Goal: Task Accomplishment & Management: Manage account settings

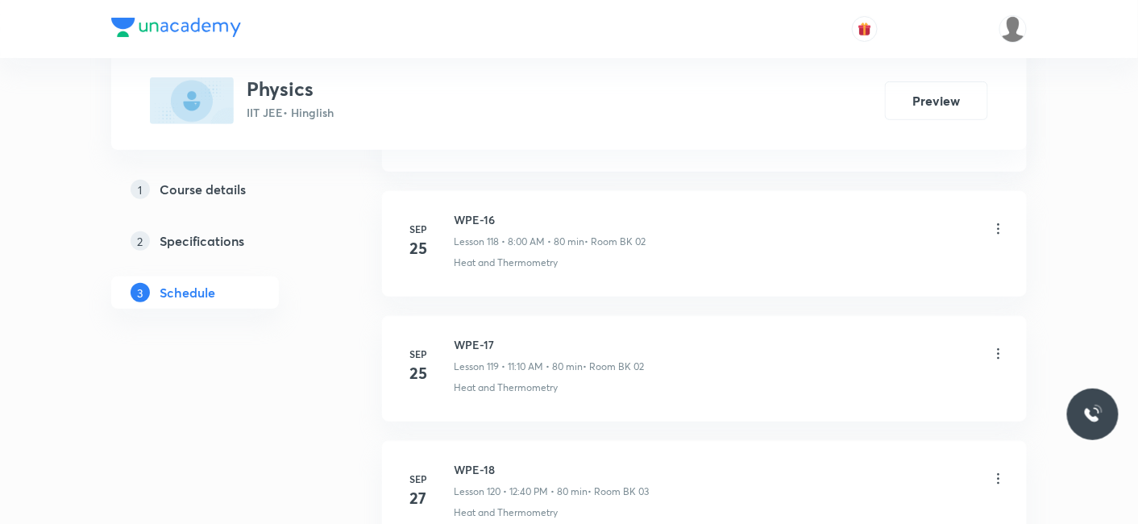
scroll to position [16074, 0]
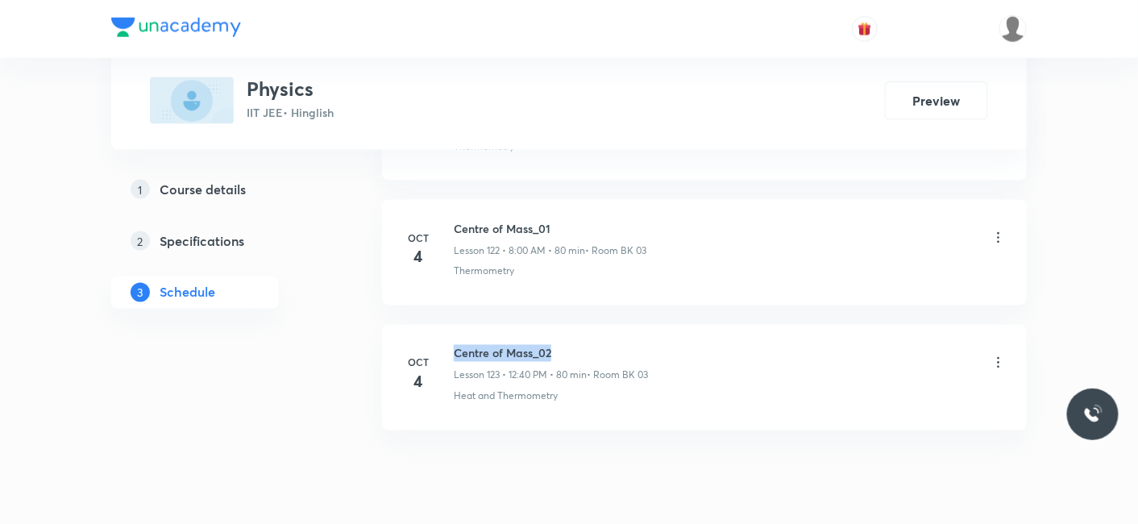
drag, startPoint x: 455, startPoint y: 292, endPoint x: 582, endPoint y: 293, distance: 126.5
click at [582, 345] on h6 "Centre of Mass_02" at bounding box center [551, 353] width 194 height 17
copy h6 "Centre of Mass_02"
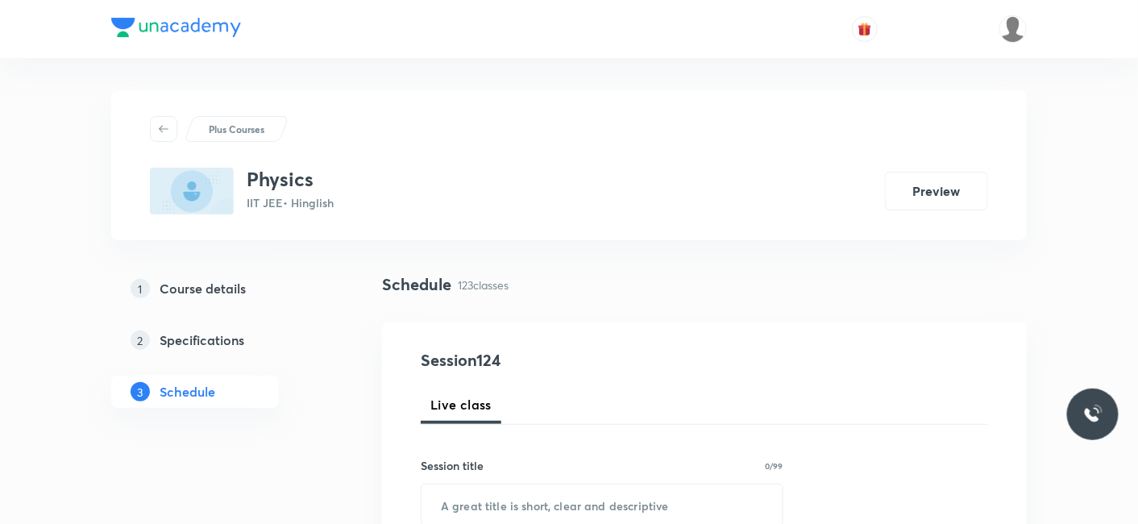
scroll to position [268, 0]
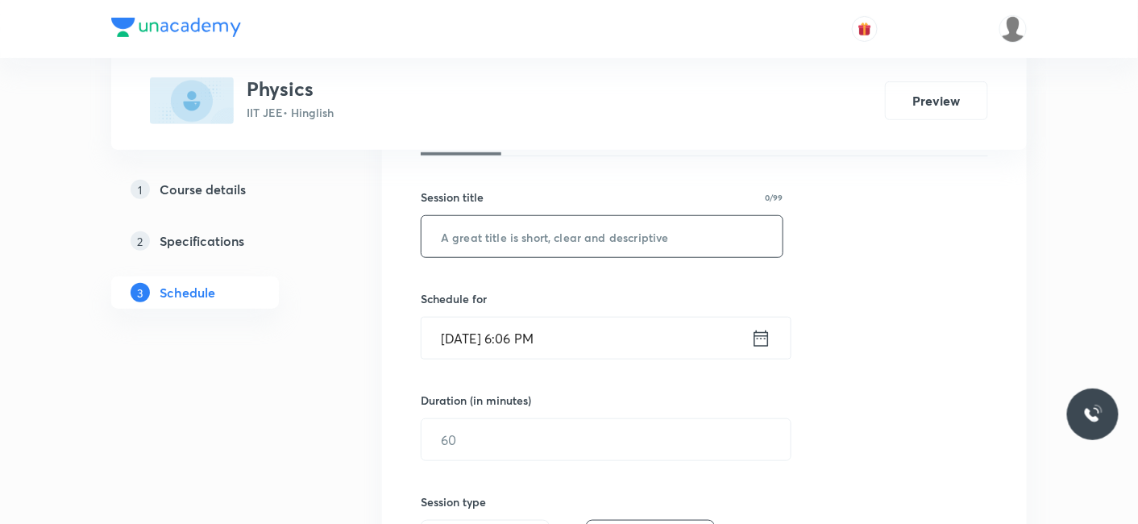
click at [558, 234] on input "text" at bounding box center [601, 236] width 361 height 41
paste input "Centre of Mass_02"
type input "Centre of Mass_03"
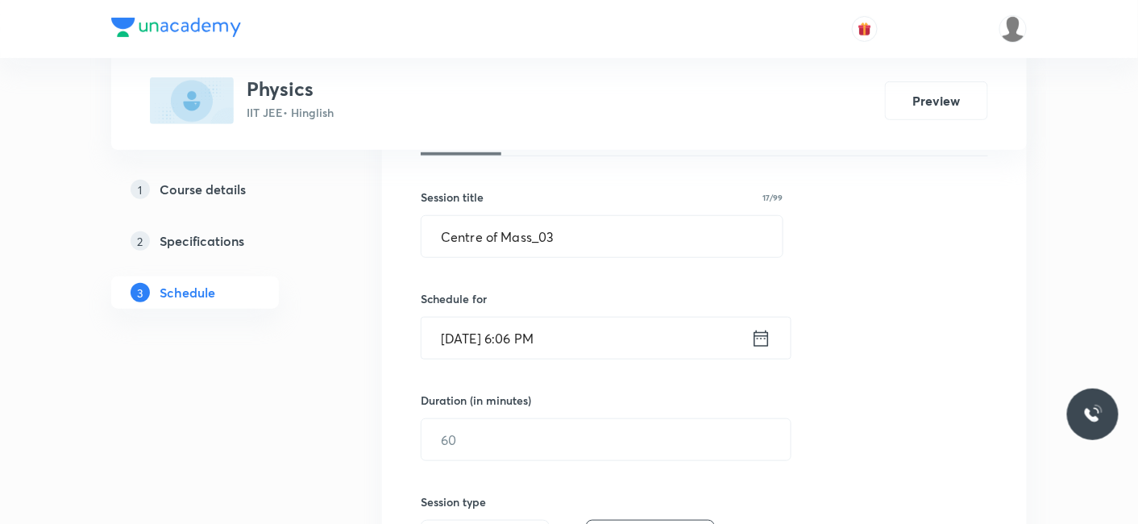
click at [529, 318] on input "Oct 6, 2025, 6:06 PM" at bounding box center [586, 338] width 330 height 41
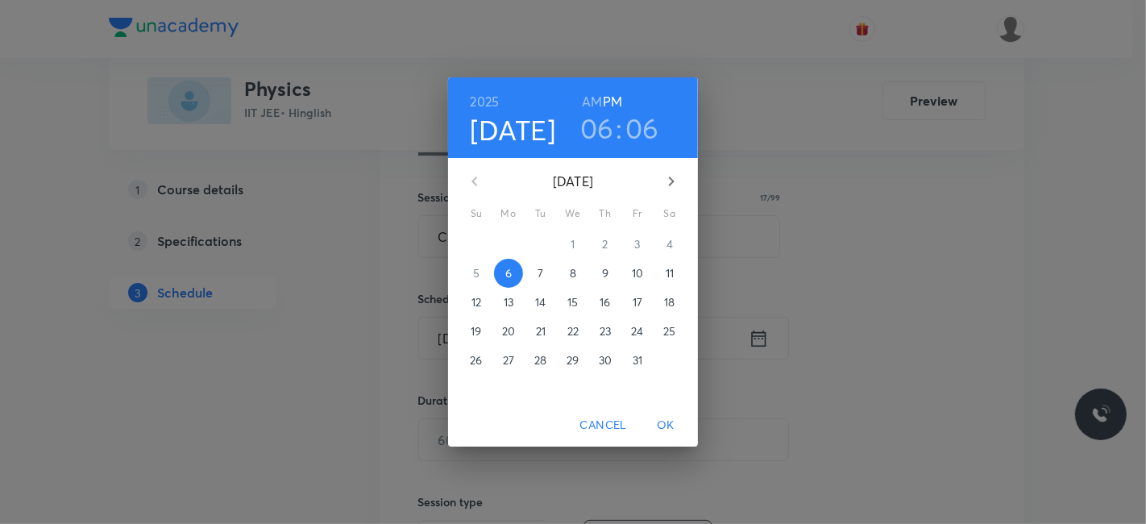
click at [538, 274] on p "7" at bounding box center [541, 273] width 6 height 16
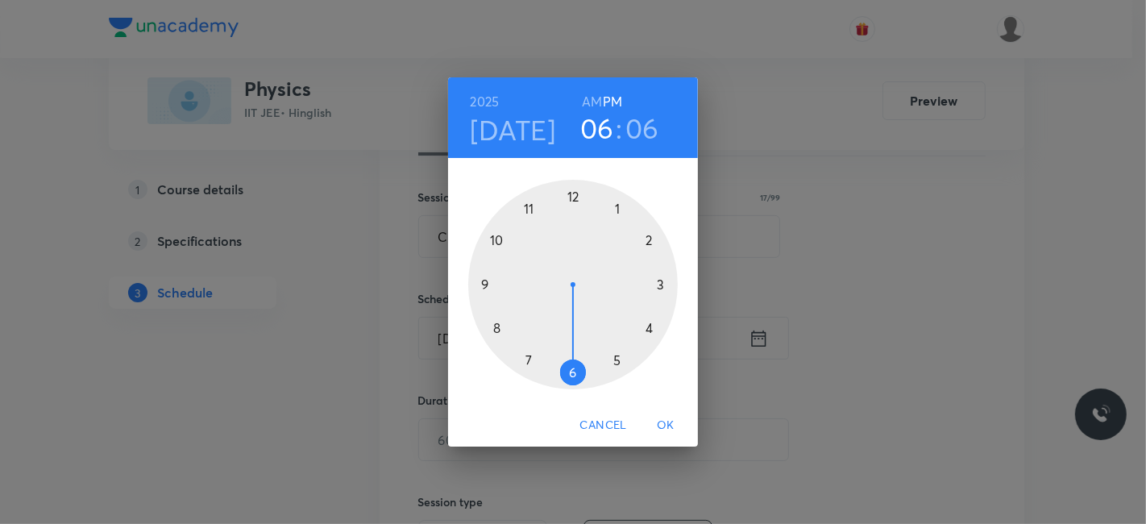
click at [596, 97] on h6 "AM" at bounding box center [592, 101] width 20 height 23
click at [477, 284] on div at bounding box center [573, 285] width 210 height 210
click at [571, 372] on div at bounding box center [573, 285] width 210 height 210
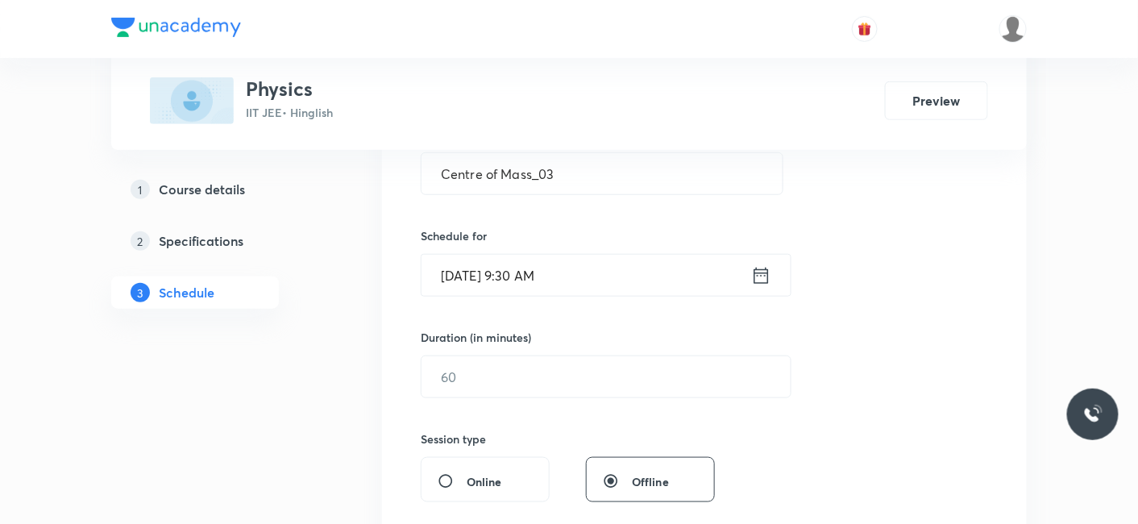
scroll to position [358, 0]
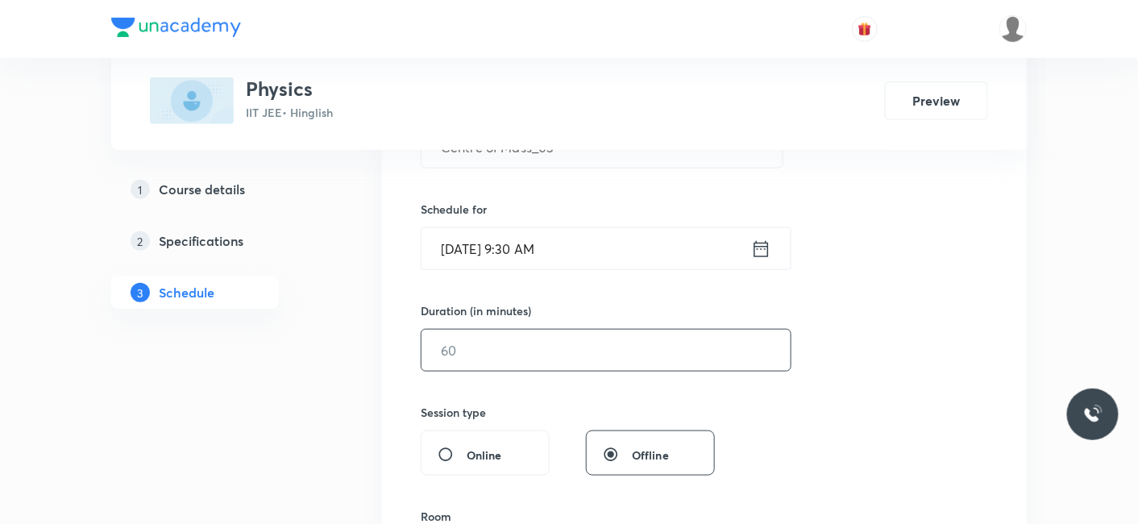
click at [548, 358] on input "text" at bounding box center [605, 350] width 369 height 41
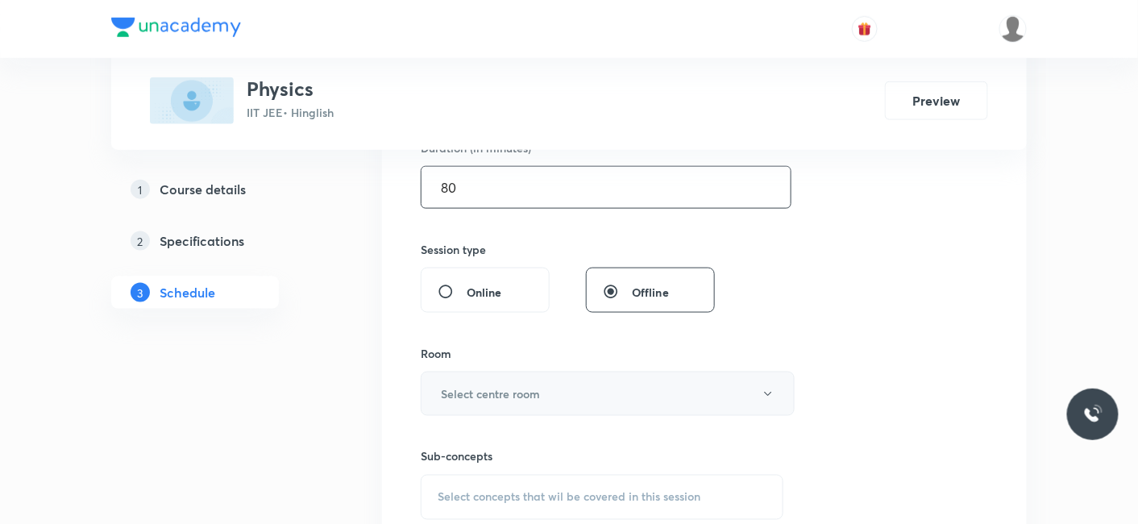
scroll to position [537, 0]
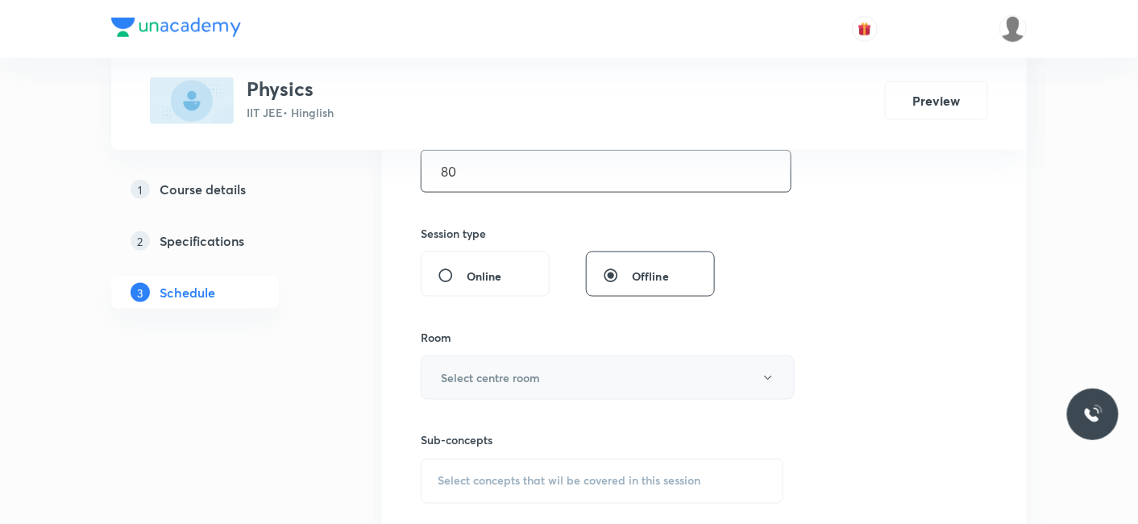
type input "80"
click at [495, 369] on h6 "Select centre room" at bounding box center [490, 377] width 99 height 17
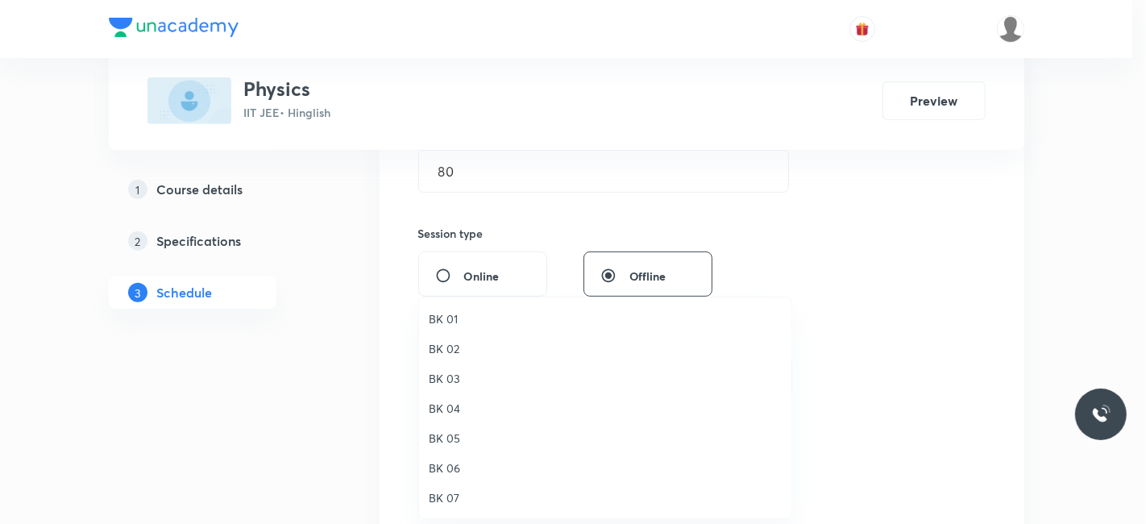
click at [449, 376] on span "BK 03" at bounding box center [605, 378] width 353 height 17
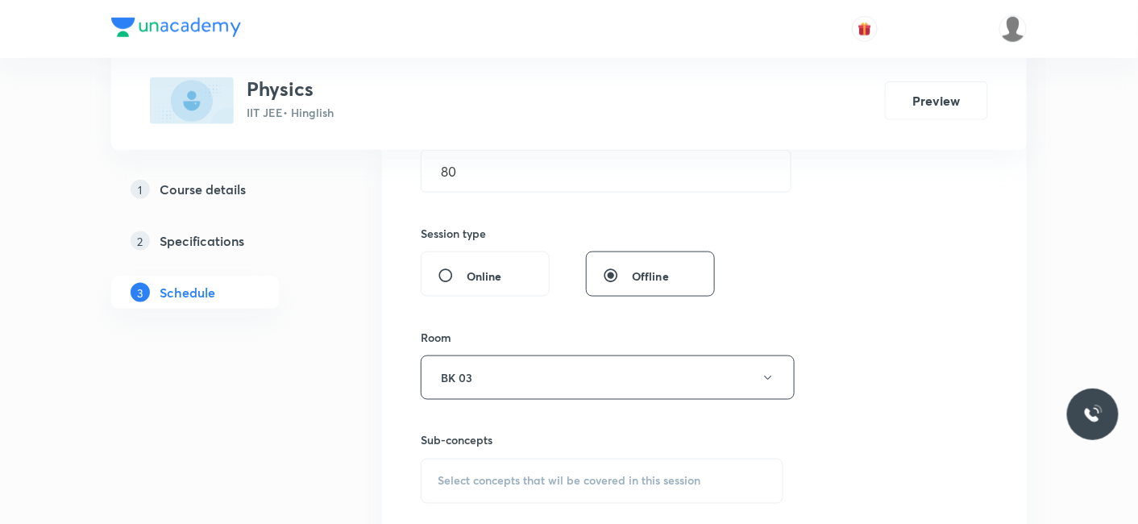
click at [492, 480] on span "Select concepts that wil be covered in this session" at bounding box center [569, 481] width 263 height 13
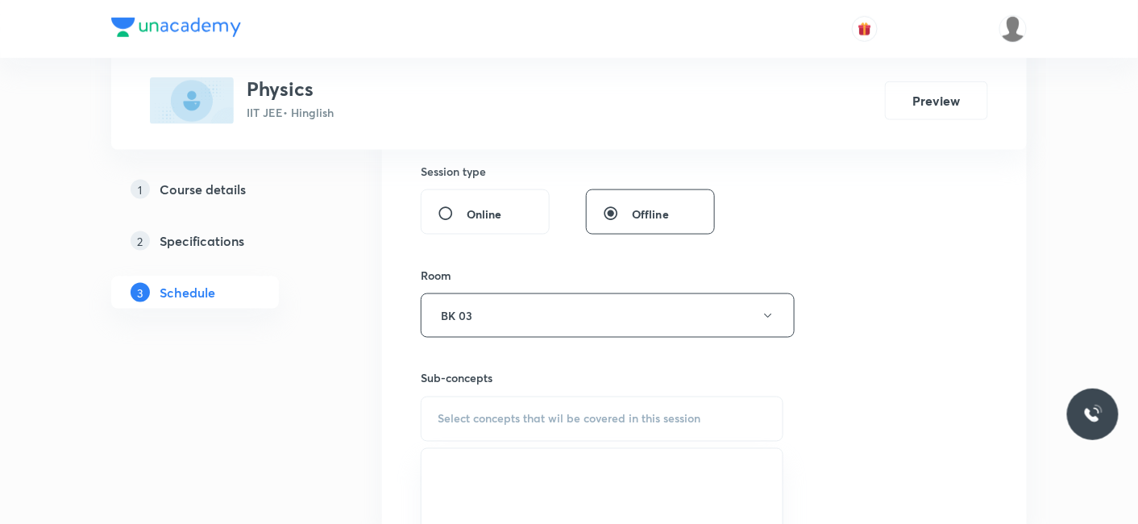
scroll to position [716, 0]
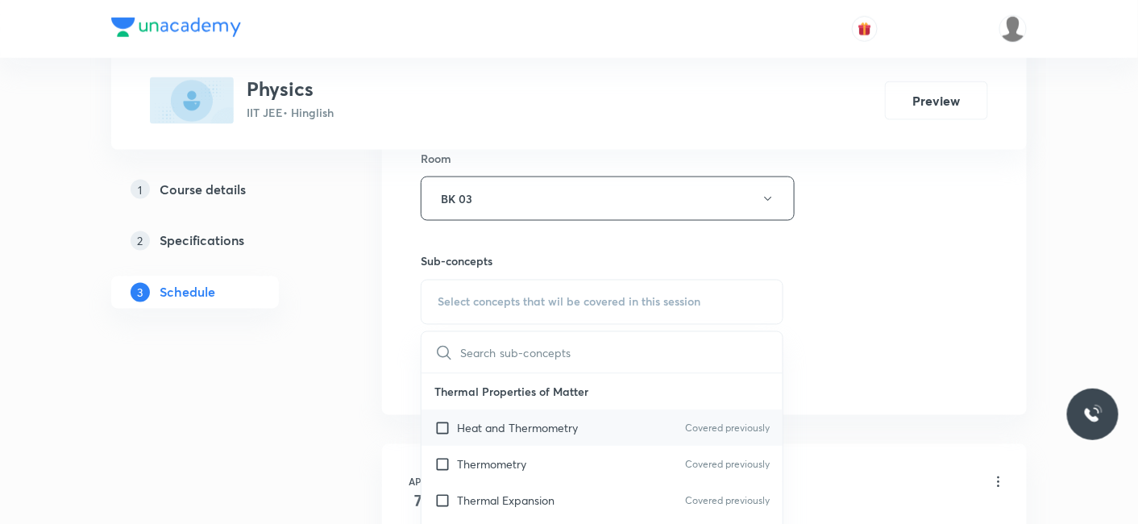
click at [533, 429] on p "Heat and Thermometry" at bounding box center [517, 428] width 121 height 17
checkbox input "true"
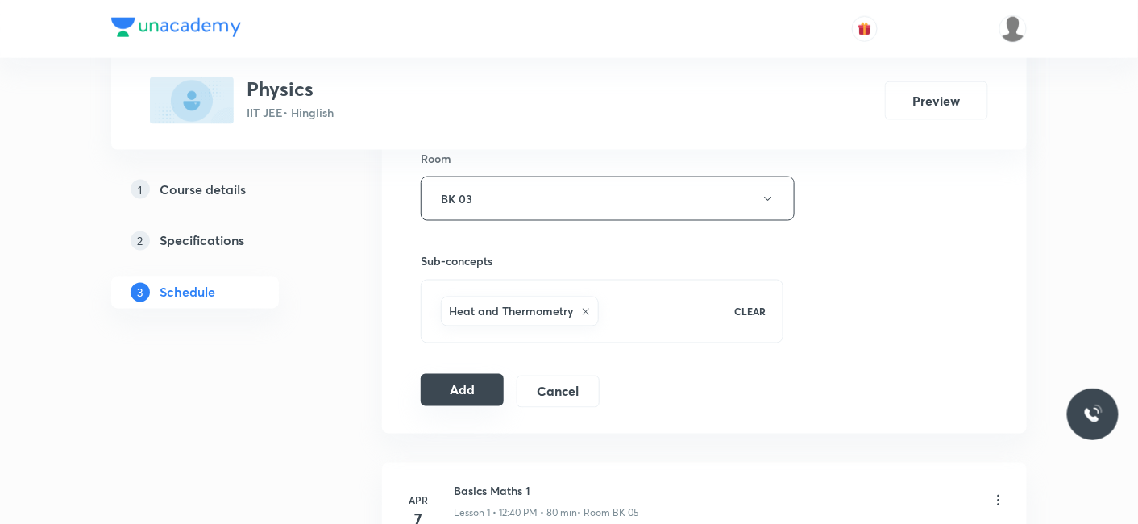
click at [465, 385] on button "Add" at bounding box center [462, 390] width 83 height 32
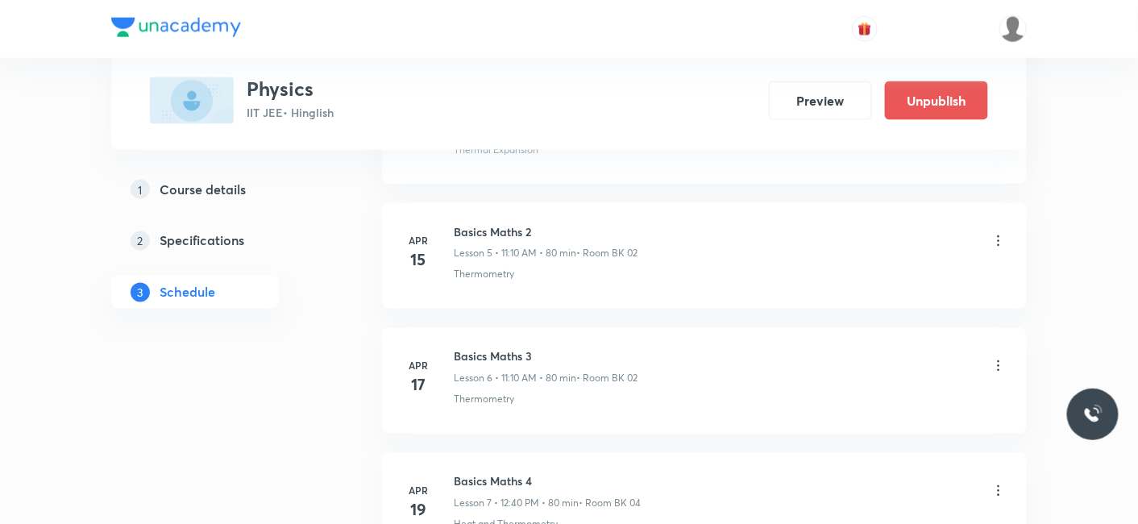
scroll to position [15460, 0]
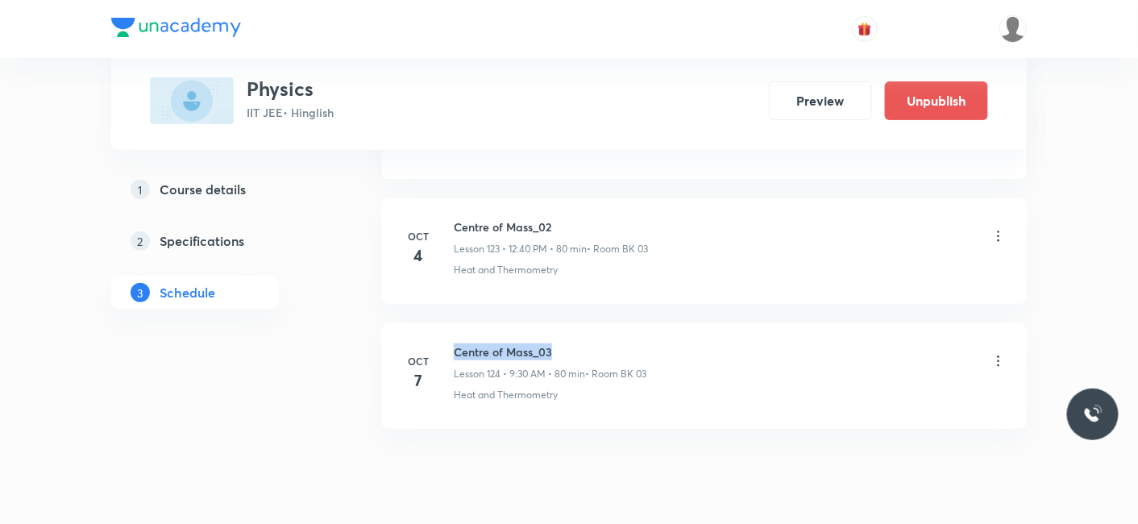
drag, startPoint x: 453, startPoint y: 289, endPoint x: 596, endPoint y: 291, distance: 142.7
click at [596, 343] on h6 "Centre of Mass_03" at bounding box center [550, 351] width 193 height 17
copy h6 "Centre of Mass_03"
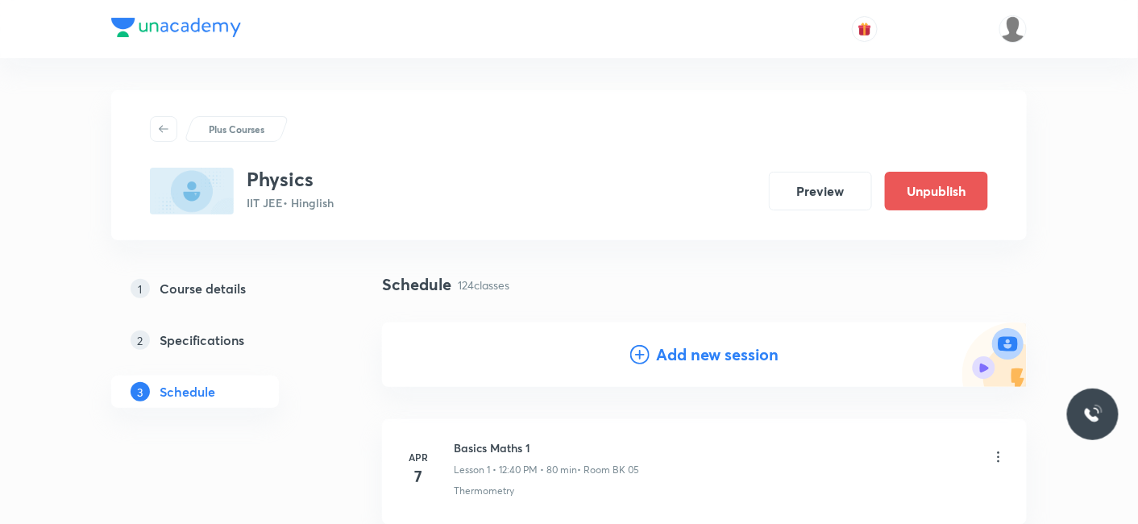
click at [724, 351] on h4 "Add new session" at bounding box center [717, 355] width 122 height 24
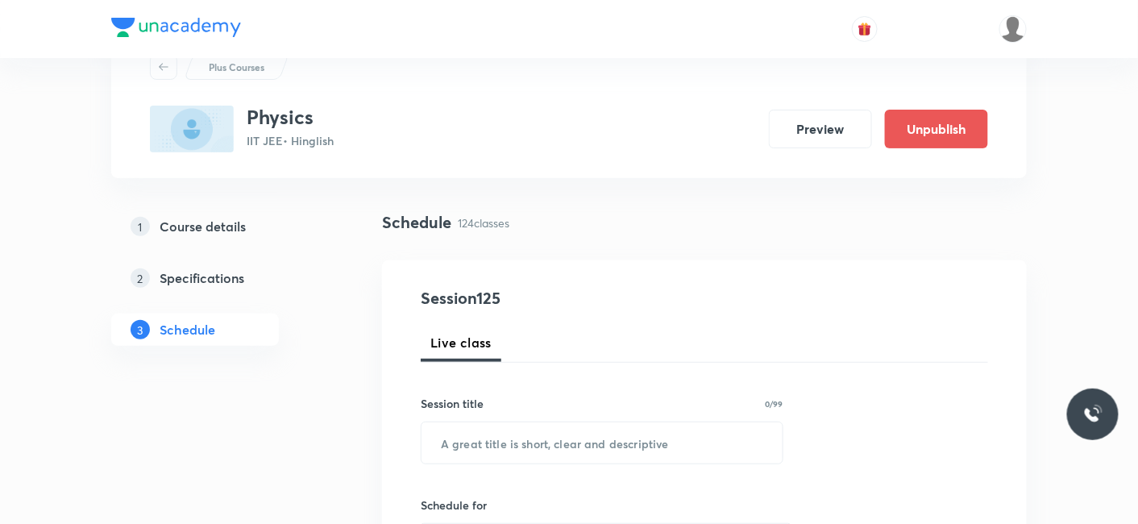
scroll to position [89, 0]
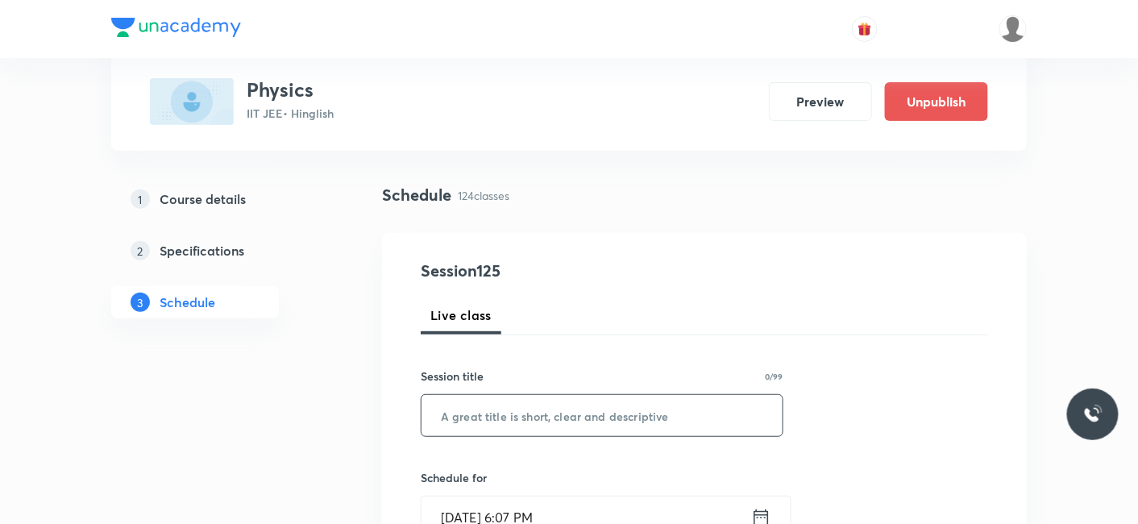
click at [475, 402] on input "text" at bounding box center [601, 415] width 361 height 41
paste input "Centre of Mass_03"
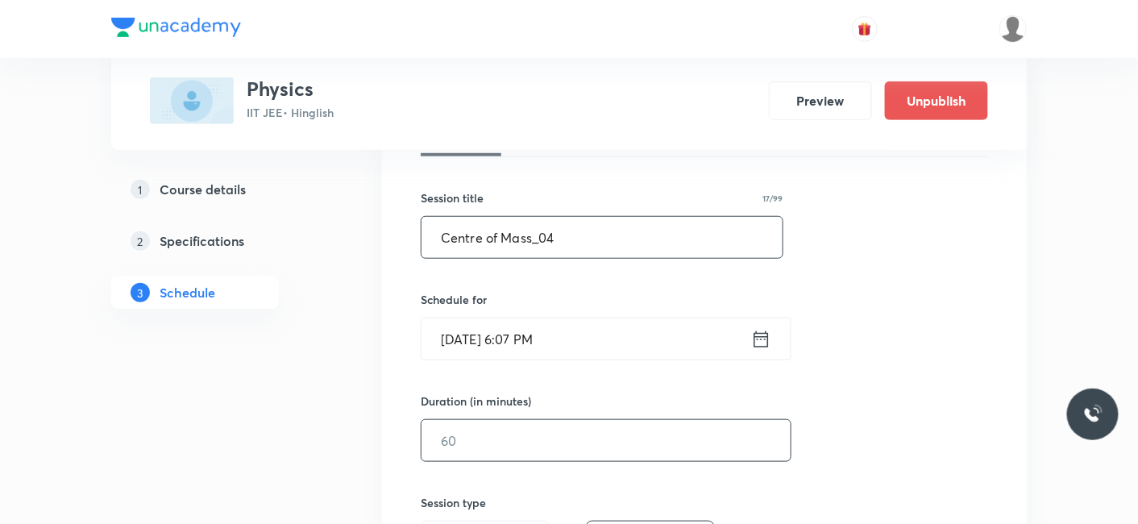
scroll to position [268, 0]
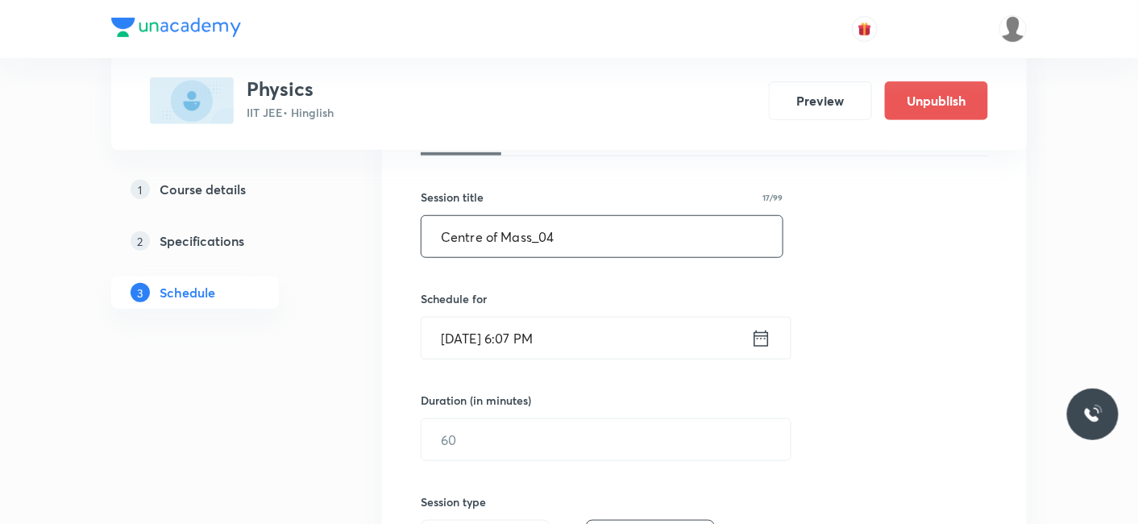
type input "Centre of Mass_04"
click at [492, 344] on input "Oct 6, 2025, 6:07 PM" at bounding box center [586, 338] width 330 height 41
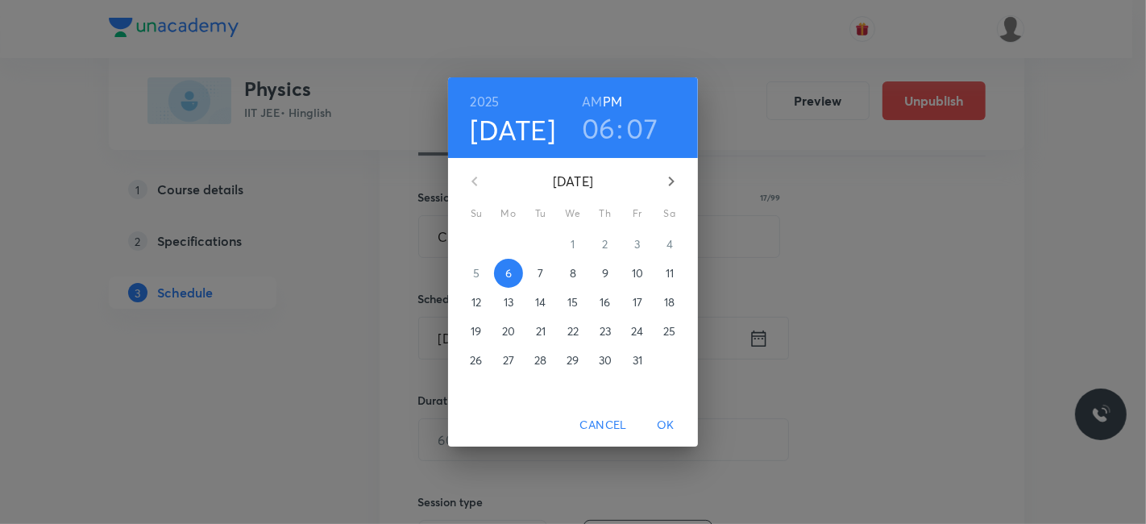
click at [543, 272] on p "7" at bounding box center [541, 273] width 6 height 16
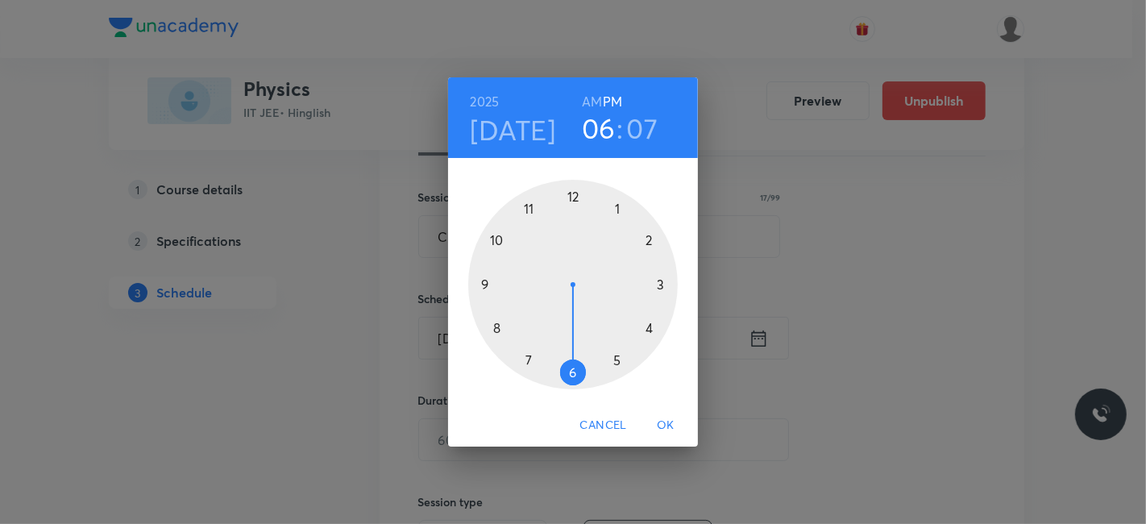
drag, startPoint x: 571, startPoint y: 189, endPoint x: 567, endPoint y: 209, distance: 19.8
click at [571, 190] on div at bounding box center [573, 285] width 210 height 210
click at [492, 326] on div at bounding box center [573, 285] width 210 height 210
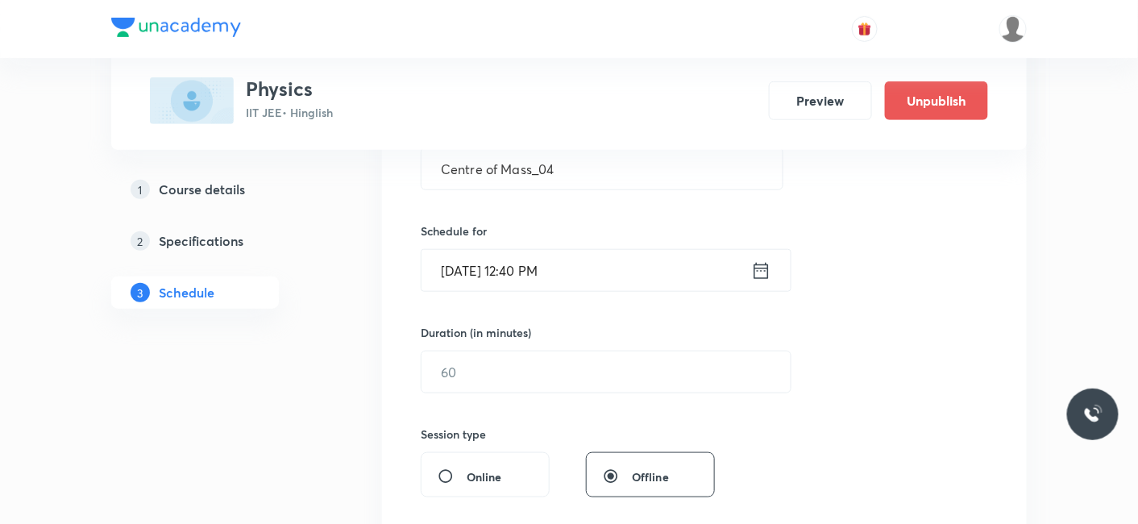
scroll to position [447, 0]
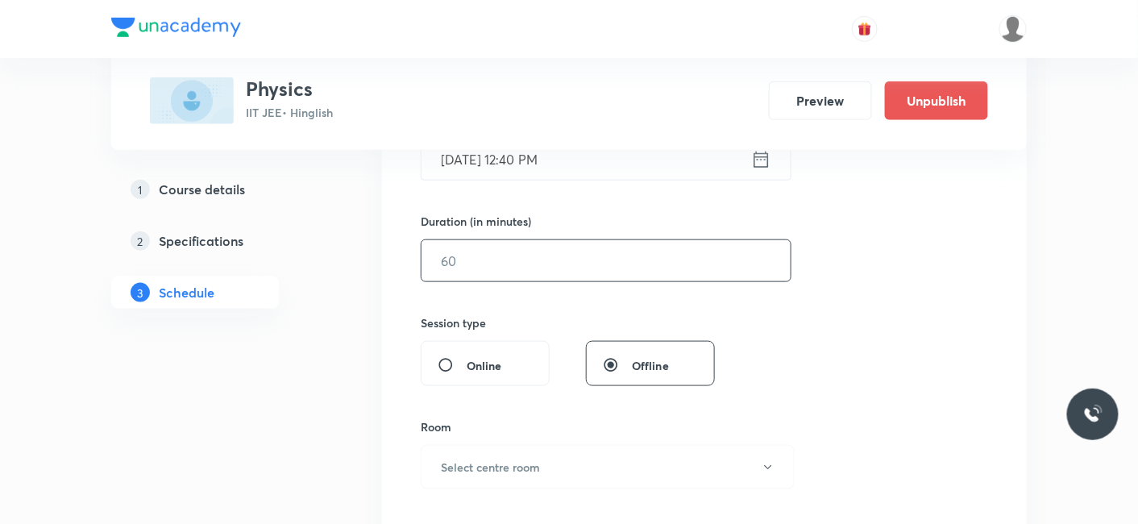
click at [458, 267] on input "text" at bounding box center [605, 260] width 369 height 41
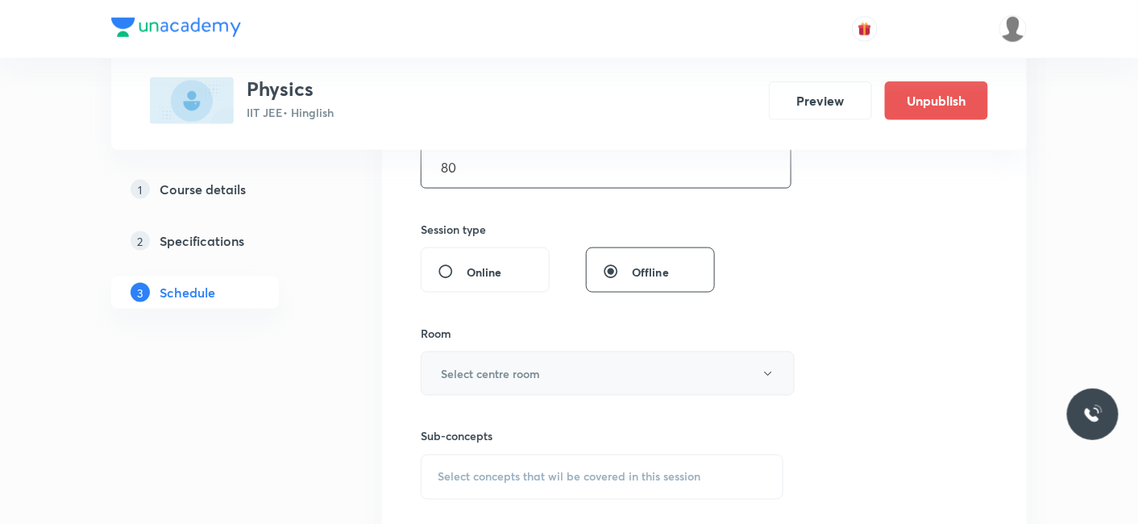
scroll to position [626, 0]
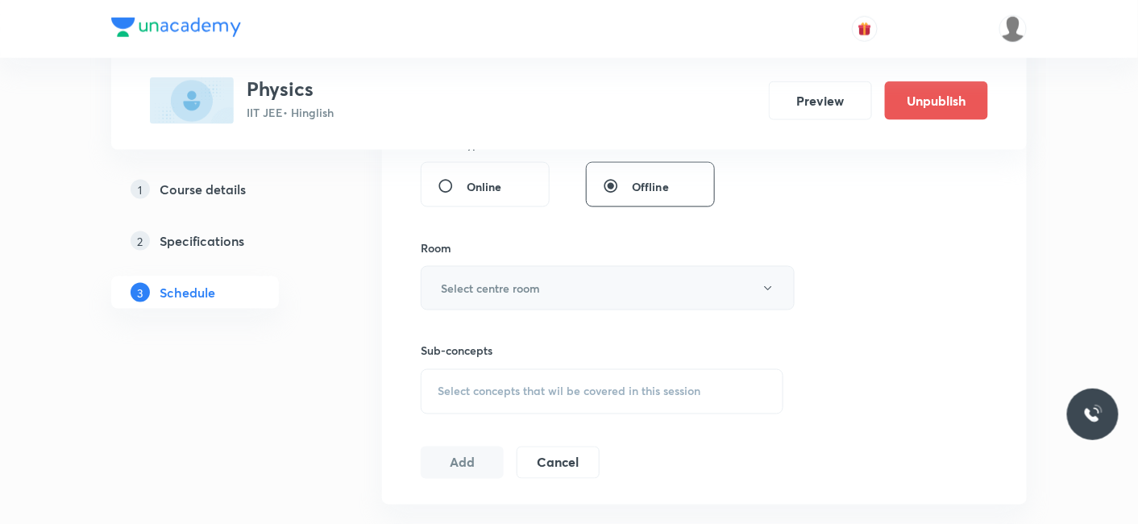
type input "80"
click at [455, 280] on h6 "Select centre room" at bounding box center [490, 288] width 99 height 17
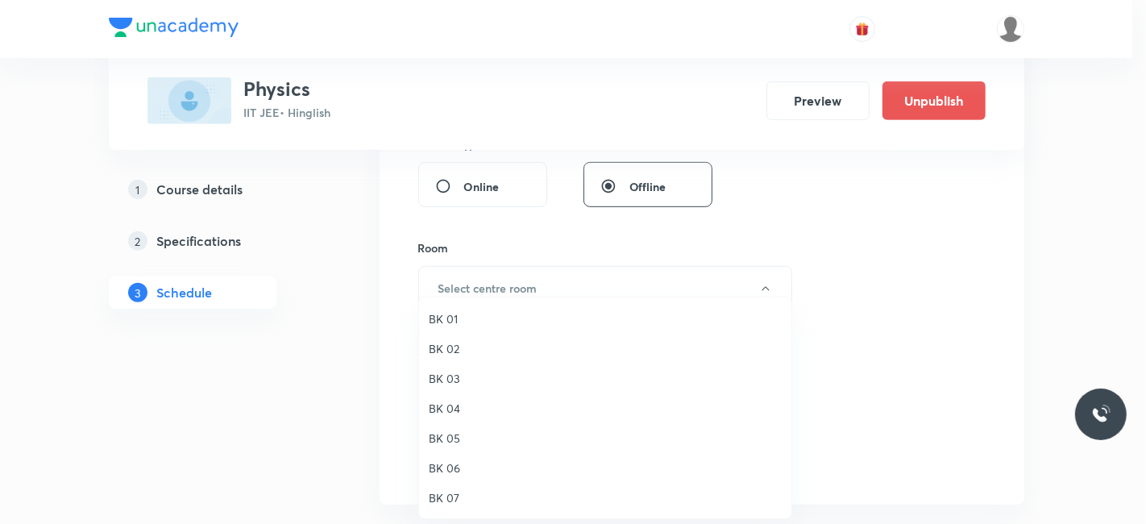
click at [450, 374] on span "BK 03" at bounding box center [605, 378] width 353 height 17
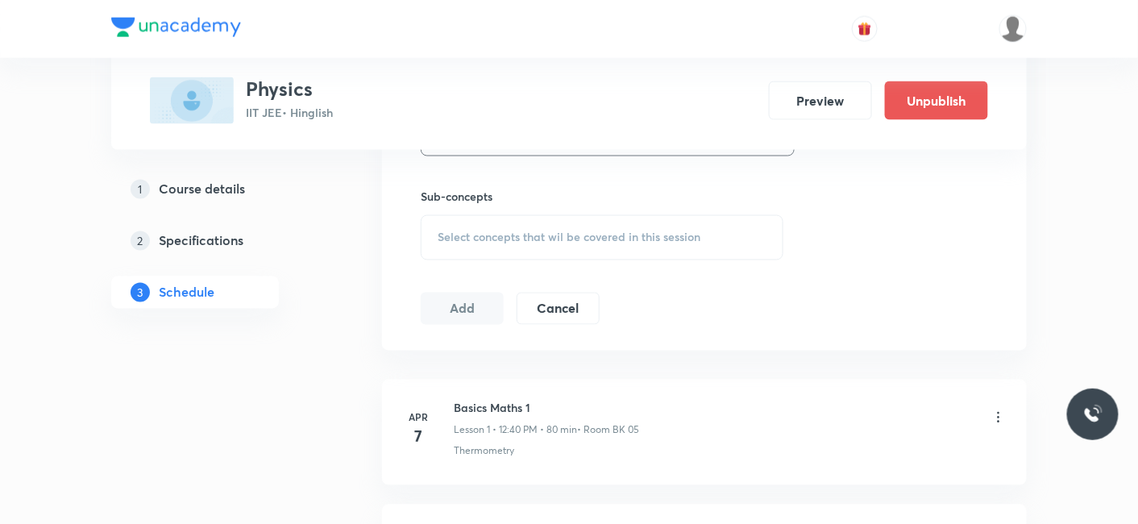
scroll to position [806, 0]
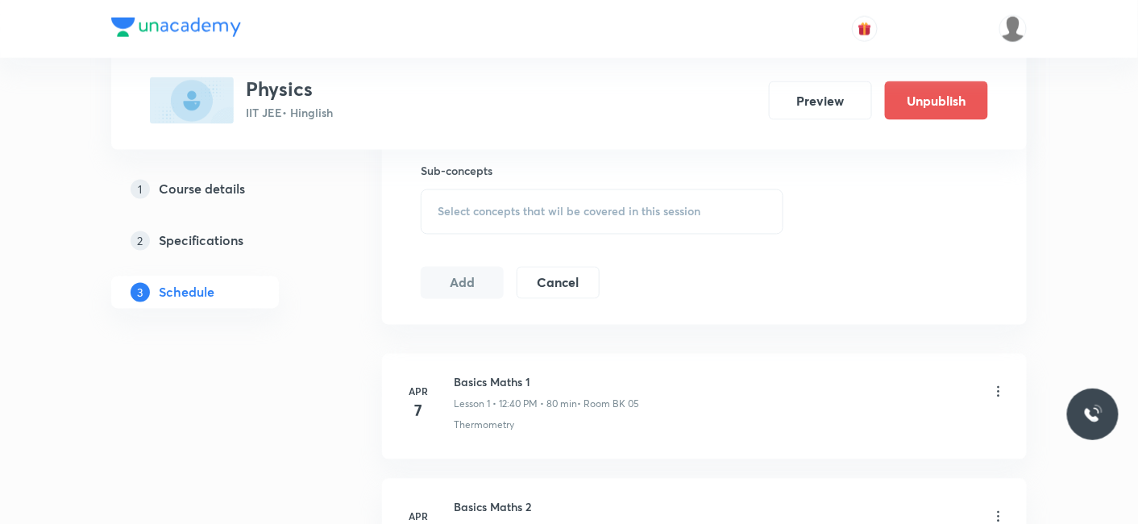
click at [525, 213] on span "Select concepts that wil be covered in this session" at bounding box center [569, 212] width 263 height 13
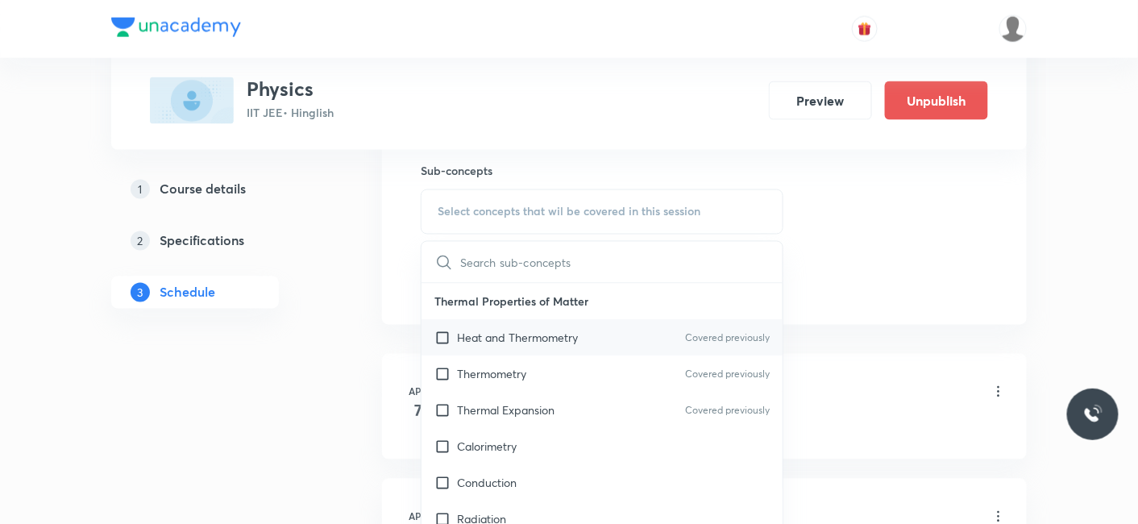
click at [485, 320] on div "Heat and Thermometry Covered previously" at bounding box center [601, 338] width 361 height 36
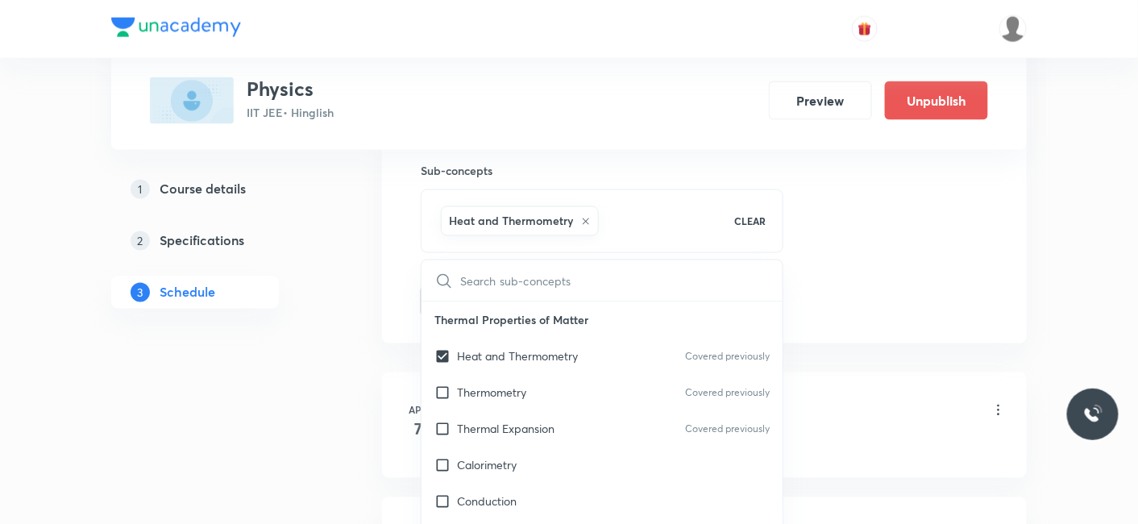
checkbox input "true"
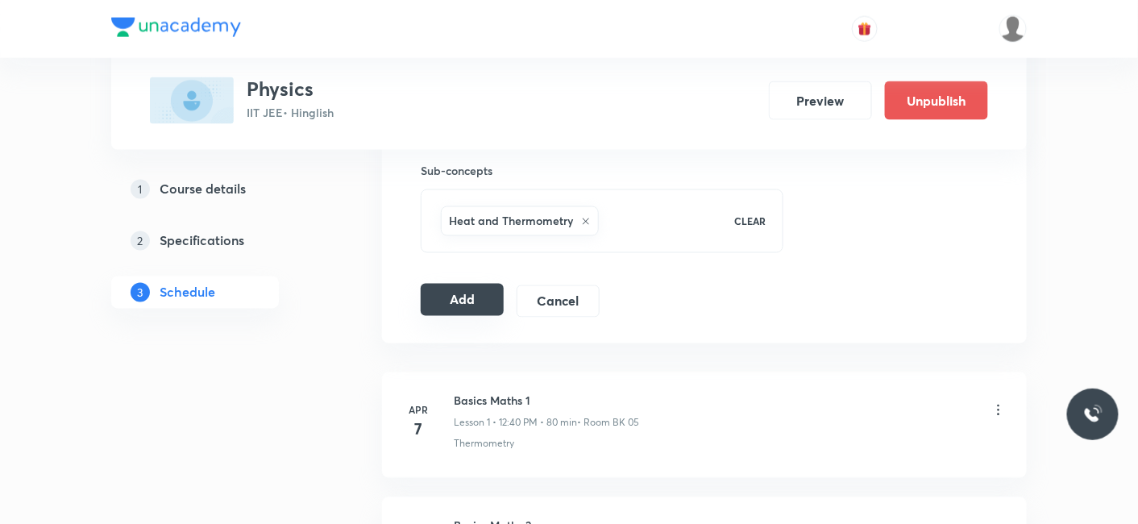
click at [458, 302] on button "Add" at bounding box center [462, 300] width 83 height 32
click at [457, 302] on button "Add" at bounding box center [462, 301] width 83 height 32
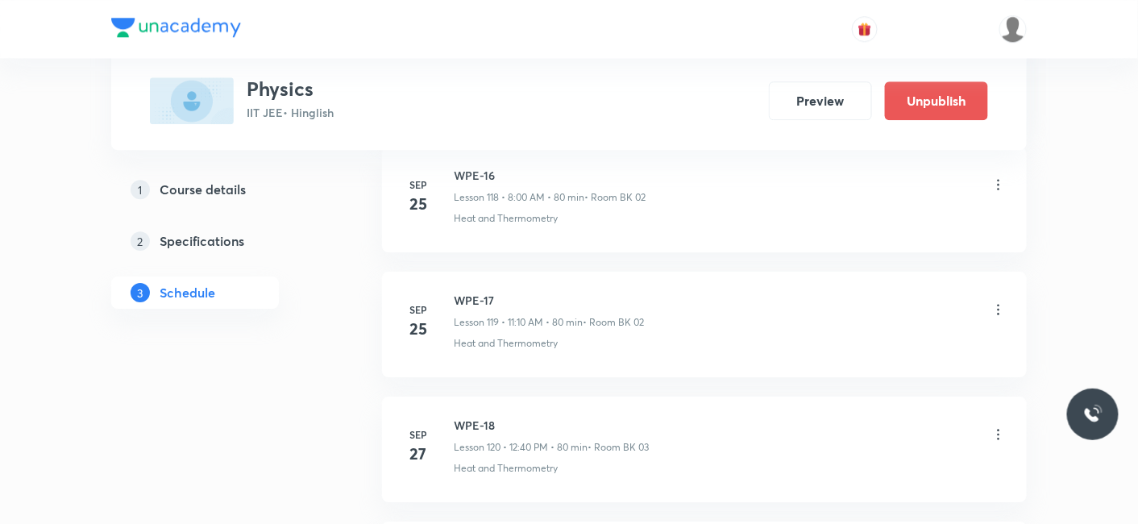
scroll to position [15585, 0]
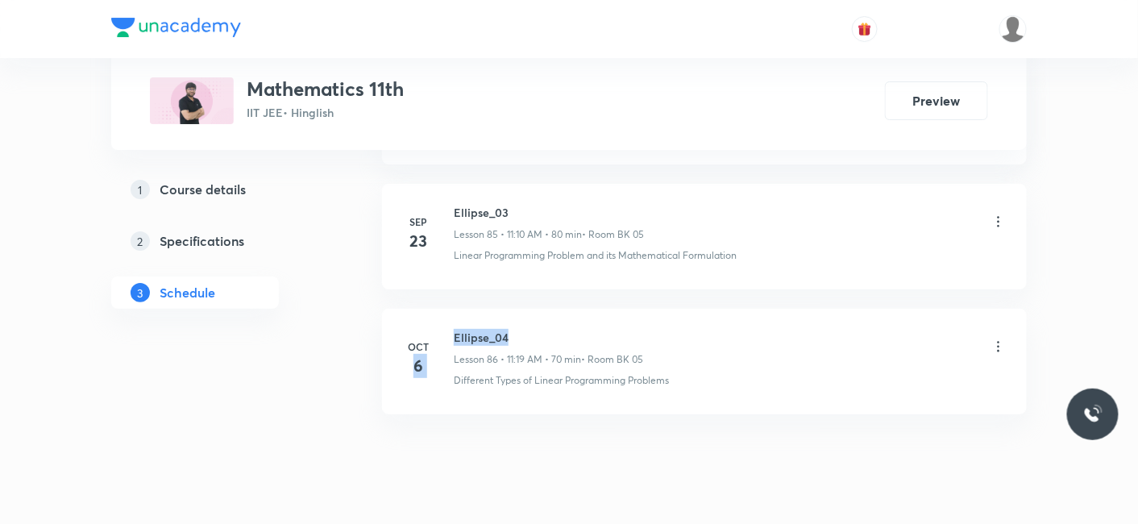
drag, startPoint x: 450, startPoint y: 295, endPoint x: 532, endPoint y: 298, distance: 81.5
click at [532, 329] on div "[DATE] Ellipse_04 Lesson 86 • 11:19 AM • 70 min • Room BK 05 Different Types of…" at bounding box center [704, 358] width 604 height 59
click at [490, 329] on h6 "Ellipse_04" at bounding box center [548, 337] width 189 height 17
click at [458, 329] on h6 "Ellipse_04" at bounding box center [548, 337] width 189 height 17
drag, startPoint x: 455, startPoint y: 297, endPoint x: 513, endPoint y: 295, distance: 57.3
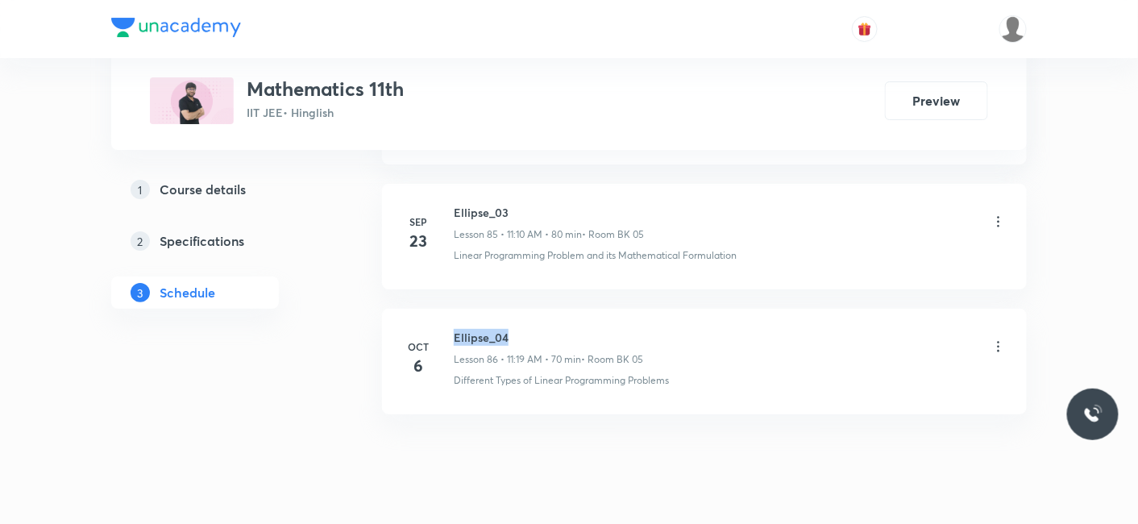
click at [513, 329] on h6 "Ellipse_04" at bounding box center [548, 337] width 189 height 17
copy h6 "Ellipse_04"
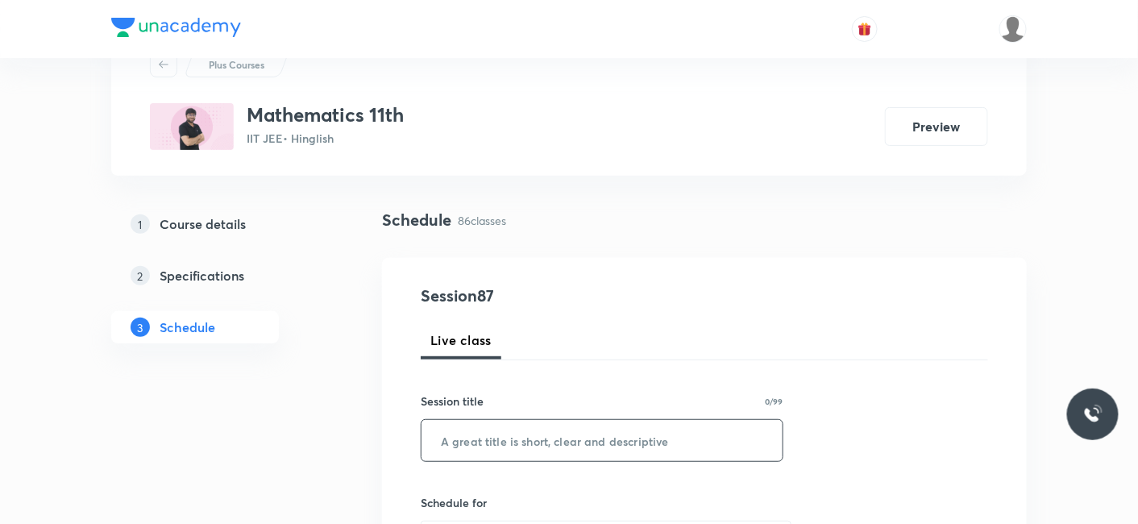
scroll to position [89, 0]
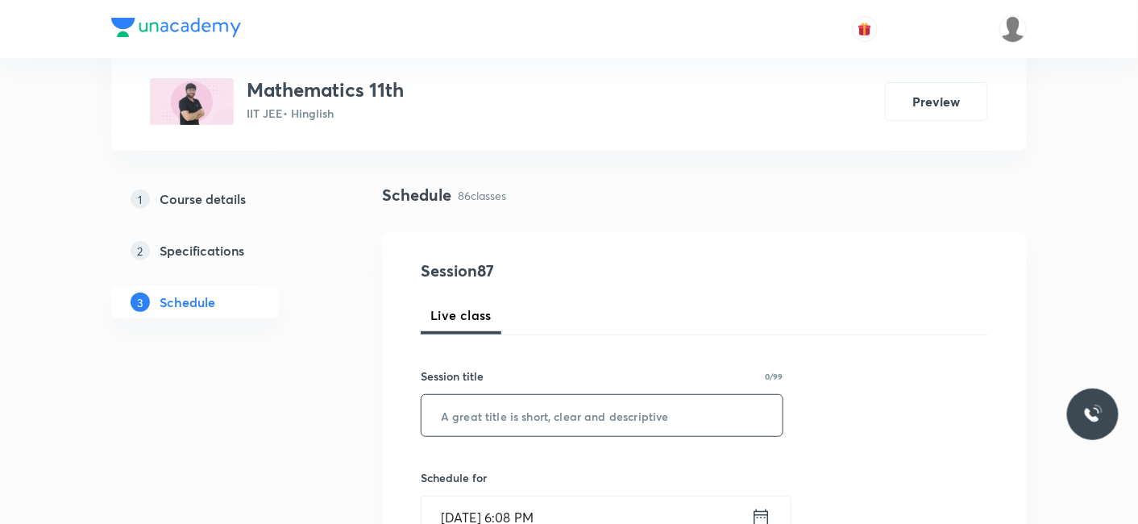
click at [510, 395] on input "text" at bounding box center [601, 415] width 361 height 41
paste input "Ellipse_04"
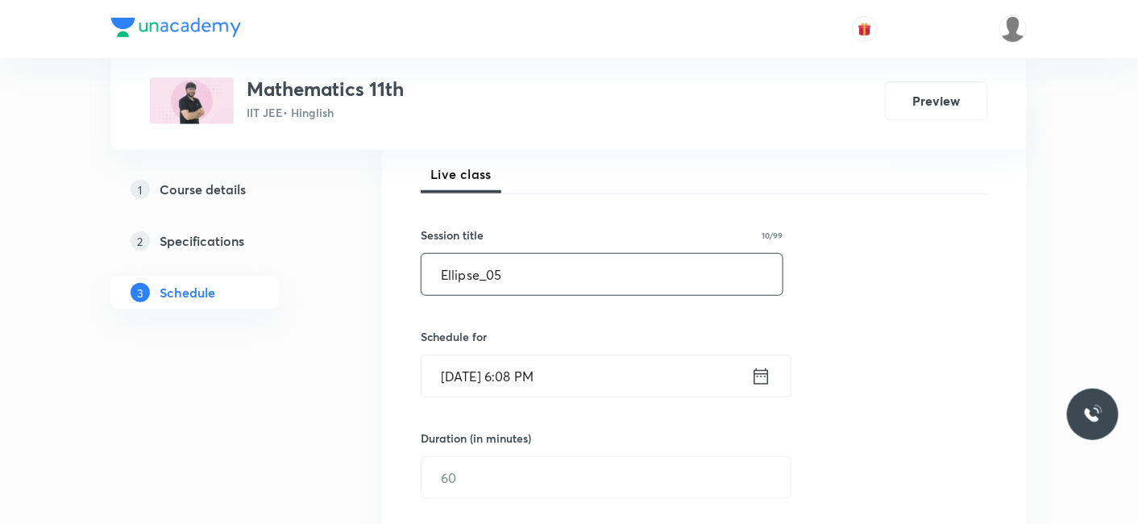
scroll to position [268, 0]
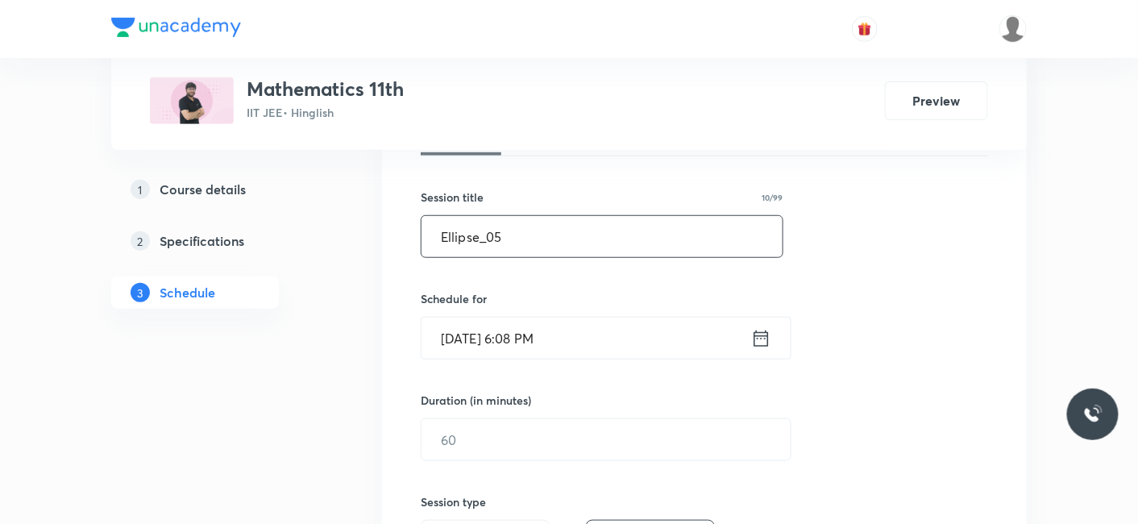
type input "Ellipse_05"
click at [480, 337] on input "[DATE] 6:08 PM" at bounding box center [586, 338] width 330 height 41
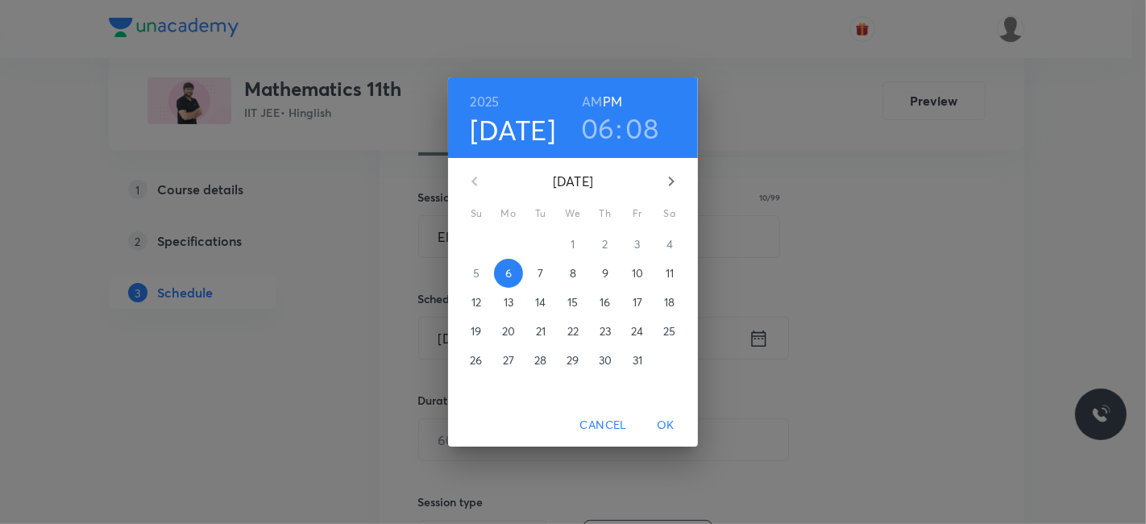
click at [538, 277] on p "7" at bounding box center [541, 273] width 6 height 16
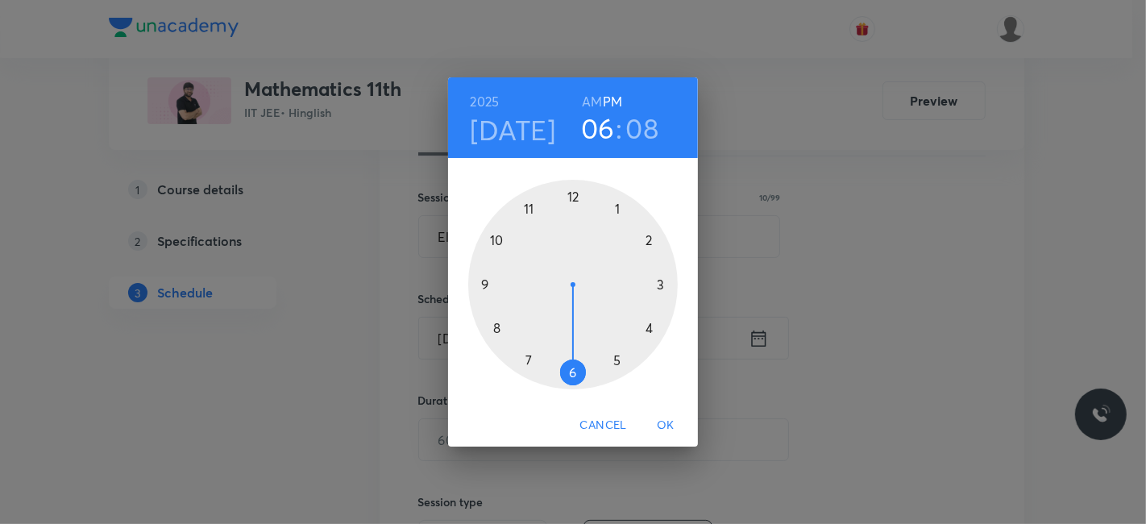
click at [600, 102] on h6 "AM" at bounding box center [592, 101] width 20 height 23
click at [496, 324] on div at bounding box center [573, 285] width 210 height 210
click at [571, 197] on div at bounding box center [573, 285] width 210 height 210
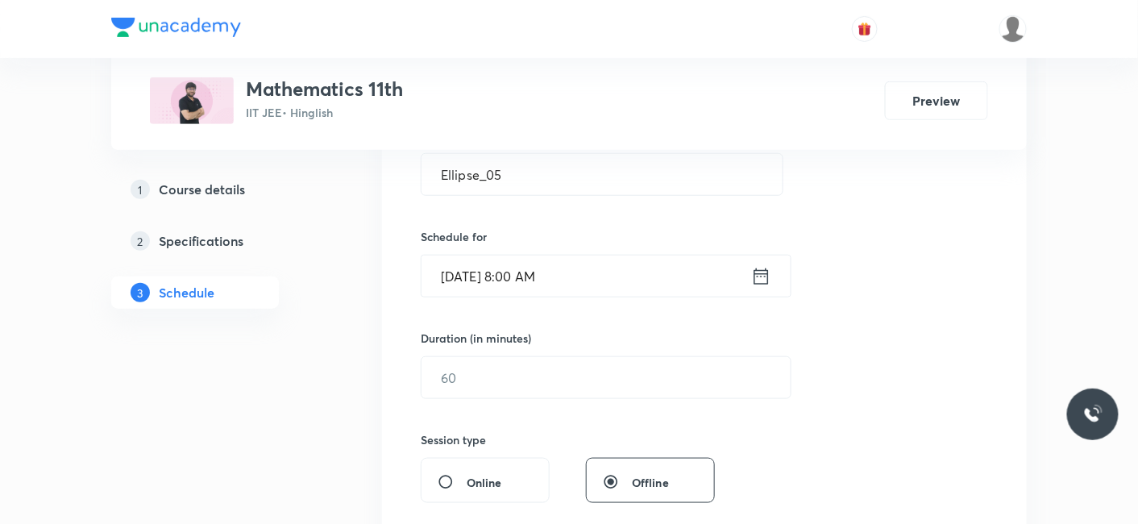
scroll to position [358, 0]
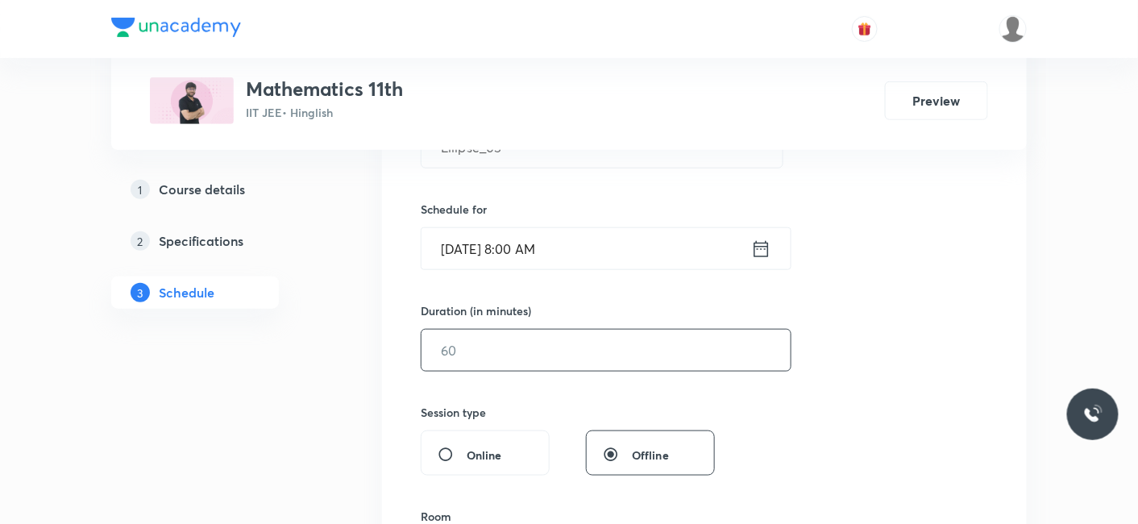
click at [501, 348] on input "text" at bounding box center [605, 350] width 369 height 41
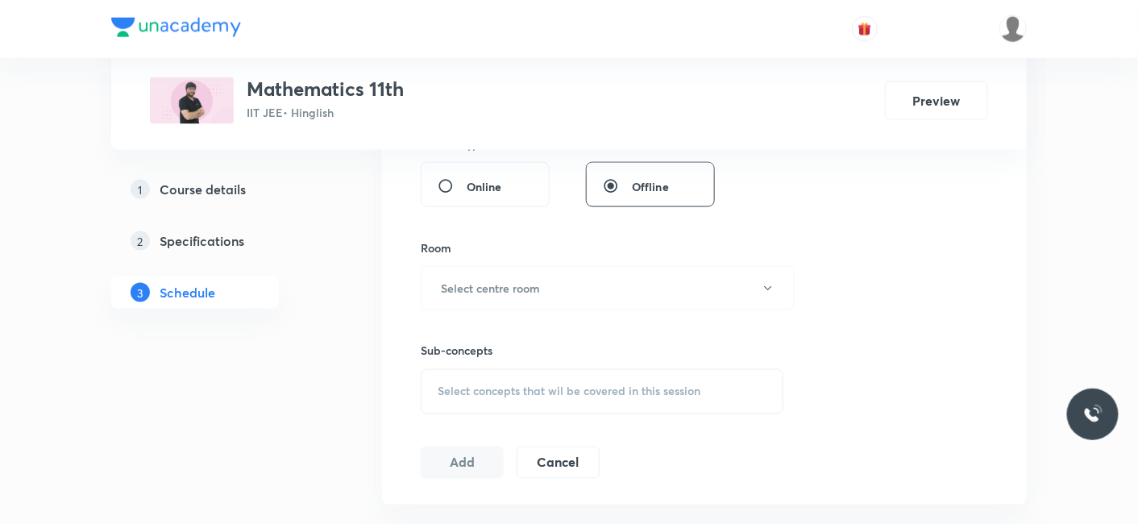
scroll to position [626, 0]
type input "80"
click at [481, 289] on h6 "Select centre room" at bounding box center [490, 288] width 99 height 17
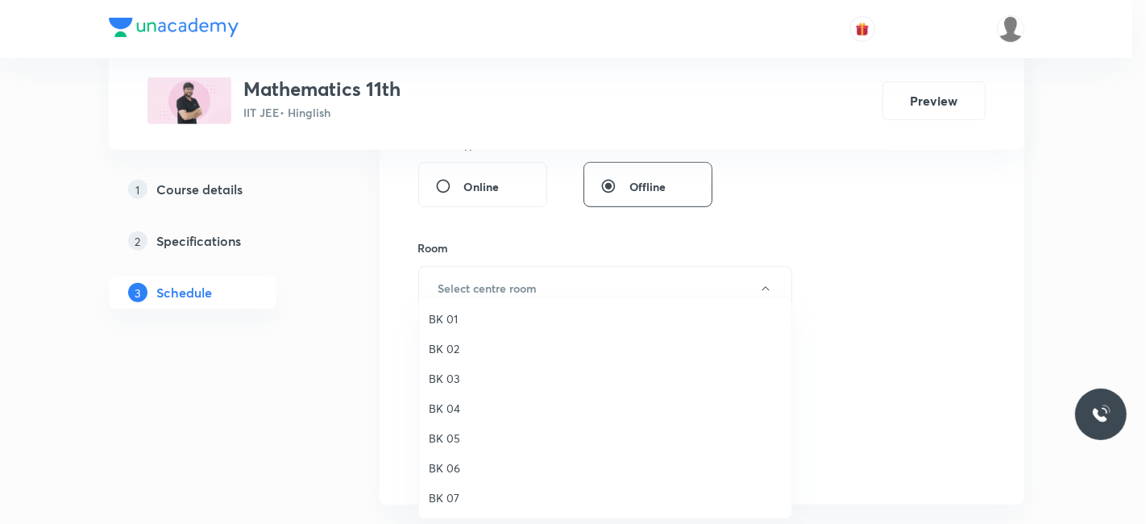
click at [450, 469] on span "BK 06" at bounding box center [605, 467] width 353 height 17
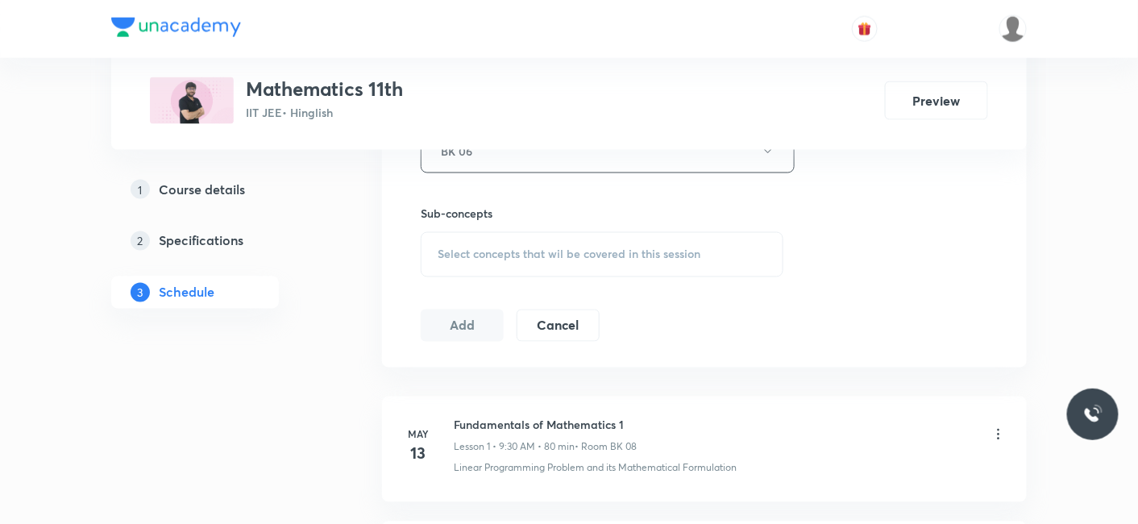
scroll to position [806, 0]
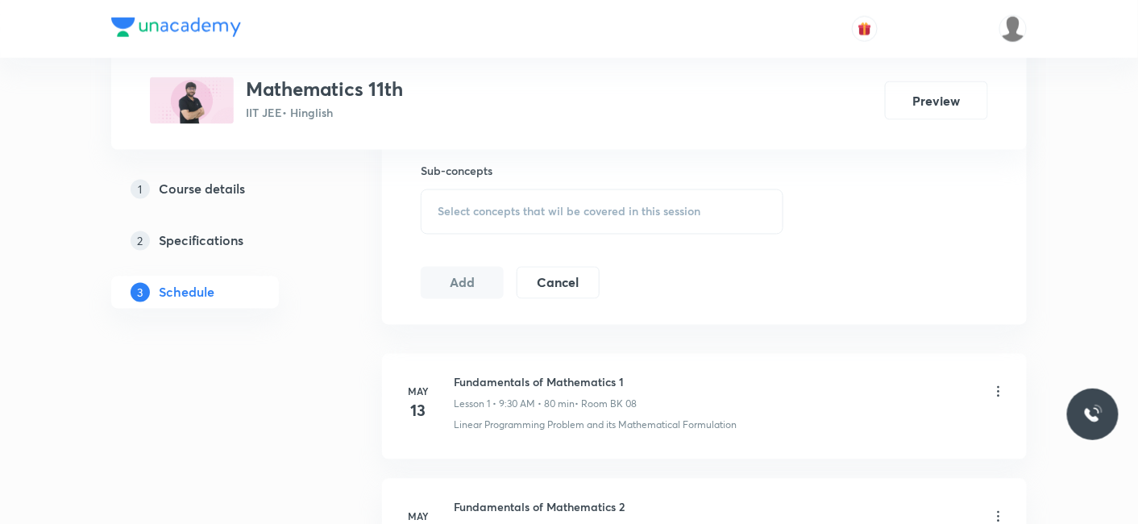
click at [481, 210] on span "Select concepts that wil be covered in this session" at bounding box center [569, 212] width 263 height 13
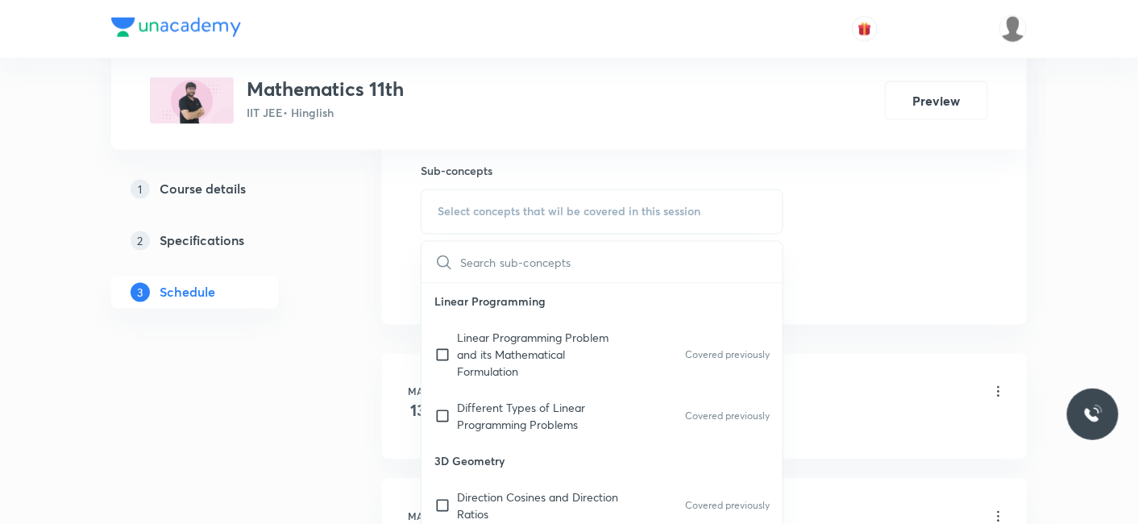
drag, startPoint x: 500, startPoint y: 411, endPoint x: 350, endPoint y: 404, distance: 150.9
click at [500, 411] on p "Different Types of Linear Programming Problems" at bounding box center [538, 417] width 163 height 34
checkbox input "true"
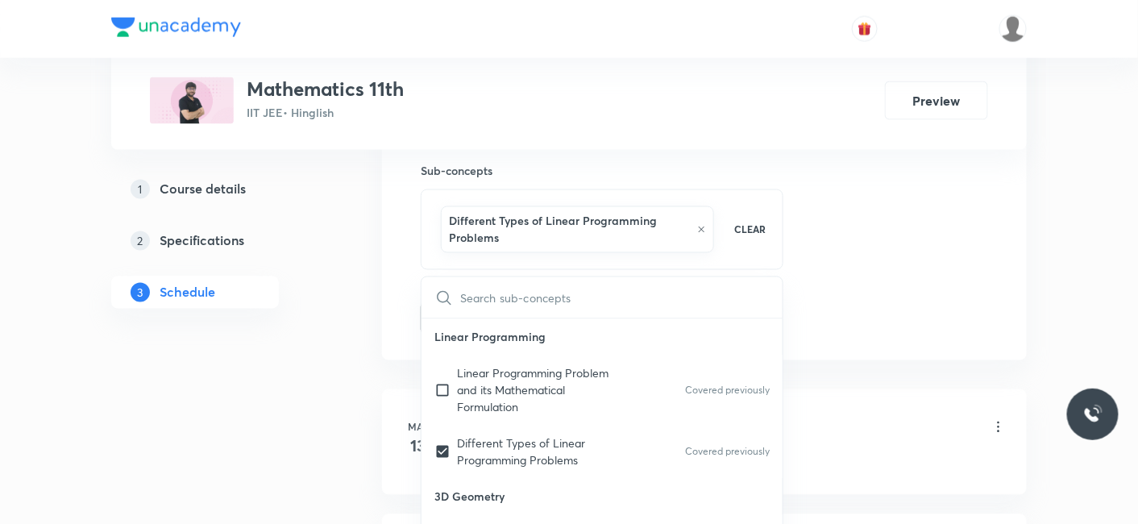
drag, startPoint x: 288, startPoint y: 404, endPoint x: 435, endPoint y: 376, distance: 150.0
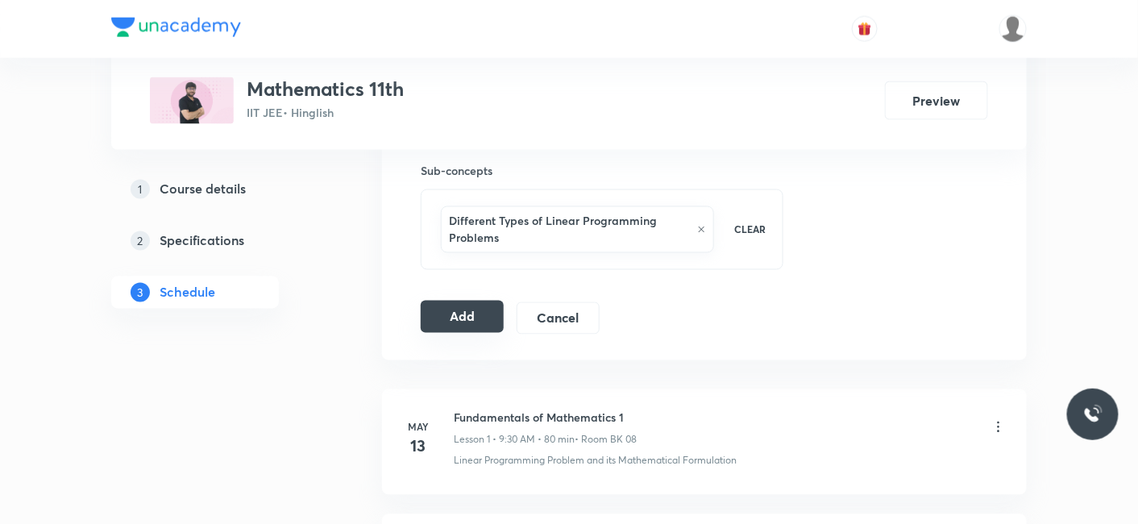
click at [475, 318] on button "Add" at bounding box center [462, 317] width 83 height 32
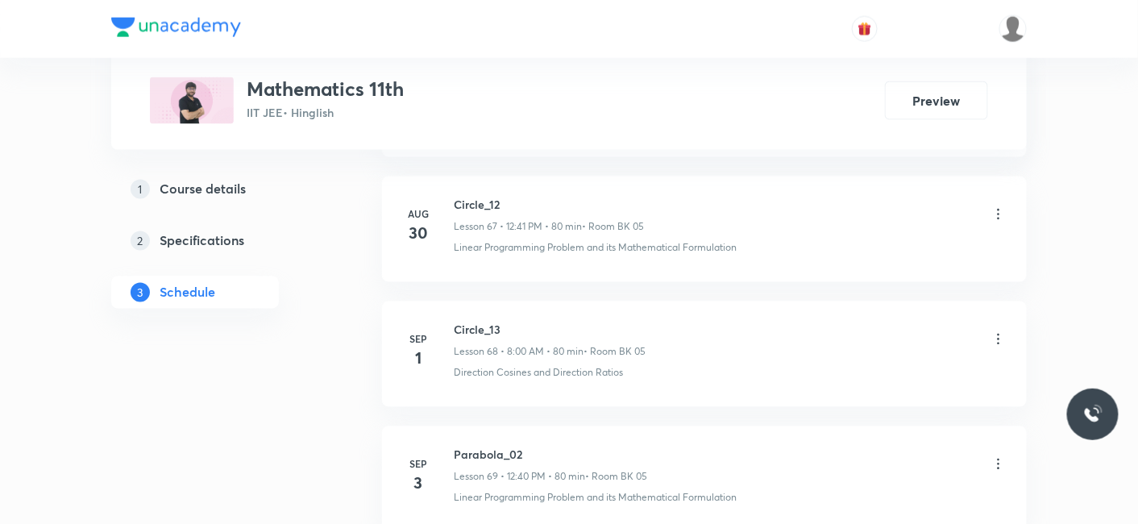
scroll to position [10730, 0]
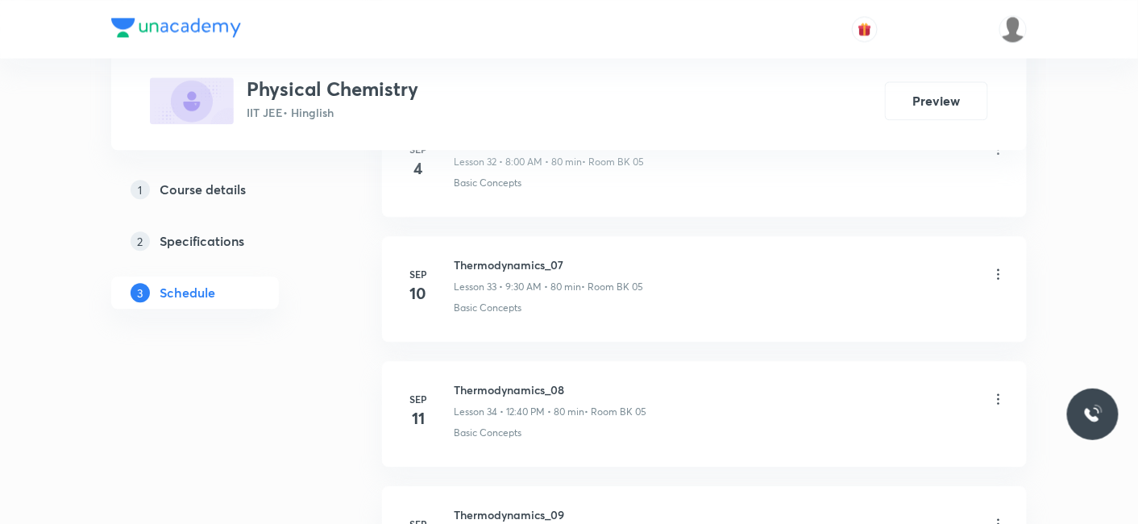
scroll to position [5971, 0]
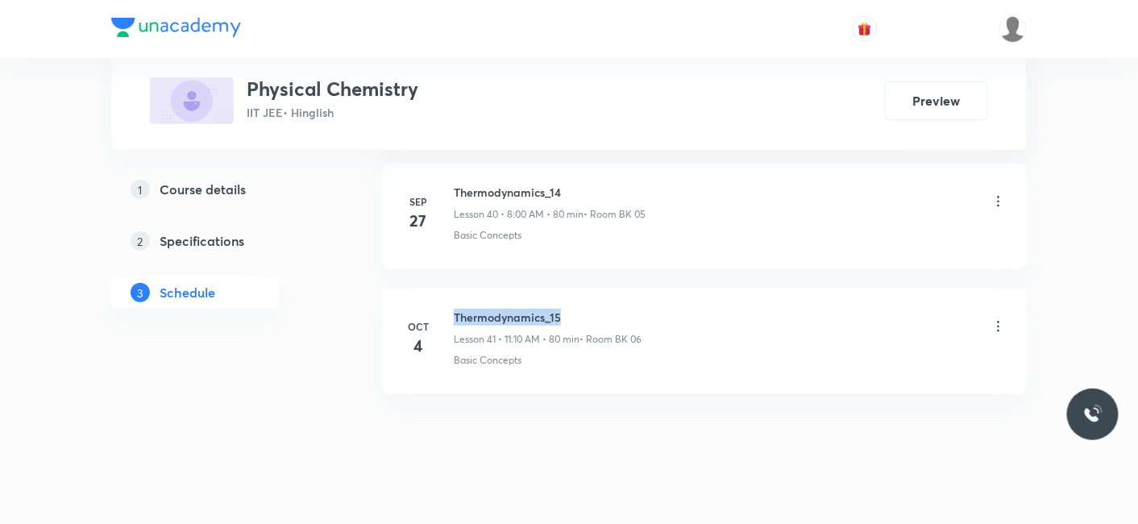
drag, startPoint x: 453, startPoint y: 292, endPoint x: 637, endPoint y: 292, distance: 184.5
click at [637, 309] on h6 "Thermodynamics_15" at bounding box center [548, 317] width 188 height 17
copy h6 "Thermodynamics_15"
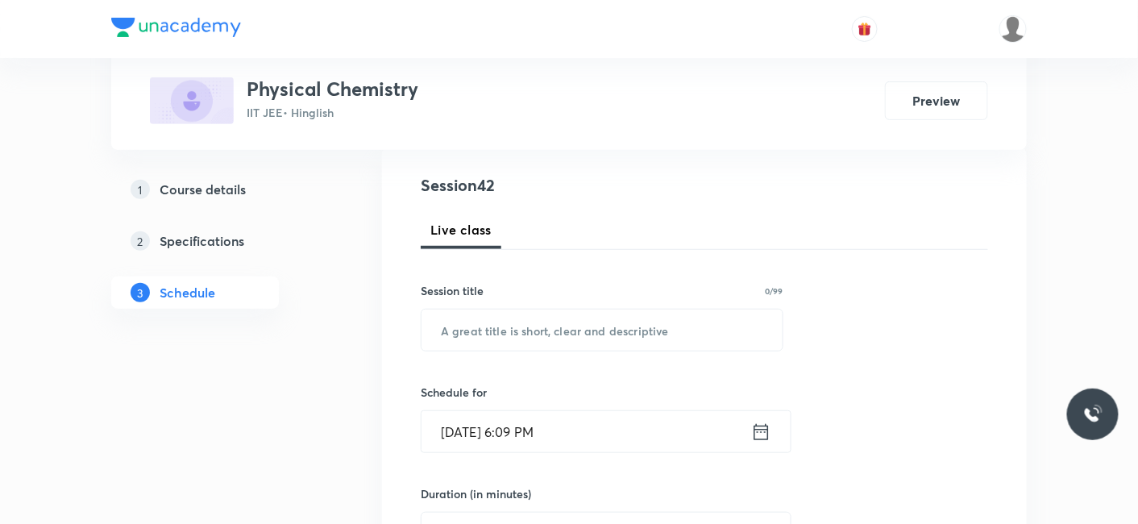
scroll to position [179, 0]
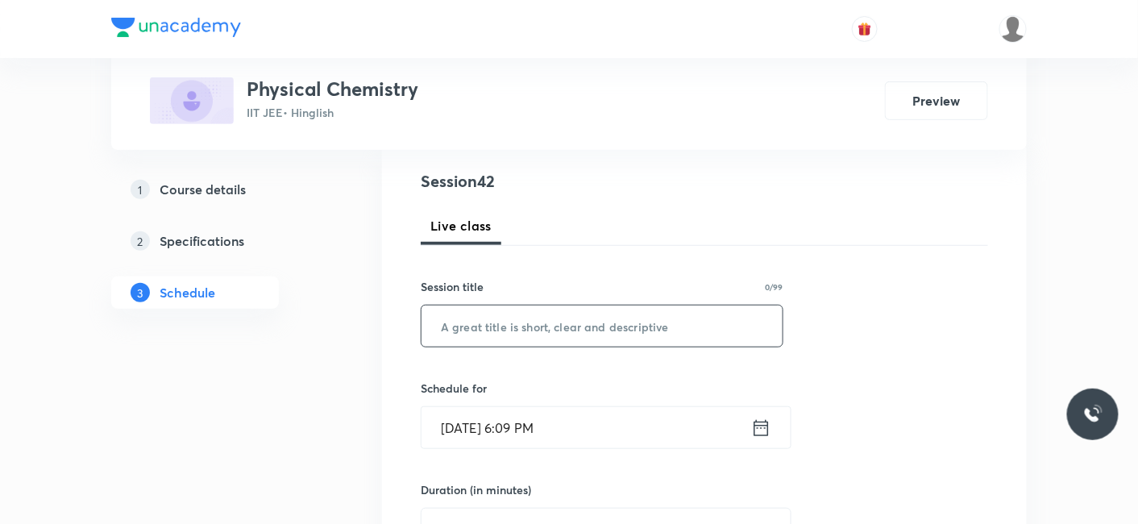
click at [553, 335] on input "text" at bounding box center [601, 325] width 361 height 41
paste input "Thermodynamics_15"
type input "Thermodynamics_16"
click at [529, 423] on input "Oct 6, 2025, 6:09 PM" at bounding box center [586, 427] width 330 height 41
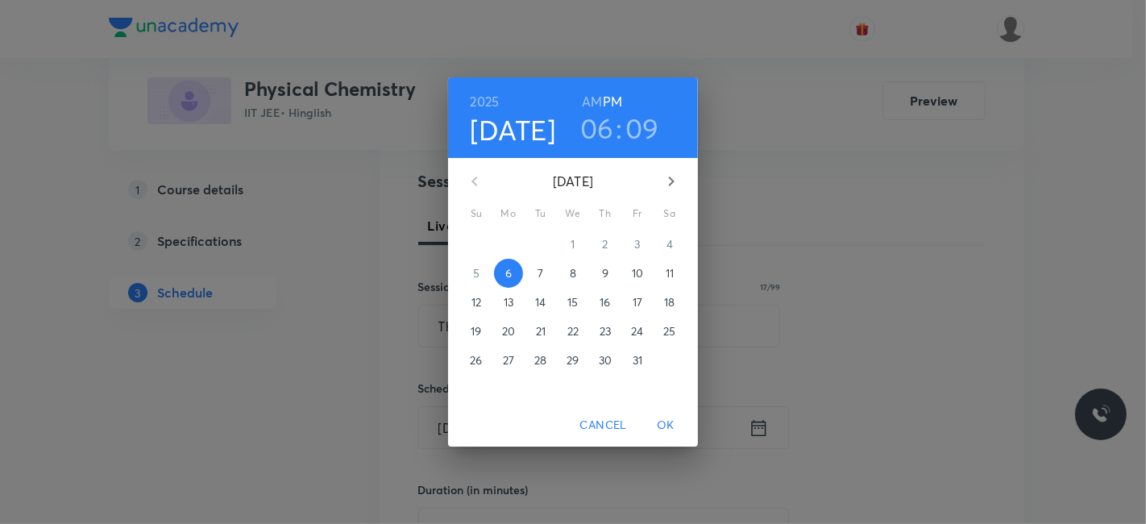
click at [536, 276] on span "7" at bounding box center [540, 273] width 29 height 16
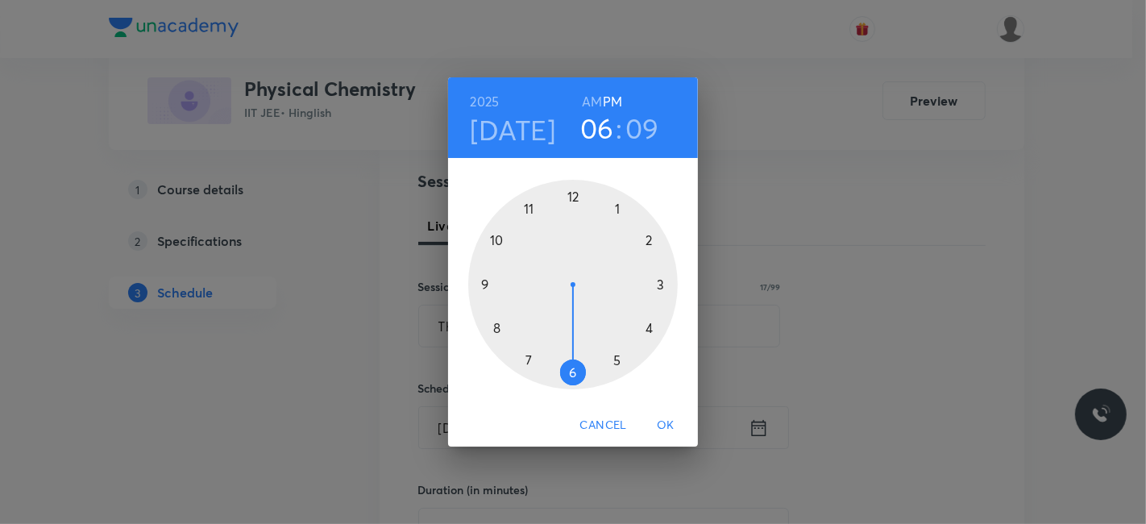
click at [600, 93] on h6 "AM" at bounding box center [592, 101] width 20 height 23
click at [481, 281] on div at bounding box center [573, 285] width 210 height 210
click at [571, 376] on div at bounding box center [573, 285] width 210 height 210
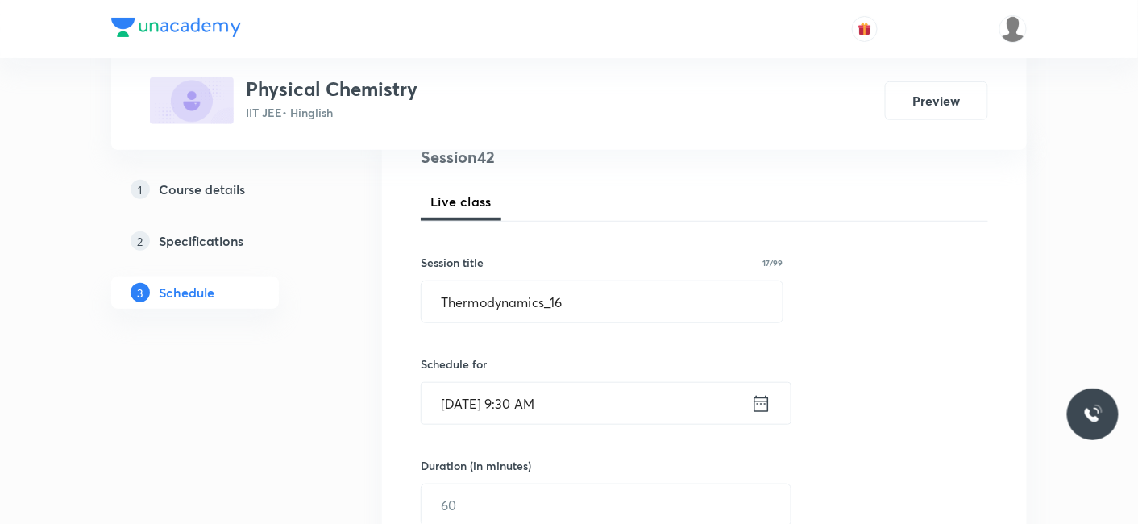
scroll to position [268, 0]
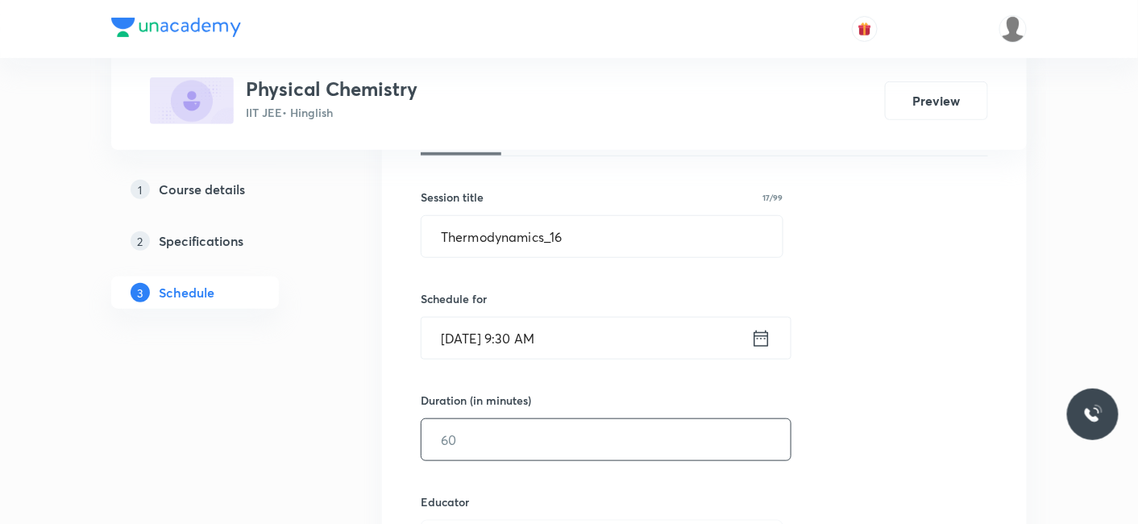
click at [532, 431] on input "text" at bounding box center [605, 439] width 369 height 41
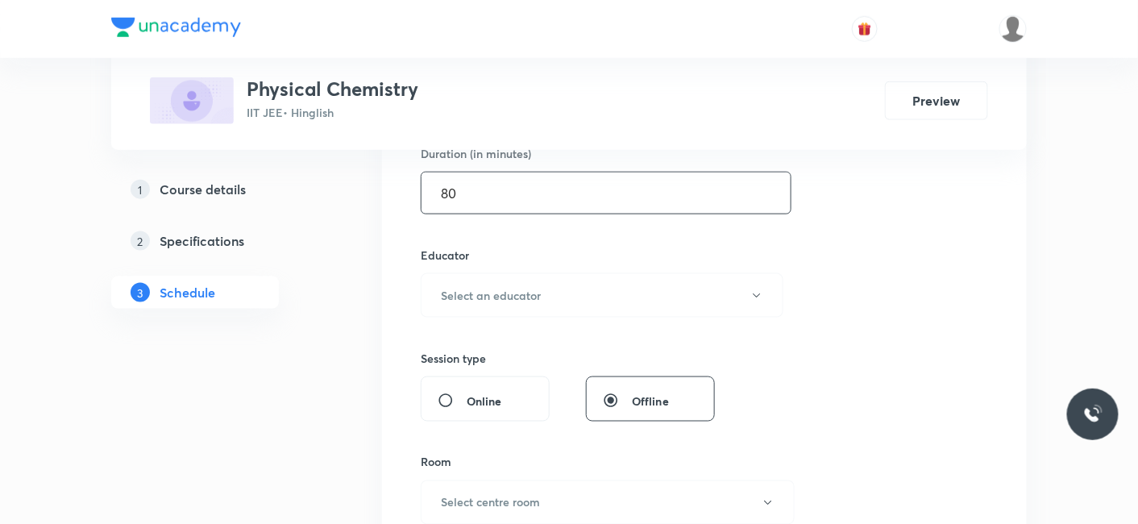
scroll to position [537, 0]
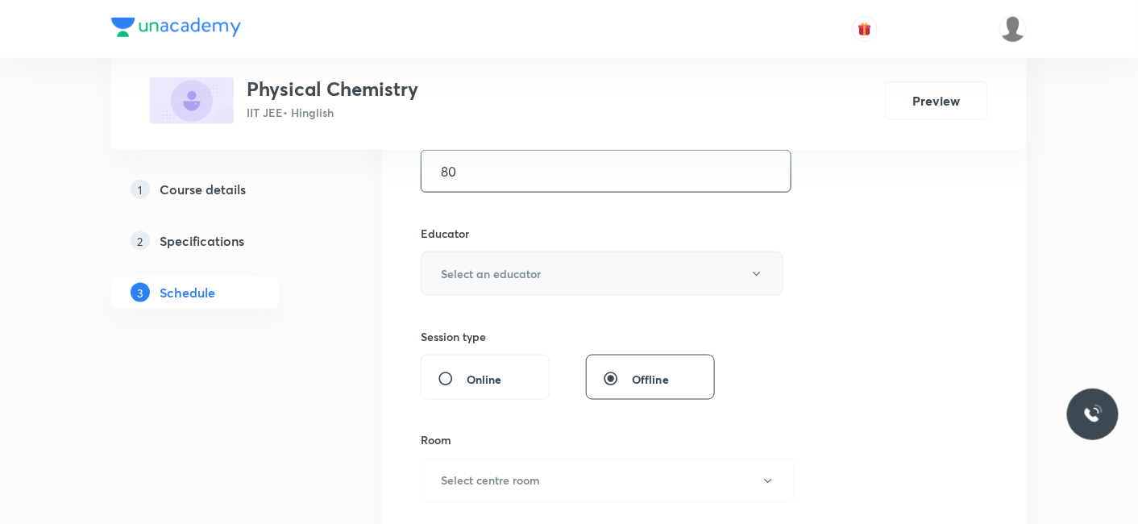
type input "80"
click at [485, 272] on h6 "Select an educator" at bounding box center [491, 273] width 100 height 17
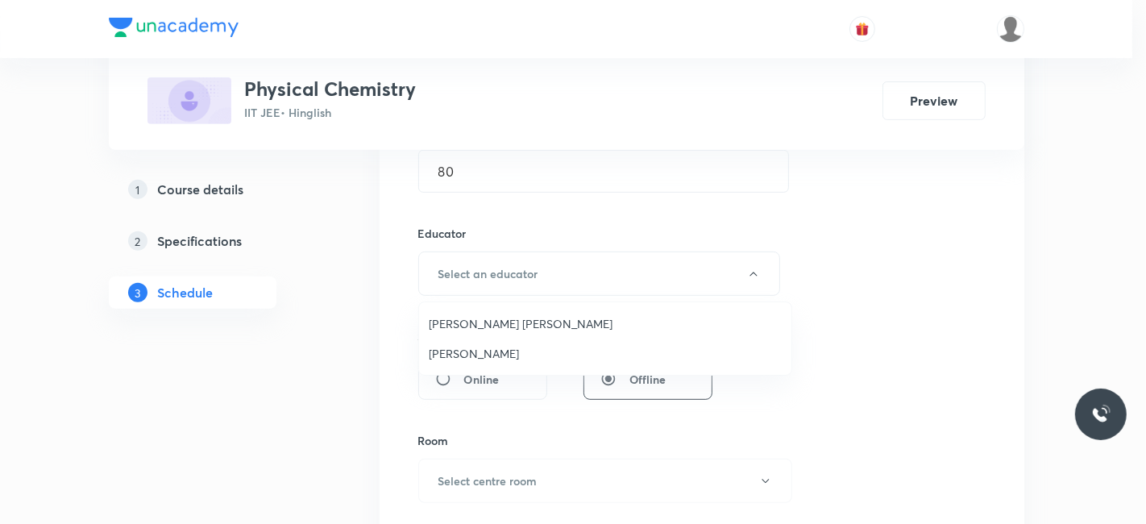
click at [448, 353] on span "Praveen Sharma" at bounding box center [605, 353] width 353 height 17
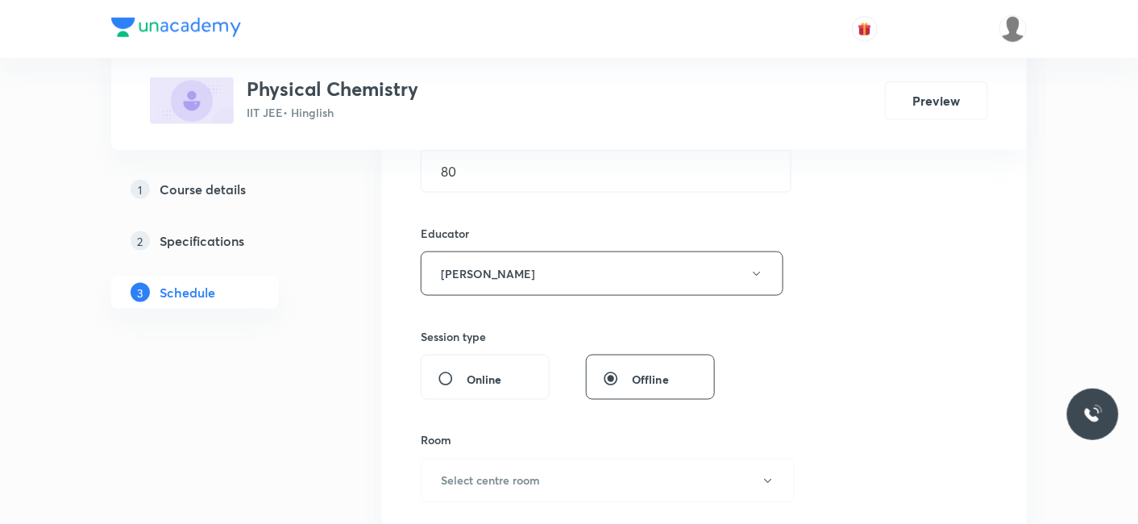
scroll to position [626, 0]
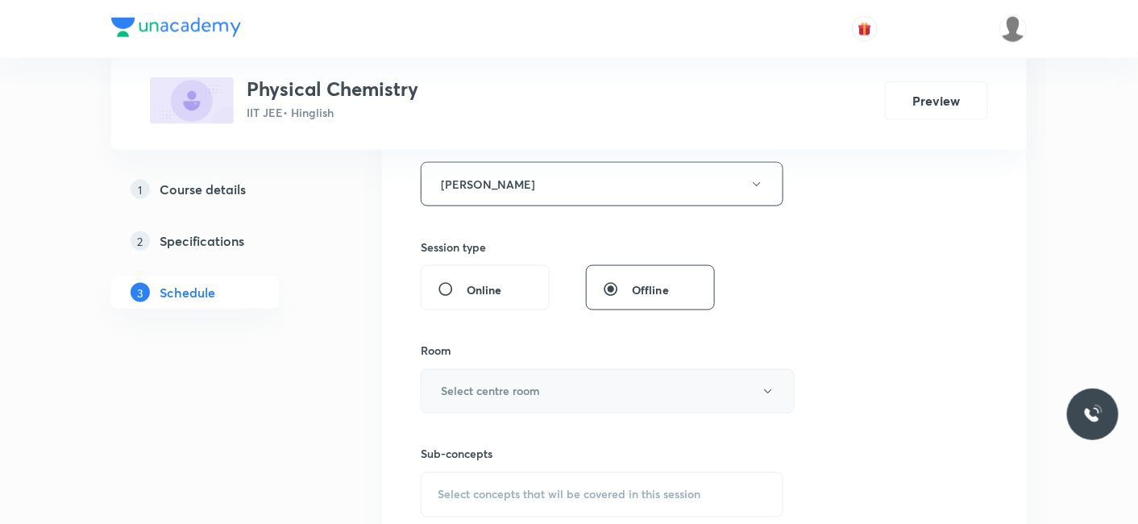
click at [489, 390] on h6 "Select centre room" at bounding box center [490, 391] width 99 height 17
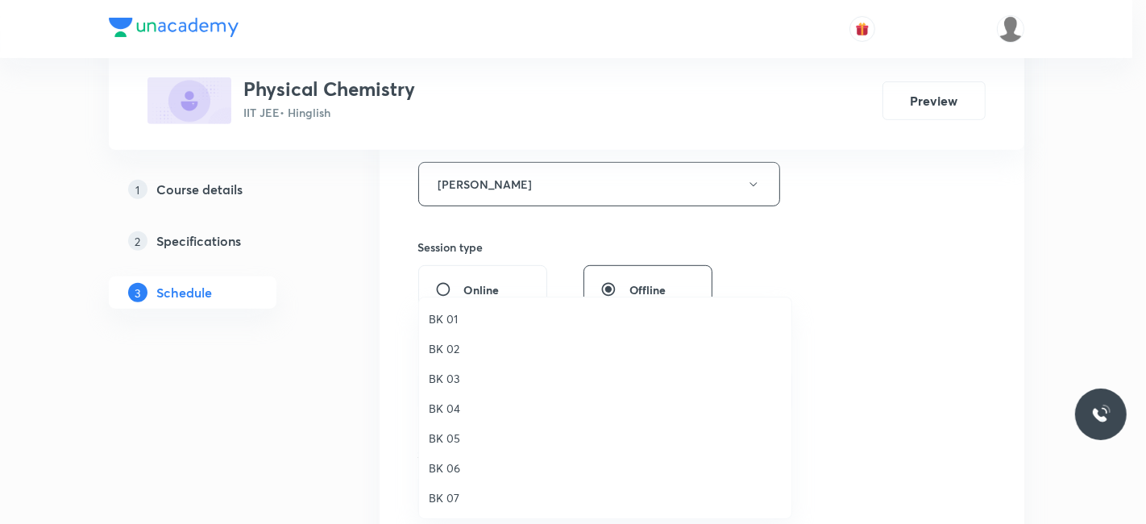
click at [453, 477] on li "BK 06" at bounding box center [605, 468] width 372 height 30
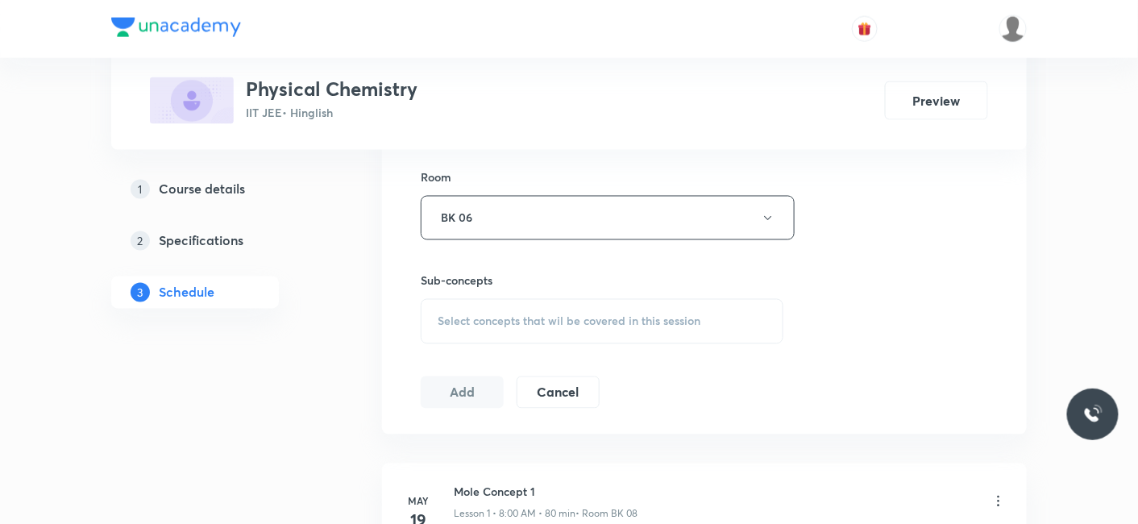
scroll to position [806, 0]
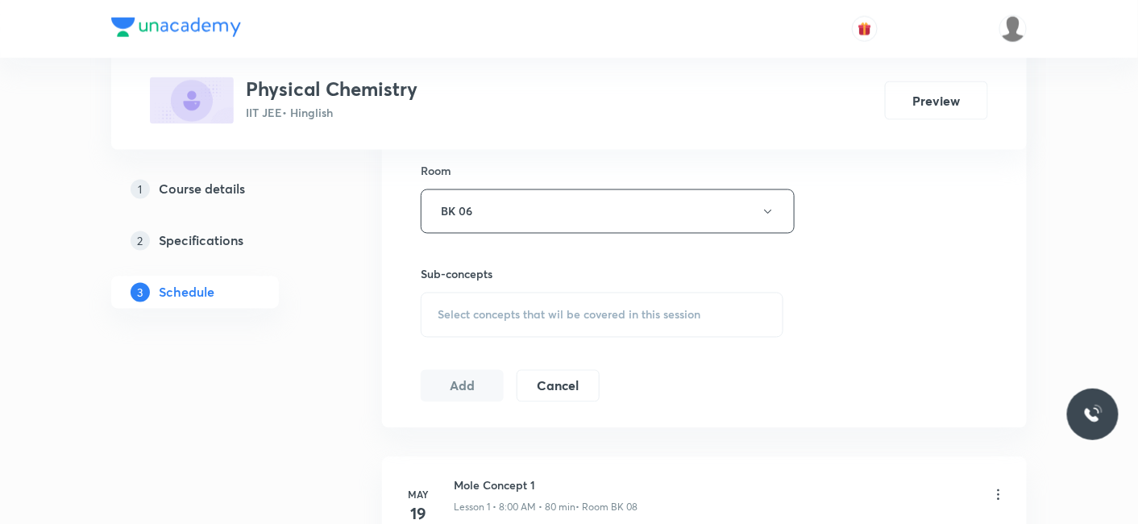
click at [488, 332] on div "Select concepts that wil be covered in this session" at bounding box center [602, 315] width 363 height 45
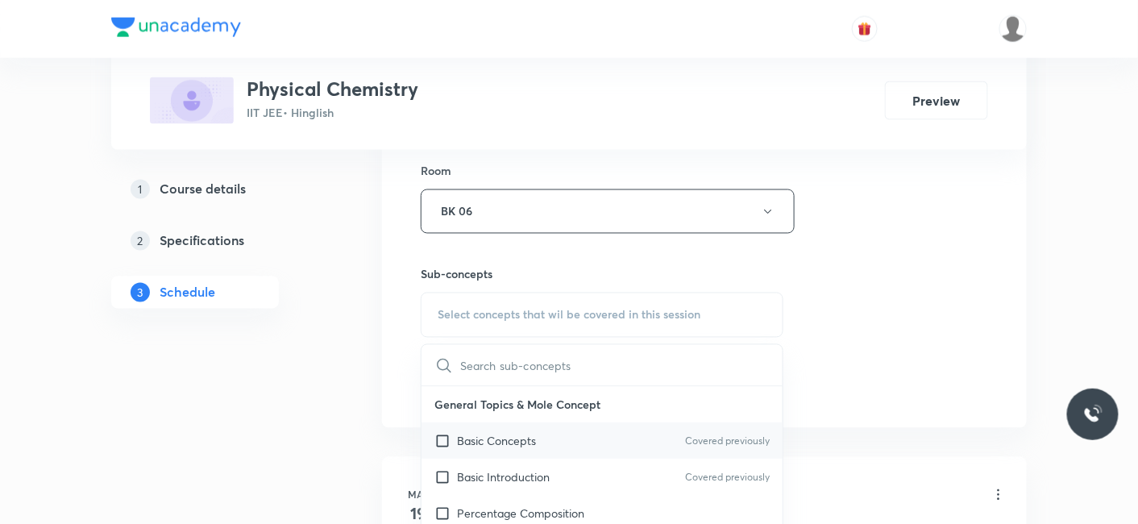
click at [488, 437] on p "Basic Concepts" at bounding box center [496, 441] width 79 height 17
checkbox input "true"
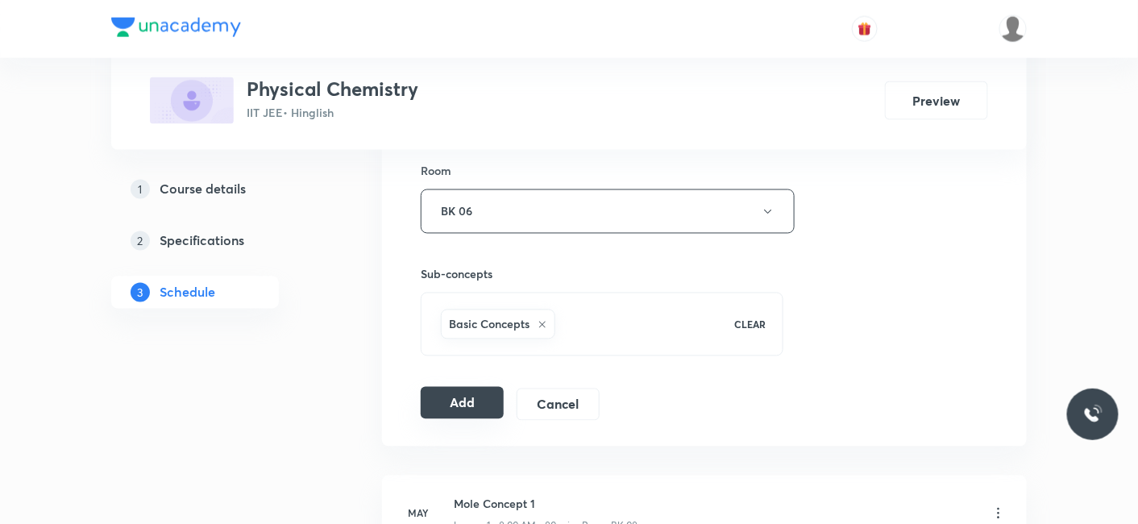
click at [463, 409] on button "Add" at bounding box center [462, 403] width 83 height 32
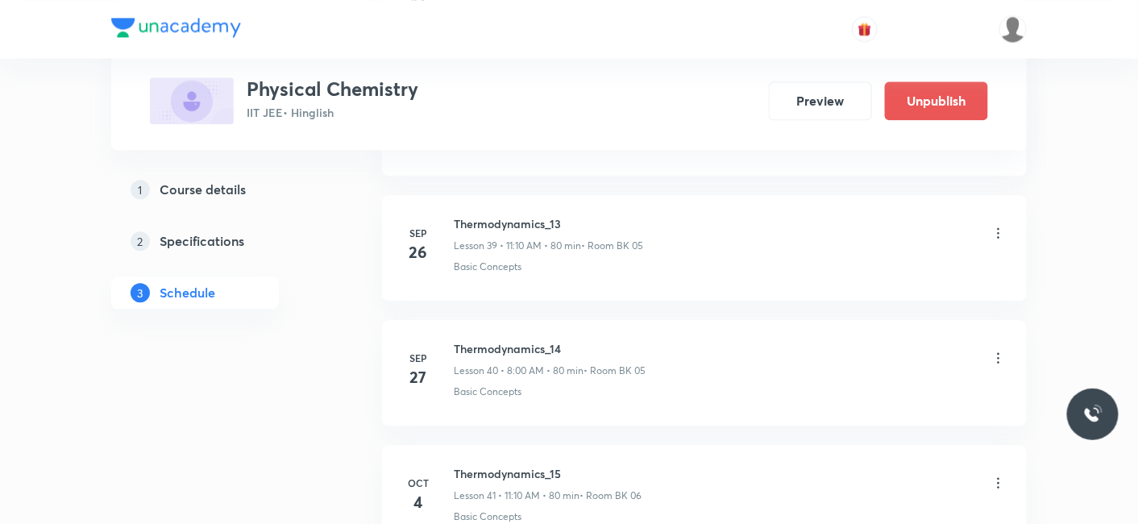
scroll to position [5254, 0]
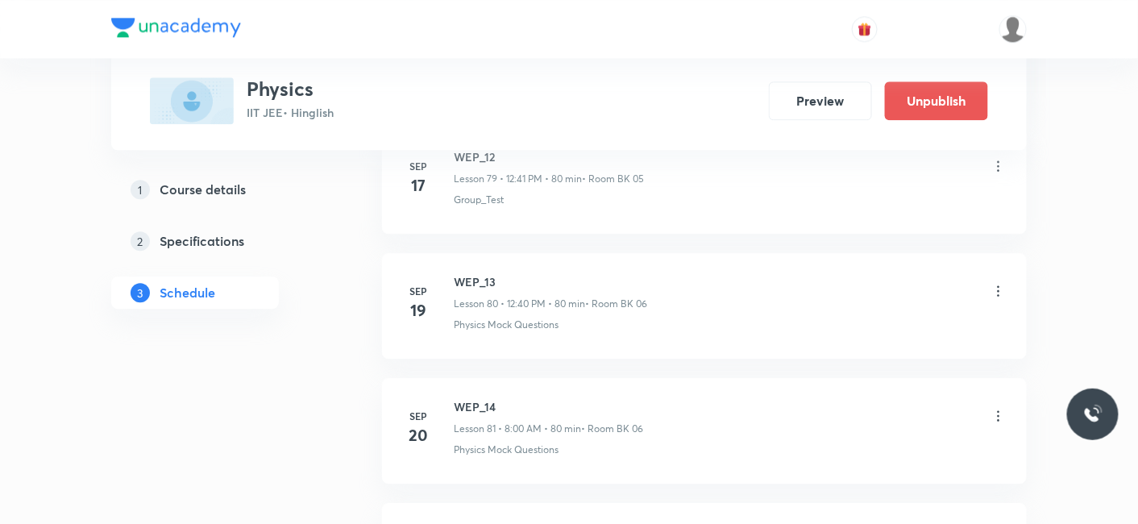
scroll to position [12070, 0]
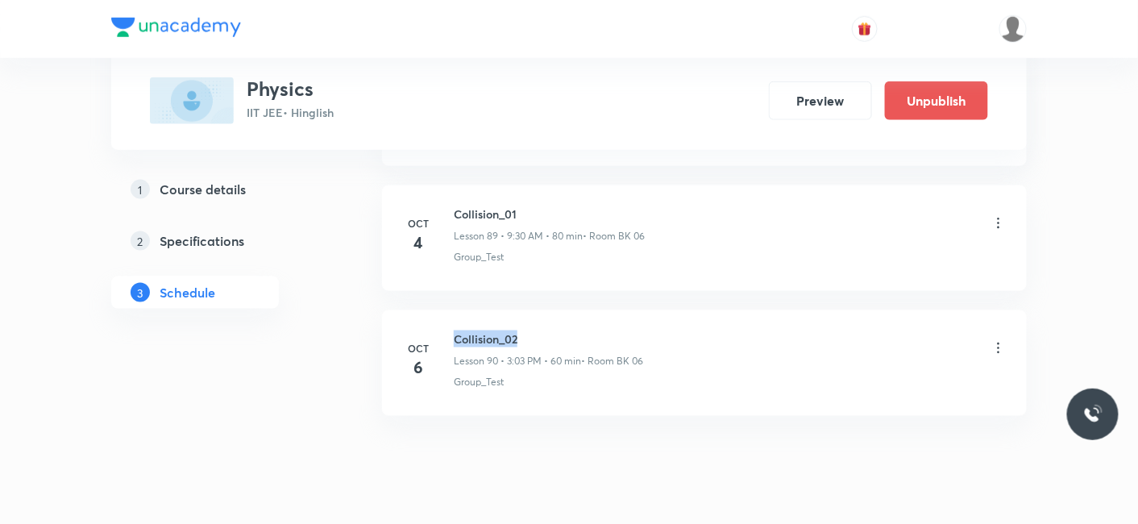
drag, startPoint x: 453, startPoint y: 297, endPoint x: 526, endPoint y: 297, distance: 73.3
click at [526, 330] on h6 "Collision_02" at bounding box center [548, 338] width 189 height 17
copy h6 "Collision_02"
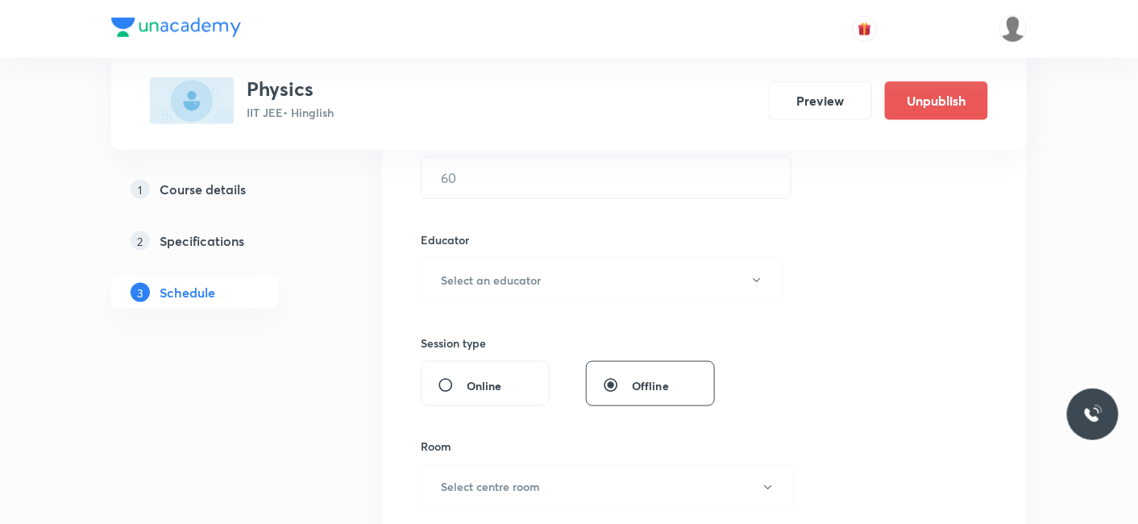
scroll to position [82, 0]
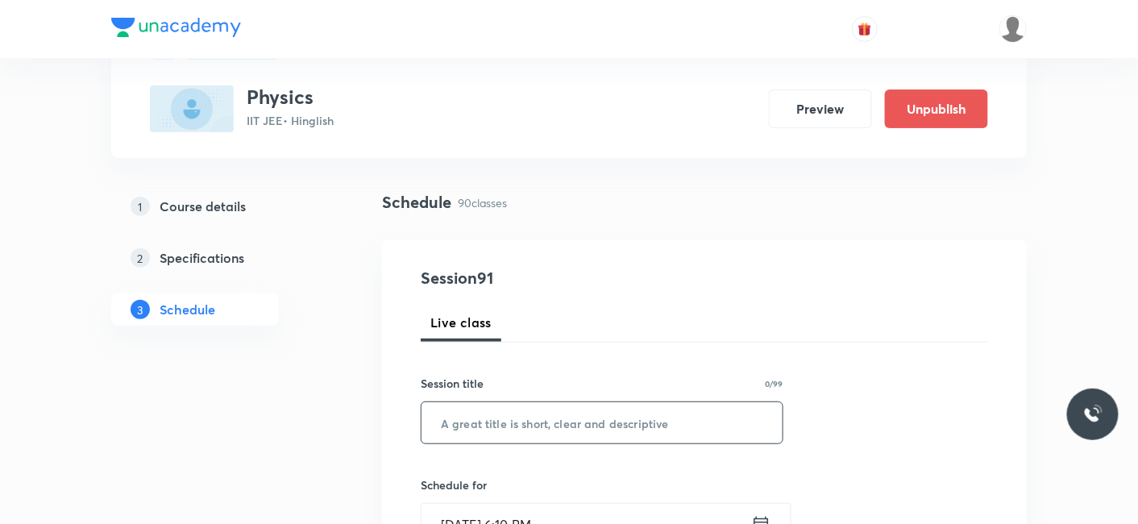
click at [498, 417] on input "text" at bounding box center [601, 422] width 361 height 41
paste input "Collision_02"
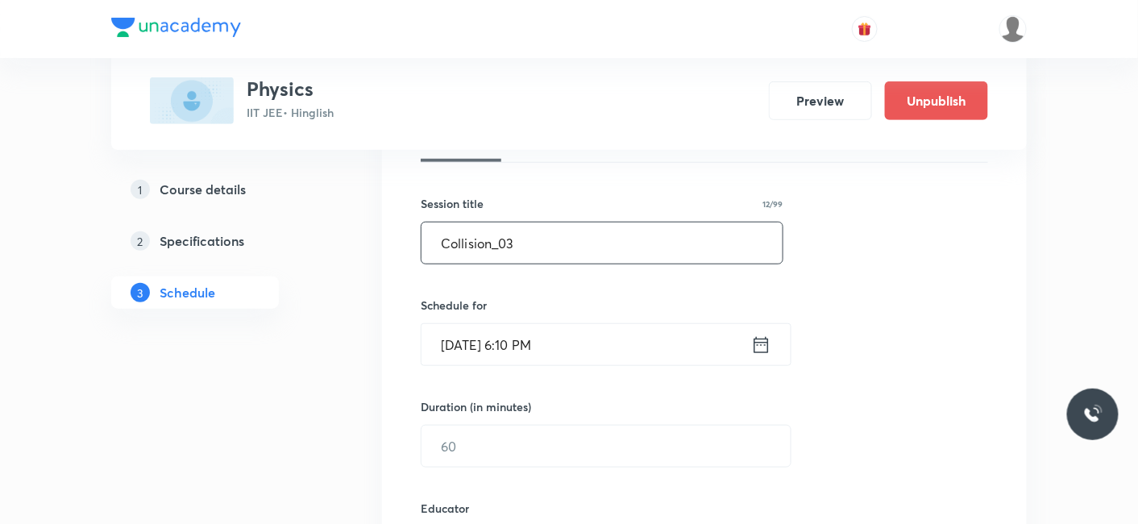
type input "Collision_03"
click at [476, 338] on input "Oct 6, 2025, 6:10 PM" at bounding box center [586, 344] width 330 height 41
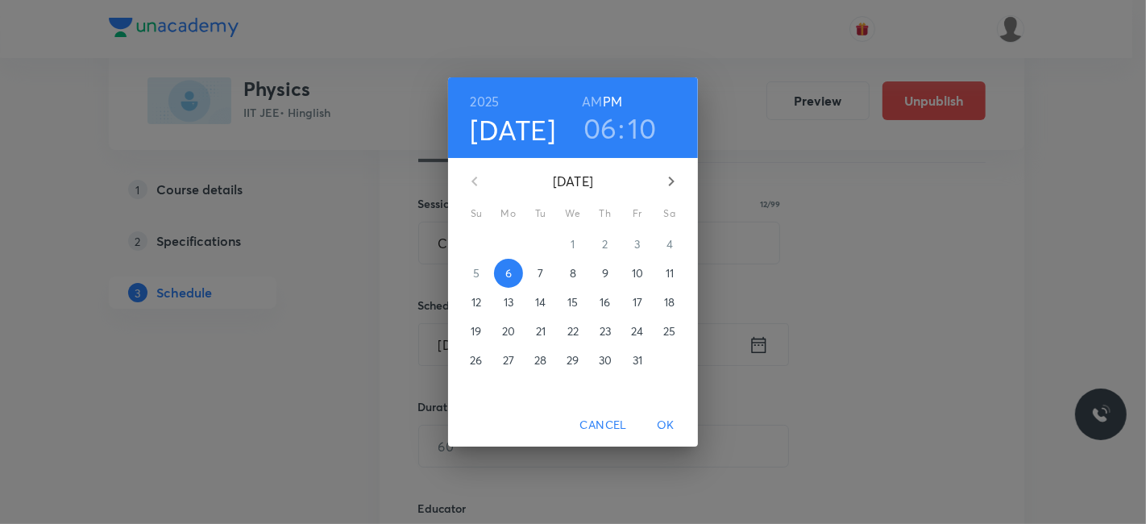
click at [543, 264] on button "7" at bounding box center [540, 273] width 29 height 29
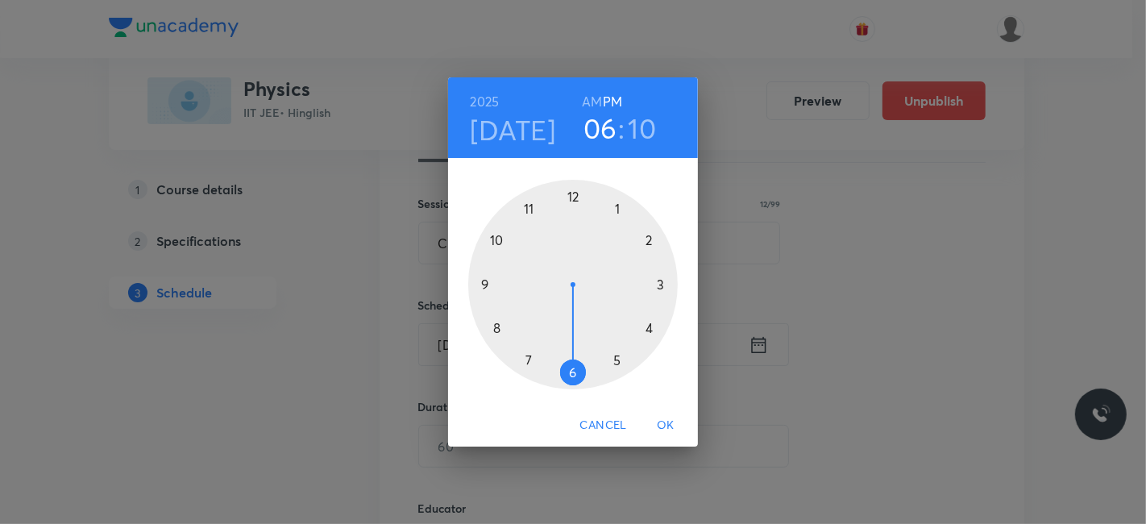
drag, startPoint x: 593, startPoint y: 98, endPoint x: 575, endPoint y: 124, distance: 32.4
click at [592, 98] on h6 "AM" at bounding box center [592, 101] width 20 height 23
click at [527, 208] on div at bounding box center [573, 285] width 210 height 210
click at [670, 427] on span "OK" at bounding box center [665, 425] width 39 height 20
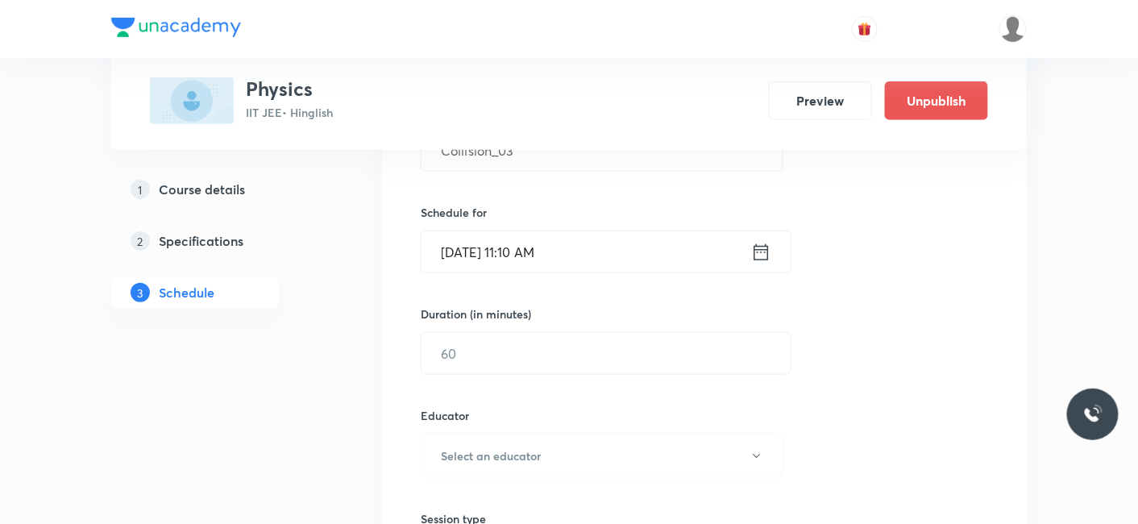
scroll to position [441, 0]
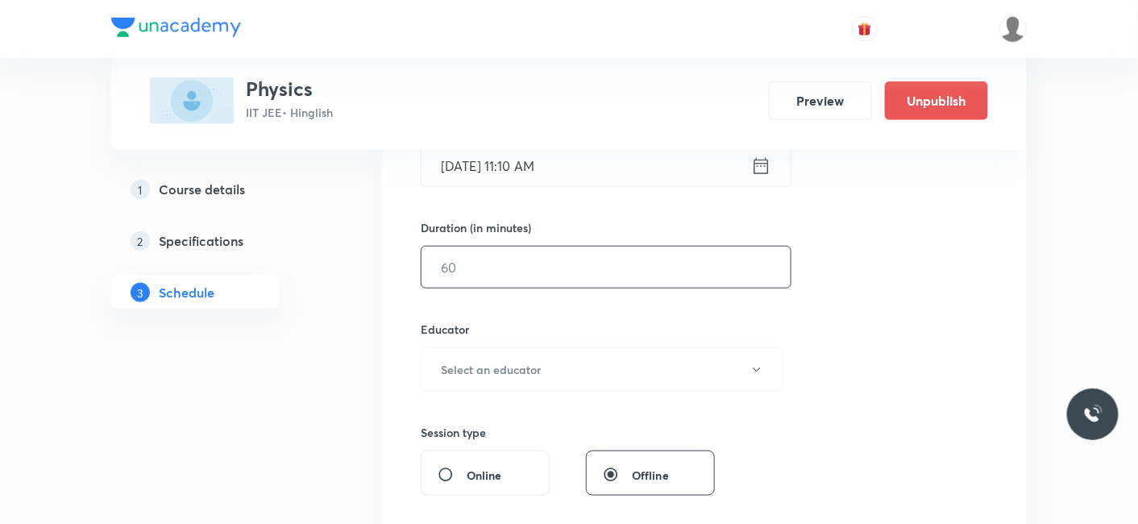
click at [475, 253] on input "text" at bounding box center [605, 267] width 369 height 41
type input "80"
click at [473, 368] on h6 "Select an educator" at bounding box center [491, 369] width 100 height 17
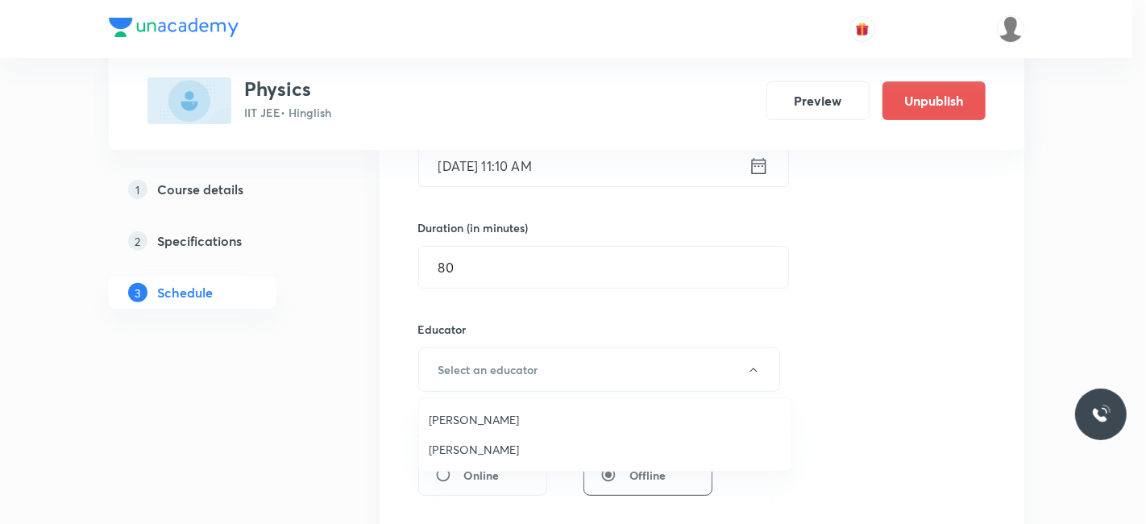
click at [456, 447] on span "Siddharth Jindal" at bounding box center [605, 449] width 353 height 17
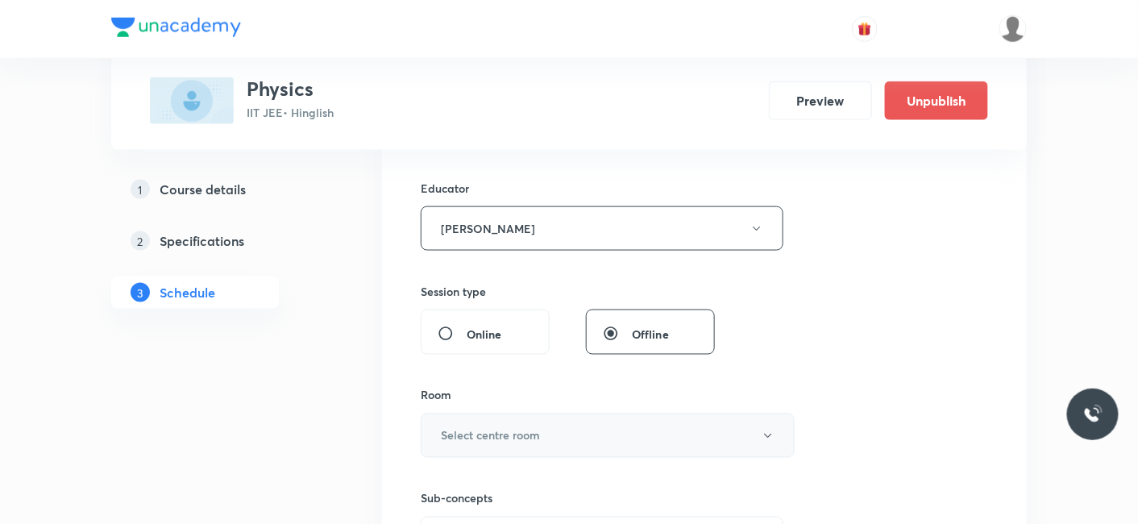
scroll to position [620, 0]
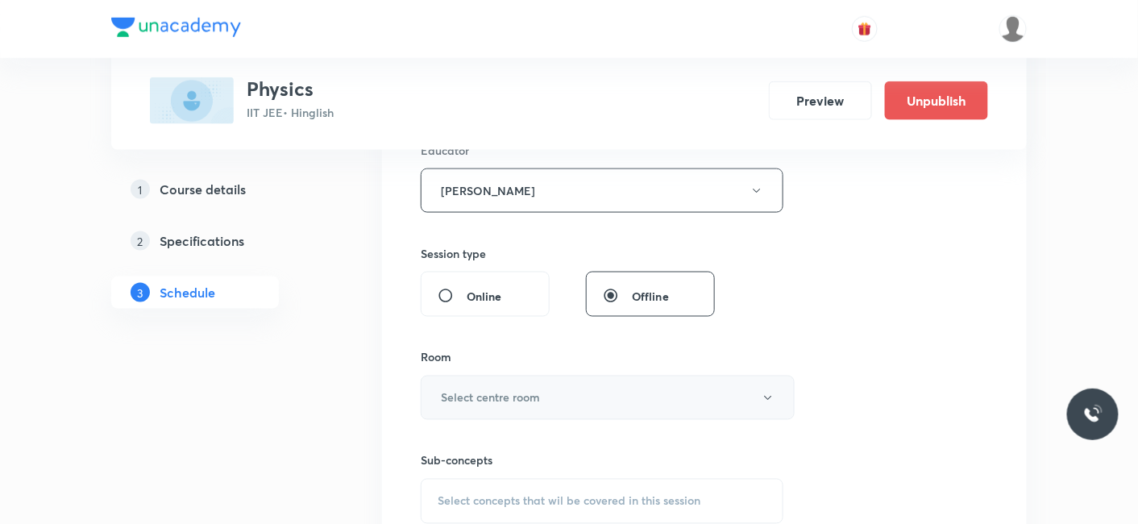
click at [458, 391] on h6 "Select centre room" at bounding box center [490, 397] width 99 height 17
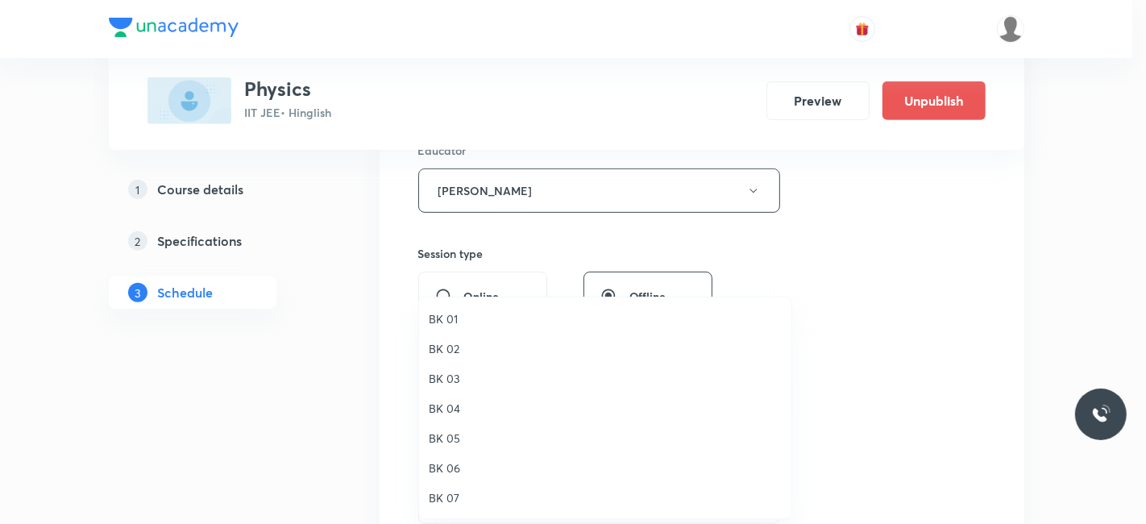
drag, startPoint x: 447, startPoint y: 463, endPoint x: 534, endPoint y: 428, distance: 94.0
click at [449, 464] on span "BK 06" at bounding box center [605, 467] width 353 height 17
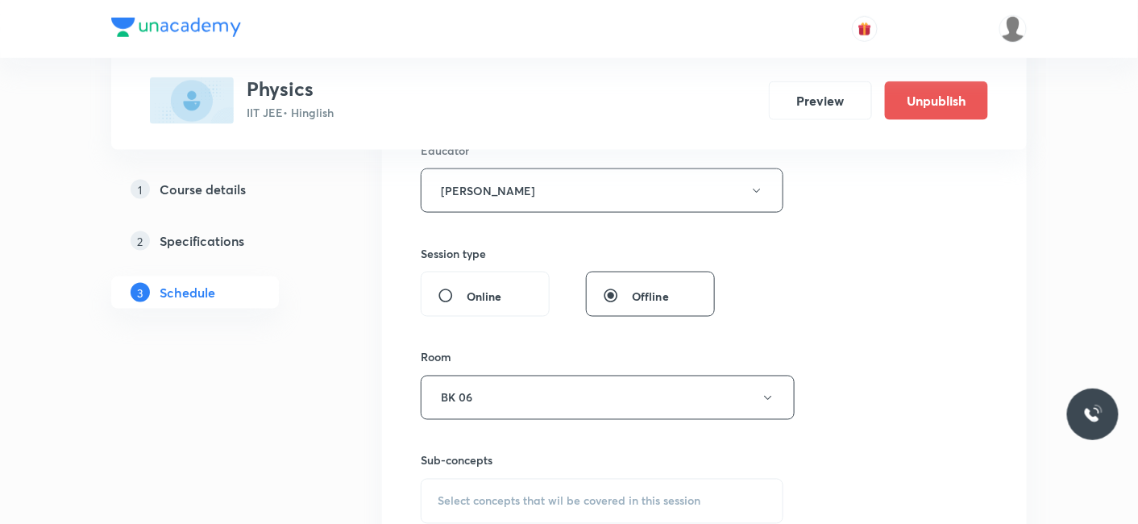
scroll to position [709, 0]
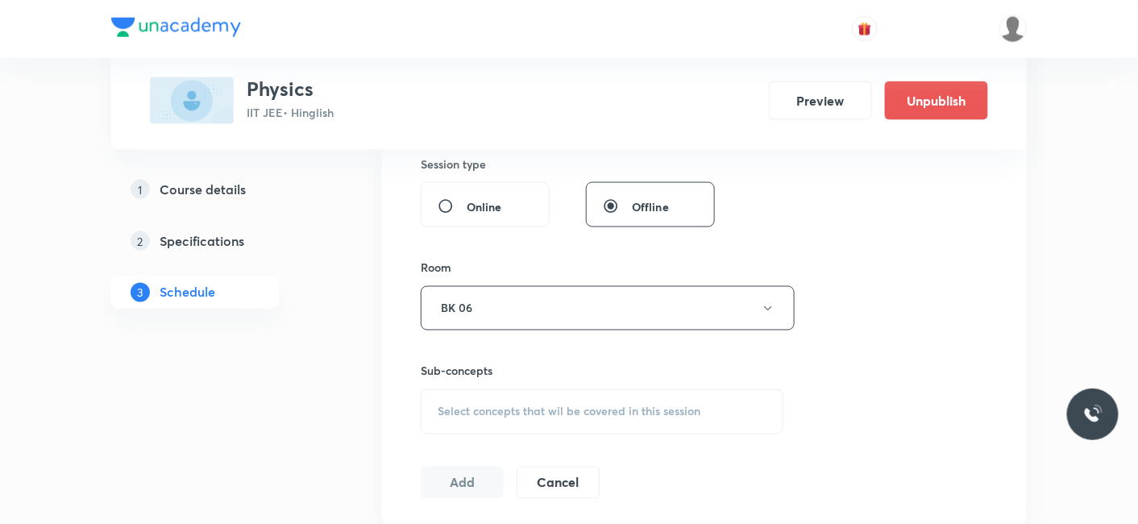
click at [467, 405] on span "Select concepts that wil be covered in this session" at bounding box center [569, 411] width 263 height 13
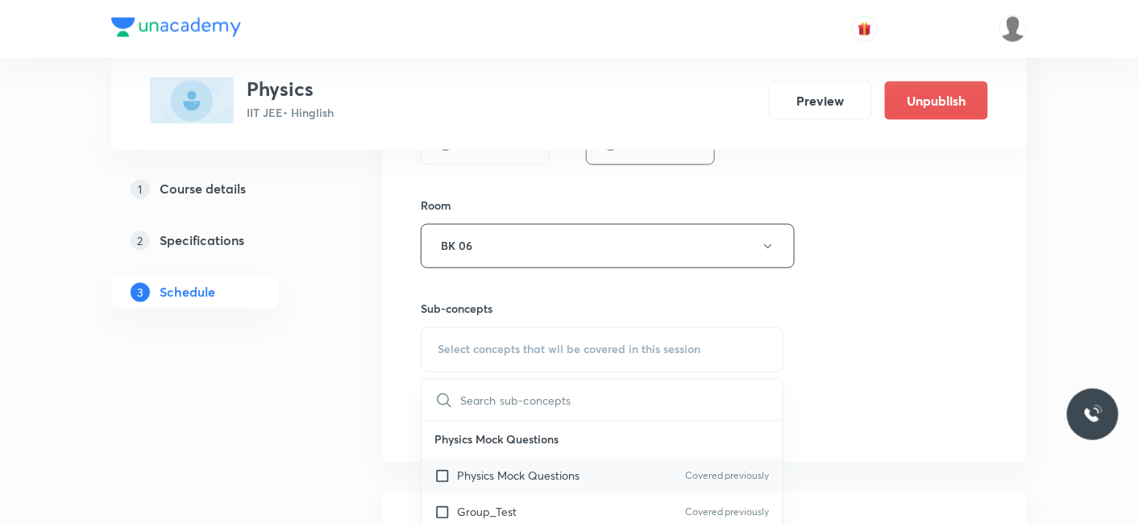
scroll to position [799, 0]
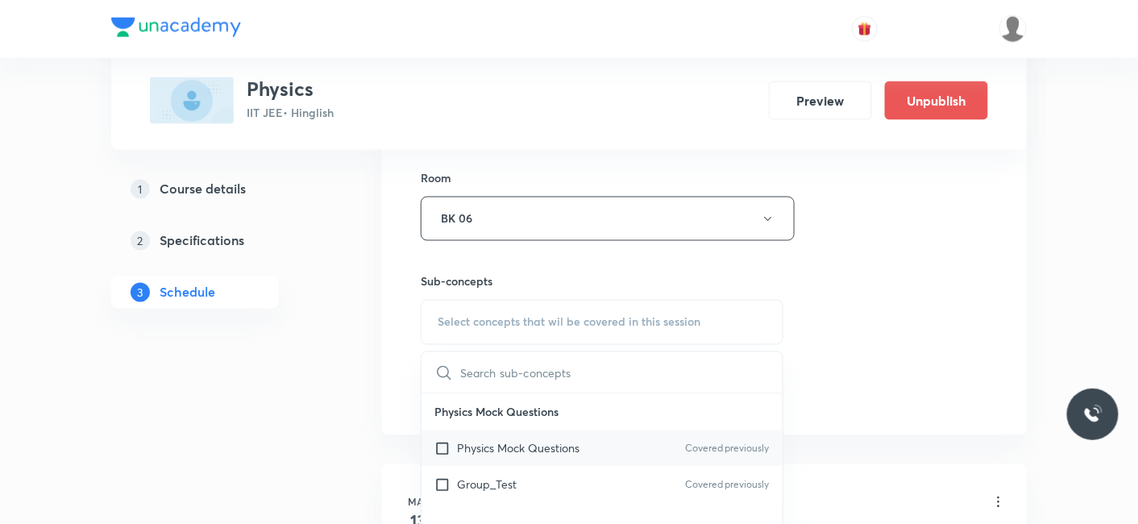
click at [480, 446] on p "Physics Mock Questions" at bounding box center [518, 448] width 122 height 17
checkbox input "true"
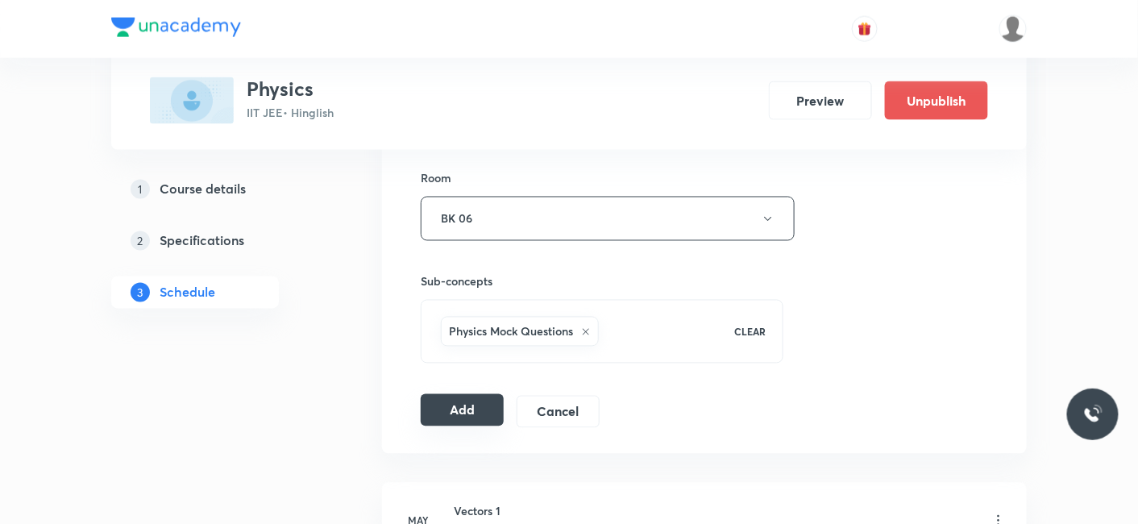
click at [460, 401] on button "Add" at bounding box center [462, 410] width 83 height 32
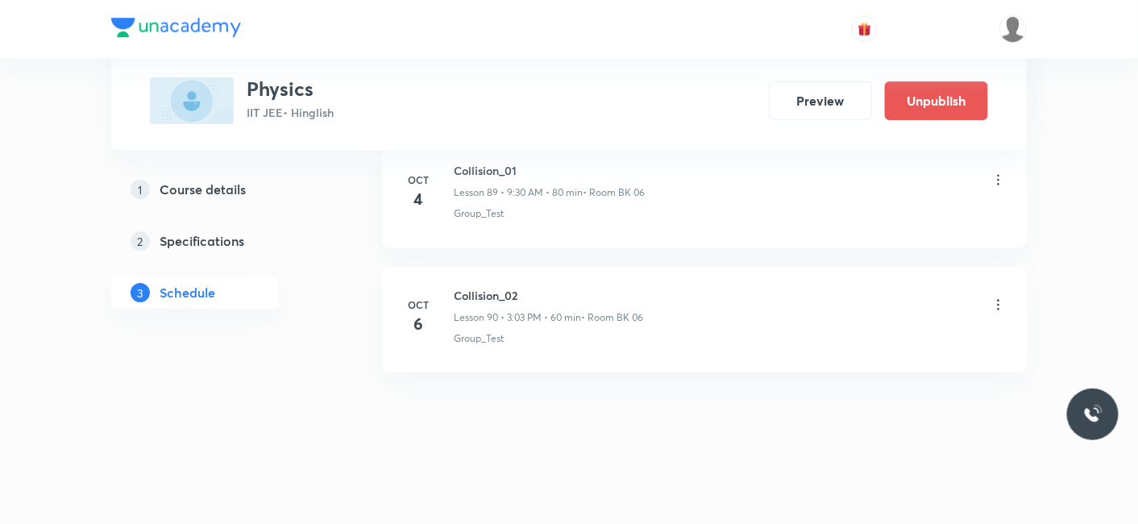
scroll to position [11228, 0]
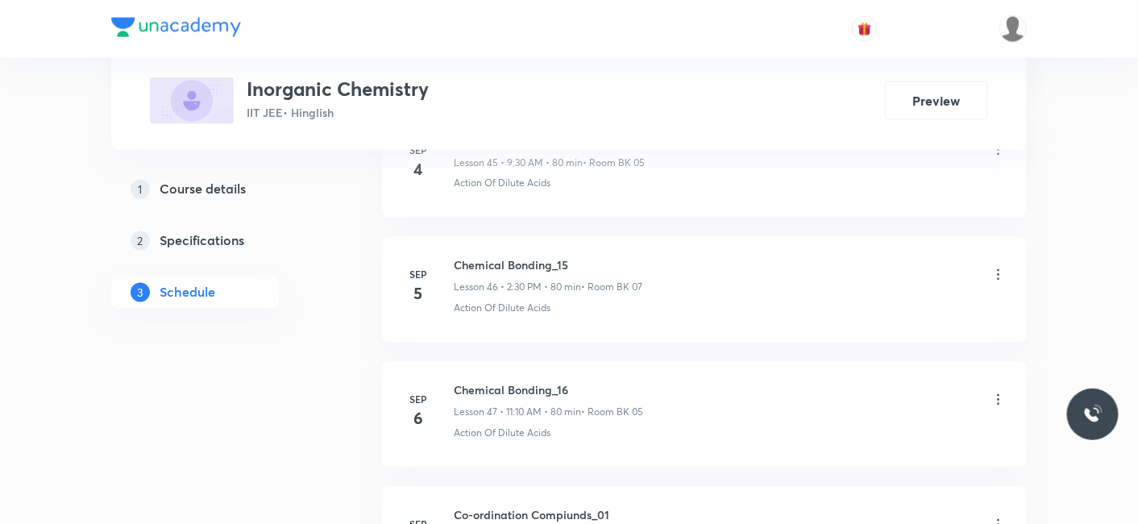
scroll to position [8482, 0]
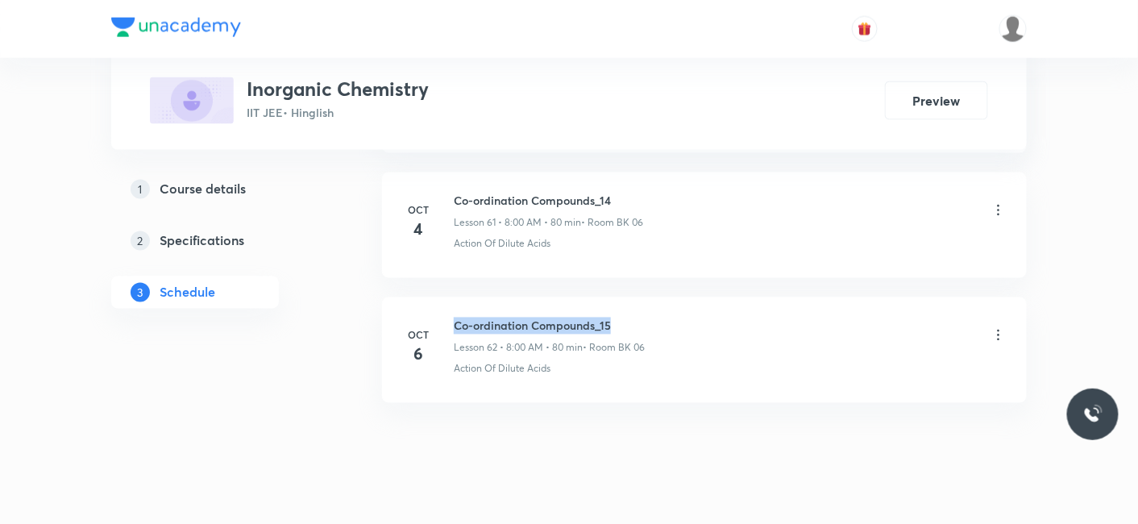
drag, startPoint x: 449, startPoint y: 293, endPoint x: 635, endPoint y: 291, distance: 186.2
click at [635, 318] on div "[DATE] Co-ordination Compounds_15 Lesson 62 • 8:00 AM • 80 min • Room BK 06 Act…" at bounding box center [704, 347] width 604 height 59
copy h6 "Co-ordination Compounds_15"
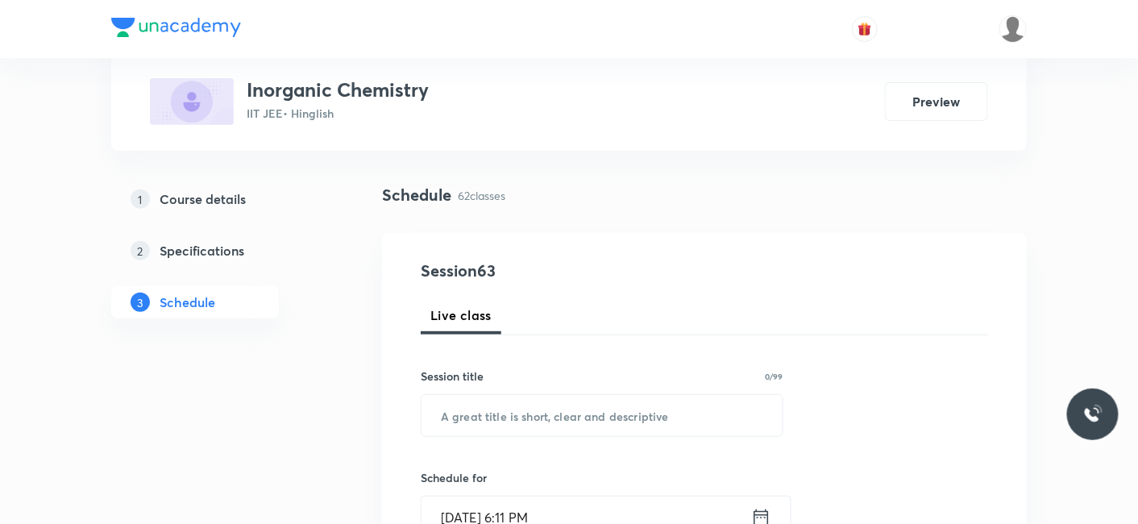
scroll to position [268, 0]
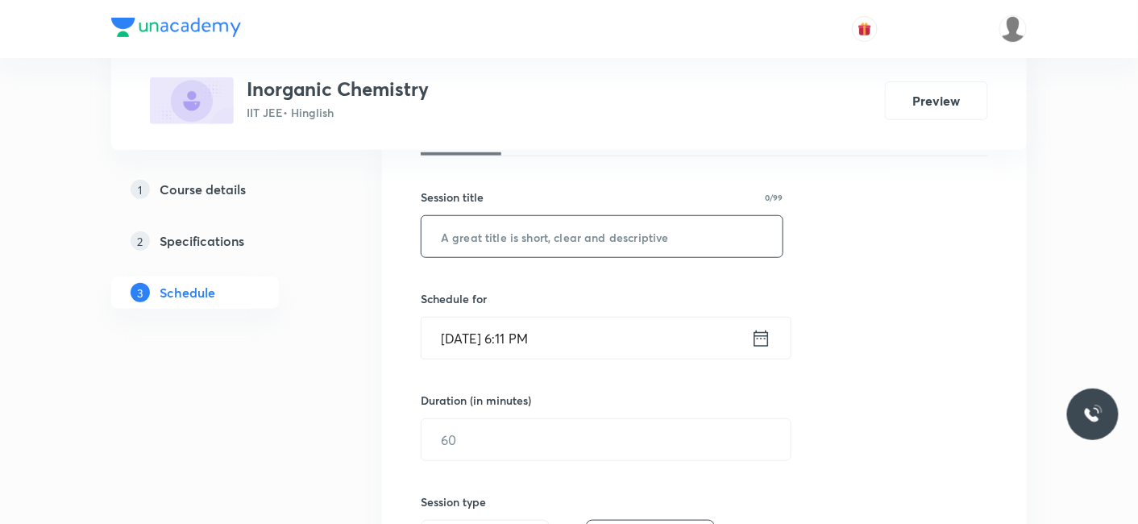
click at [500, 226] on input "text" at bounding box center [601, 236] width 361 height 41
paste input "Co-ordination Compounds_15"
type input "Co-ordination Compounds_16"
click at [561, 348] on input "[DATE] 6:11 PM" at bounding box center [586, 338] width 330 height 41
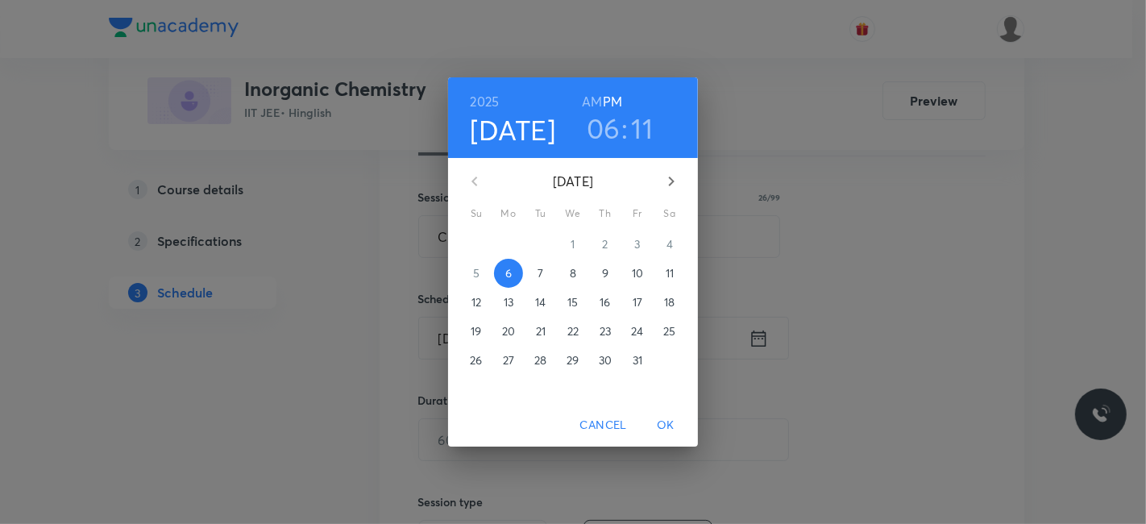
click at [543, 272] on span "7" at bounding box center [540, 273] width 29 height 16
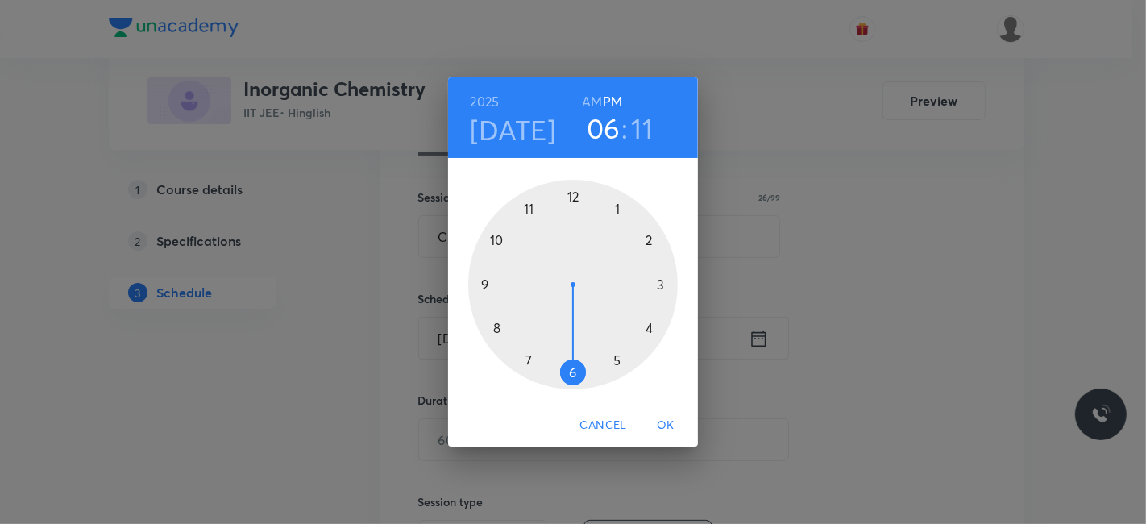
drag, startPoint x: 575, startPoint y: 193, endPoint x: 547, endPoint y: 234, distance: 49.2
click at [574, 193] on div at bounding box center [573, 285] width 210 height 210
click at [497, 329] on div at bounding box center [573, 285] width 210 height 210
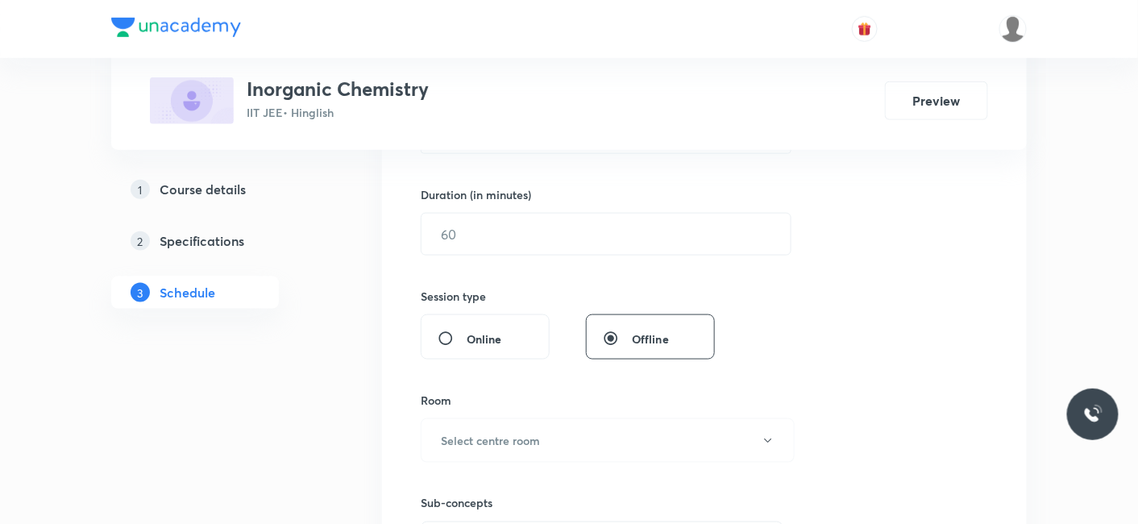
scroll to position [447, 0]
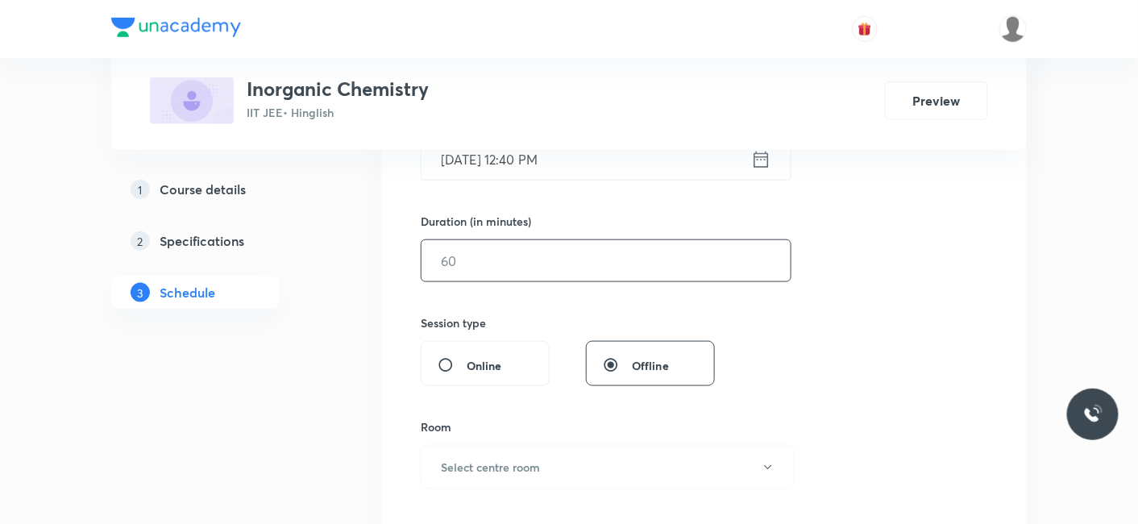
click at [496, 247] on input "text" at bounding box center [605, 260] width 369 height 41
type input "80"
click at [479, 459] on h6 "Select centre room" at bounding box center [490, 467] width 99 height 17
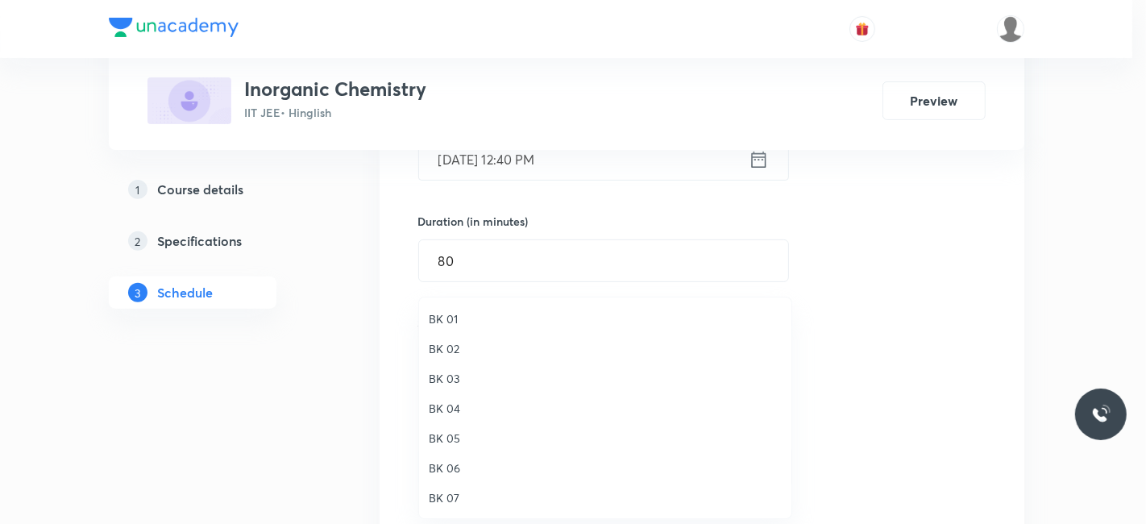
drag, startPoint x: 442, startPoint y: 462, endPoint x: 606, endPoint y: 451, distance: 164.7
click at [444, 462] on span "BK 06" at bounding box center [605, 467] width 353 height 17
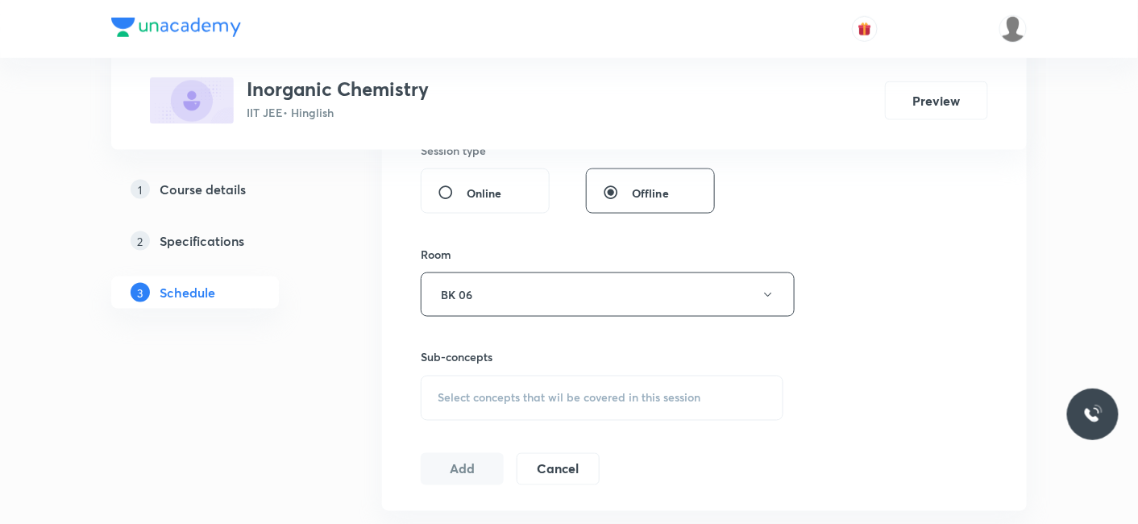
scroll to position [626, 0]
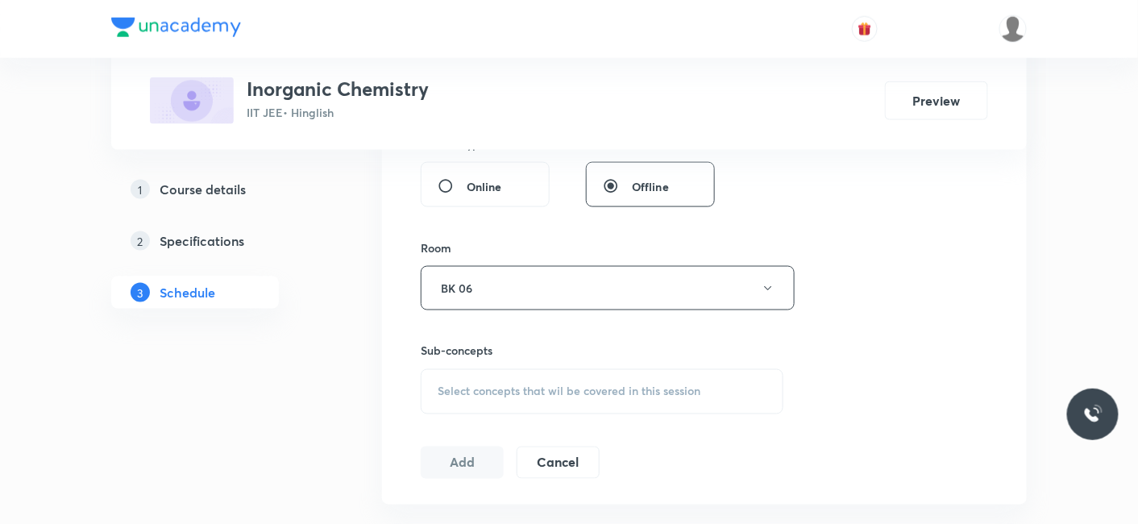
click at [496, 396] on div "Select concepts that wil be covered in this session" at bounding box center [602, 391] width 363 height 45
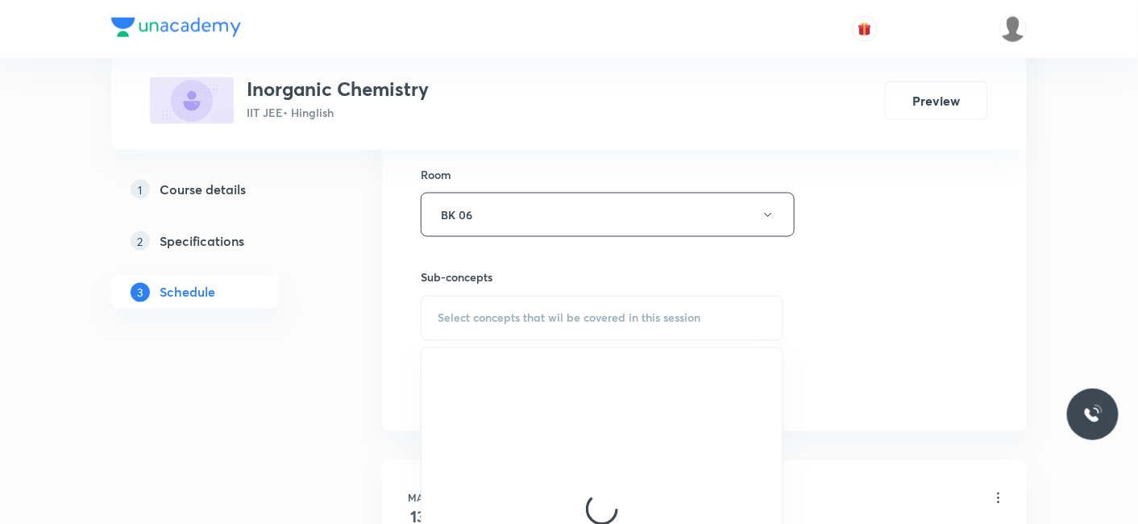
scroll to position [716, 0]
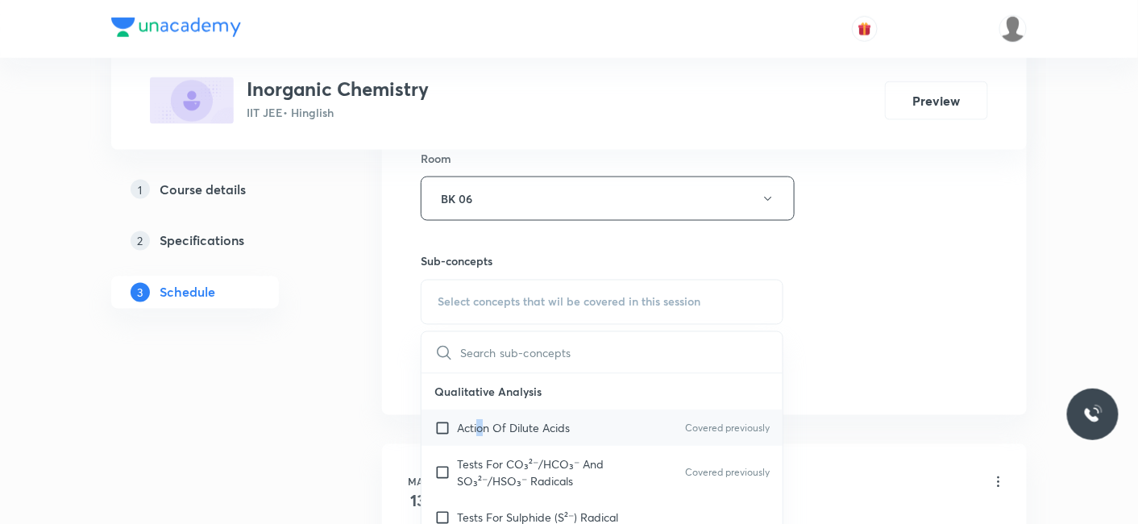
click at [480, 420] on p "Action Of Dilute Acids" at bounding box center [513, 428] width 113 height 17
checkbox input "true"
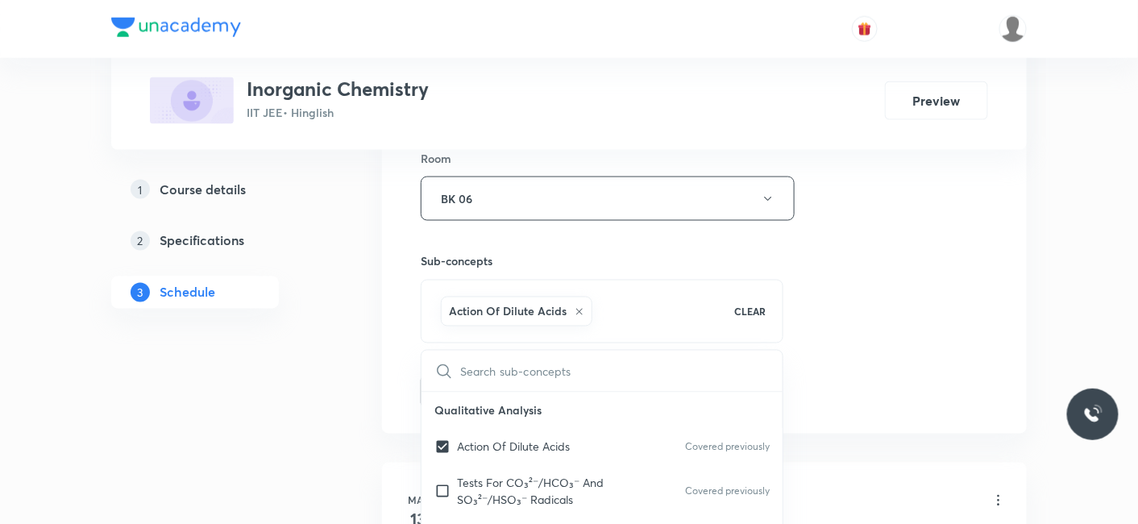
drag, startPoint x: 326, startPoint y: 390, endPoint x: 359, endPoint y: 385, distance: 33.4
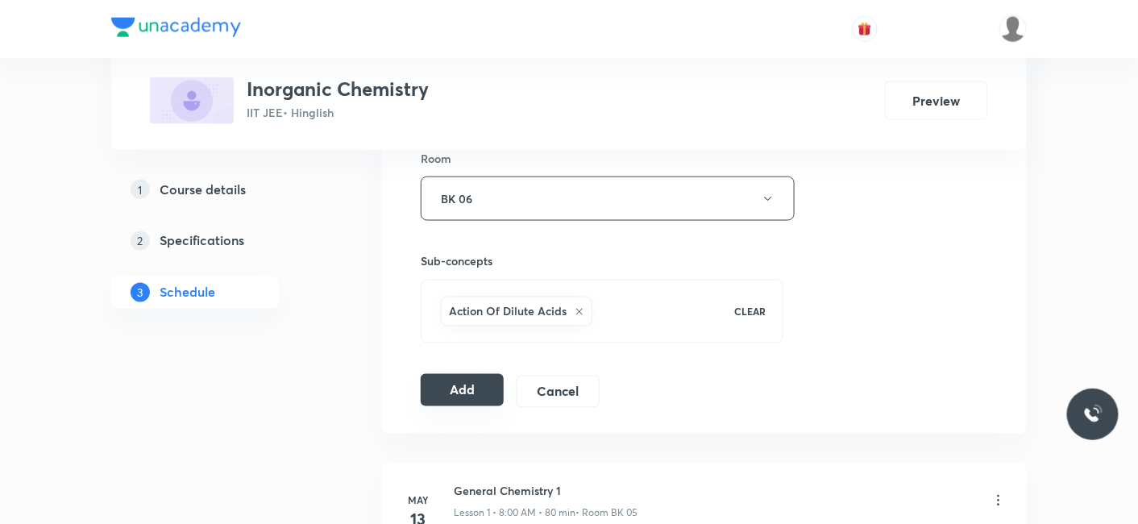
click at [450, 392] on button "Add" at bounding box center [462, 390] width 83 height 32
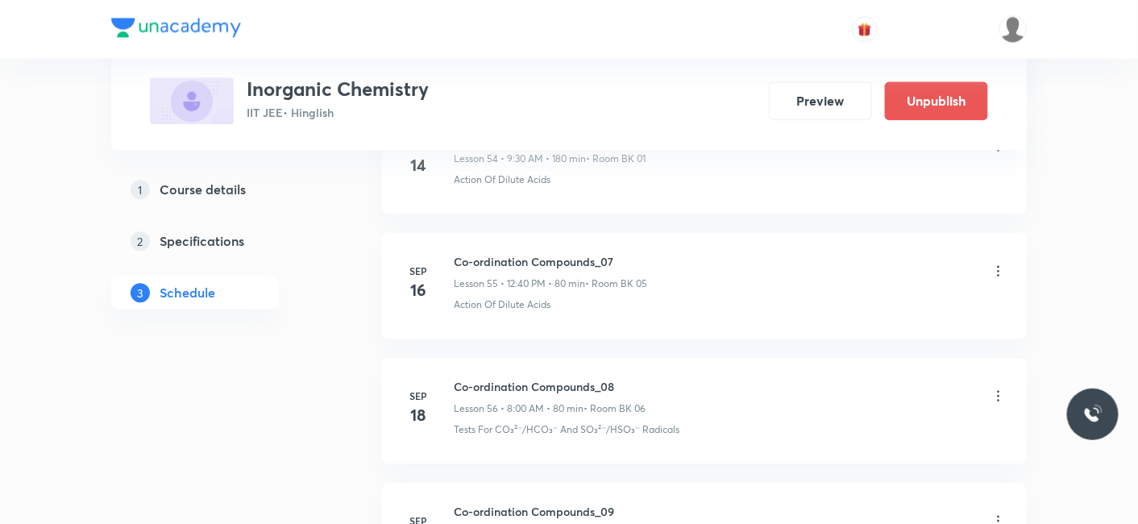
scroll to position [7868, 0]
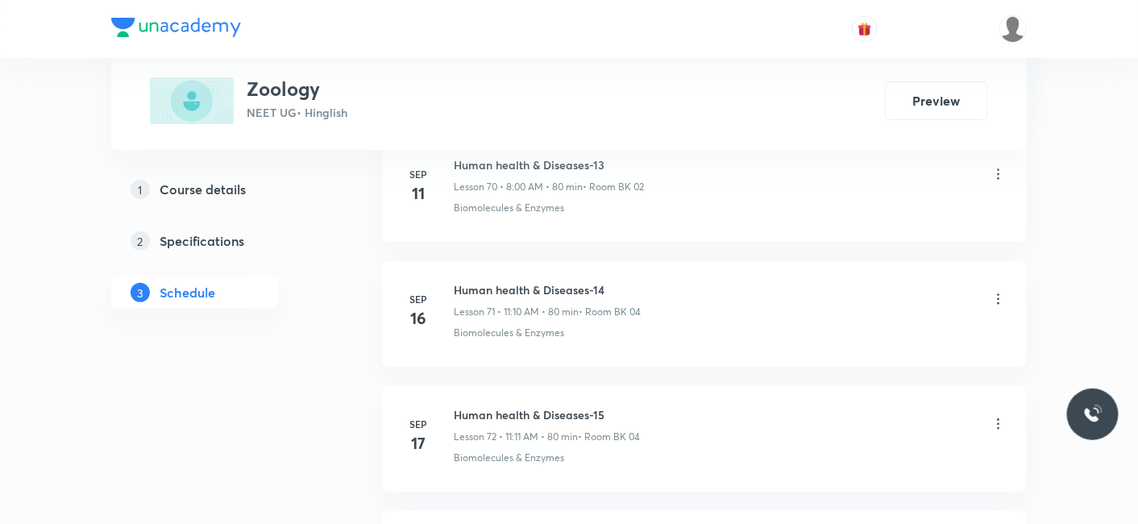
scroll to position [10349, 0]
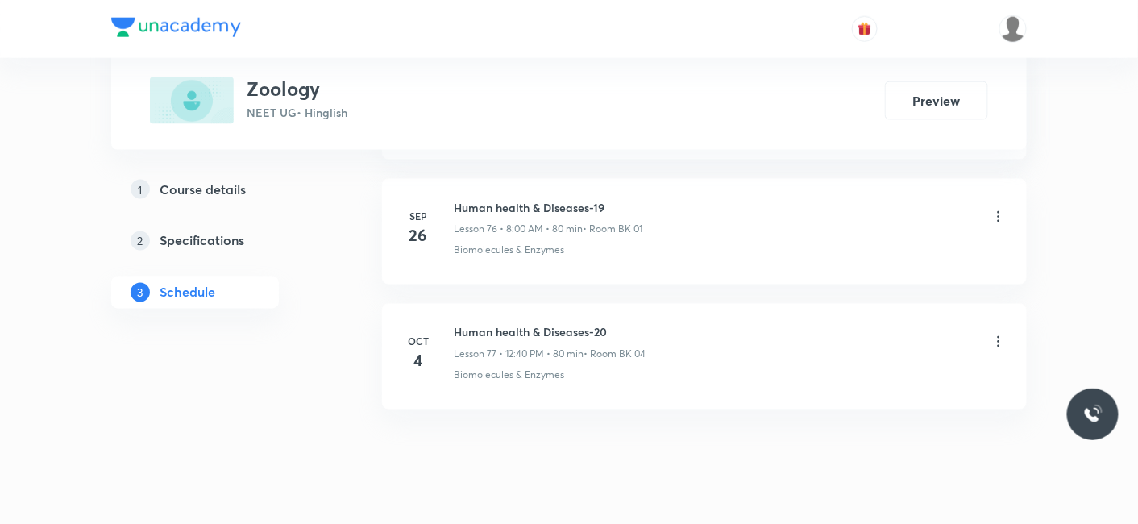
drag, startPoint x: 455, startPoint y: 298, endPoint x: 626, endPoint y: 295, distance: 170.9
drag, startPoint x: 623, startPoint y: 293, endPoint x: 449, endPoint y: 291, distance: 174.1
click at [449, 324] on div "Oct 4 Human health & Diseases-20 Lesson 77 • 12:40 PM • 80 min • Room BK 04 Bio…" at bounding box center [704, 353] width 604 height 59
copy h6 "Human health & Diseases-20"
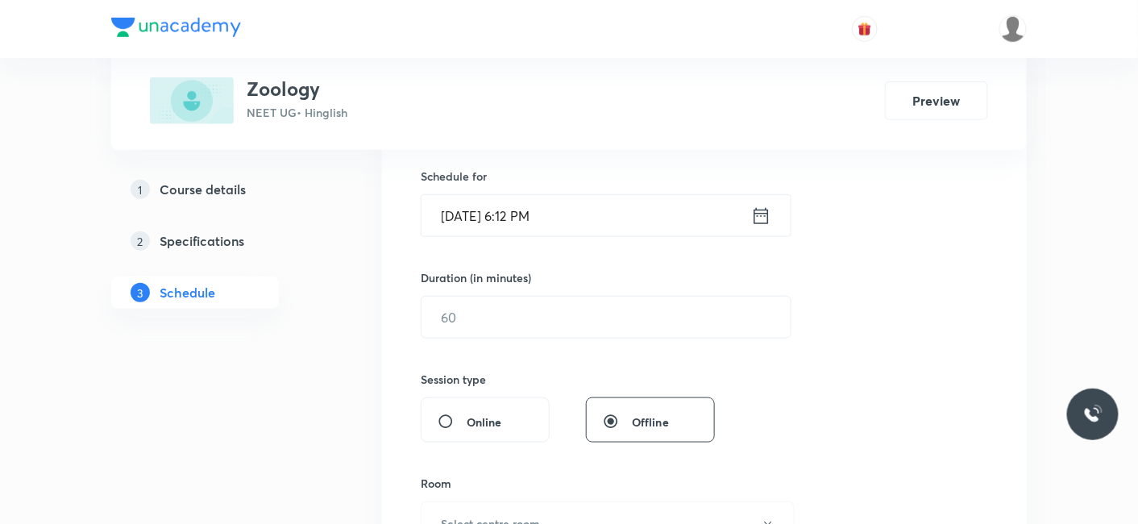
scroll to position [307, 0]
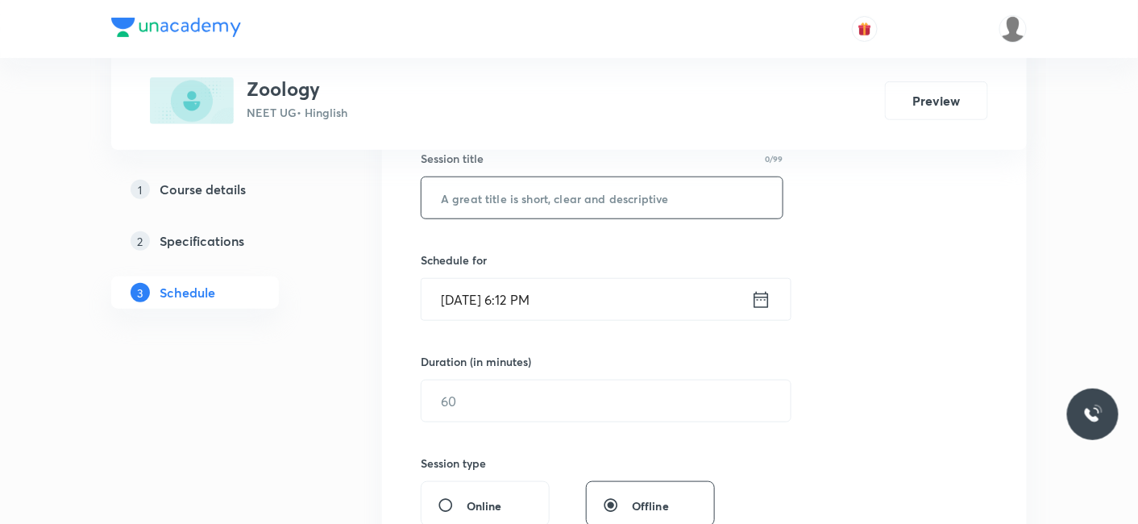
click at [540, 197] on input "text" at bounding box center [601, 197] width 361 height 41
paste input "Human health & Diseases-20"
type input "Human health & Diseases-21"
click at [554, 312] on input "Oct 6, 2025, 6:12 PM" at bounding box center [586, 299] width 330 height 41
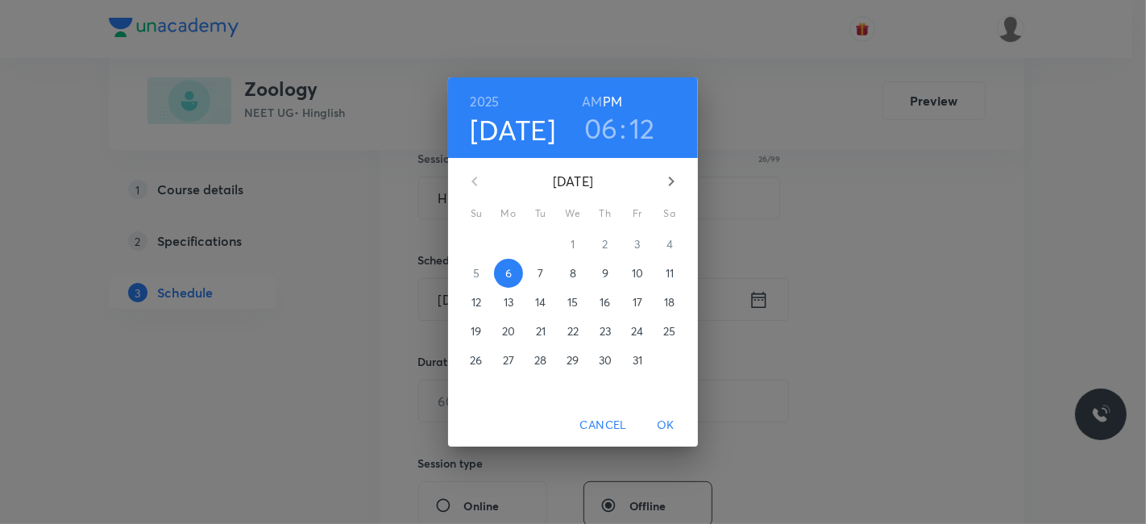
click at [538, 272] on p "7" at bounding box center [541, 273] width 6 height 16
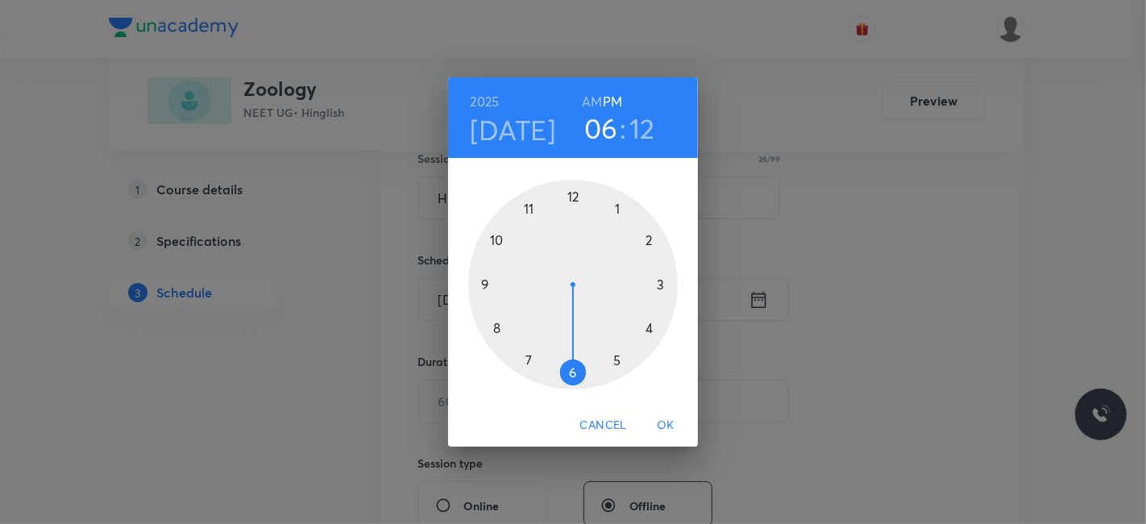
click at [594, 96] on h6 "AM" at bounding box center [592, 101] width 20 height 23
click at [496, 328] on div at bounding box center [573, 285] width 210 height 210
click at [569, 191] on div at bounding box center [573, 285] width 210 height 210
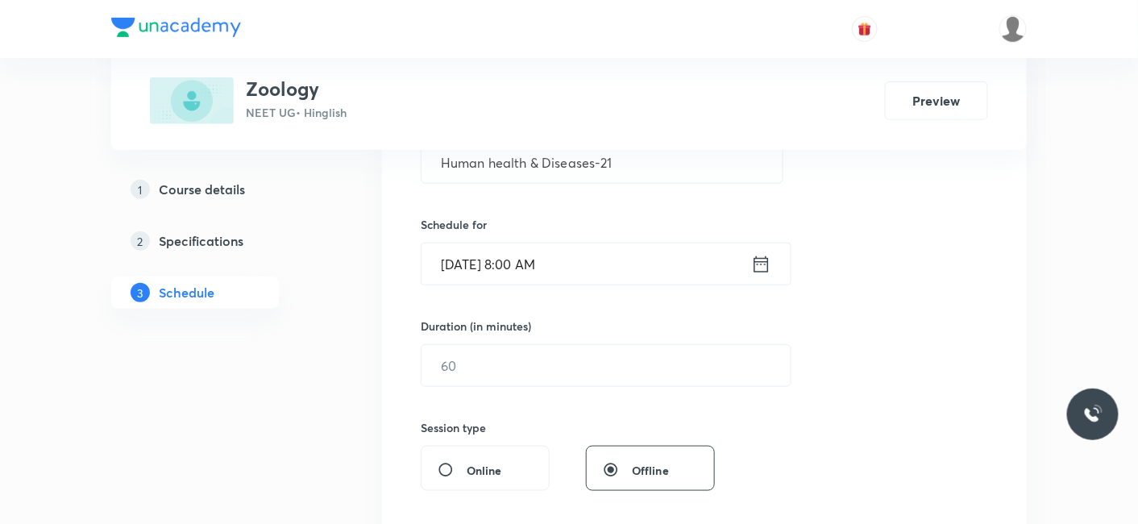
scroll to position [396, 0]
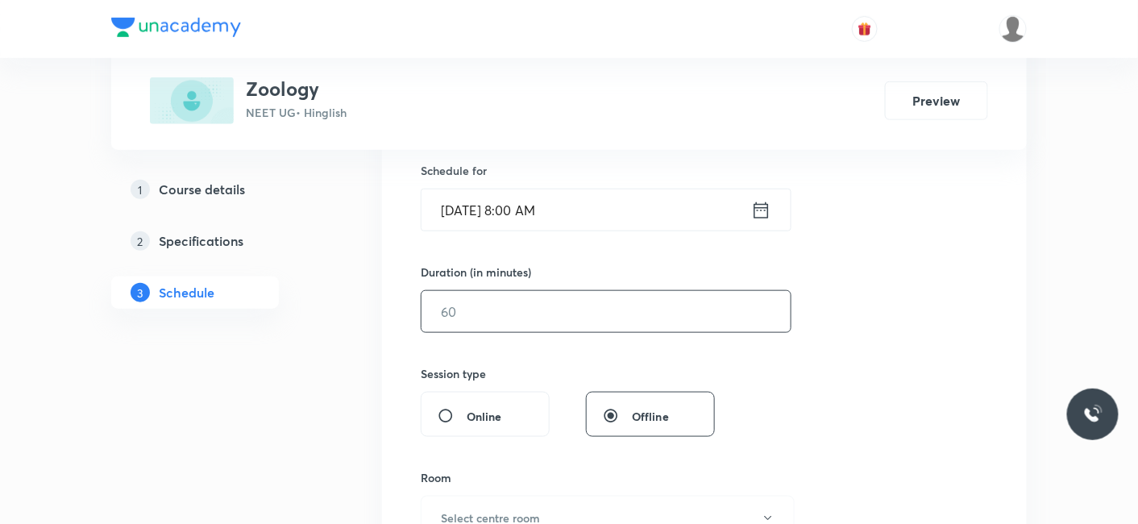
click at [509, 314] on input "text" at bounding box center [605, 311] width 369 height 41
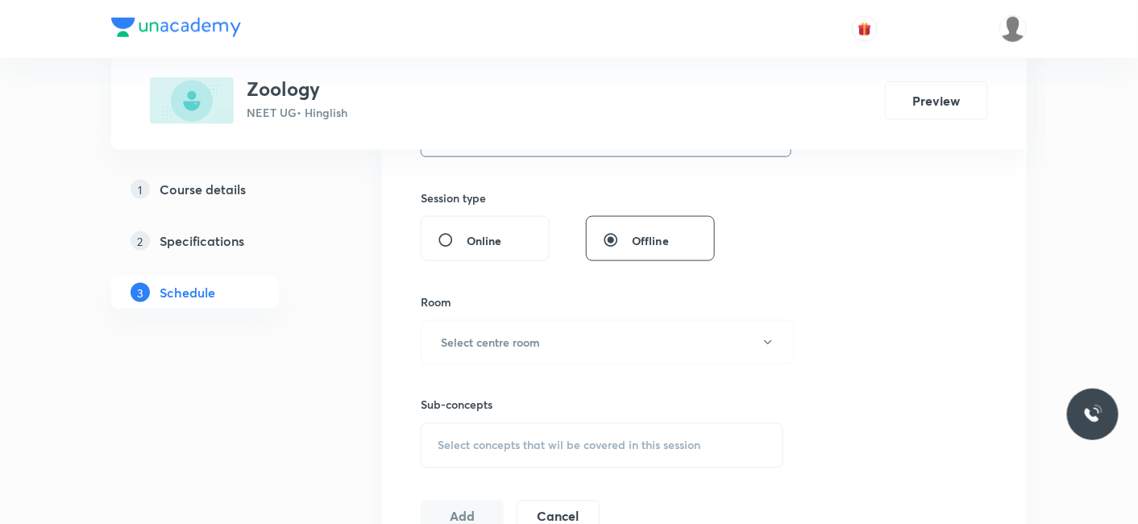
scroll to position [575, 0]
type input "80"
click at [501, 330] on h6 "Select centre room" at bounding box center [490, 338] width 99 height 17
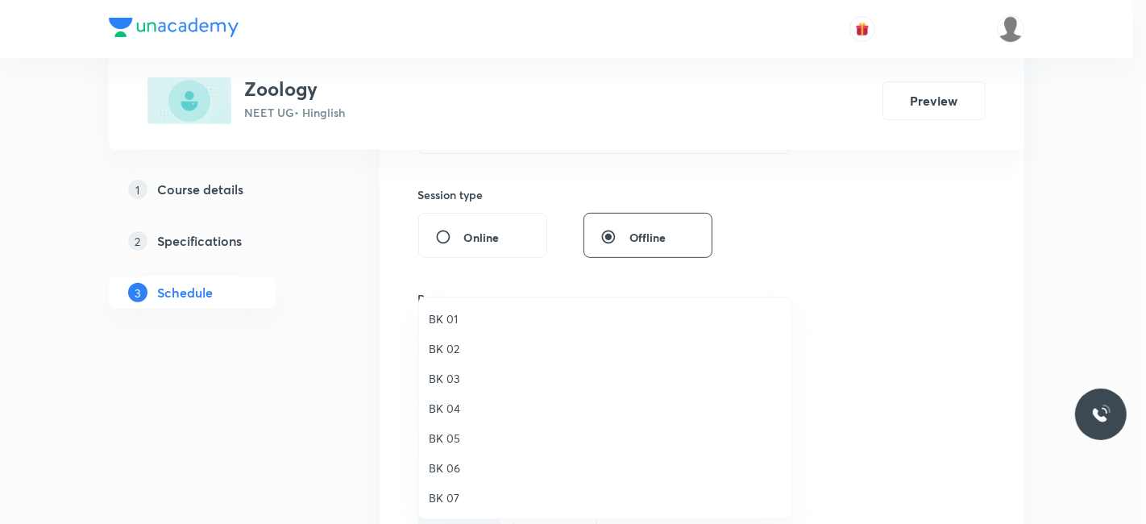
click at [451, 409] on span "BK 04" at bounding box center [605, 408] width 353 height 17
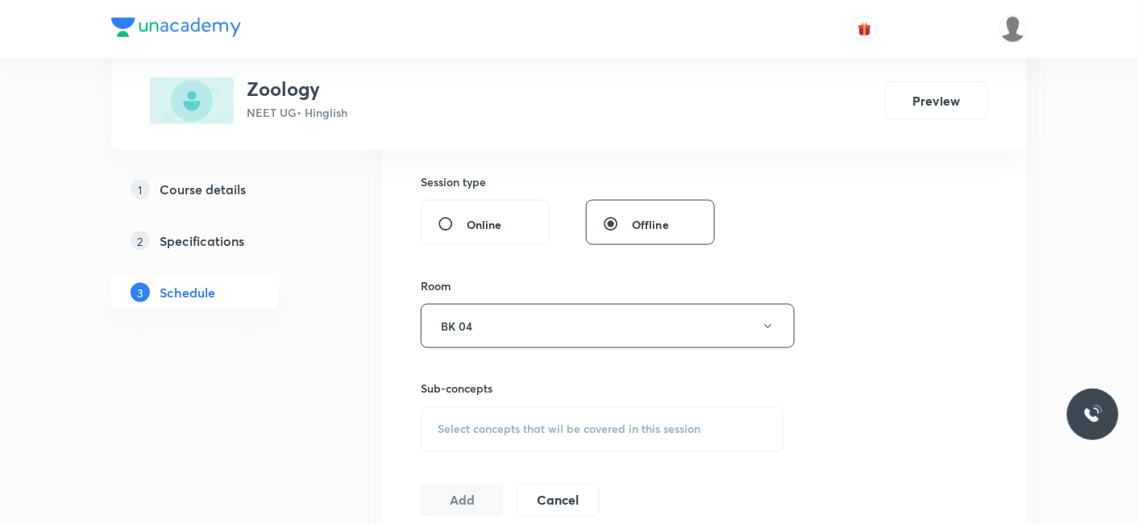
scroll to position [755, 0]
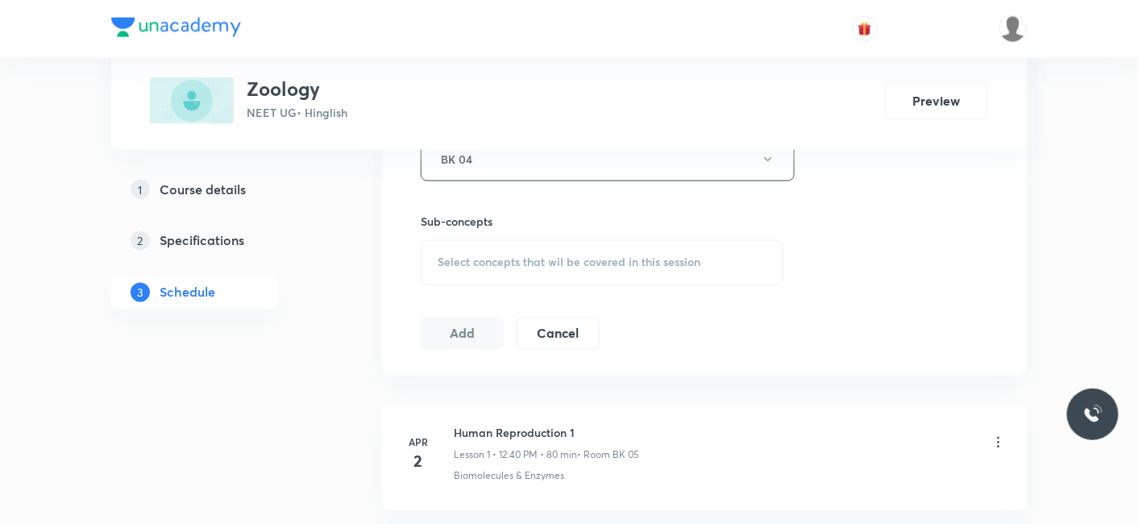
click at [509, 256] on span "Select concepts that wil be covered in this session" at bounding box center [569, 262] width 263 height 13
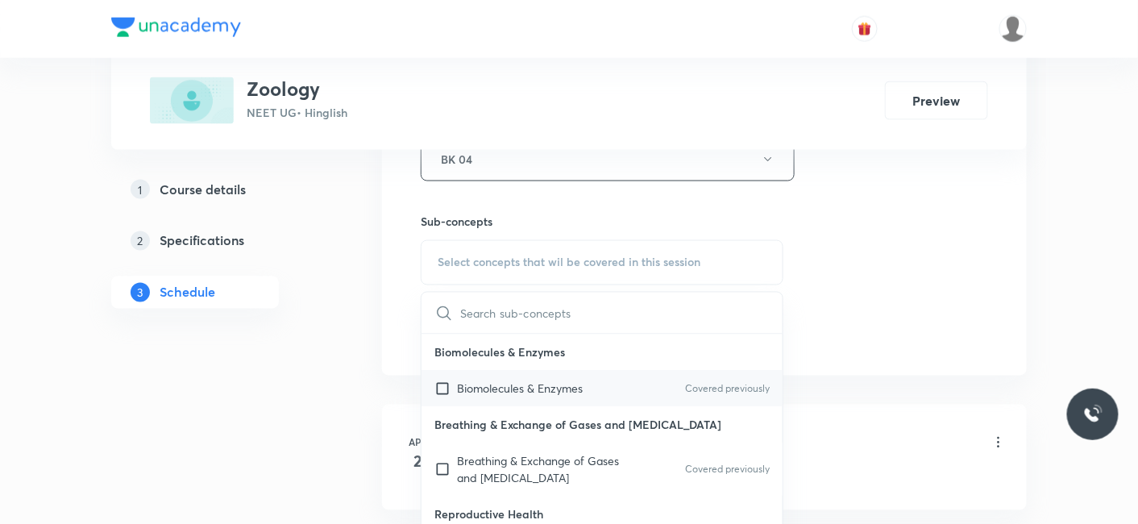
click at [496, 380] on p "Biomolecules & Enzymes" at bounding box center [520, 388] width 126 height 17
checkbox input "true"
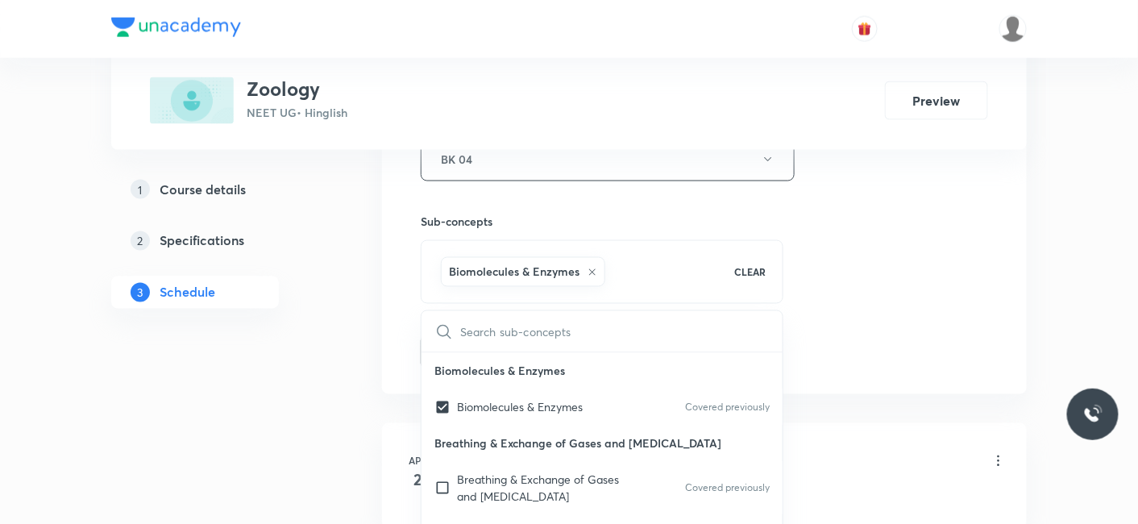
drag, startPoint x: 335, startPoint y: 358, endPoint x: 351, endPoint y: 357, distance: 16.1
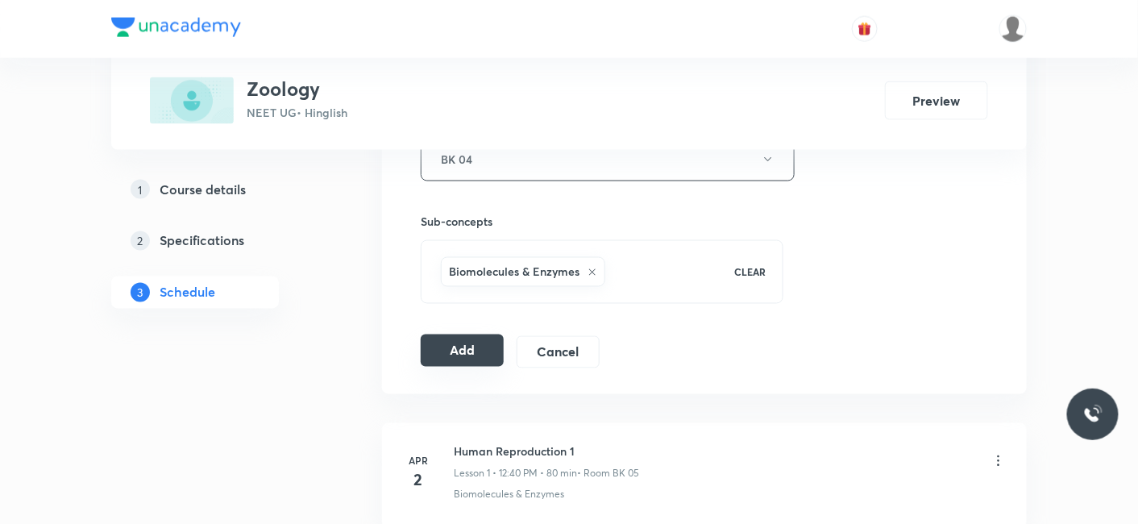
click at [451, 344] on button "Add" at bounding box center [462, 350] width 83 height 32
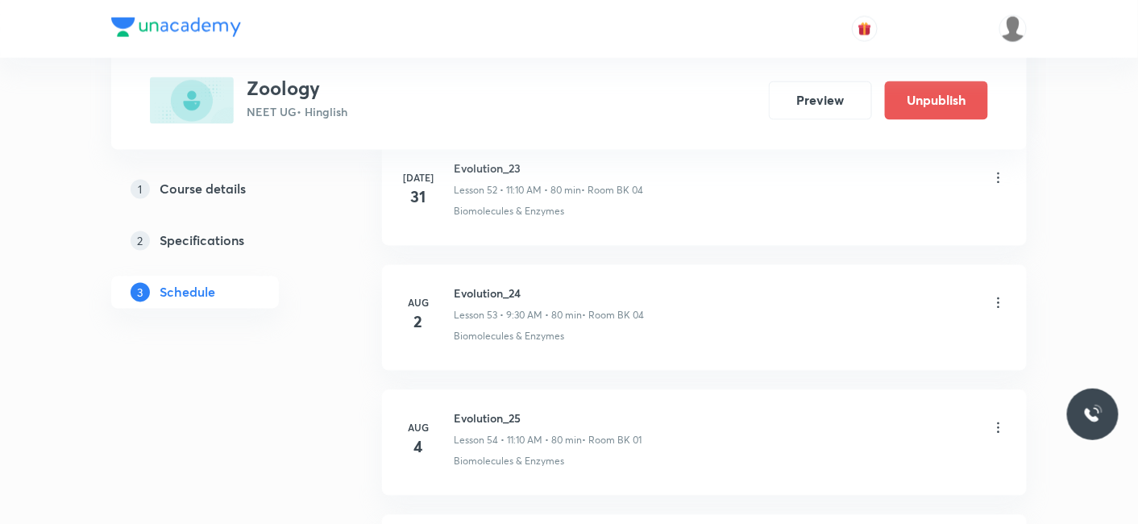
scroll to position [9735, 0]
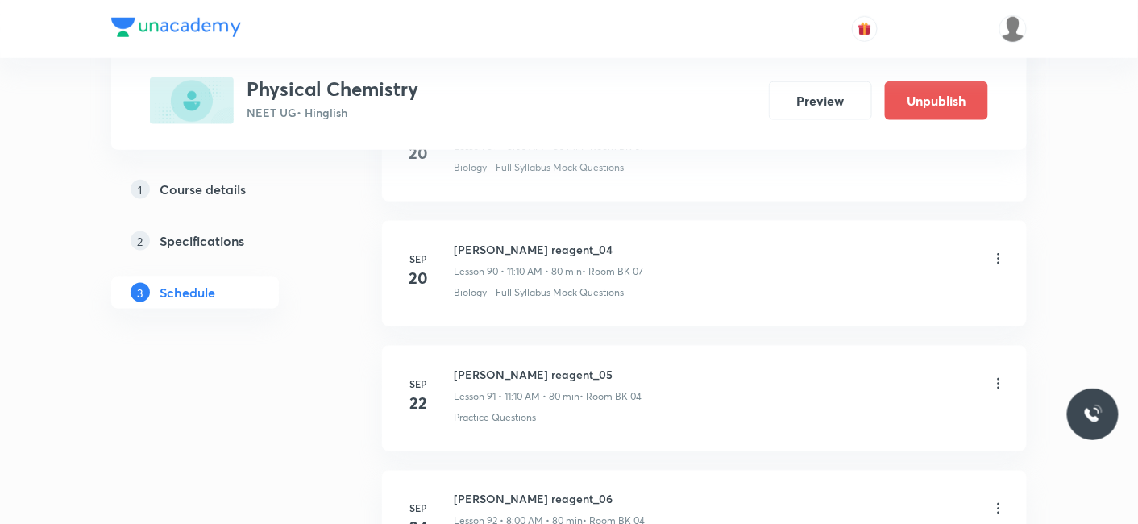
scroll to position [12963, 0]
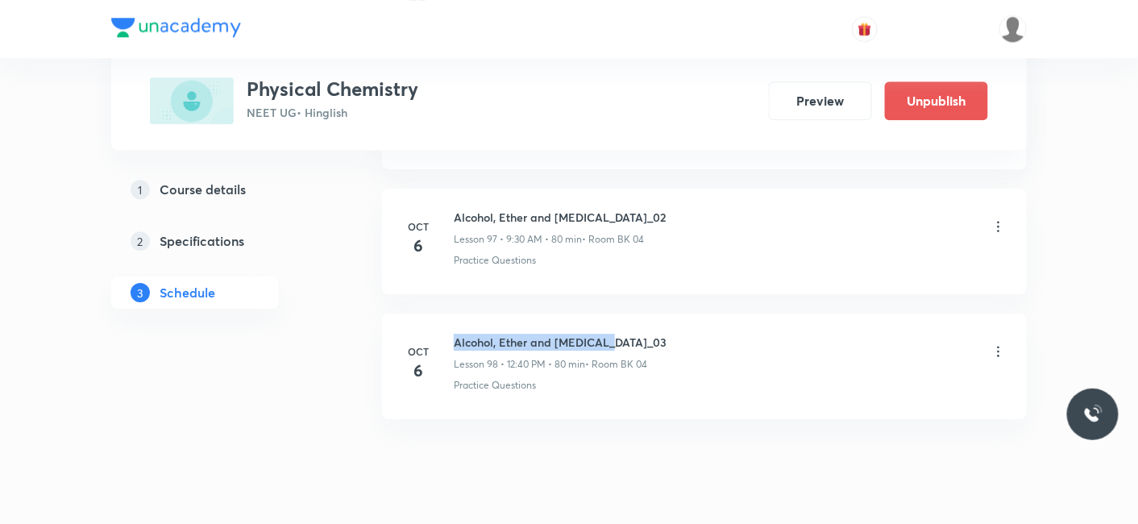
drag, startPoint x: 455, startPoint y: 287, endPoint x: 643, endPoint y: 291, distance: 188.6
click at [643, 334] on h6 "Alcohol, Ether and Phenol_03" at bounding box center [560, 342] width 213 height 17
copy h6 "Alcohol, Ether and Phenol_03"
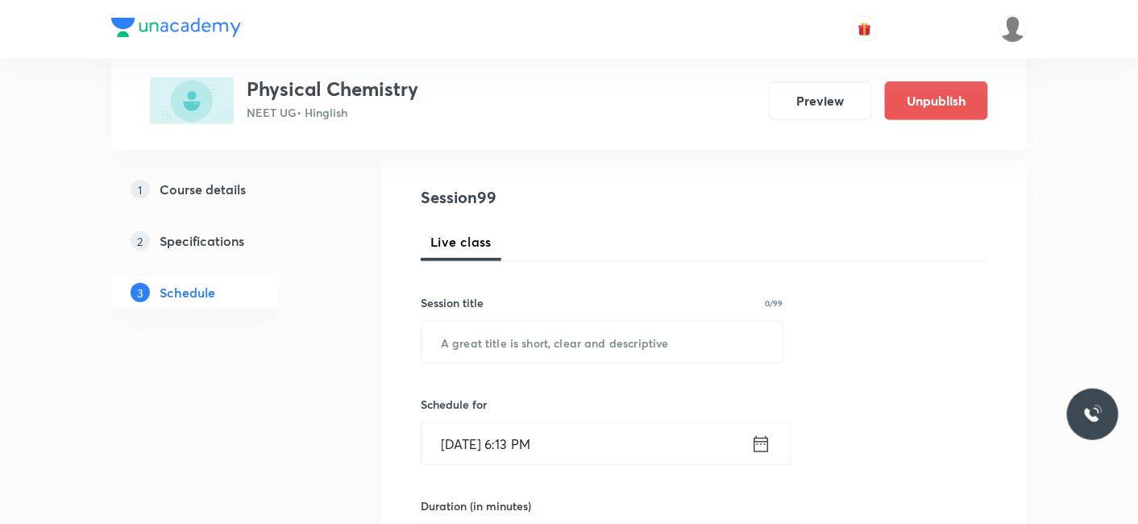
scroll to position [179, 0]
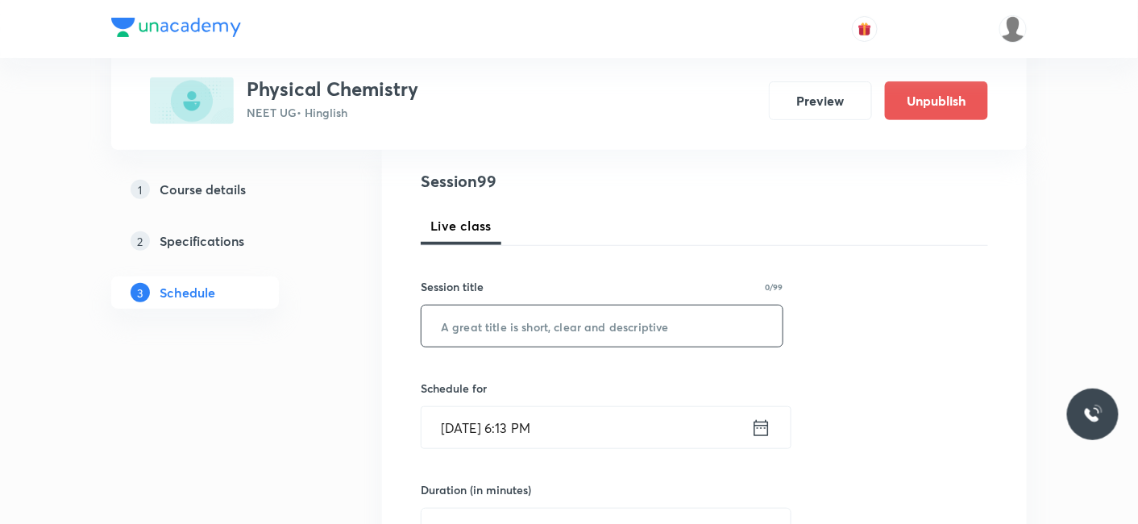
click at [527, 313] on input "text" at bounding box center [601, 325] width 361 height 41
paste input "Alcohol, Ether and Phenol_03"
type input "Alcohol, Ether and Phenol_04"
click at [487, 420] on input "Oct 6, 2025, 6:13 PM" at bounding box center [586, 427] width 330 height 41
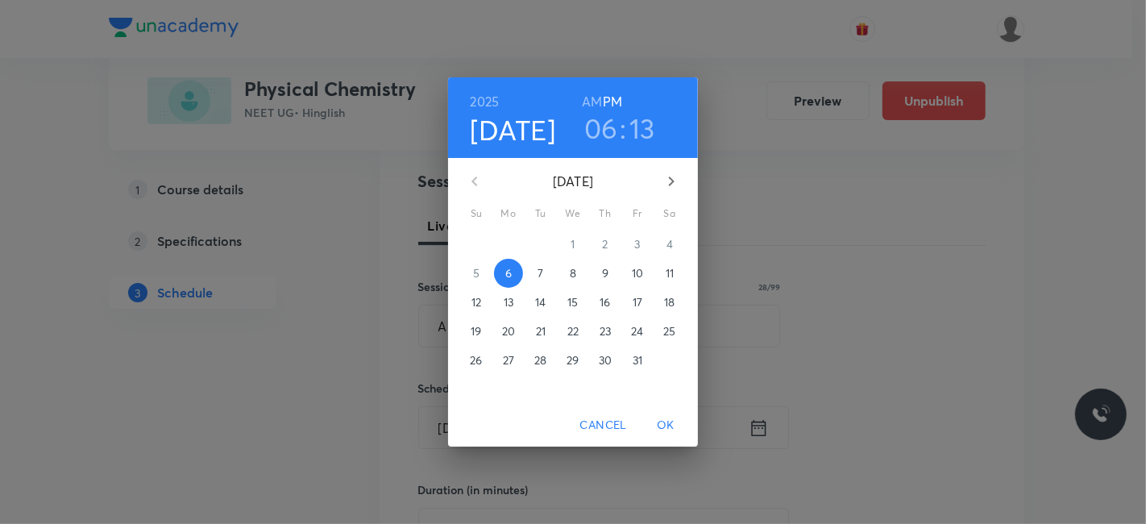
click at [536, 272] on span "7" at bounding box center [540, 273] width 29 height 16
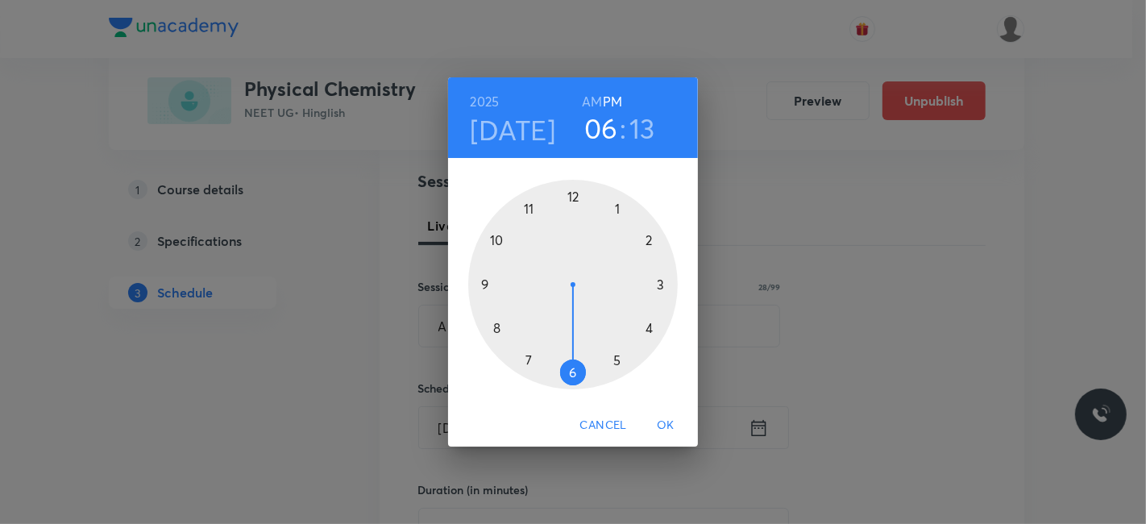
click at [600, 96] on h6 "AM" at bounding box center [592, 101] width 20 height 23
click at [476, 283] on div at bounding box center [573, 285] width 210 height 210
click at [571, 371] on div at bounding box center [573, 285] width 210 height 210
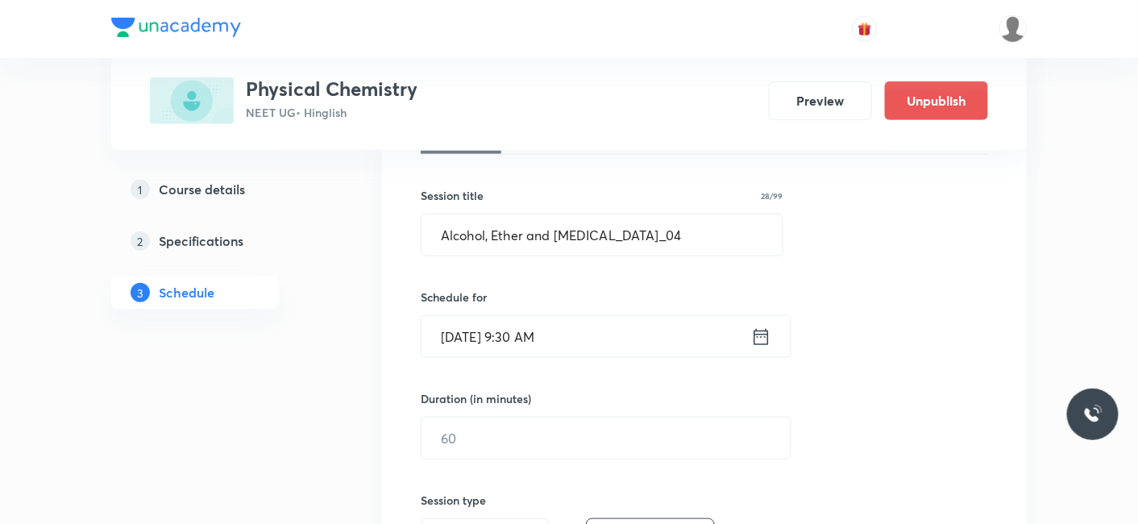
scroll to position [358, 0]
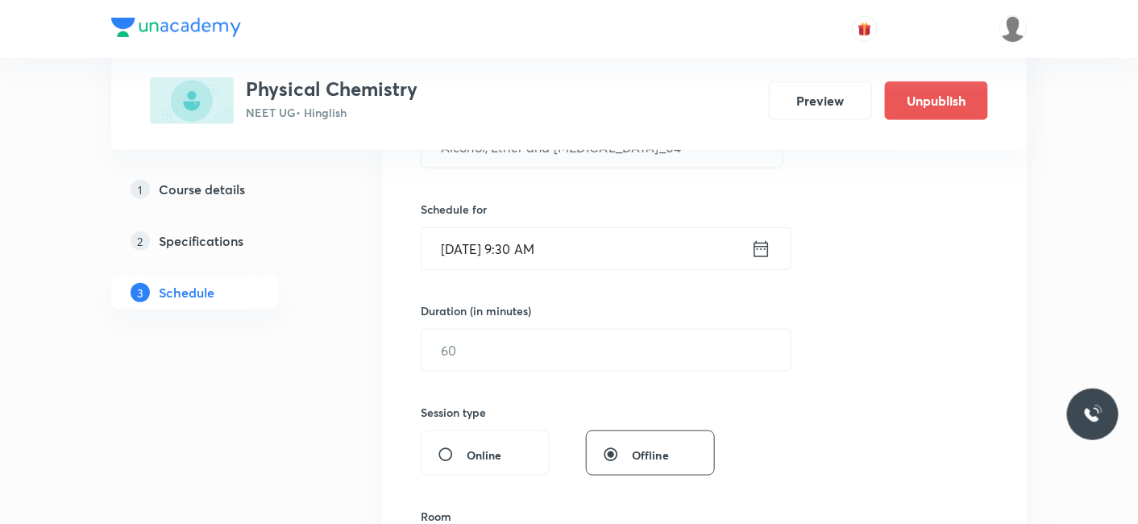
click at [504, 372] on div "Session 99 Live class Session title 28/99 Alcohol, Ether and Phenol_04 ​ Schedu…" at bounding box center [704, 368] width 567 height 757
click at [501, 355] on input "text" at bounding box center [605, 350] width 369 height 41
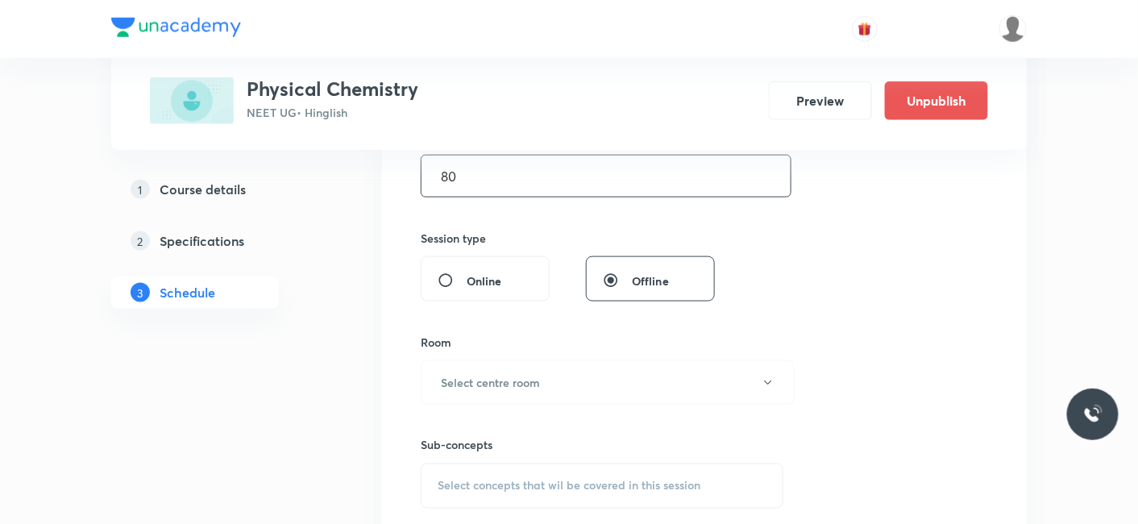
scroll to position [537, 0]
type input "80"
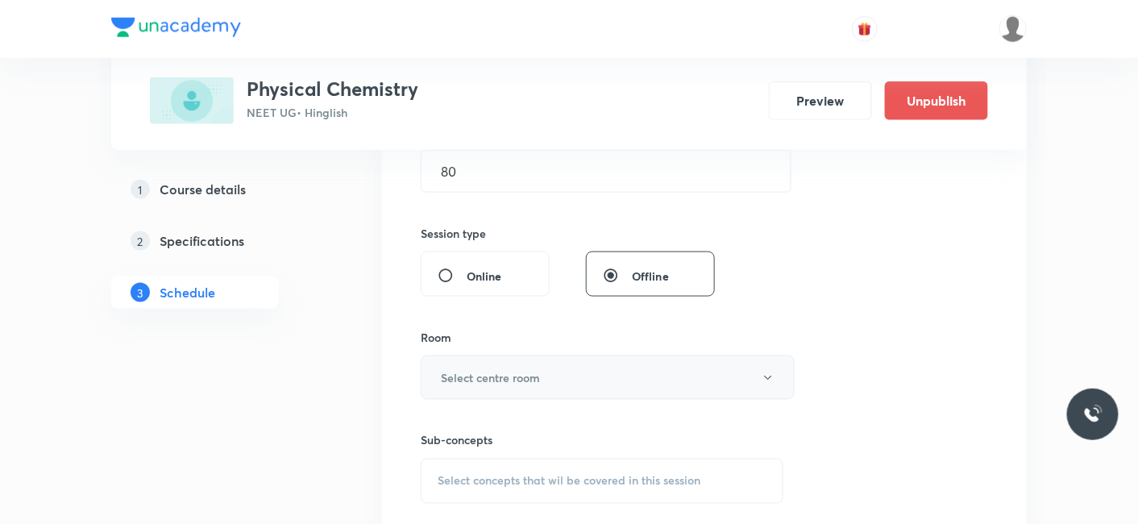
click at [460, 380] on h6 "Select centre room" at bounding box center [490, 377] width 99 height 17
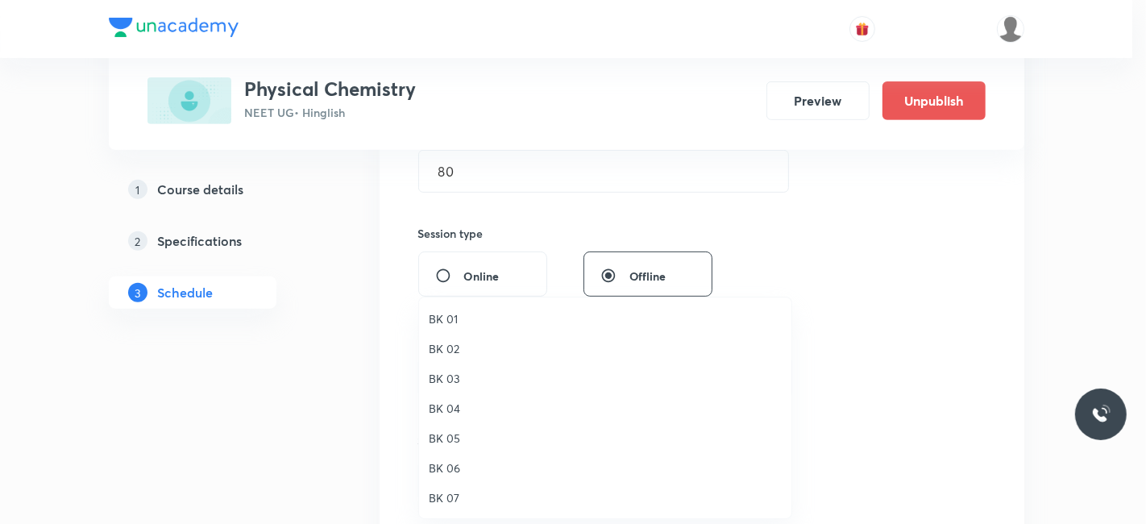
drag, startPoint x: 452, startPoint y: 405, endPoint x: 551, endPoint y: 380, distance: 102.0
click at [452, 405] on span "BK 04" at bounding box center [605, 408] width 353 height 17
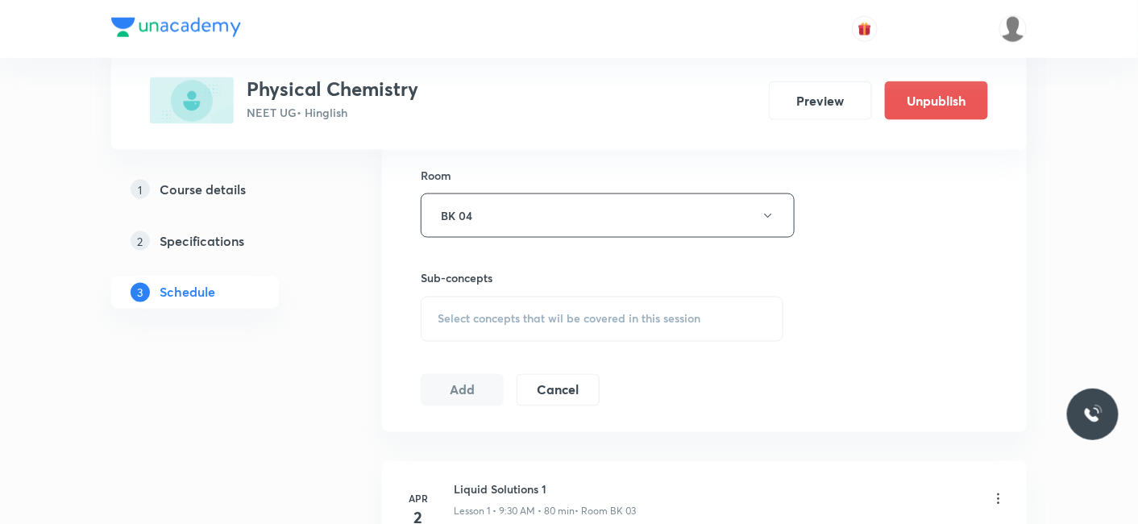
scroll to position [716, 0]
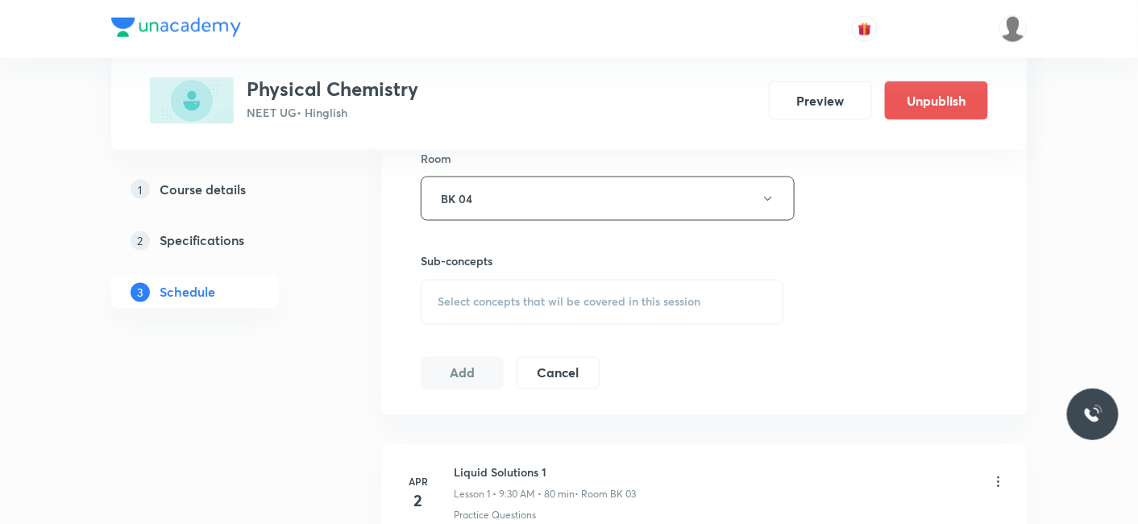
click at [517, 291] on div "Select concepts that wil be covered in this session" at bounding box center [602, 302] width 363 height 45
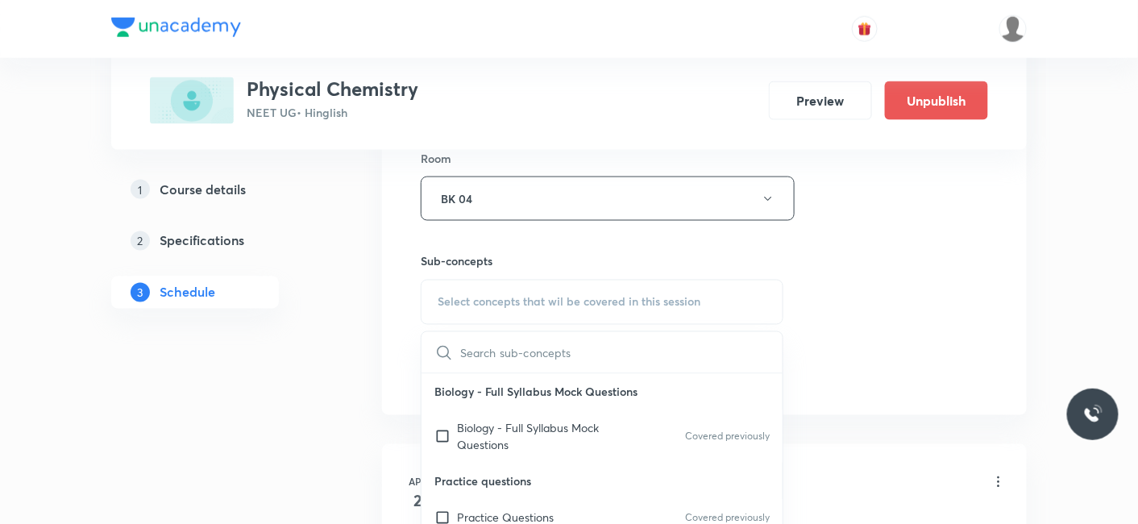
drag, startPoint x: 474, startPoint y: 513, endPoint x: 284, endPoint y: 420, distance: 211.6
click at [474, 512] on p "Practice Questions" at bounding box center [505, 517] width 97 height 17
checkbox input "true"
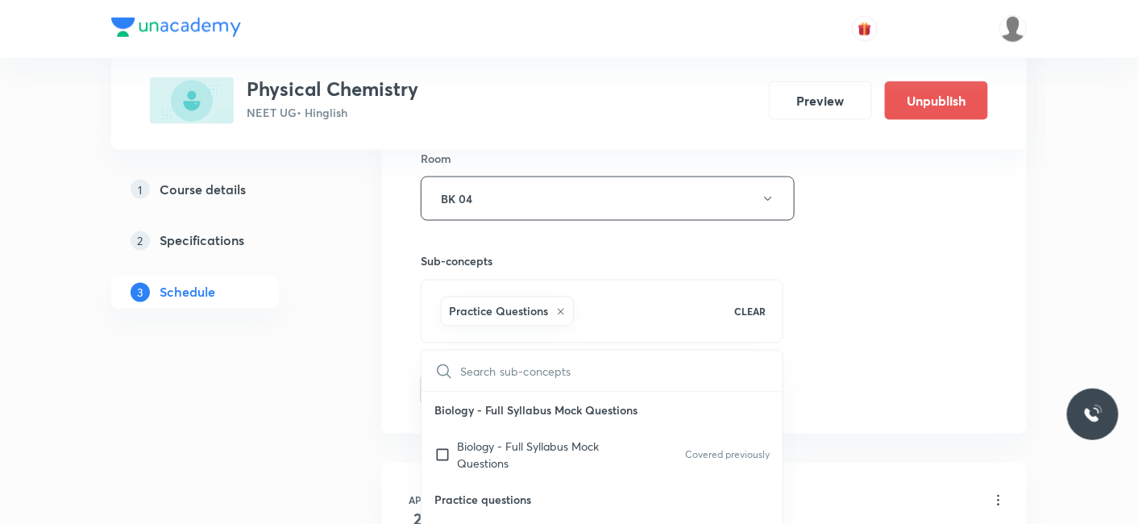
drag, startPoint x: 284, startPoint y: 420, endPoint x: 422, endPoint y: 382, distance: 143.7
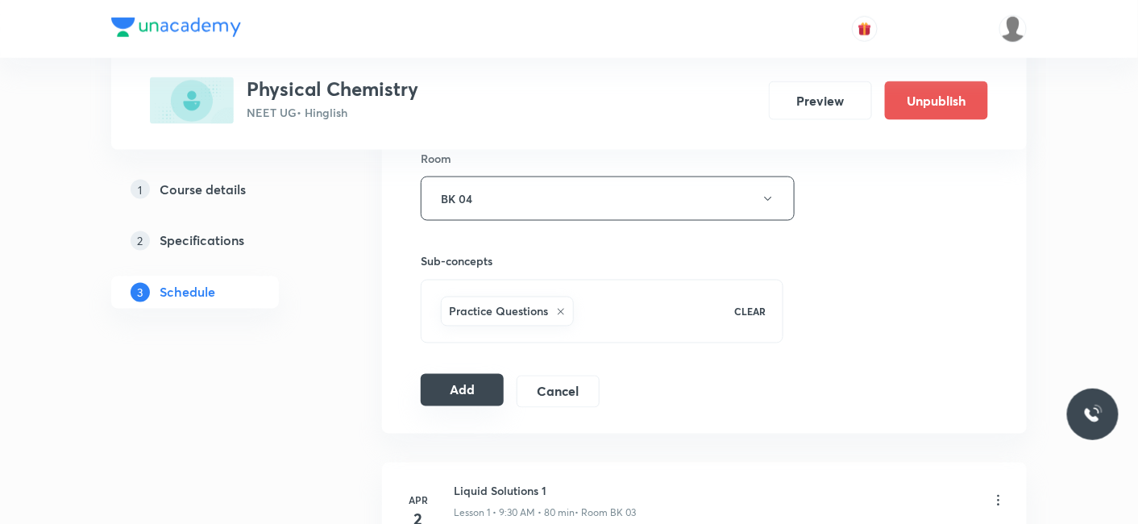
drag, startPoint x: 444, startPoint y: 384, endPoint x: 434, endPoint y: 390, distance: 12.3
click at [441, 385] on button "Add" at bounding box center [462, 390] width 83 height 32
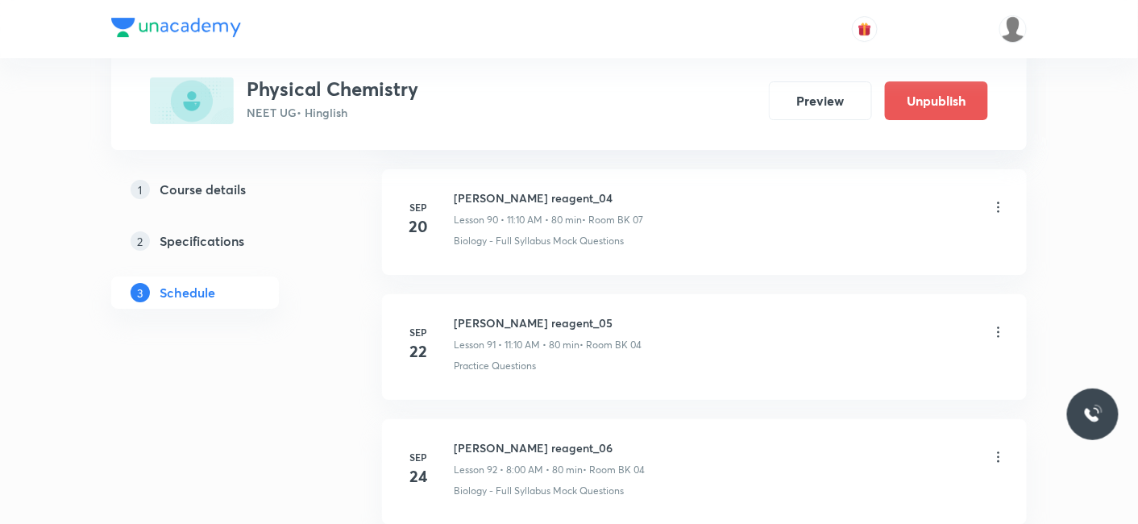
scroll to position [12224, 0]
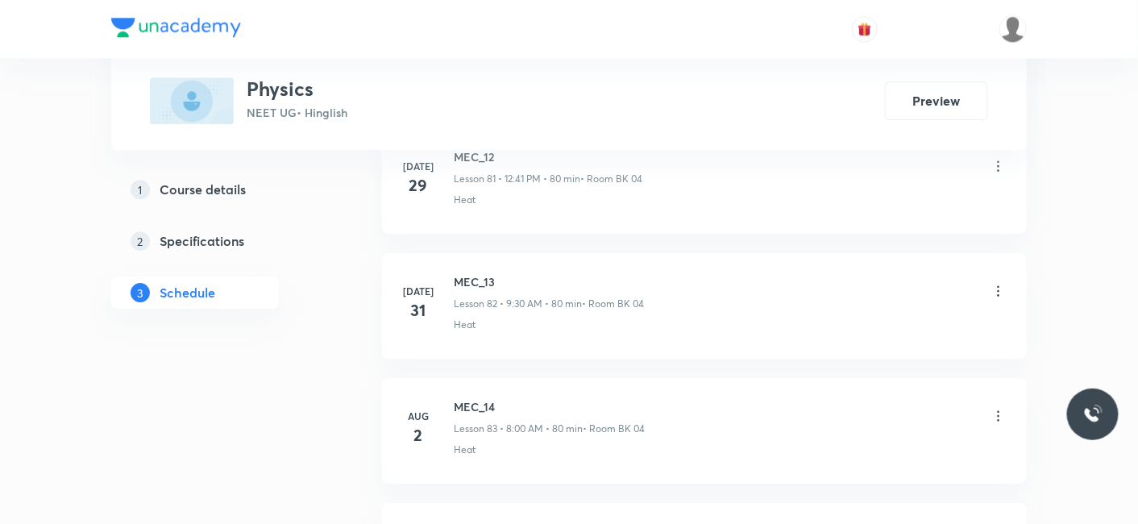
scroll to position [16074, 0]
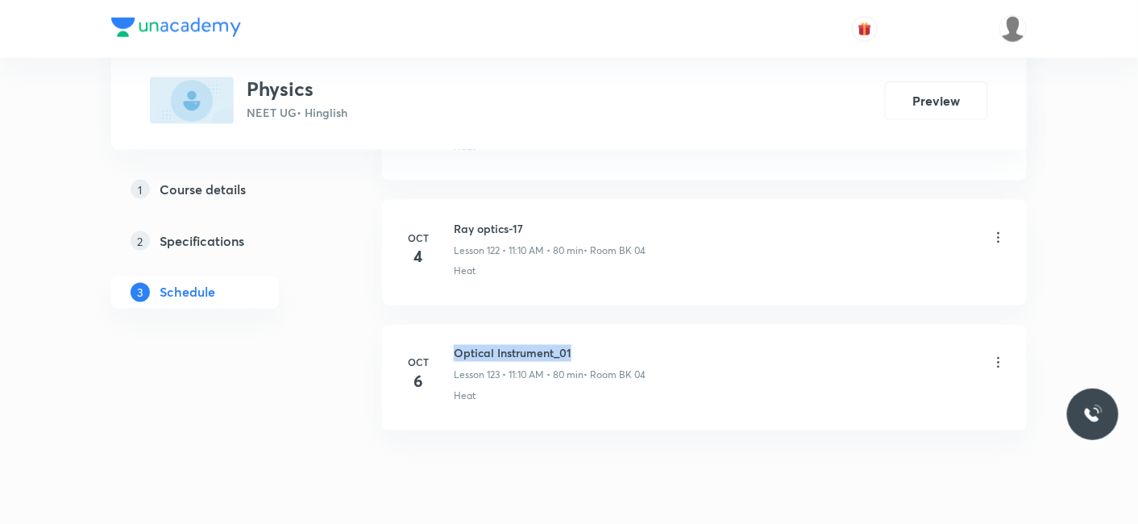
drag, startPoint x: 450, startPoint y: 293, endPoint x: 586, endPoint y: 289, distance: 135.4
click at [586, 345] on div "[DATE] Optical Instrument_01 Lesson 123 • 11:10 AM • 80 min • Room BK 04 Heat" at bounding box center [704, 374] width 604 height 59
copy h6 "Optical Instrument_01"
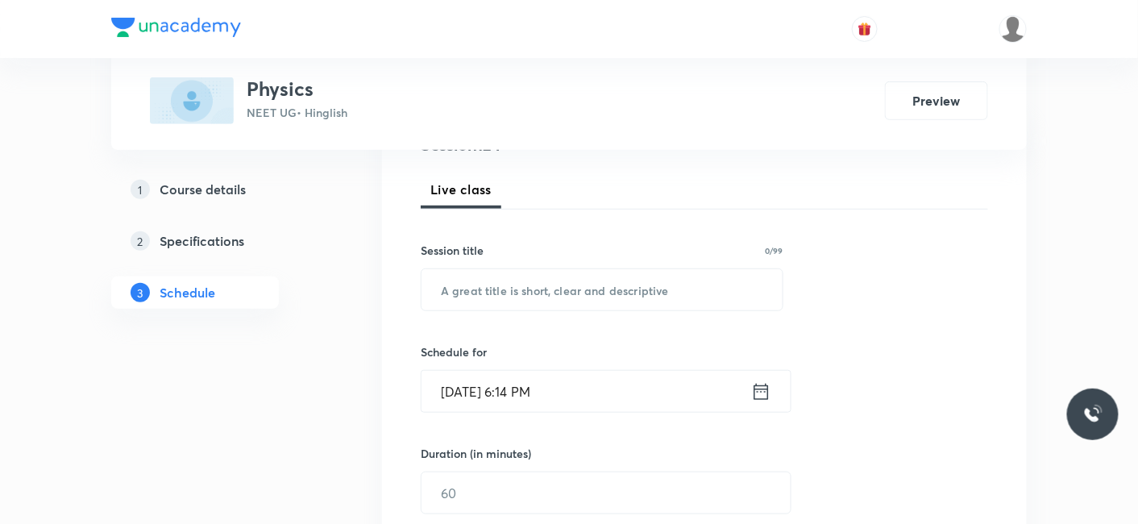
scroll to position [278, 0]
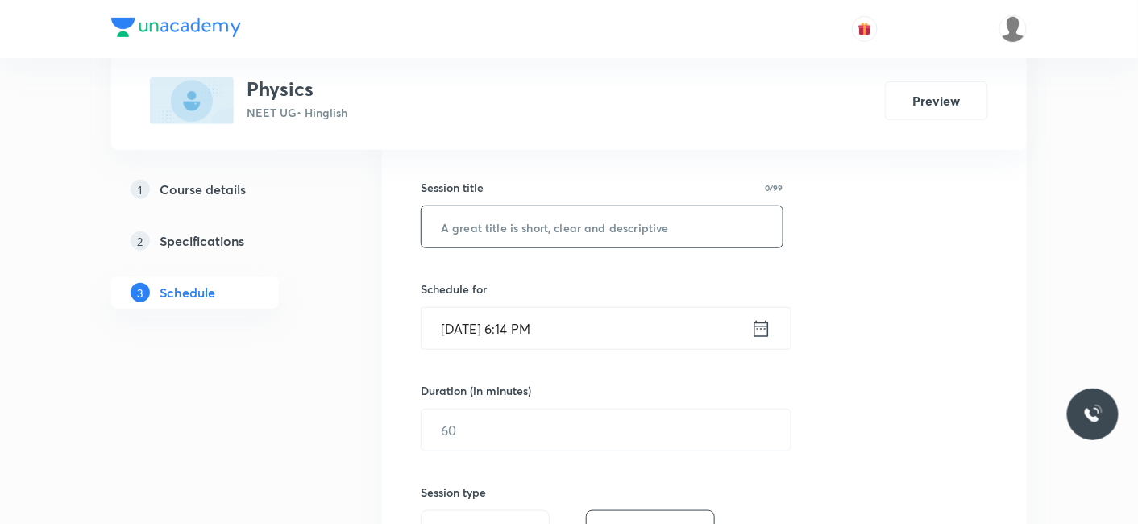
click at [560, 231] on input "text" at bounding box center [601, 226] width 361 height 41
paste input "Optical Instrument_01"
type input "Optical Instrument_02"
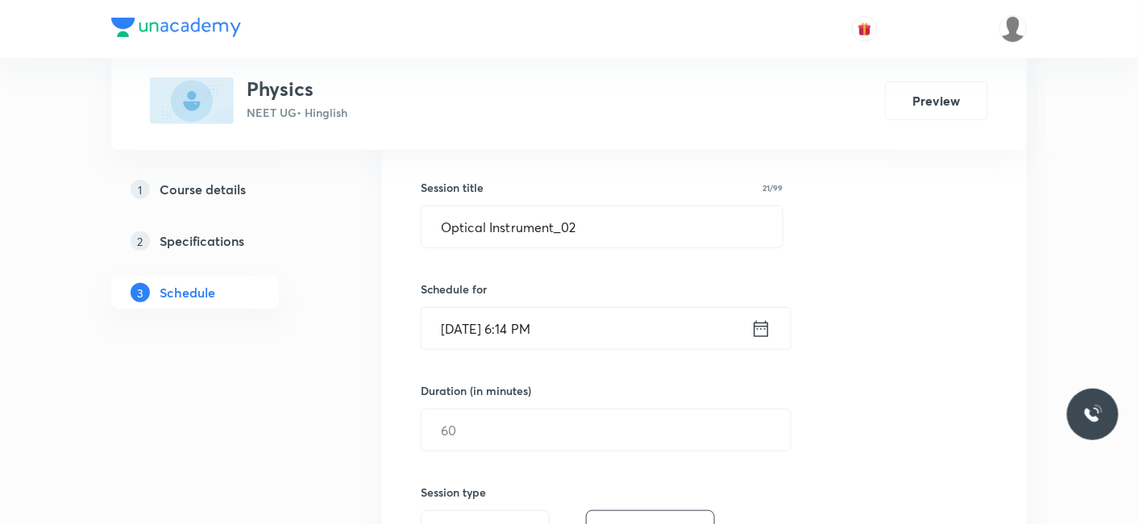
click at [522, 329] on input "Oct 6, 2025, 6:14 PM" at bounding box center [586, 328] width 330 height 41
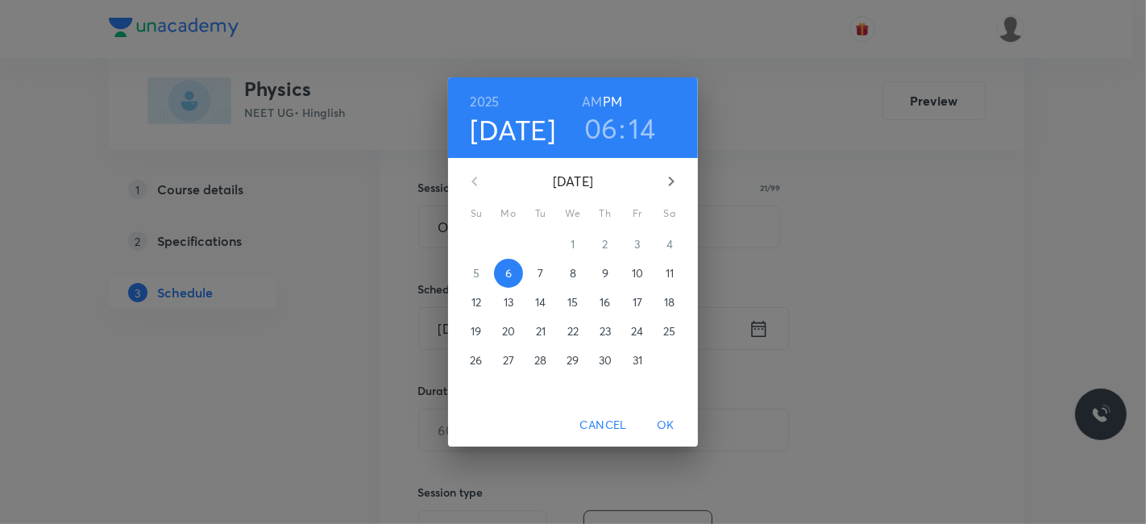
click at [542, 277] on p "7" at bounding box center [541, 273] width 6 height 16
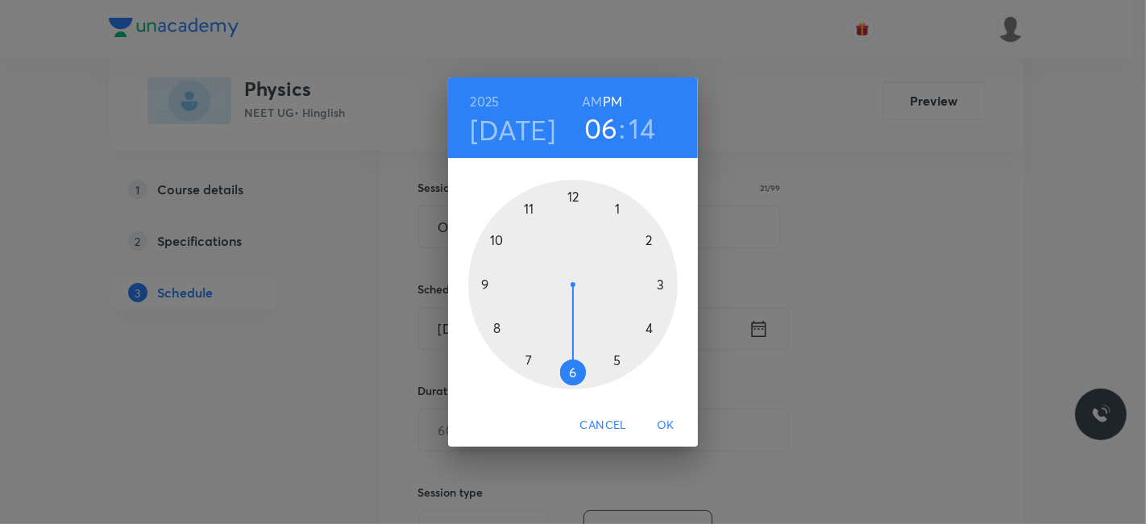
click at [596, 105] on h6 "AM" at bounding box center [592, 101] width 20 height 23
drag, startPoint x: 529, startPoint y: 208, endPoint x: 566, endPoint y: 215, distance: 37.0
click at [529, 207] on div at bounding box center [573, 285] width 210 height 210
click at [648, 238] on div at bounding box center [573, 285] width 210 height 210
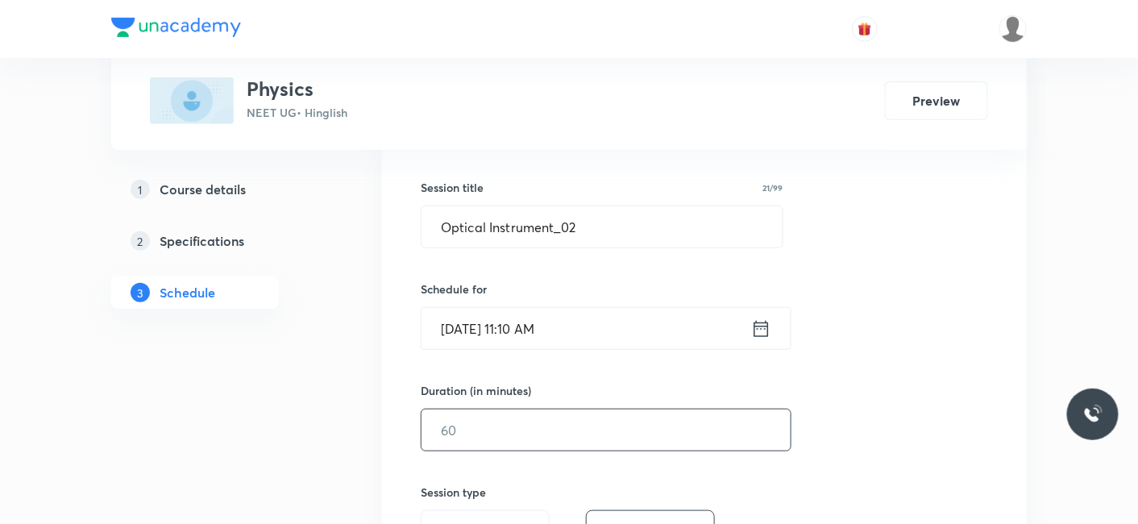
click at [459, 425] on input "text" at bounding box center [605, 429] width 369 height 41
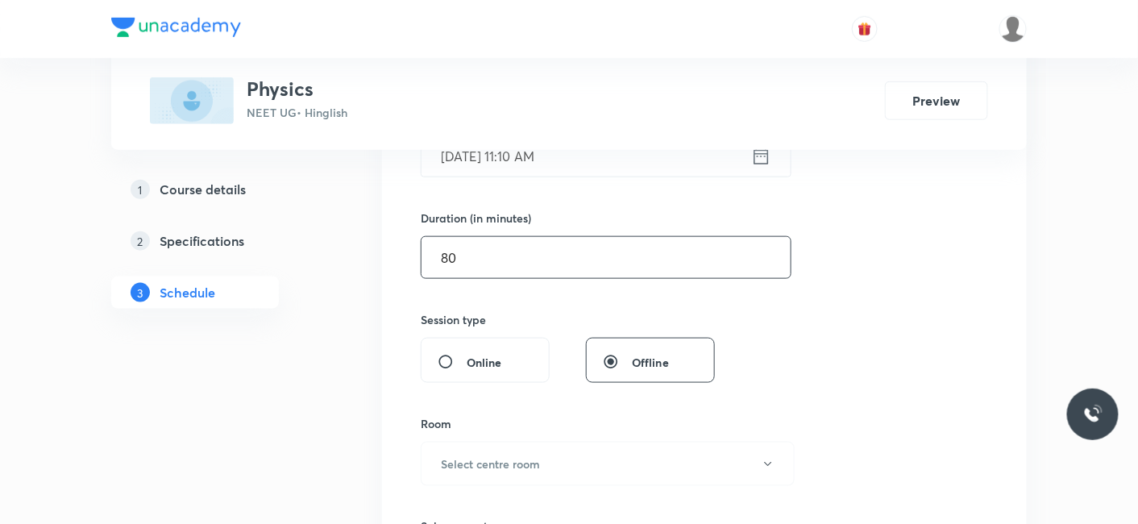
scroll to position [458, 0]
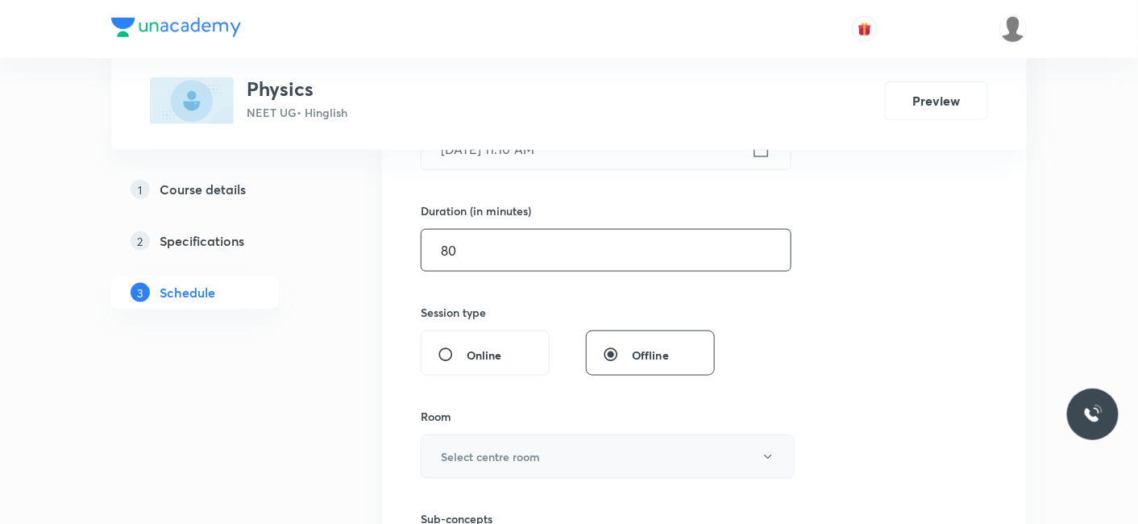
type input "80"
click at [462, 454] on h6 "Select centre room" at bounding box center [490, 456] width 99 height 17
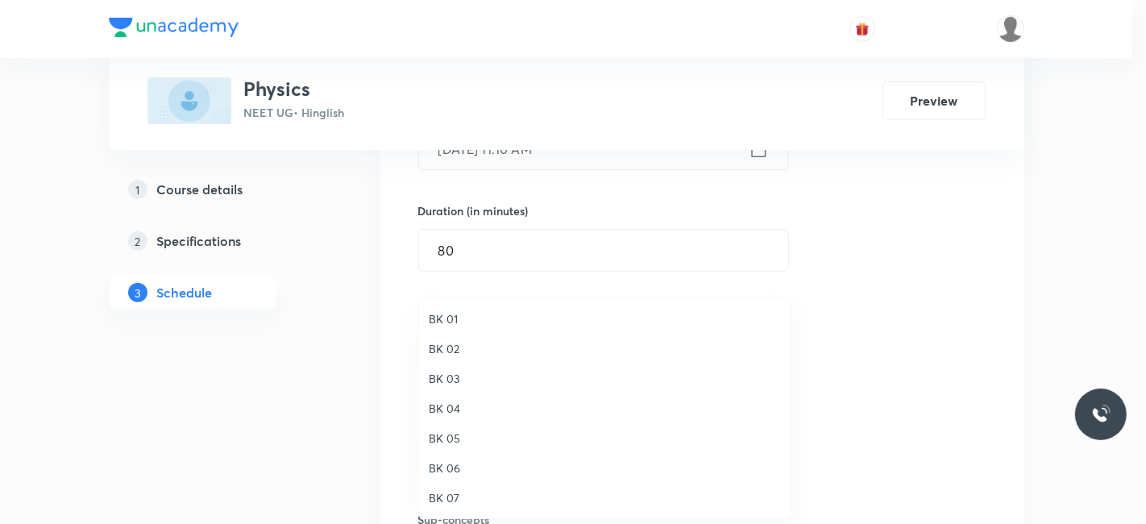
click at [455, 469] on span "BK 06" at bounding box center [605, 467] width 353 height 17
click at [352, 467] on div "BK 01 BK 02 BK 03 BK 04 BK 05 BK 06 BK 07 BK 08" at bounding box center [569, 262] width 1138 height 524
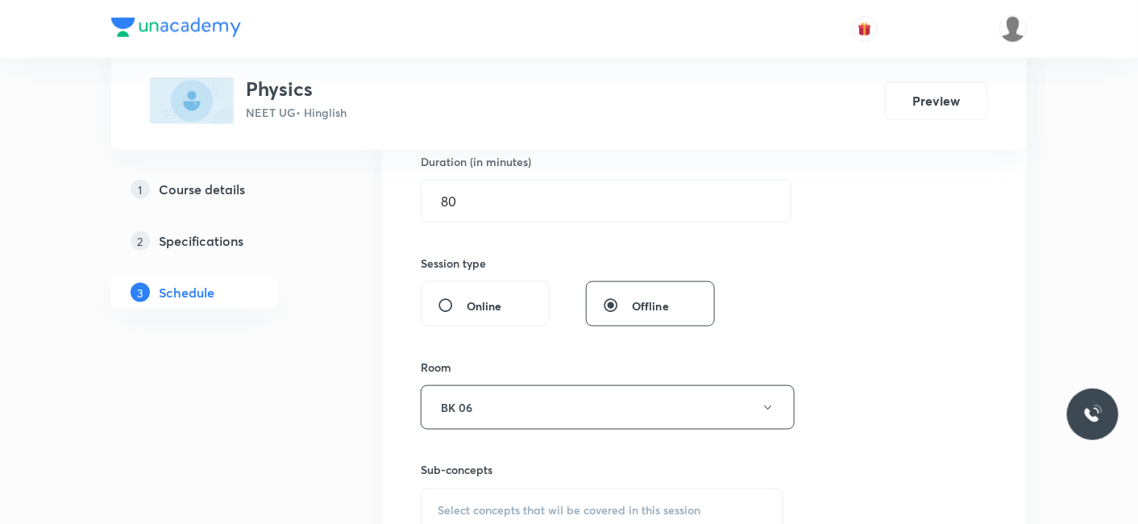
scroll to position [547, 0]
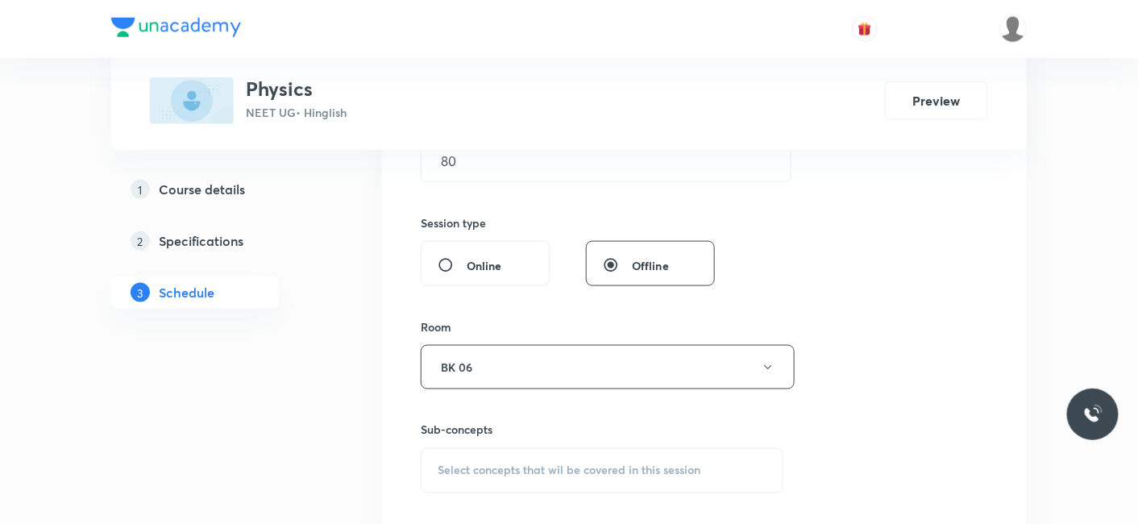
click at [496, 466] on span "Select concepts that wil be covered in this session" at bounding box center [569, 470] width 263 height 13
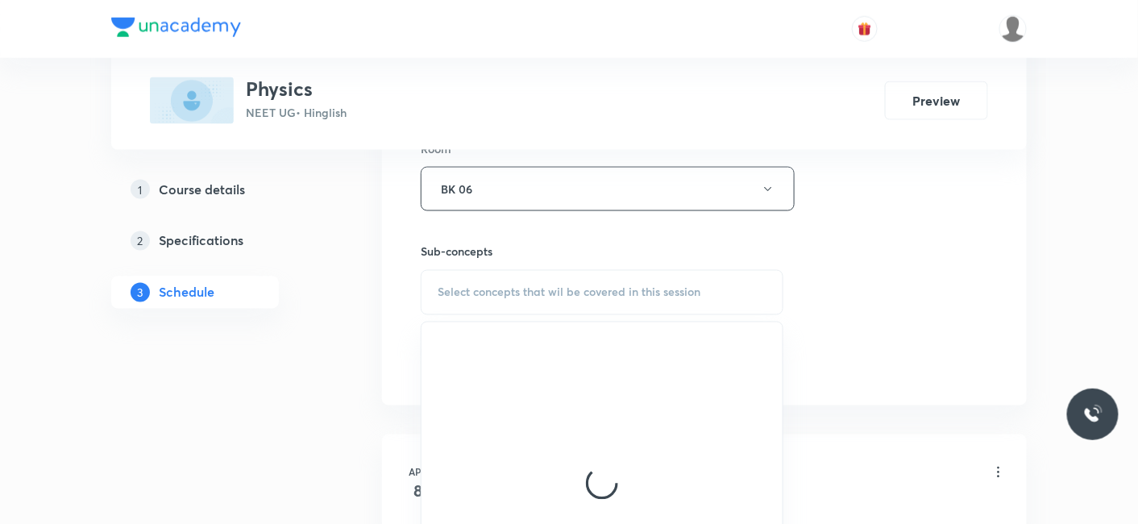
scroll to position [726, 0]
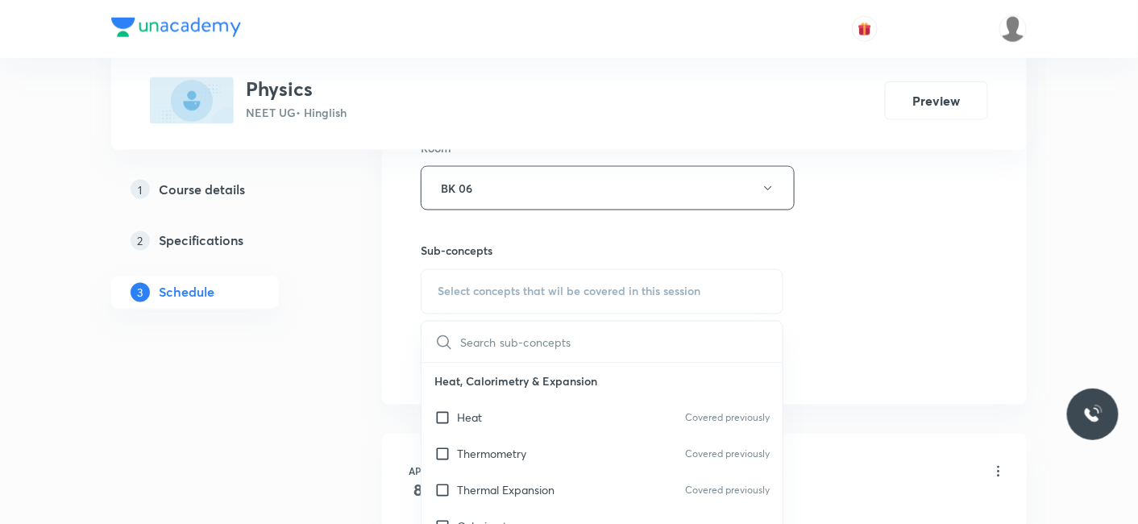
drag, startPoint x: 493, startPoint y: 414, endPoint x: 358, endPoint y: 393, distance: 137.0
click at [492, 414] on div "Heat Covered previously" at bounding box center [601, 418] width 361 height 36
checkbox input "true"
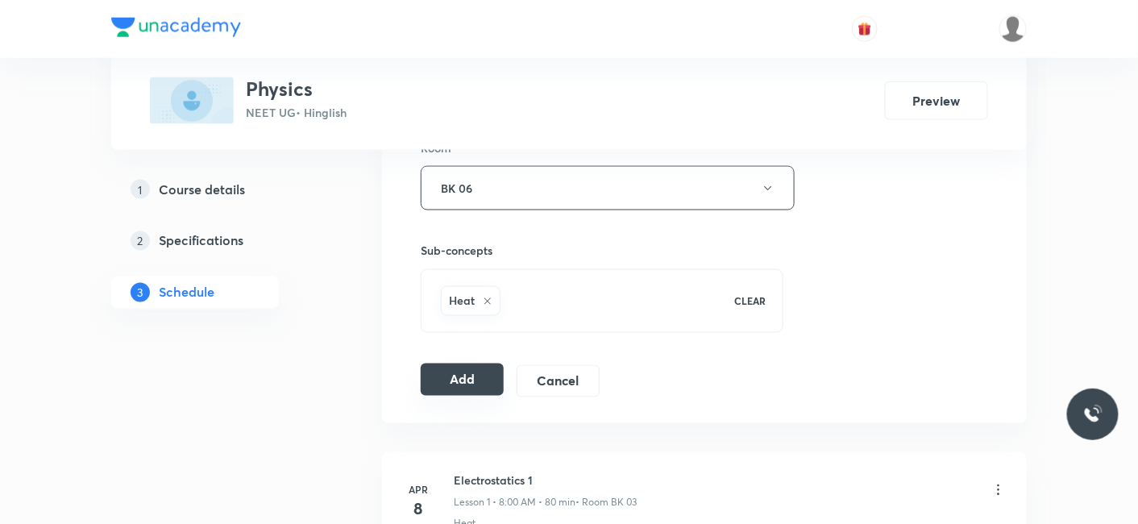
click at [465, 379] on button "Add" at bounding box center [462, 379] width 83 height 32
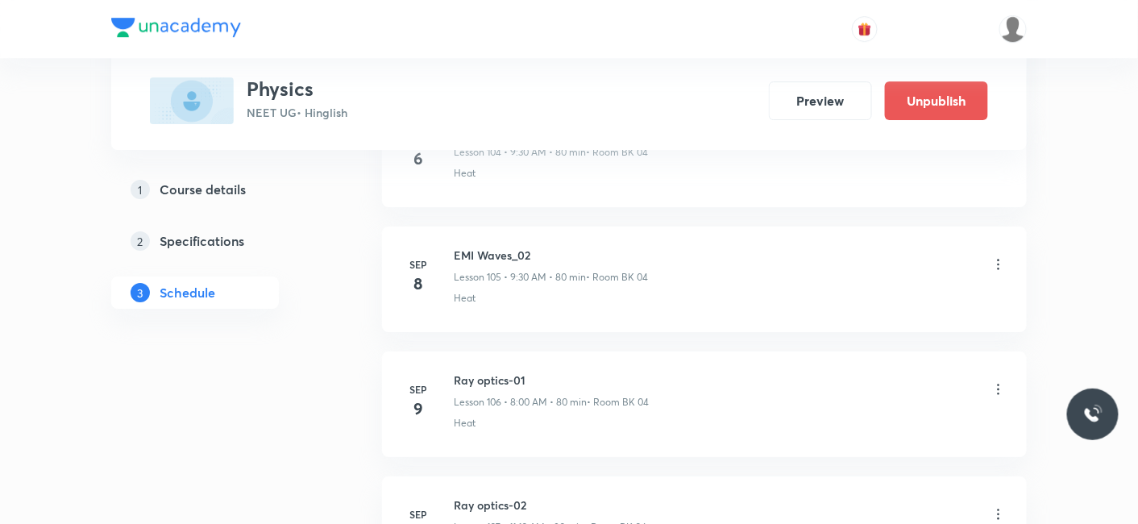
scroll to position [15460, 0]
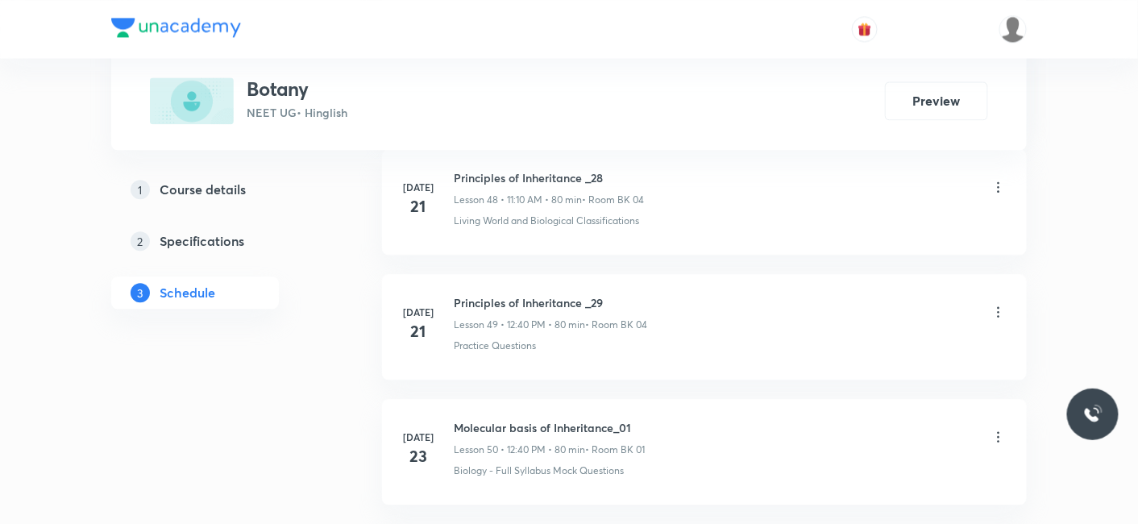
scroll to position [11469, 0]
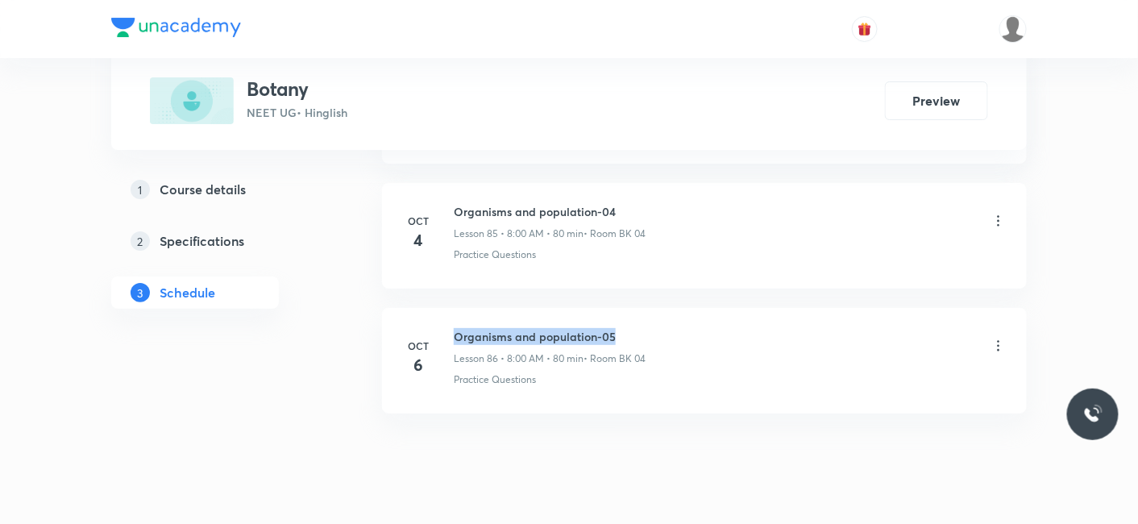
drag, startPoint x: 454, startPoint y: 293, endPoint x: 621, endPoint y: 292, distance: 167.6
click at [622, 328] on h6 "Organisms and population-05" at bounding box center [550, 336] width 192 height 17
copy h6 "Organisms and population-05"
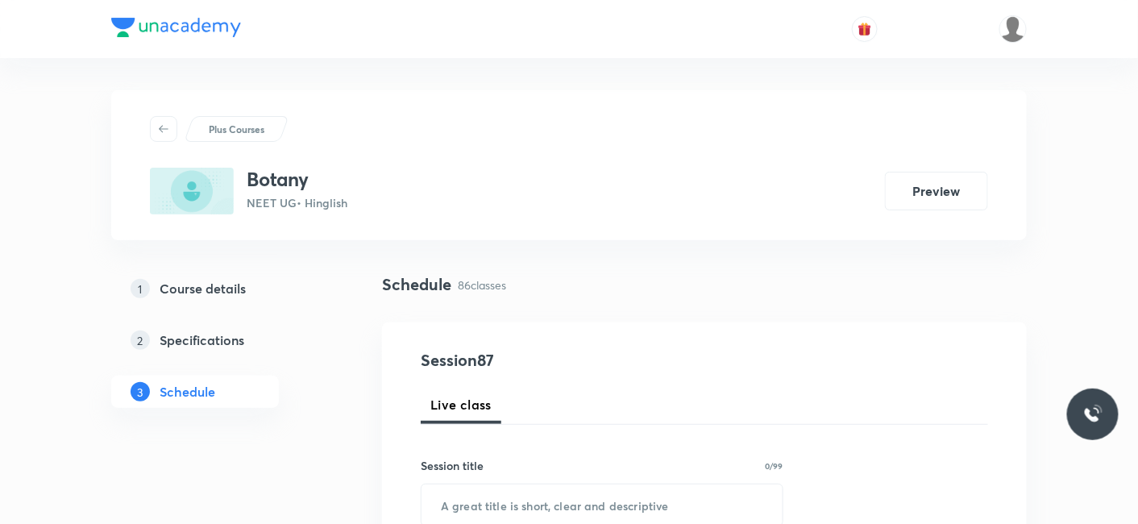
scroll to position [179, 0]
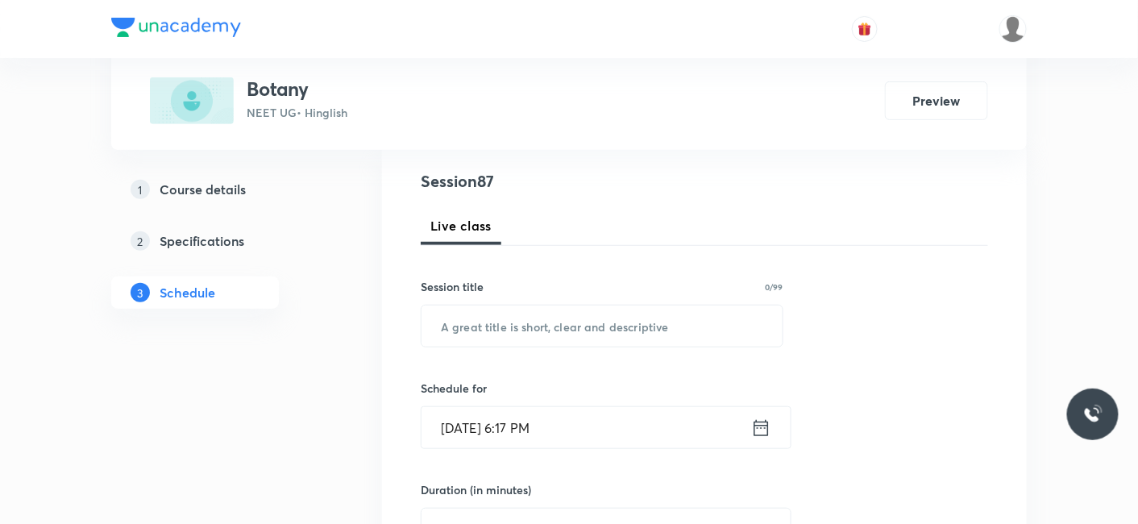
drag, startPoint x: 510, startPoint y: 355, endPoint x: 510, endPoint y: 335, distance: 20.1
click at [510, 334] on input "text" at bounding box center [601, 325] width 361 height 41
paste input "Organisms and population-05"
type input "Organisms and population-06"
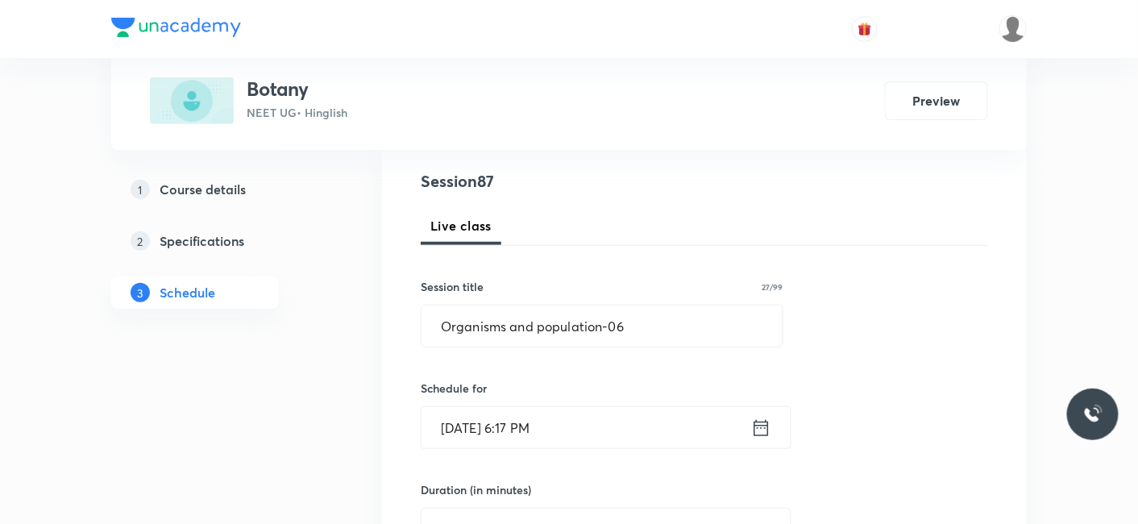
click at [474, 417] on input "Oct 6, 2025, 6:17 PM" at bounding box center [586, 427] width 330 height 41
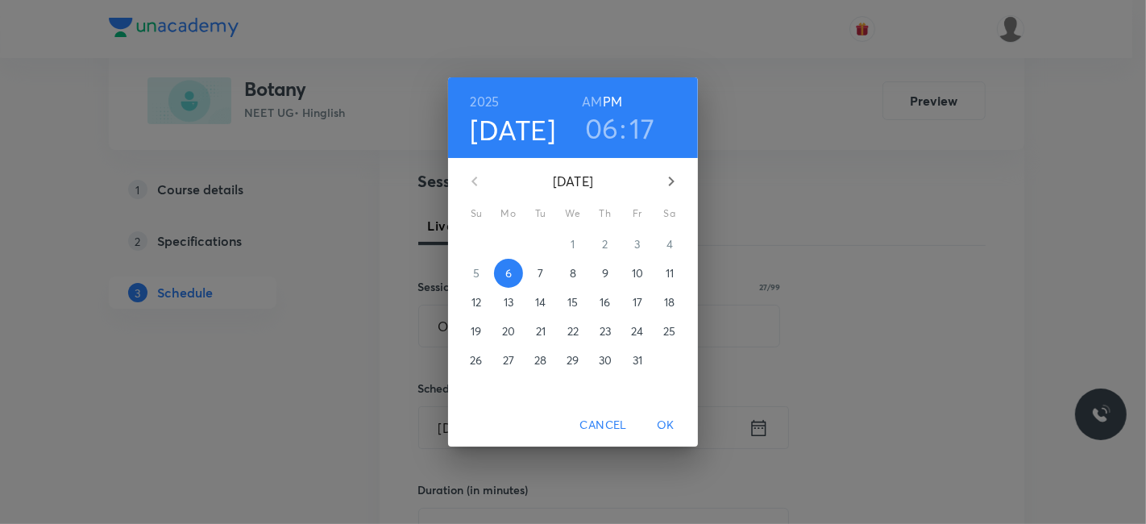
click at [541, 273] on p "7" at bounding box center [541, 273] width 6 height 16
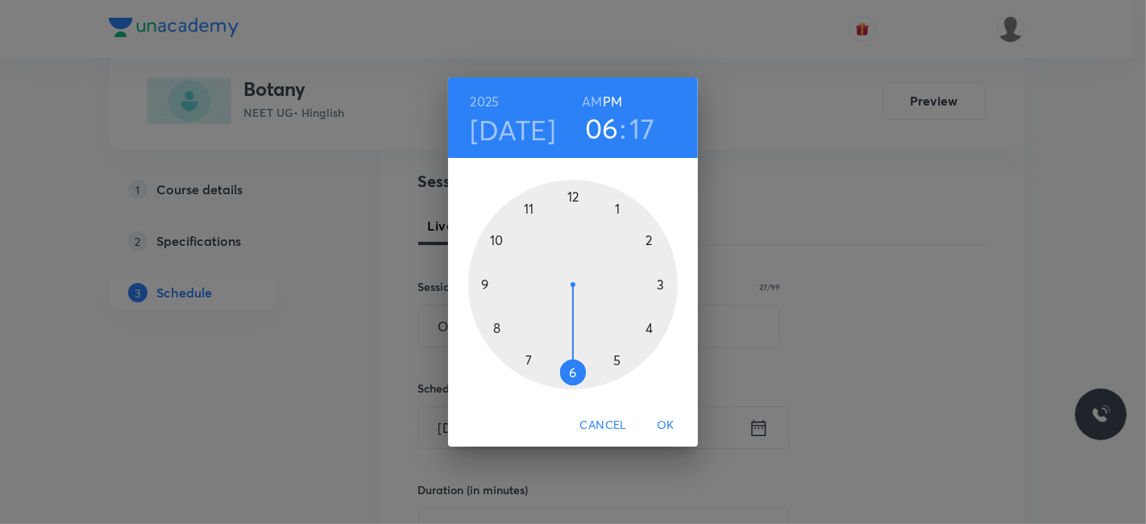
drag, startPoint x: 574, startPoint y: 195, endPoint x: 559, endPoint y: 217, distance: 26.2
click at [572, 194] on div at bounding box center [573, 285] width 210 height 210
click at [497, 327] on div at bounding box center [573, 285] width 210 height 210
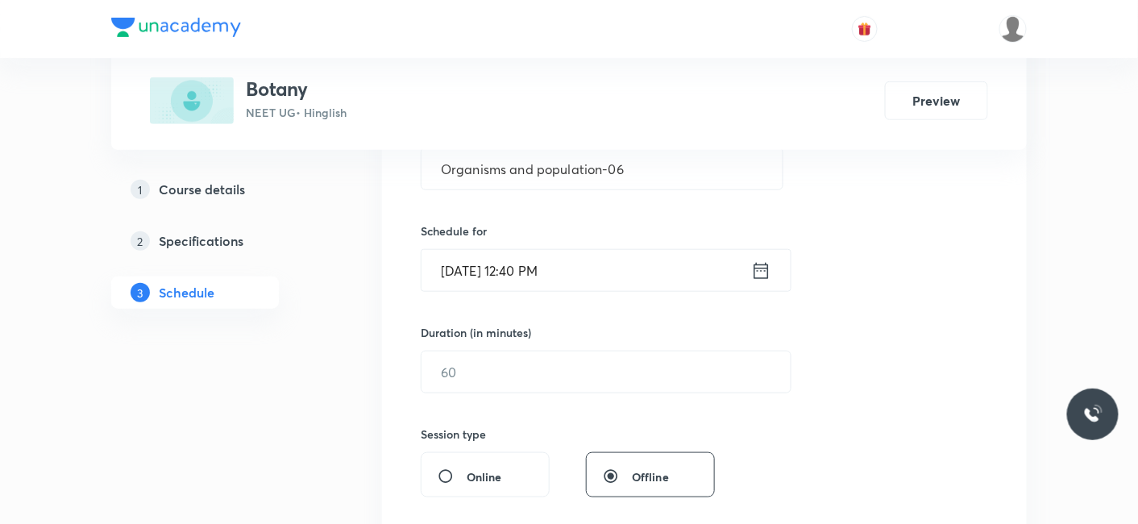
scroll to position [358, 0]
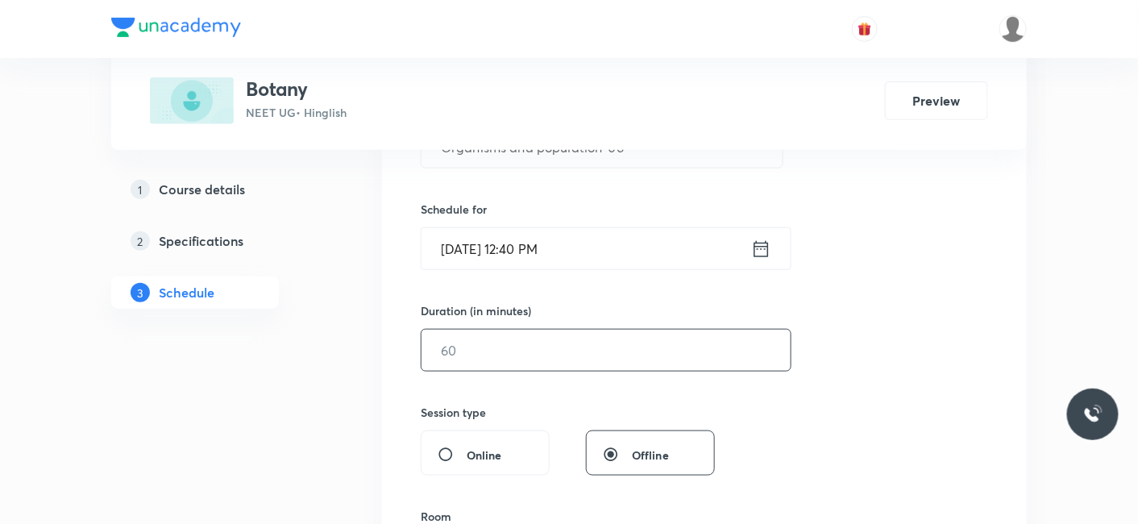
click at [490, 356] on input "text" at bounding box center [605, 350] width 369 height 41
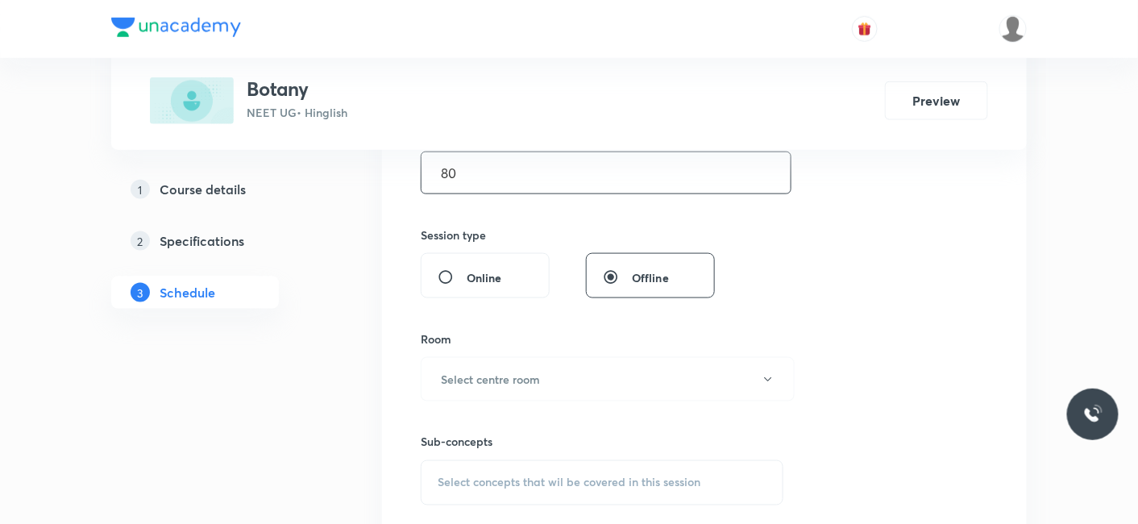
scroll to position [537, 0]
type input "80"
click at [488, 379] on h6 "Select centre room" at bounding box center [490, 377] width 99 height 17
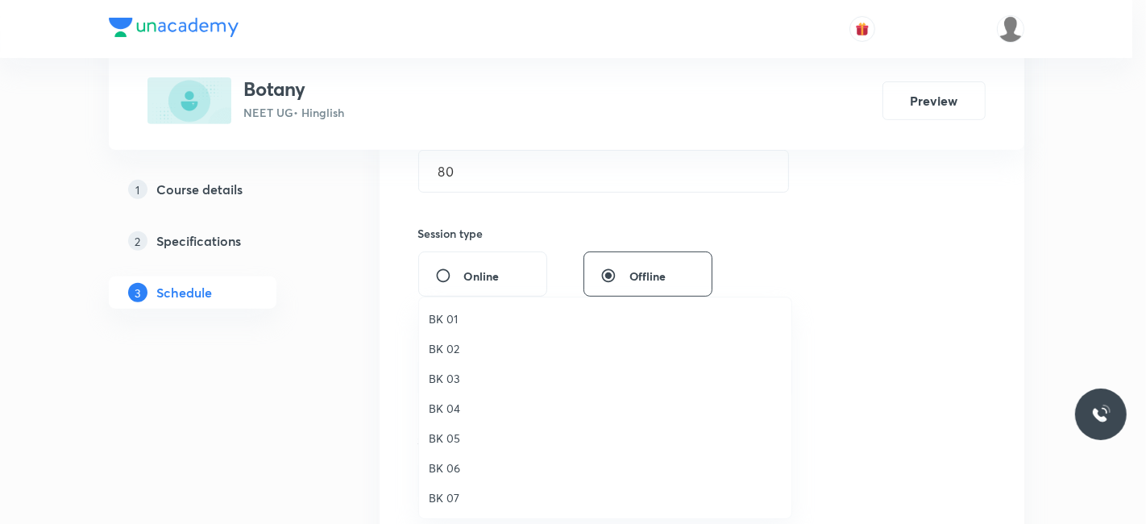
click at [441, 400] on span "BK 04" at bounding box center [605, 408] width 353 height 17
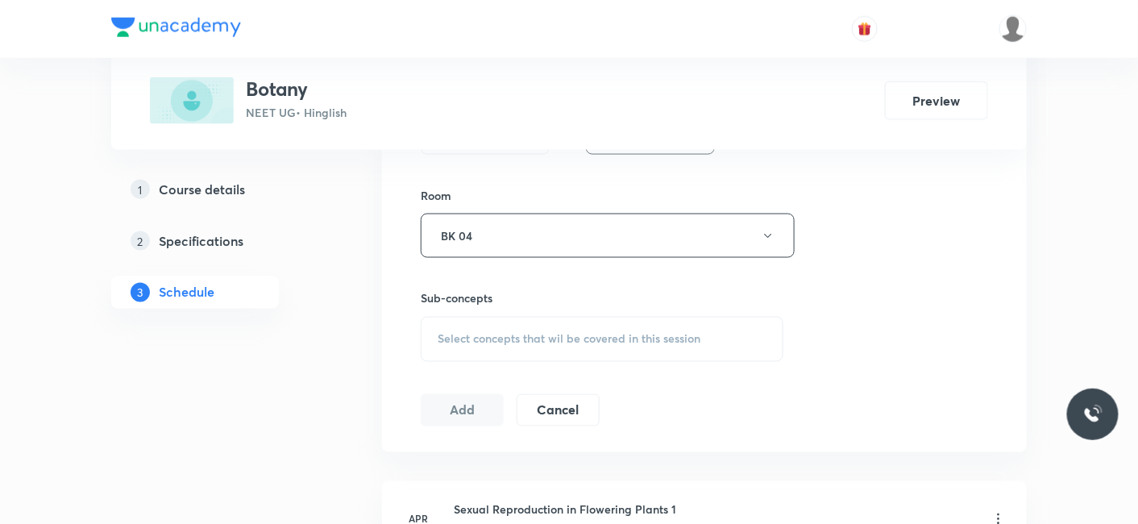
scroll to position [716, 0]
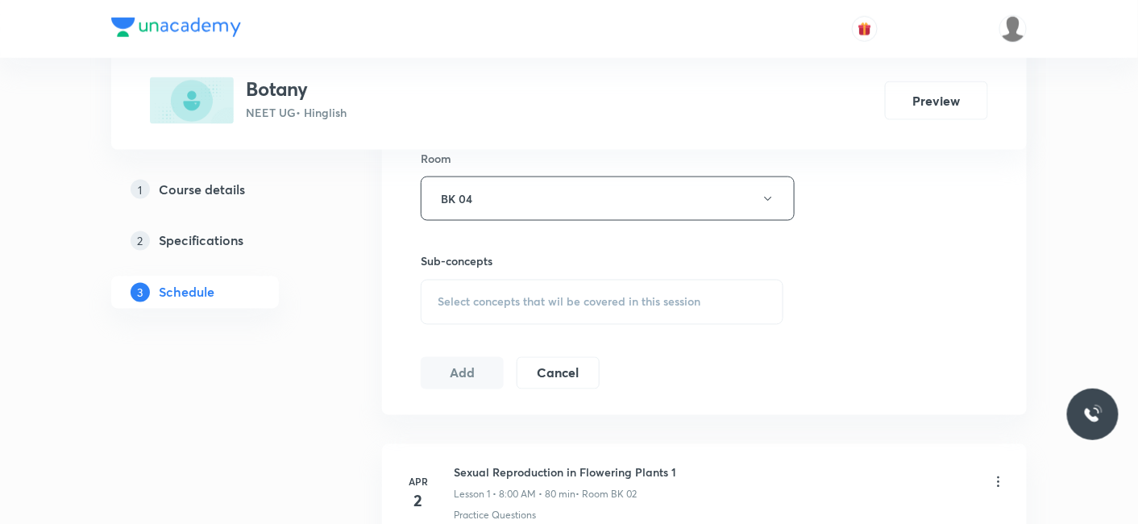
click at [501, 301] on span "Select concepts that wil be covered in this session" at bounding box center [569, 302] width 263 height 13
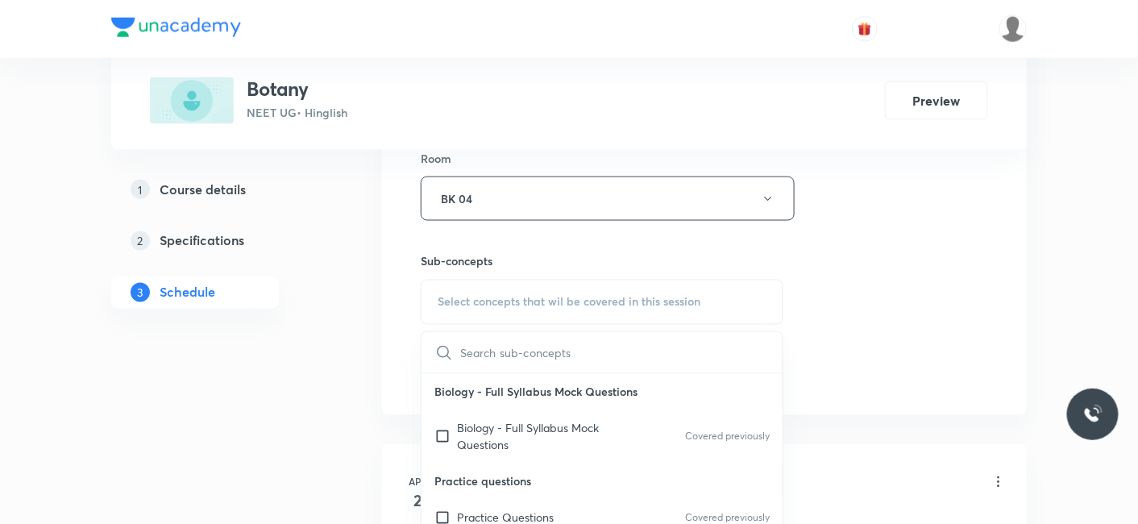
click at [485, 485] on p "Practice questions" at bounding box center [601, 481] width 361 height 36
click at [484, 512] on p "Practice Questions" at bounding box center [505, 517] width 97 height 17
checkbox input "true"
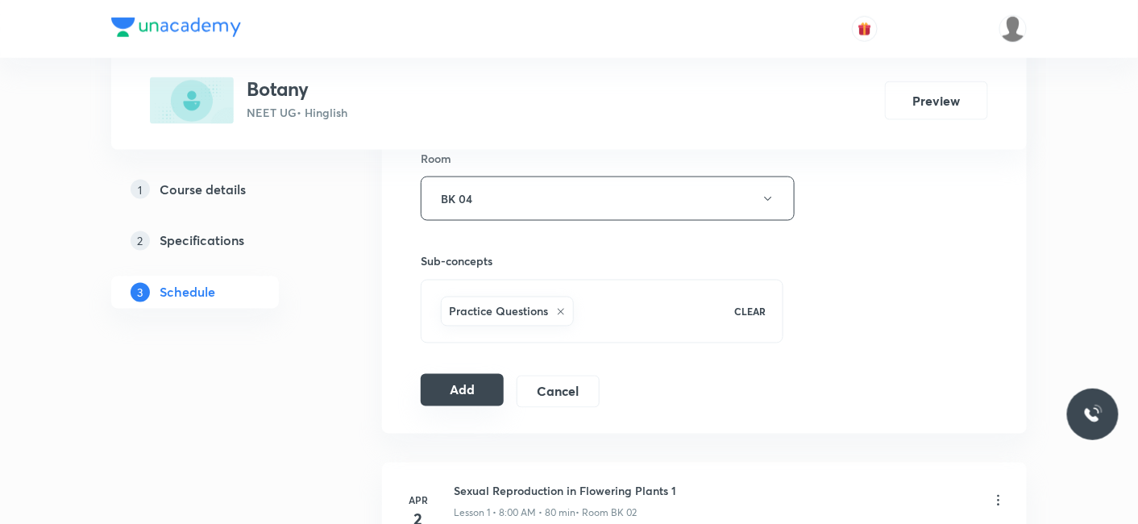
click at [461, 380] on button "Add" at bounding box center [462, 390] width 83 height 32
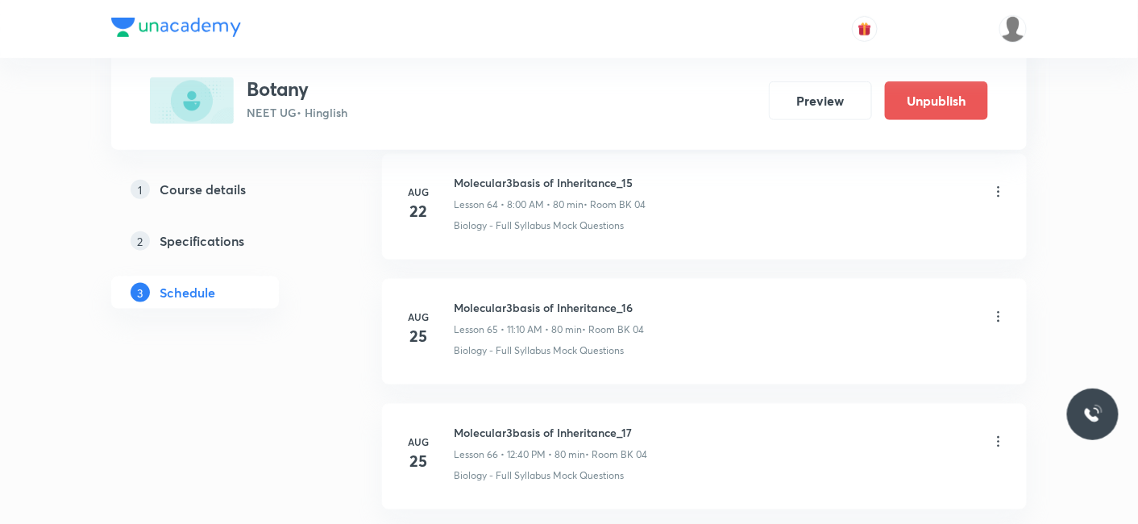
scroll to position [10855, 0]
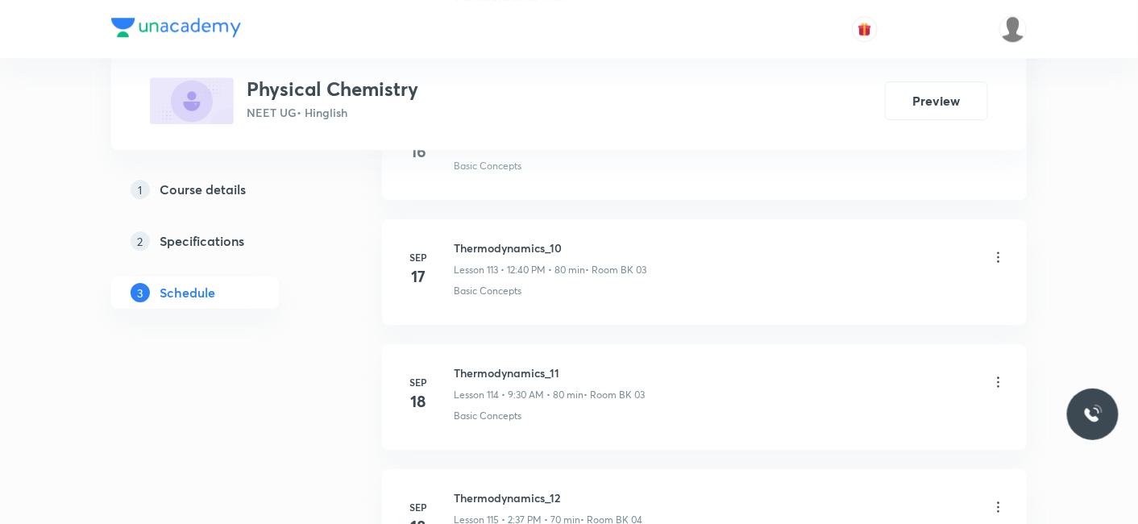
scroll to position [16696, 0]
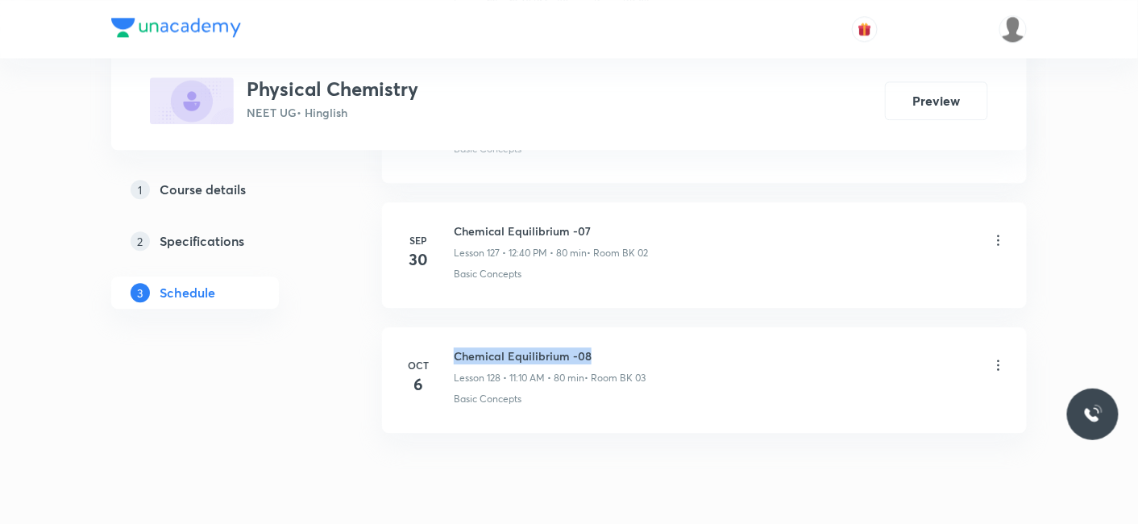
drag, startPoint x: 453, startPoint y: 301, endPoint x: 597, endPoint y: 291, distance: 144.6
click at [597, 347] on h6 "Chemical Equilibrium -08" at bounding box center [550, 355] width 192 height 17
copy h6 "Chemical Equilibrium -08"
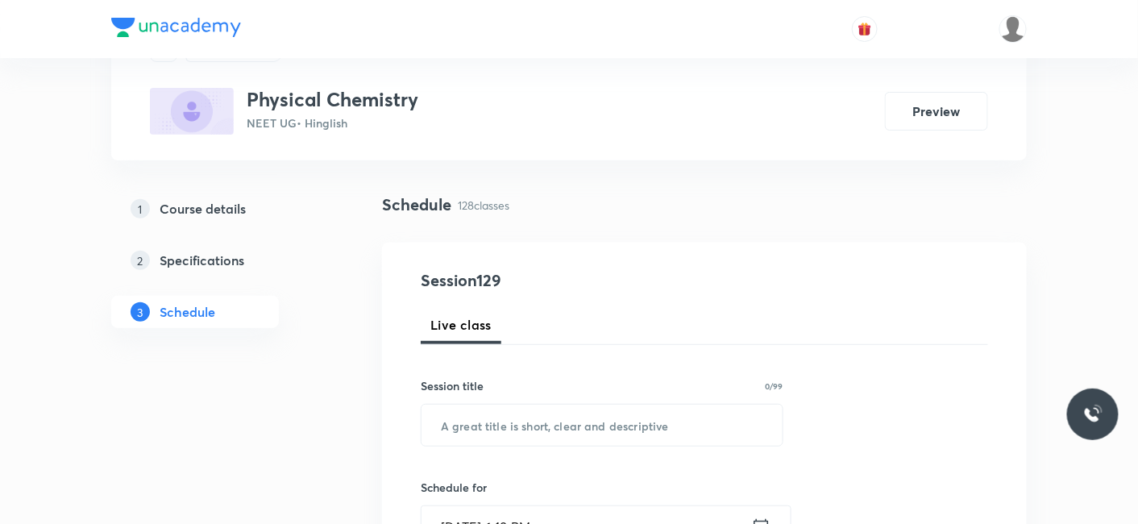
scroll to position [179, 0]
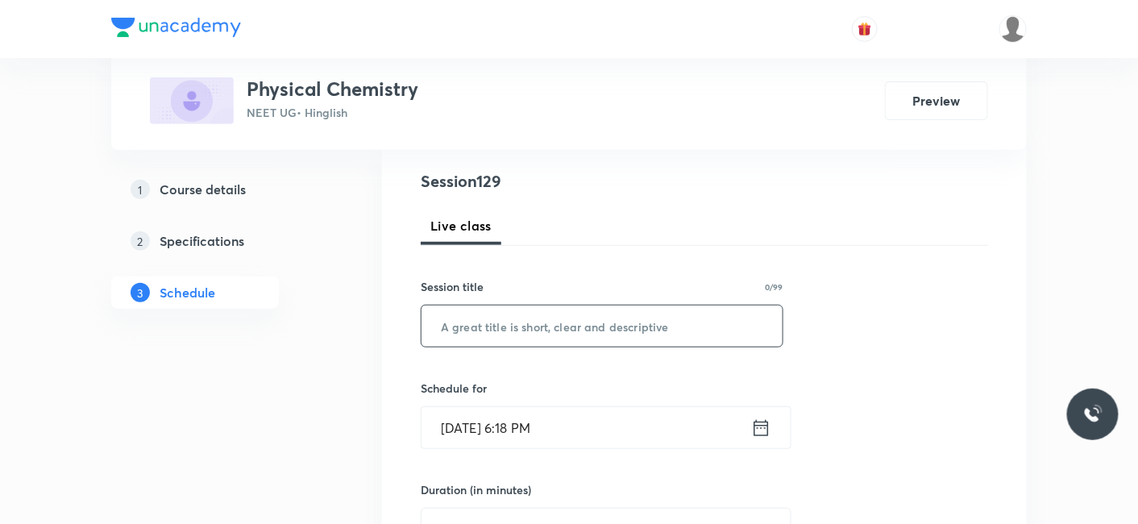
click at [550, 315] on input "text" at bounding box center [601, 325] width 361 height 41
paste input "Chemical Equilibrium -08"
drag, startPoint x: 550, startPoint y: 315, endPoint x: 706, endPoint y: 378, distance: 168.5
click at [668, 324] on input "Chemical Equilibrium -08" at bounding box center [601, 325] width 361 height 41
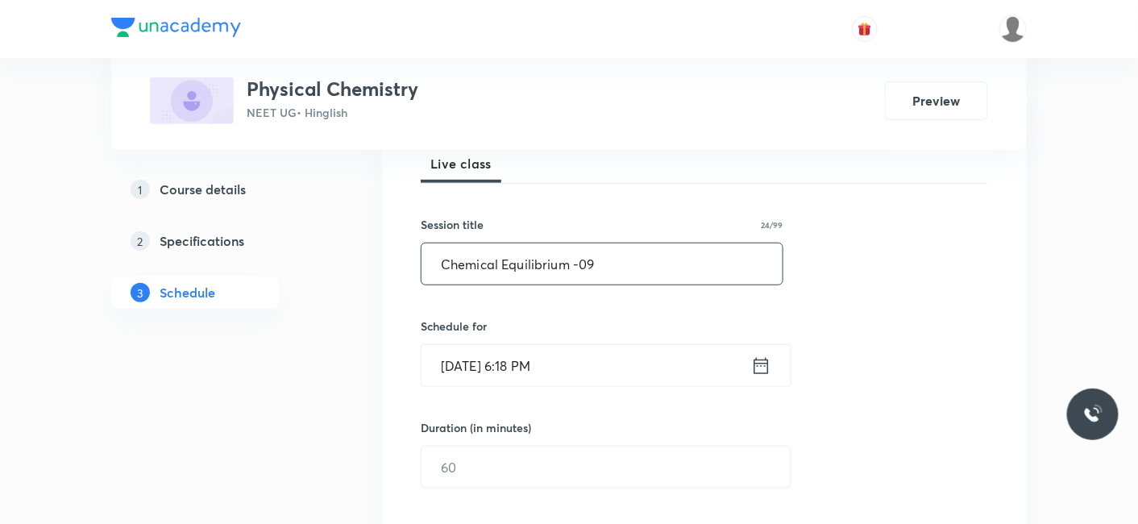
scroll to position [268, 0]
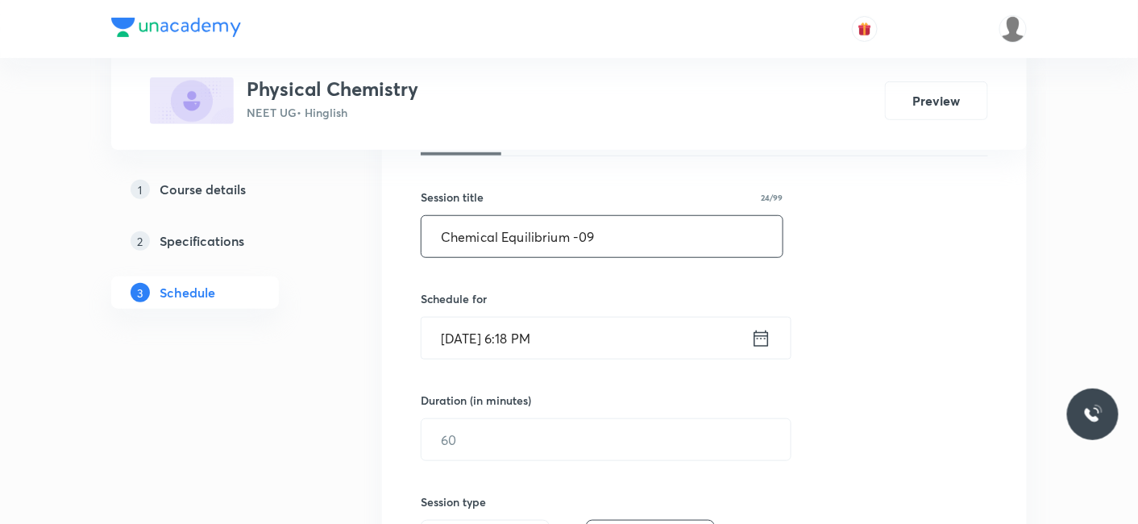
type input "Chemical Equilibrium -09"
click at [521, 318] on input "[DATE] 6:18 PM" at bounding box center [586, 338] width 330 height 41
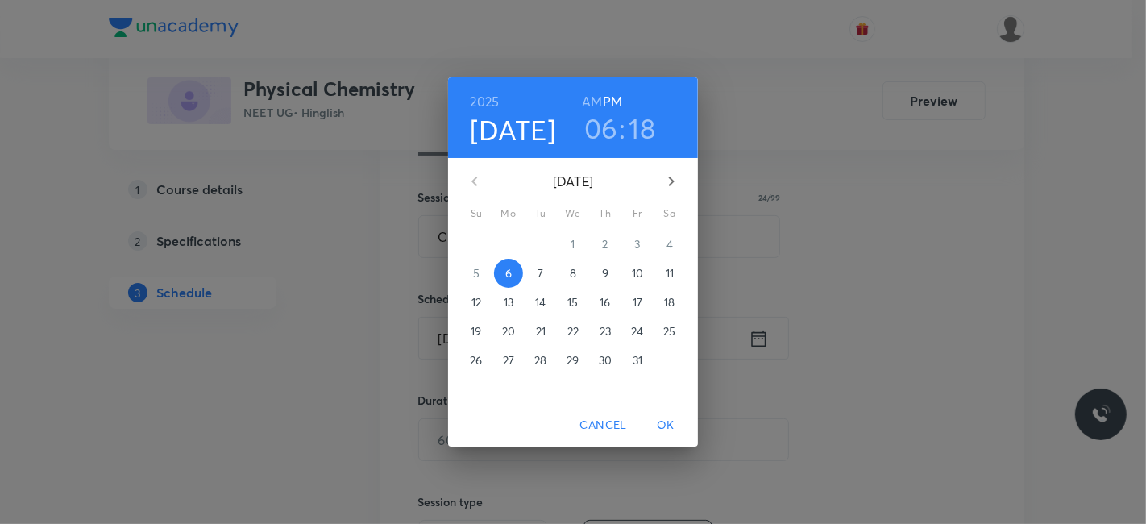
click at [541, 272] on p "7" at bounding box center [541, 273] width 6 height 16
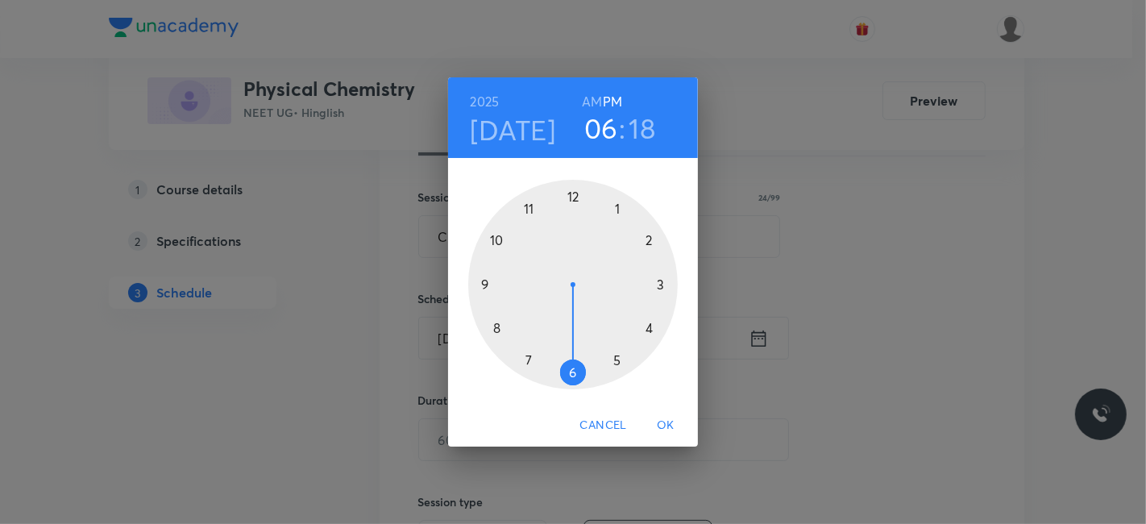
drag, startPoint x: 593, startPoint y: 98, endPoint x: 526, endPoint y: 194, distance: 117.6
click at [592, 102] on h6 "AM" at bounding box center [592, 101] width 20 height 23
click at [482, 284] on div at bounding box center [573, 285] width 210 height 210
click at [575, 369] on div at bounding box center [573, 285] width 210 height 210
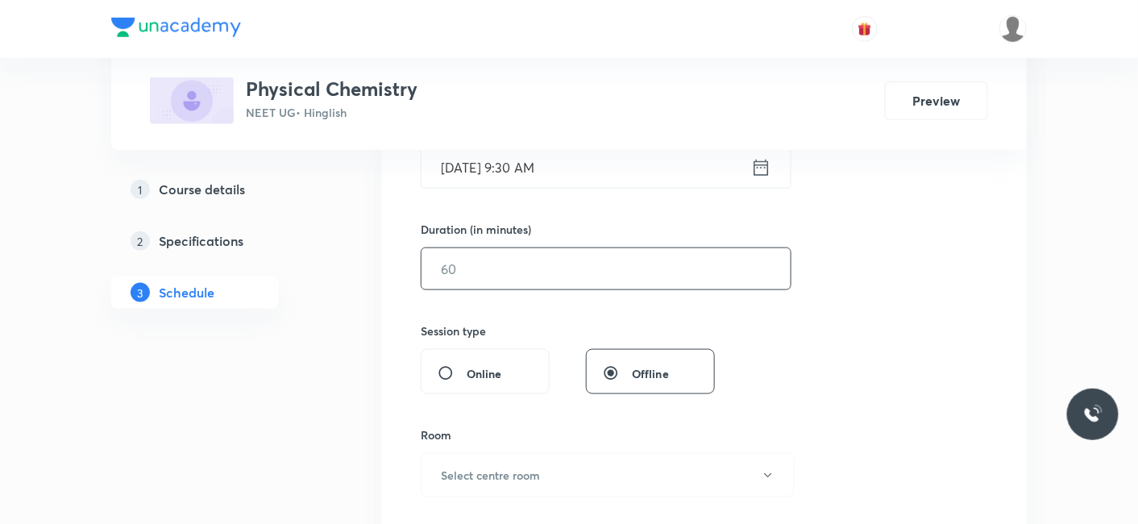
scroll to position [447, 0]
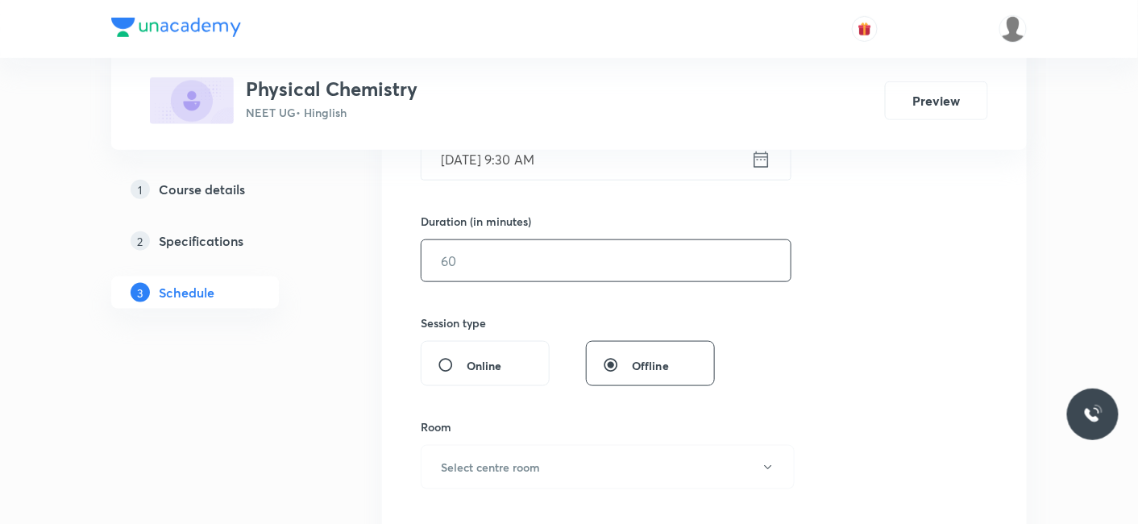
click at [514, 268] on input "text" at bounding box center [605, 260] width 369 height 41
type input "9"
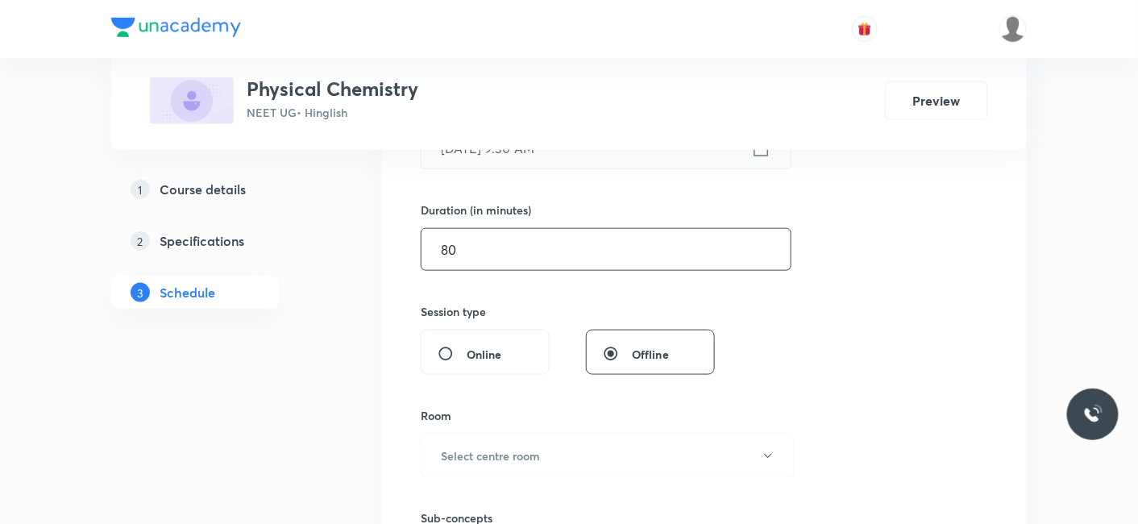
scroll to position [626, 0]
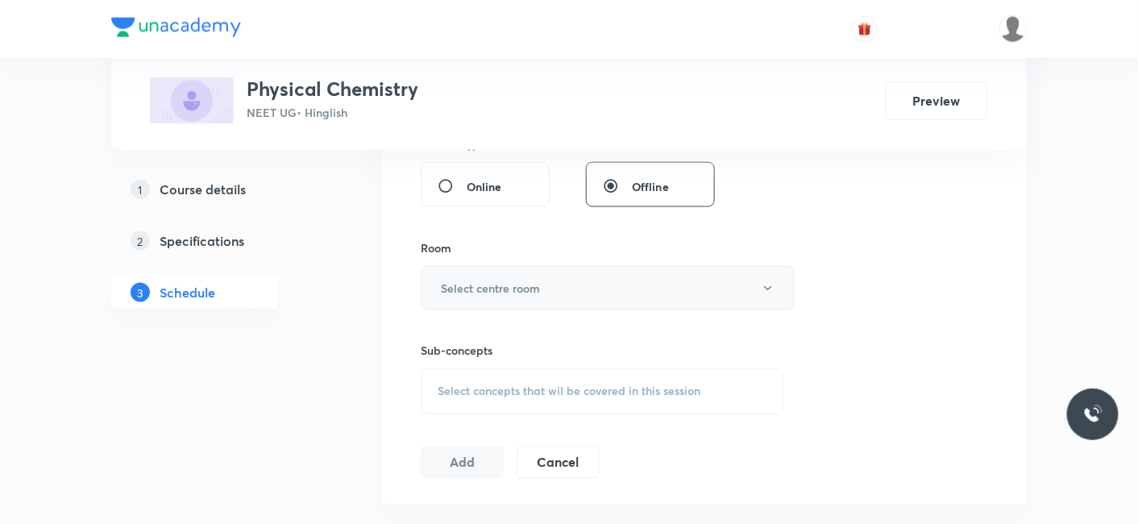
type input "80"
click at [504, 296] on button "Select centre room" at bounding box center [608, 288] width 374 height 44
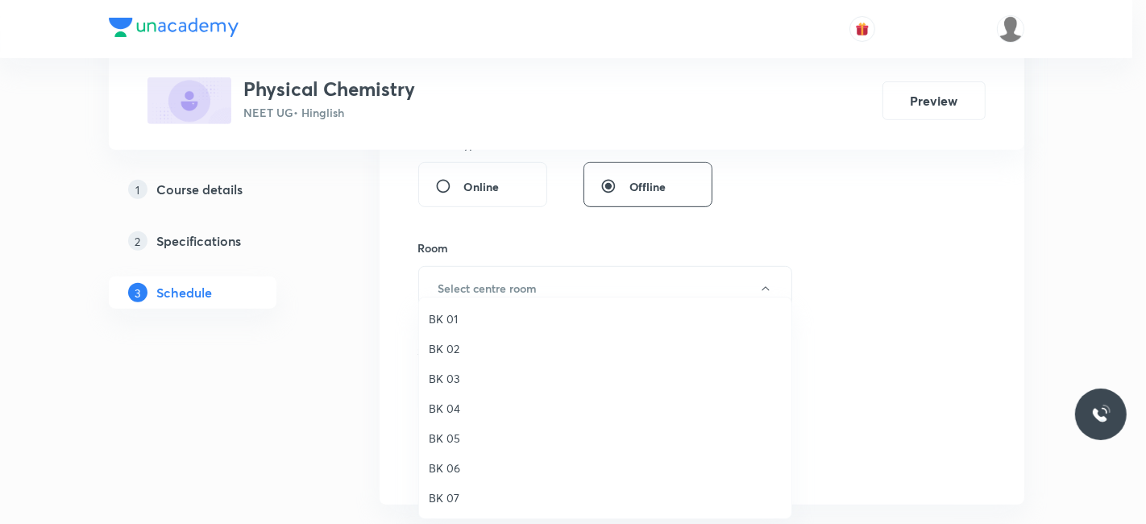
click at [458, 354] on span "BK 02" at bounding box center [605, 348] width 353 height 17
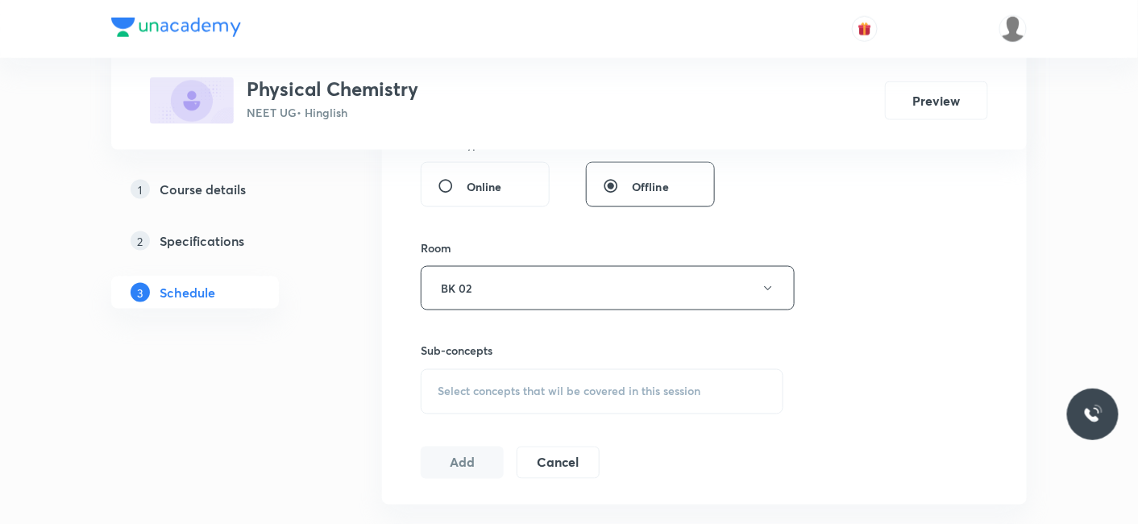
click at [489, 392] on span "Select concepts that wil be covered in this session" at bounding box center [569, 391] width 263 height 13
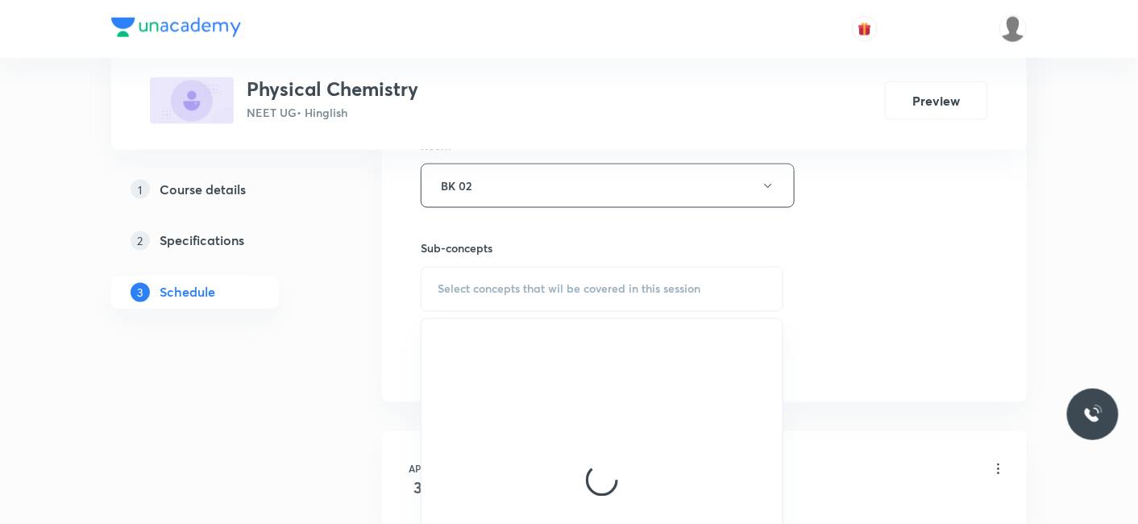
scroll to position [806, 0]
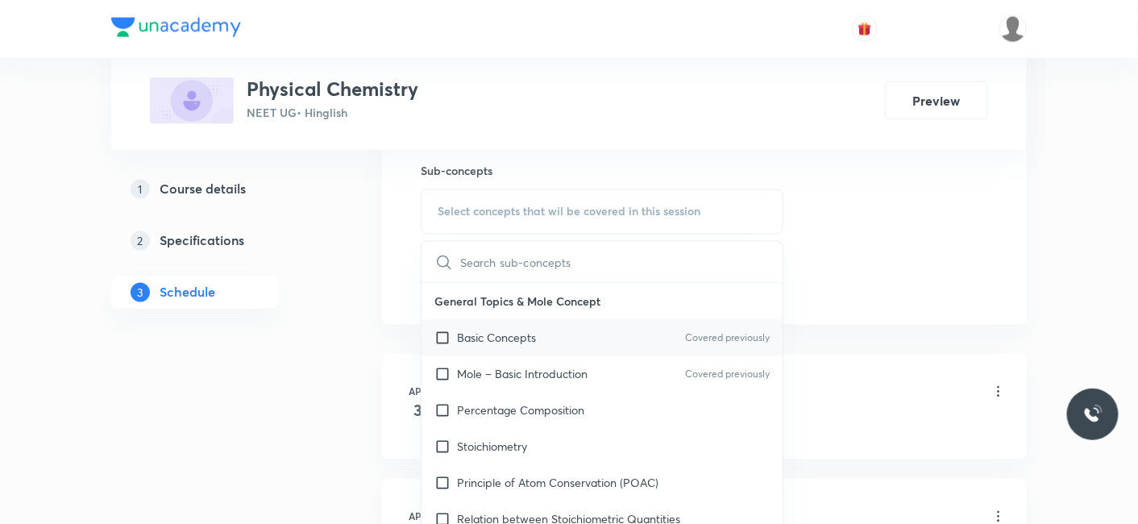
click at [481, 337] on p "Basic Concepts" at bounding box center [496, 338] width 79 height 17
checkbox input "true"
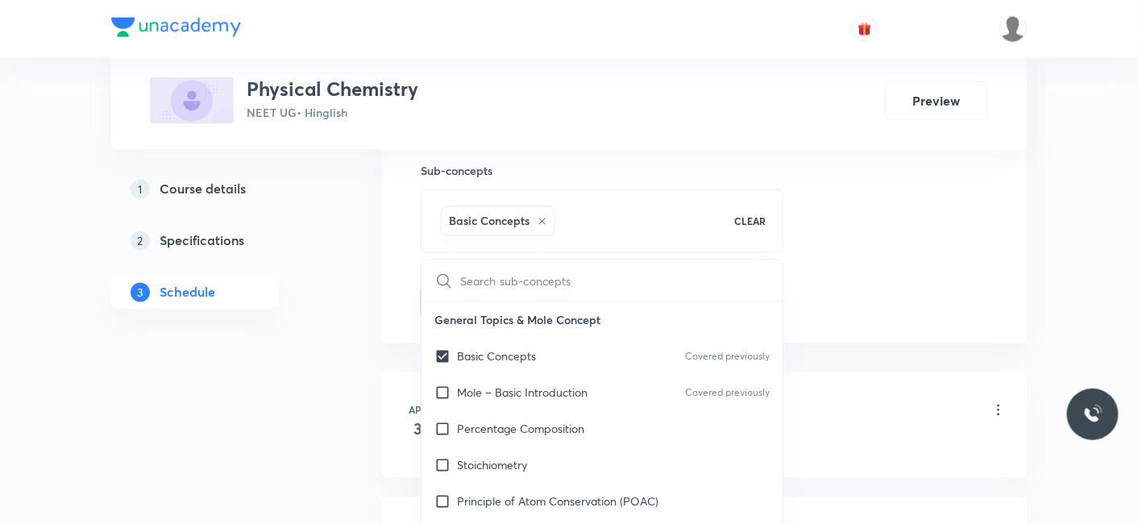
drag, startPoint x: 319, startPoint y: 336, endPoint x: 394, endPoint y: 329, distance: 75.3
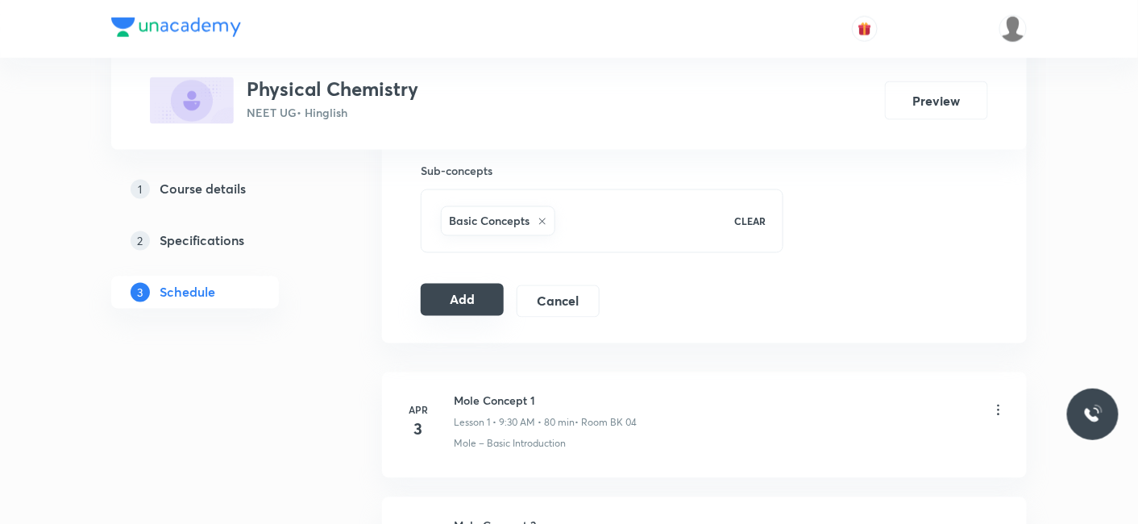
click at [451, 297] on button "Add" at bounding box center [462, 300] width 83 height 32
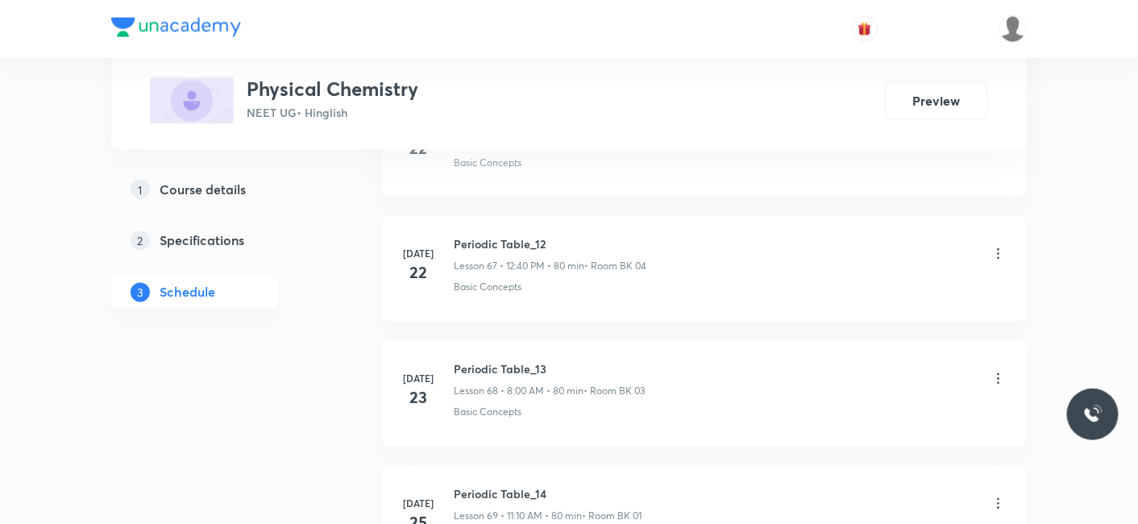
scroll to position [15958, 0]
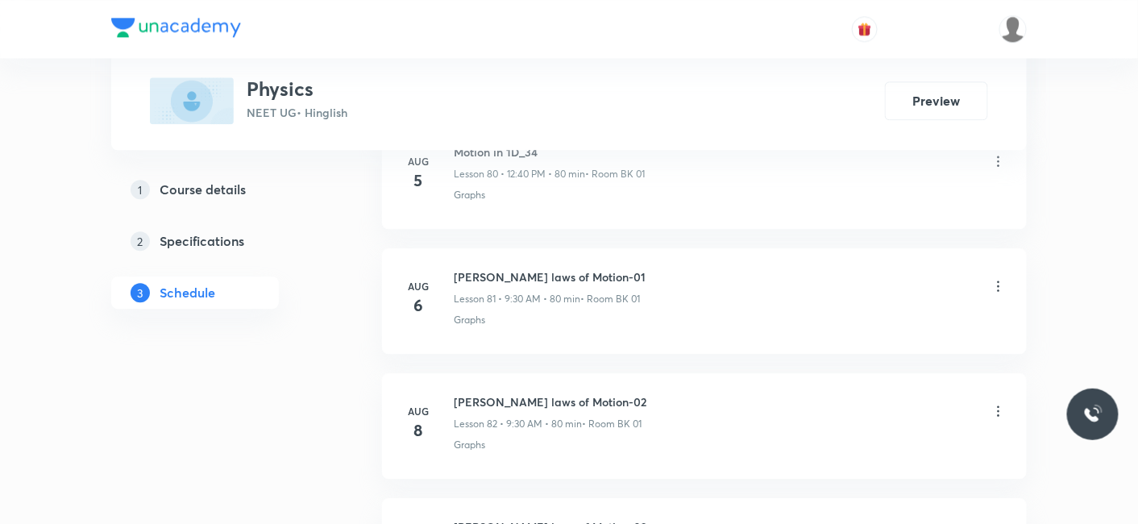
scroll to position [15203, 0]
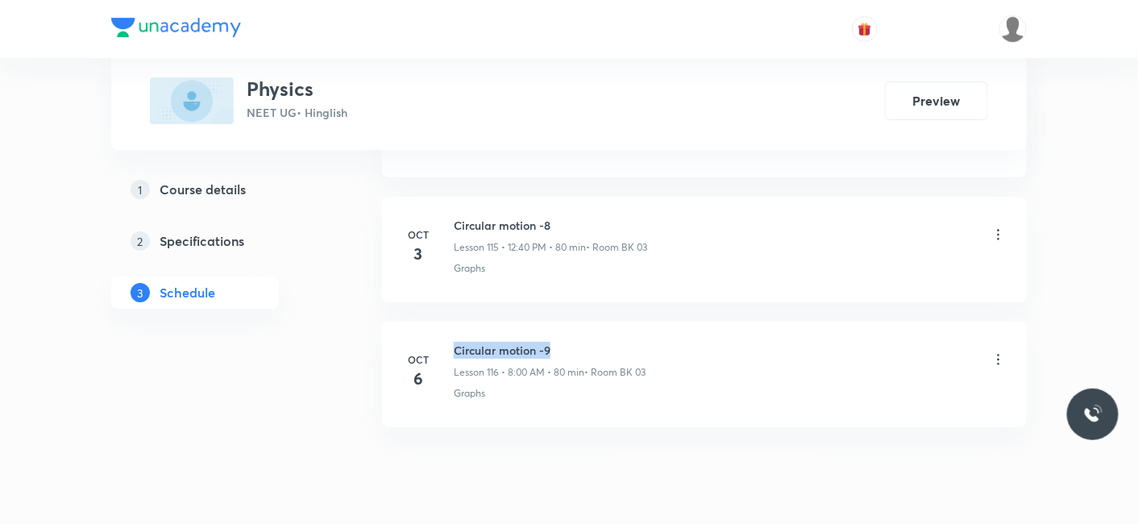
drag, startPoint x: 456, startPoint y: 296, endPoint x: 590, endPoint y: 293, distance: 133.8
click at [590, 342] on h6 "Circular motion -9" at bounding box center [550, 350] width 192 height 17
copy h6 "Circular motion -9"
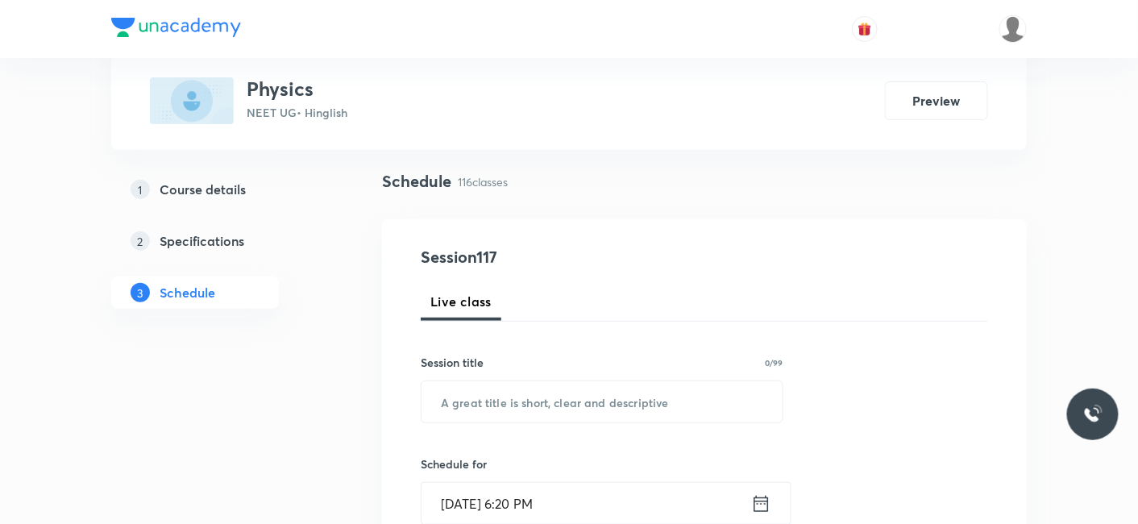
scroll to position [179, 0]
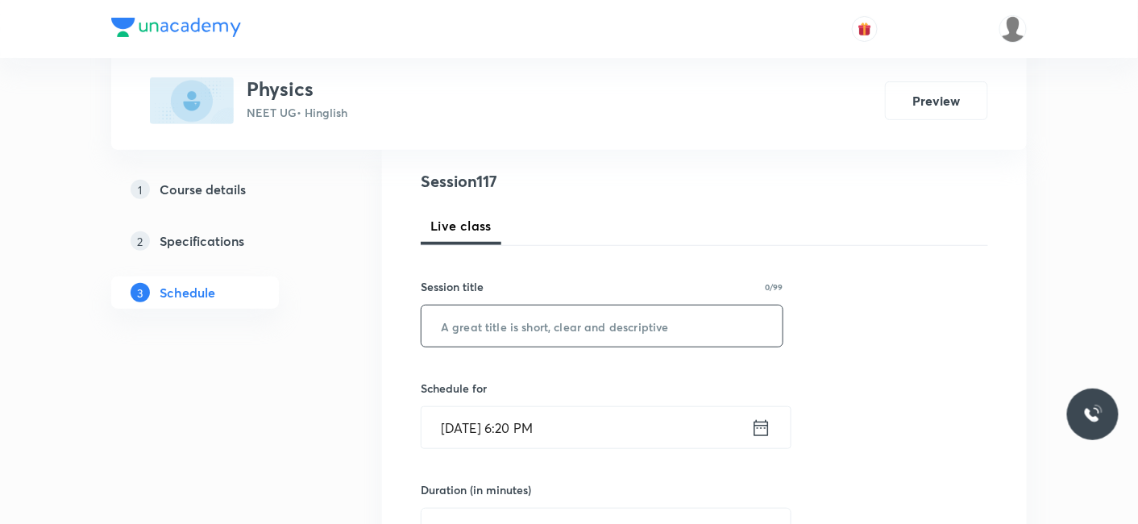
click at [550, 318] on input "text" at bounding box center [601, 325] width 361 height 41
paste input "Circular motion -9"
type input "Circular motion -10"
click at [479, 420] on input "Oct 6, 2025, 6:20 PM" at bounding box center [586, 427] width 330 height 41
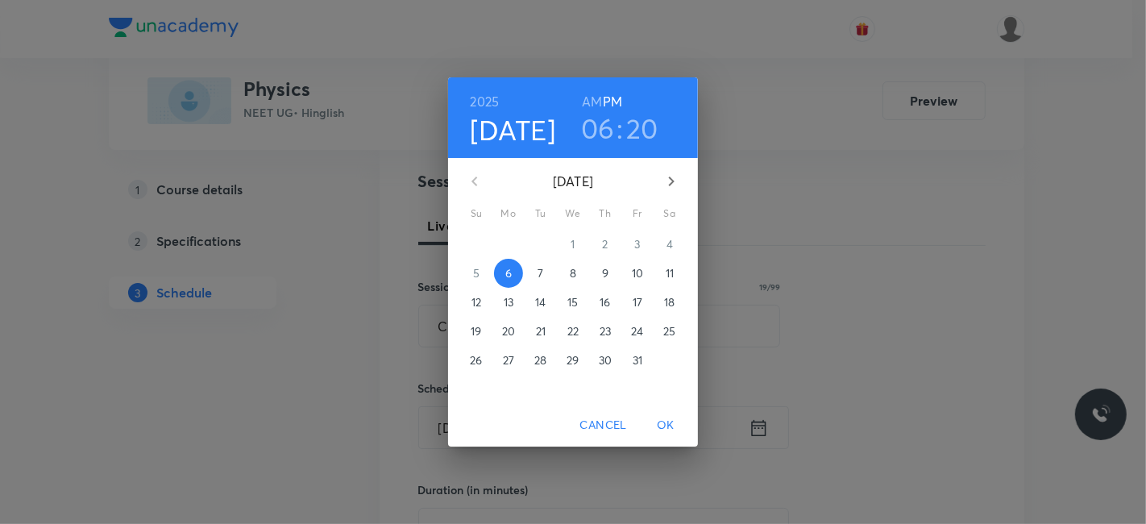
click at [542, 269] on p "7" at bounding box center [541, 273] width 6 height 16
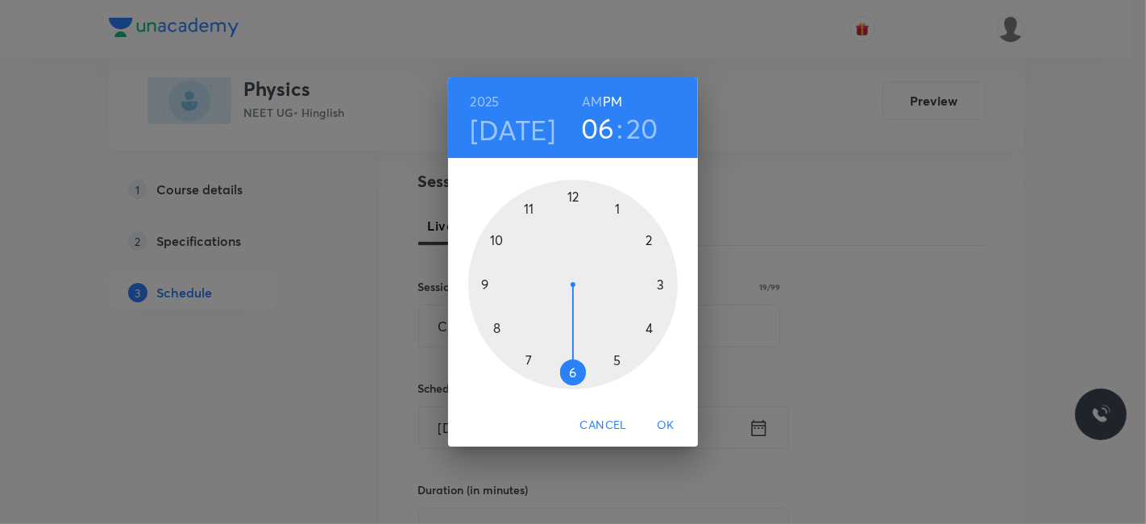
drag, startPoint x: 594, startPoint y: 99, endPoint x: 522, endPoint y: 181, distance: 108.5
click at [589, 100] on h6 "AM" at bounding box center [592, 101] width 20 height 23
click at [496, 324] on div at bounding box center [573, 285] width 210 height 210
click at [569, 197] on div at bounding box center [573, 285] width 210 height 210
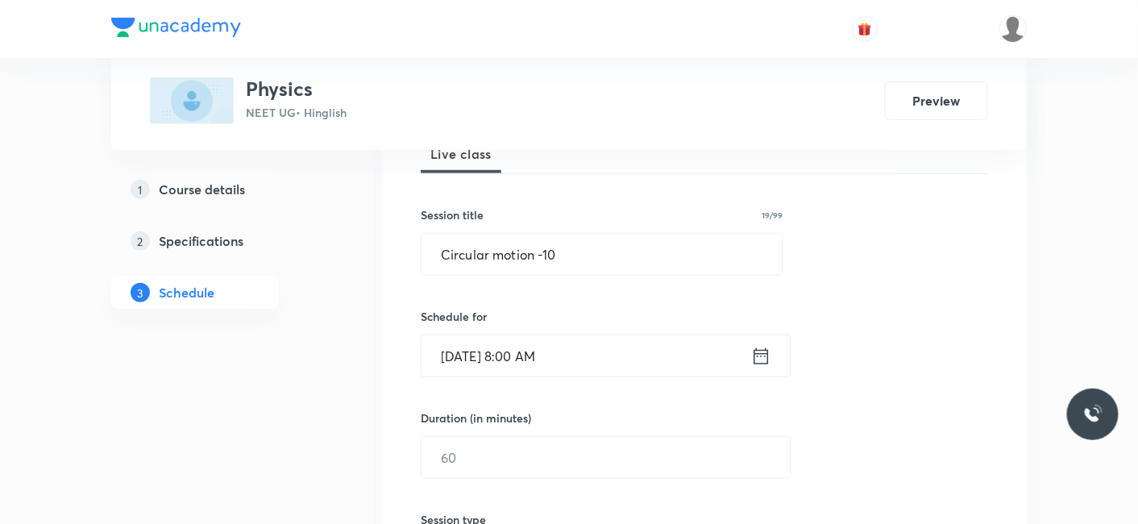
scroll to position [358, 0]
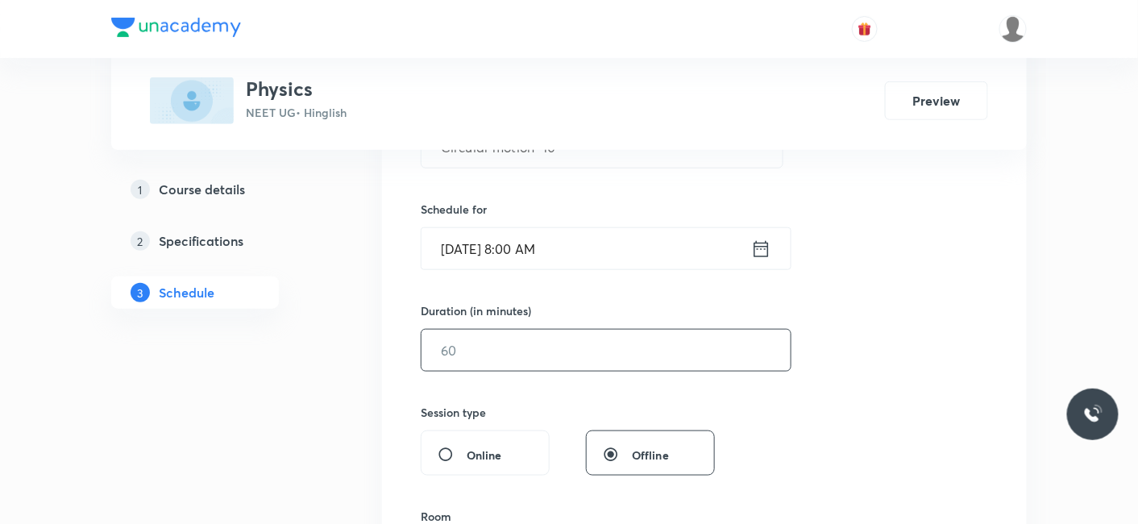
click at [496, 338] on input "text" at bounding box center [605, 350] width 369 height 41
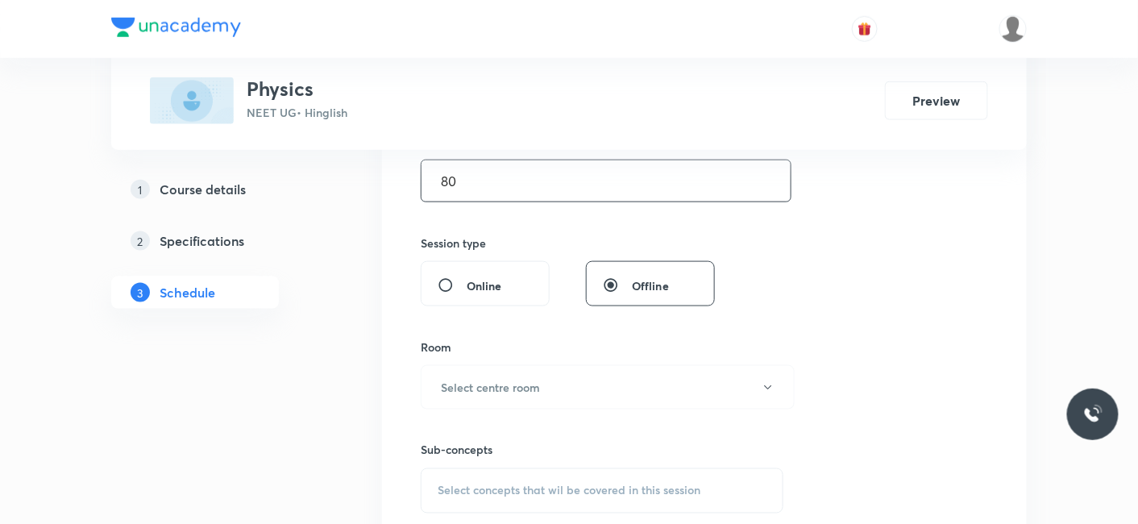
scroll to position [537, 0]
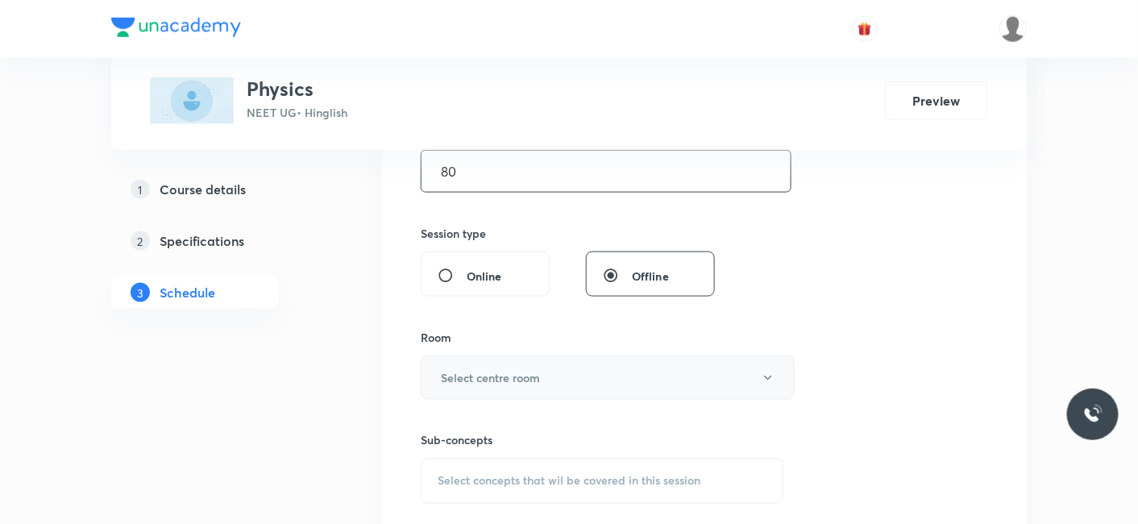
type input "80"
click at [485, 364] on button "Select centre room" at bounding box center [608, 377] width 374 height 44
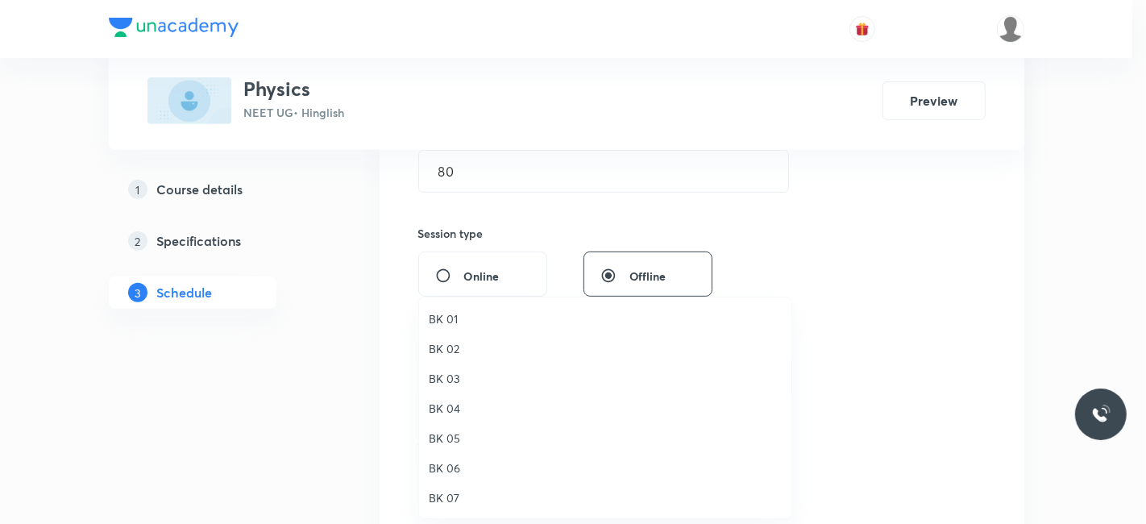
click at [448, 341] on span "BK 02" at bounding box center [605, 348] width 353 height 17
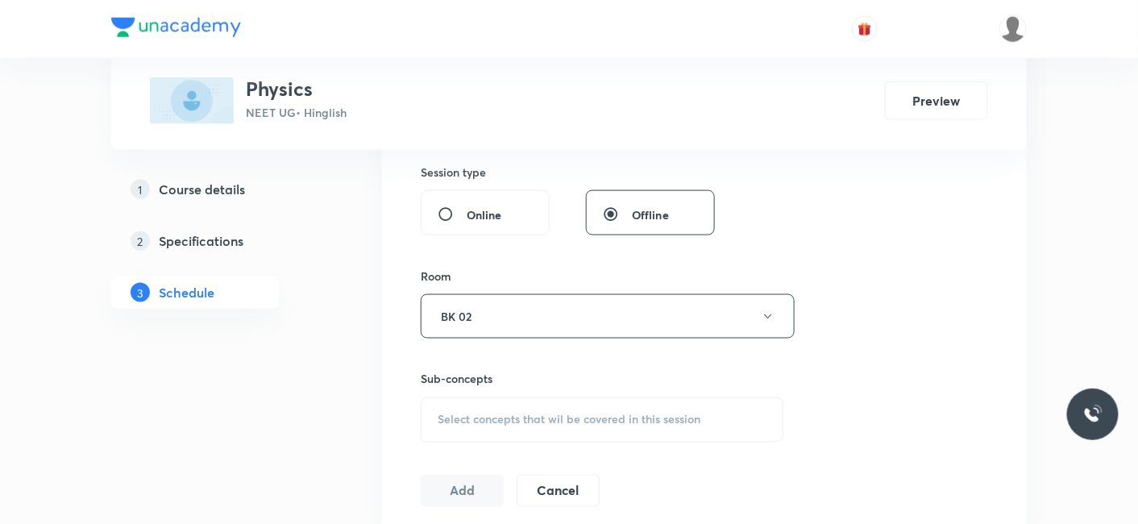
scroll to position [626, 0]
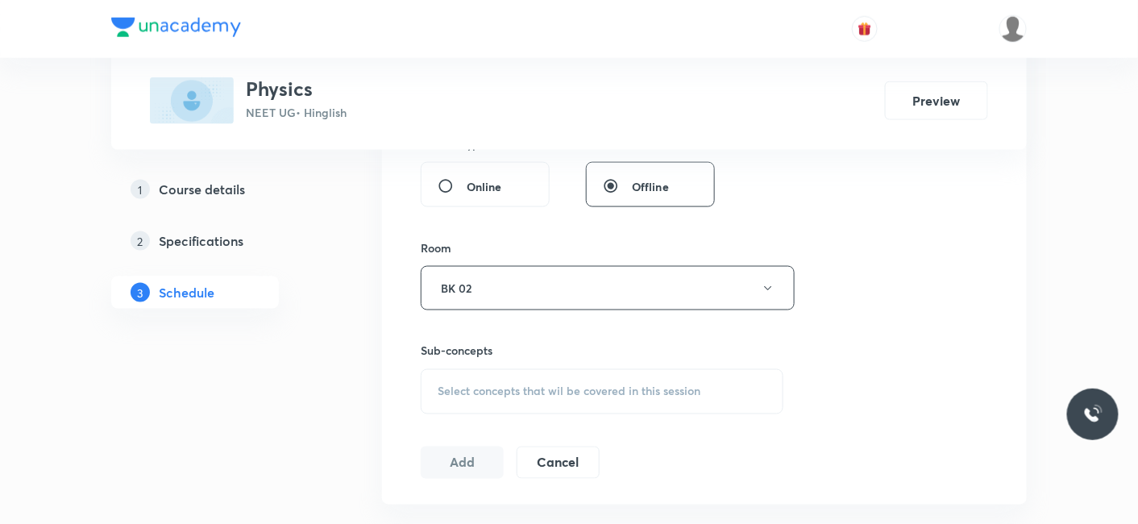
click at [513, 372] on div "Select concepts that wil be covered in this session" at bounding box center [602, 391] width 363 height 45
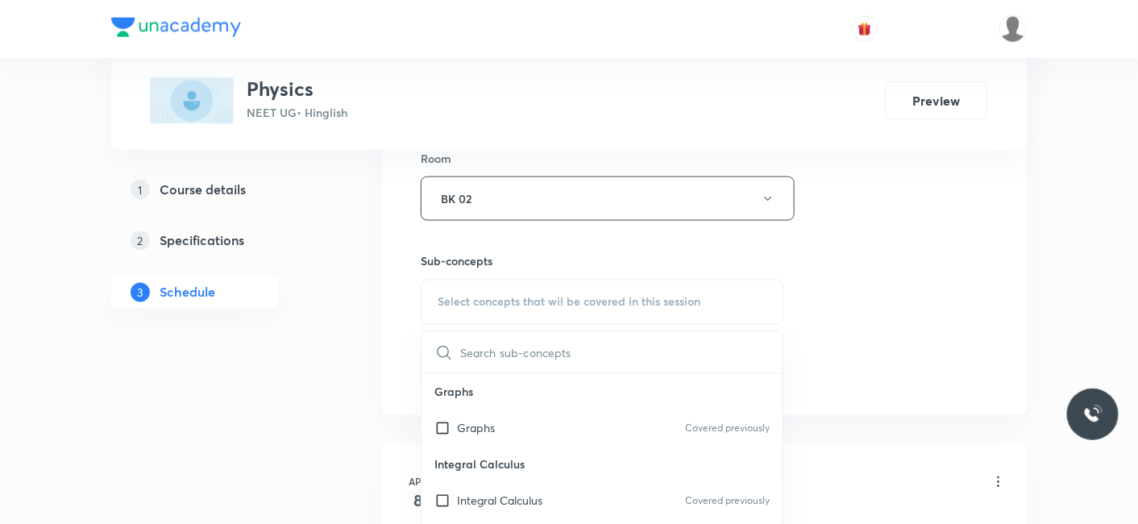
drag, startPoint x: 506, startPoint y: 423, endPoint x: 247, endPoint y: 382, distance: 261.9
click at [504, 425] on div "Graphs Covered previously" at bounding box center [601, 428] width 361 height 36
checkbox input "true"
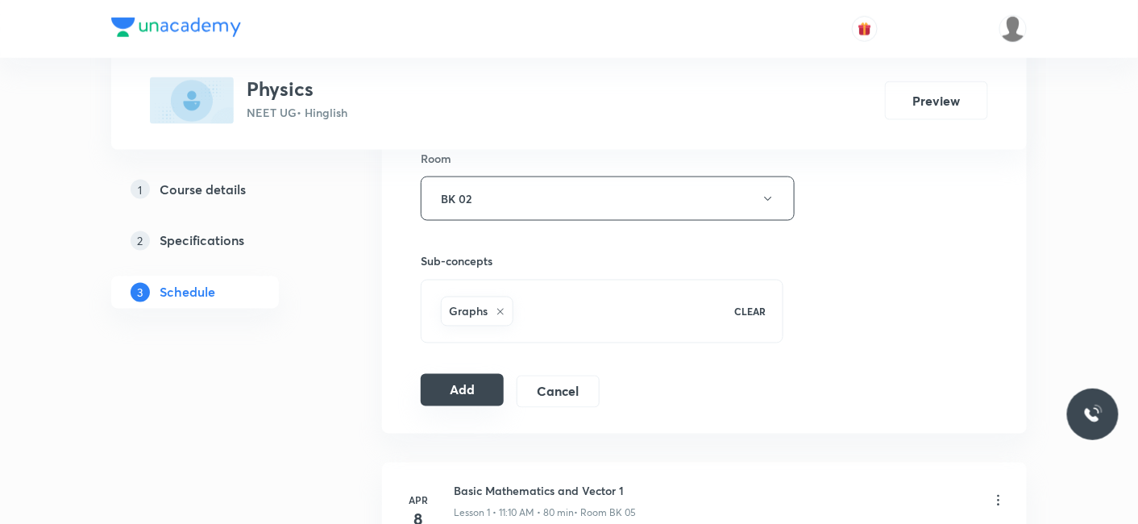
click at [460, 379] on button "Add" at bounding box center [462, 390] width 83 height 32
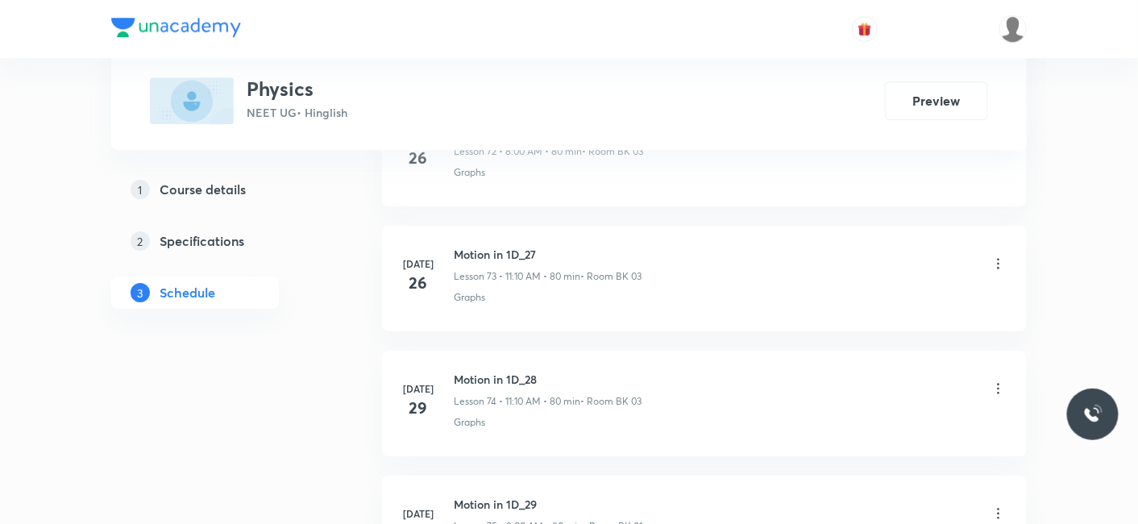
scroll to position [14464, 0]
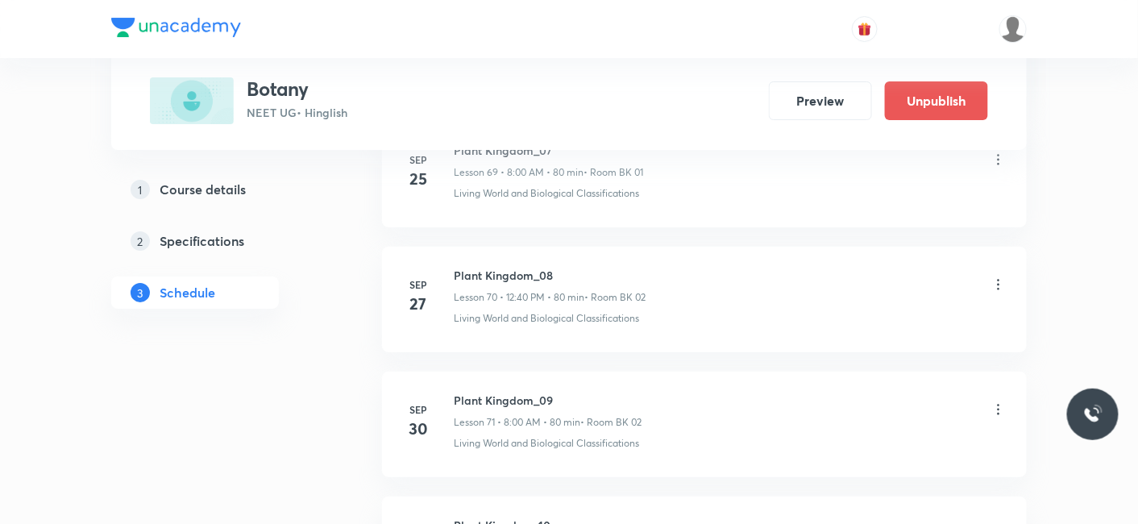
scroll to position [9851, 0]
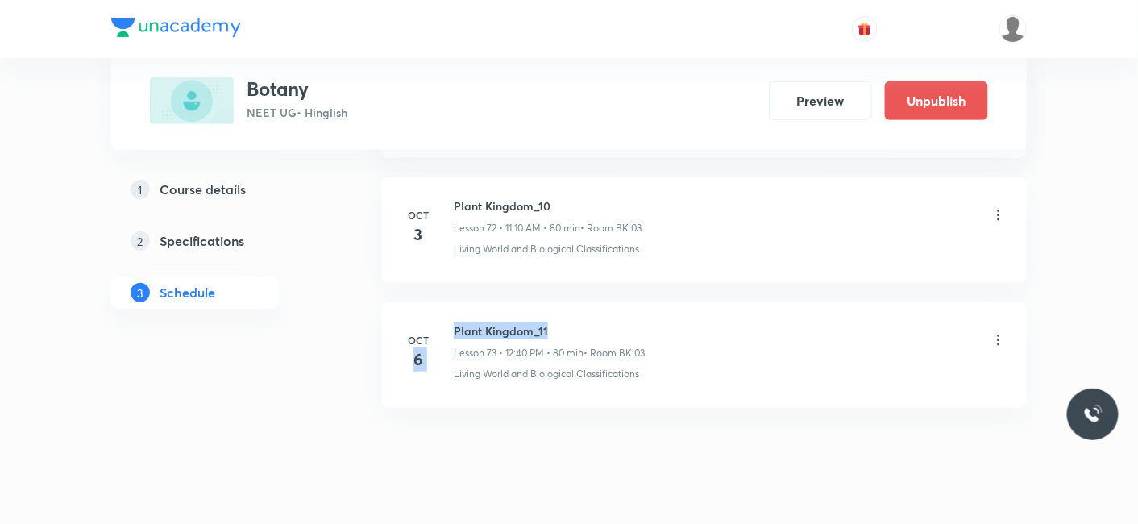
drag, startPoint x: 448, startPoint y: 293, endPoint x: 571, endPoint y: 289, distance: 122.6
click at [659, 302] on li "Oct 6 Plant Kingdom_11 Lesson 73 • 12:40 PM • 80 min • Room BK 03 Living World …" at bounding box center [704, 355] width 645 height 106
click at [534, 322] on h6 "Plant Kingdom_11" at bounding box center [549, 330] width 191 height 17
click at [474, 322] on h6 "Plant Kingdom_11" at bounding box center [549, 330] width 191 height 17
drag, startPoint x: 455, startPoint y: 293, endPoint x: 594, endPoint y: 290, distance: 138.6
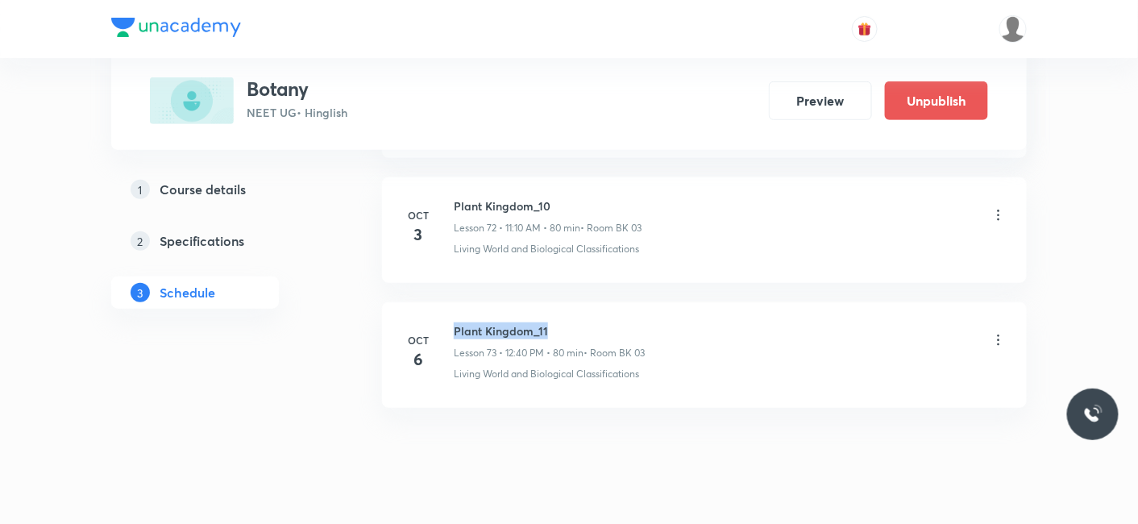
click at [594, 322] on h6 "Plant Kingdom_11" at bounding box center [549, 330] width 191 height 17
copy h6 "Plant Kingdom_11"
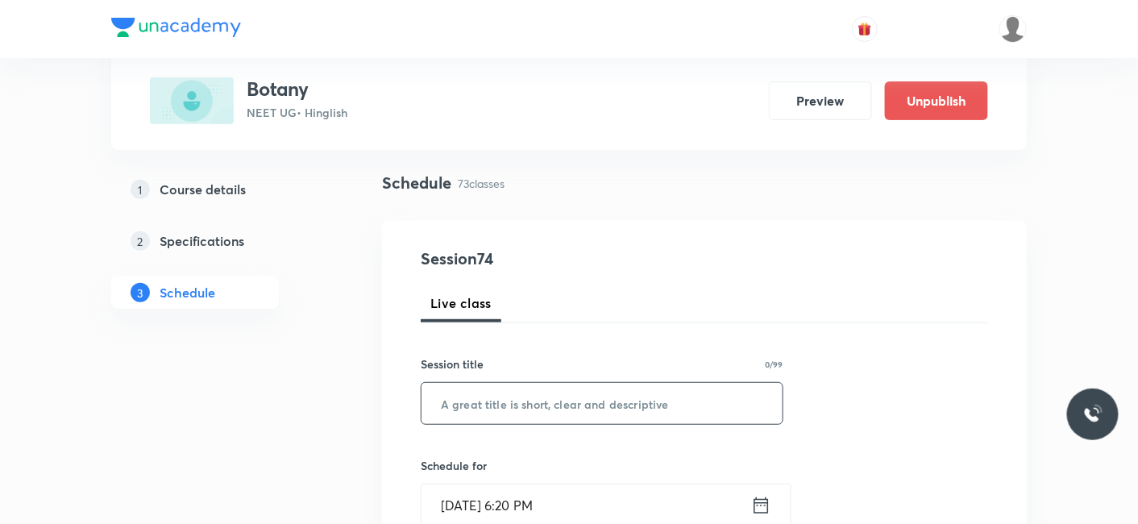
scroll to position [179, 0]
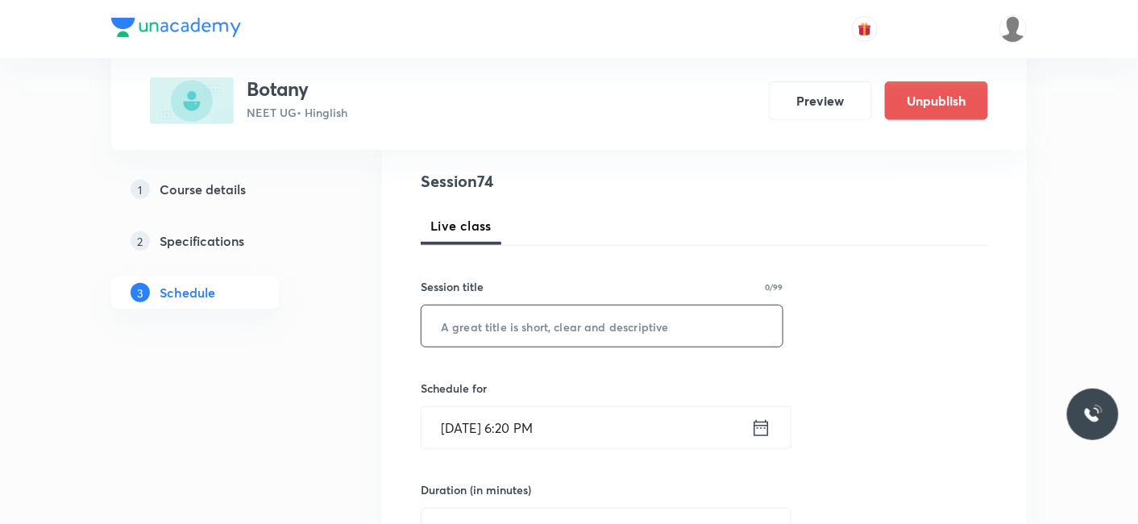
click at [490, 320] on input "text" at bounding box center [601, 325] width 361 height 41
paste input "Plant Kingdom_11"
type input "Plant Kingdom_12"
click at [592, 417] on input "Oct 6, 2025, 6:20 PM" at bounding box center [586, 427] width 330 height 41
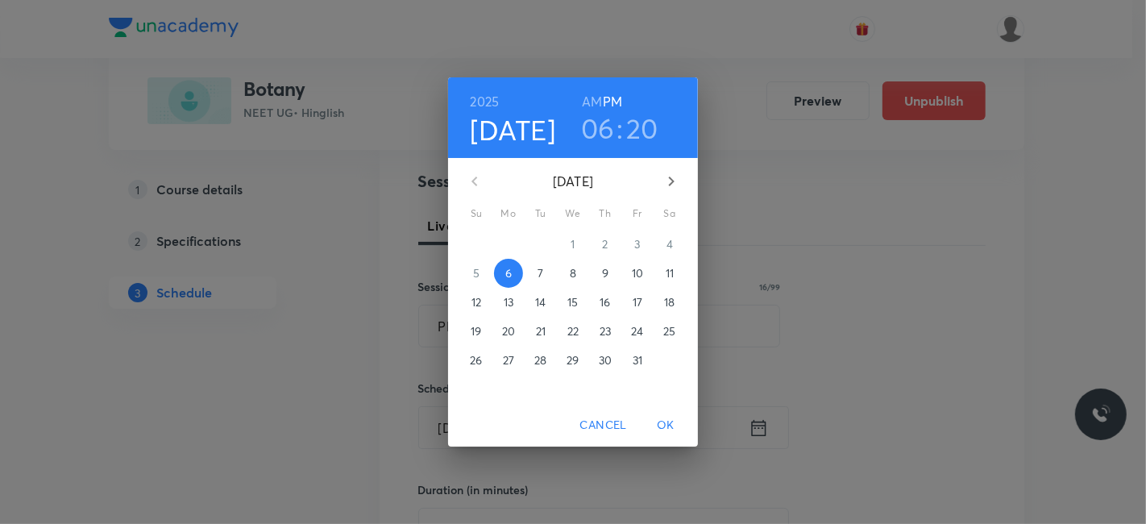
click at [538, 273] on p "7" at bounding box center [541, 273] width 6 height 16
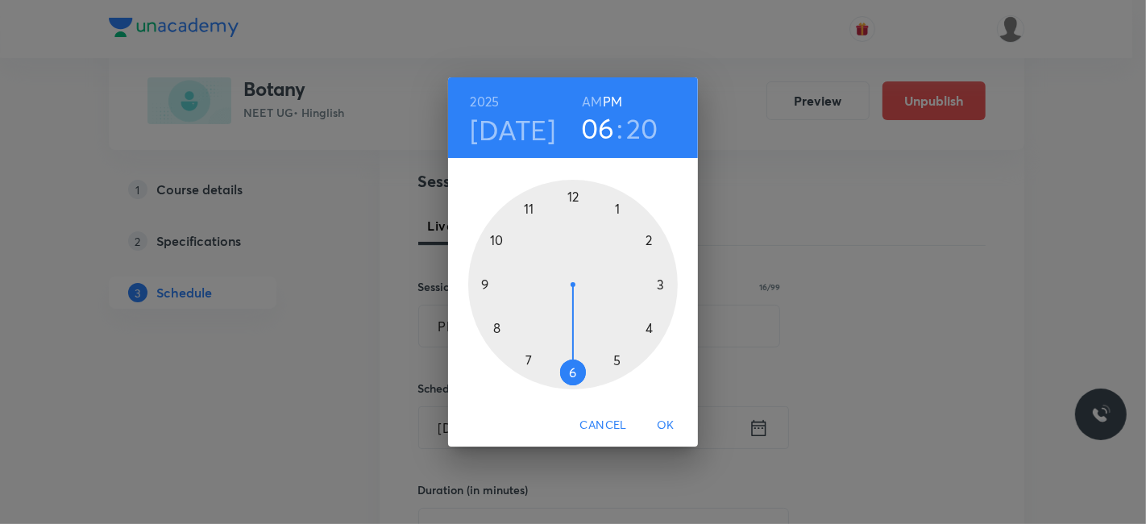
click at [596, 102] on h6 "AM" at bounding box center [592, 101] width 20 height 23
click at [526, 209] on div at bounding box center [573, 285] width 210 height 210
click at [650, 241] on div at bounding box center [573, 285] width 210 height 210
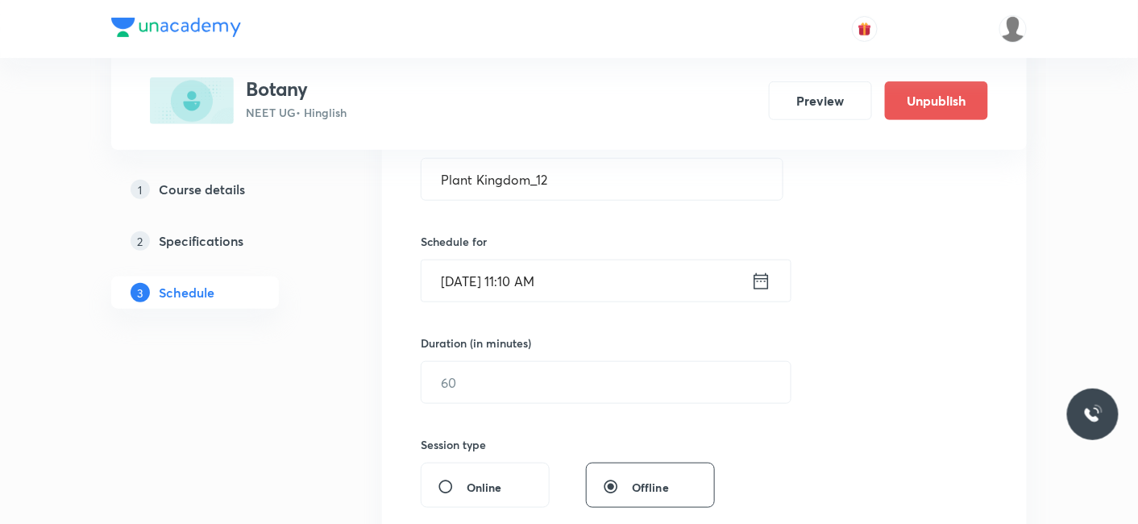
scroll to position [358, 0]
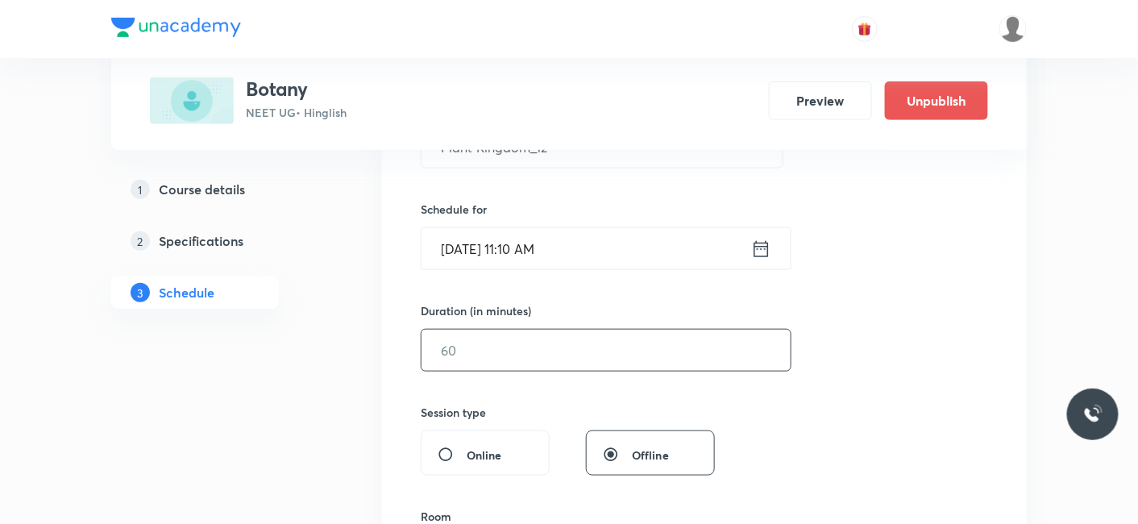
click at [517, 347] on input "text" at bounding box center [605, 350] width 369 height 41
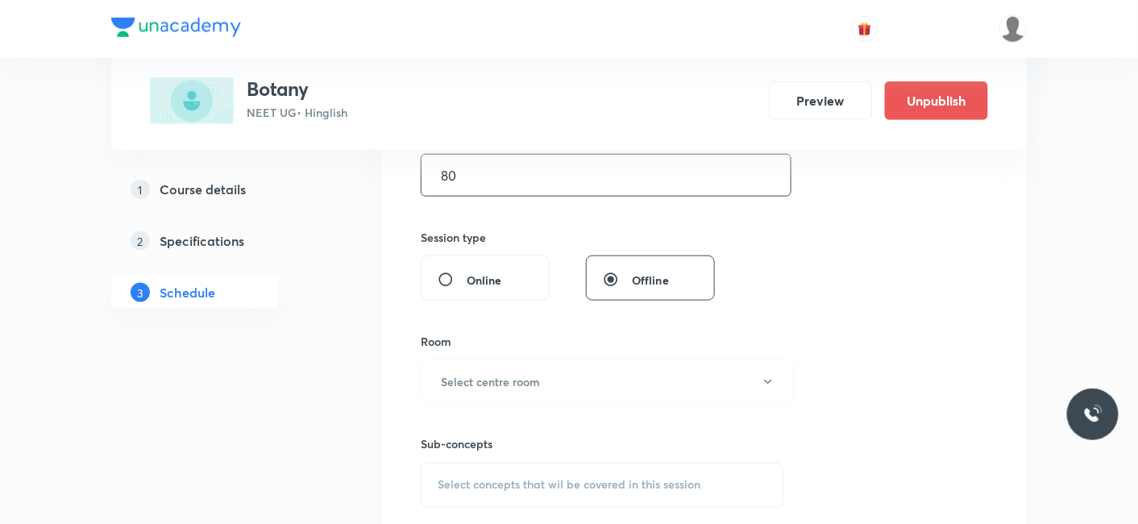
scroll to position [537, 0]
type input "80"
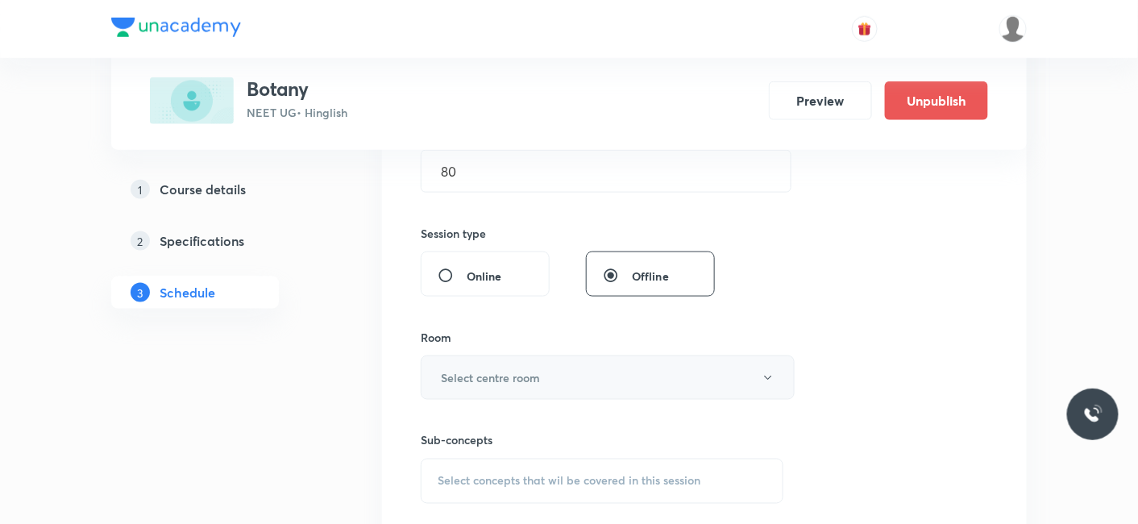
click at [495, 377] on h6 "Select centre room" at bounding box center [490, 377] width 99 height 17
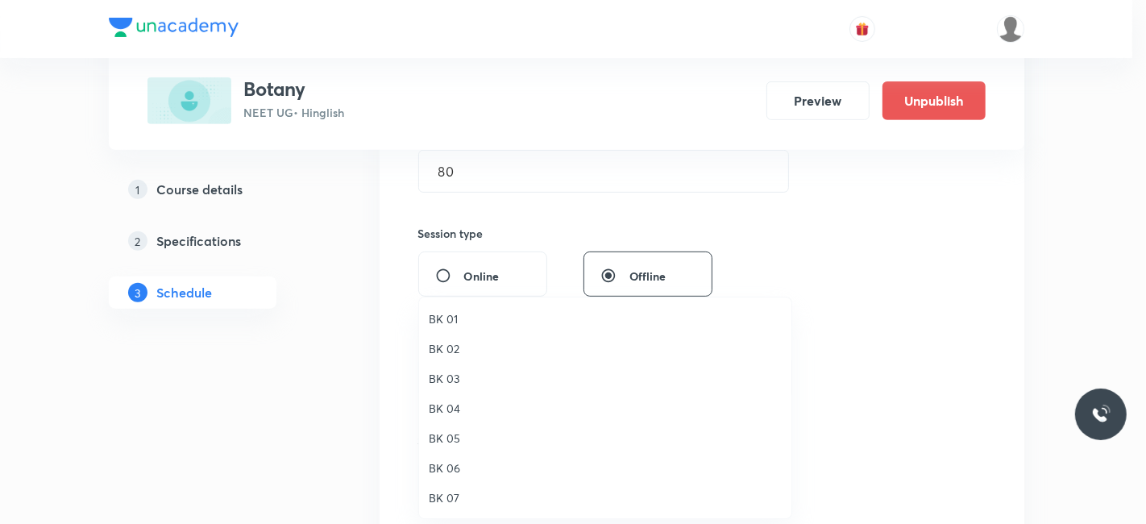
drag, startPoint x: 456, startPoint y: 346, endPoint x: 528, endPoint y: 337, distance: 72.3
click at [457, 345] on span "BK 02" at bounding box center [605, 348] width 353 height 17
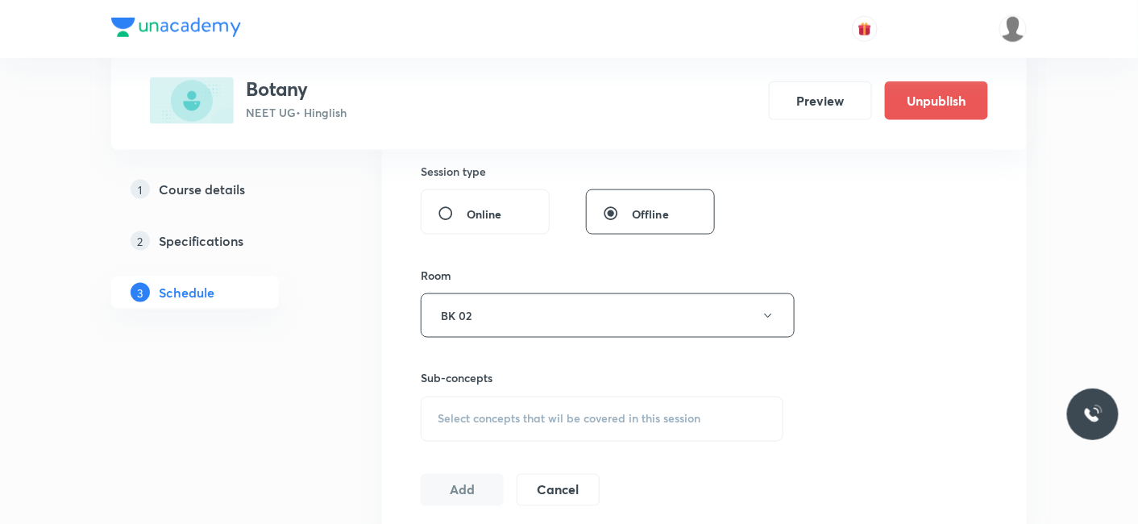
scroll to position [626, 0]
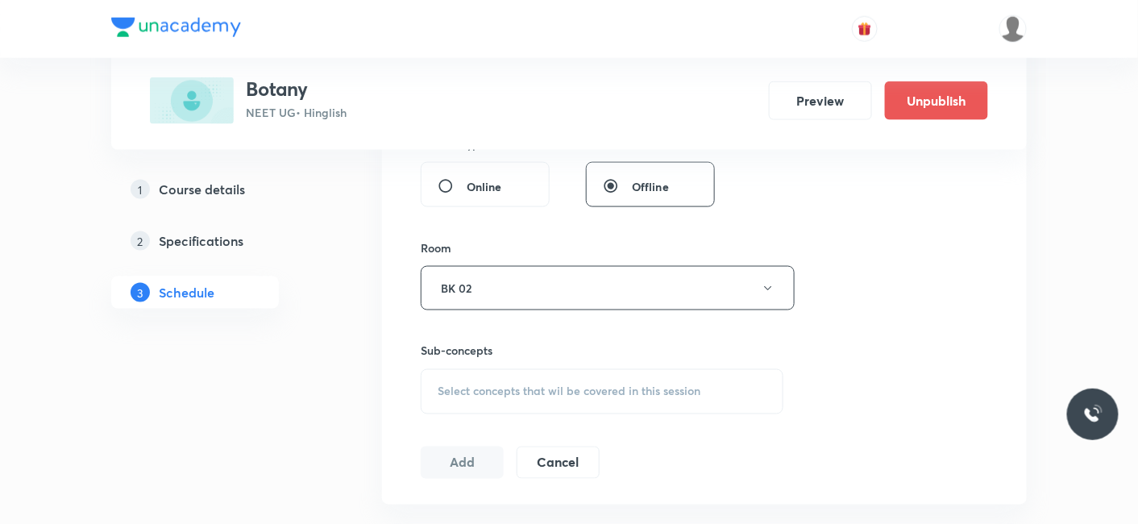
click at [513, 372] on div "Select concepts that wil be covered in this session" at bounding box center [602, 391] width 363 height 45
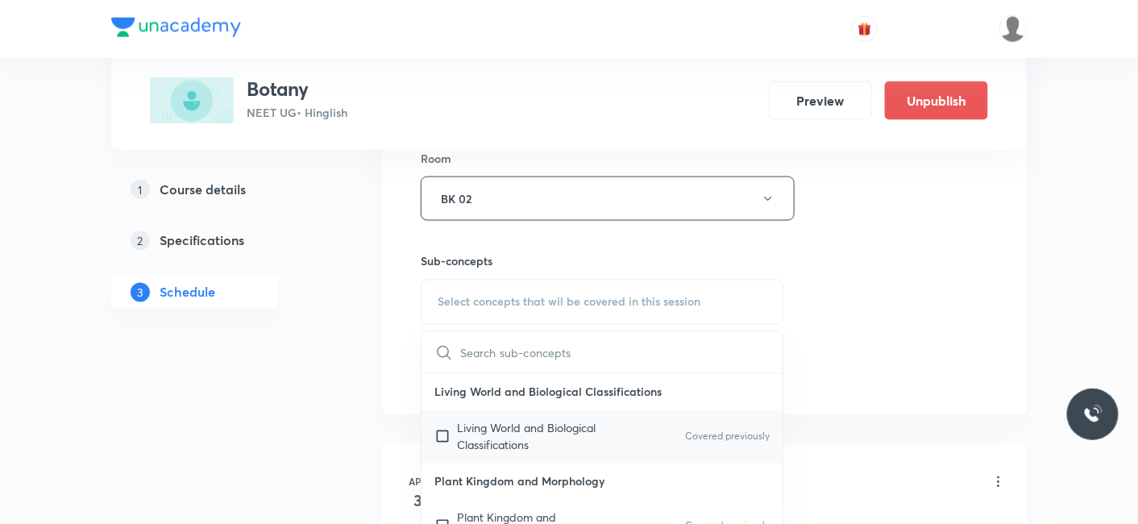
scroll to position [89, 0]
click at [500, 432] on p "Plant Kingdom and Morphology" at bounding box center [538, 437] width 163 height 34
checkbox input "true"
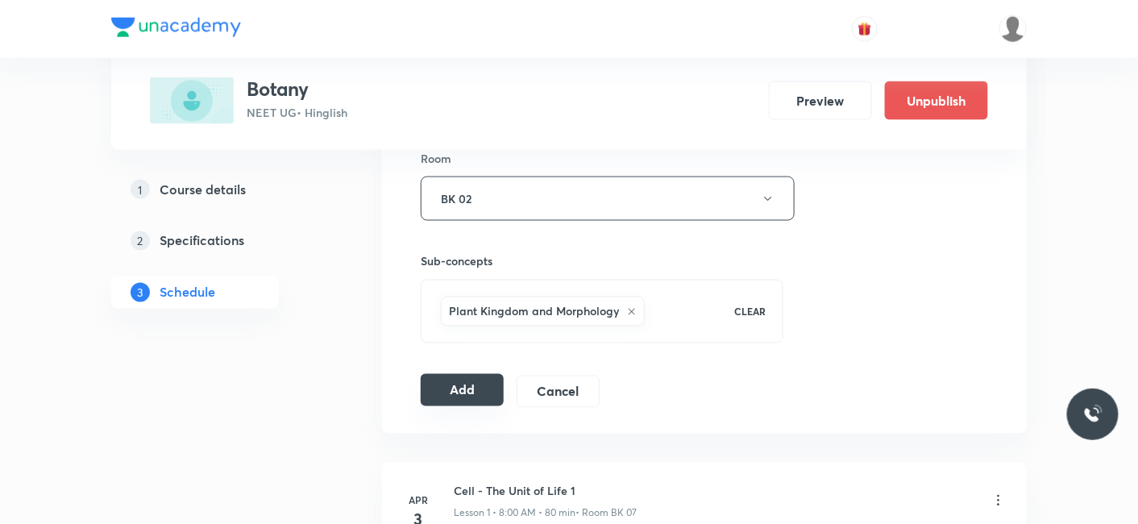
click at [458, 379] on button "Add" at bounding box center [462, 390] width 83 height 32
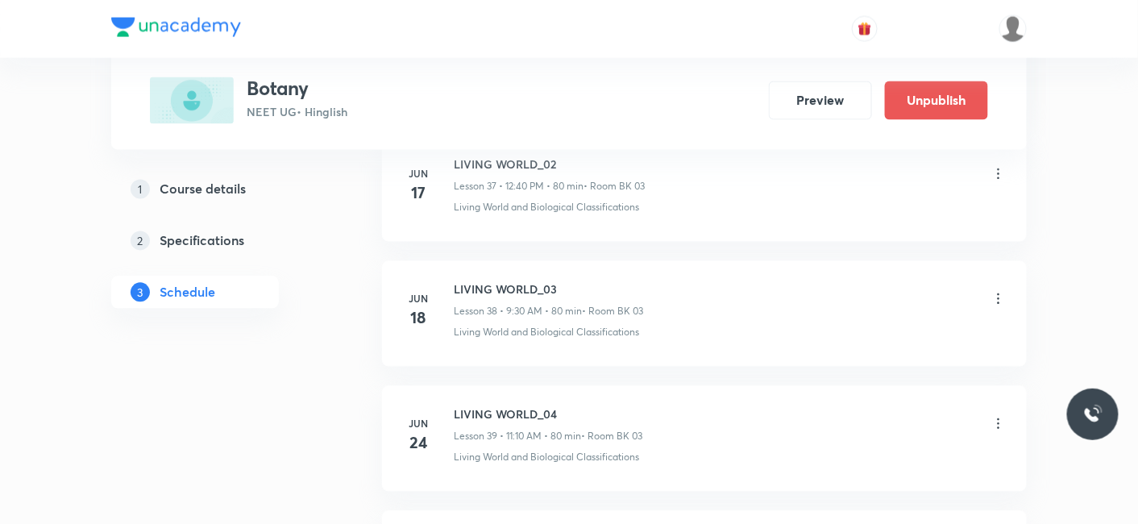
scroll to position [0, 0]
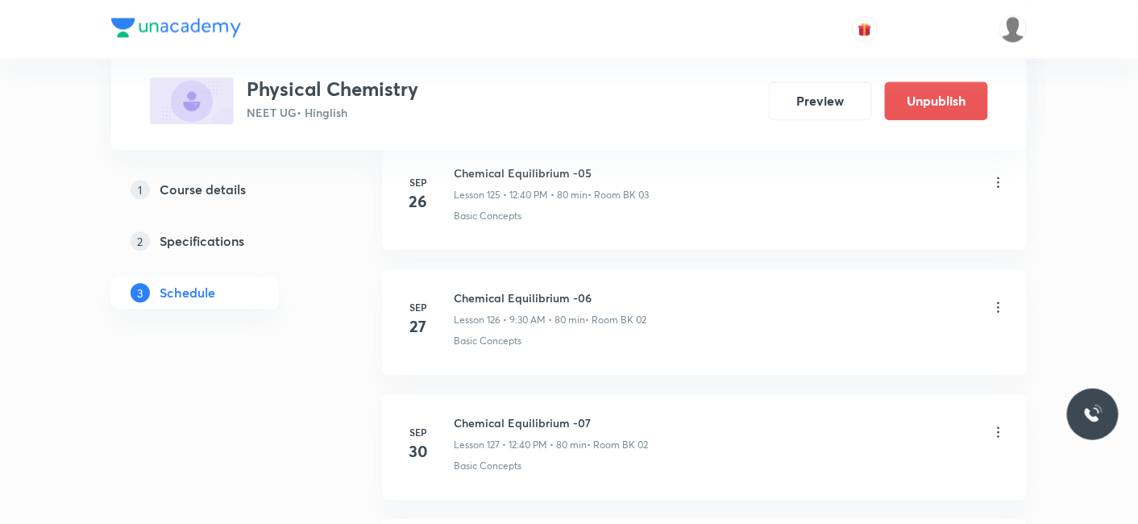
scroll to position [16821, 0]
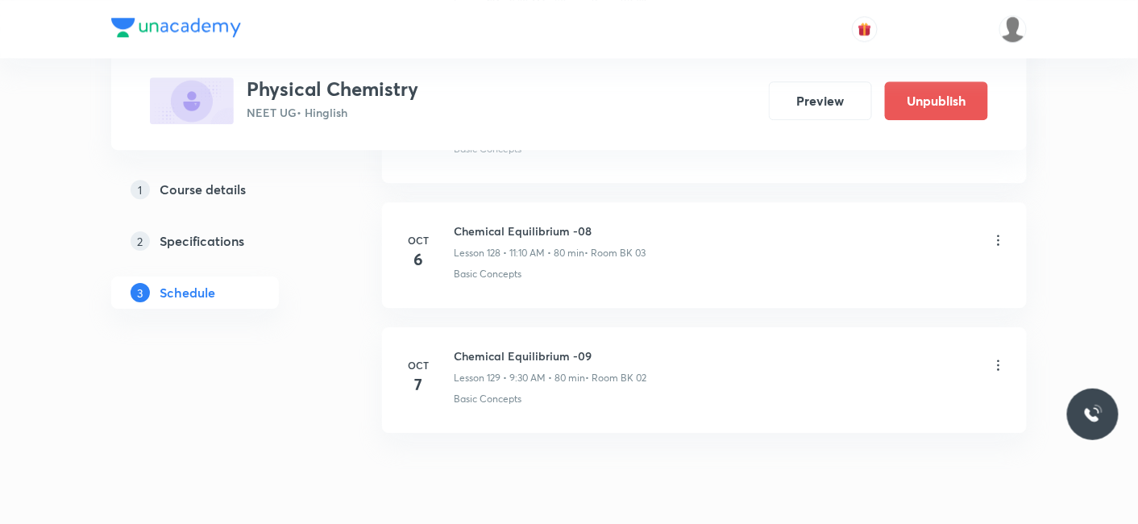
click at [448, 347] on div "[DATE] Chemical Equilibrium -09 Lesson 129 • 9:30 AM • 80 min • Room BK 02 Basi…" at bounding box center [704, 376] width 604 height 59
drag, startPoint x: 454, startPoint y: 294, endPoint x: 716, endPoint y: 277, distance: 262.5
click at [716, 327] on li "[DATE] Chemical Equilibrium -09 Lesson 129 • 9:30 AM • 80 min • Room BK 02 Basi…" at bounding box center [704, 380] width 645 height 106
copy h6 "Chemical Equilibrium -09"
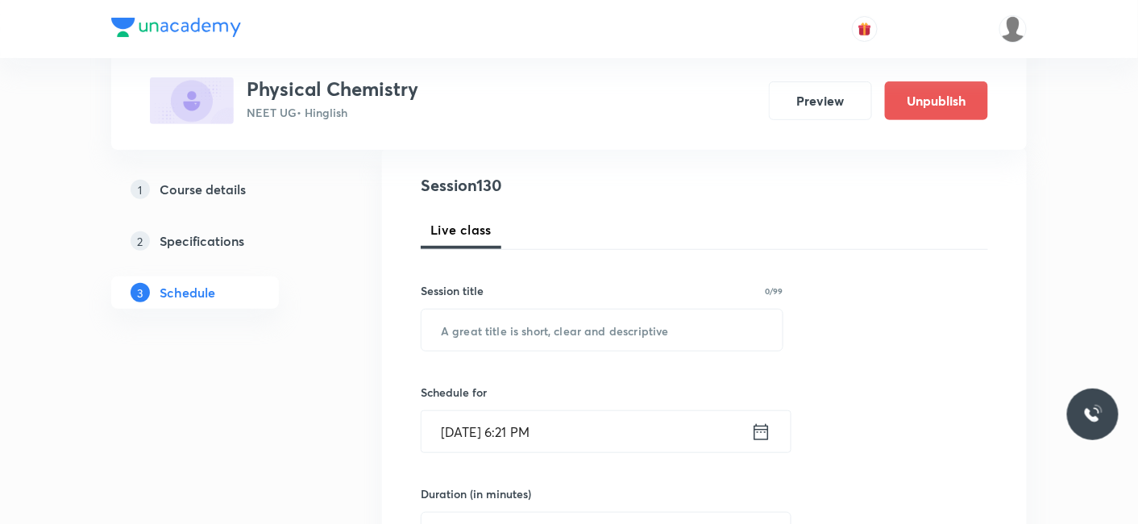
scroll to position [179, 0]
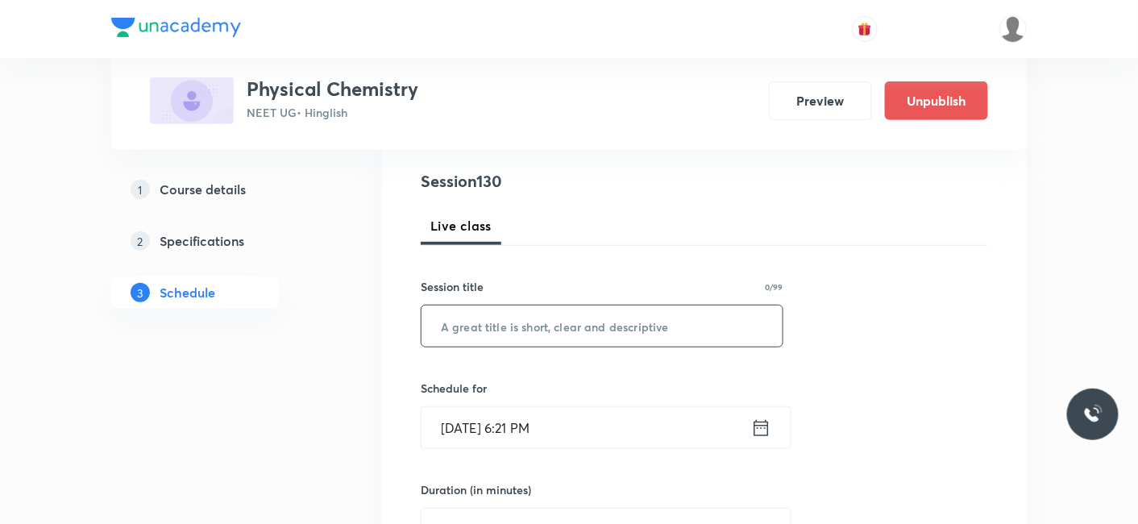
click at [508, 337] on input "text" at bounding box center [601, 325] width 361 height 41
paste input "Chemical Equilibrium -09"
type input "Chemical Equilibrium -10"
drag, startPoint x: 542, startPoint y: 404, endPoint x: 538, endPoint y: 413, distance: 10.1
click at [541, 404] on div "Schedule for [DATE] 6:21 PM ​" at bounding box center [602, 414] width 363 height 69
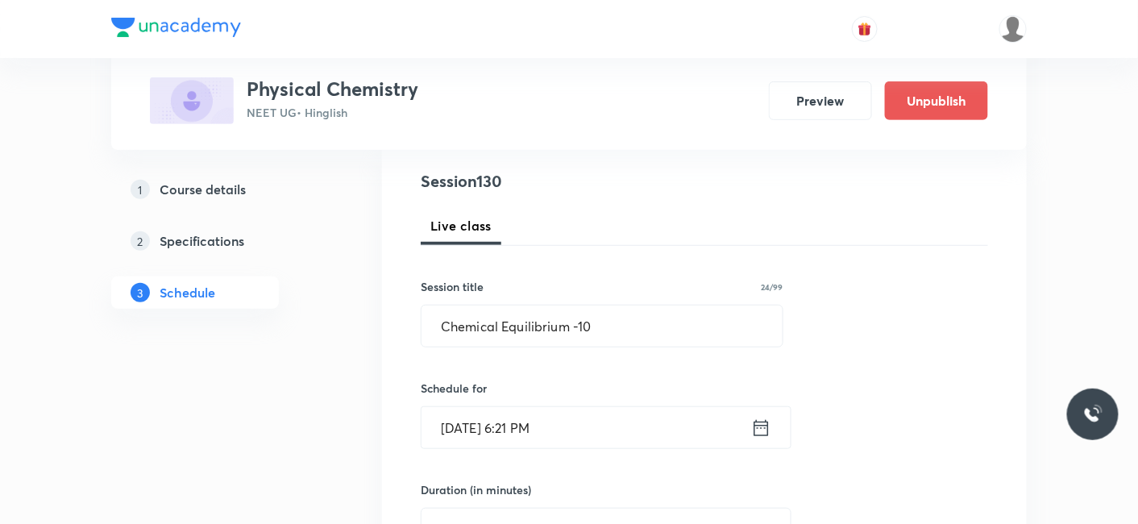
click at [490, 436] on input "[DATE] 6:21 PM" at bounding box center [586, 427] width 330 height 41
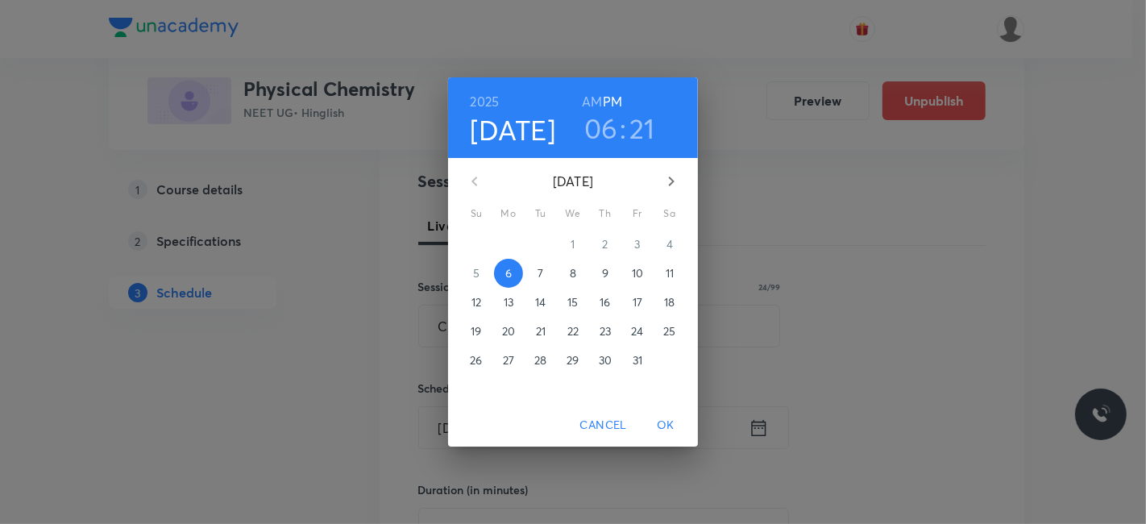
click at [537, 265] on span "7" at bounding box center [540, 273] width 29 height 16
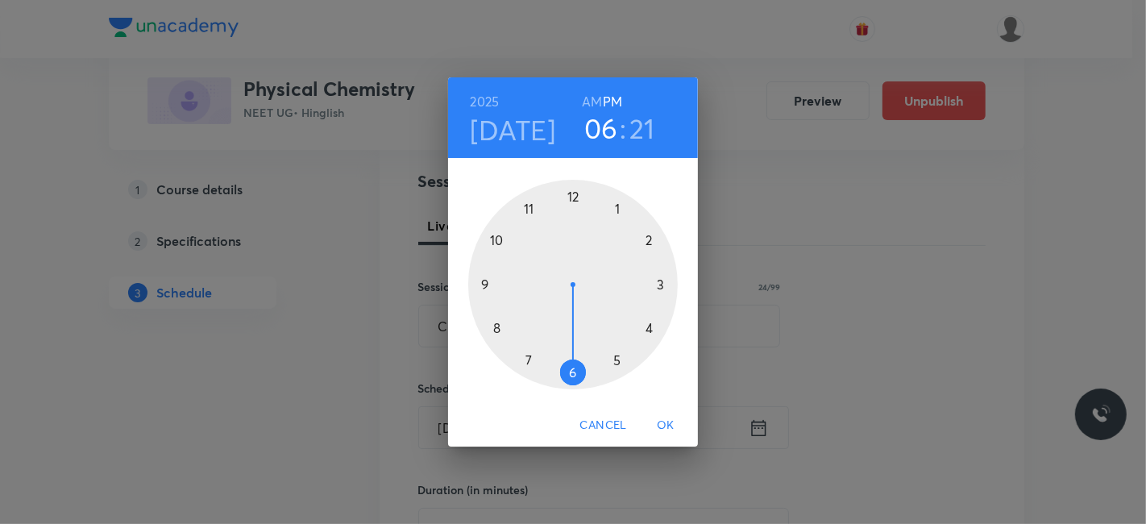
click at [572, 197] on div at bounding box center [573, 285] width 210 height 210
click at [500, 326] on div at bounding box center [573, 285] width 210 height 210
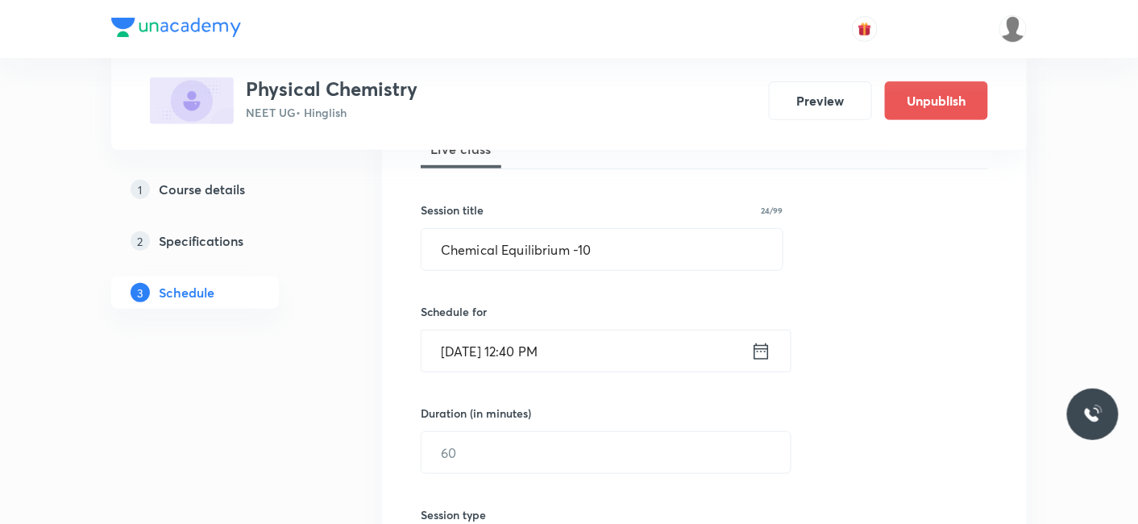
scroll to position [358, 0]
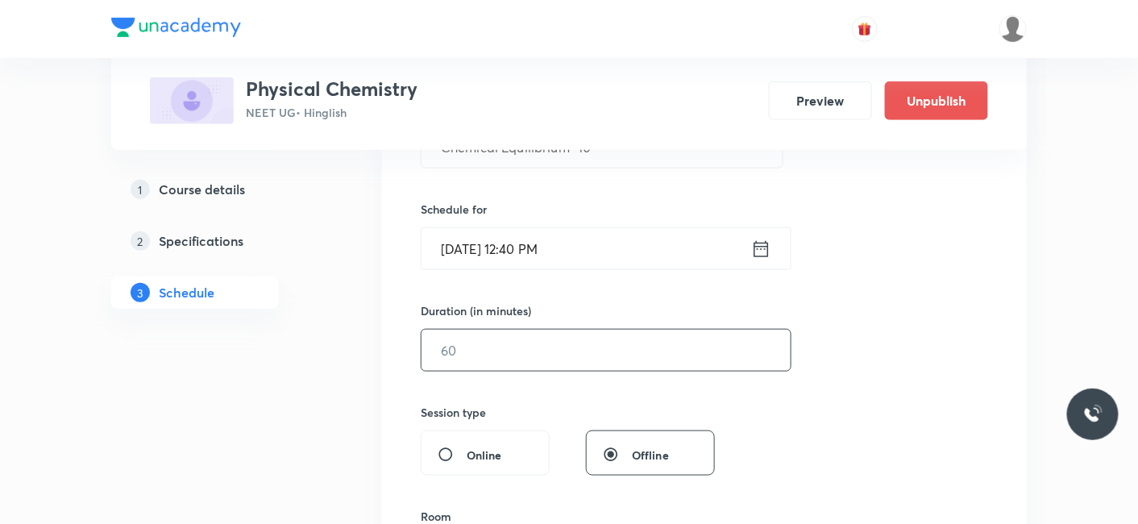
click at [457, 349] on input "text" at bounding box center [605, 350] width 369 height 41
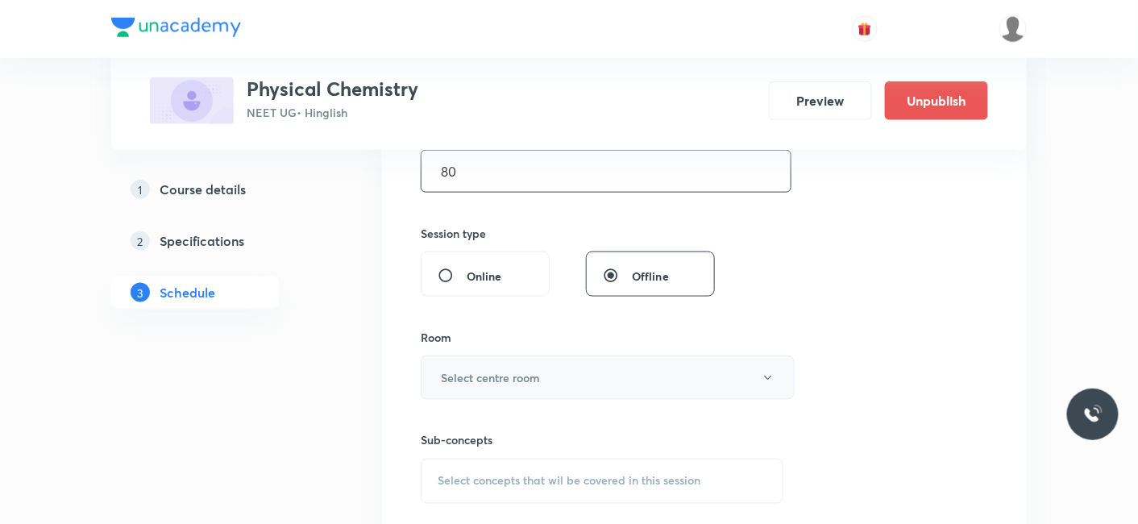
type input "80"
click at [455, 379] on h6 "Select centre room" at bounding box center [490, 377] width 99 height 17
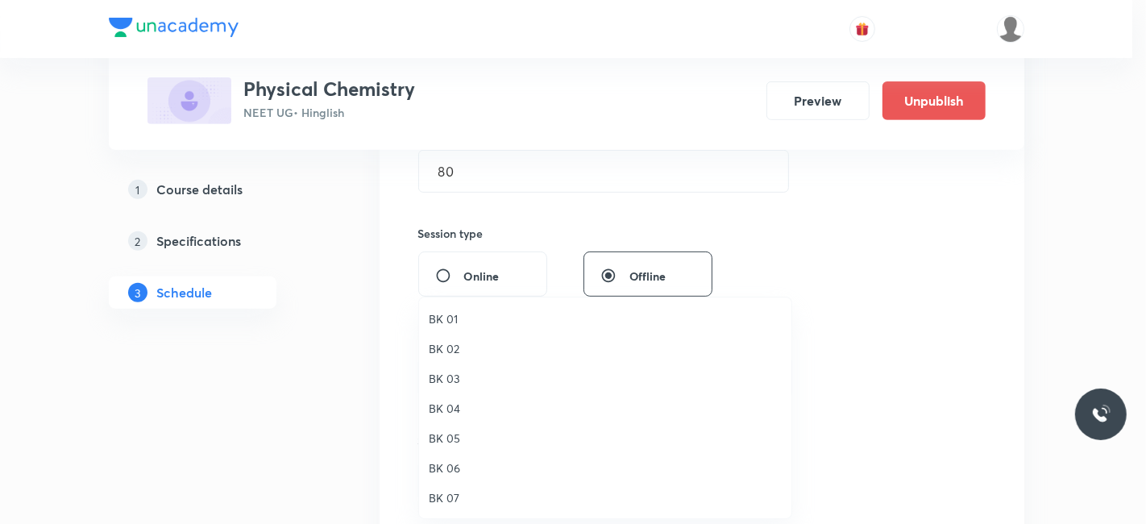
drag, startPoint x: 449, startPoint y: 351, endPoint x: 511, endPoint y: 360, distance: 62.8
click at [449, 347] on span "BK 02" at bounding box center [605, 348] width 353 height 17
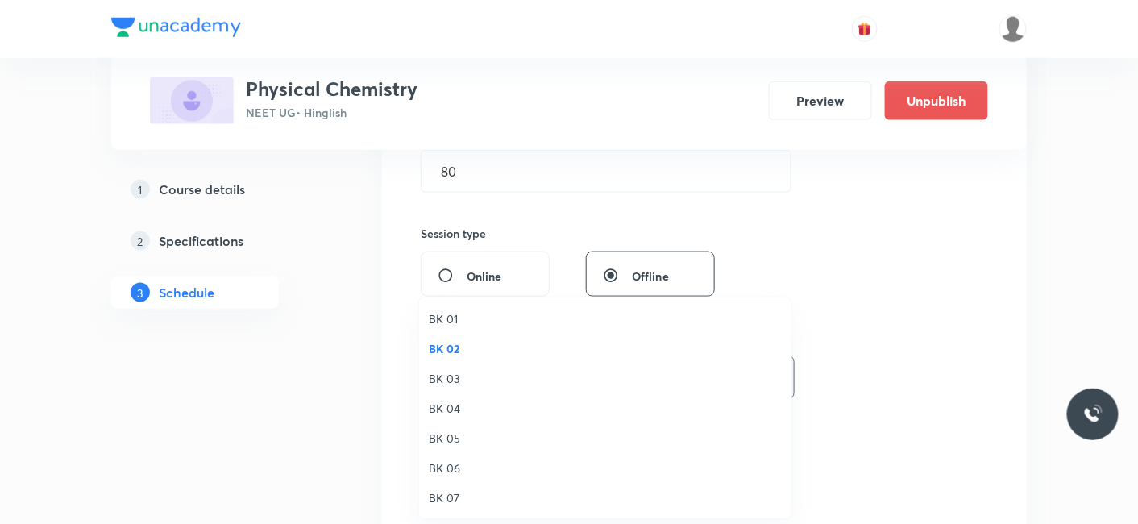
scroll to position [11, 0]
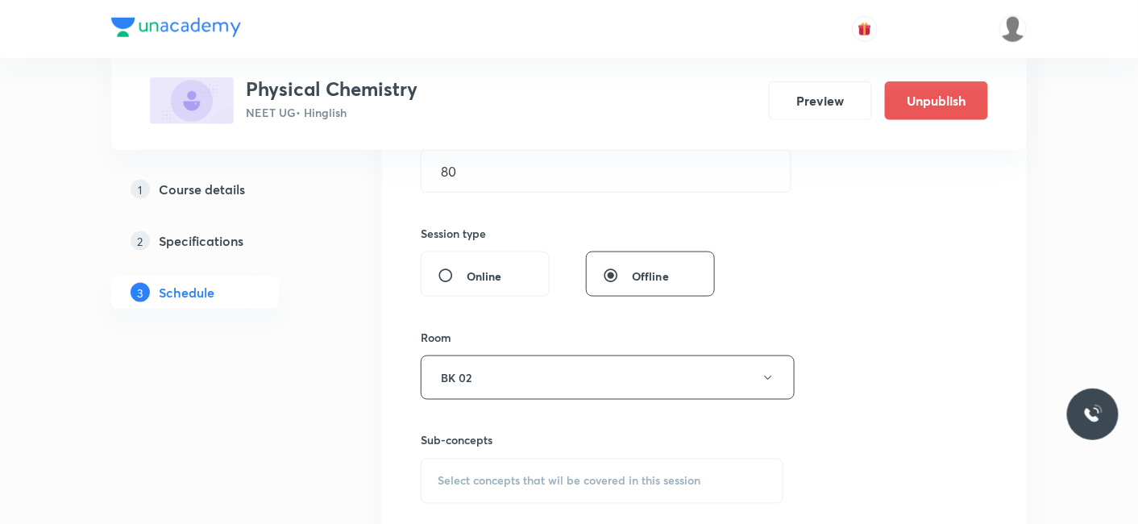
click at [493, 477] on span "Select concepts that wil be covered in this session" at bounding box center [569, 481] width 263 height 13
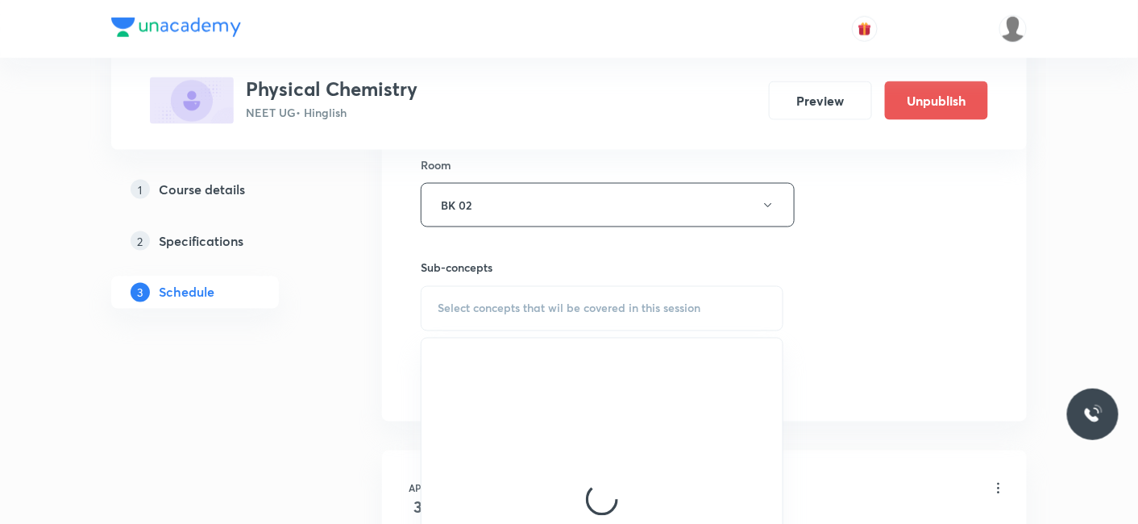
scroll to position [716, 0]
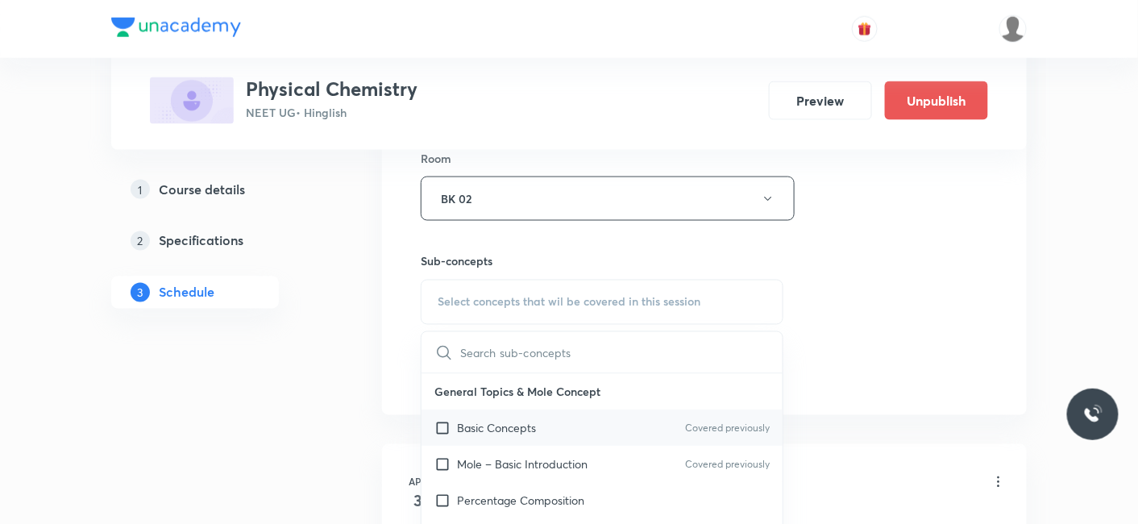
click at [522, 427] on p "Basic Concepts" at bounding box center [496, 428] width 79 height 17
checkbox input "true"
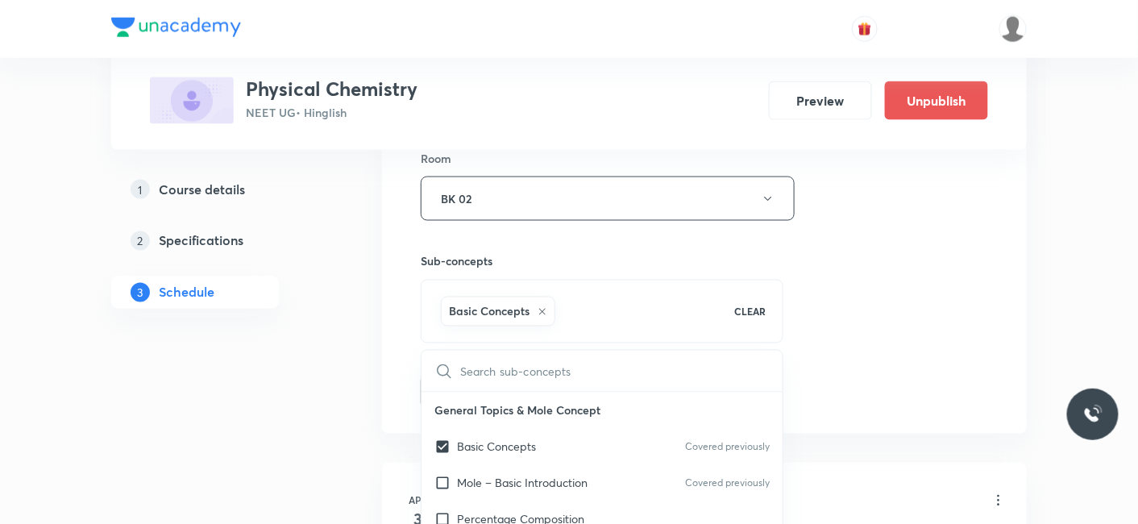
drag, startPoint x: 235, startPoint y: 380, endPoint x: 331, endPoint y: 380, distance: 96.7
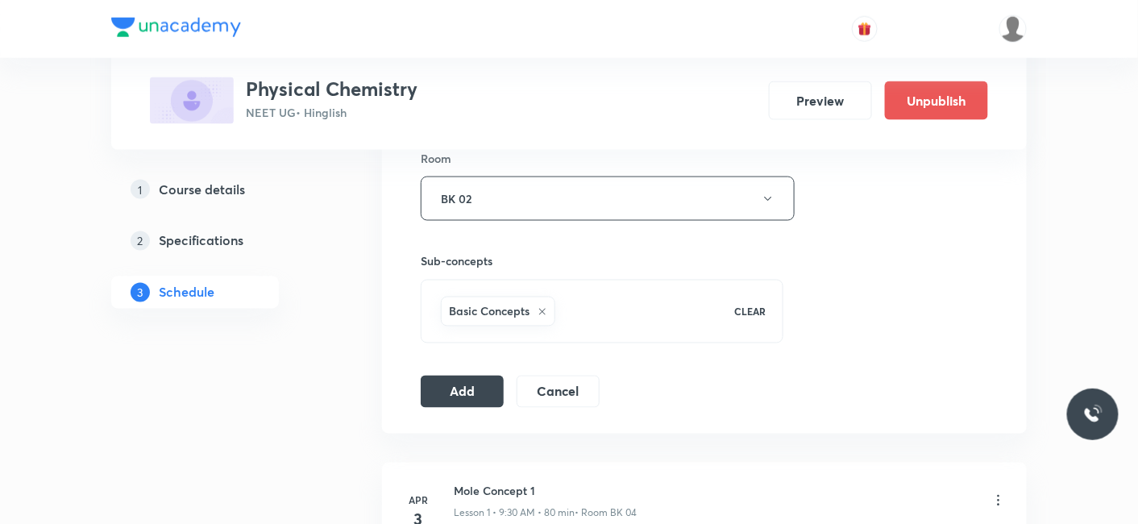
click at [388, 370] on div "Session 130 Live class Session title 24/99 Chemical Equilibrium -10 ​ Schedule …" at bounding box center [704, 20] width 645 height 827
click at [449, 383] on button "Add" at bounding box center [462, 390] width 83 height 32
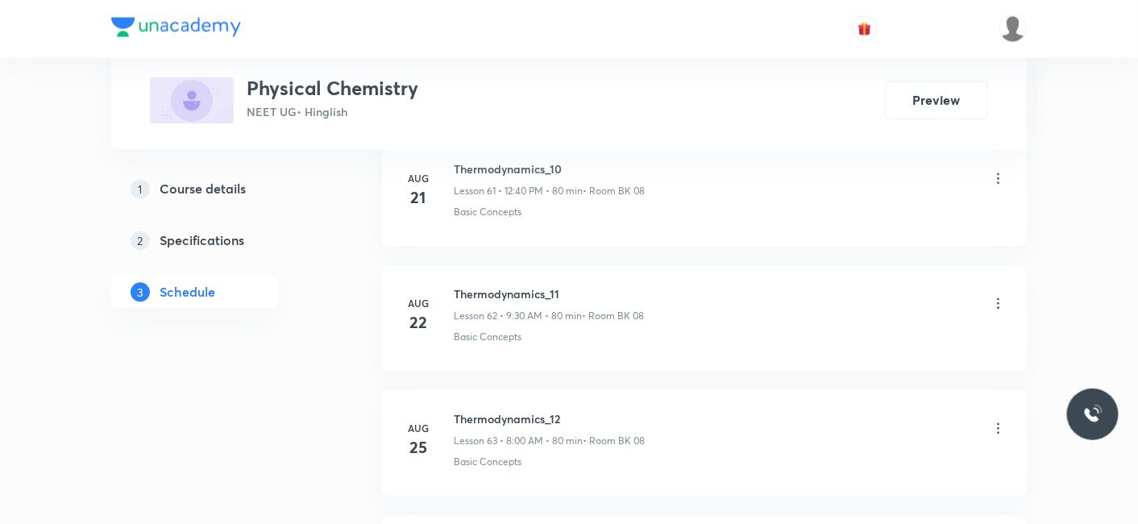
scroll to position [12194, 0]
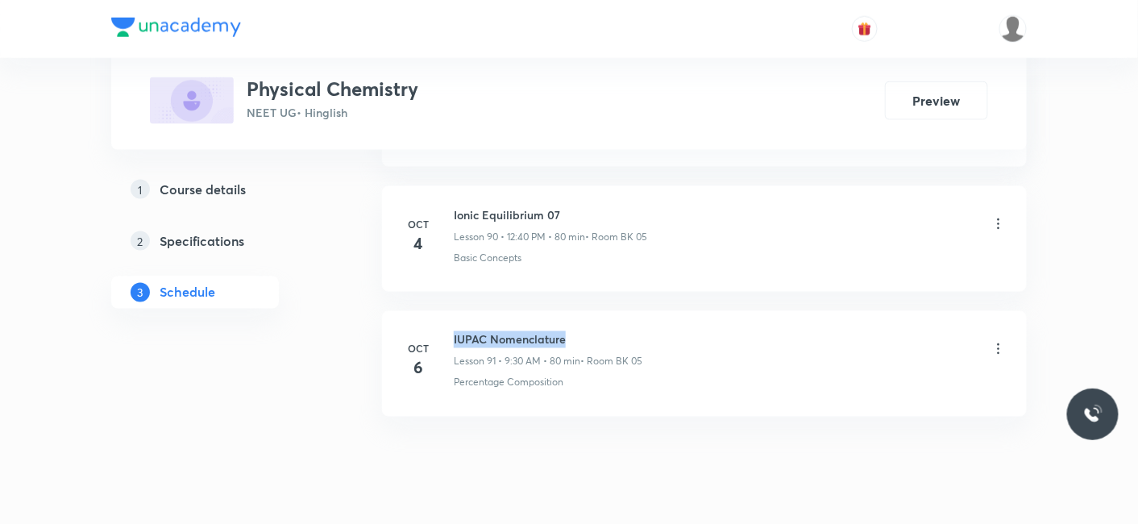
drag, startPoint x: 452, startPoint y: 295, endPoint x: 619, endPoint y: 293, distance: 166.8
click at [619, 331] on div "[DATE] IUPAC Nomenclature Lesson 91 • 9:30 AM • 80 min • Room BK 05 Percentage …" at bounding box center [704, 360] width 604 height 59
copy h6 "IUPAC Nomenclature"
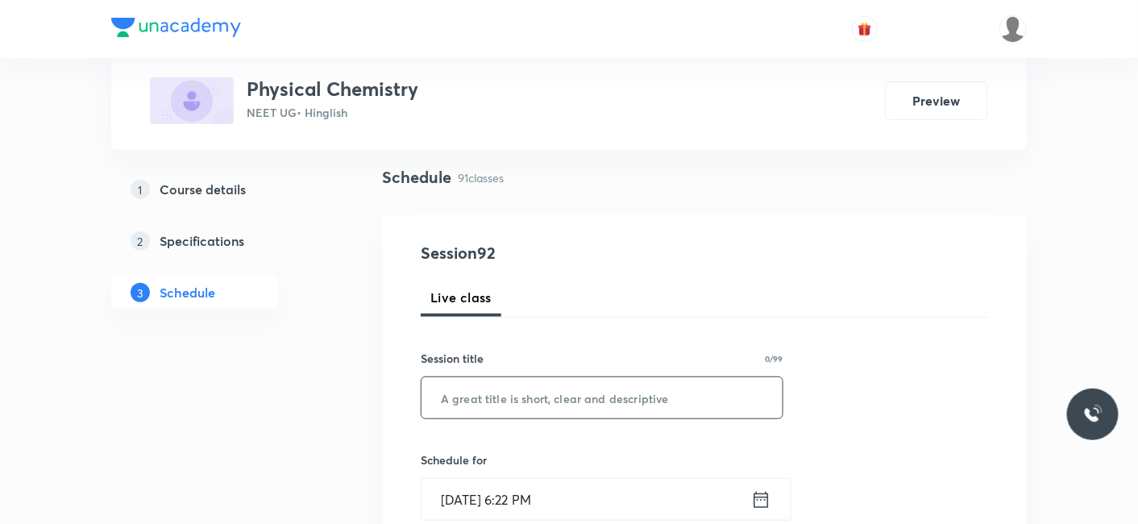
scroll to position [133, 0]
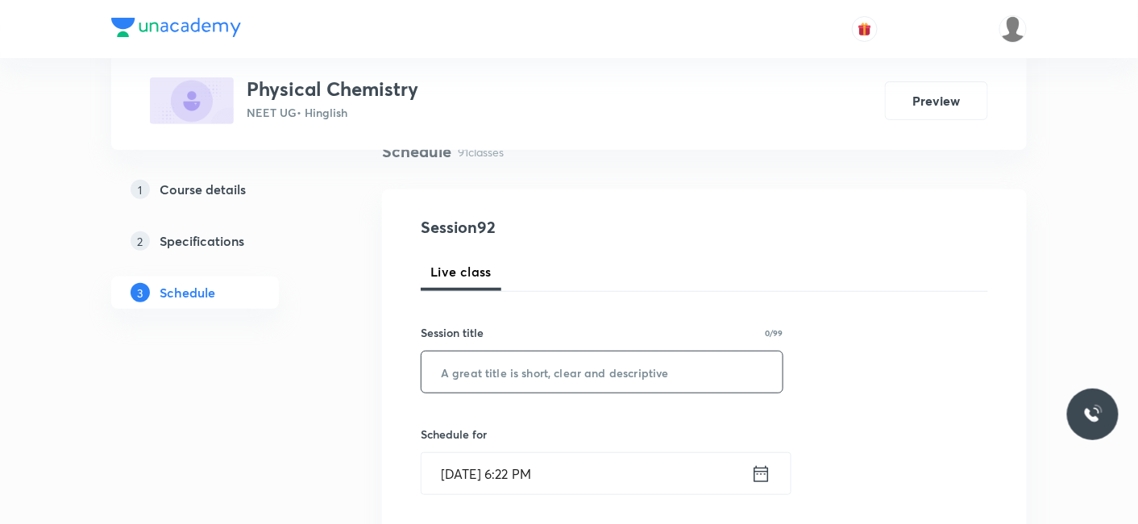
click at [568, 366] on input "text" at bounding box center [601, 371] width 361 height 41
paste input "IUPAC Nomenclature"
type input "IUPAC Nomenclature"
click at [510, 453] on input "Oct 6, 2025, 6:22 PM" at bounding box center [586, 473] width 330 height 41
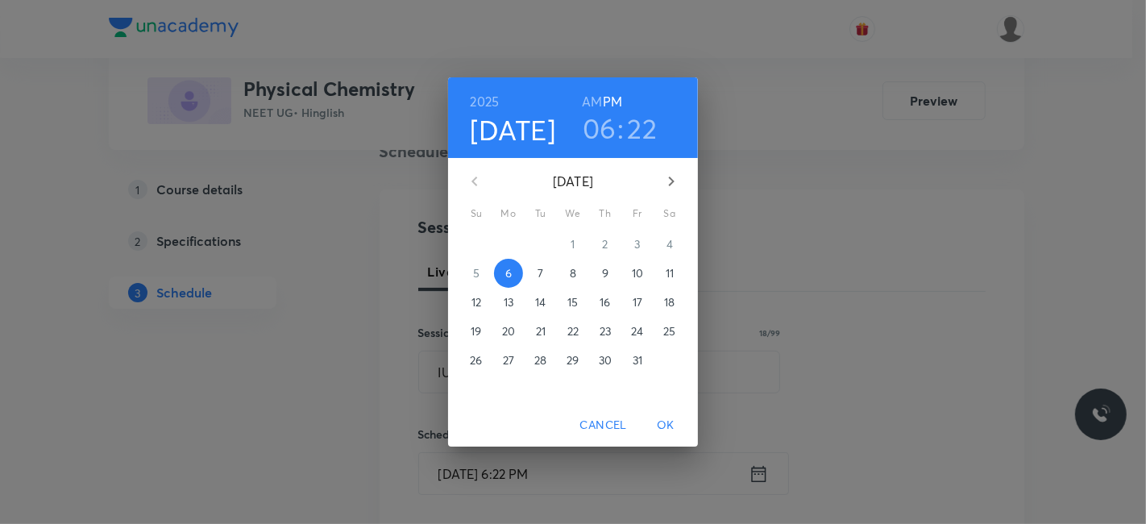
click at [542, 273] on p "7" at bounding box center [541, 273] width 6 height 16
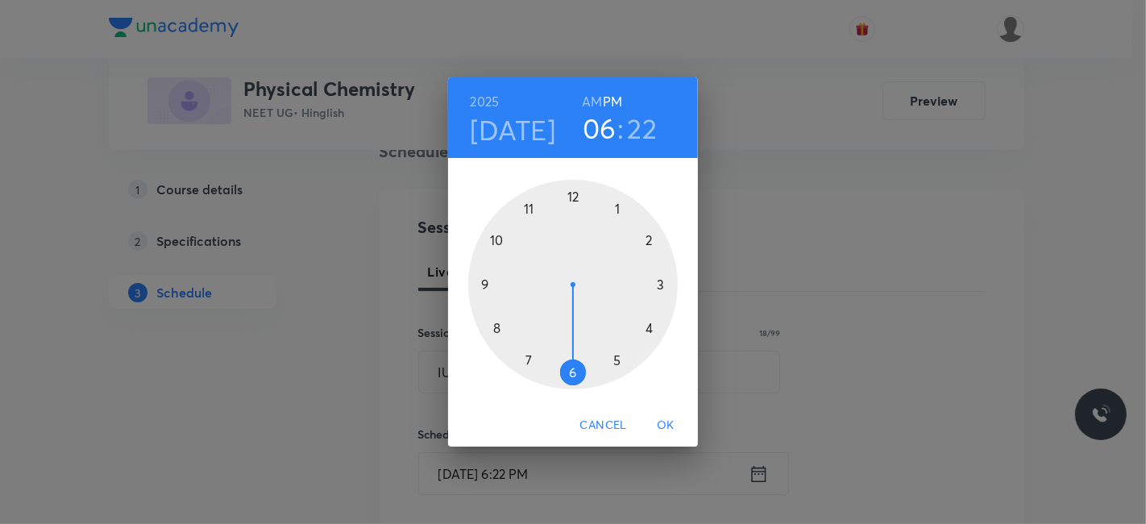
click at [586, 100] on h6 "AM" at bounding box center [592, 101] width 20 height 23
click at [497, 328] on div at bounding box center [573, 285] width 210 height 210
click at [571, 192] on div at bounding box center [573, 285] width 210 height 210
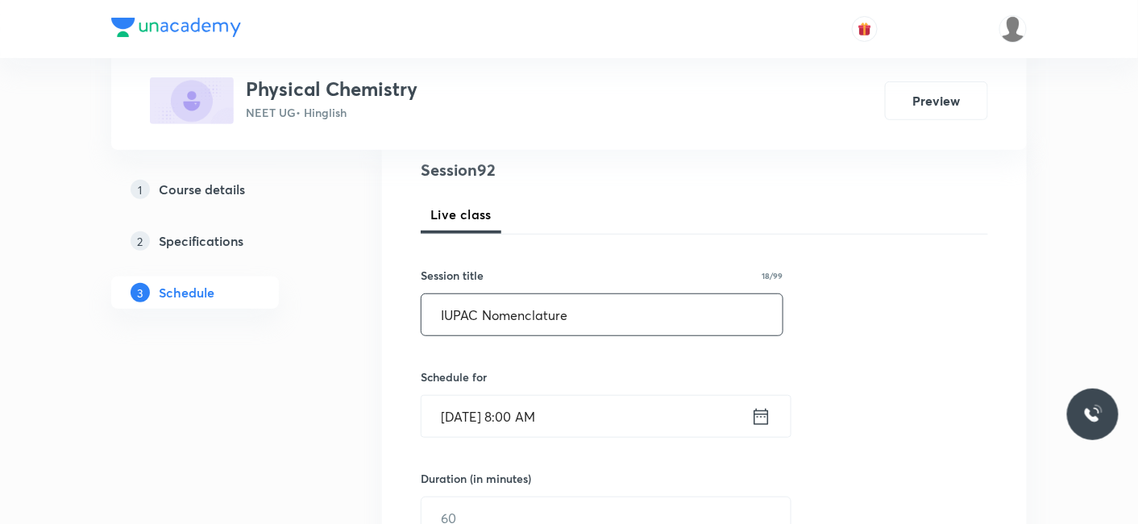
scroll to position [312, 0]
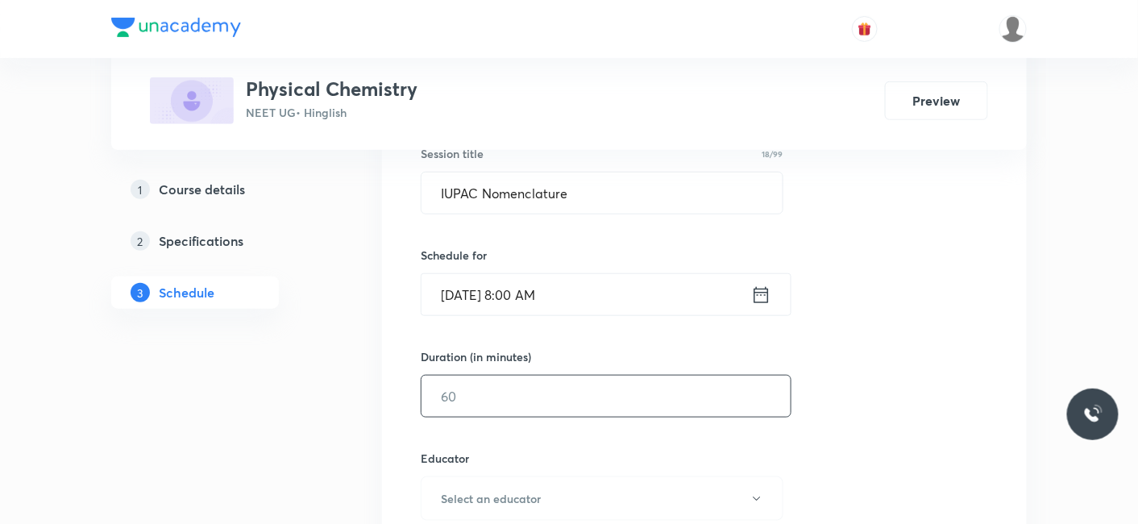
click at [498, 395] on input "text" at bounding box center [605, 396] width 369 height 41
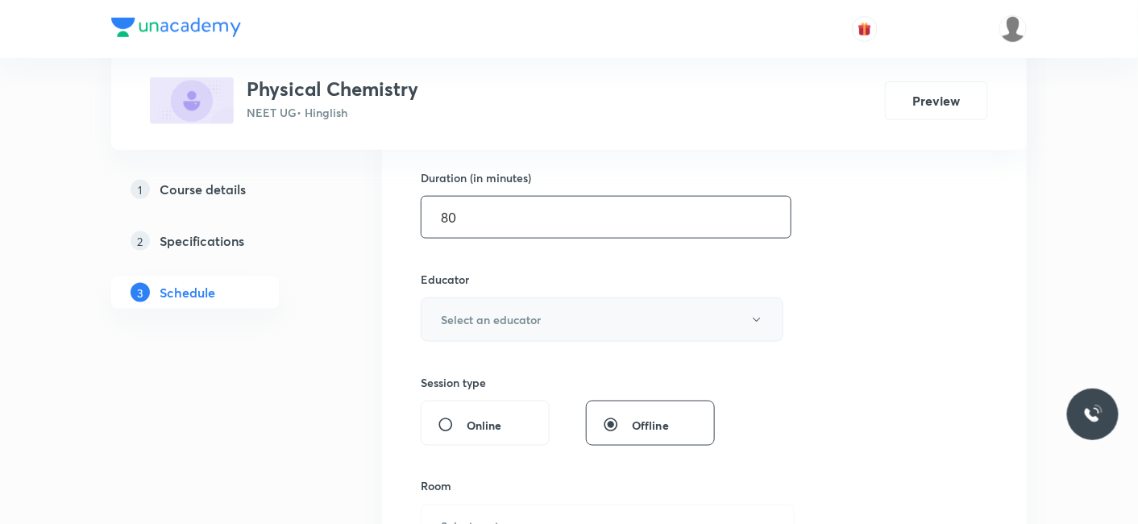
type input "80"
click at [503, 305] on button "Select an educator" at bounding box center [602, 319] width 363 height 44
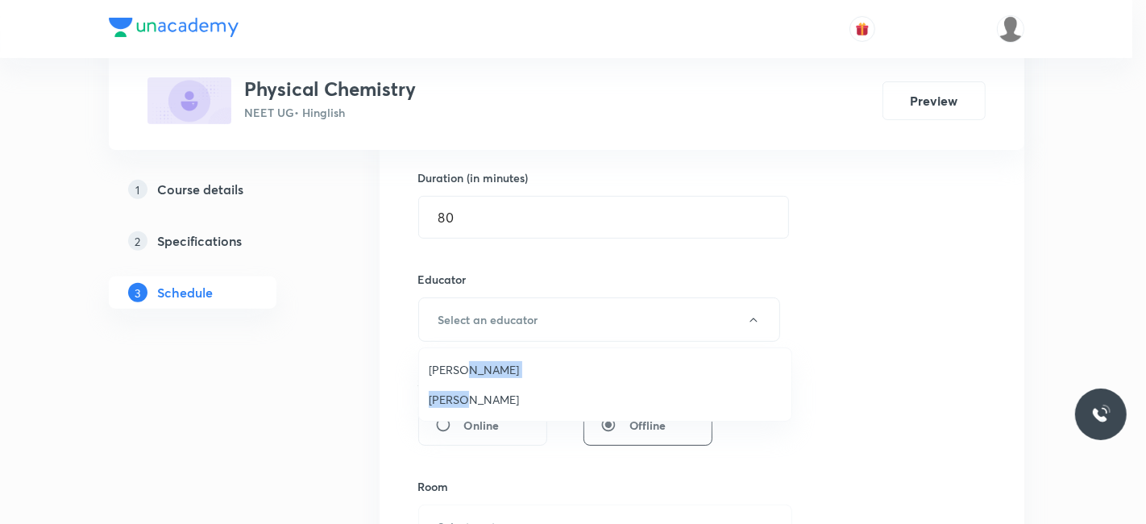
drag, startPoint x: 465, startPoint y: 404, endPoint x: 464, endPoint y: 366, distance: 37.9
click at [464, 366] on ul "Sumit Gupta Praveen Sharma" at bounding box center [605, 384] width 372 height 73
click at [440, 364] on span "Sumit Gupta" at bounding box center [605, 369] width 353 height 17
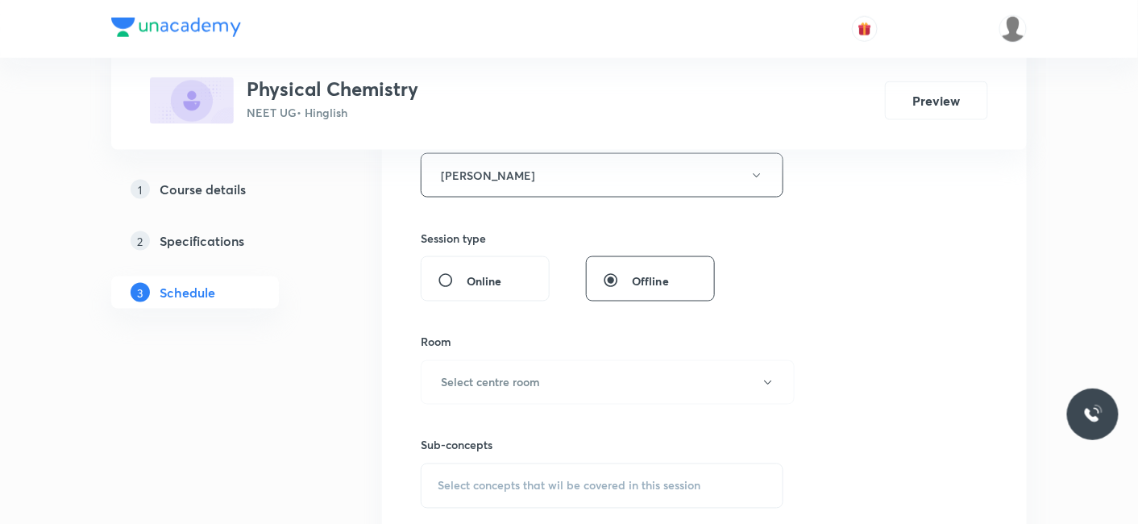
scroll to position [670, 0]
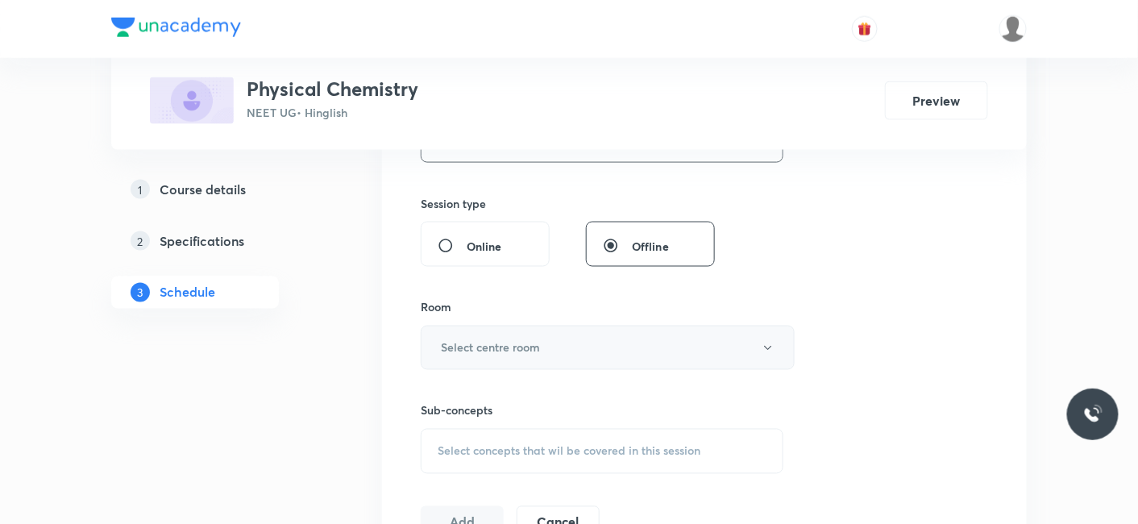
click at [492, 351] on h6 "Select centre room" at bounding box center [490, 347] width 99 height 17
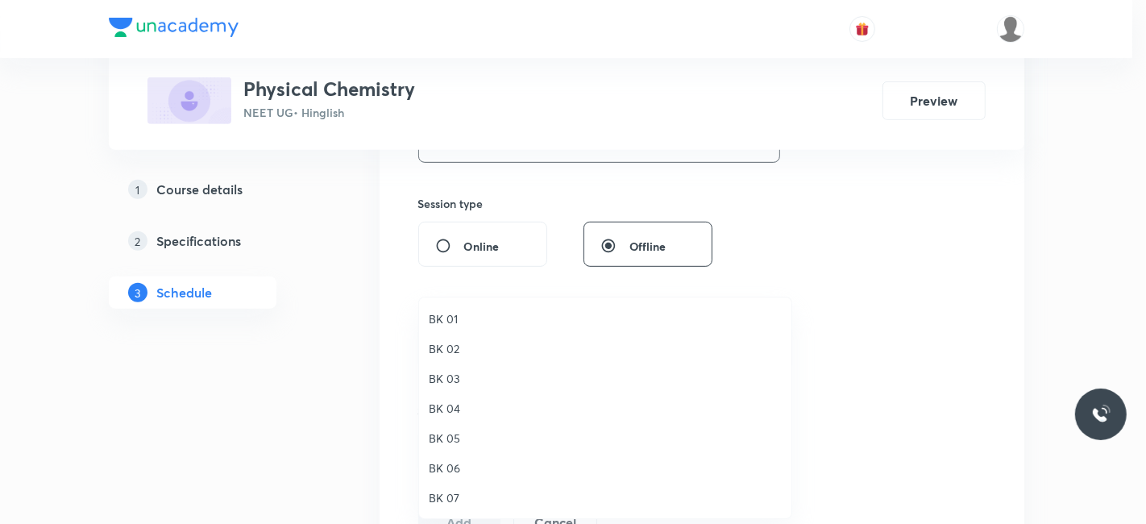
click at [454, 438] on span "BK 05" at bounding box center [605, 438] width 353 height 17
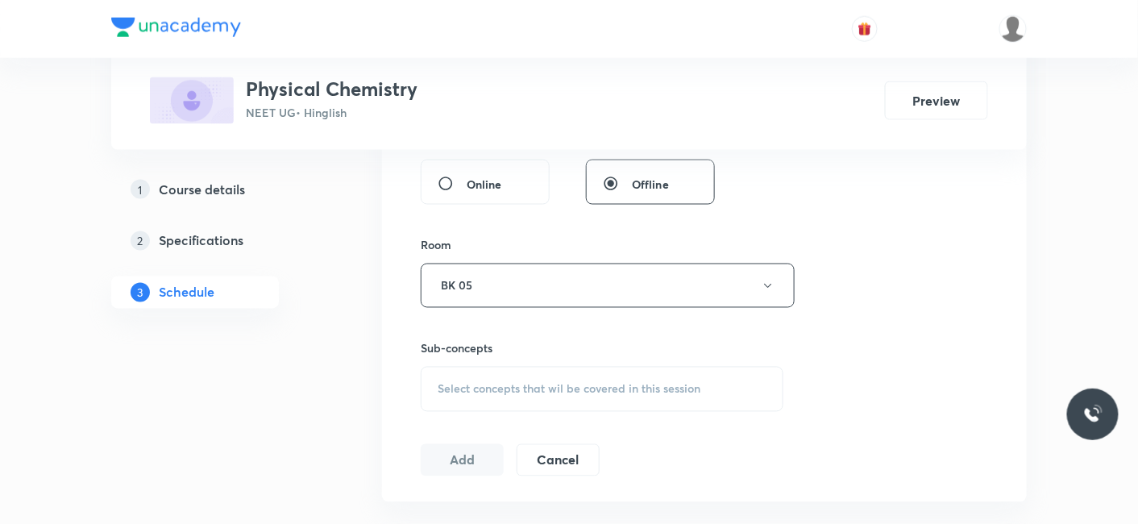
scroll to position [759, 0]
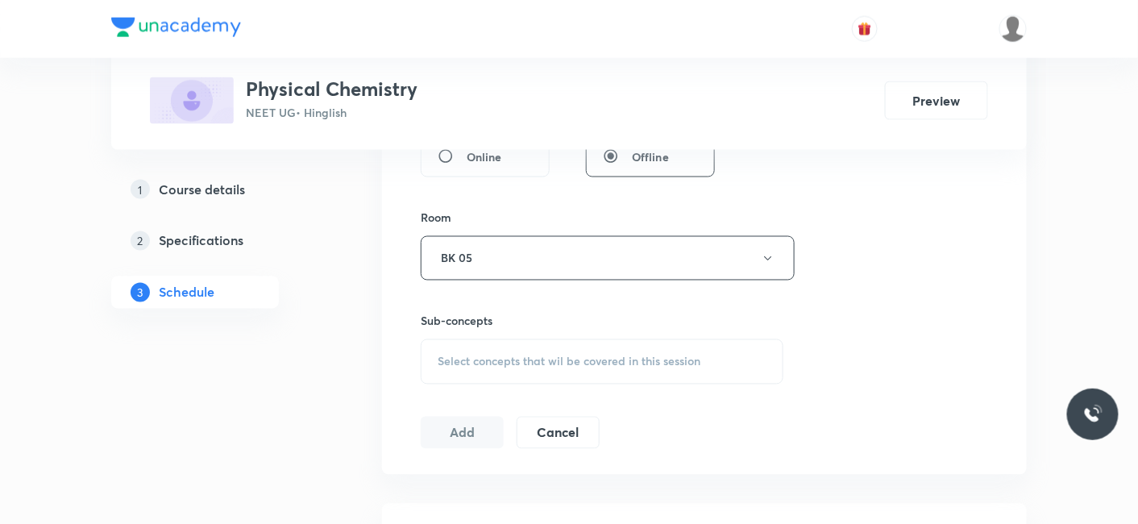
click at [485, 358] on span "Select concepts that wil be covered in this session" at bounding box center [569, 361] width 263 height 13
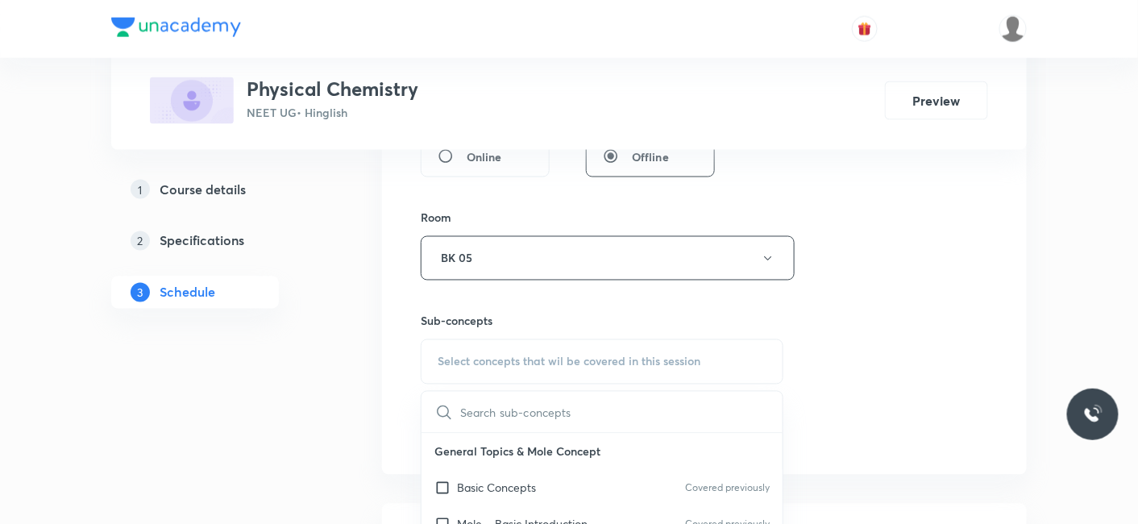
drag, startPoint x: 490, startPoint y: 487, endPoint x: 172, endPoint y: 441, distance: 320.8
click at [490, 488] on p "Basic Concepts" at bounding box center [496, 488] width 79 height 17
checkbox input "true"
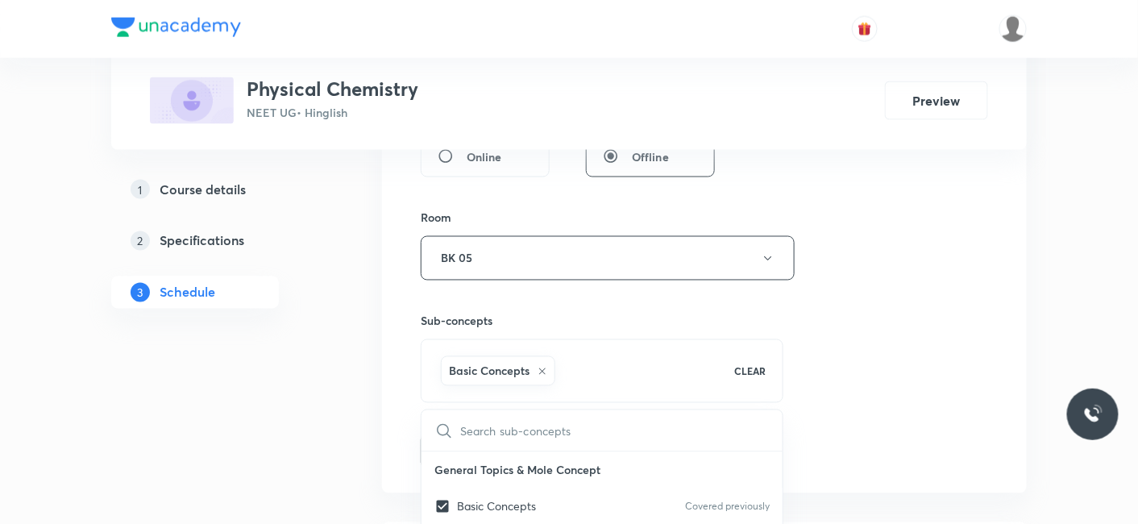
drag, startPoint x: 172, startPoint y: 441, endPoint x: 187, endPoint y: 441, distance: 14.5
click at [458, 446] on button "Add" at bounding box center [462, 450] width 83 height 32
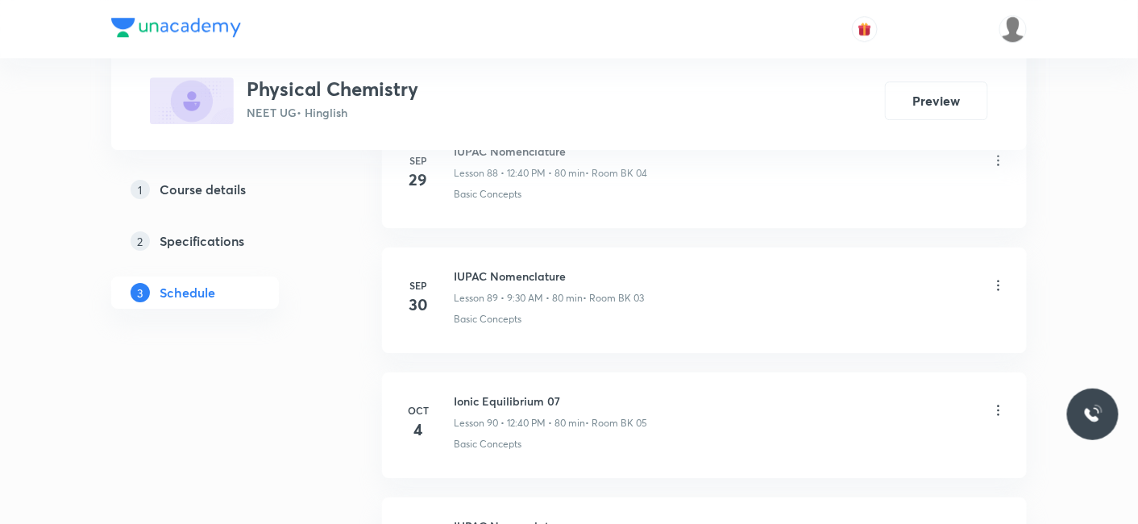
scroll to position [11353, 0]
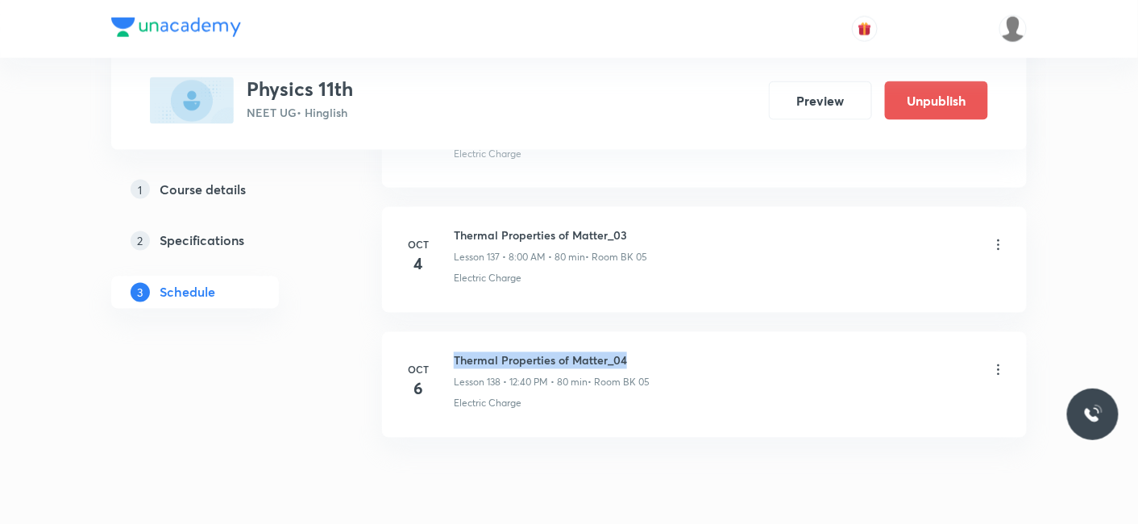
drag, startPoint x: 455, startPoint y: 296, endPoint x: 649, endPoint y: 293, distance: 193.4
click at [649, 352] on h6 "Thermal Properties of Matter_04" at bounding box center [552, 360] width 196 height 17
copy h6 "Thermal Properties of Matter_04"
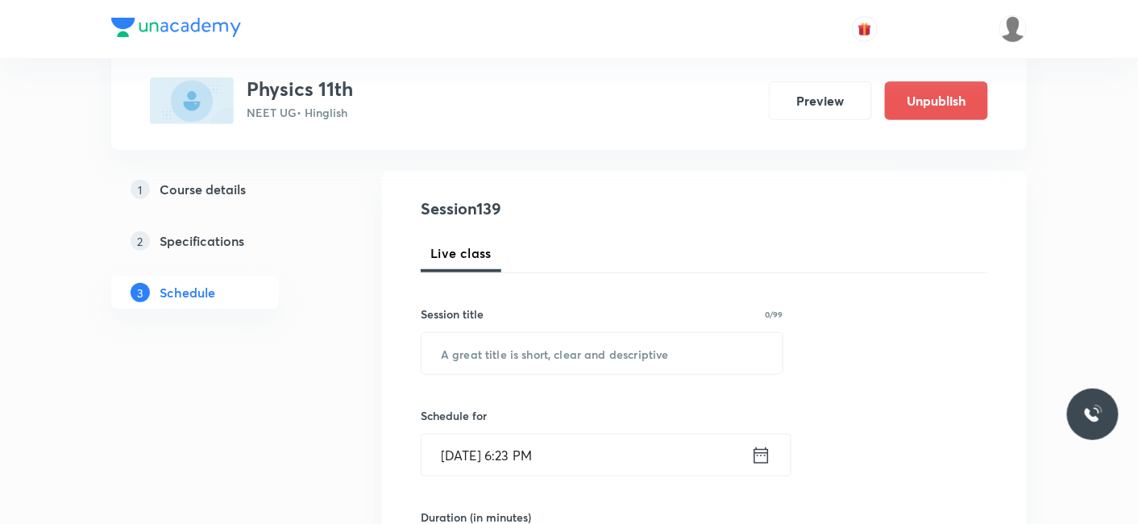
scroll to position [179, 0]
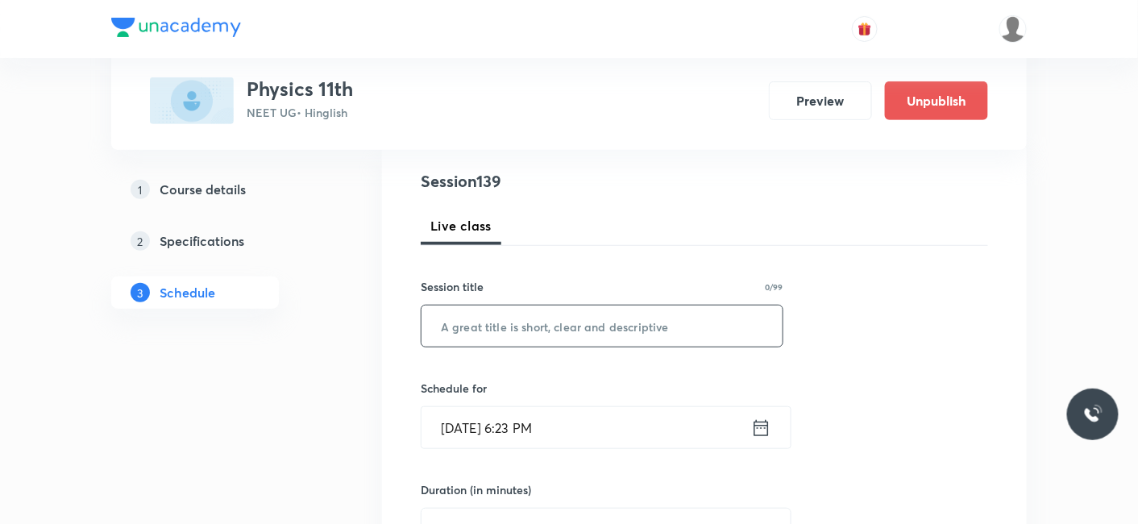
click at [581, 346] on div "​" at bounding box center [602, 326] width 363 height 43
click at [579, 320] on input "text" at bounding box center [601, 325] width 361 height 41
paste input "Thermal Properties of Matter_04"
type input "Thermal Properties of Matter_05"
click at [504, 421] on input "Oct 6, 2025, 6:23 PM" at bounding box center [586, 427] width 330 height 41
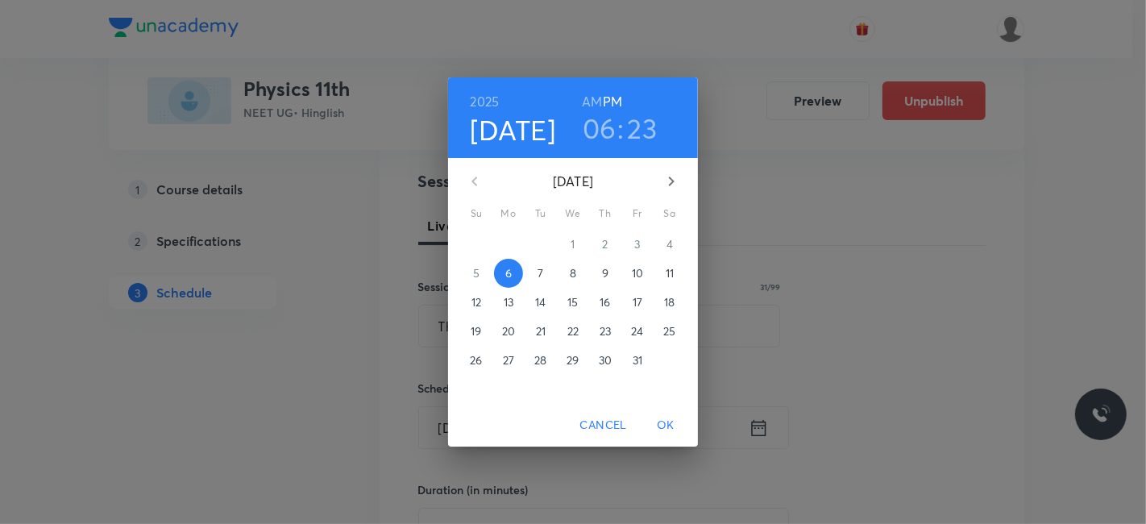
click at [540, 273] on p "7" at bounding box center [541, 273] width 6 height 16
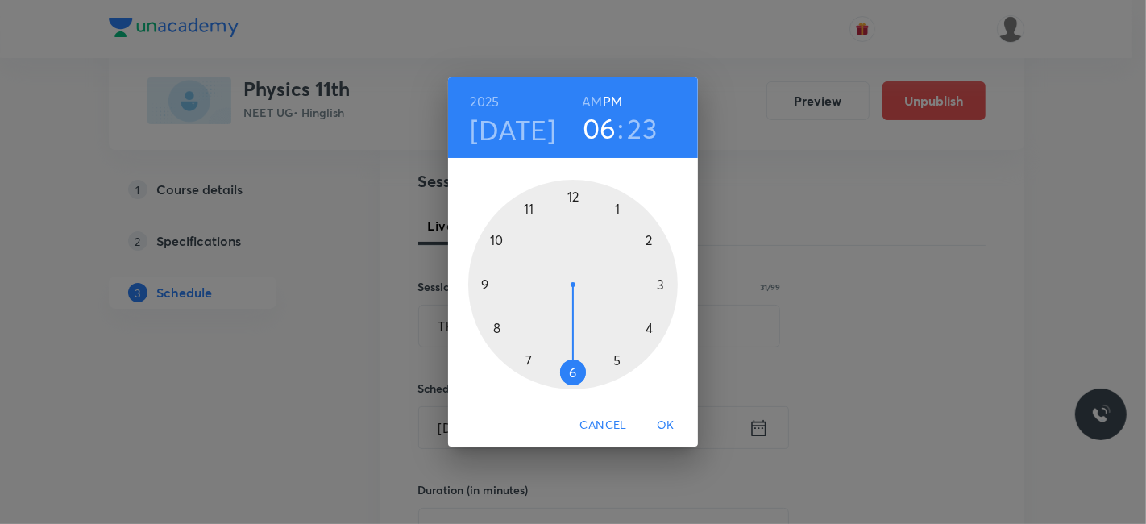
click at [589, 105] on h6 "AM" at bounding box center [592, 101] width 20 height 23
click at [484, 280] on div at bounding box center [573, 285] width 210 height 210
click at [571, 372] on div at bounding box center [573, 285] width 210 height 210
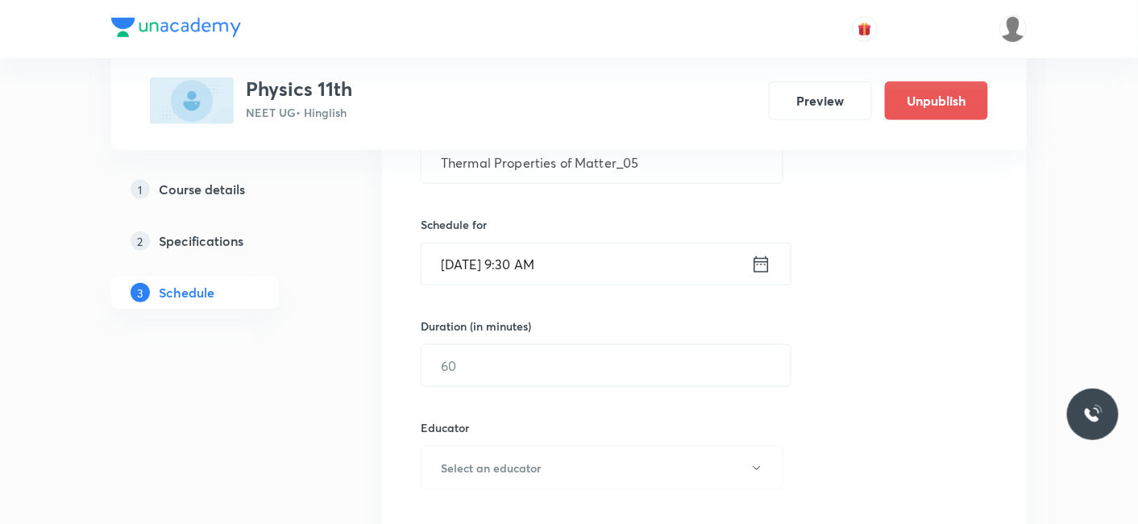
scroll to position [358, 0]
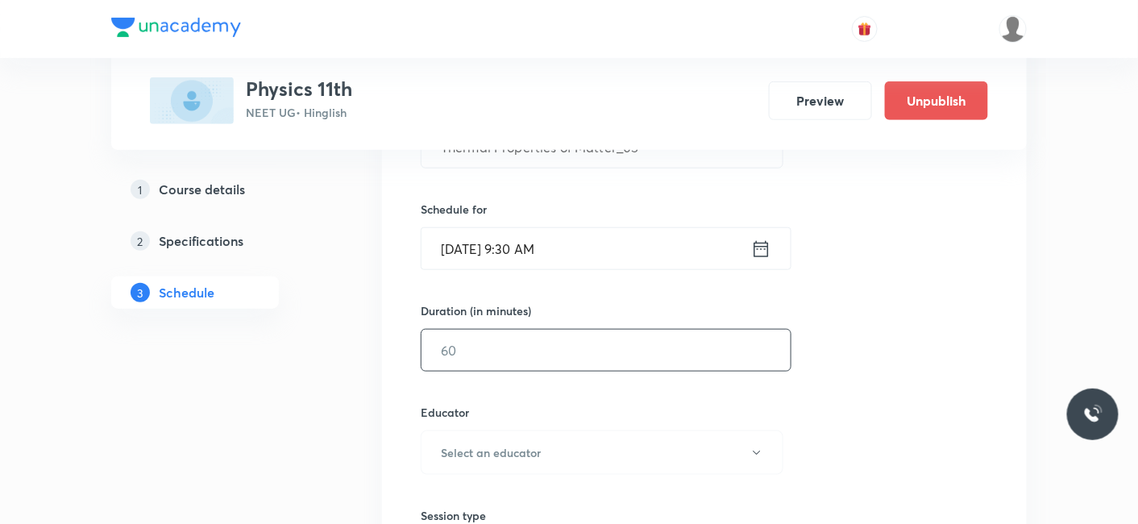
click at [529, 363] on input "text" at bounding box center [605, 350] width 369 height 41
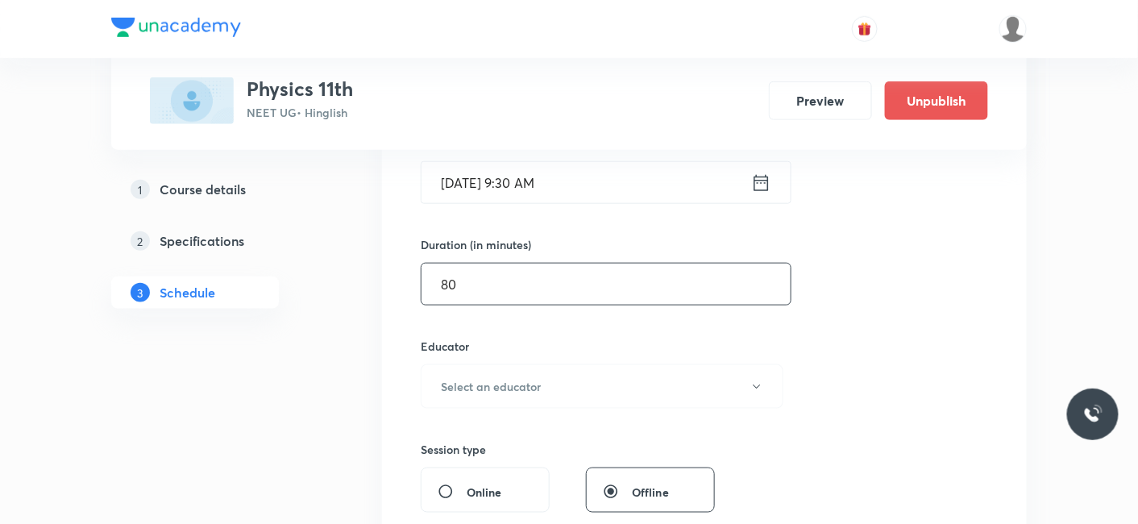
scroll to position [537, 0]
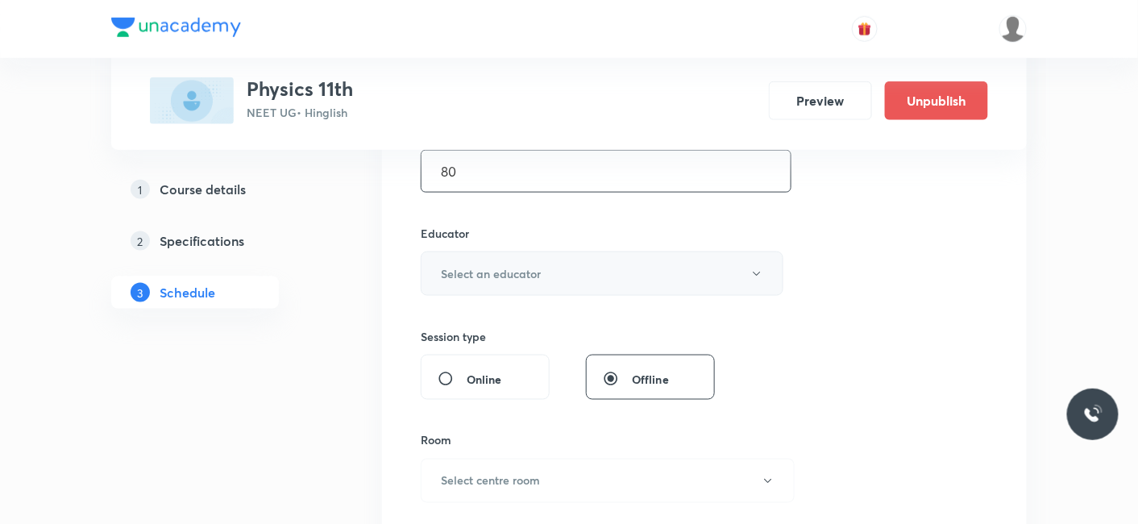
type input "80"
click at [498, 273] on h6 "Select an educator" at bounding box center [491, 273] width 100 height 17
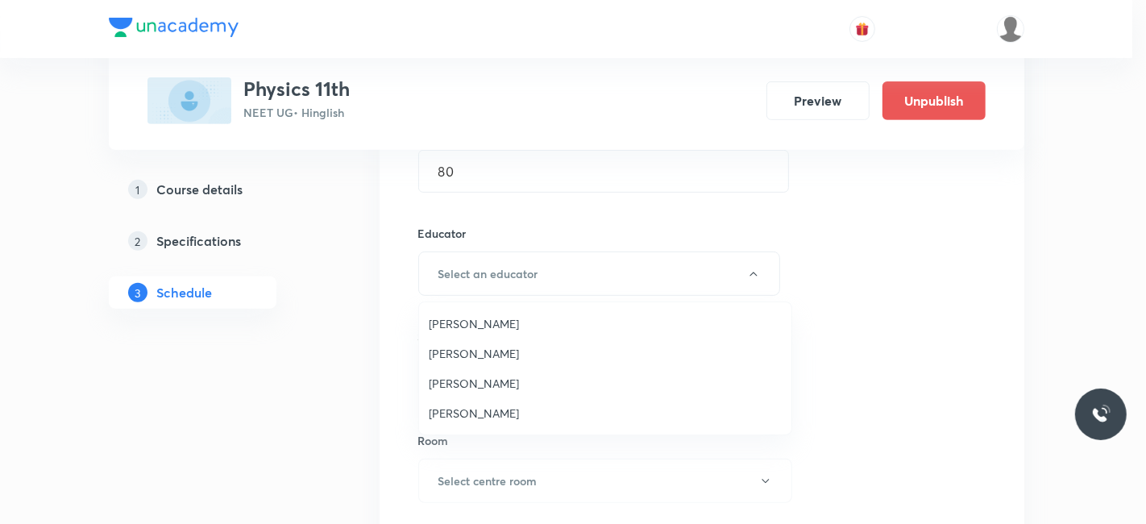
drag, startPoint x: 471, startPoint y: 352, endPoint x: 704, endPoint y: 351, distance: 232.9
click at [471, 351] on span "Shubham Pandey" at bounding box center [605, 353] width 353 height 17
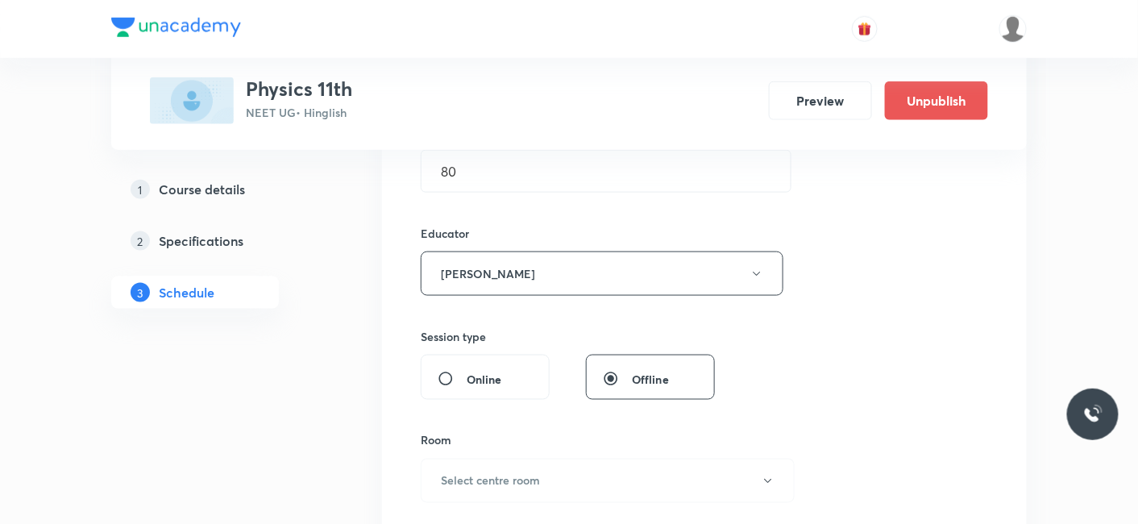
scroll to position [626, 0]
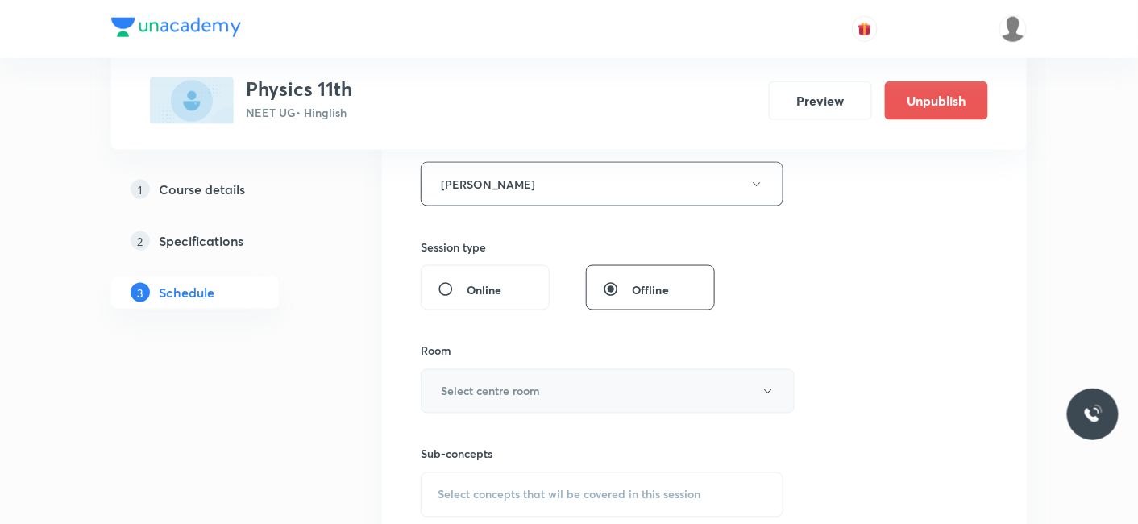
click at [475, 386] on h6 "Select centre room" at bounding box center [490, 391] width 99 height 17
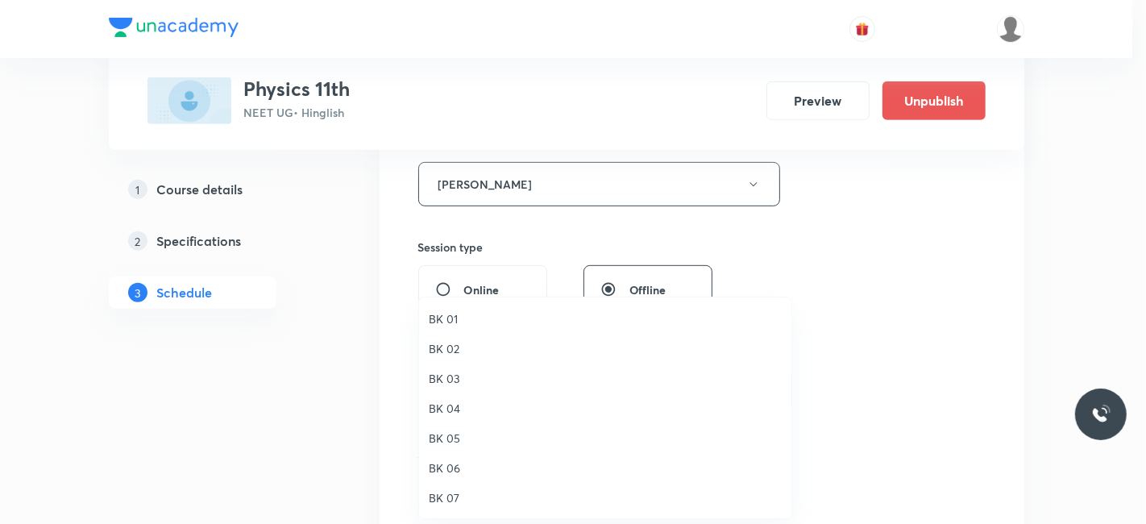
click at [442, 433] on span "BK 05" at bounding box center [605, 438] width 353 height 17
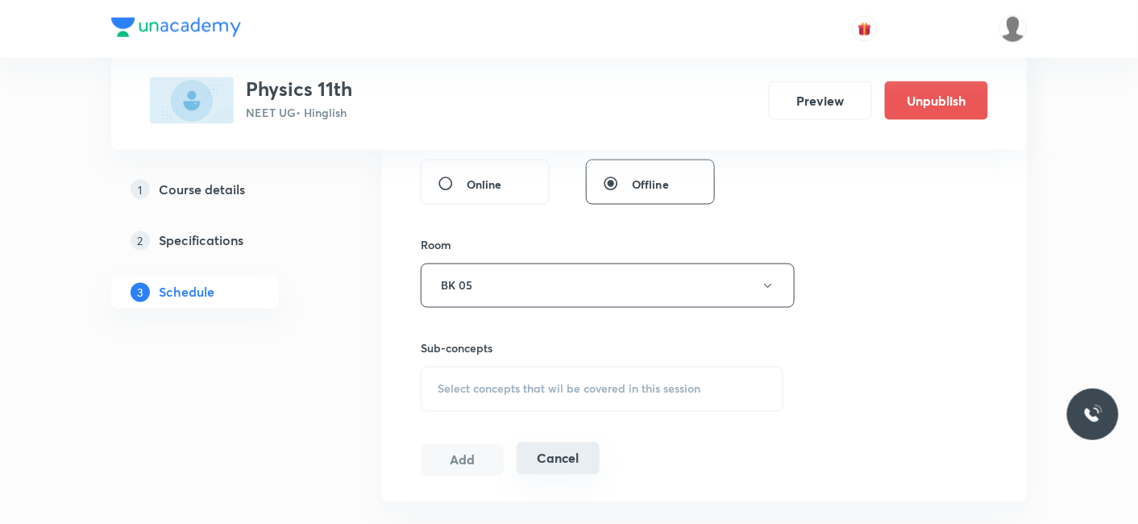
scroll to position [806, 0]
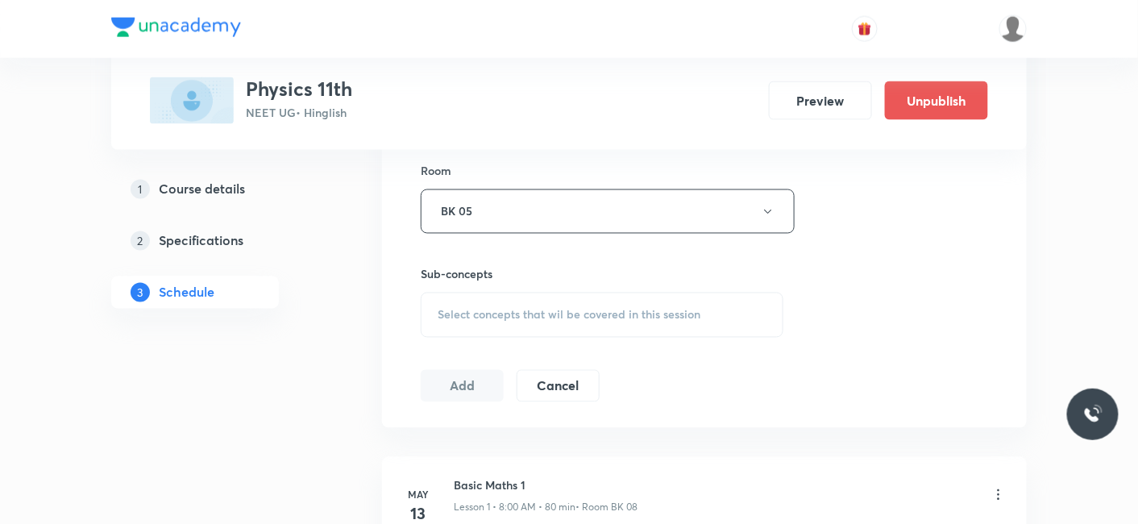
click at [521, 310] on span "Select concepts that wil be covered in this session" at bounding box center [569, 315] width 263 height 13
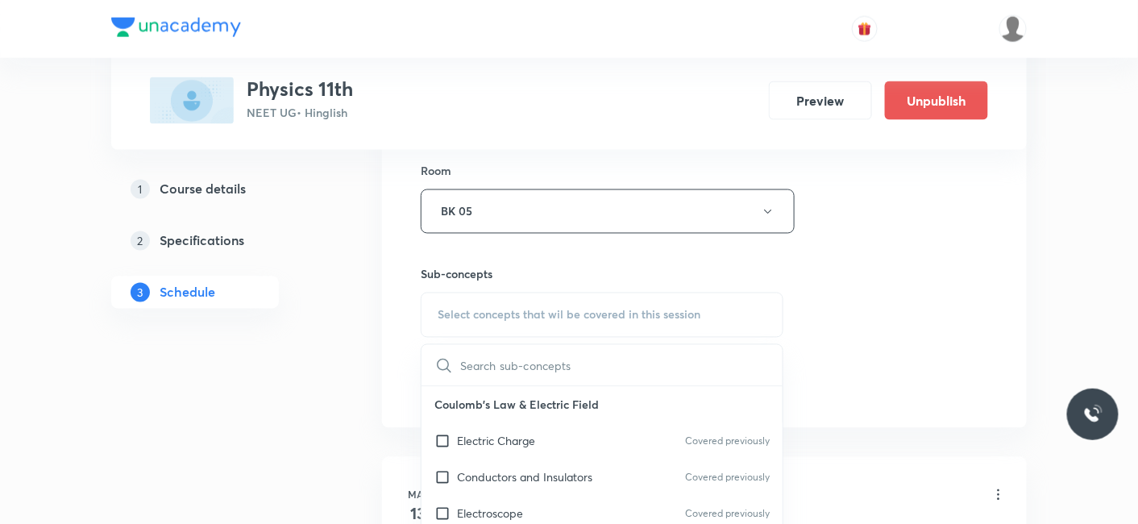
drag, startPoint x: 492, startPoint y: 440, endPoint x: 299, endPoint y: 419, distance: 194.5
click at [490, 439] on p "Electric Charge" at bounding box center [496, 441] width 78 height 17
checkbox input "true"
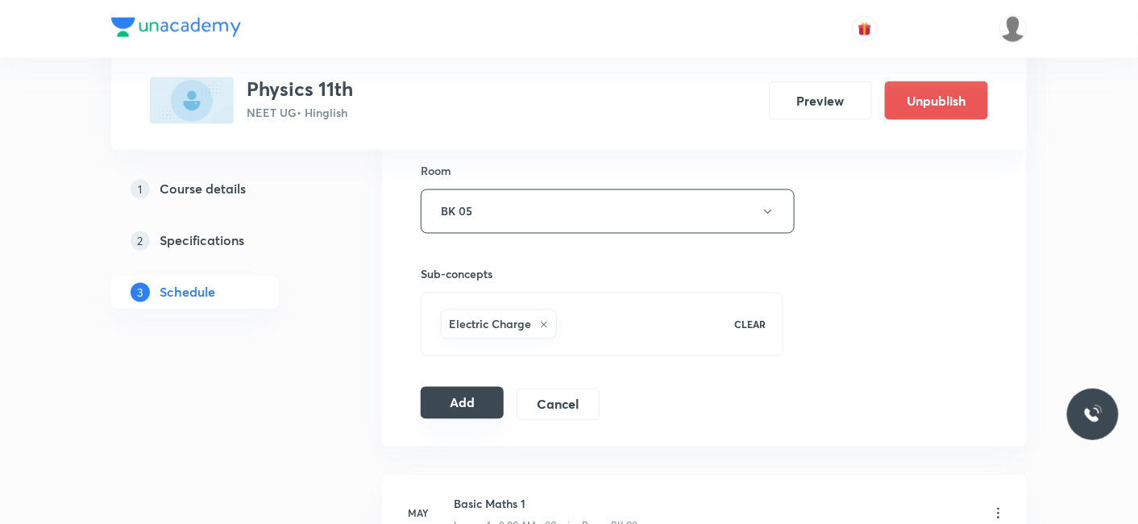
click at [440, 408] on button "Add" at bounding box center [462, 403] width 83 height 32
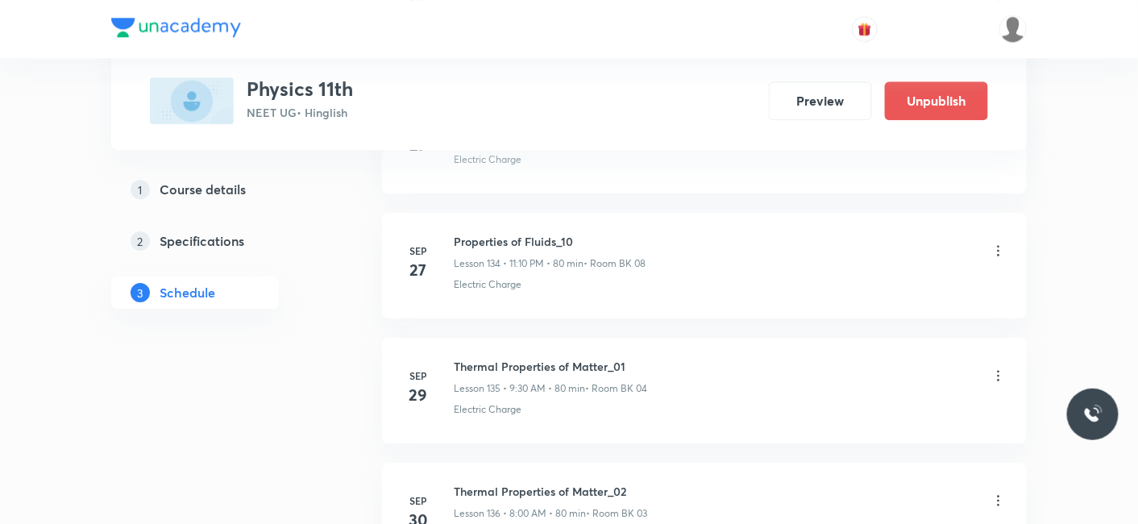
scroll to position [17202, 0]
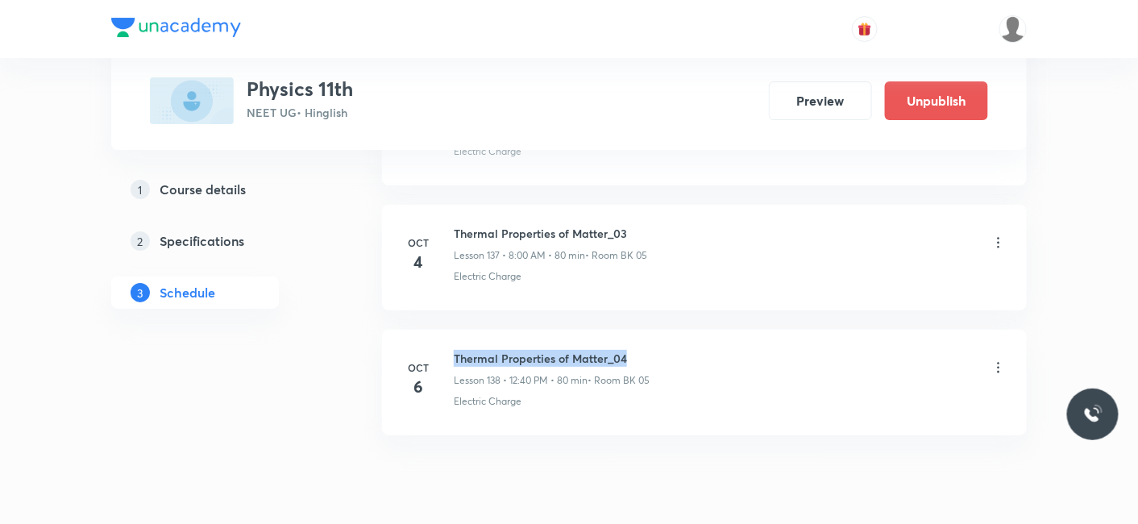
drag, startPoint x: 453, startPoint y: 296, endPoint x: 638, endPoint y: 289, distance: 185.5
click at [638, 350] on h6 "Thermal Properties of Matter_04" at bounding box center [552, 358] width 196 height 17
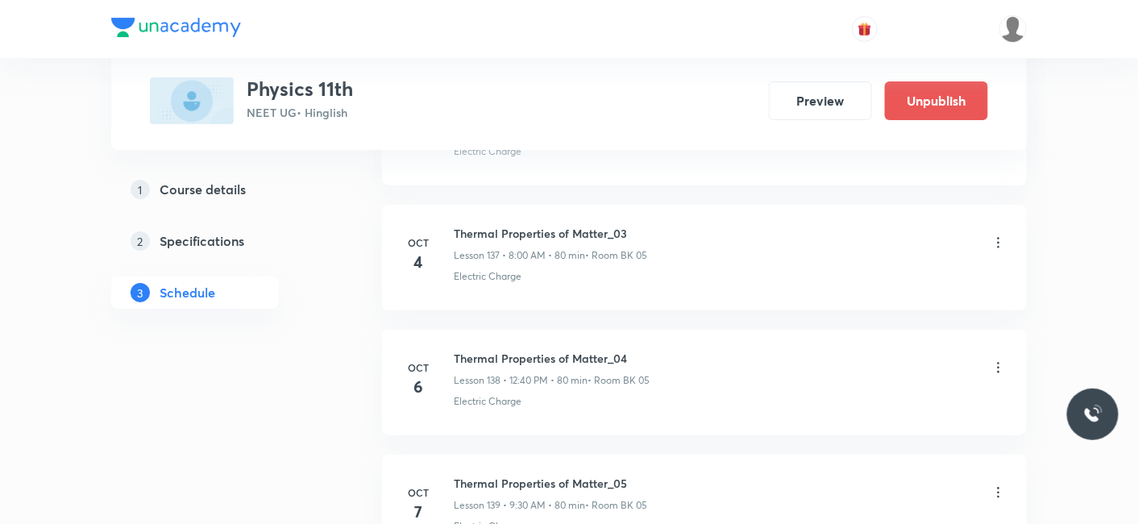
copy h6 "Thermal Properties of Matter_04"
drag, startPoint x: 453, startPoint y: 420, endPoint x: 640, endPoint y: 413, distance: 187.1
click at [640, 475] on h6 "Thermal Properties of Matter_05" at bounding box center [550, 483] width 193 height 17
copy h6 "Thermal Properties of Matter_05"
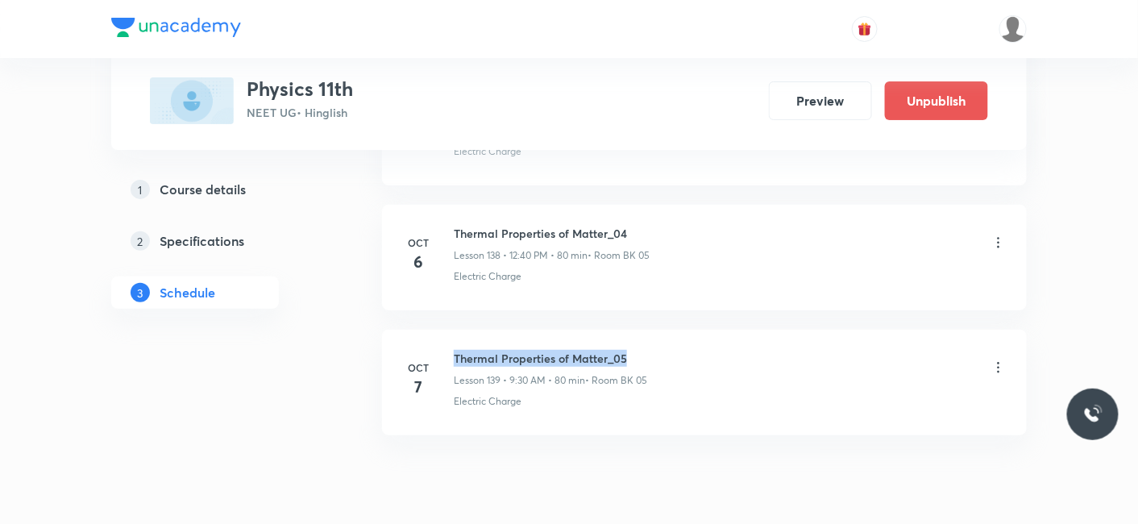
scroll to position [0, 0]
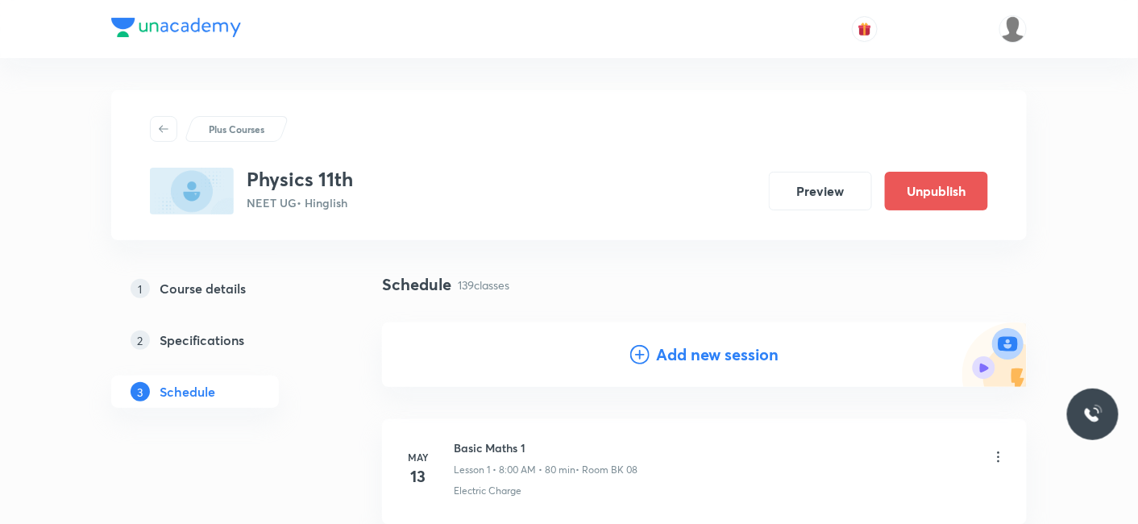
drag, startPoint x: 718, startPoint y: 353, endPoint x: 654, endPoint y: 388, distance: 73.2
click at [719, 354] on h4 "Add new session" at bounding box center [717, 355] width 122 height 24
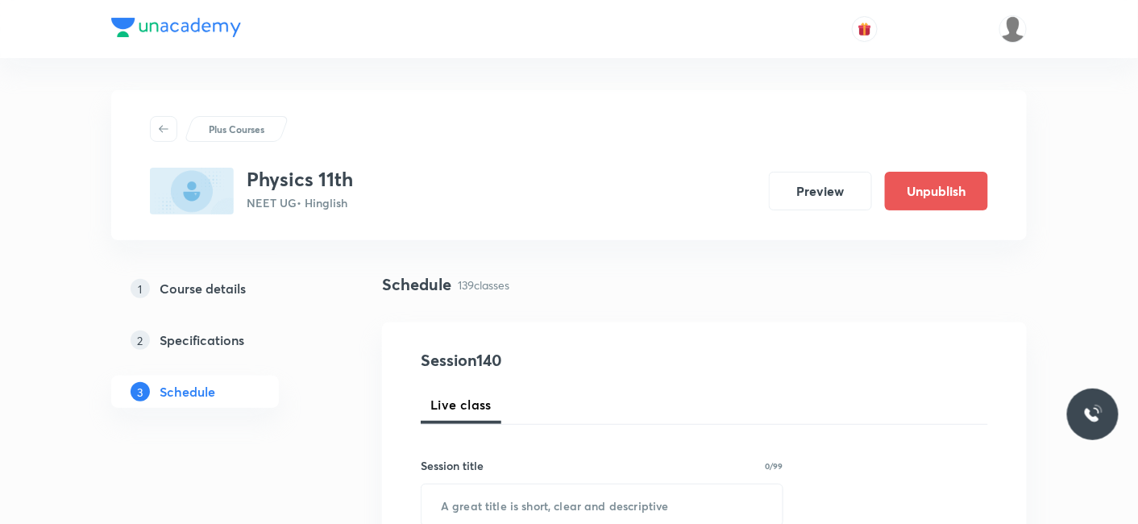
scroll to position [179, 0]
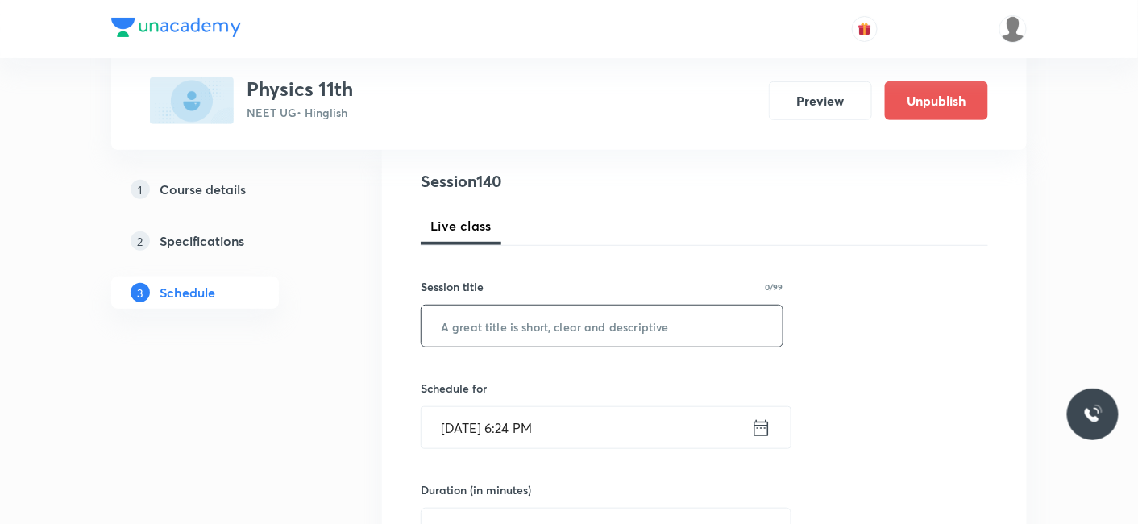
click at [532, 323] on input "text" at bounding box center [601, 325] width 361 height 41
paste input "Thermal Properties of Matter_05"
type input "Thermal Properties of Matter_06"
click at [525, 432] on input "Oct 6, 2025, 6:24 PM" at bounding box center [586, 427] width 330 height 41
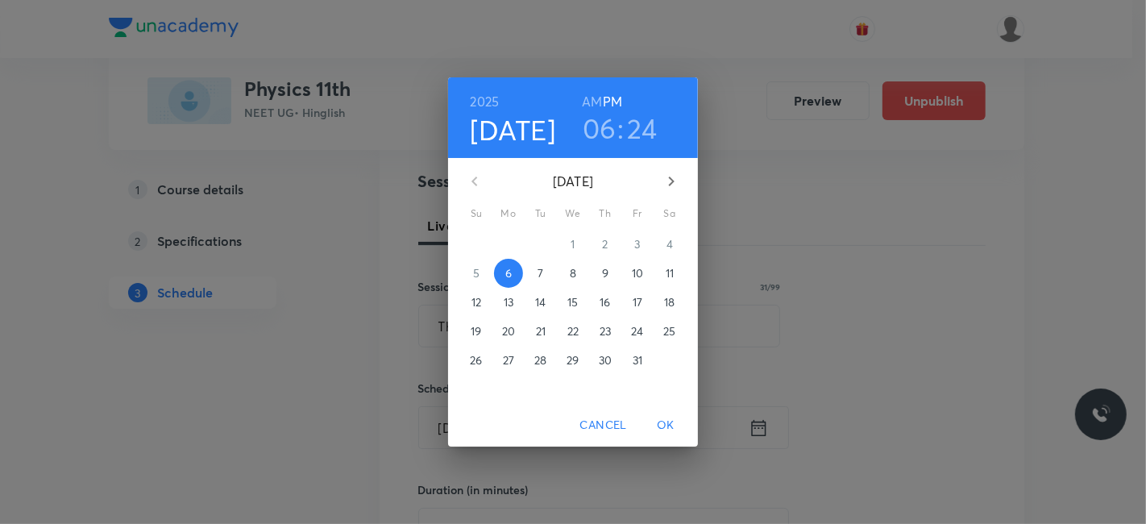
click at [536, 275] on span "7" at bounding box center [540, 273] width 29 height 16
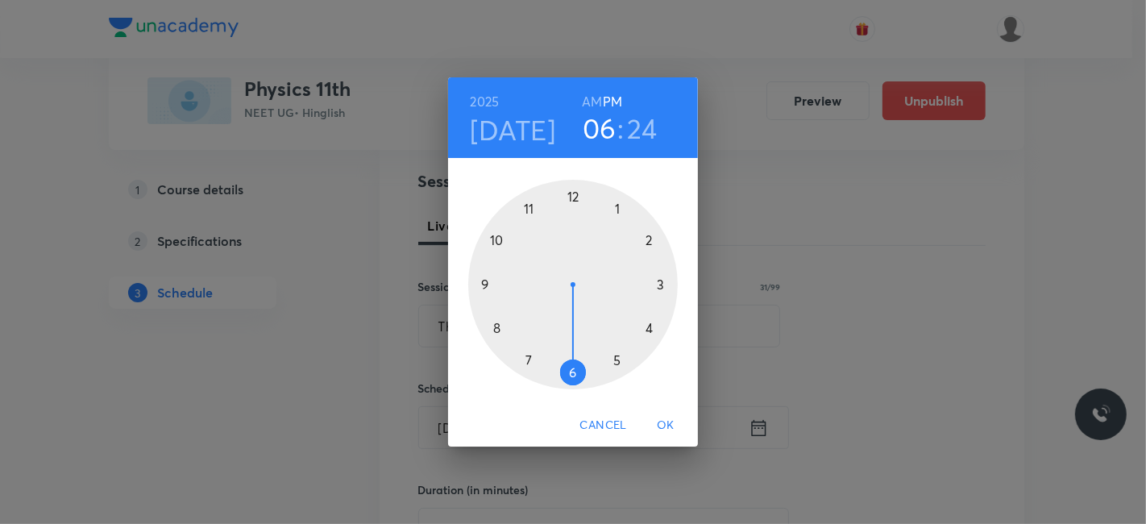
click at [590, 100] on h6 "AM" at bounding box center [592, 101] width 20 height 23
click at [619, 100] on h6 "PM" at bounding box center [612, 101] width 19 height 23
click at [571, 193] on div at bounding box center [573, 285] width 210 height 210
click at [496, 327] on div at bounding box center [573, 285] width 210 height 210
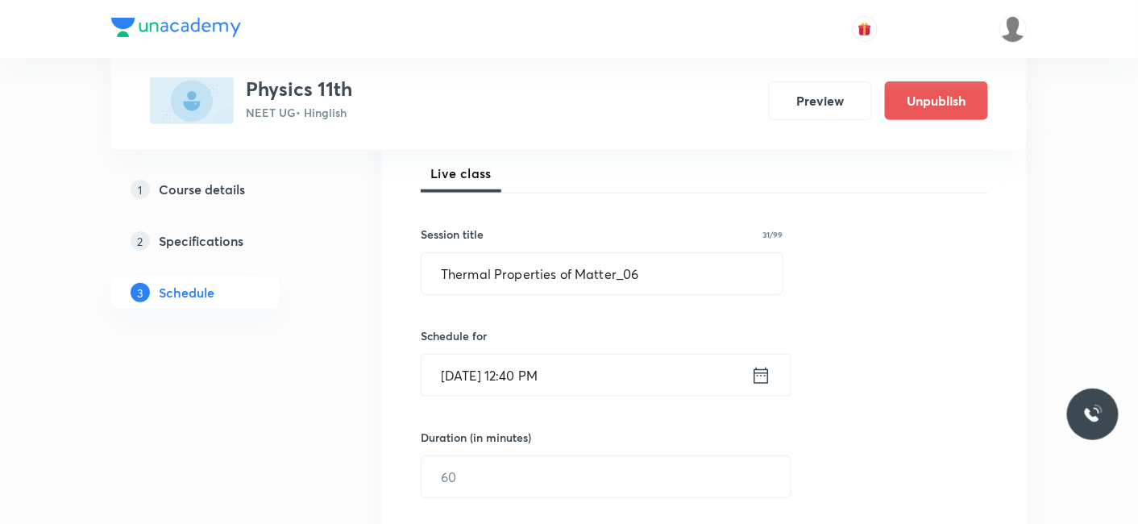
scroll to position [268, 0]
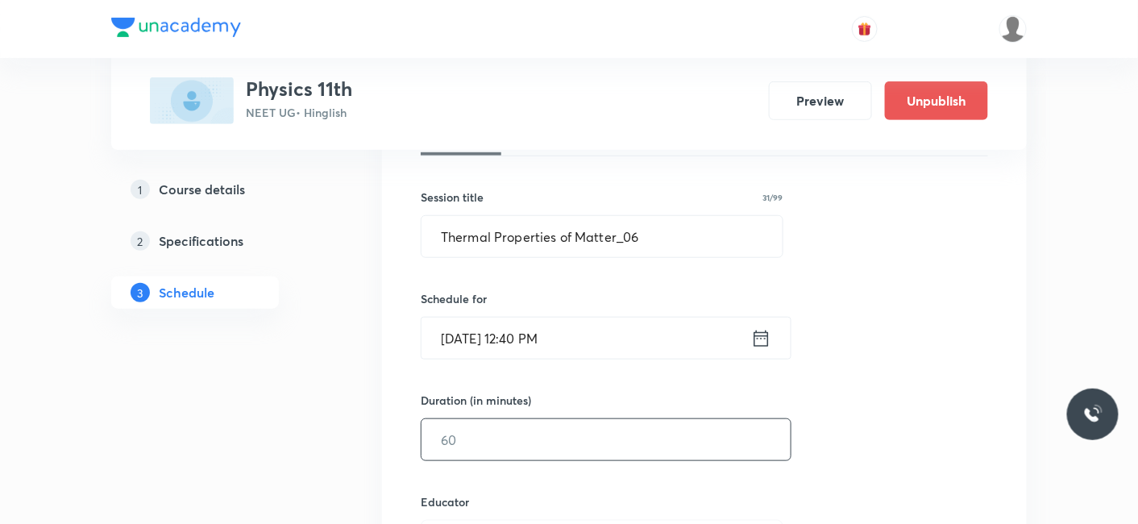
click at [510, 420] on input "text" at bounding box center [605, 439] width 369 height 41
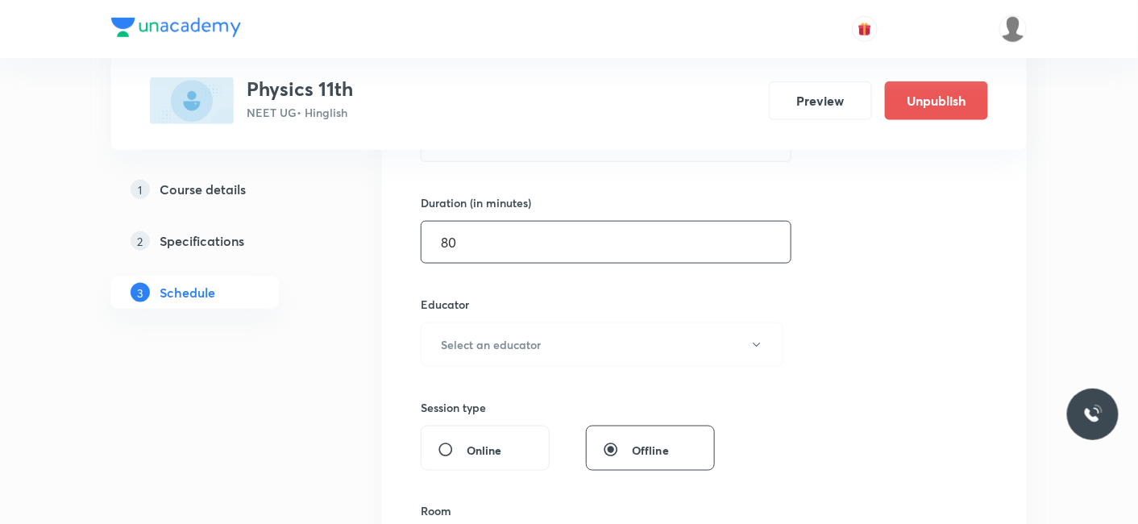
scroll to position [537, 0]
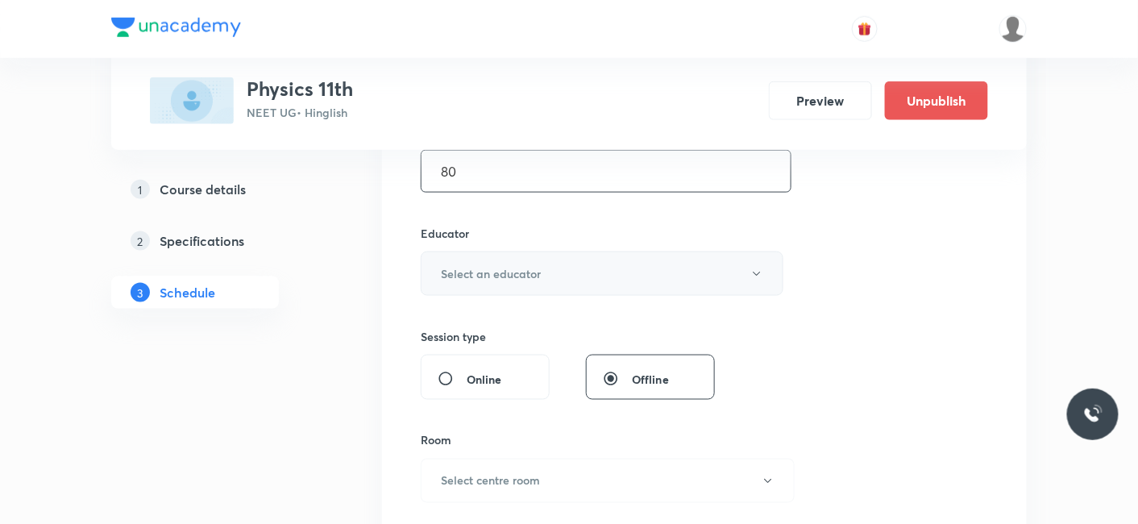
type input "80"
click at [492, 277] on h6 "Select an educator" at bounding box center [491, 273] width 100 height 17
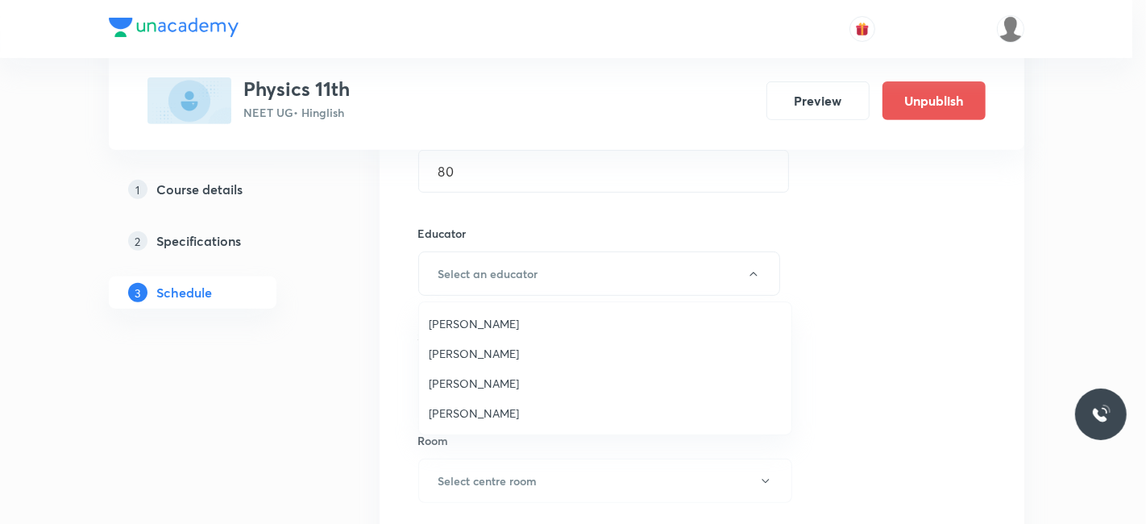
drag, startPoint x: 462, startPoint y: 355, endPoint x: 666, endPoint y: 350, distance: 204.8
click at [462, 353] on span "Shubham Pandey" at bounding box center [605, 353] width 353 height 17
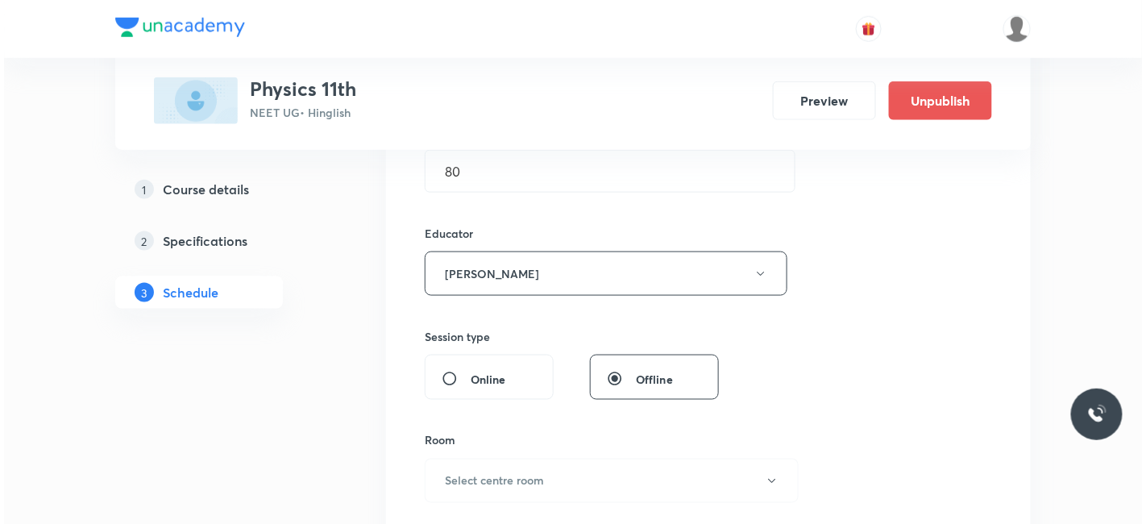
scroll to position [626, 0]
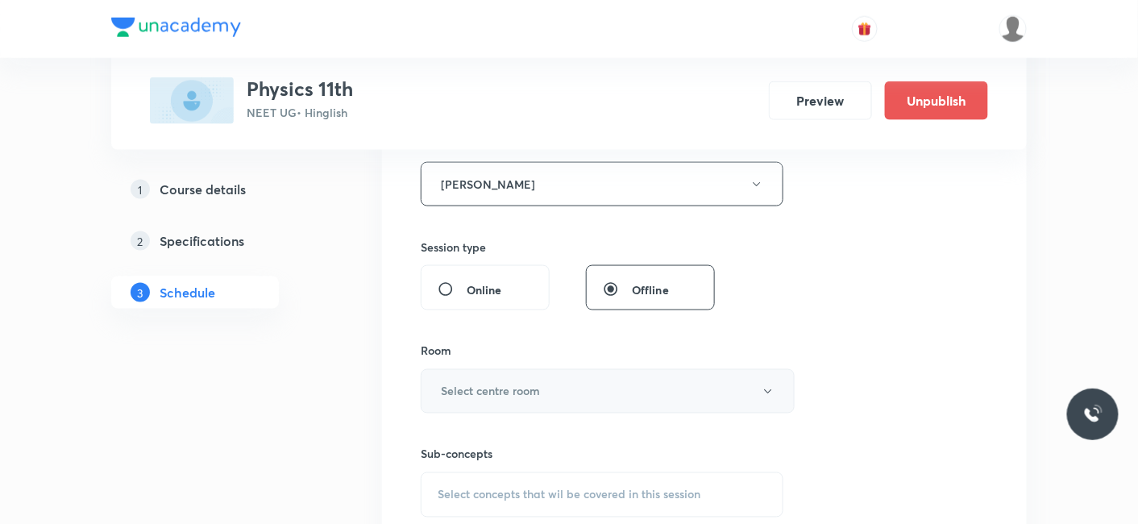
click at [479, 385] on h6 "Select centre room" at bounding box center [490, 391] width 99 height 17
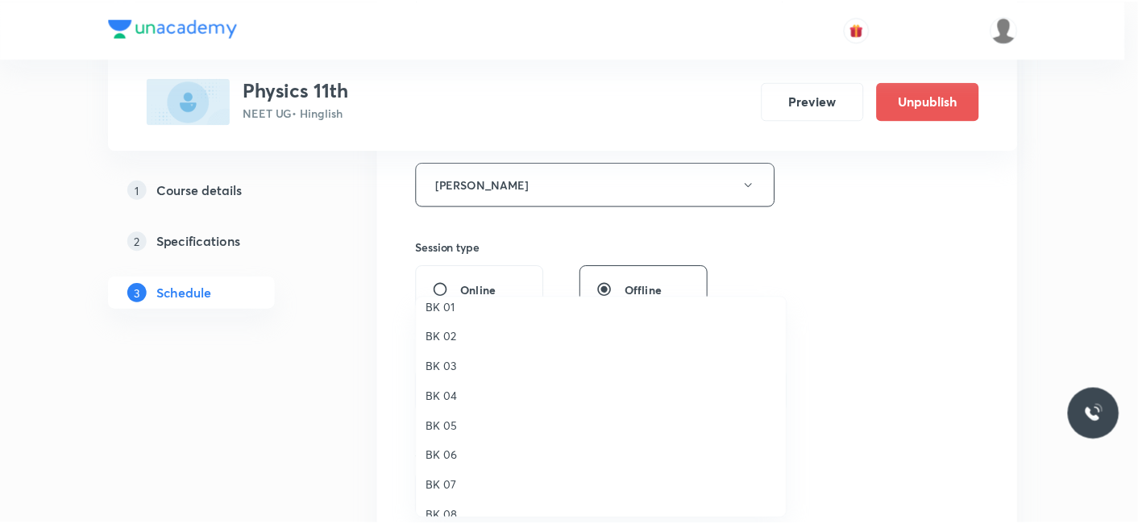
scroll to position [30, 0]
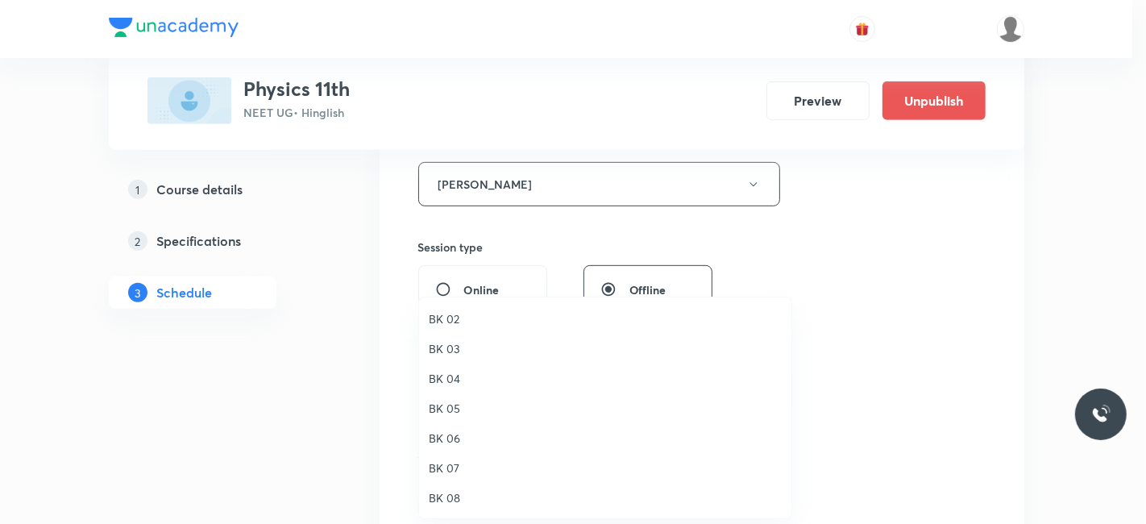
click at [444, 434] on span "BK 06" at bounding box center [605, 438] width 353 height 17
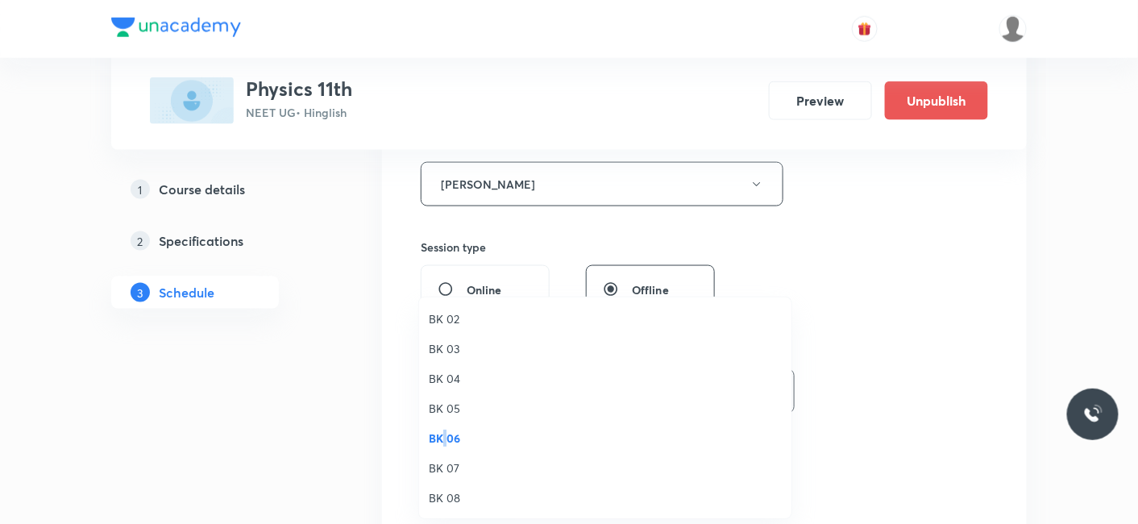
click at [444, 434] on span "BK 06" at bounding box center [605, 438] width 353 height 17
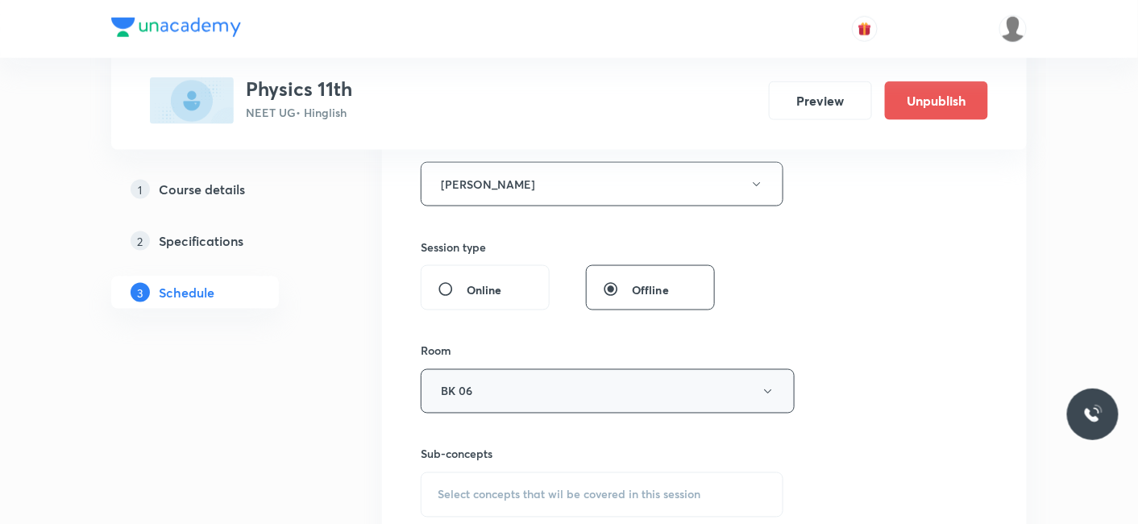
click at [453, 394] on button "BK 06" at bounding box center [608, 391] width 374 height 44
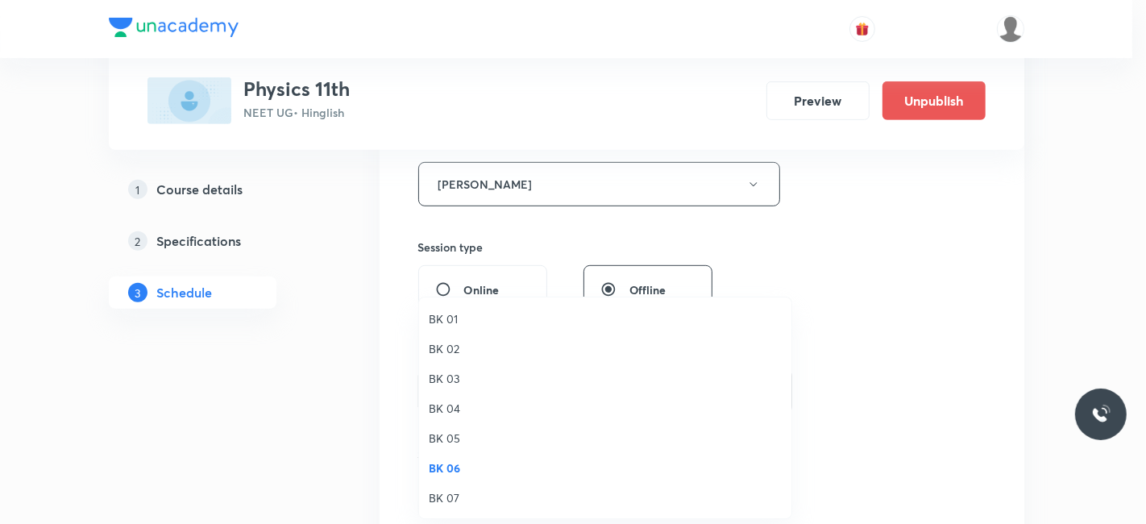
click at [449, 435] on span "BK 05" at bounding box center [605, 438] width 353 height 17
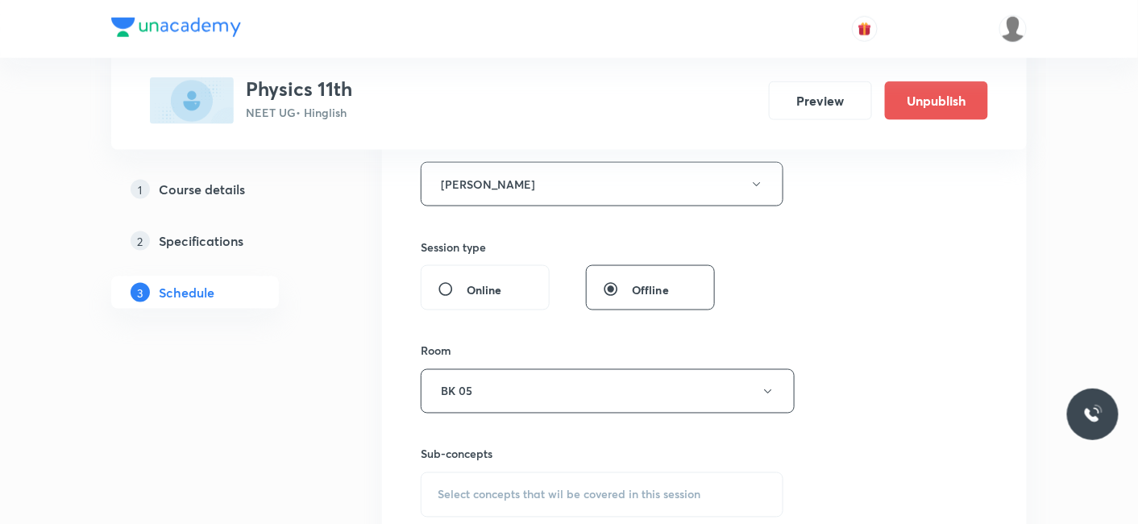
scroll to position [716, 0]
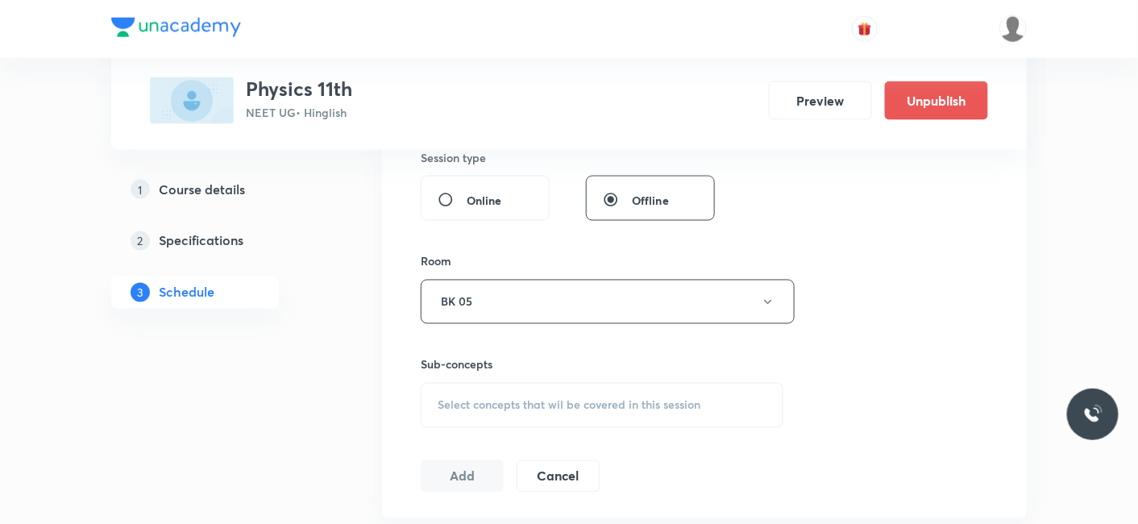
click at [488, 390] on div "Select concepts that wil be covered in this session" at bounding box center [602, 405] width 363 height 45
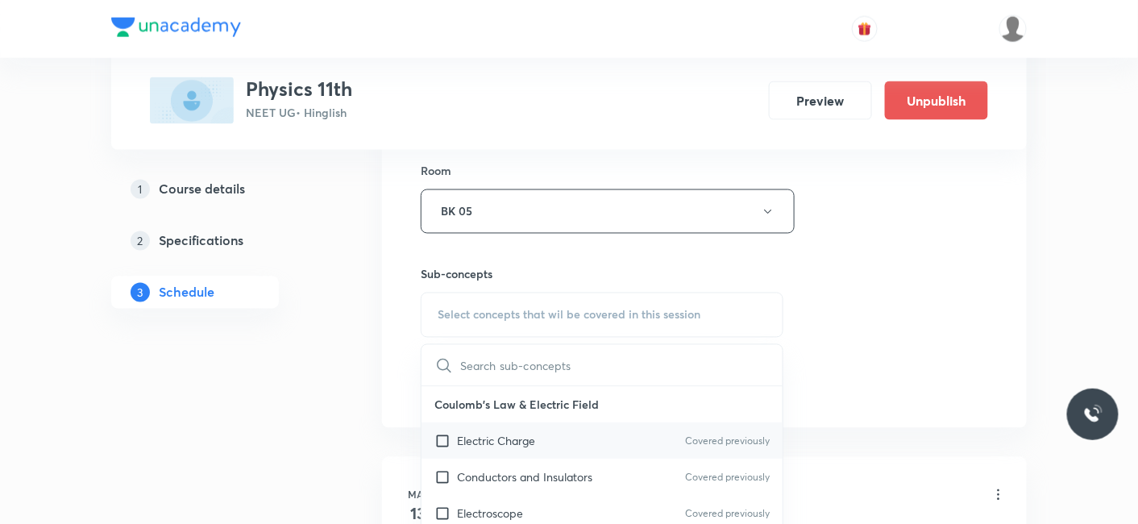
click at [475, 441] on p "Electric Charge" at bounding box center [496, 441] width 78 height 17
checkbox input "true"
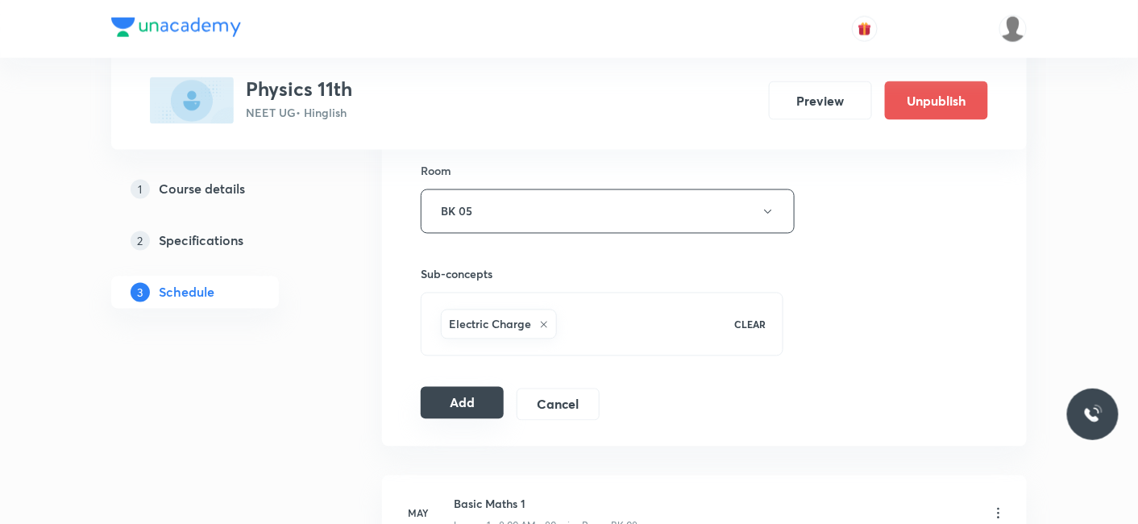
click at [449, 387] on button "Add" at bounding box center [462, 403] width 83 height 32
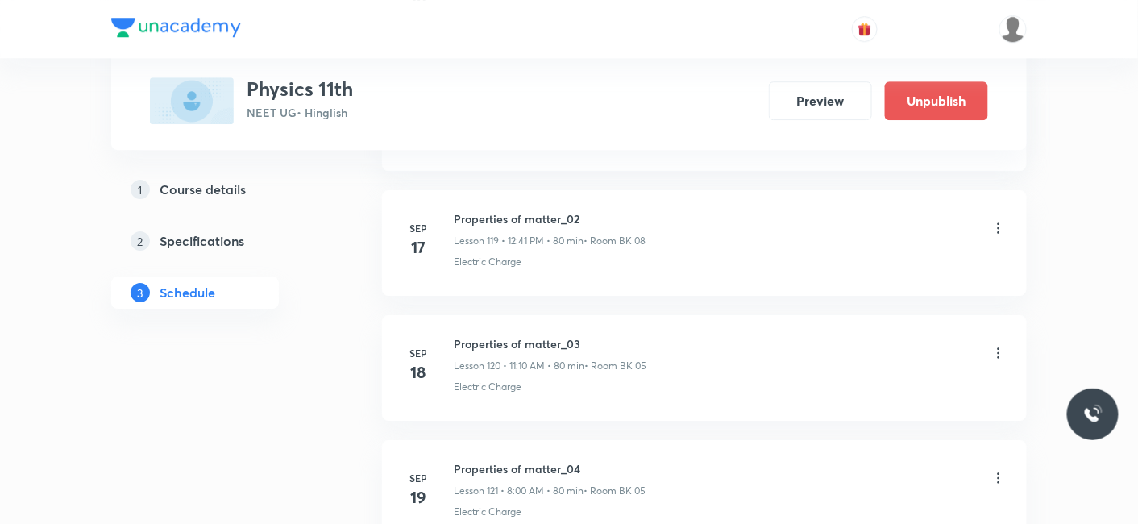
scroll to position [17327, 0]
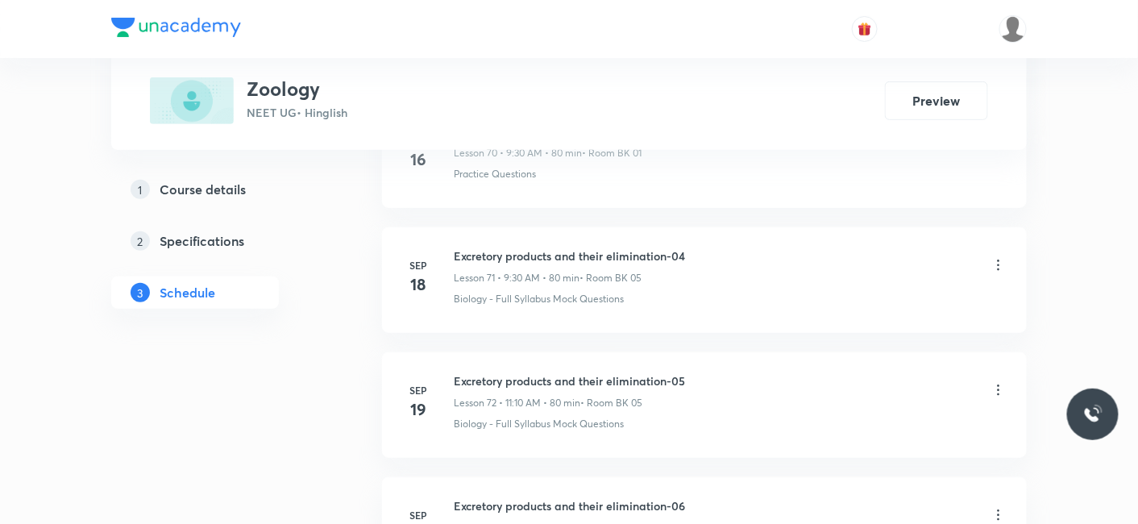
scroll to position [10576, 0]
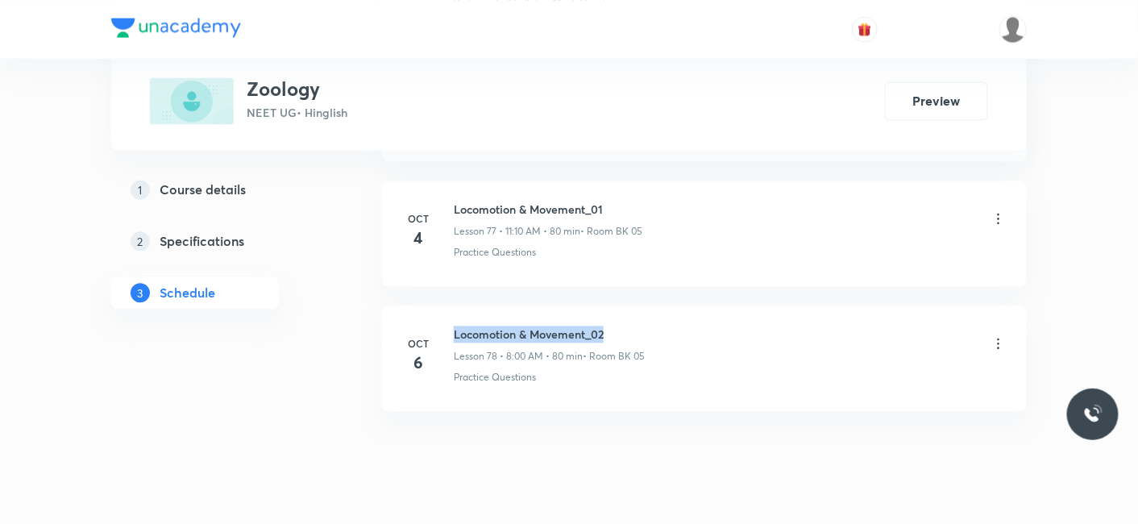
drag, startPoint x: 453, startPoint y: 296, endPoint x: 671, endPoint y: 295, distance: 218.4
click at [671, 326] on div "Locomotion & Movement_02 Lesson 78 • 8:00 AM • 80 min • Room BK 05" at bounding box center [730, 345] width 553 height 38
copy h6 "Locomotion & Movement_02"
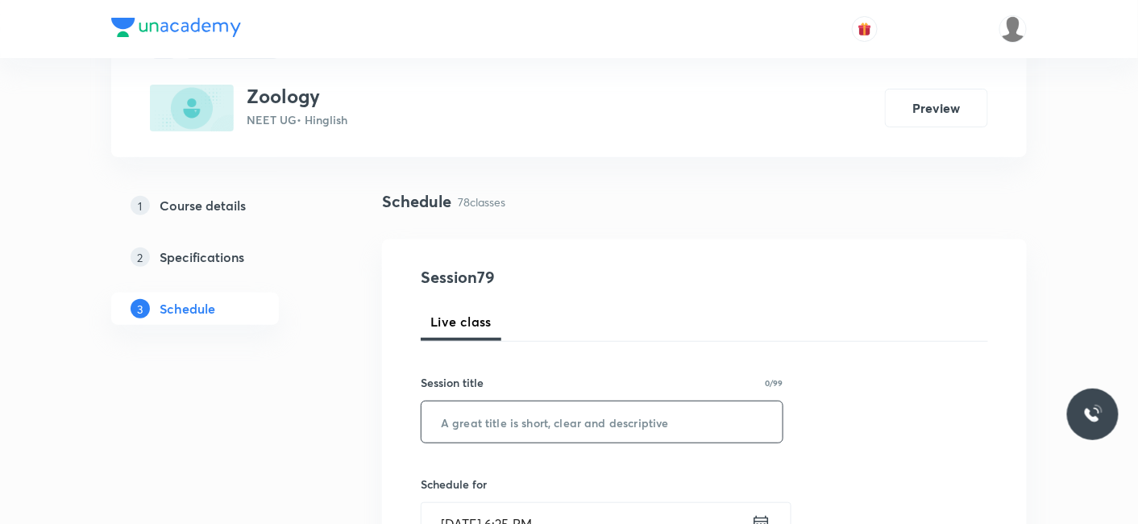
scroll to position [179, 0]
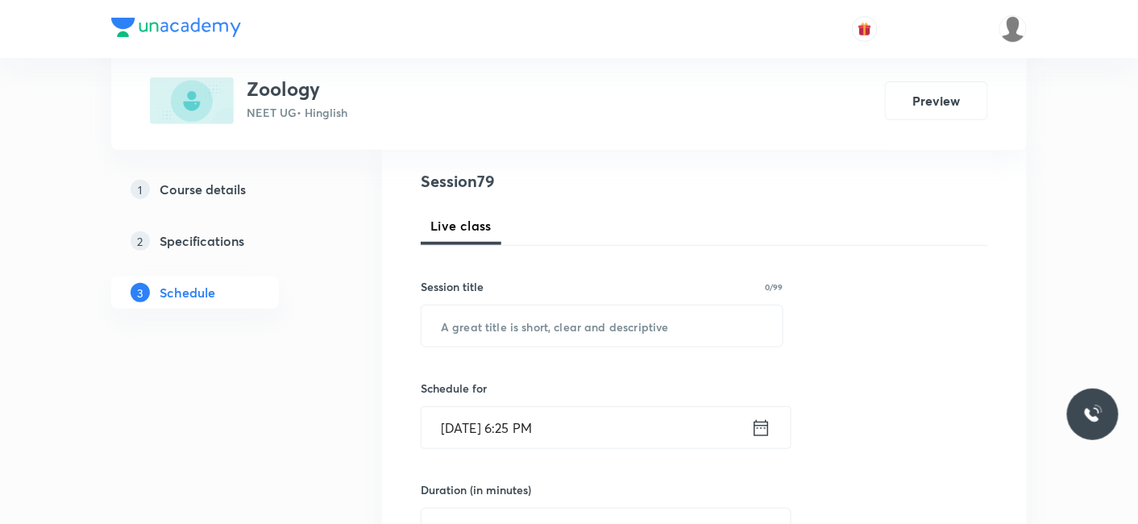
click at [516, 333] on input "text" at bounding box center [601, 325] width 361 height 41
paste input "Locomotion & Movement_02"
type input "Locomotion & Movement_03"
click at [512, 435] on input "Oct 6, 2025, 6:25 PM" at bounding box center [586, 427] width 330 height 41
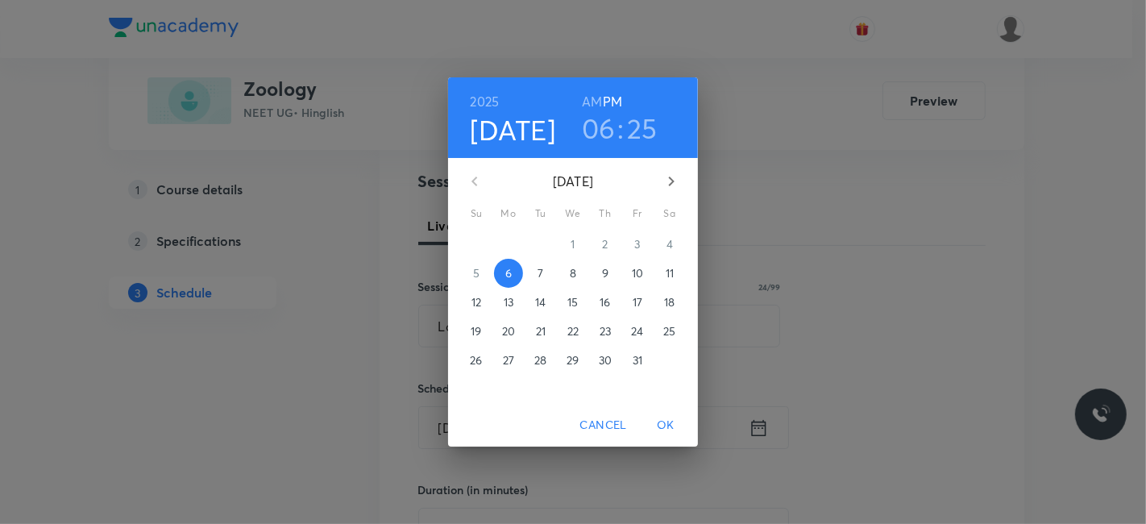
click at [542, 267] on p "7" at bounding box center [541, 273] width 6 height 16
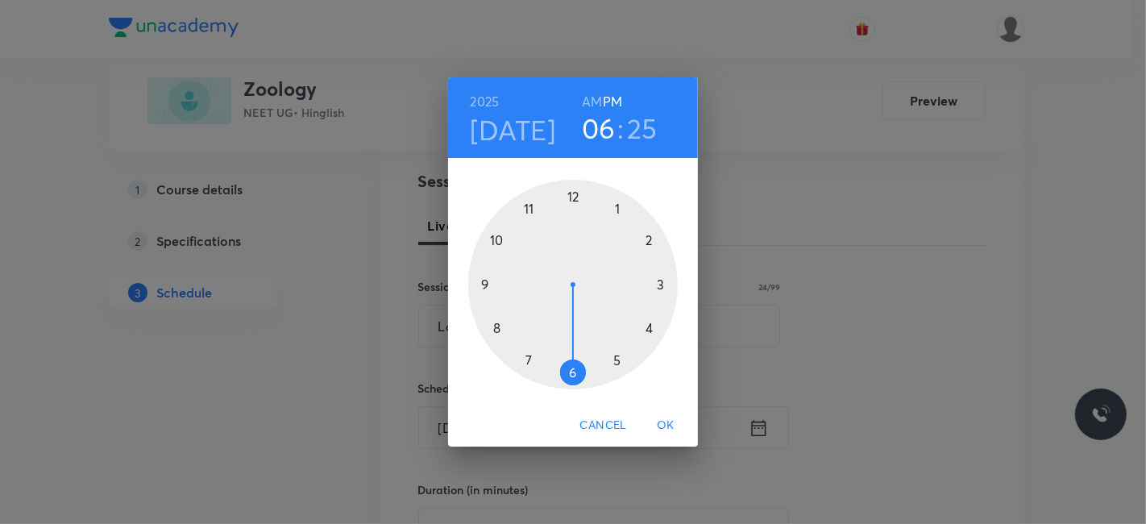
click at [598, 100] on h6 "AM" at bounding box center [592, 101] width 20 height 23
click at [529, 204] on div at bounding box center [573, 285] width 210 height 210
click at [650, 240] on div at bounding box center [573, 285] width 210 height 210
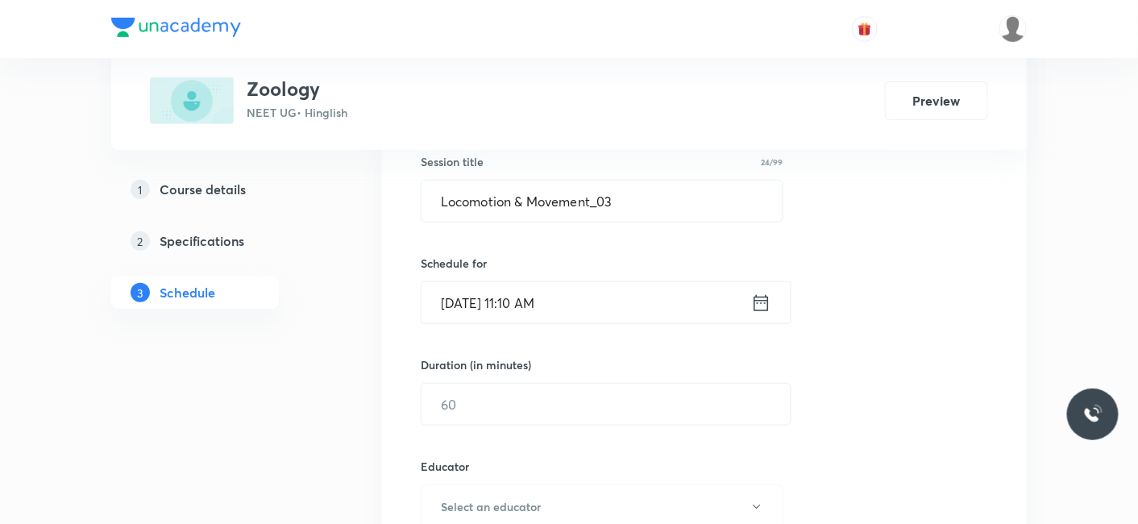
scroll to position [358, 0]
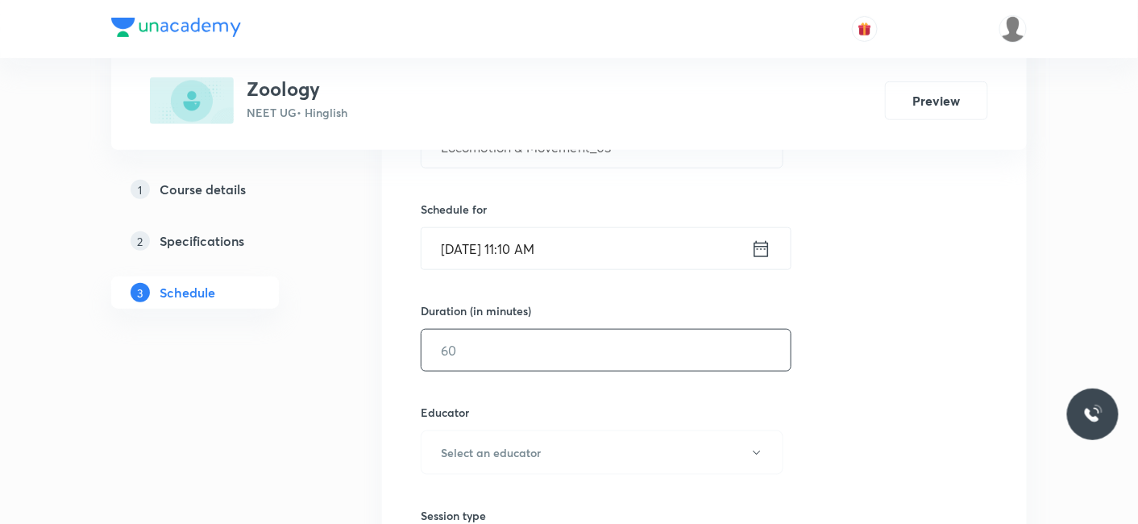
click at [532, 363] on input "text" at bounding box center [605, 350] width 369 height 41
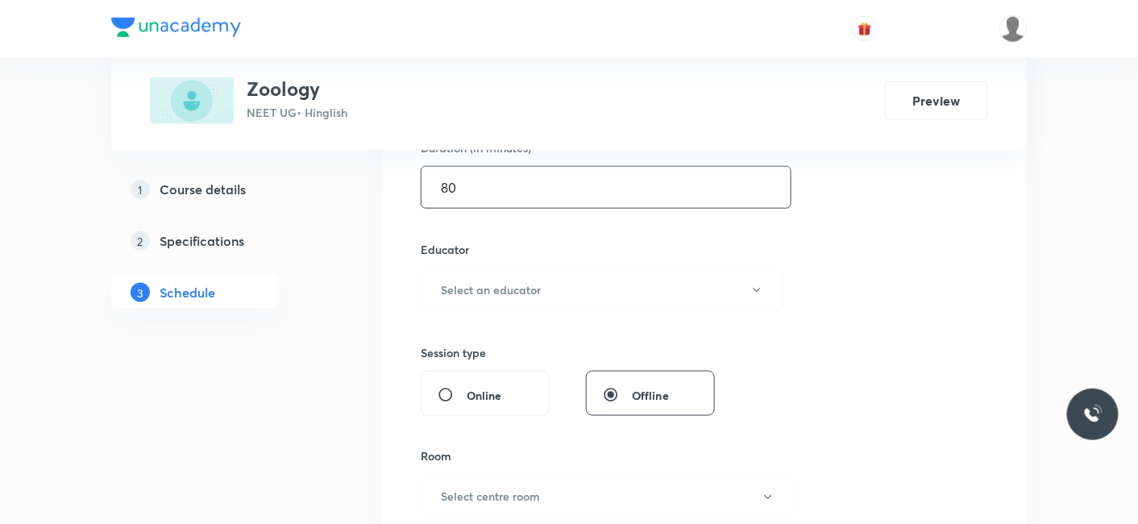
scroll to position [537, 0]
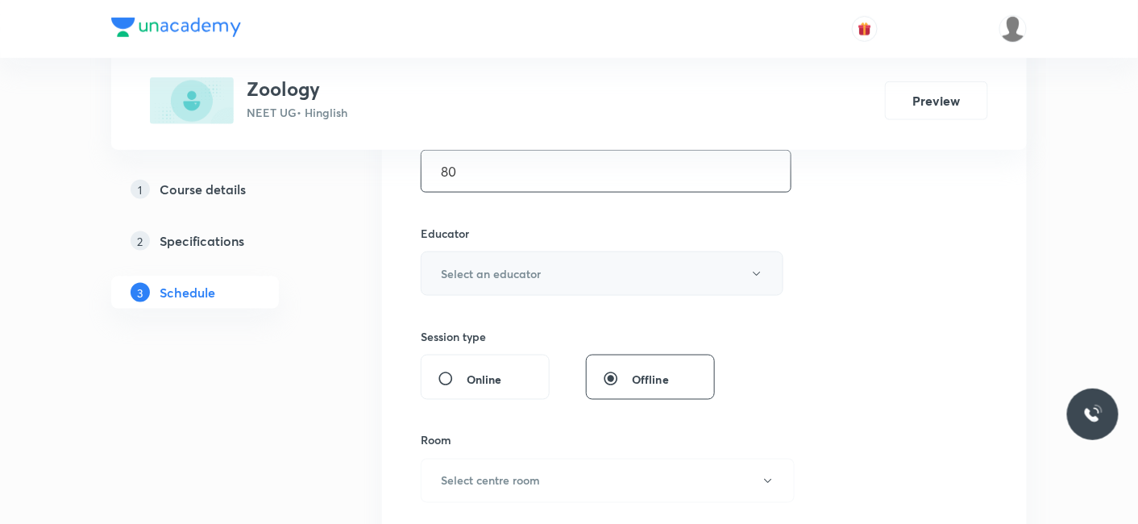
type input "80"
click at [505, 265] on h6 "Select an educator" at bounding box center [491, 273] width 100 height 17
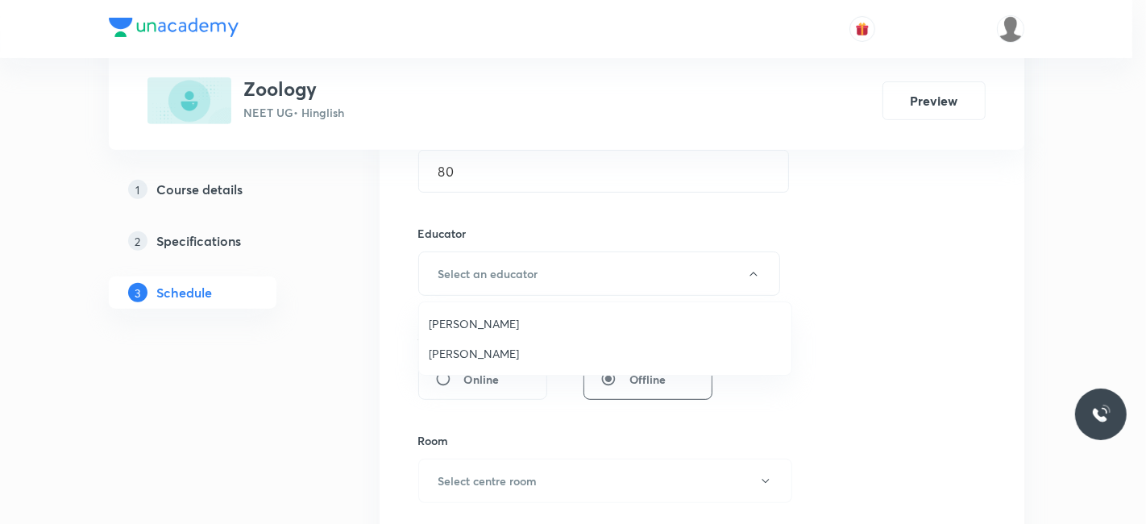
click at [471, 355] on span "Jayanti Maheshwari" at bounding box center [605, 353] width 353 height 17
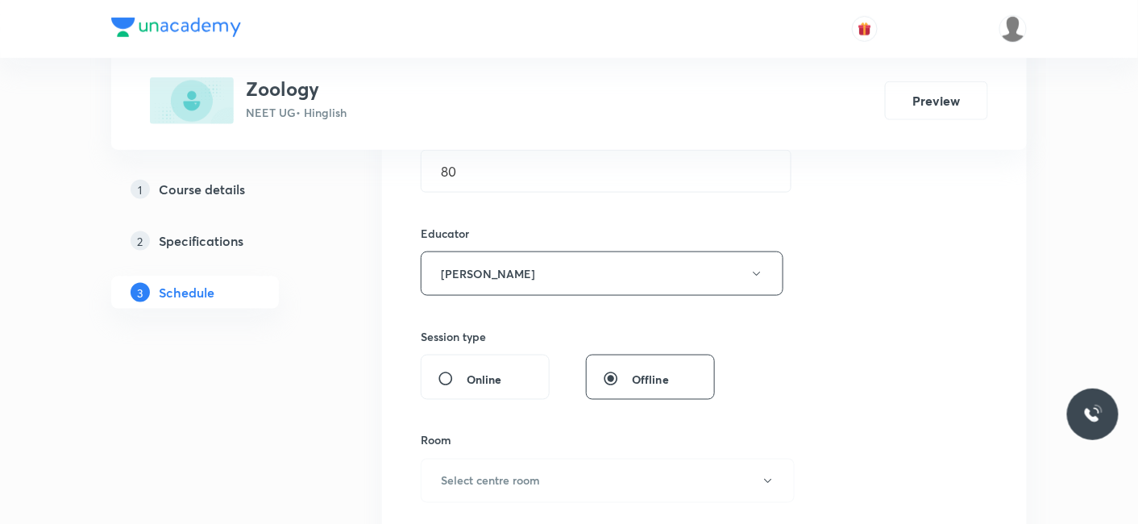
scroll to position [626, 0]
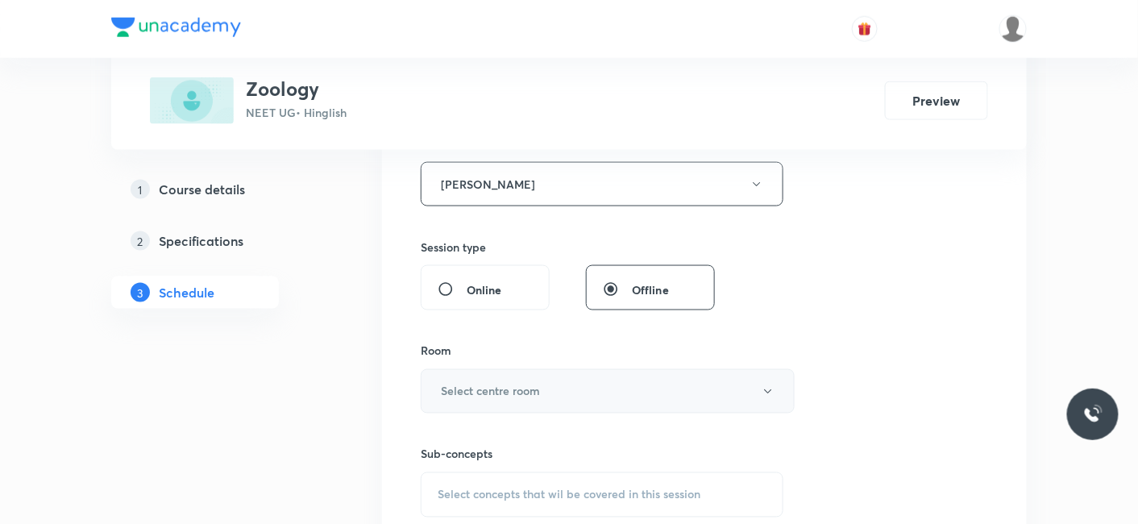
click at [491, 384] on h6 "Select centre room" at bounding box center [490, 391] width 99 height 17
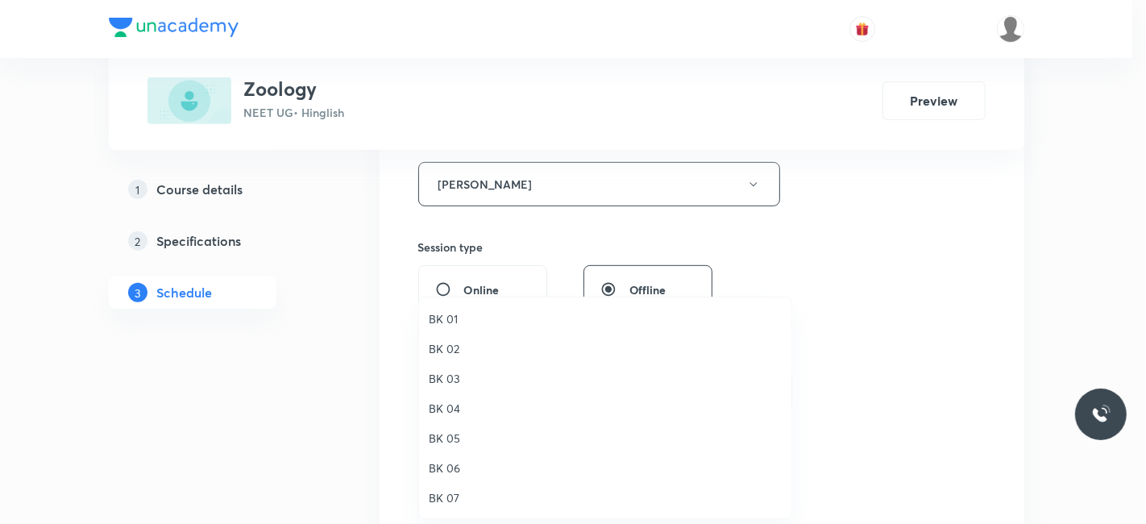
click at [442, 434] on span "BK 05" at bounding box center [605, 438] width 353 height 17
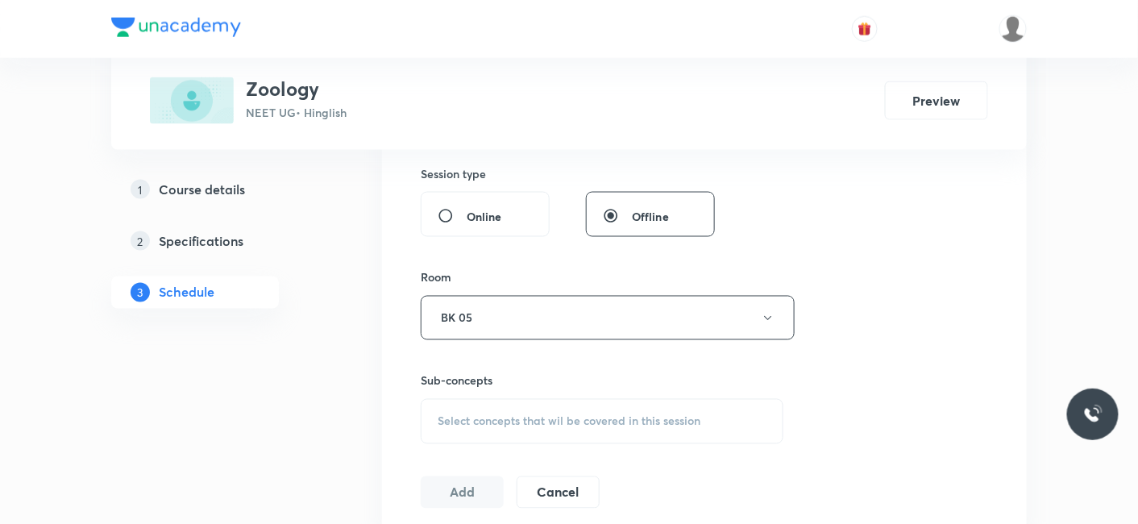
scroll to position [716, 0]
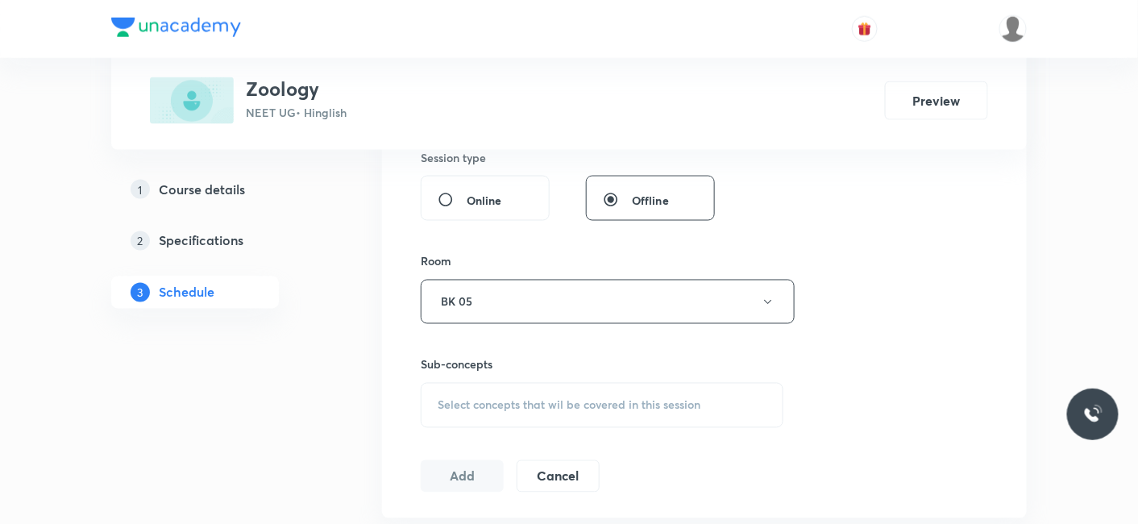
click at [503, 383] on div "Select concepts that wil be covered in this session" at bounding box center [602, 405] width 363 height 45
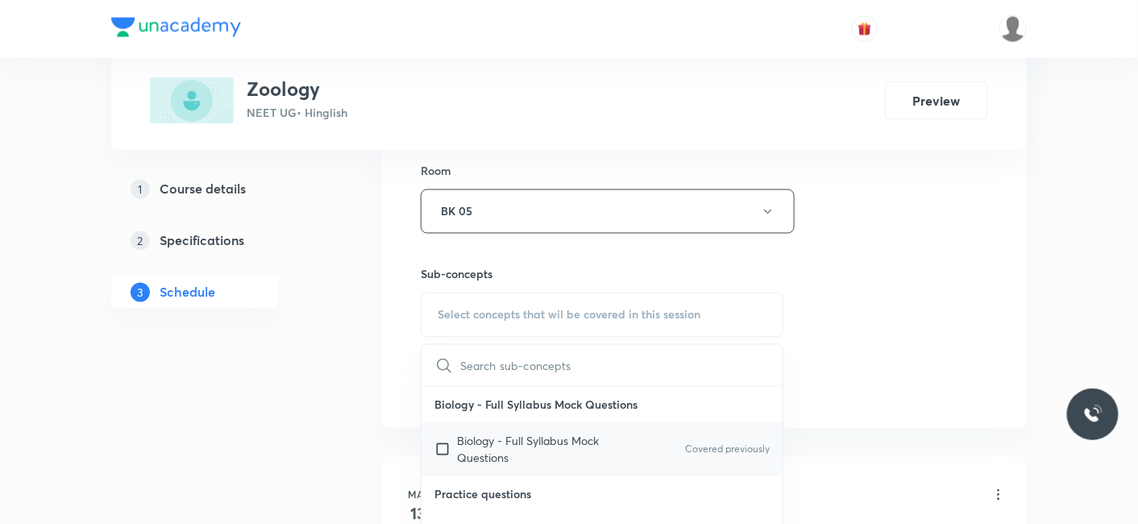
scroll to position [89, 0]
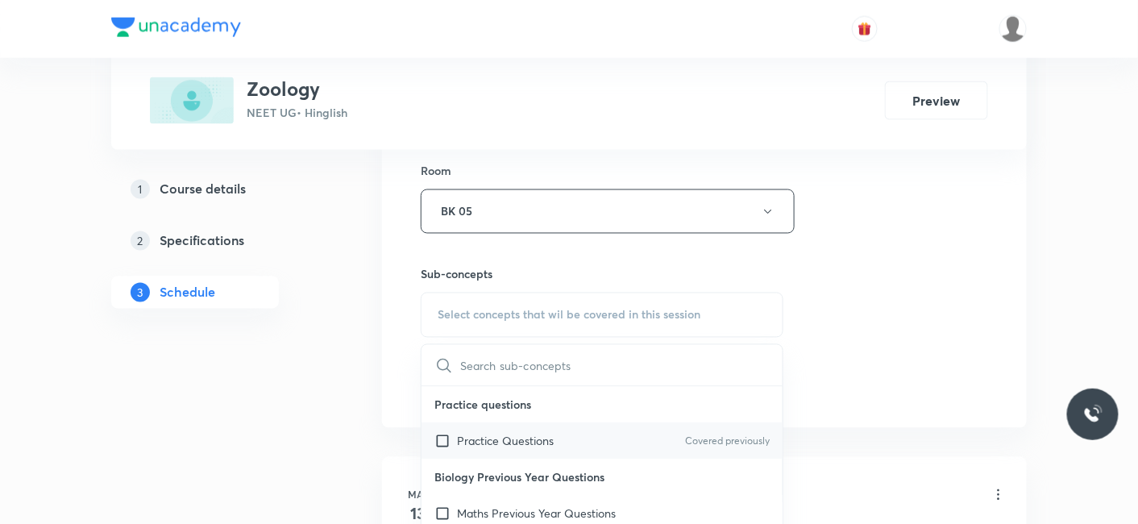
click at [488, 434] on p "Practice Questions" at bounding box center [505, 441] width 97 height 17
checkbox input "true"
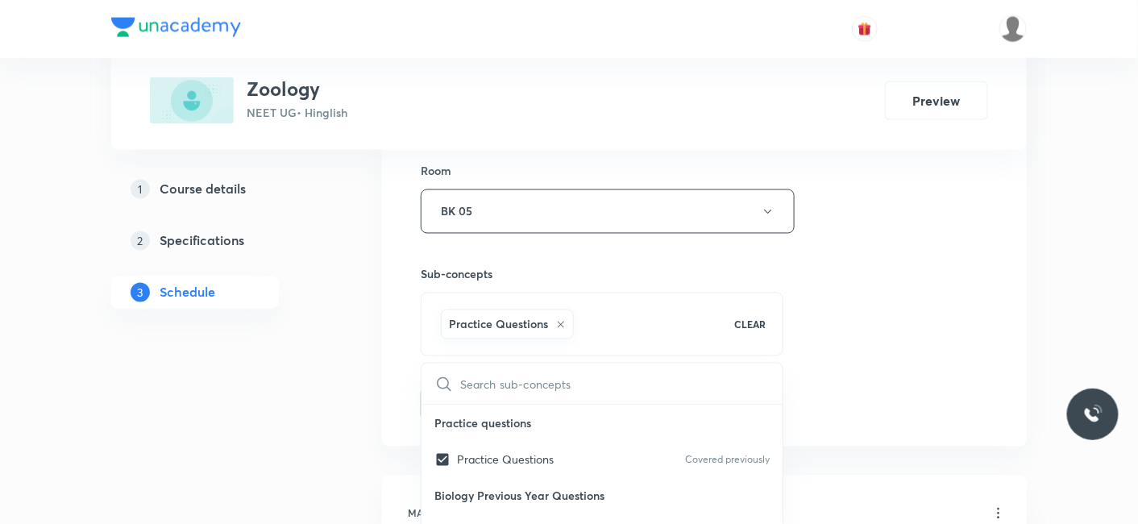
drag, startPoint x: 312, startPoint y: 420, endPoint x: 385, endPoint y: 395, distance: 77.5
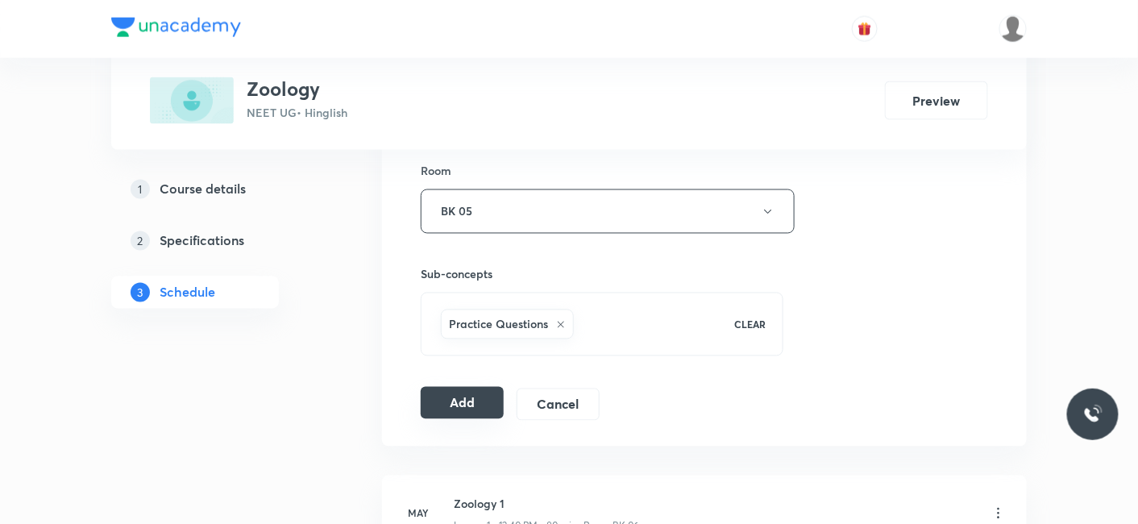
click at [450, 395] on button "Add" at bounding box center [462, 403] width 83 height 32
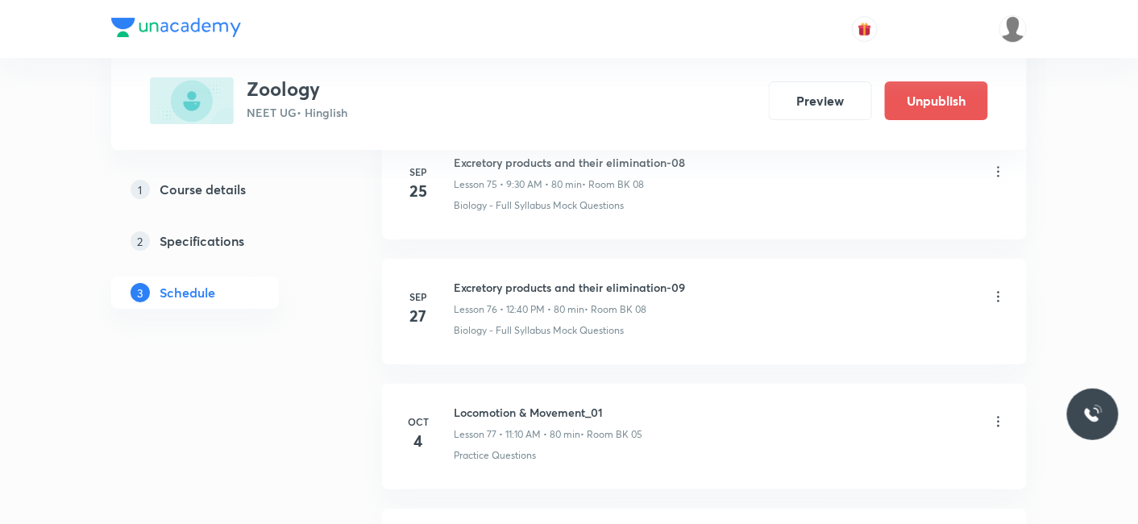
scroll to position [9859, 0]
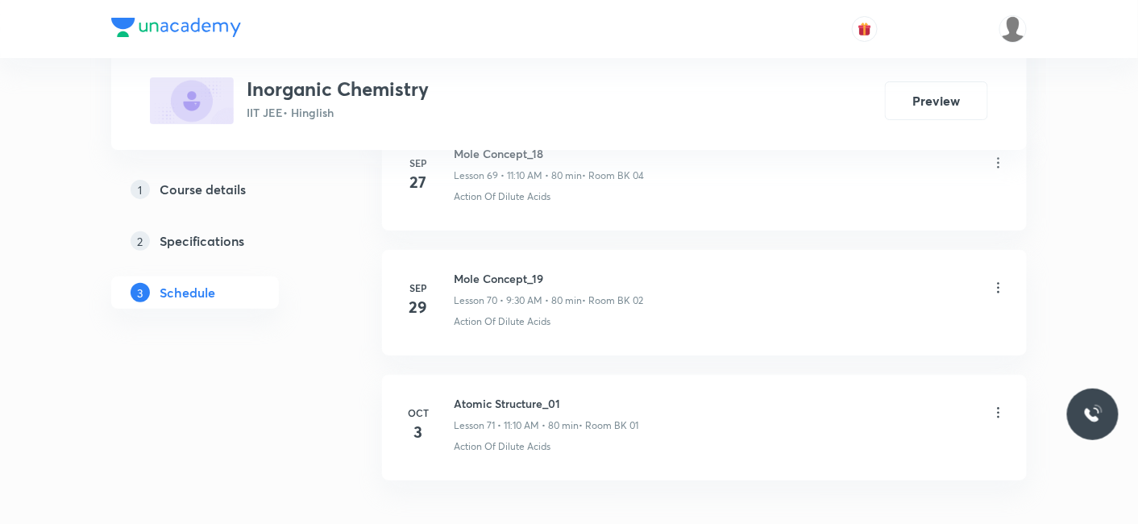
scroll to position [9704, 0]
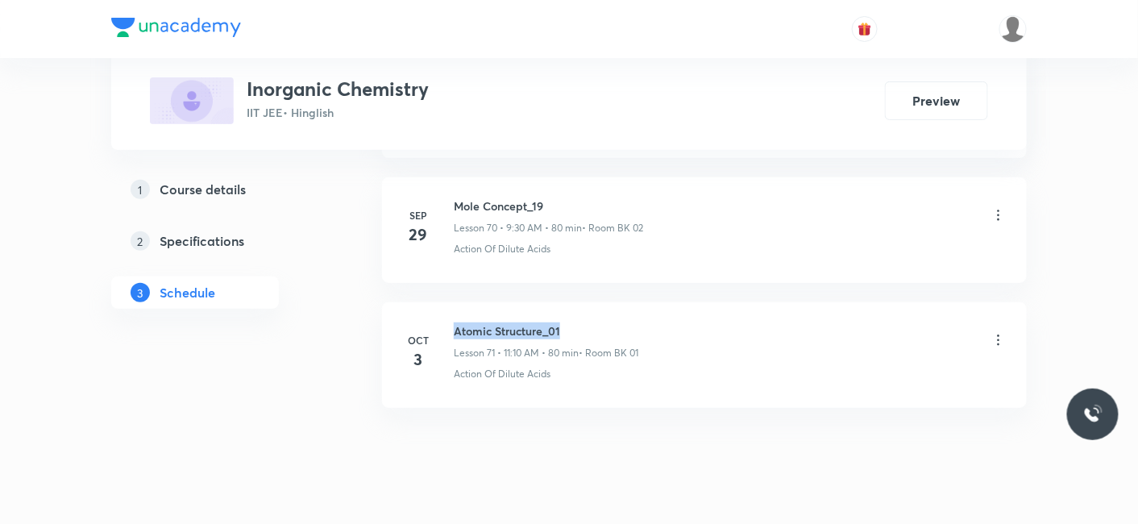
drag, startPoint x: 456, startPoint y: 297, endPoint x: 612, endPoint y: 290, distance: 155.7
click at [612, 322] on h6 "Atomic Structure_01" at bounding box center [546, 330] width 185 height 17
copy h6 "Atomic Structure_01"
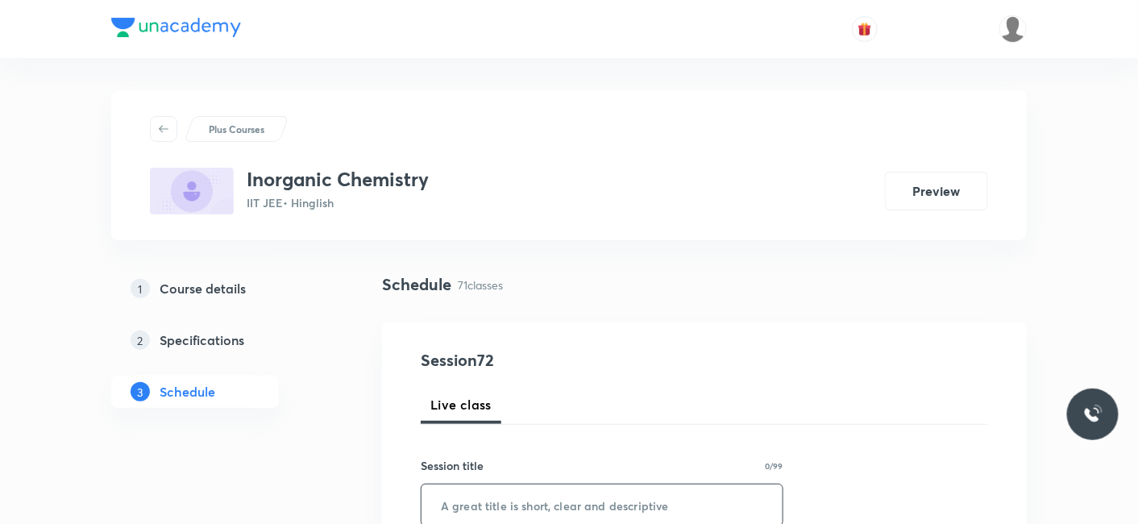
scroll to position [179, 0]
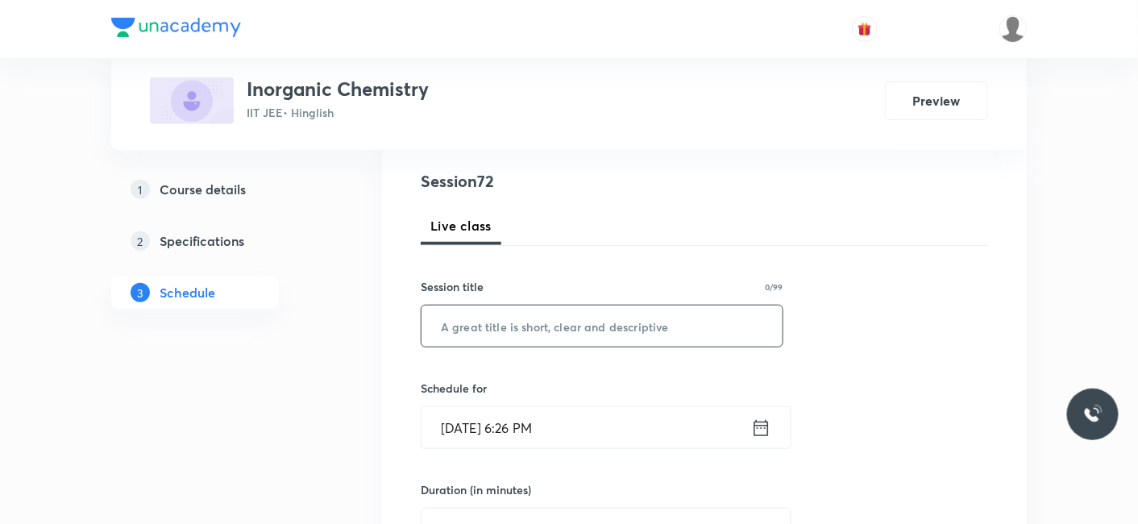
click at [551, 310] on input "text" at bounding box center [601, 325] width 361 height 41
paste input "Atomic Structure_01"
type input "Atomic Structure_02"
click at [496, 418] on input "[DATE] 6:26 PM" at bounding box center [586, 427] width 330 height 41
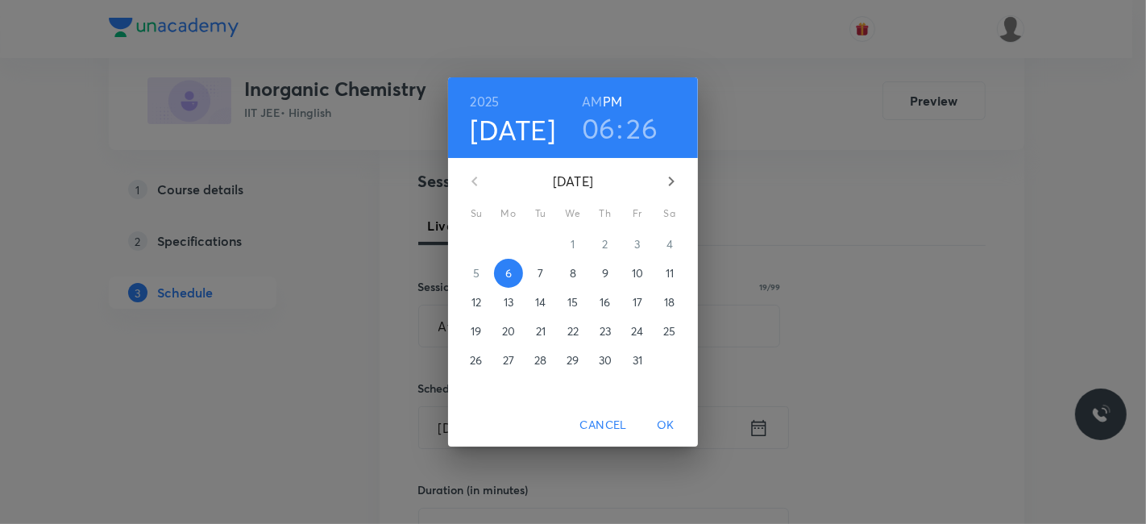
click at [539, 273] on p "7" at bounding box center [541, 273] width 6 height 16
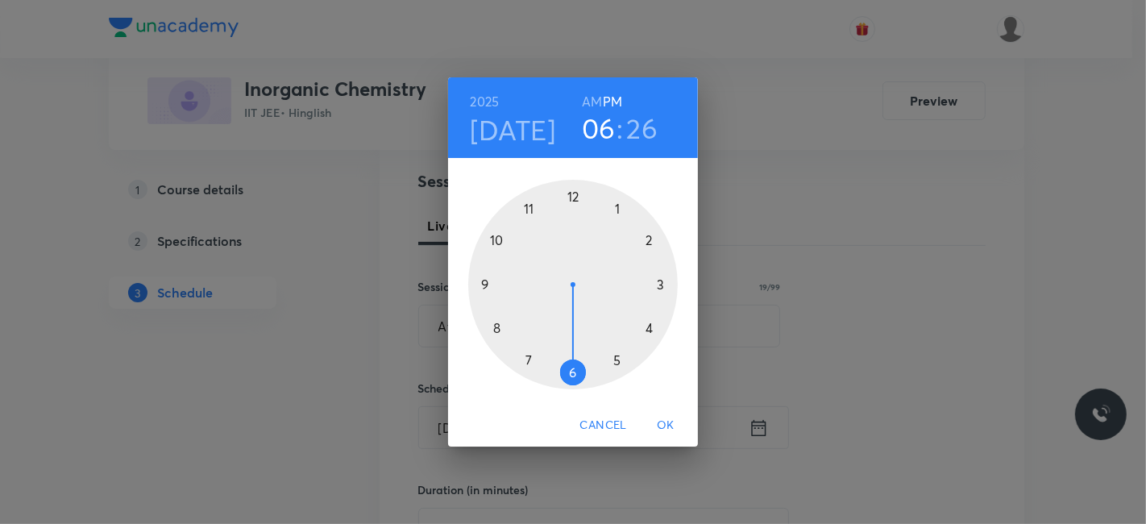
click at [593, 101] on h6 "AM" at bounding box center [592, 101] width 20 height 23
click at [495, 328] on div at bounding box center [573, 285] width 210 height 210
click at [574, 191] on div at bounding box center [573, 285] width 210 height 210
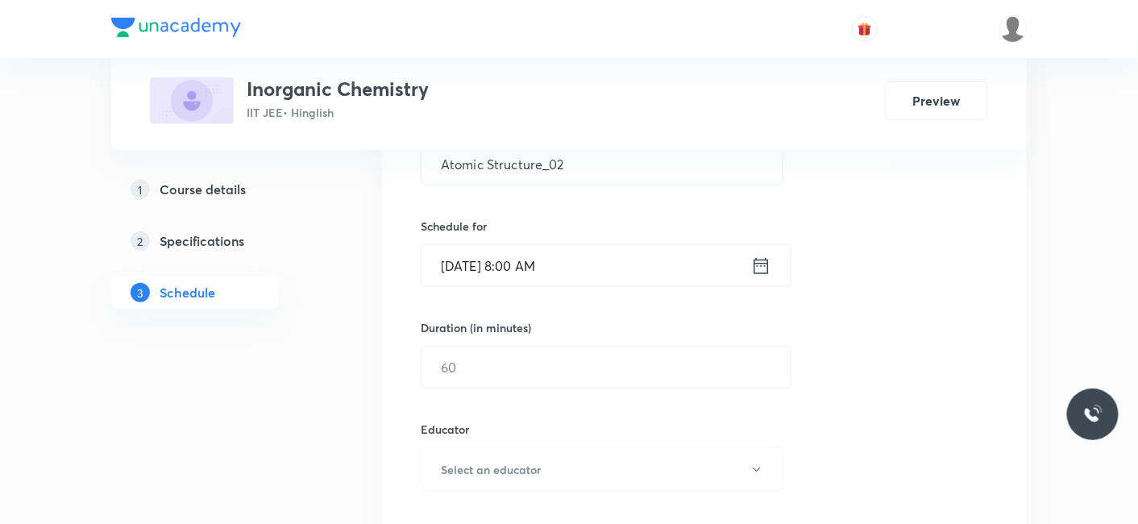
scroll to position [358, 0]
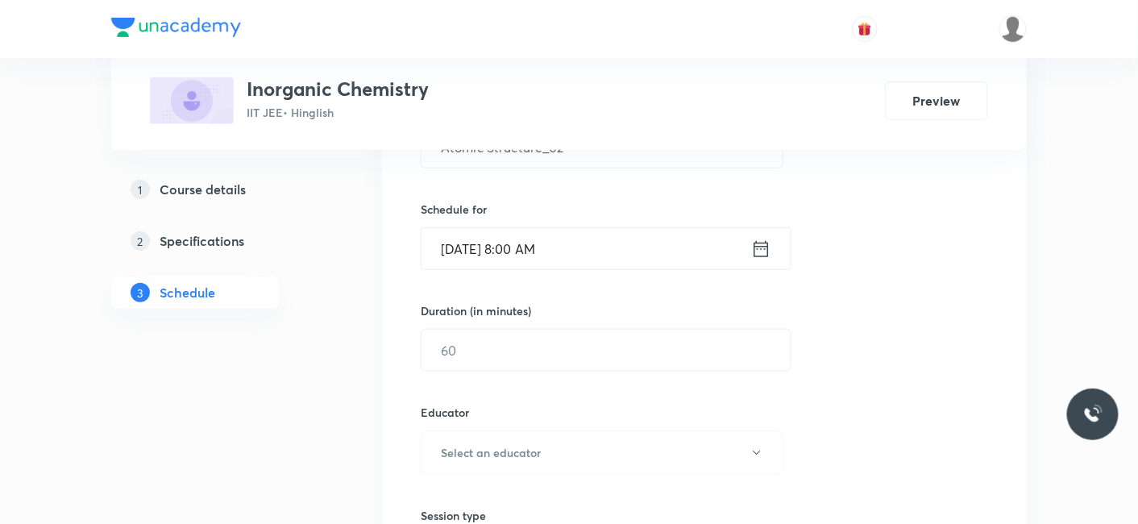
click at [524, 326] on div "Duration (in minutes) ​" at bounding box center [568, 336] width 294 height 69
click at [490, 350] on input "text" at bounding box center [605, 350] width 369 height 41
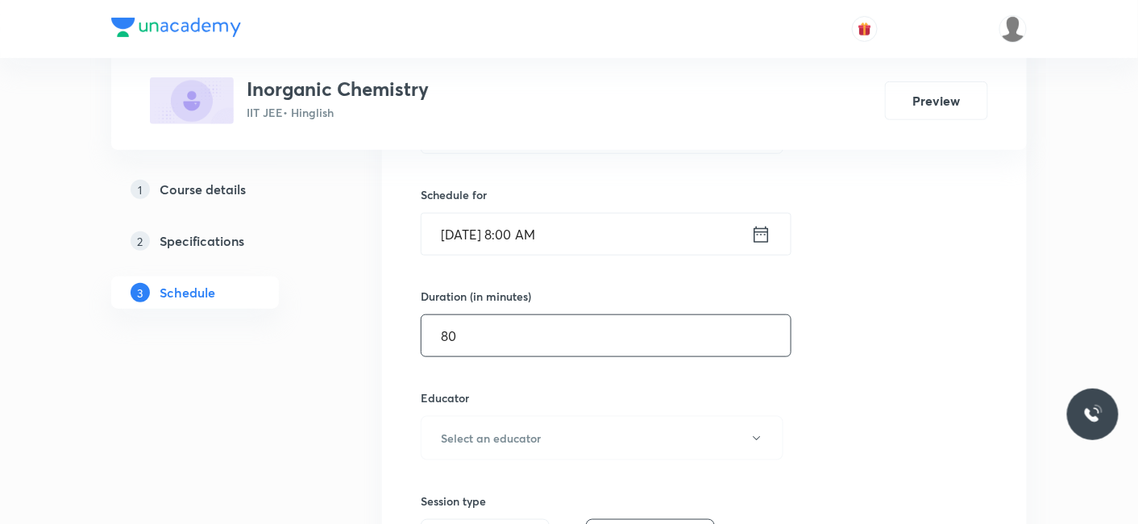
scroll to position [537, 0]
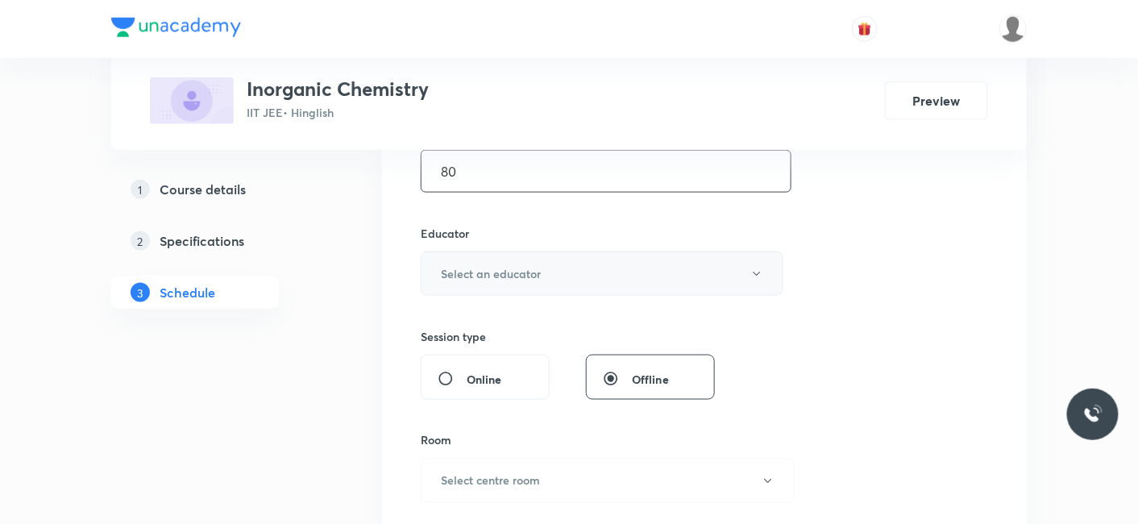
type input "80"
click at [490, 269] on h6 "Select an educator" at bounding box center [491, 273] width 100 height 17
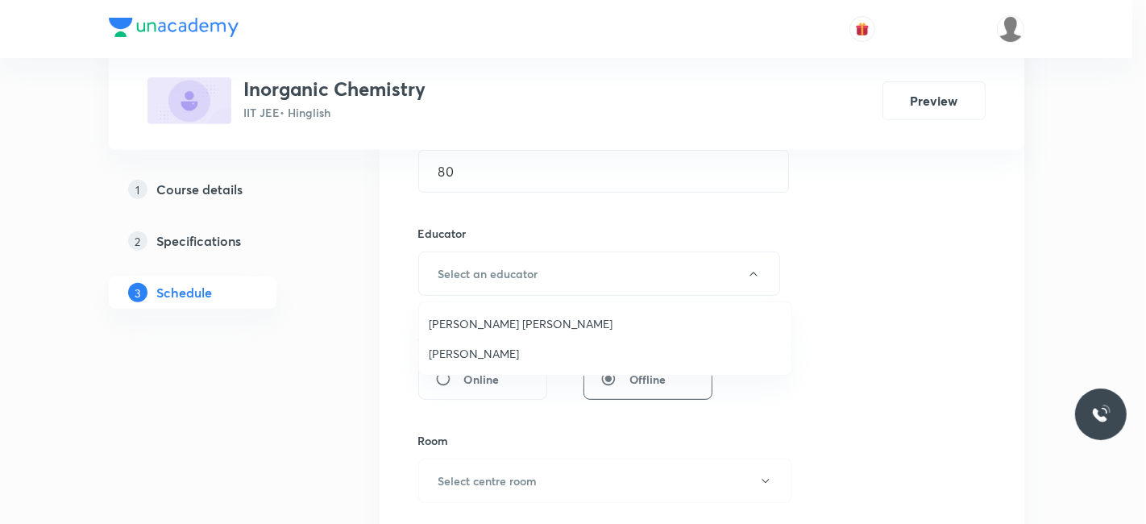
click at [455, 348] on span "Praveen Sharma" at bounding box center [605, 353] width 353 height 17
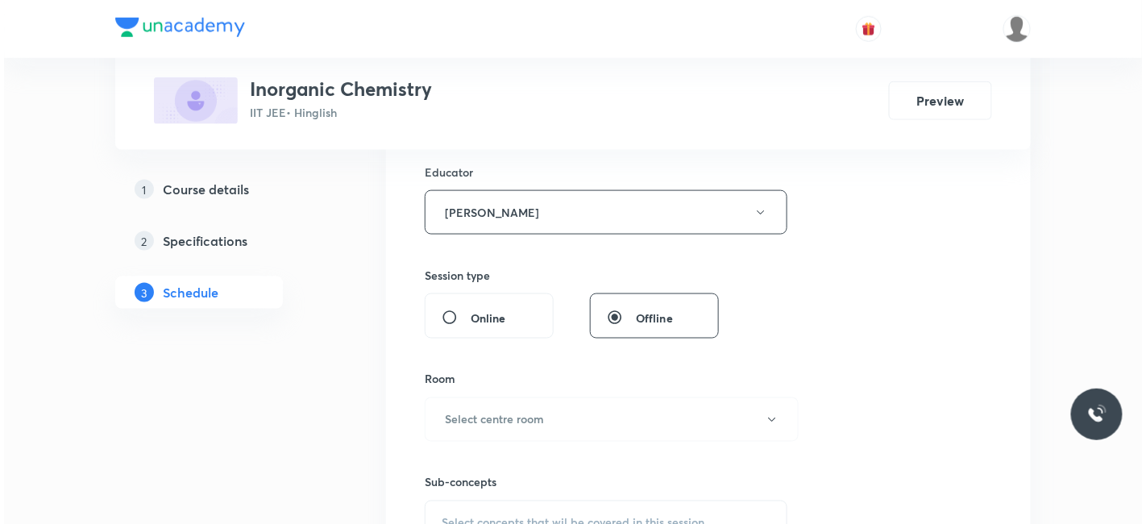
scroll to position [626, 0]
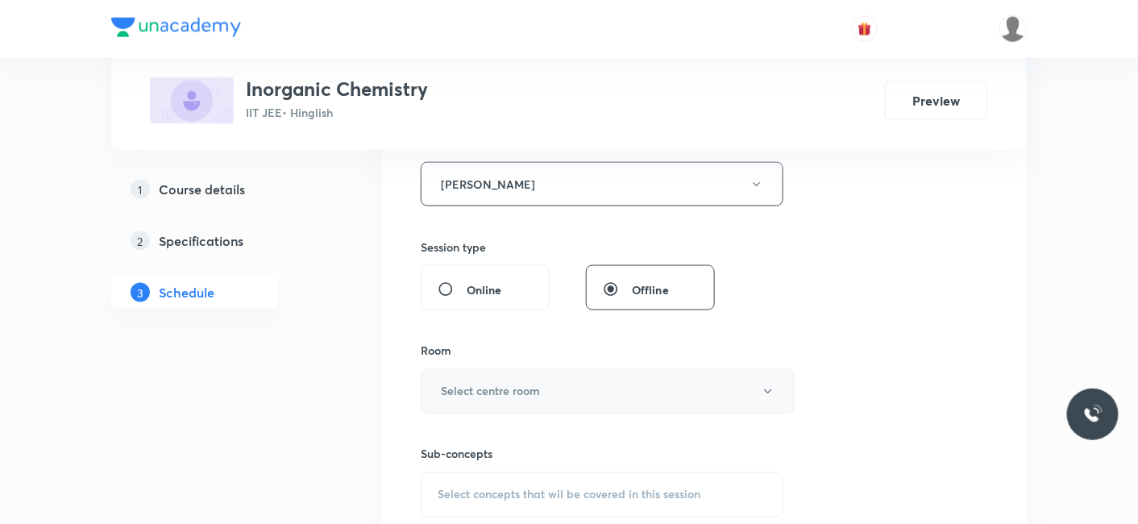
click at [492, 392] on h6 "Select centre room" at bounding box center [490, 391] width 99 height 17
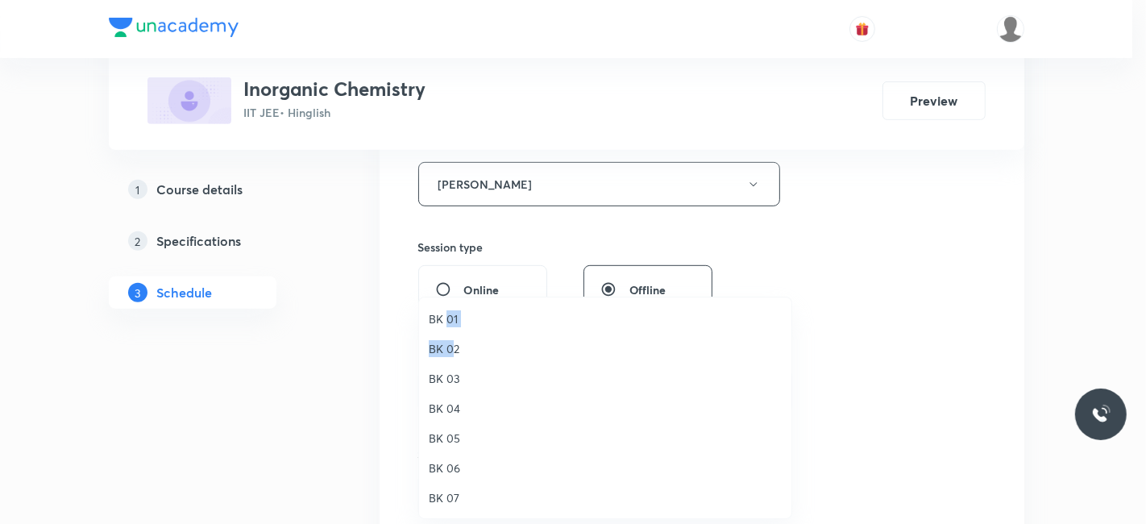
drag, startPoint x: 449, startPoint y: 348, endPoint x: 446, endPoint y: 318, distance: 29.9
click at [446, 318] on ul "BK 01 BK 02 BK 03 BK 04 BK 05 BK 06 BK 07 BK 08" at bounding box center [612, 422] width 386 height 251
click at [436, 312] on span "BK 01" at bounding box center [605, 318] width 353 height 17
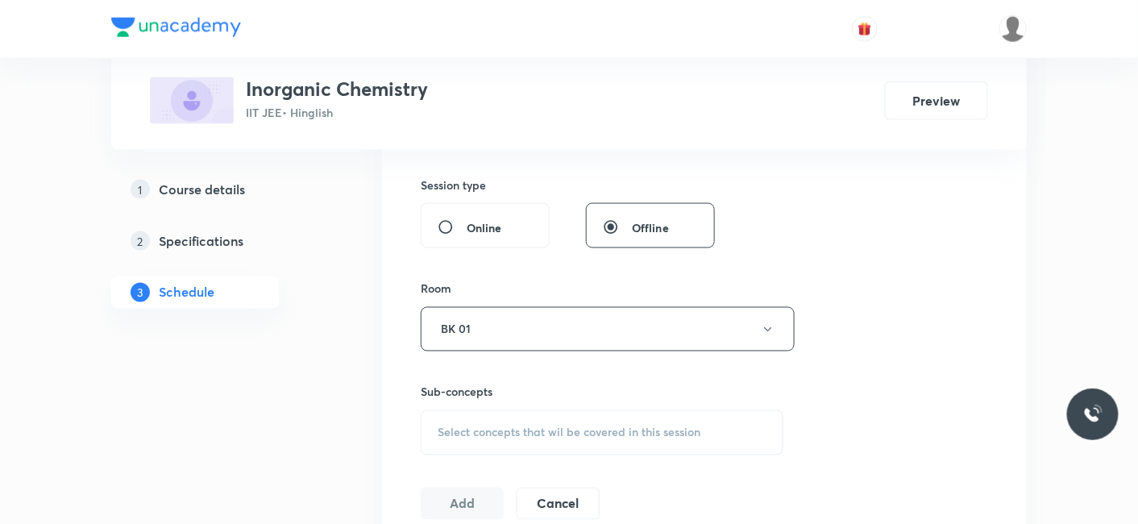
scroll to position [716, 0]
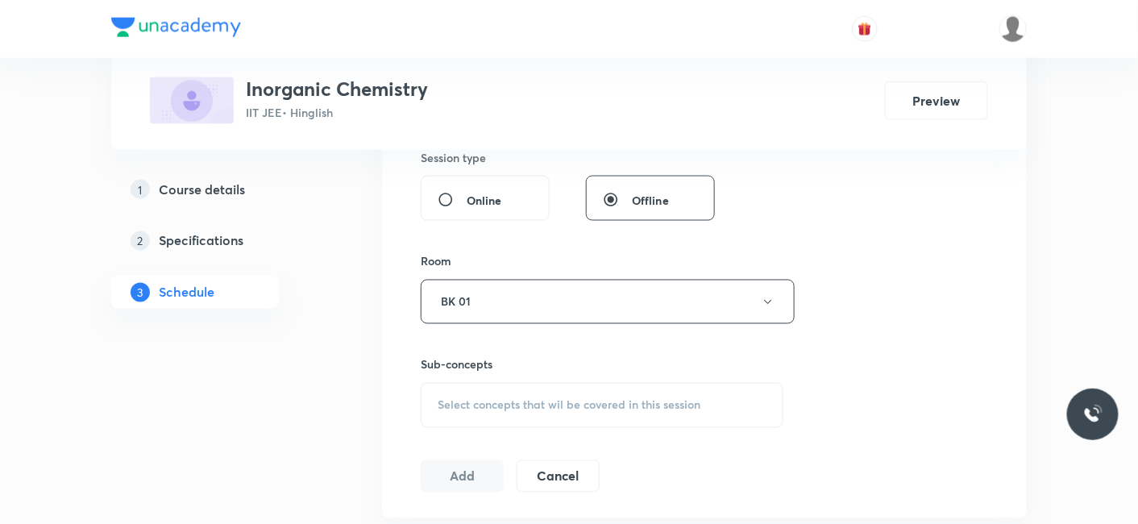
click at [465, 402] on span "Select concepts that wil be covered in this session" at bounding box center [569, 405] width 263 height 13
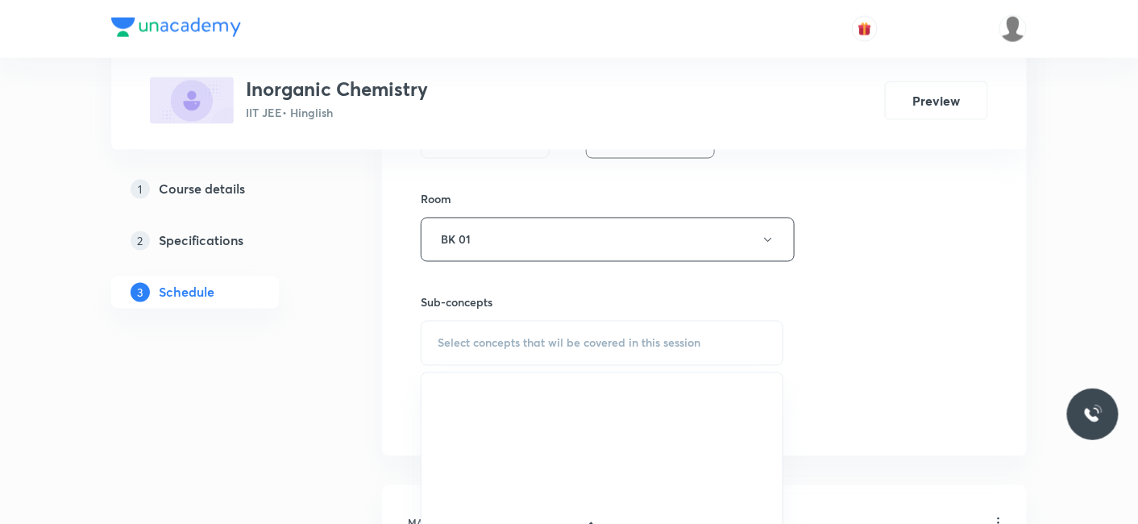
scroll to position [806, 0]
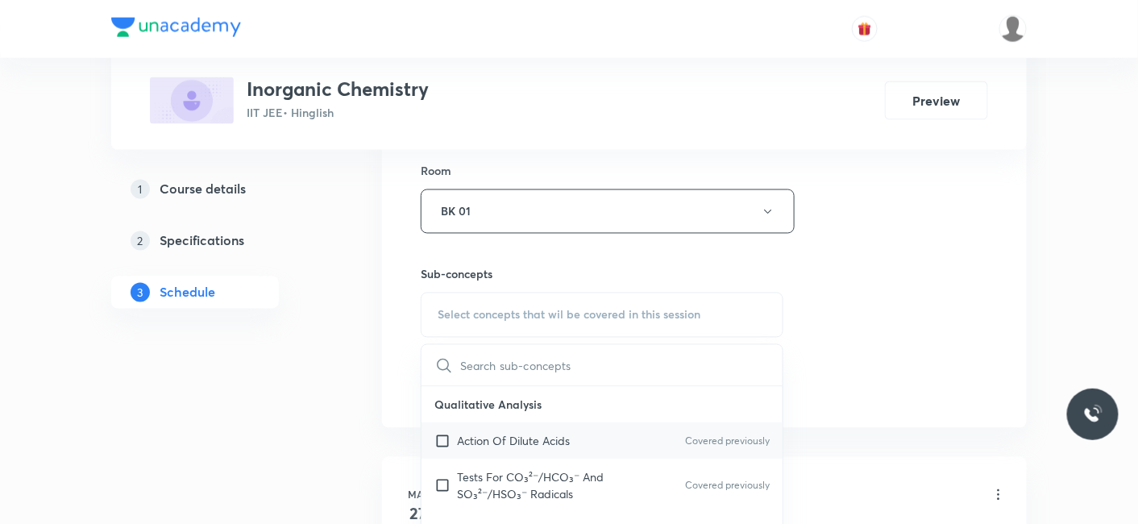
click at [489, 438] on p "Action Of Dilute Acids" at bounding box center [513, 441] width 113 height 17
checkbox input "true"
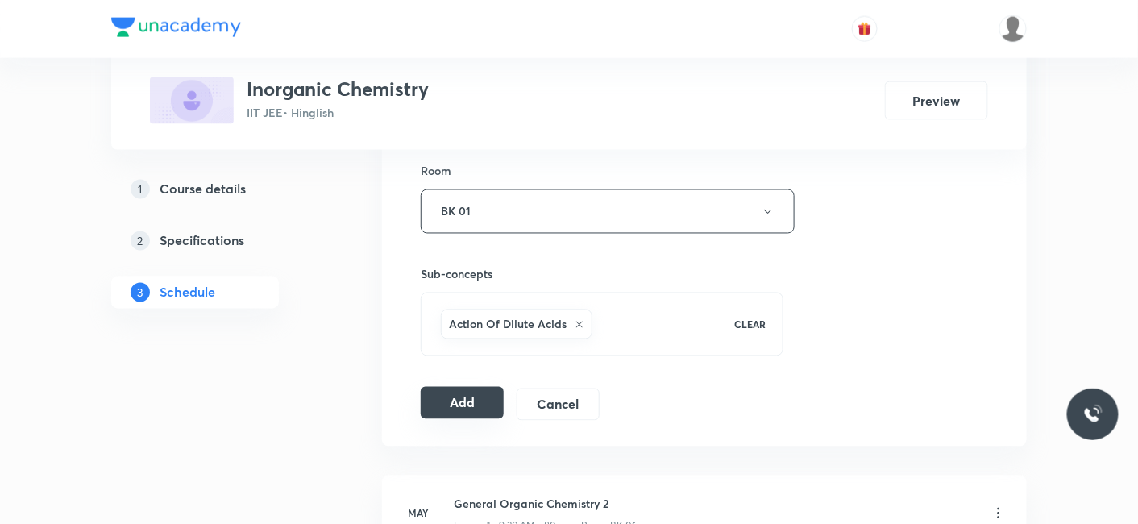
drag, startPoint x: 464, startPoint y: 405, endPoint x: 472, endPoint y: 392, distance: 14.5
click at [471, 392] on button "Add" at bounding box center [462, 403] width 83 height 32
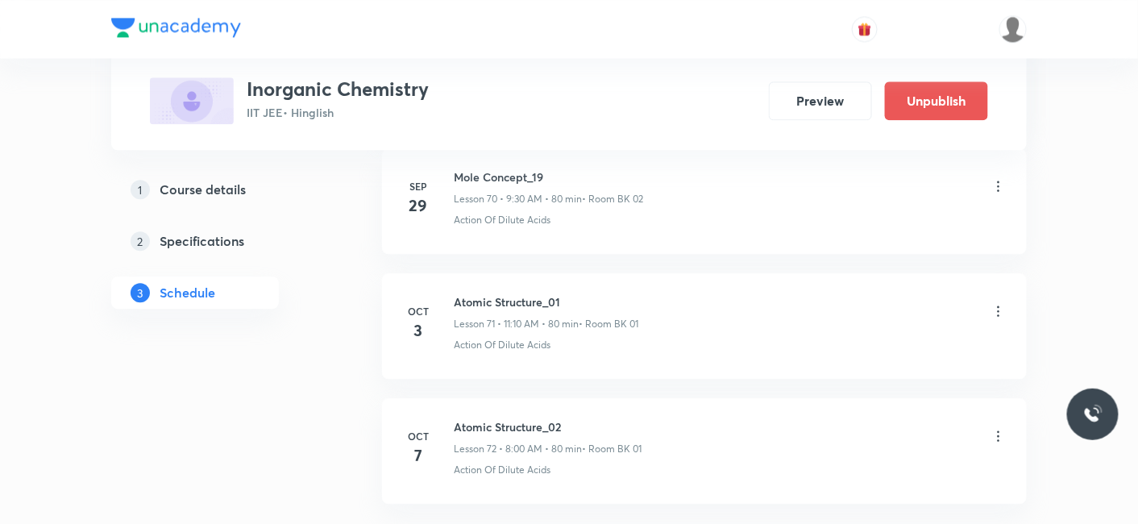
scroll to position [8988, 0]
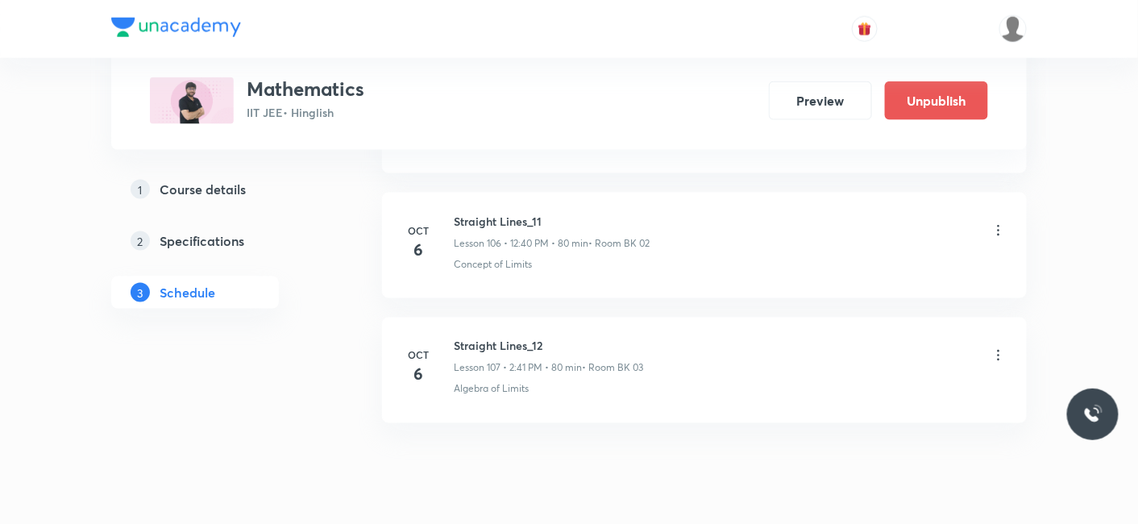
scroll to position [14016, 0]
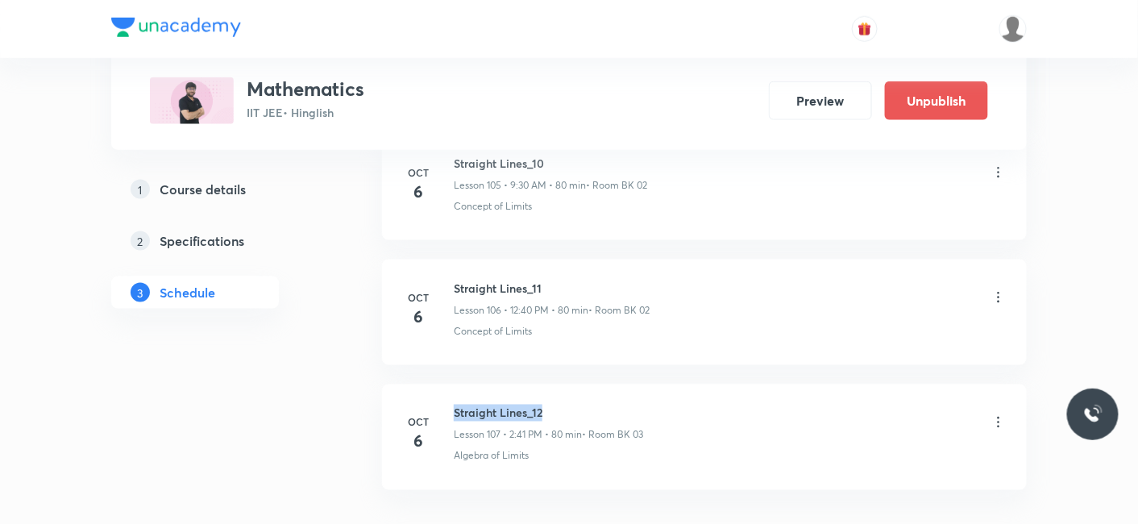
drag, startPoint x: 451, startPoint y: 359, endPoint x: 574, endPoint y: 359, distance: 122.5
click at [574, 405] on div "[DATE] Straight Lines_12 Lesson 107 • 2:41 PM • 80 min • Room BK 03 Algebra of …" at bounding box center [704, 434] width 604 height 59
copy h6 "Straight Lines_12"
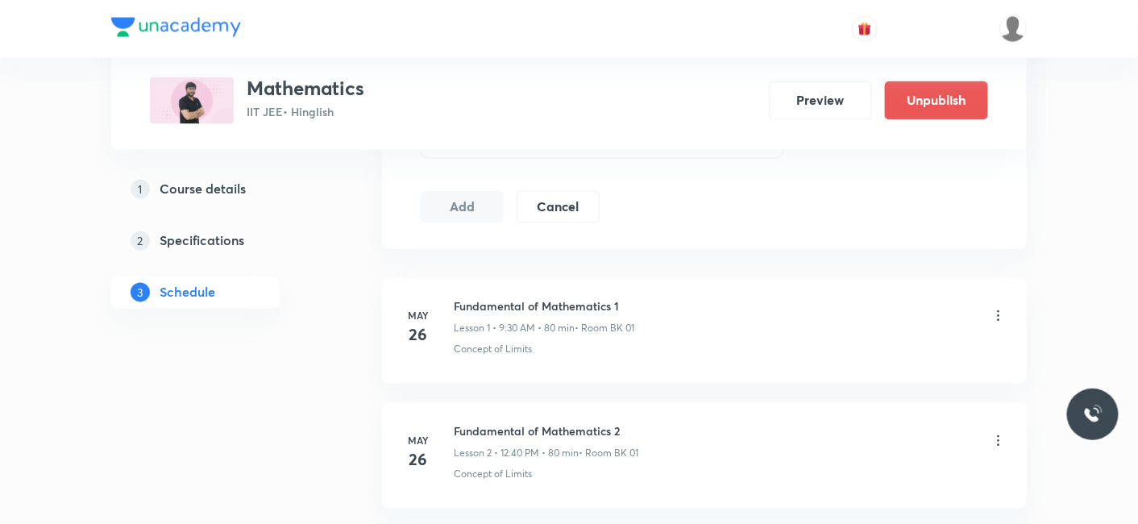
scroll to position [166, 0]
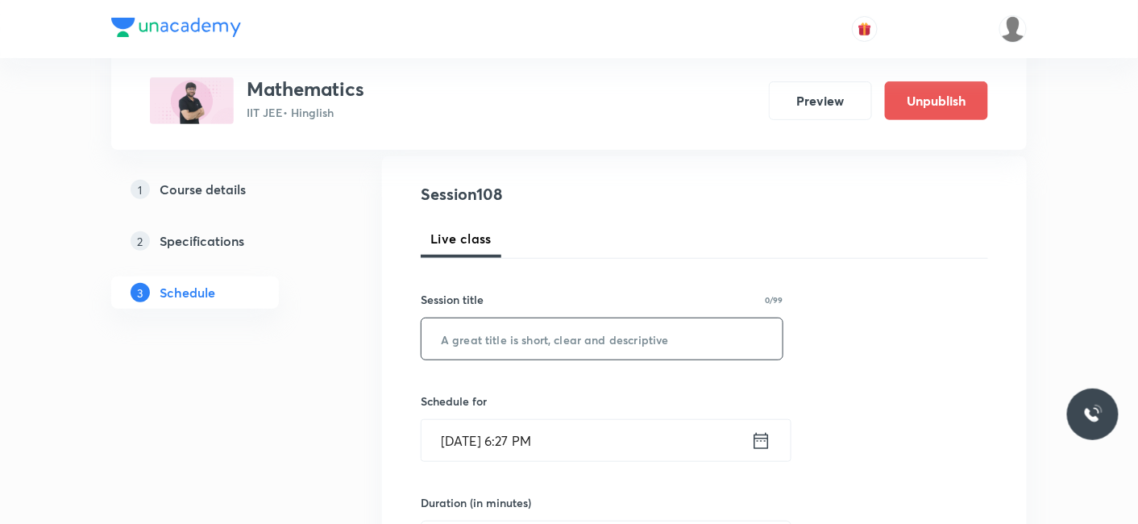
click at [575, 326] on input "text" at bounding box center [601, 338] width 361 height 41
paste input "Straight Lines_12"
type input "Straight Lines_13"
click at [536, 434] on input "[DATE] 6:27 PM" at bounding box center [586, 440] width 330 height 41
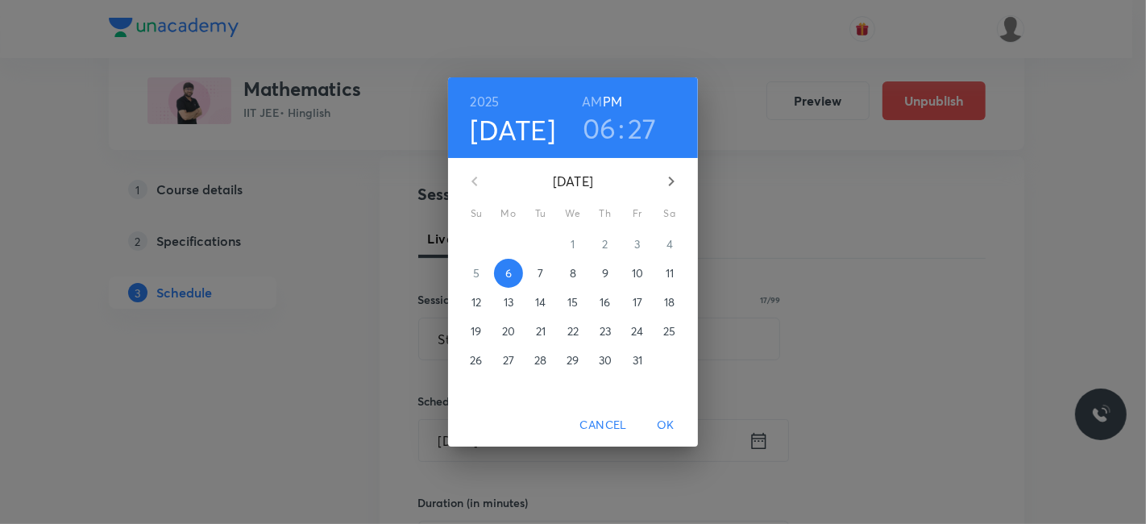
click at [538, 275] on p "7" at bounding box center [541, 273] width 6 height 16
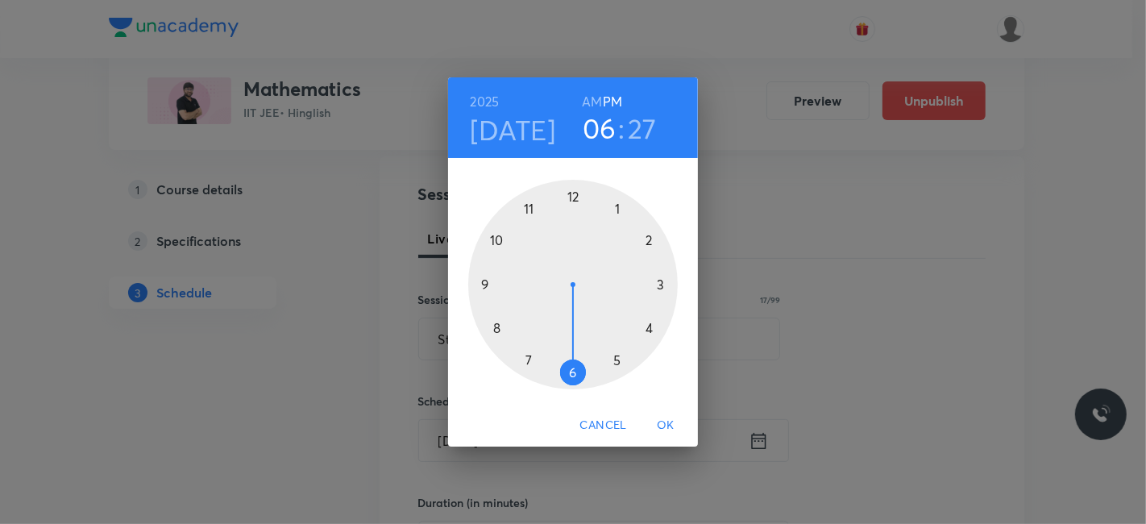
click at [594, 100] on h6 "AM" at bounding box center [592, 101] width 20 height 23
click at [482, 283] on div at bounding box center [573, 285] width 210 height 210
click at [571, 372] on div at bounding box center [573, 285] width 210 height 210
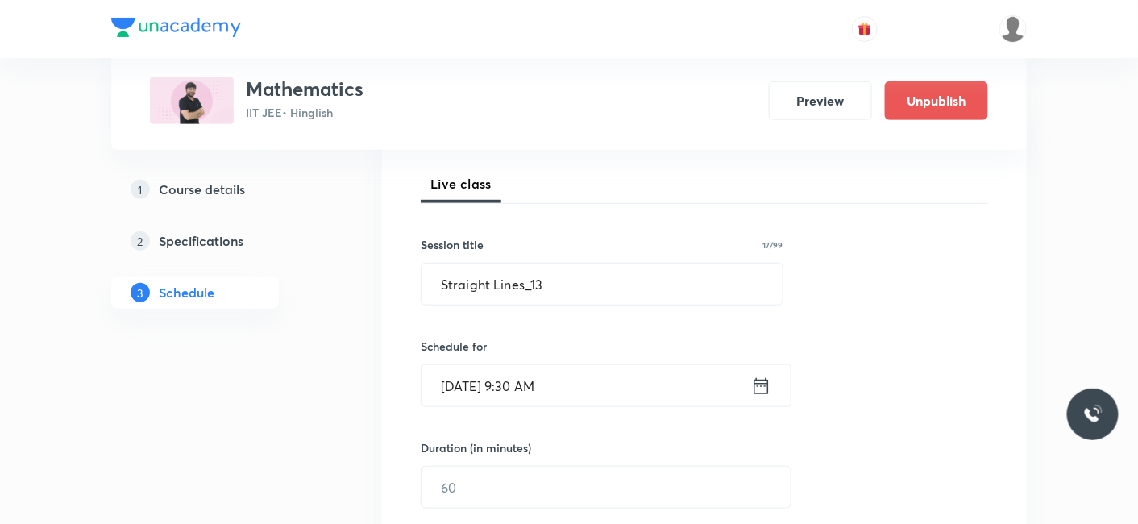
scroll to position [345, 0]
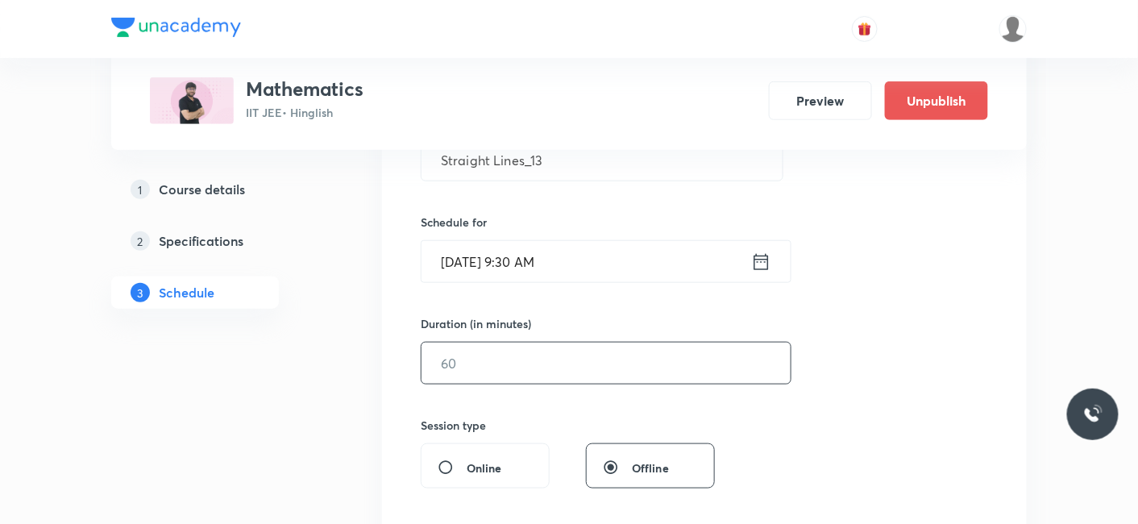
click at [497, 369] on input "text" at bounding box center [605, 363] width 369 height 41
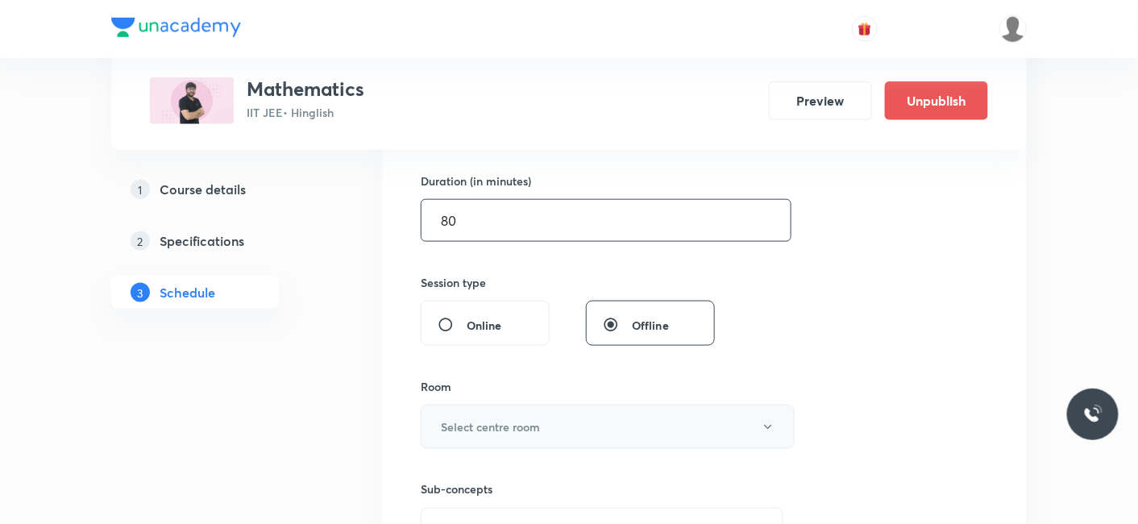
scroll to position [525, 0]
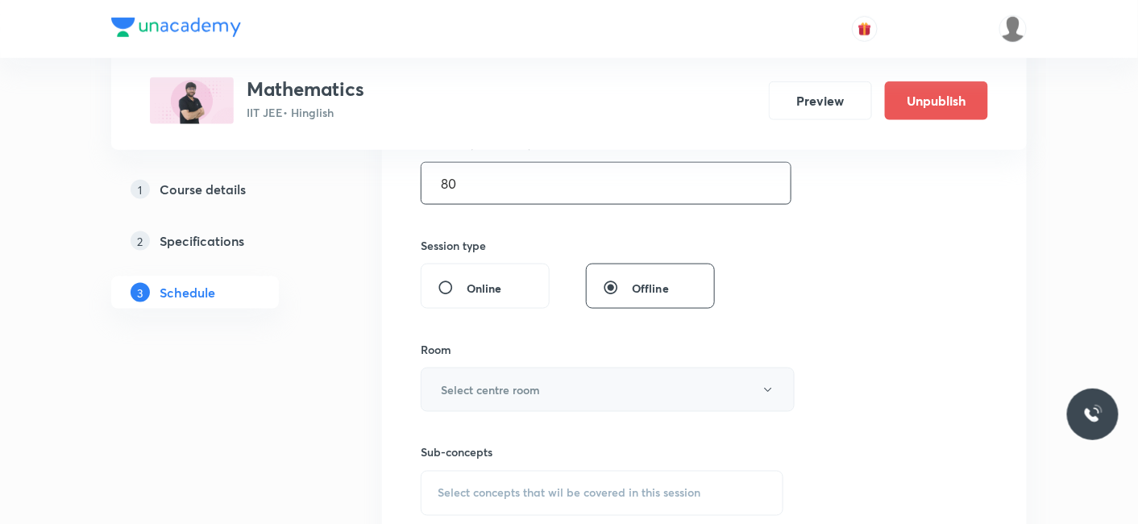
type input "80"
click at [493, 384] on h6 "Select centre room" at bounding box center [490, 389] width 99 height 17
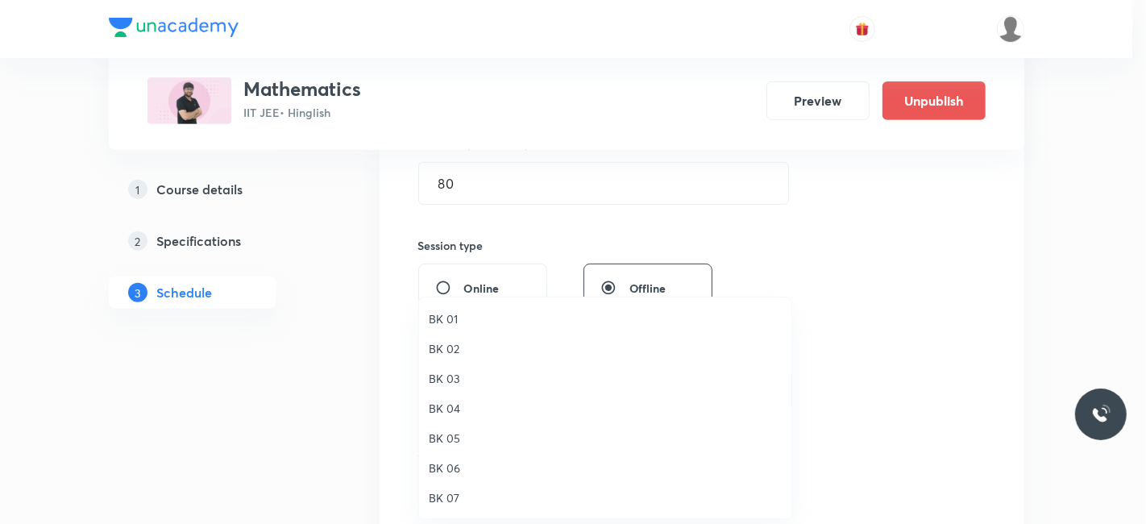
drag, startPoint x: 444, startPoint y: 318, endPoint x: 592, endPoint y: 367, distance: 156.2
click at [446, 318] on span "BK 01" at bounding box center [605, 318] width 353 height 17
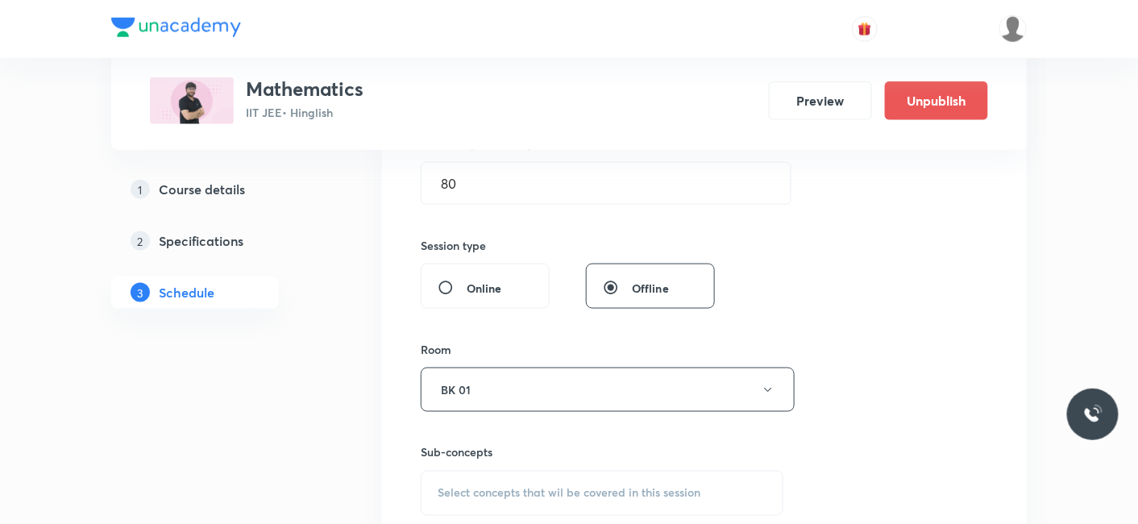
scroll to position [704, 0]
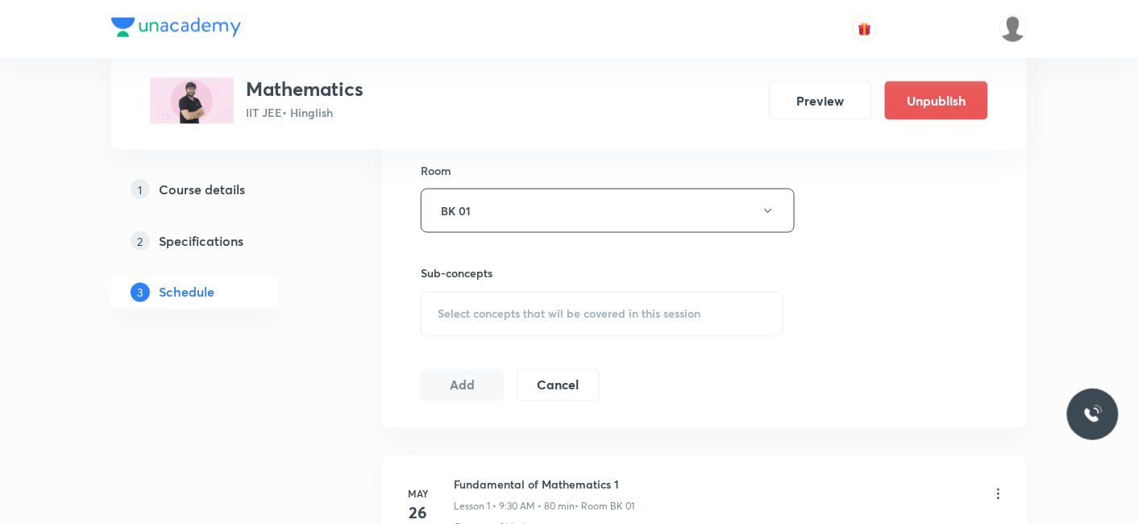
click at [509, 318] on span "Select concepts that wil be covered in this session" at bounding box center [569, 314] width 263 height 13
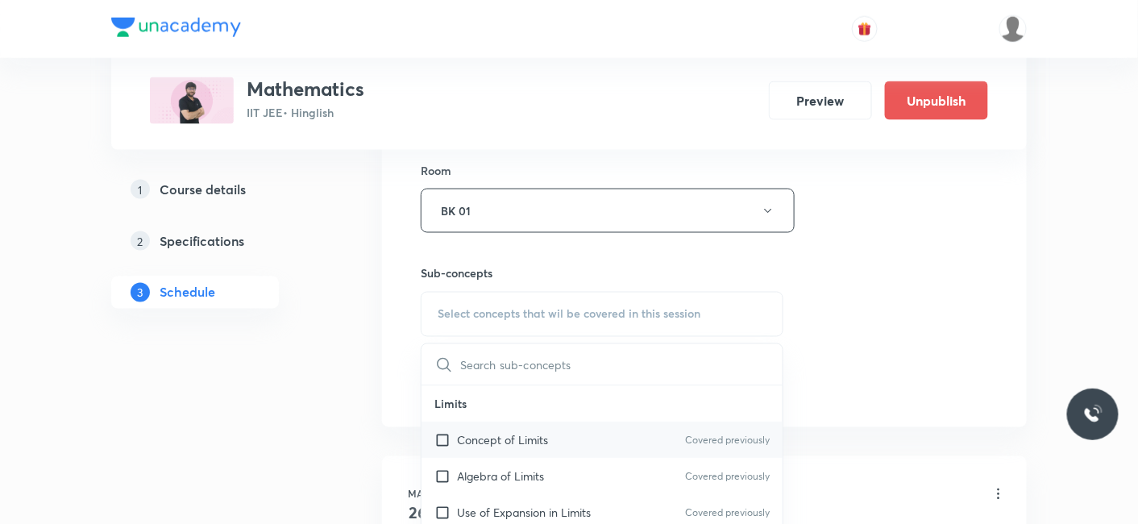
click at [465, 440] on p "Concept of Limits" at bounding box center [502, 440] width 91 height 17
checkbox input "true"
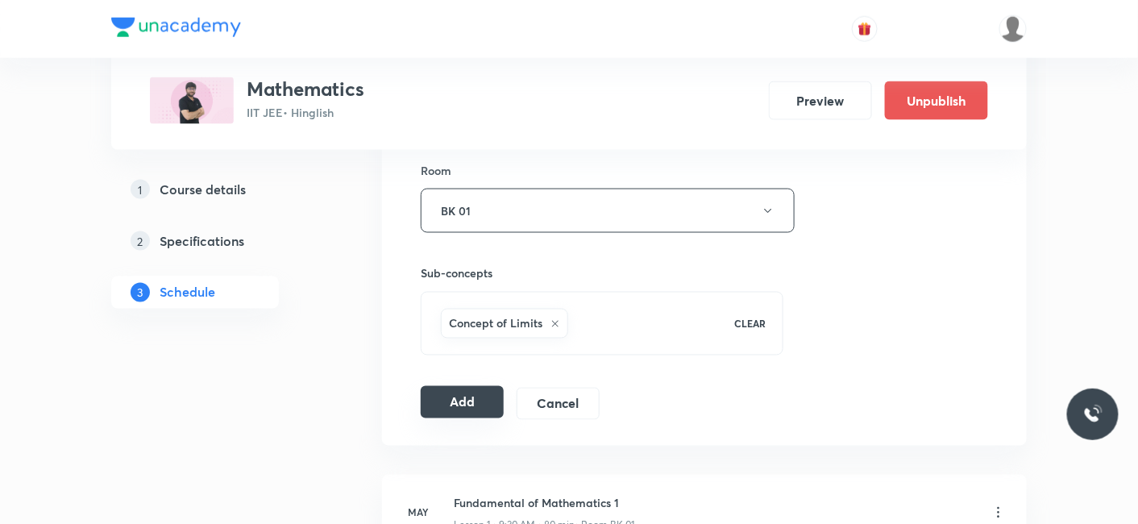
click at [488, 388] on button "Add" at bounding box center [462, 402] width 83 height 32
click at [460, 396] on button "Add" at bounding box center [462, 404] width 83 height 32
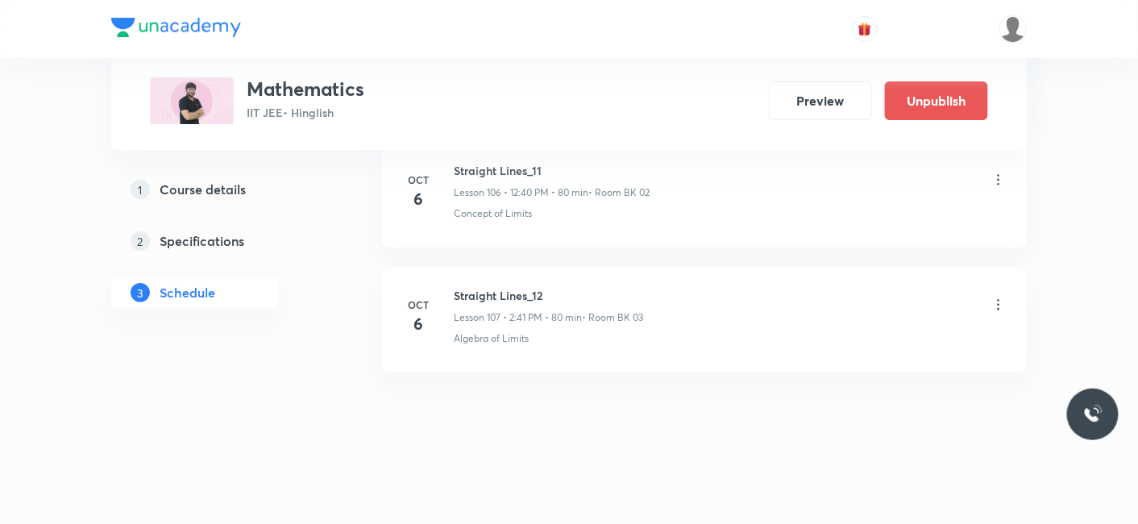
scroll to position [13345, 0]
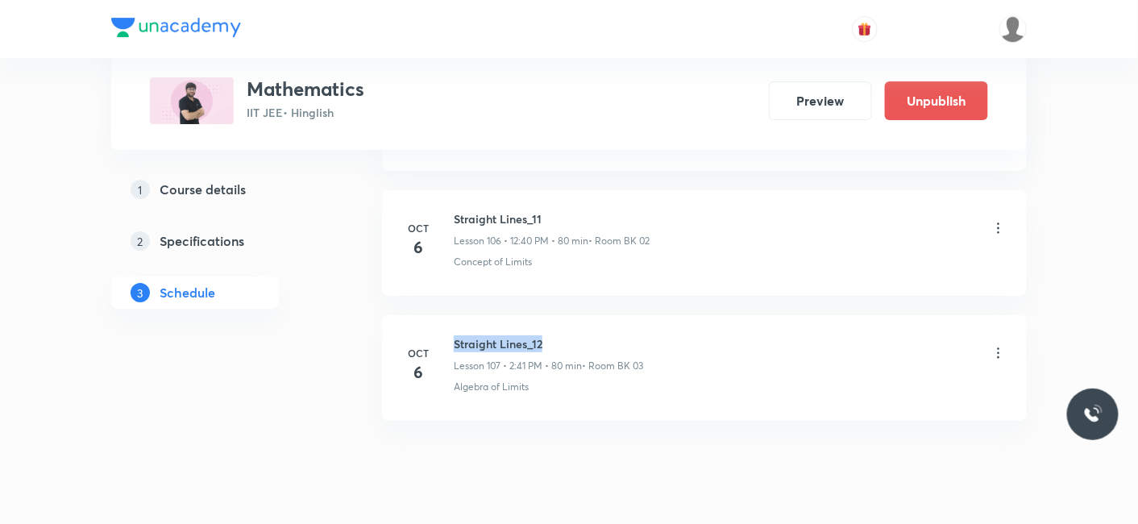
drag, startPoint x: 542, startPoint y: 293, endPoint x: 453, endPoint y: 296, distance: 89.5
click at [454, 335] on h6 "Straight Lines_12" at bounding box center [548, 343] width 189 height 17
copy h6 "Straight Lines_12"
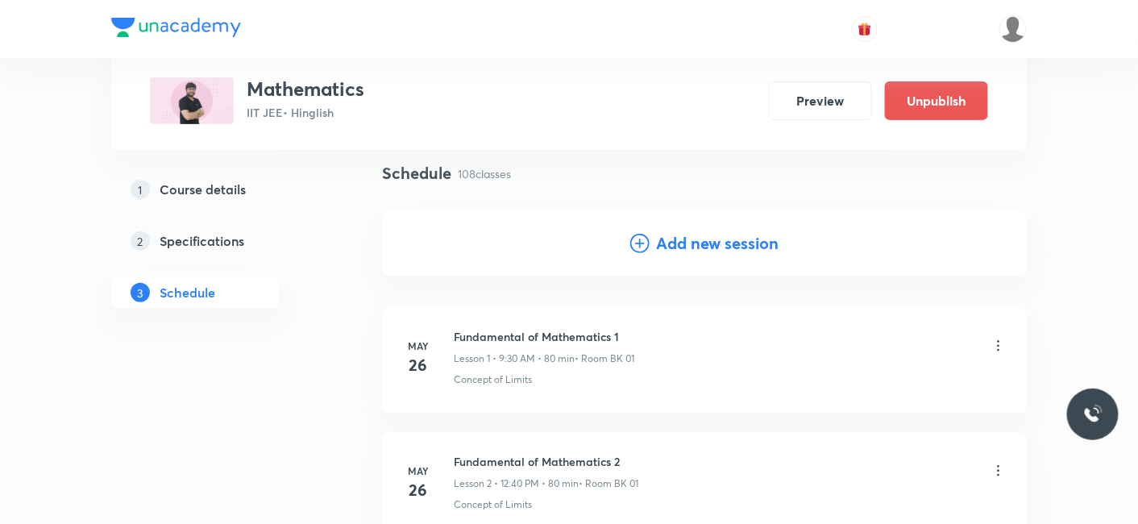
scroll to position [0, 0]
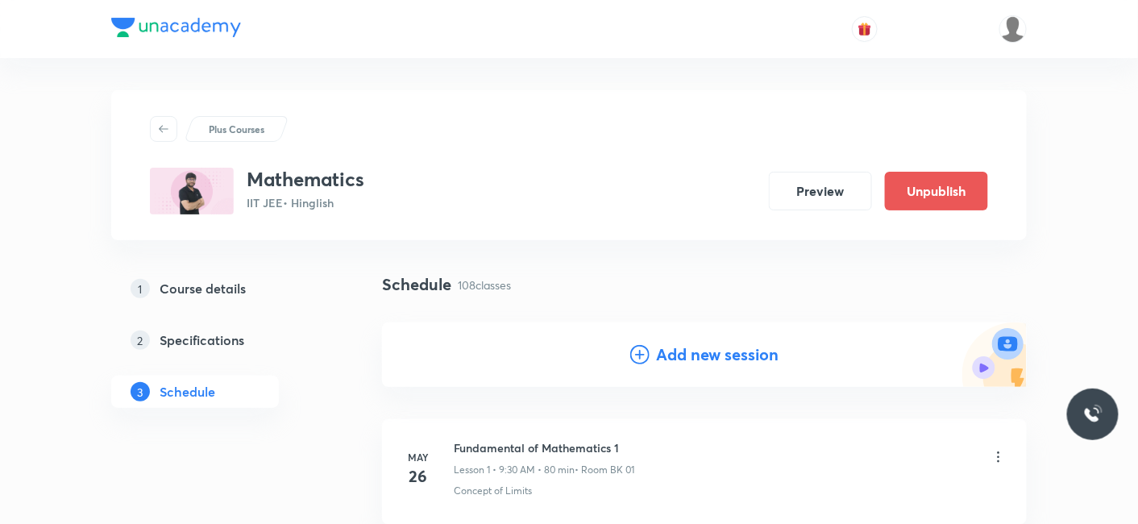
click at [723, 355] on h4 "Add new session" at bounding box center [717, 355] width 122 height 24
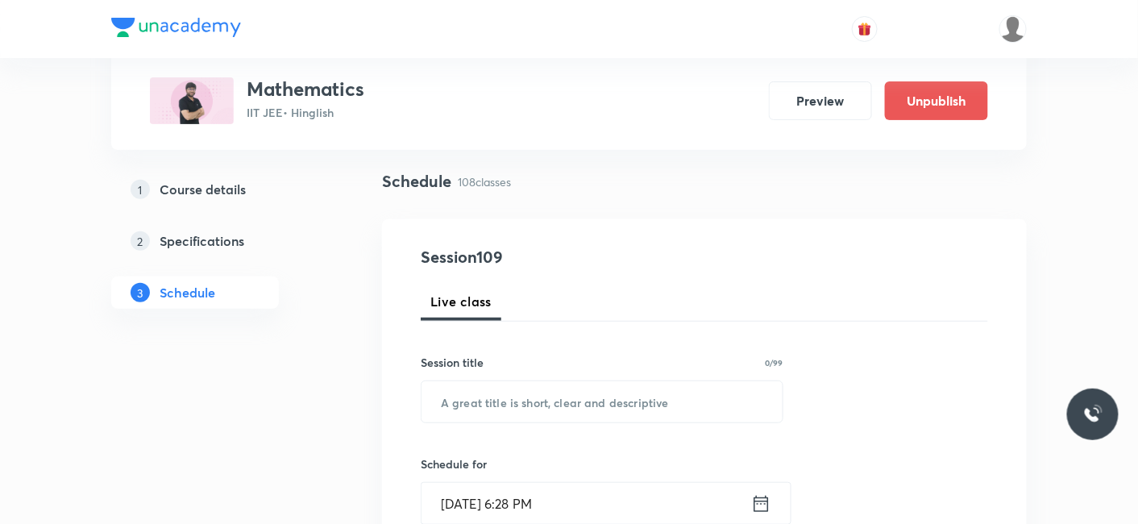
scroll to position [179, 0]
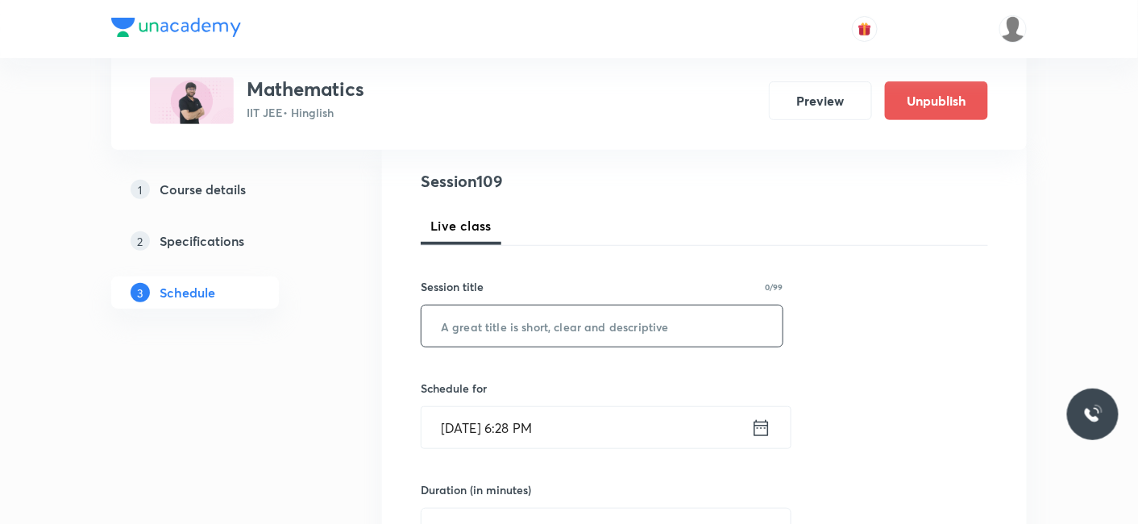
click at [513, 329] on input "text" at bounding box center [601, 325] width 361 height 41
paste input "Straight Lines_12"
type input "Straight Lines_14"
click at [480, 434] on input "Oct 6, 2025, 6:28 PM" at bounding box center [586, 427] width 330 height 41
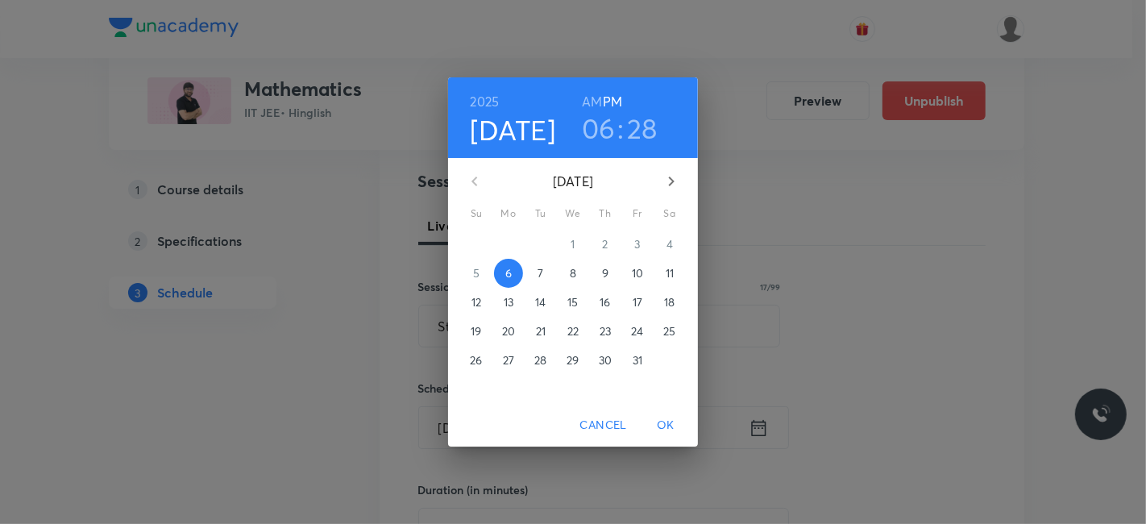
click at [540, 263] on button "7" at bounding box center [540, 273] width 29 height 29
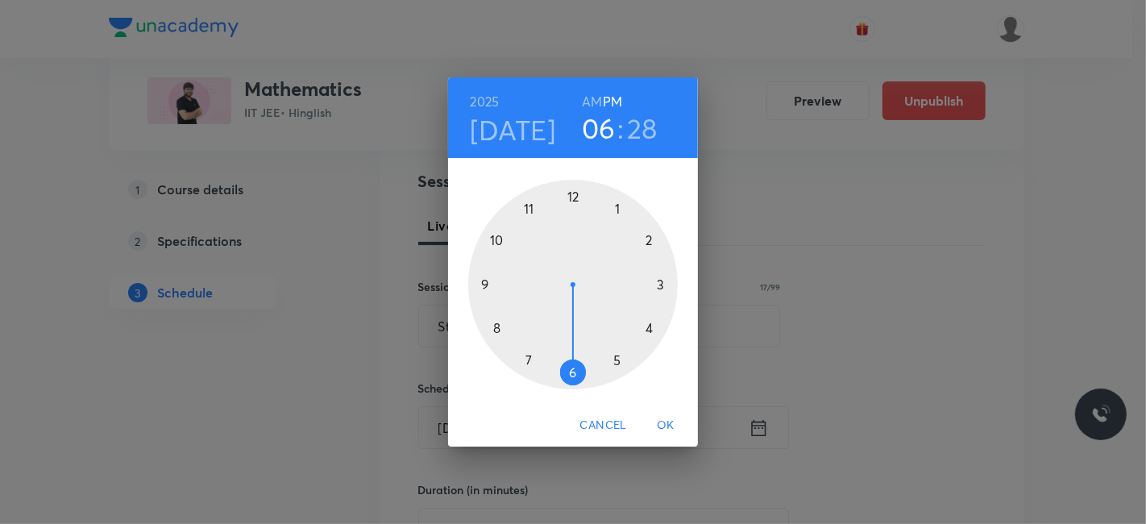
drag, startPoint x: 587, startPoint y: 99, endPoint x: 506, endPoint y: 214, distance: 140.6
click at [587, 106] on h6 "AM" at bounding box center [592, 101] width 20 height 23
drag, startPoint x: 522, startPoint y: 206, endPoint x: 585, endPoint y: 219, distance: 64.2
click at [522, 206] on div at bounding box center [573, 285] width 210 height 210
click at [655, 238] on div at bounding box center [573, 285] width 210 height 210
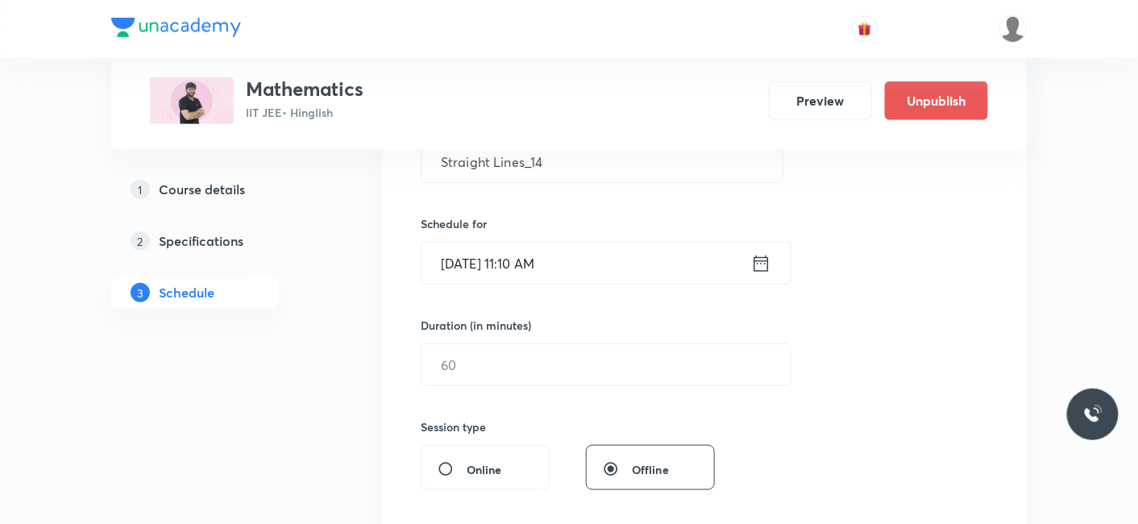
scroll to position [358, 0]
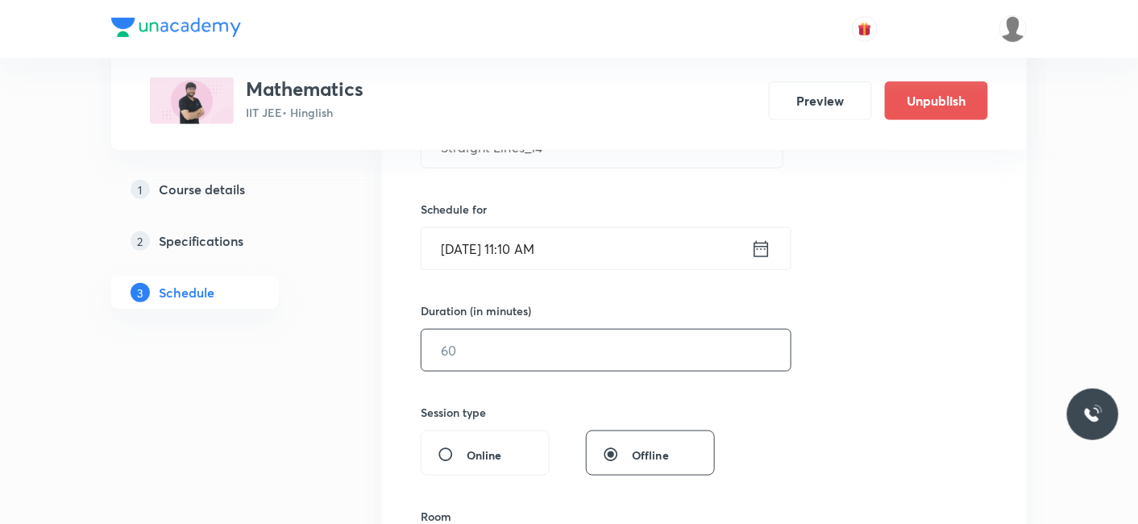
click at [517, 358] on input "text" at bounding box center [605, 350] width 369 height 41
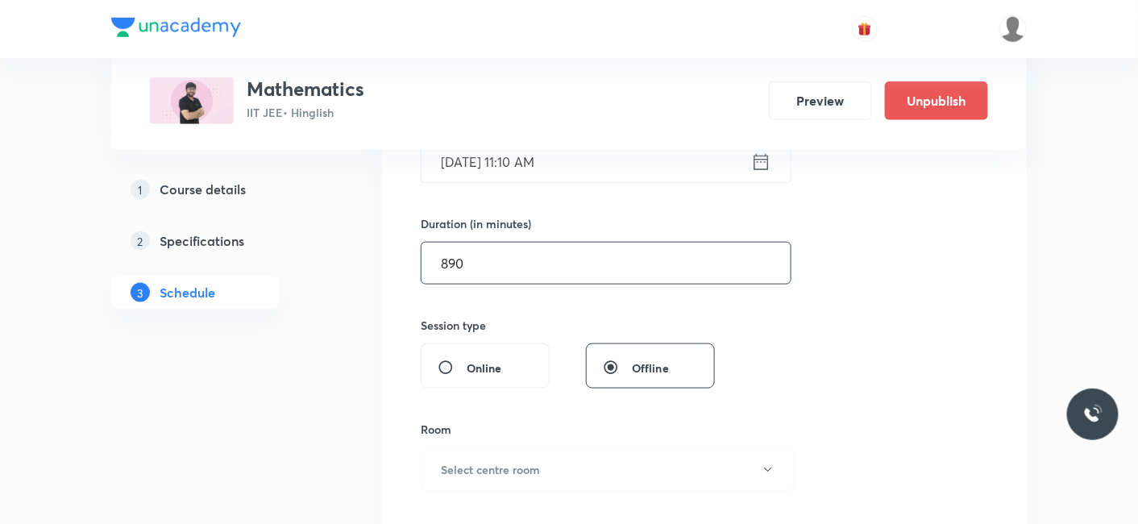
scroll to position [537, 0]
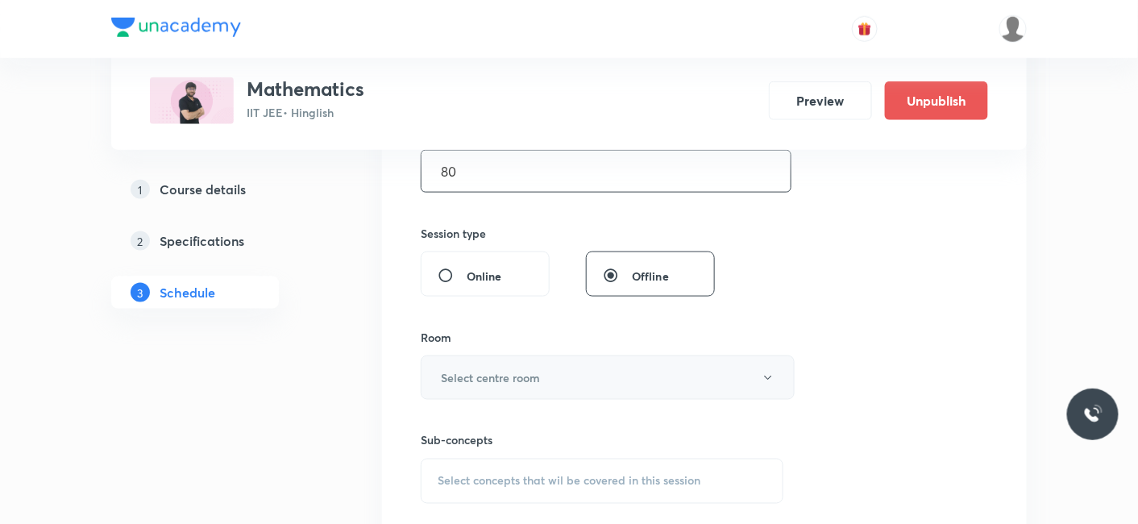
type input "80"
click at [473, 374] on h6 "Select centre room" at bounding box center [490, 377] width 99 height 17
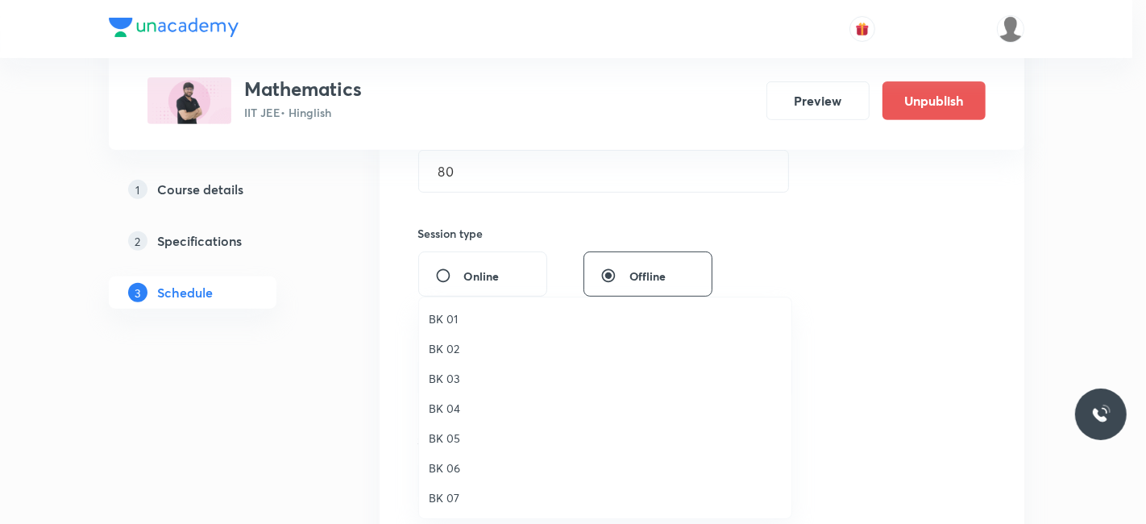
click at [443, 321] on span "BK 01" at bounding box center [605, 318] width 353 height 17
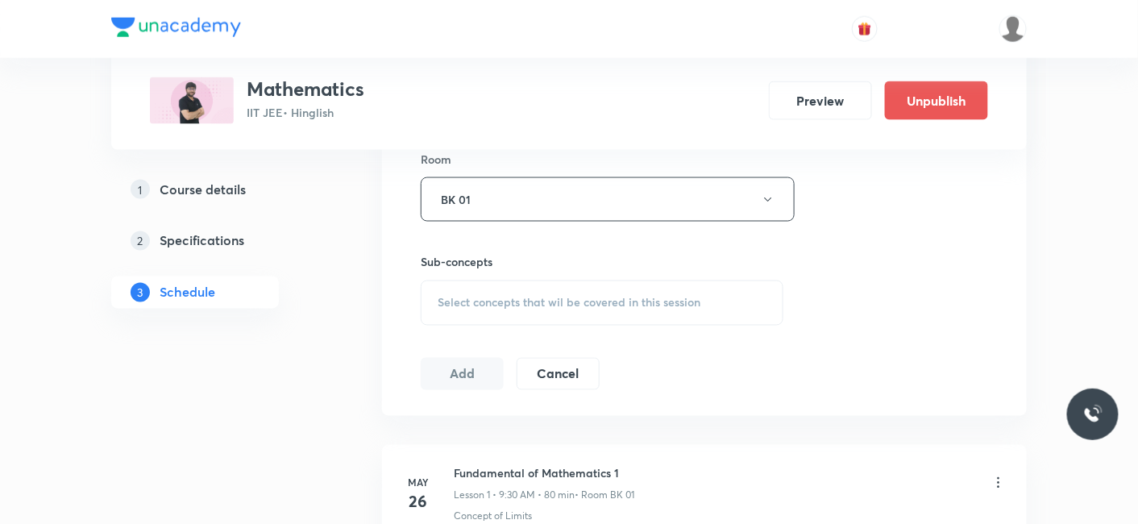
scroll to position [716, 0]
click at [497, 296] on span "Select concepts that wil be covered in this session" at bounding box center [569, 302] width 263 height 13
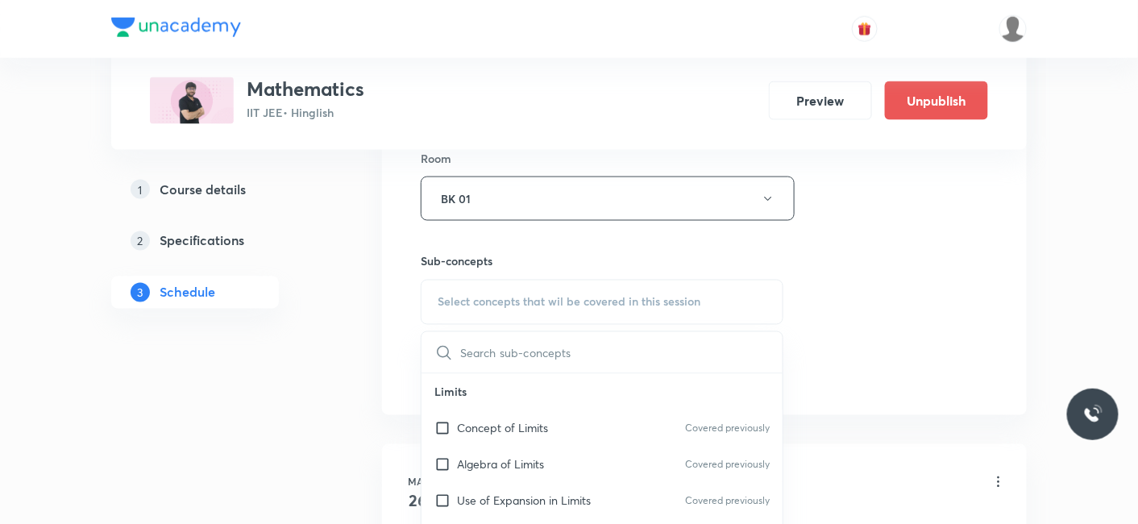
drag, startPoint x: 481, startPoint y: 420, endPoint x: 301, endPoint y: 411, distance: 180.7
click at [480, 420] on p "Concept of Limits" at bounding box center [502, 428] width 91 height 17
checkbox input "true"
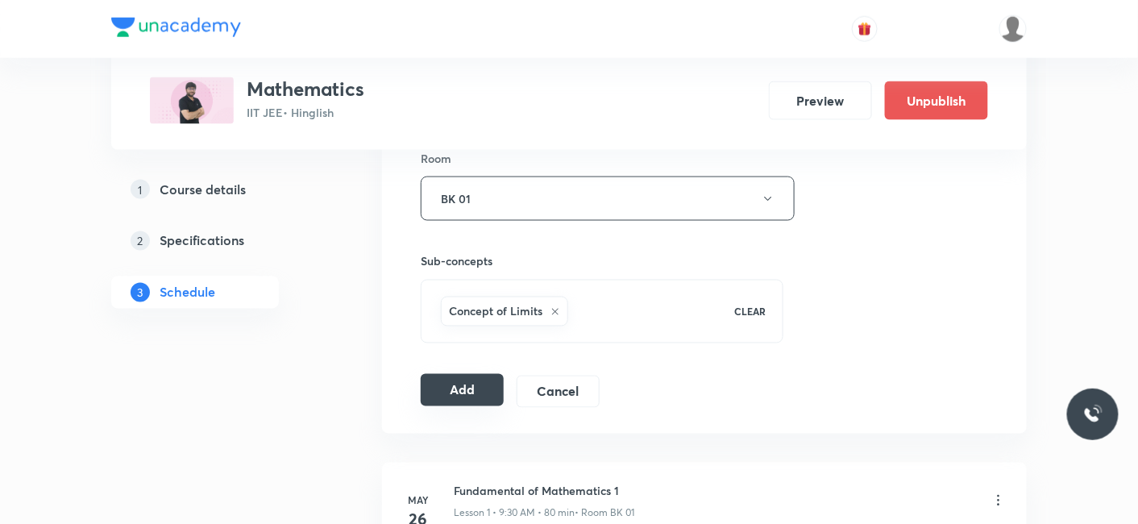
click at [428, 390] on button "Add" at bounding box center [462, 390] width 83 height 32
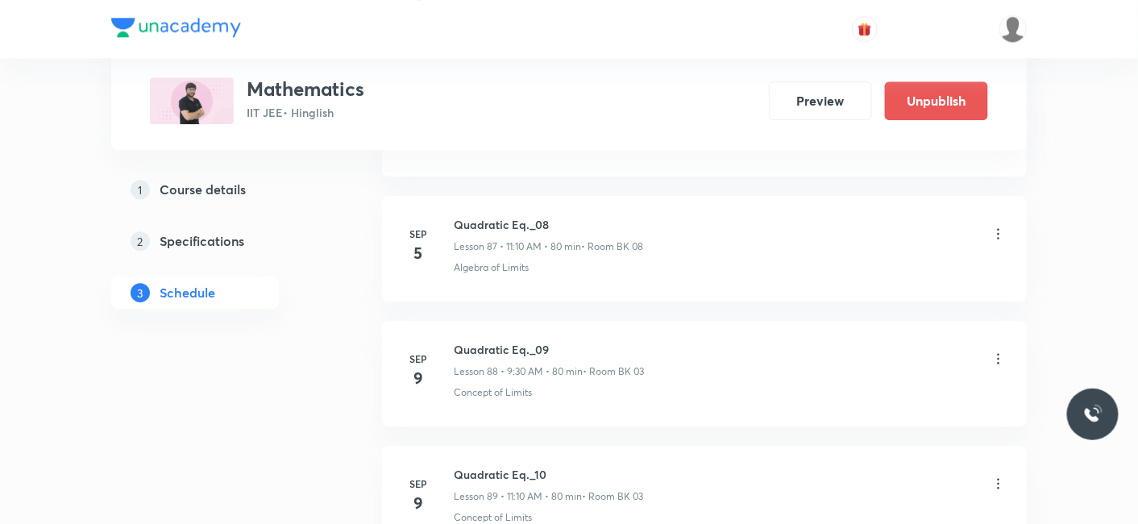
scroll to position [13469, 0]
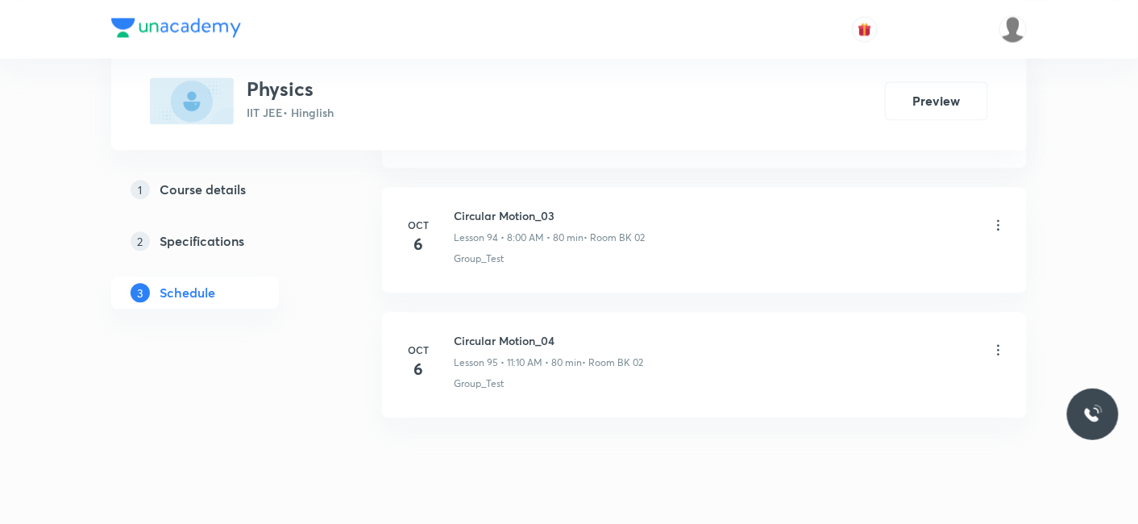
click at [458, 332] on h6 "Circular Motion_04" at bounding box center [548, 340] width 189 height 17
drag, startPoint x: 458, startPoint y: 293, endPoint x: 559, endPoint y: 297, distance: 101.6
click at [559, 332] on h6 "Circular Motion_04" at bounding box center [548, 340] width 189 height 17
copy h6 "Circular Motion_04"
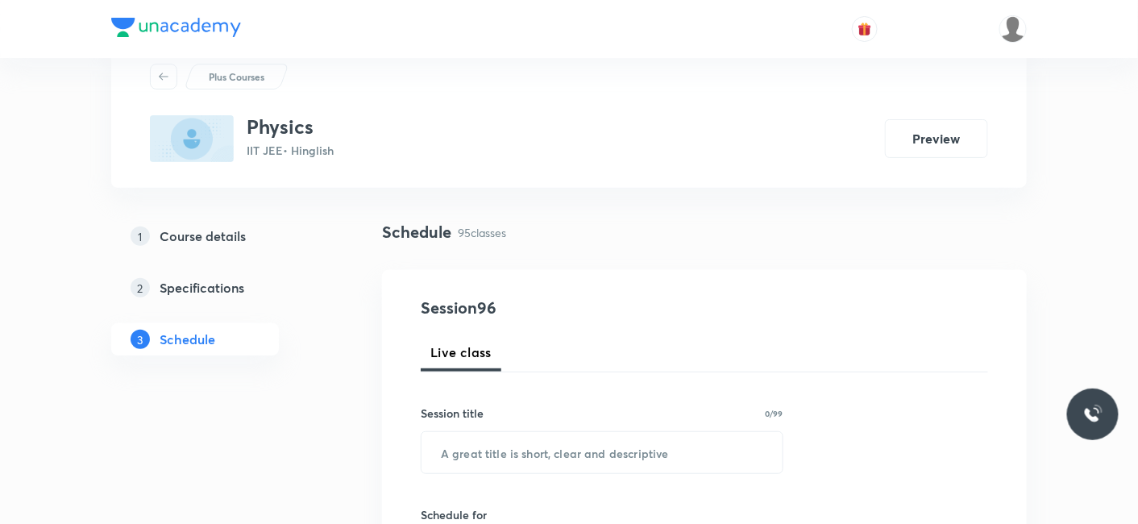
scroll to position [89, 0]
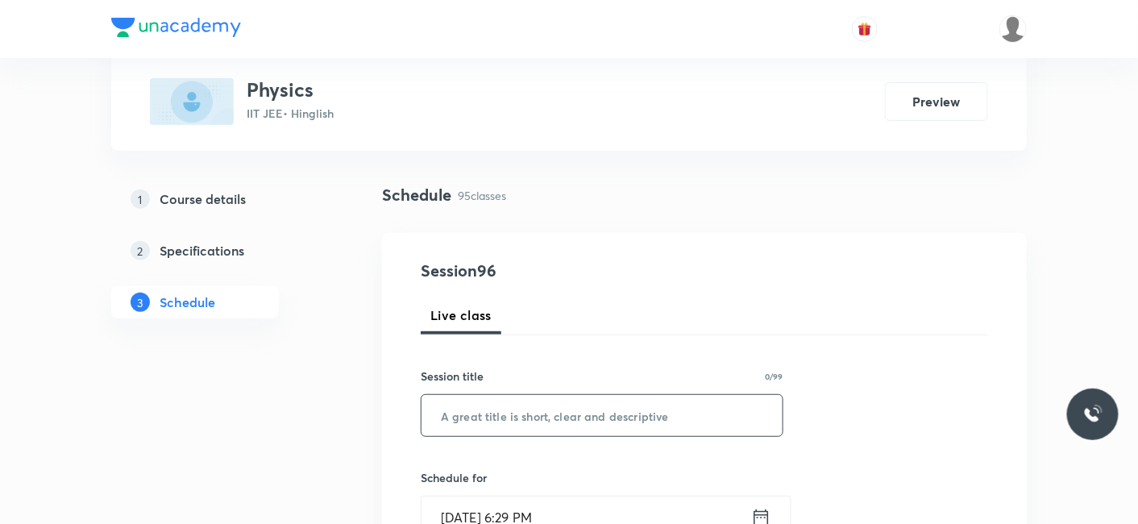
click at [517, 410] on input "text" at bounding box center [601, 415] width 361 height 41
paste input "Circular Motion_04"
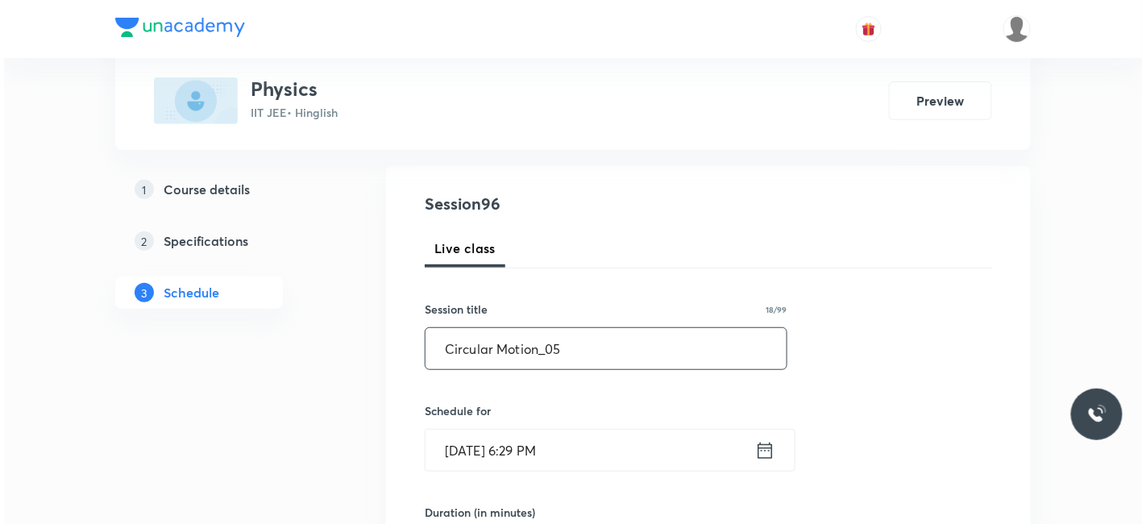
scroll to position [268, 0]
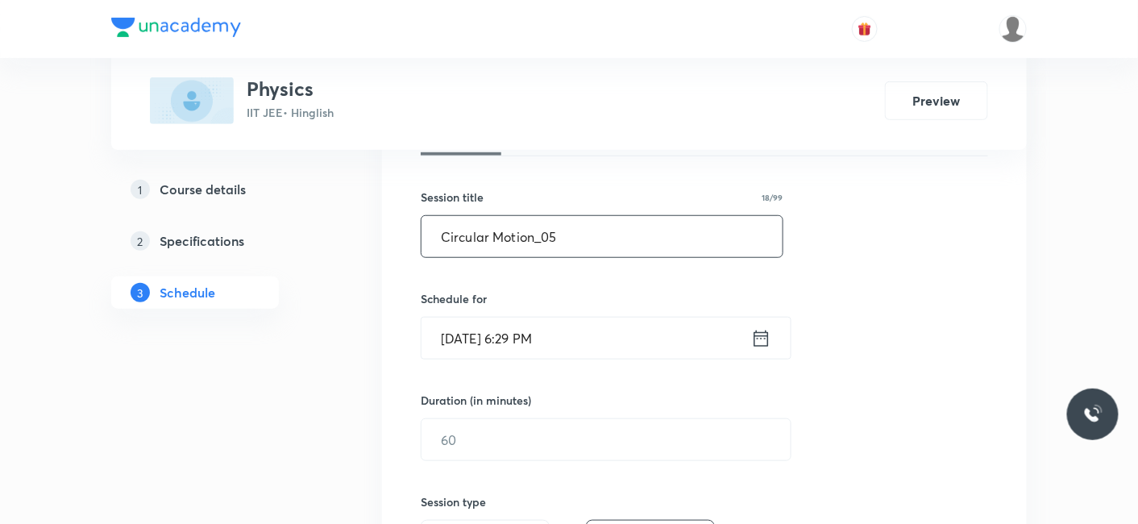
type input "Circular Motion_05"
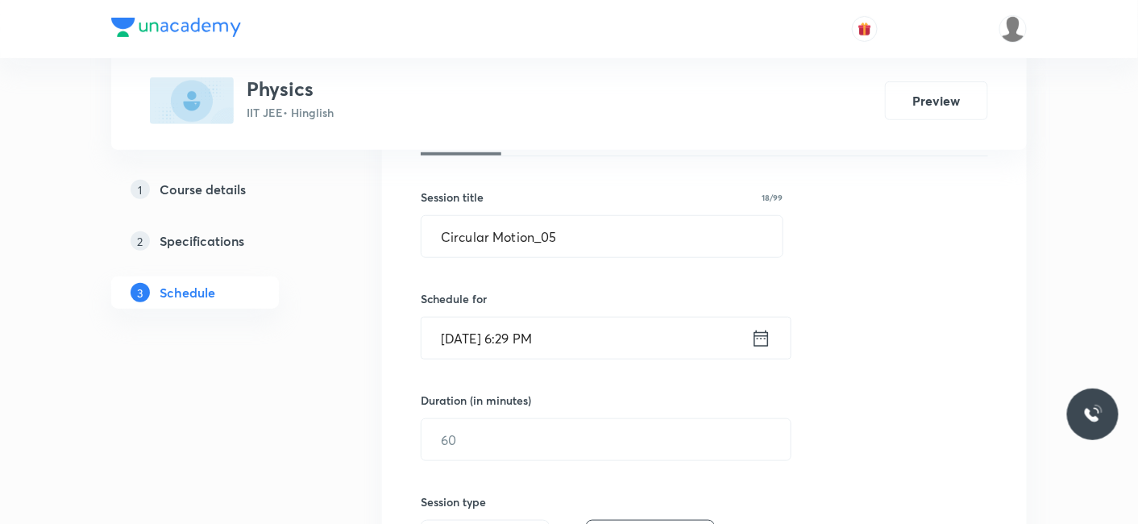
click at [479, 335] on input "Oct 6, 2025, 6:29 PM" at bounding box center [586, 338] width 330 height 41
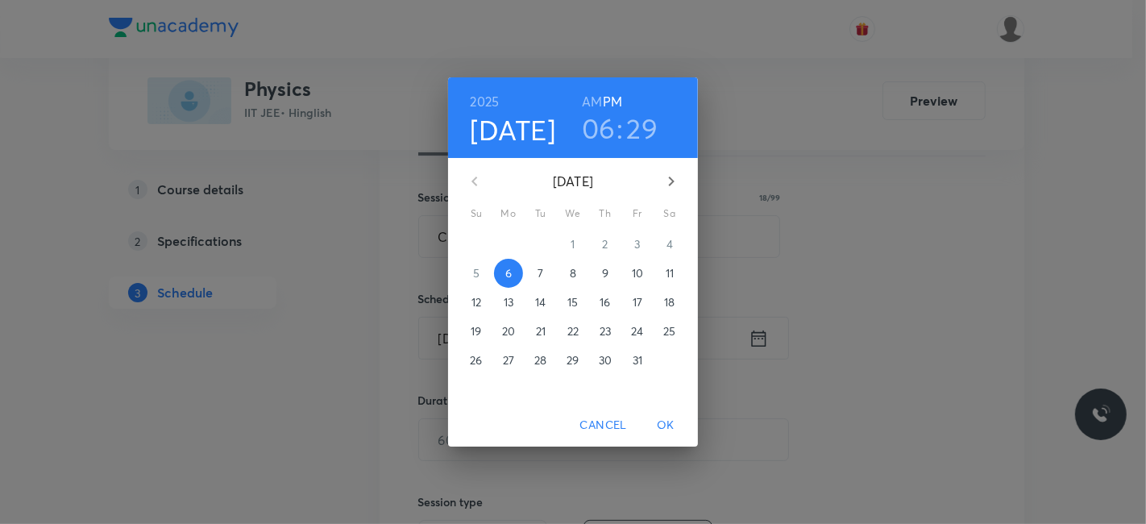
click at [550, 268] on span "7" at bounding box center [540, 273] width 29 height 16
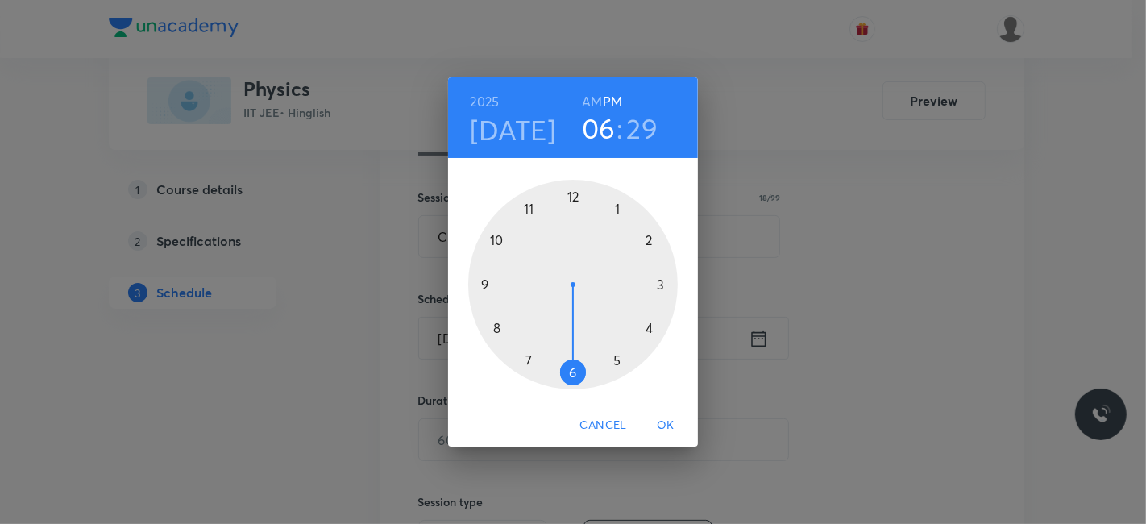
click at [577, 194] on div at bounding box center [573, 285] width 210 height 210
click at [491, 323] on div at bounding box center [573, 285] width 210 height 210
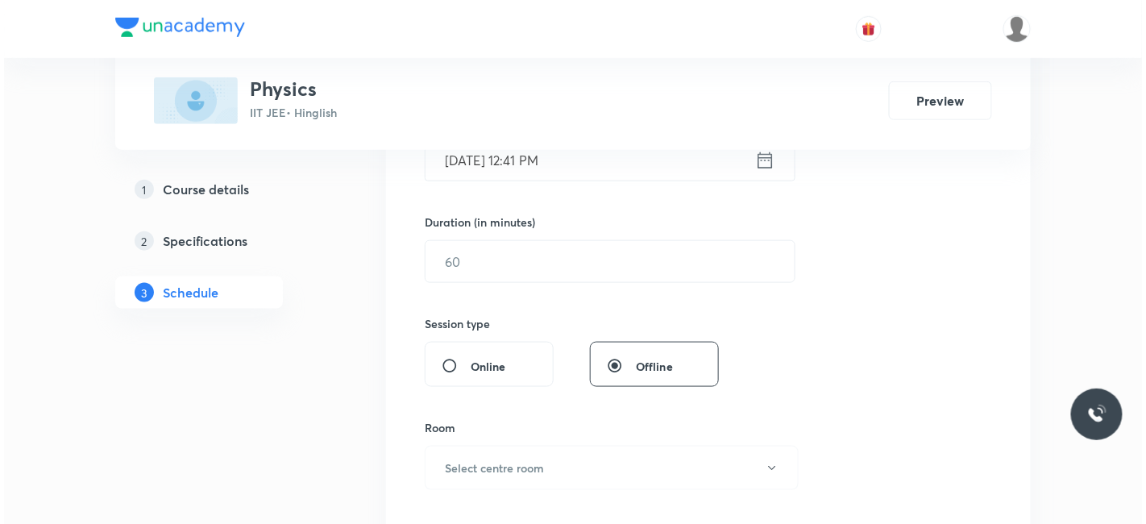
scroll to position [447, 0]
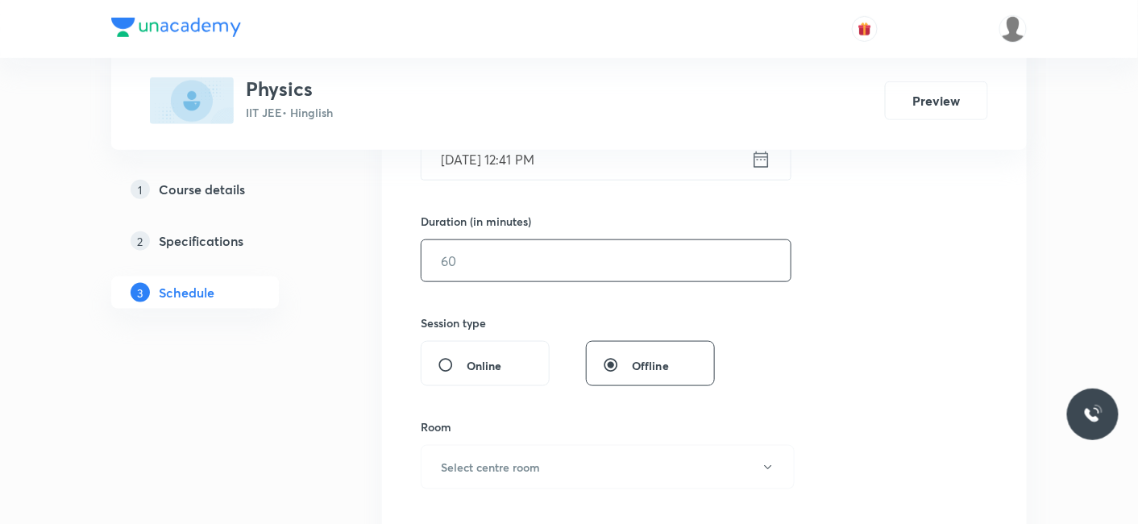
click at [483, 251] on input "text" at bounding box center [605, 260] width 369 height 41
type input "9"
type input "80"
click at [492, 462] on h6 "Select centre room" at bounding box center [490, 467] width 99 height 17
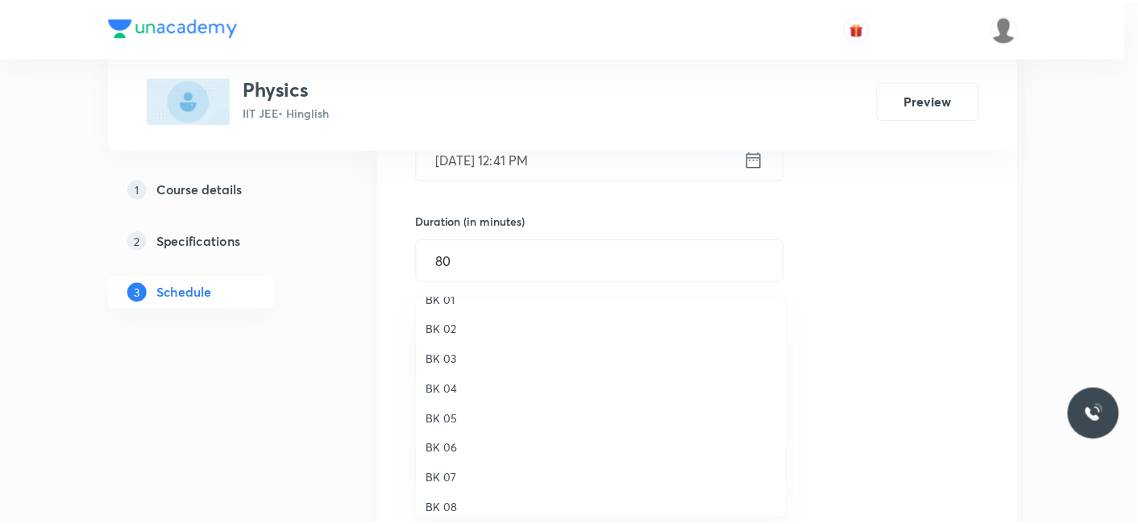
scroll to position [30, 0]
click at [460, 313] on span "BK 02" at bounding box center [605, 318] width 353 height 17
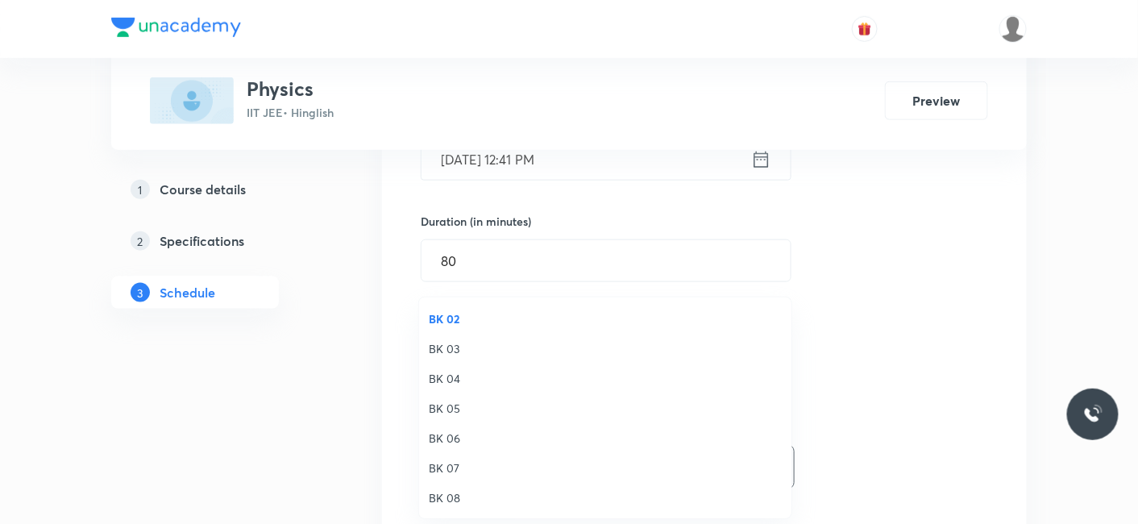
scroll to position [0, 0]
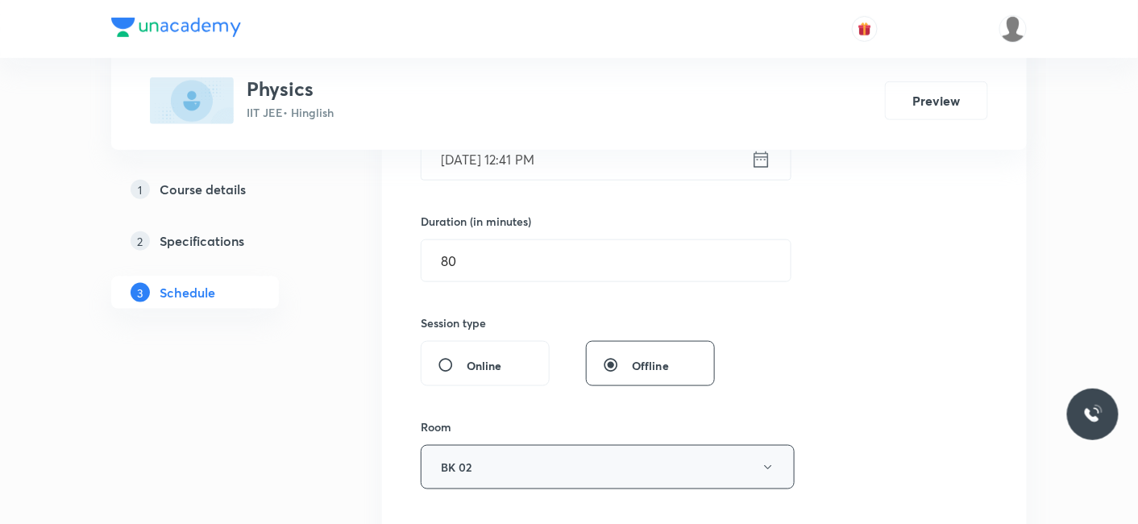
click at [480, 463] on button "BK 02" at bounding box center [608, 467] width 374 height 44
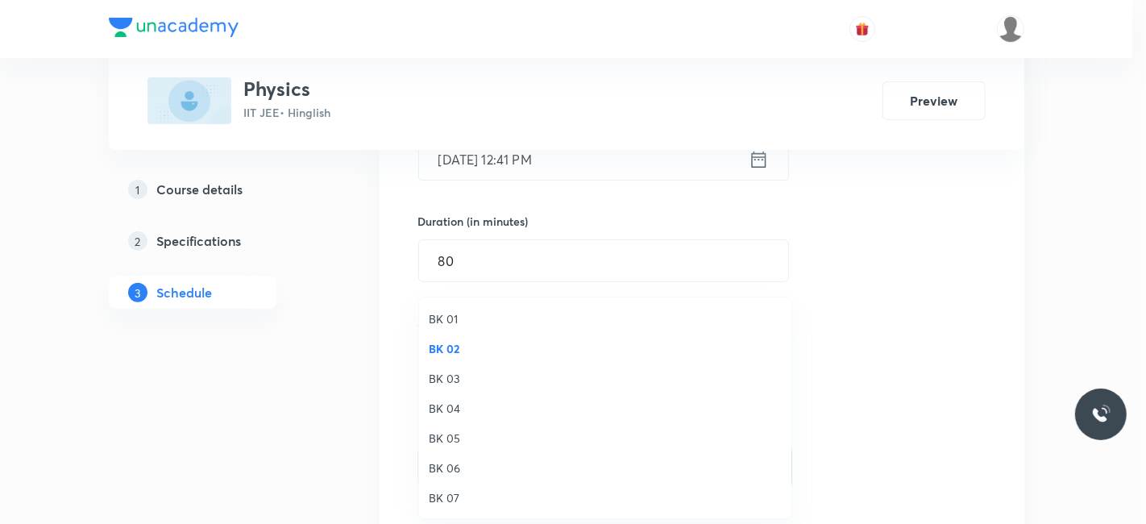
click at [450, 309] on li "BK 01" at bounding box center [605, 319] width 372 height 30
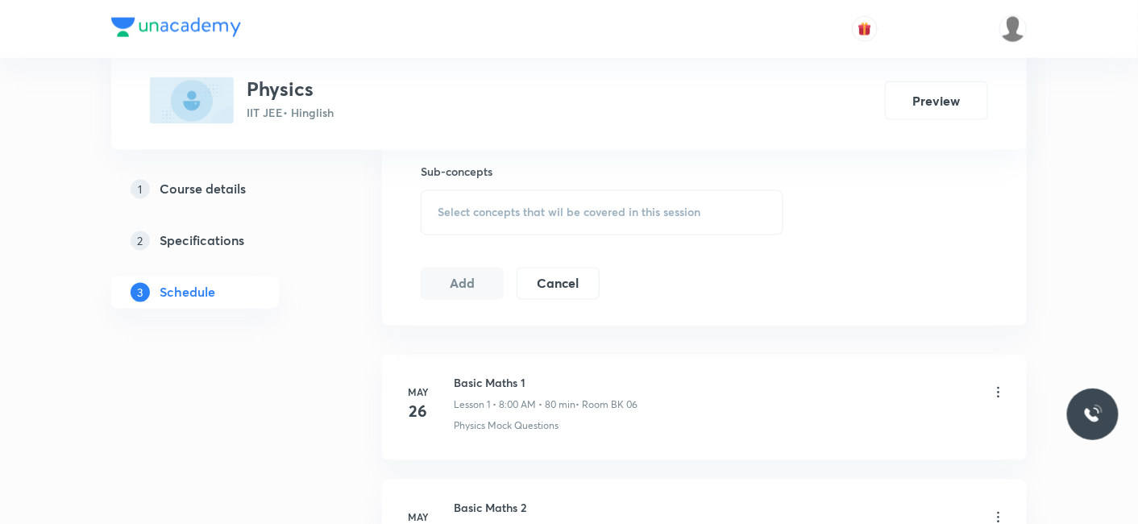
scroll to position [806, 0]
click at [495, 218] on div "Select concepts that wil be covered in this session" at bounding box center [602, 211] width 363 height 45
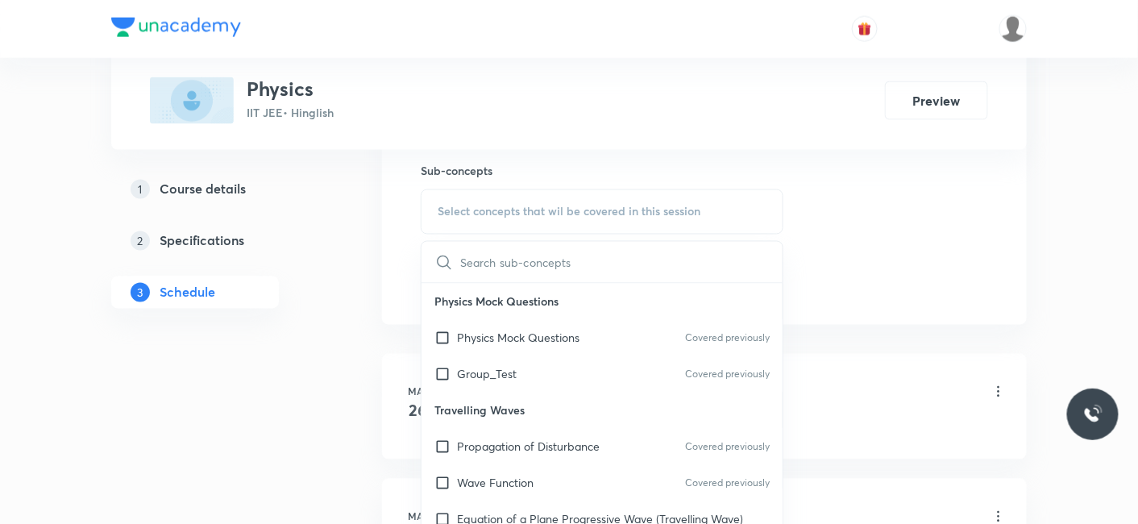
drag, startPoint x: 484, startPoint y: 372, endPoint x: 246, endPoint y: 355, distance: 238.3
click at [483, 372] on p "Group_Test" at bounding box center [487, 374] width 60 height 17
checkbox input "true"
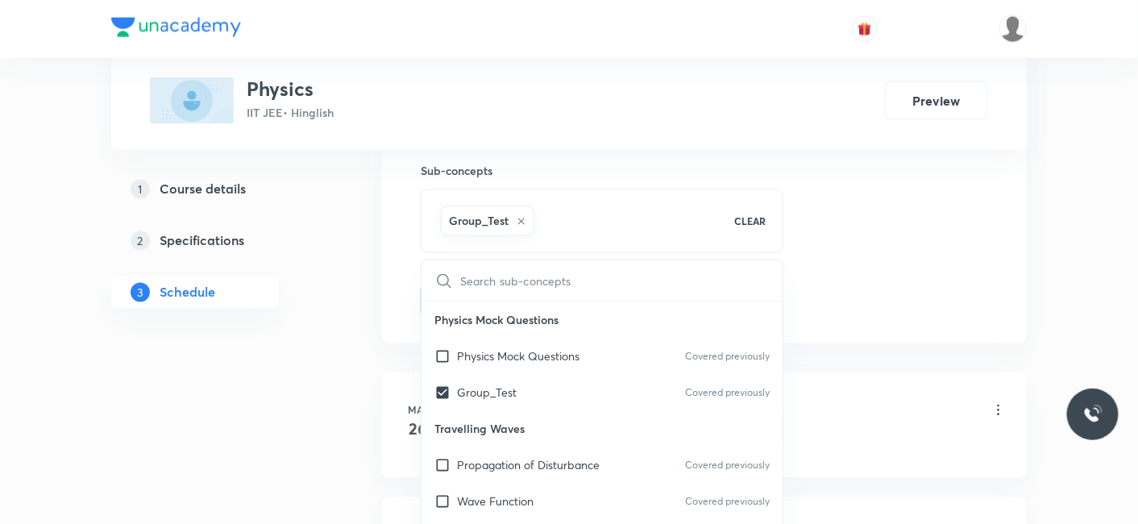
drag, startPoint x: 246, startPoint y: 355, endPoint x: 327, endPoint y: 348, distance: 81.7
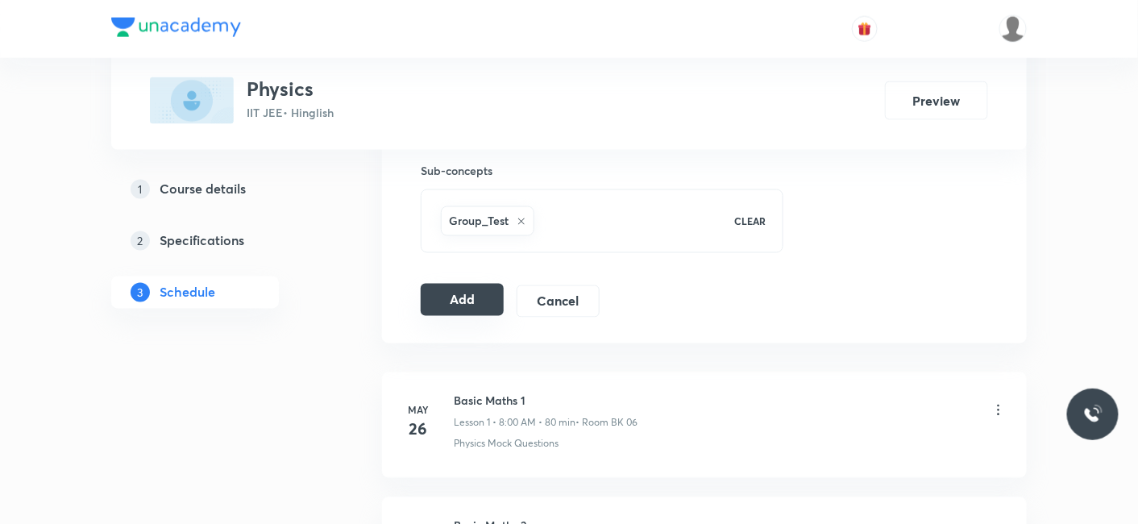
click at [443, 297] on button "Add" at bounding box center [462, 300] width 83 height 32
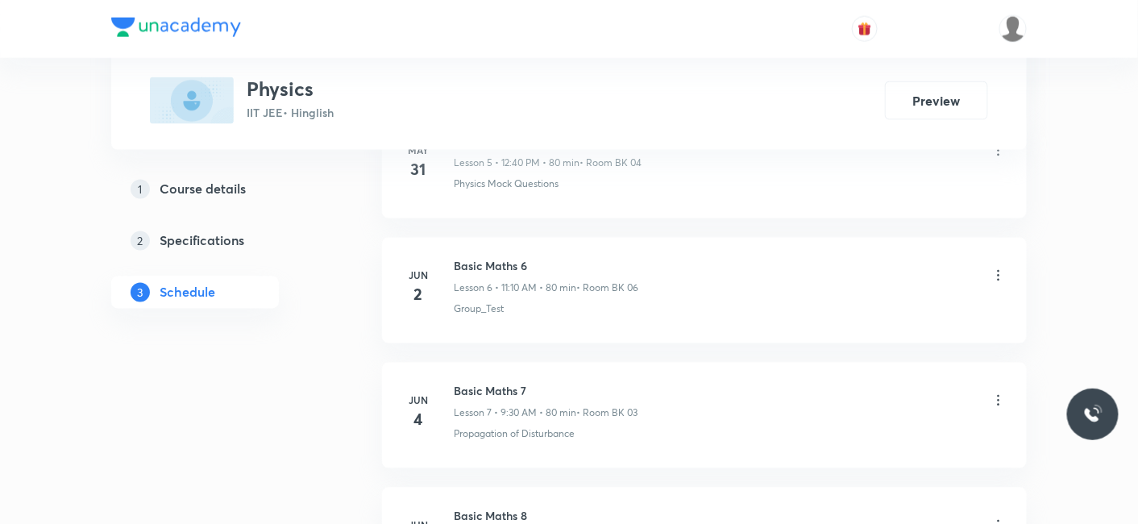
scroll to position [11851, 0]
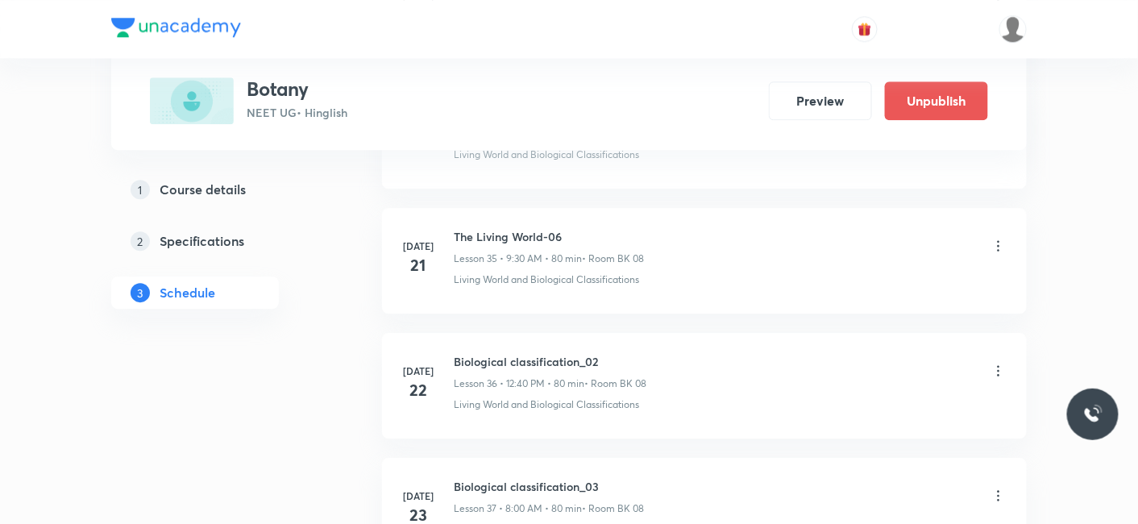
scroll to position [10473, 0]
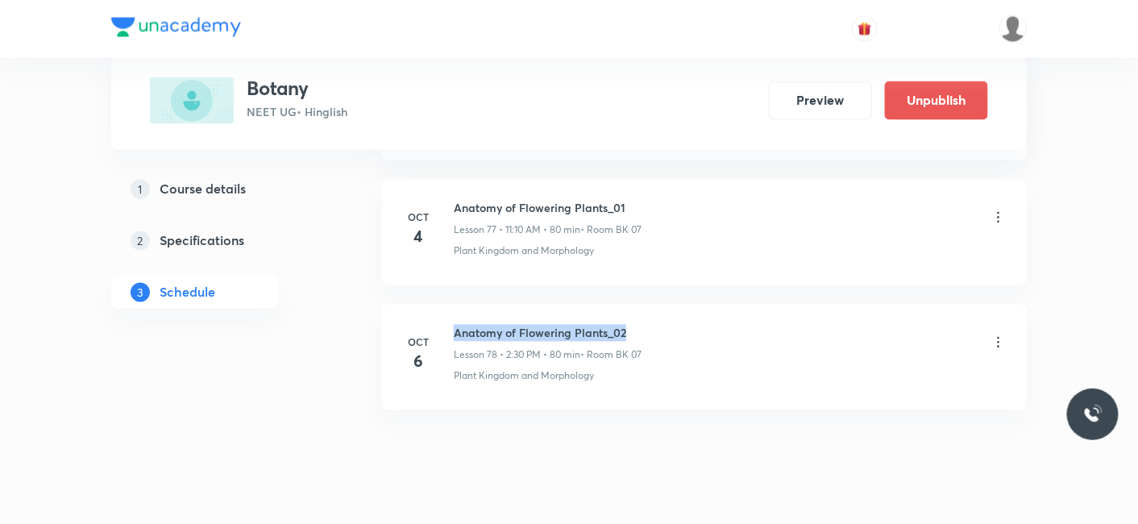
drag, startPoint x: 455, startPoint y: 291, endPoint x: 644, endPoint y: 297, distance: 189.5
click at [641, 325] on h6 "Anatomy of Flowering Plants_02" at bounding box center [548, 333] width 188 height 17
copy h6 "Anatomy of Flowering Plants_02"
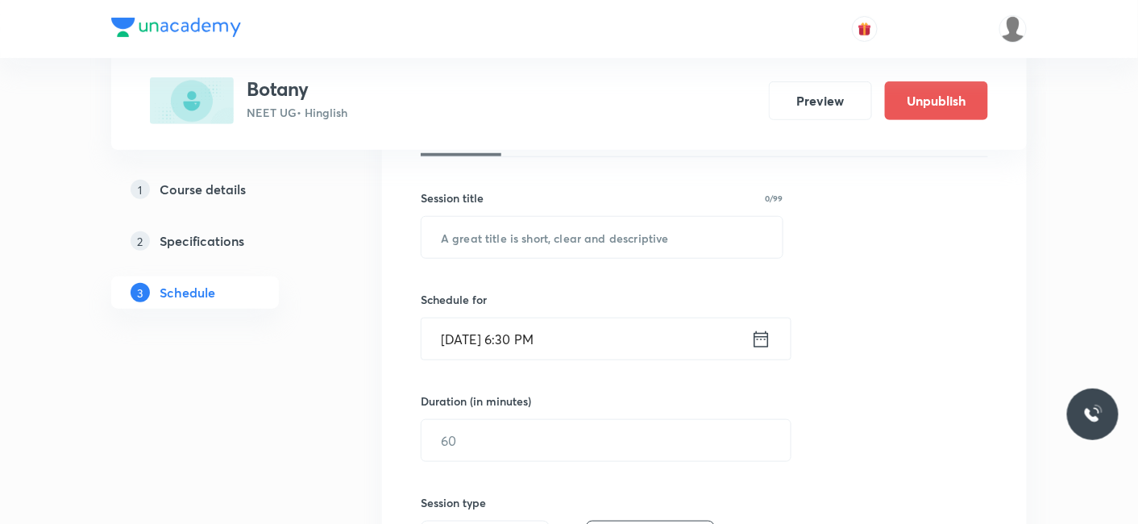
scroll to position [268, 0]
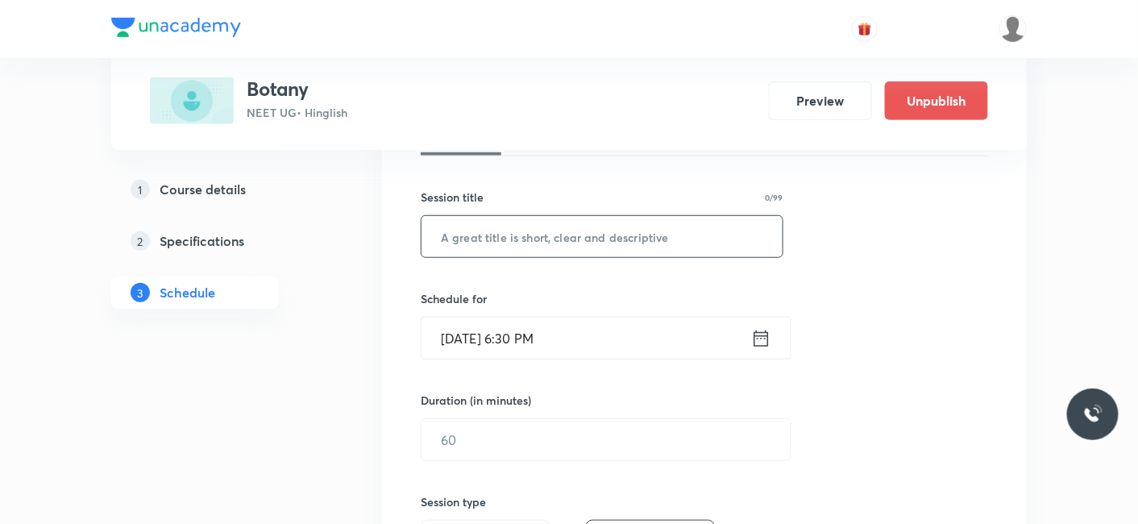
click at [504, 249] on input "text" at bounding box center [601, 236] width 361 height 41
paste input "Anatomy of Flowering Plants_02"
type input "Anatomy of Flowering Plants_03"
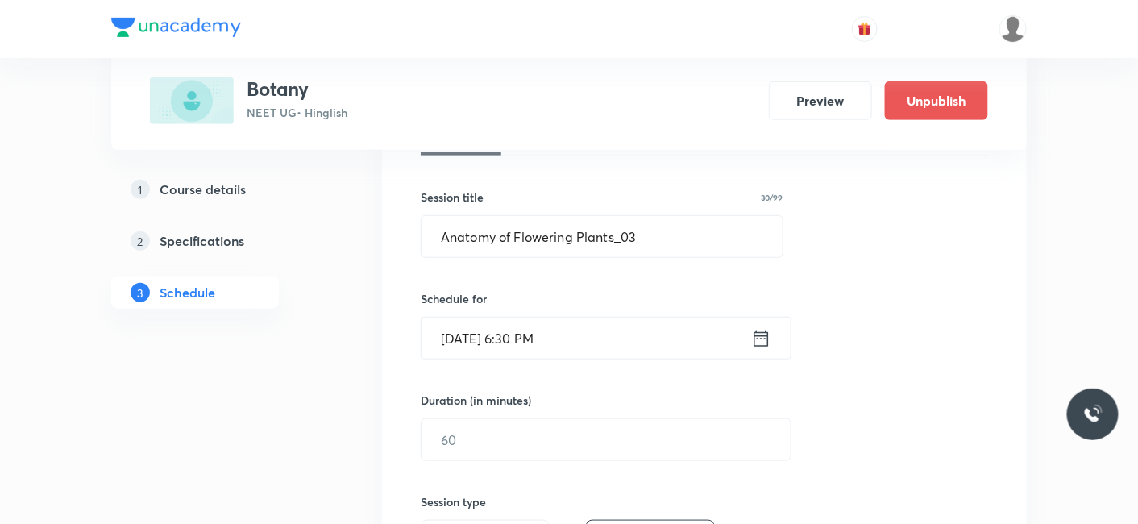
click at [458, 334] on input "[DATE] 6:30 PM" at bounding box center [586, 338] width 330 height 41
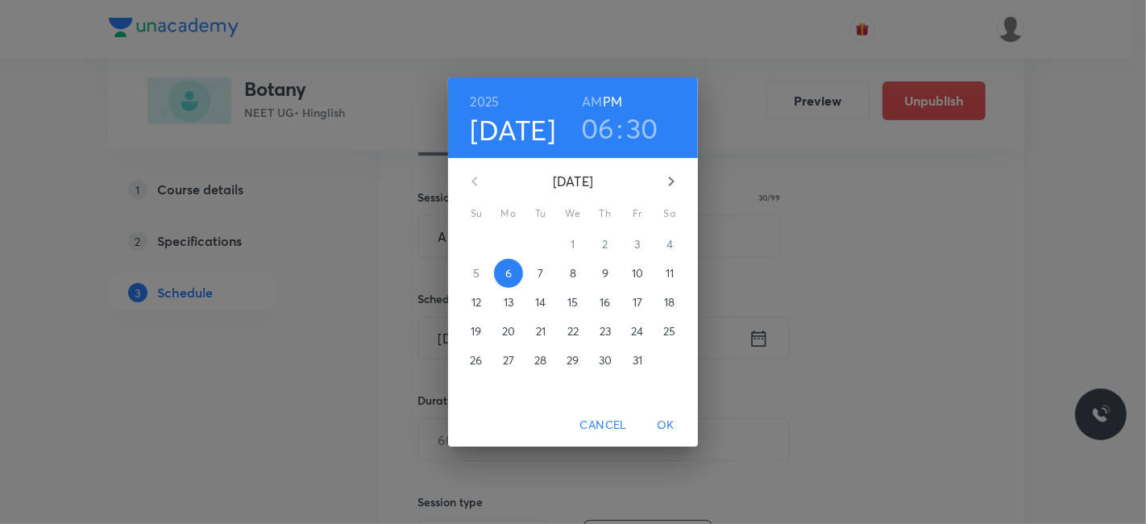
click at [537, 272] on span "7" at bounding box center [540, 273] width 29 height 16
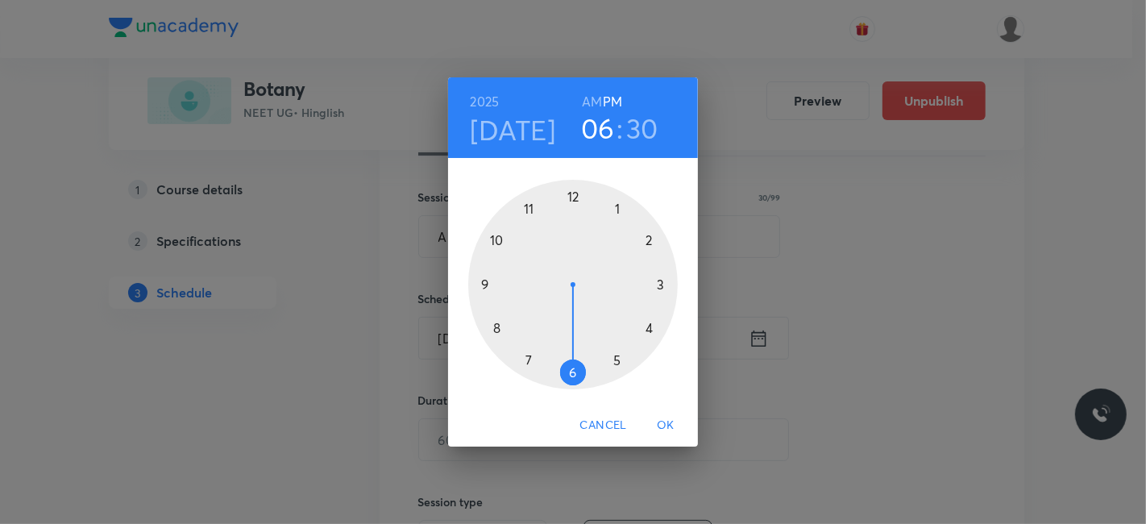
click at [591, 102] on h6 "AM" at bounding box center [592, 101] width 20 height 23
click at [496, 328] on div at bounding box center [573, 285] width 210 height 210
click at [575, 193] on div at bounding box center [573, 285] width 210 height 210
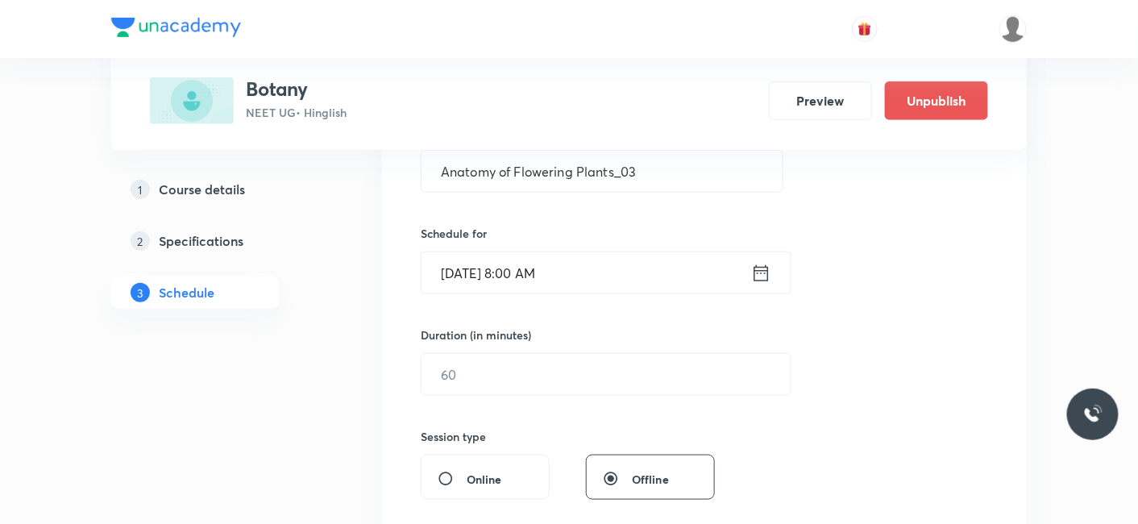
scroll to position [358, 0]
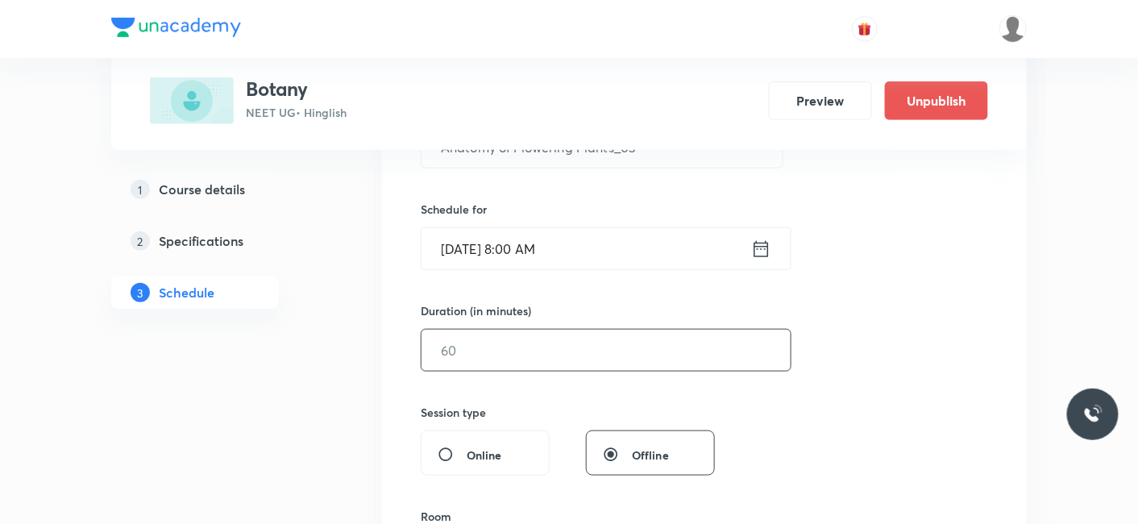
click at [497, 360] on input "text" at bounding box center [605, 350] width 369 height 41
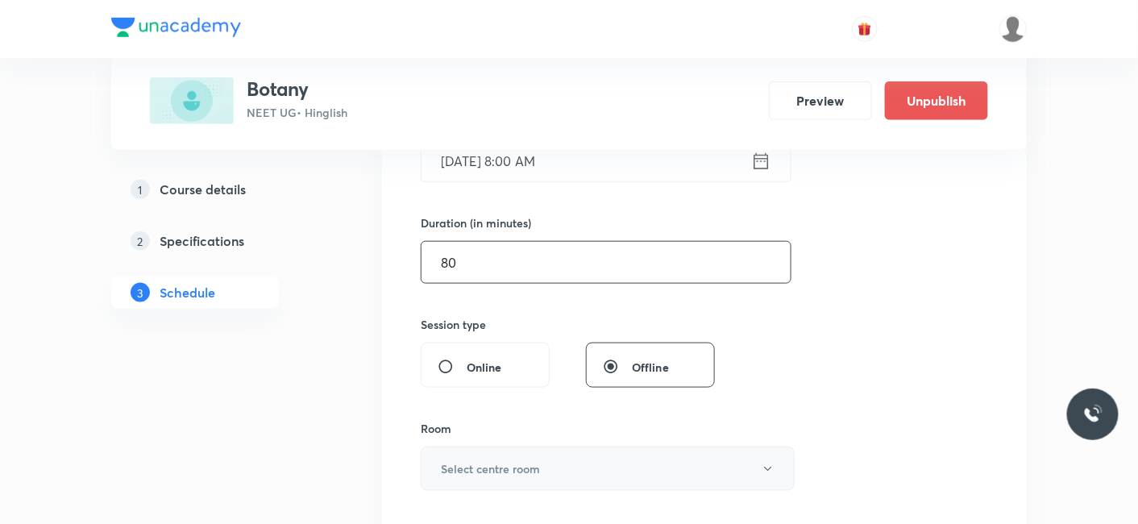
scroll to position [537, 0]
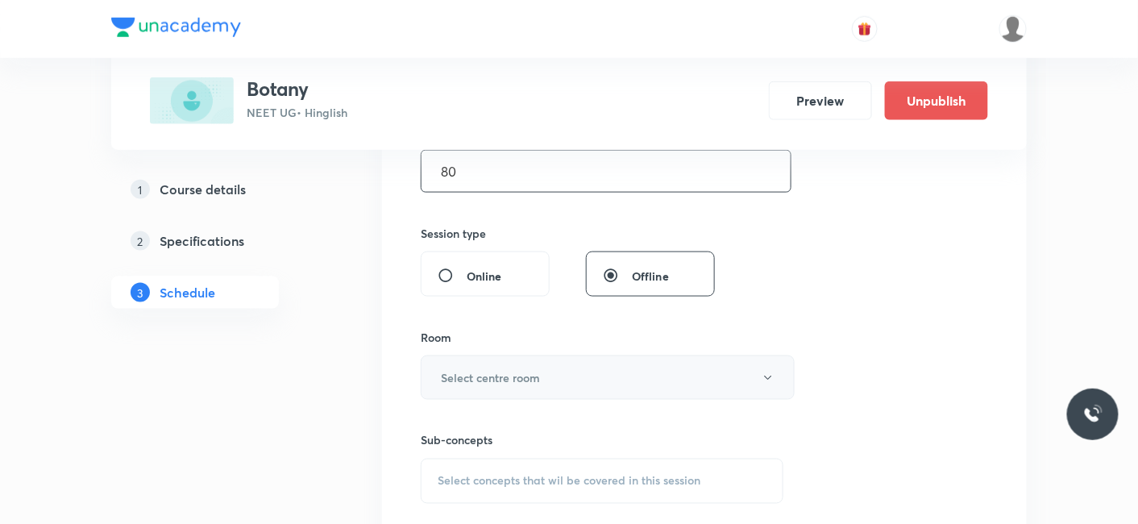
type input "80"
click at [474, 372] on h6 "Select centre room" at bounding box center [490, 377] width 99 height 17
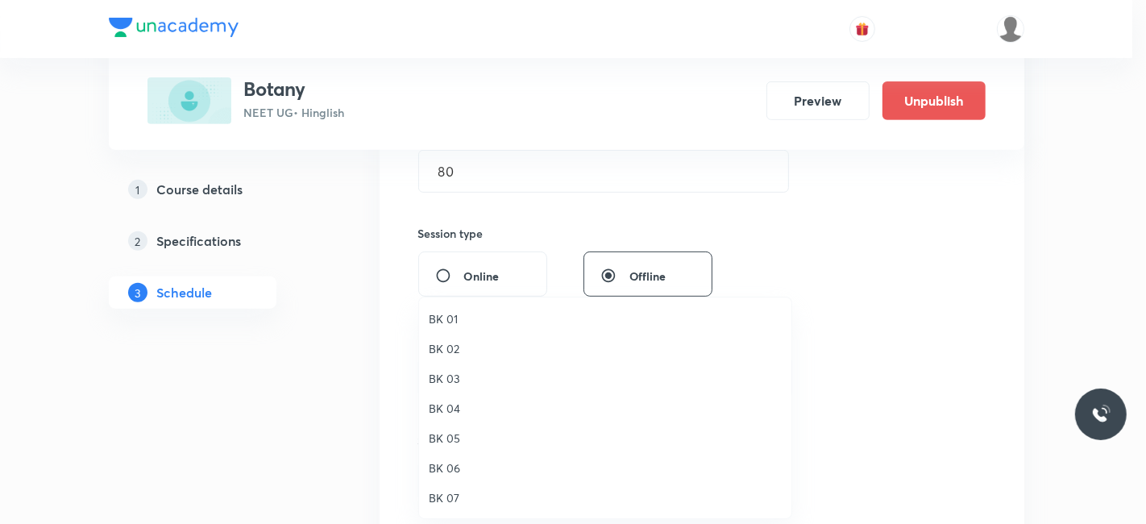
click at [450, 467] on span "BK 06" at bounding box center [605, 467] width 353 height 17
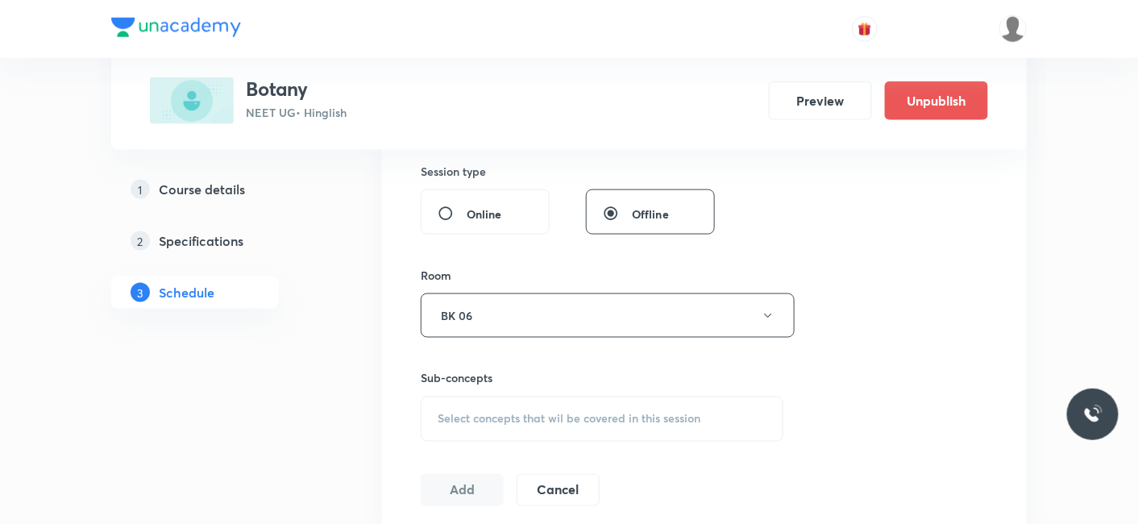
scroll to position [626, 0]
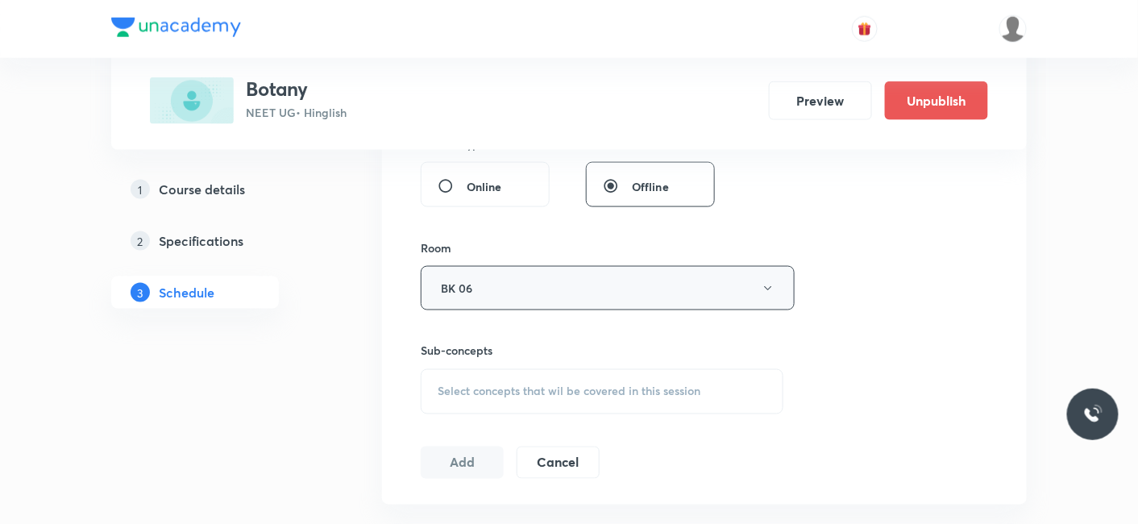
click at [483, 280] on button "BK 06" at bounding box center [608, 288] width 374 height 44
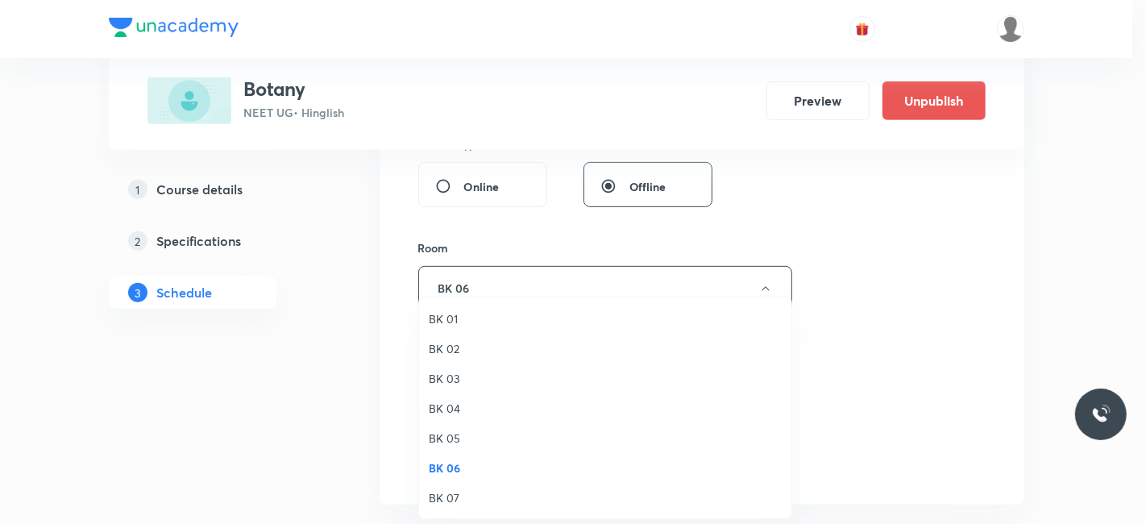
click at [455, 498] on span "BK 07" at bounding box center [605, 497] width 353 height 17
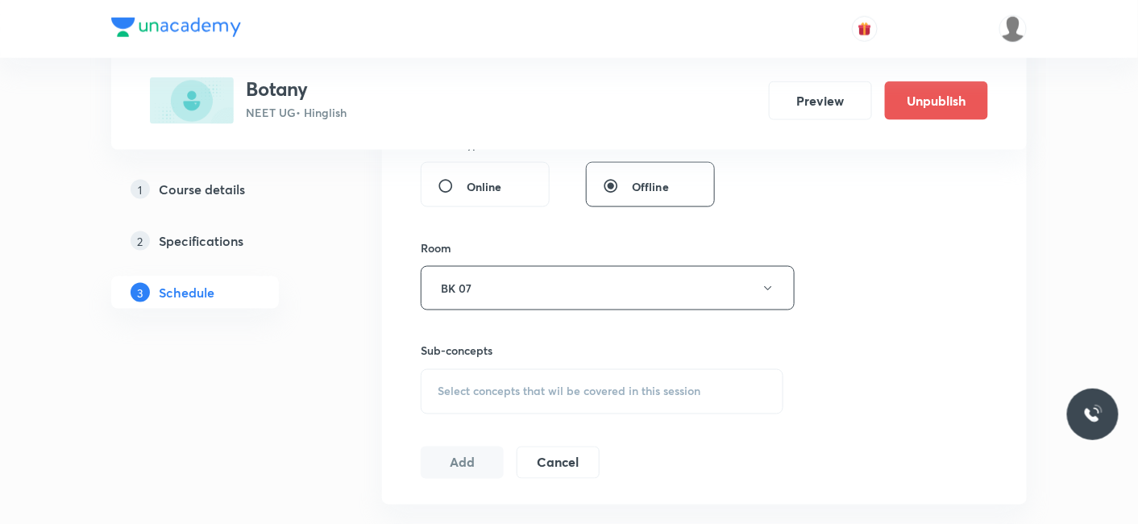
click at [488, 375] on div "Select concepts that wil be covered in this session" at bounding box center [602, 391] width 363 height 45
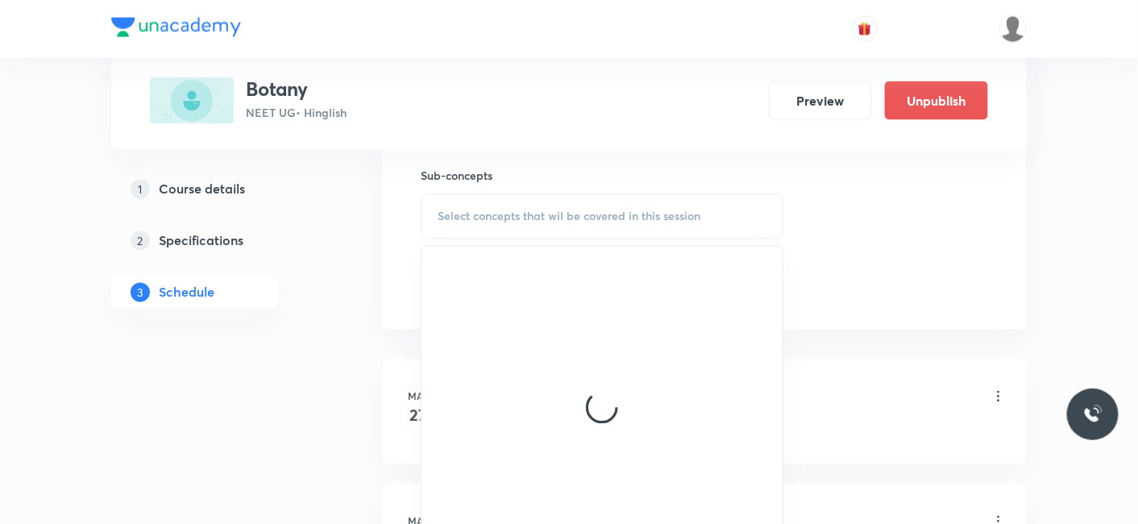
scroll to position [806, 0]
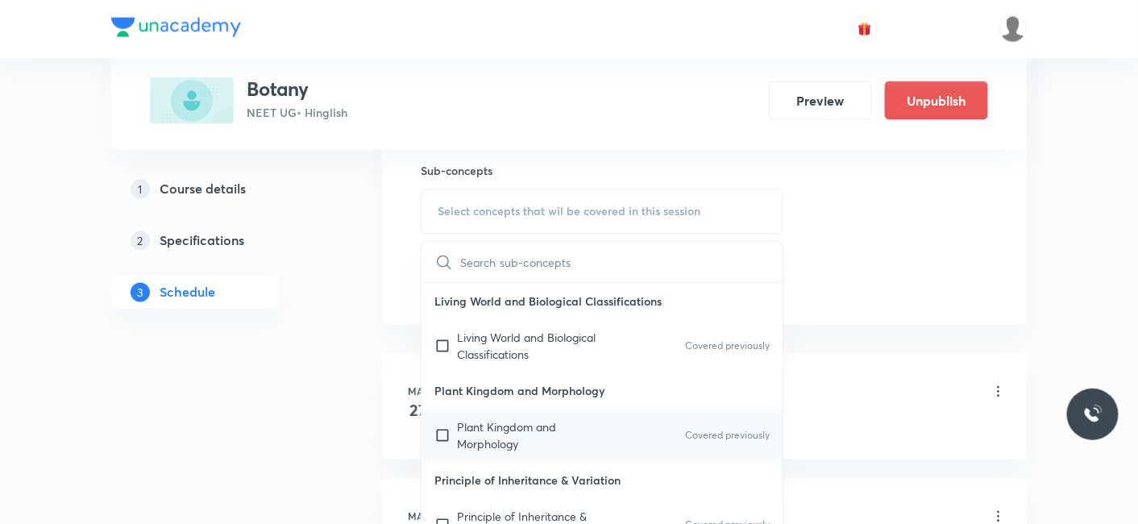
click at [463, 427] on p "Plant Kingdom and Morphology" at bounding box center [538, 436] width 163 height 34
checkbox input "true"
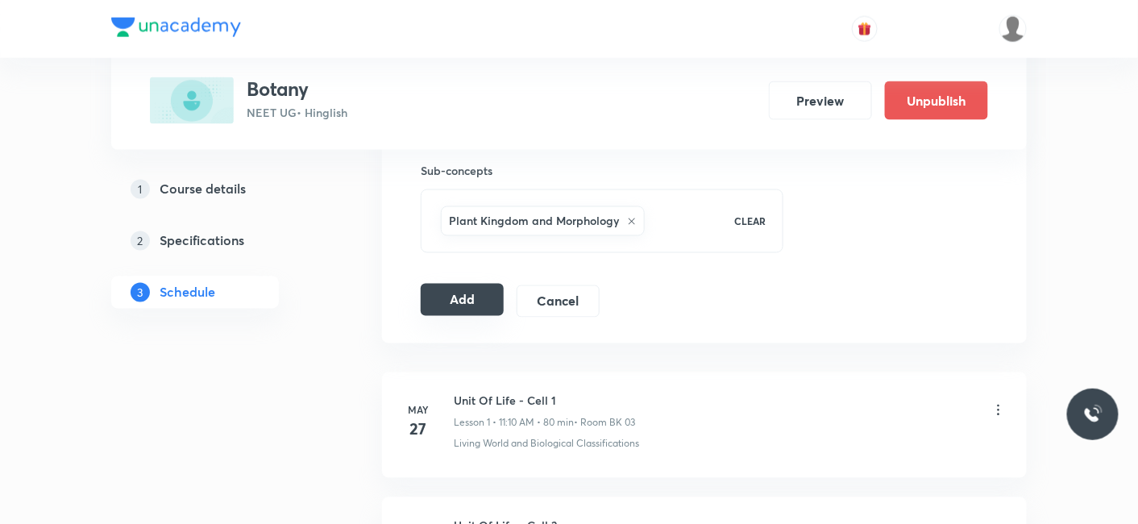
click at [453, 300] on button "Add" at bounding box center [462, 300] width 83 height 32
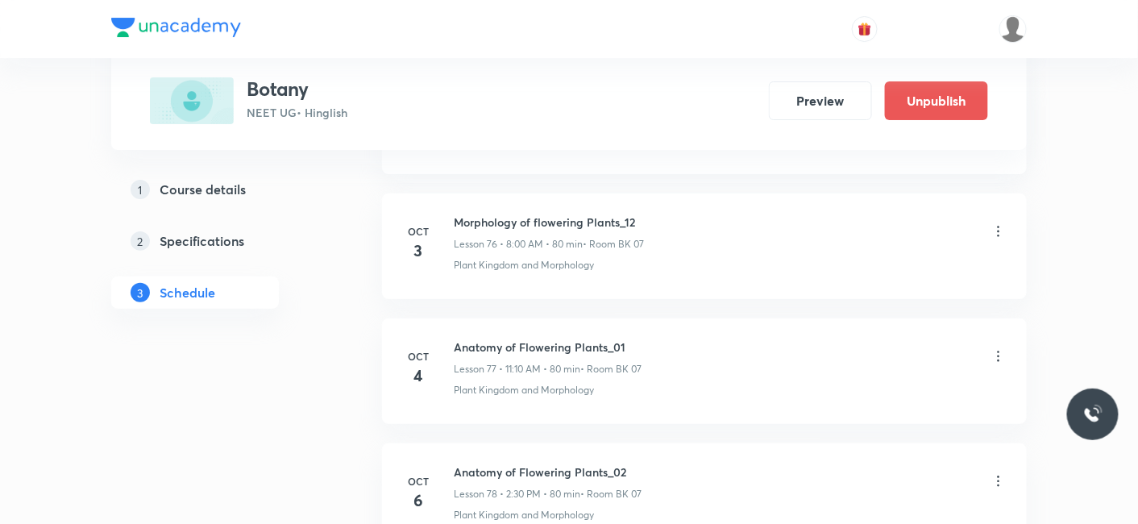
scroll to position [9735, 0]
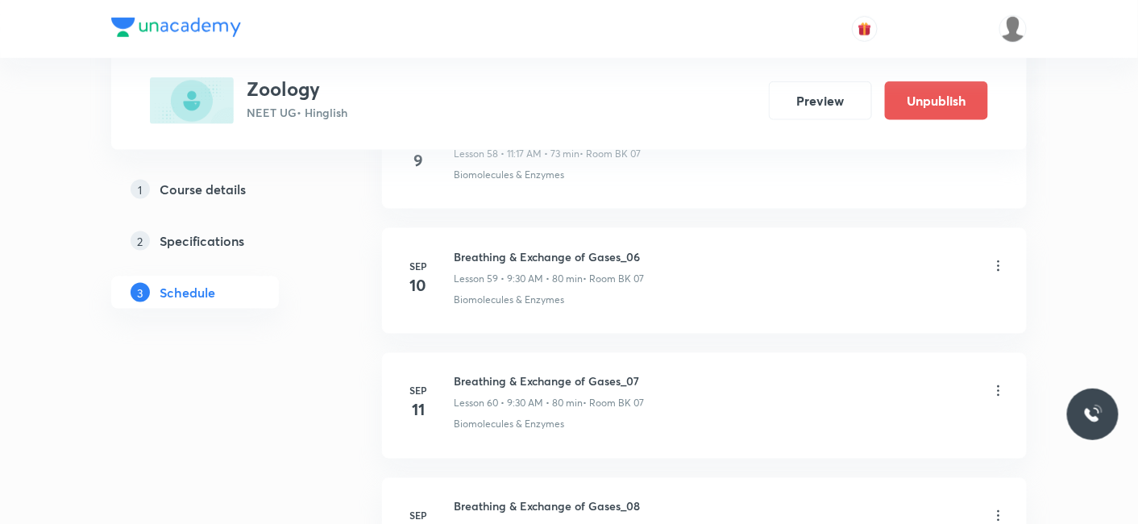
scroll to position [10078, 0]
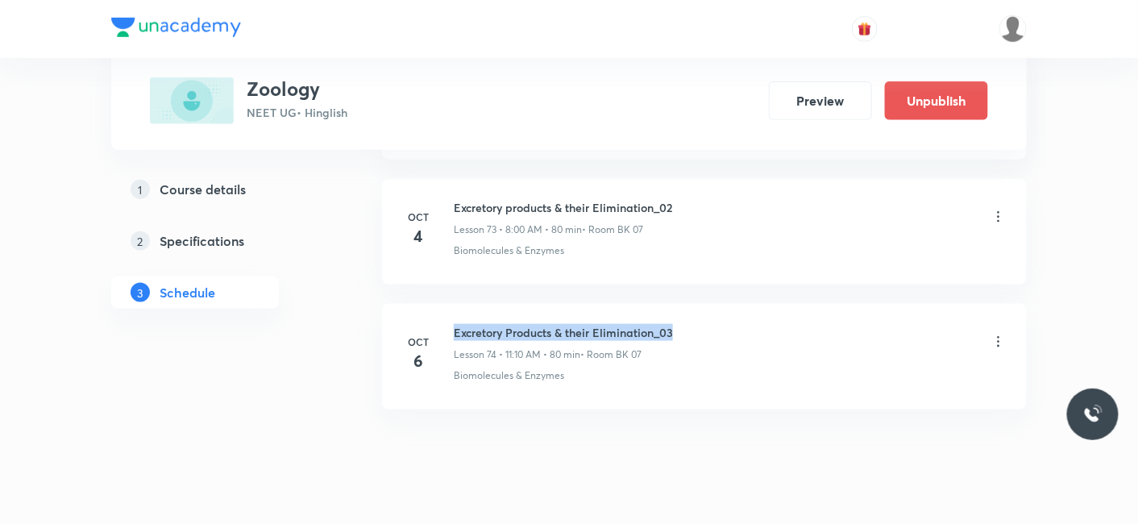
drag, startPoint x: 454, startPoint y: 297, endPoint x: 787, endPoint y: 297, distance: 332.8
click at [787, 324] on div "Excretory Products & their Elimination_03 Lesson 74 • 11:10 AM • 80 min • Room …" at bounding box center [730, 343] width 553 height 38
copy h6 "Excretory Products & their Elimination_03"
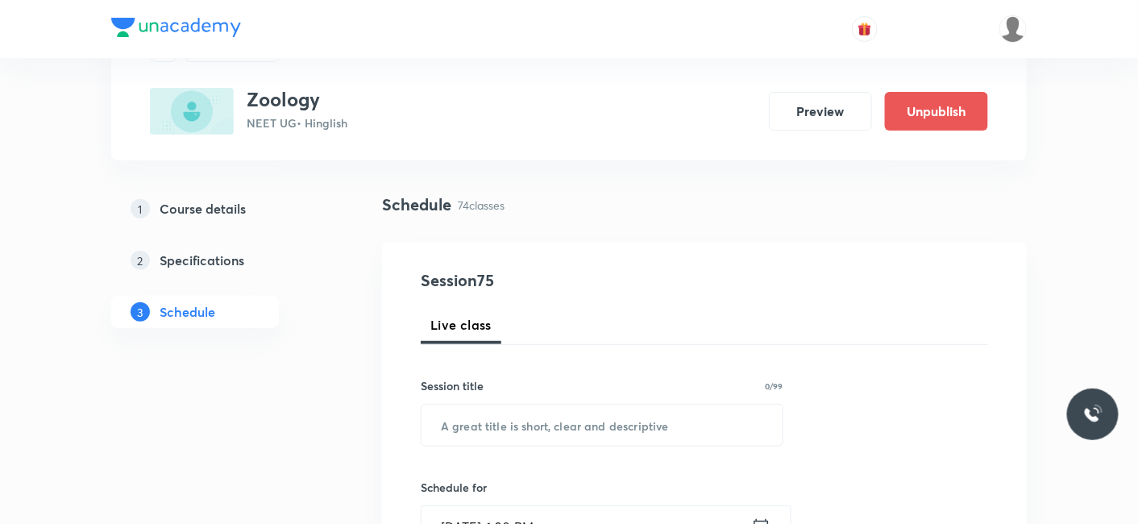
scroll to position [179, 0]
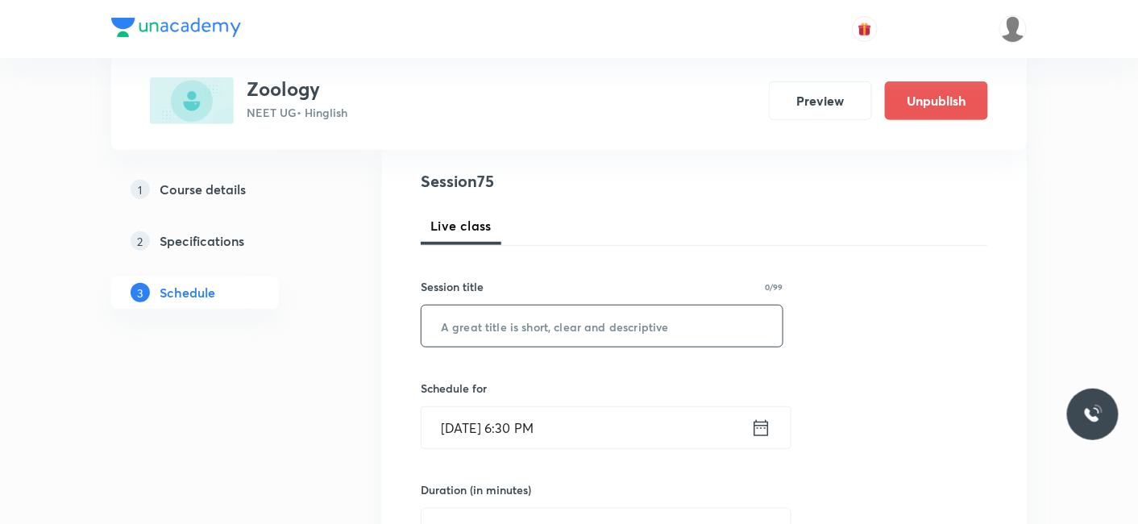
click at [504, 321] on input "text" at bounding box center [601, 325] width 361 height 41
paste input "Excretory Products & their Elimination_03"
type input "Excretory Products & their Elimination_04"
click at [481, 417] on input "Oct 6, 2025, 6:30 PM" at bounding box center [586, 427] width 330 height 41
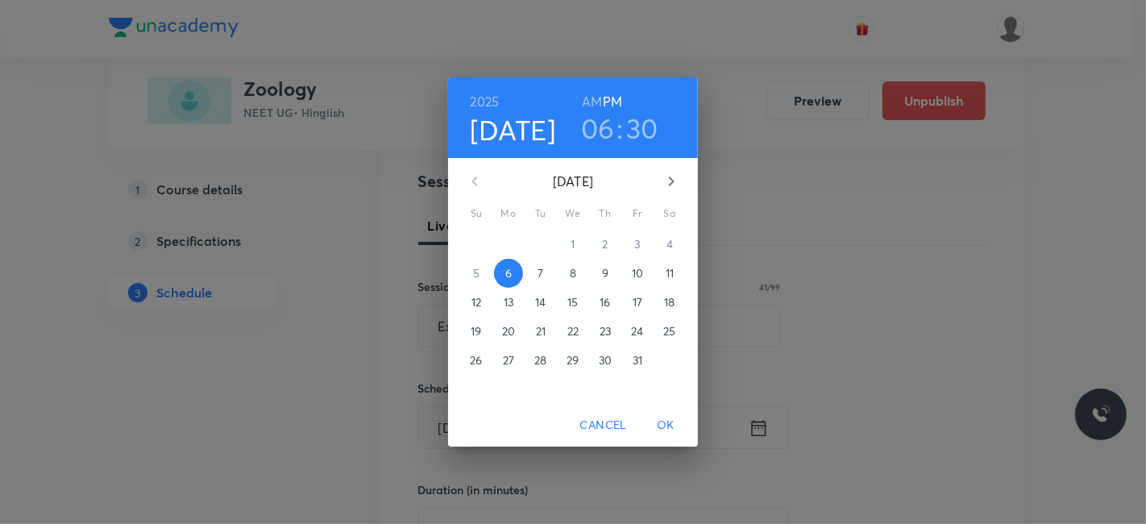
click at [540, 272] on p "7" at bounding box center [541, 273] width 6 height 16
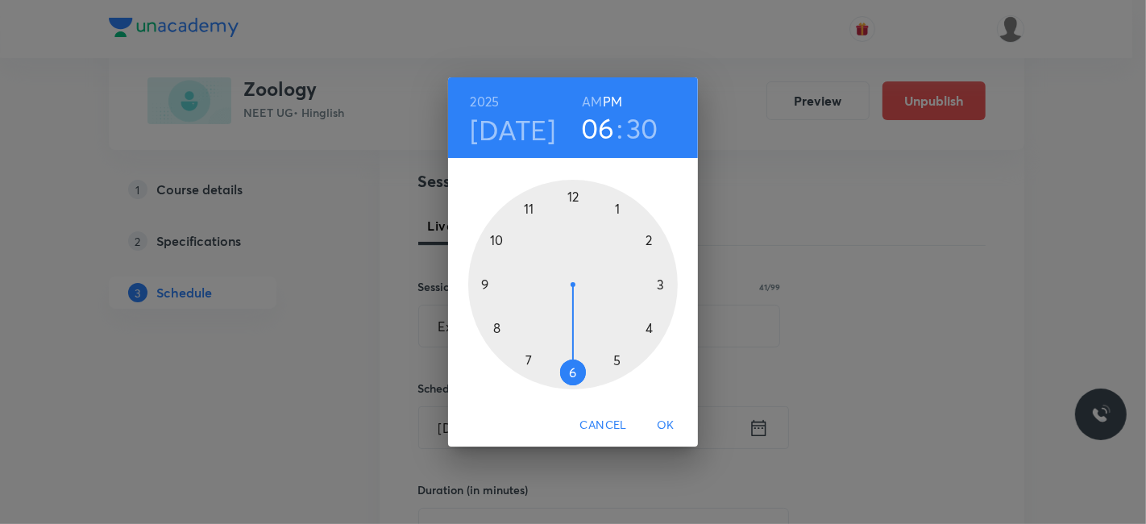
click at [598, 106] on h6 "AM" at bounding box center [592, 101] width 20 height 23
click at [484, 281] on div at bounding box center [573, 285] width 210 height 210
click at [664, 420] on span "OK" at bounding box center [665, 425] width 39 height 20
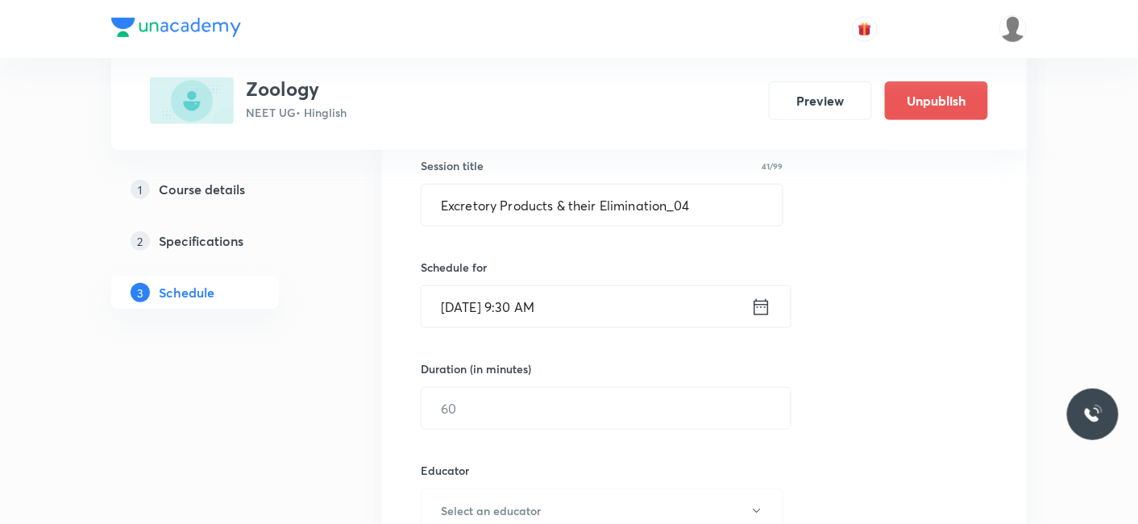
scroll to position [358, 0]
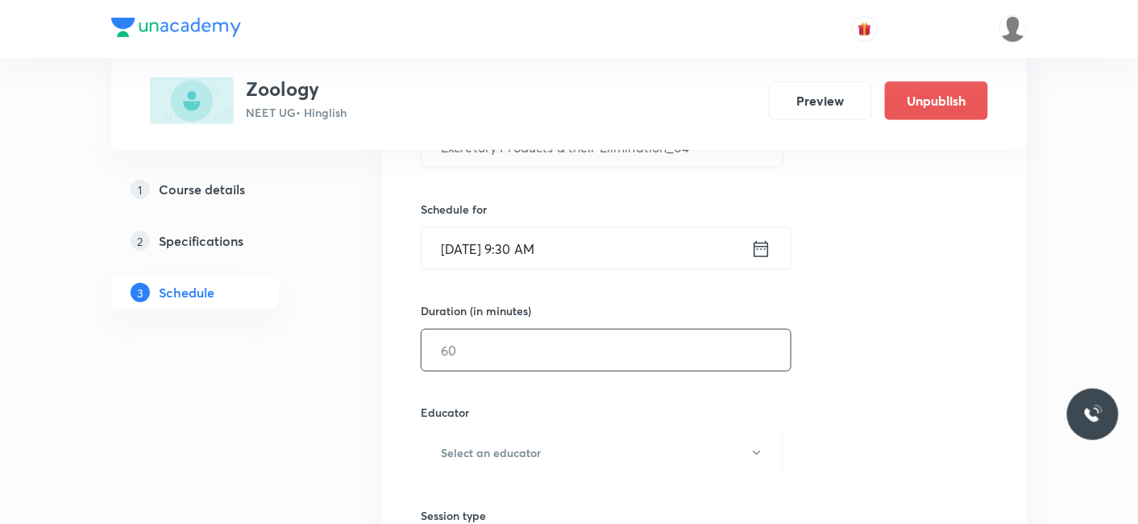
click at [476, 351] on input "text" at bounding box center [605, 350] width 369 height 41
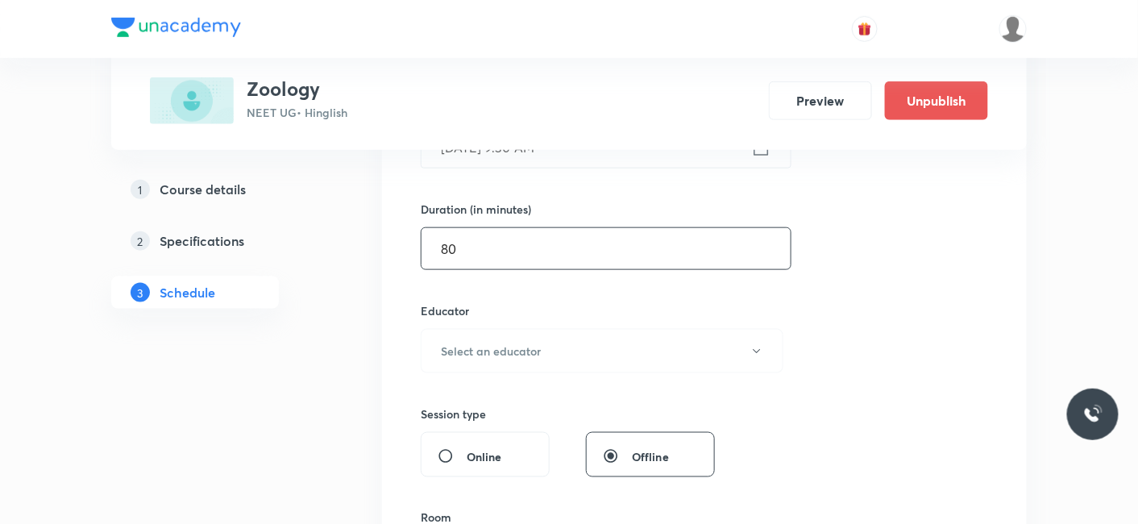
scroll to position [537, 0]
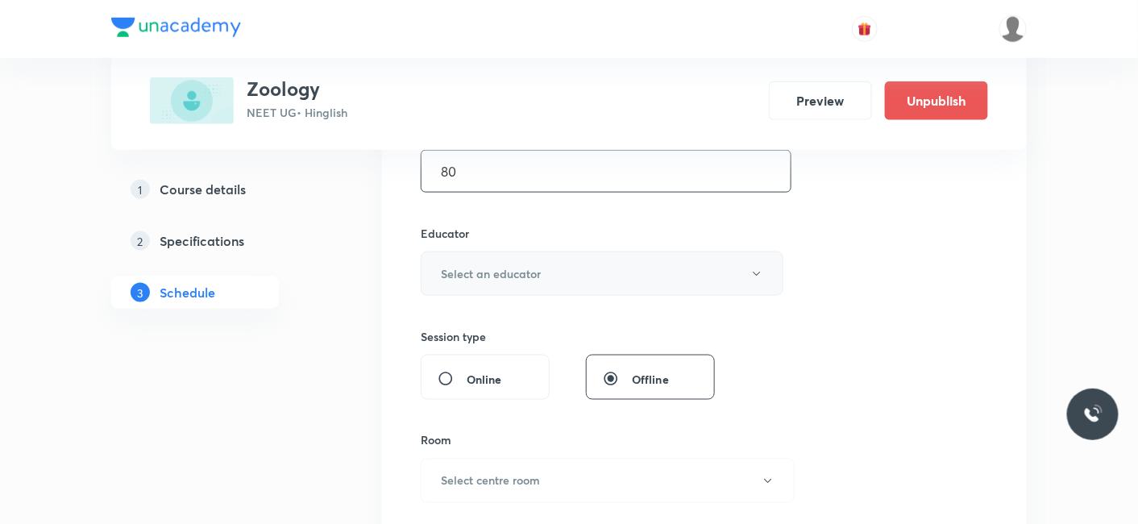
type input "80"
click at [482, 271] on h6 "Select an educator" at bounding box center [491, 273] width 100 height 17
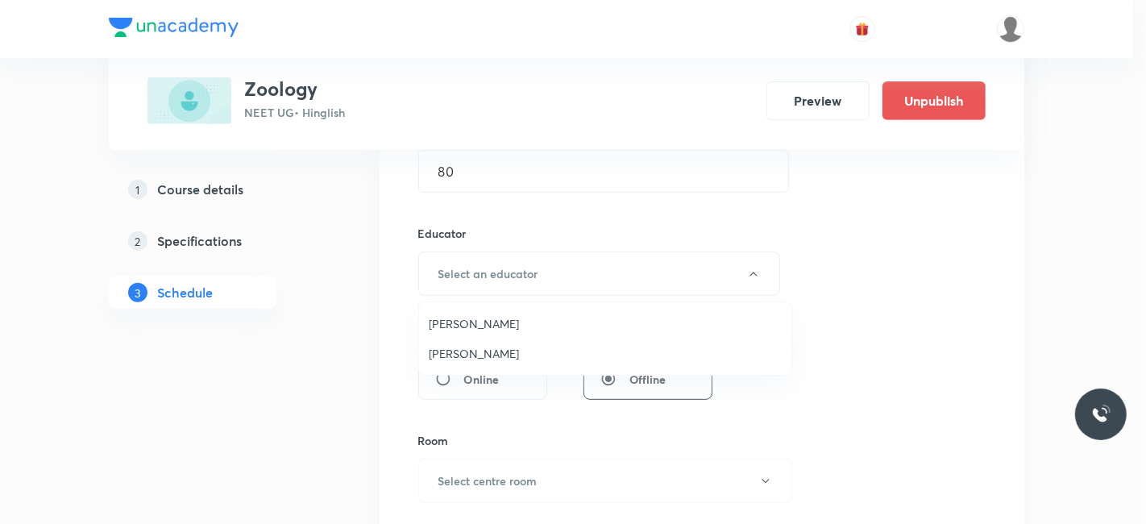
click at [469, 360] on span "Jayanti Maheshwari" at bounding box center [605, 353] width 353 height 17
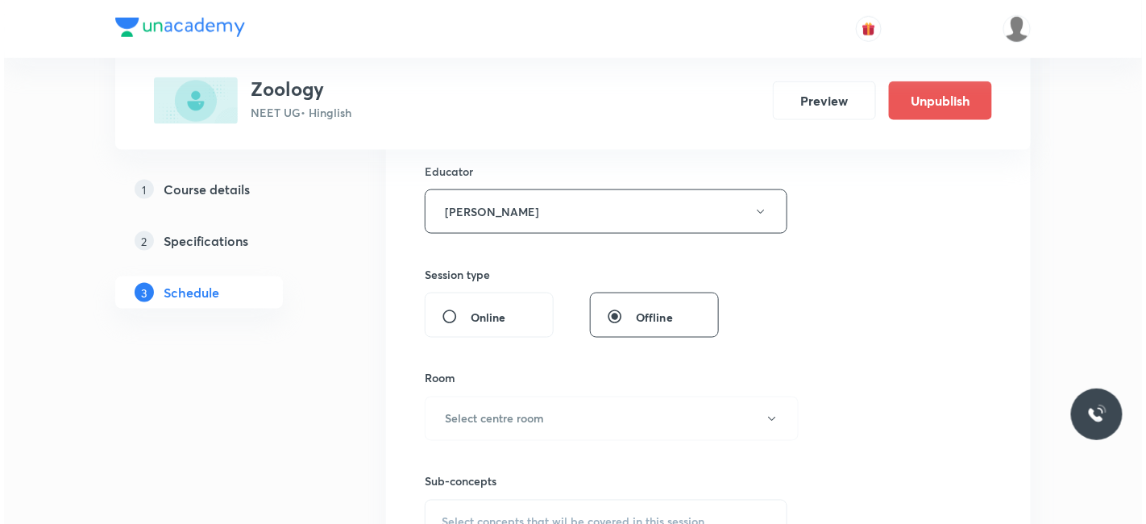
scroll to position [626, 0]
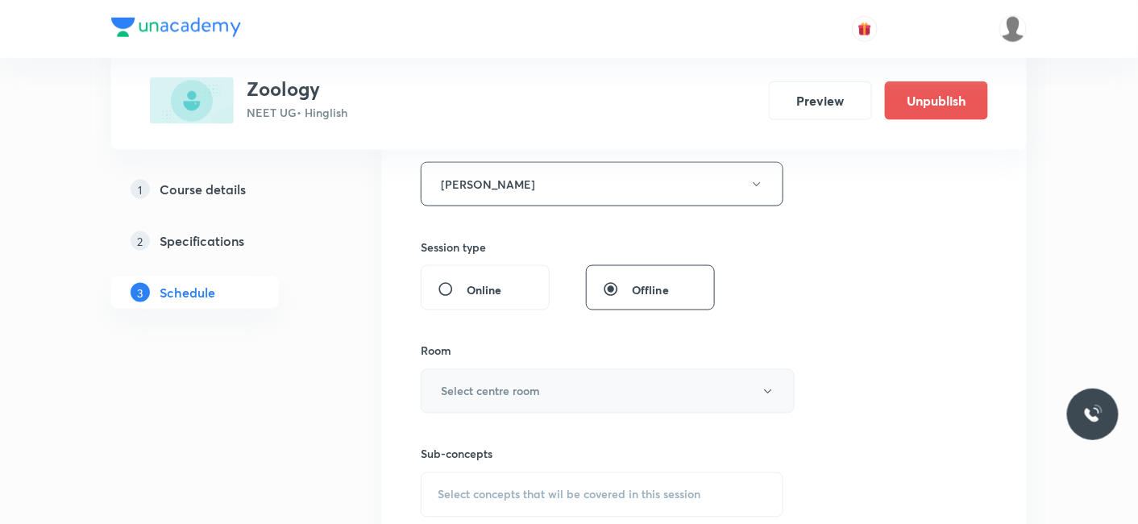
click at [463, 383] on h6 "Select centre room" at bounding box center [490, 391] width 99 height 17
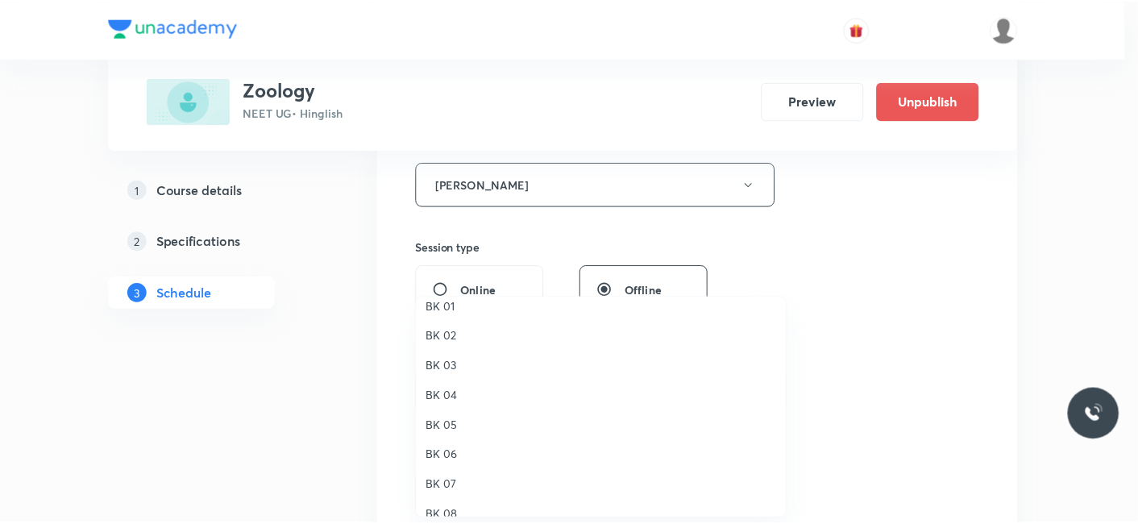
scroll to position [30, 0]
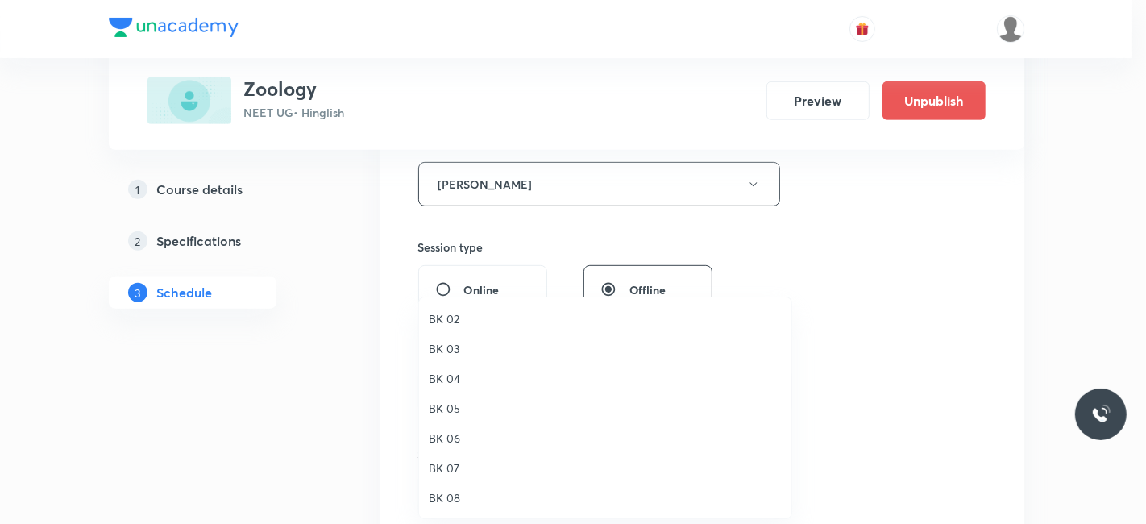
click at [451, 468] on span "BK 07" at bounding box center [605, 467] width 353 height 17
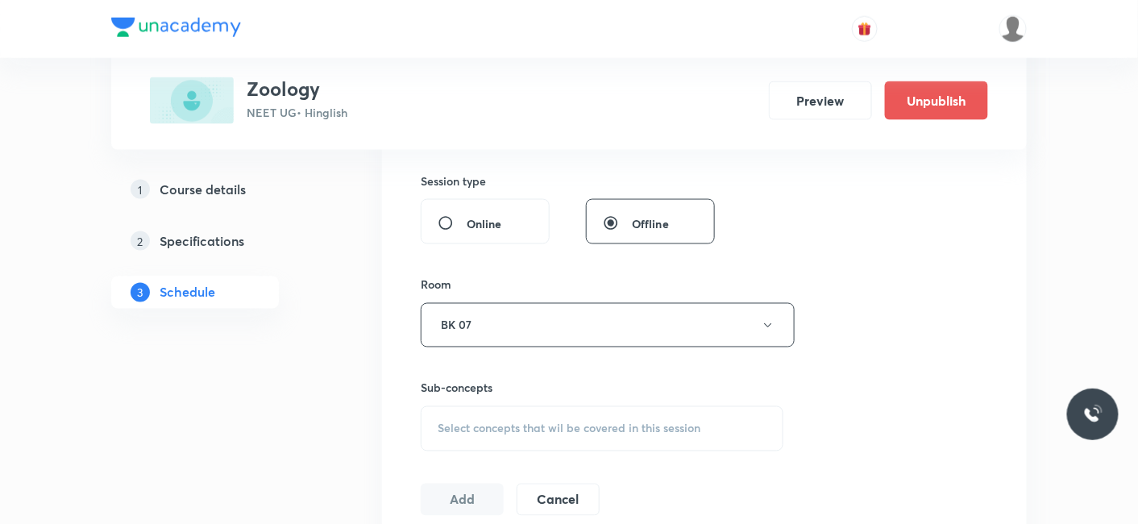
scroll to position [806, 0]
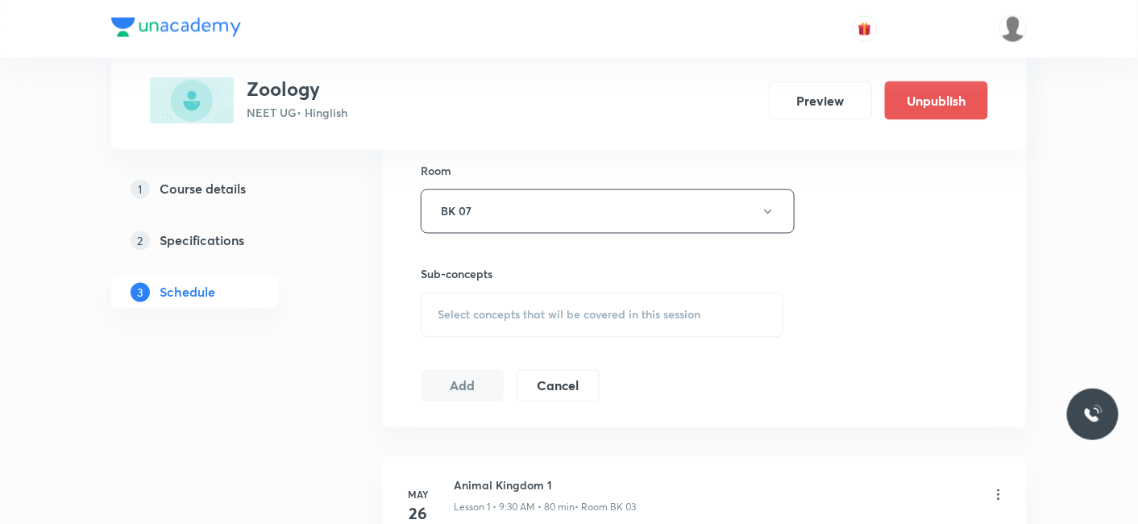
click at [500, 315] on span "Select concepts that wil be covered in this session" at bounding box center [569, 315] width 263 height 13
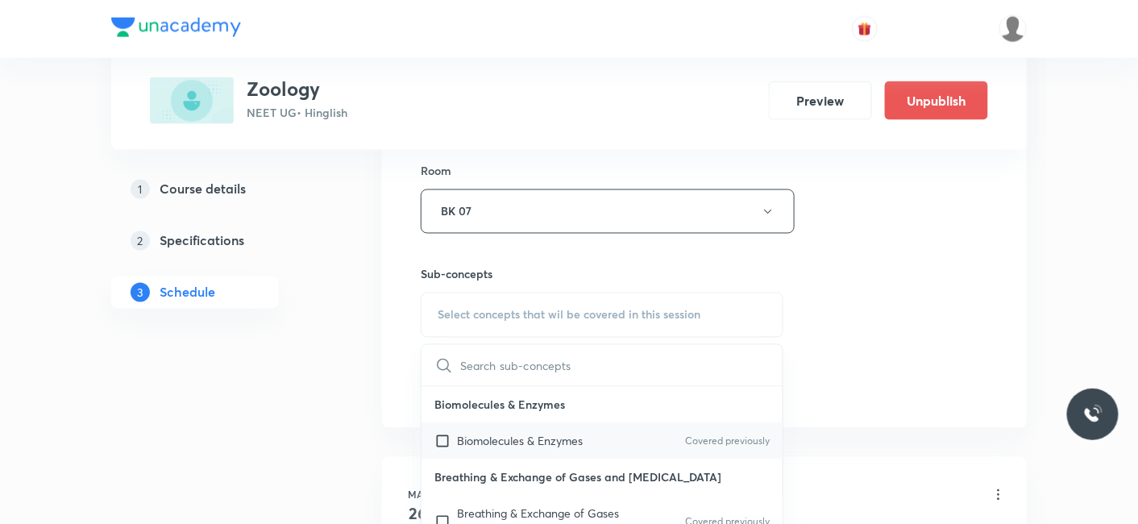
click at [506, 442] on p "Biomolecules & Enzymes" at bounding box center [520, 441] width 126 height 17
checkbox input "true"
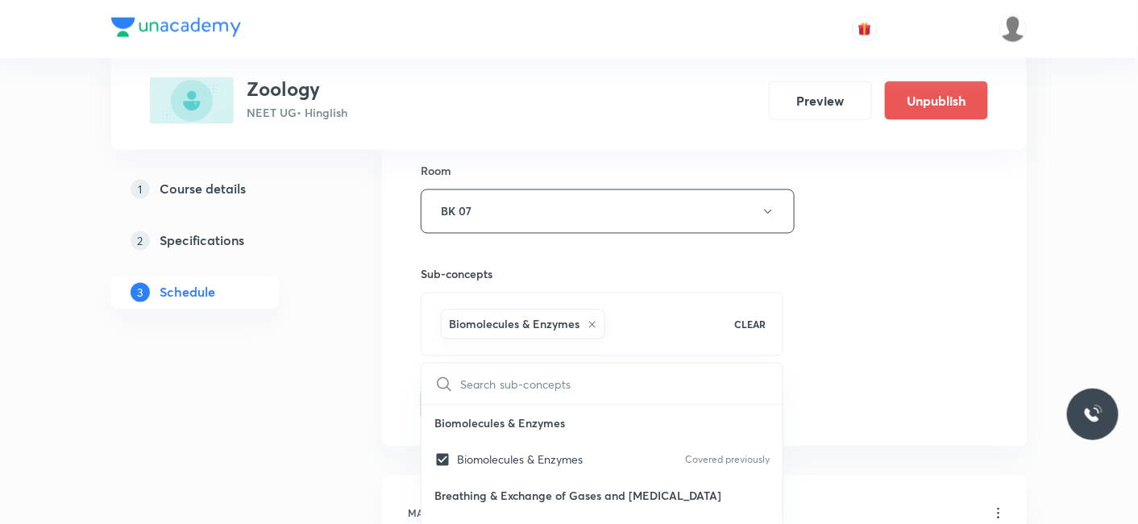
drag, startPoint x: 326, startPoint y: 415, endPoint x: 392, endPoint y: 396, distance: 68.9
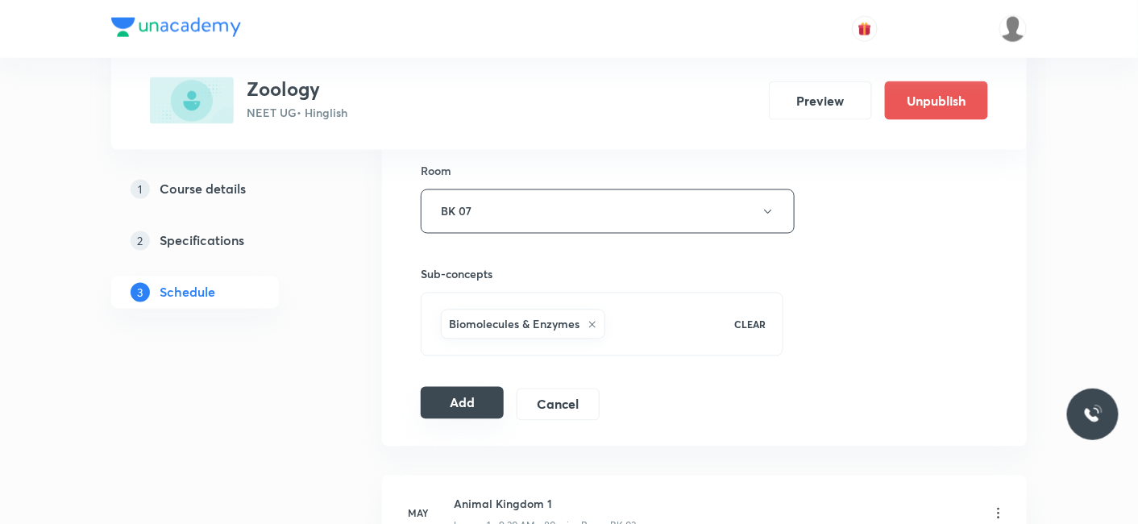
click at [450, 393] on button "Add" at bounding box center [462, 403] width 83 height 32
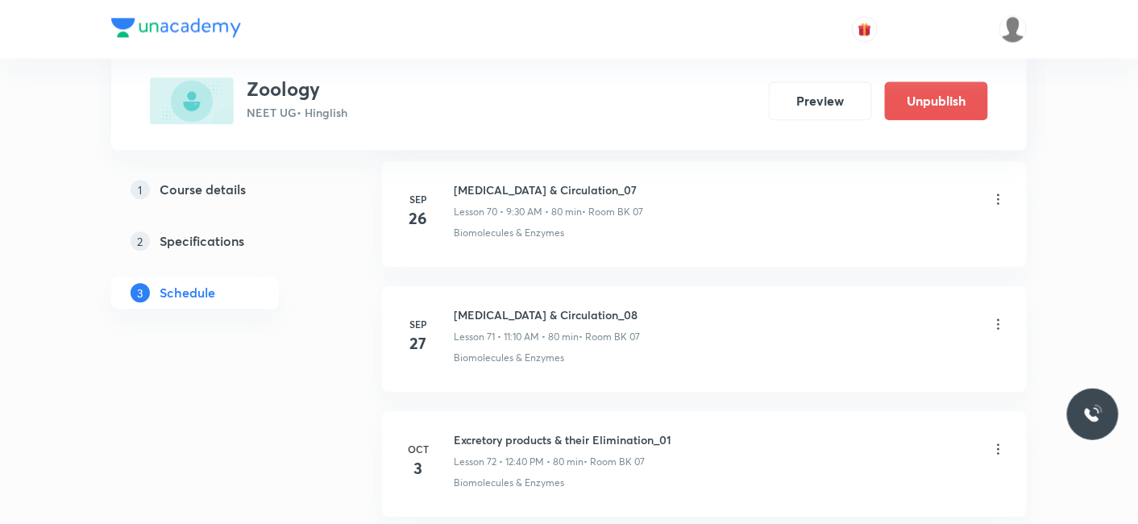
scroll to position [9362, 0]
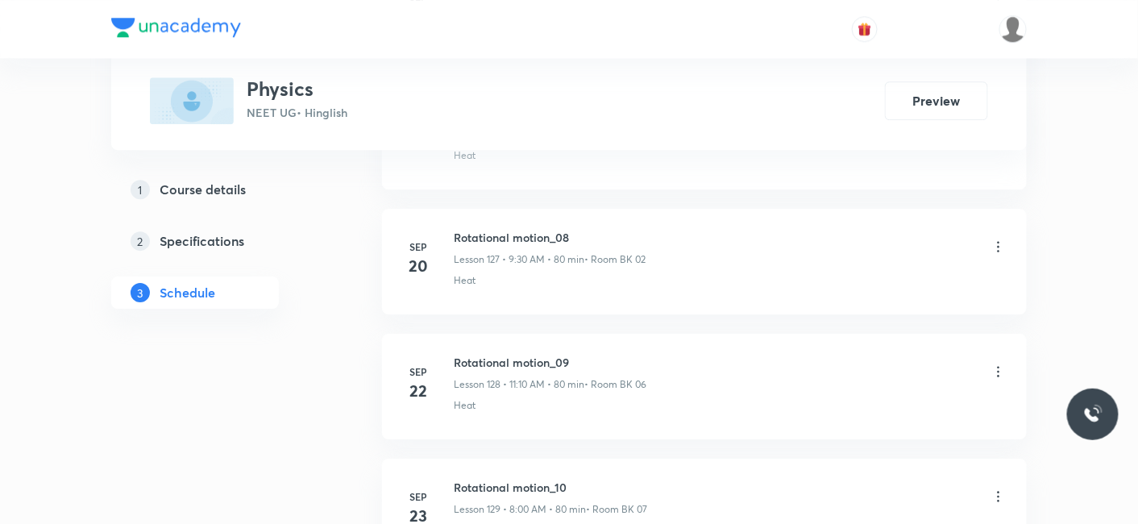
scroll to position [18293, 0]
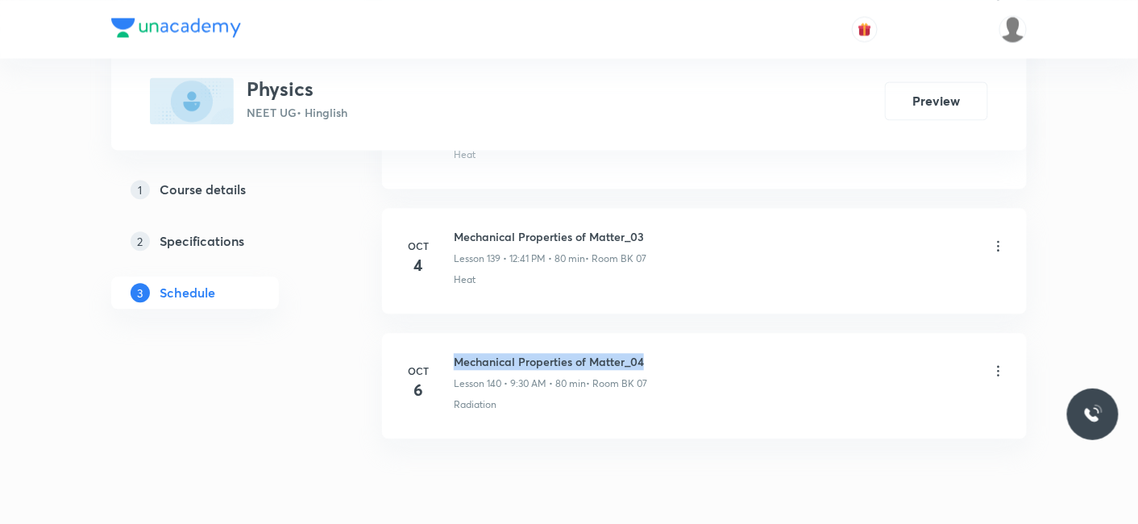
drag, startPoint x: 454, startPoint y: 289, endPoint x: 651, endPoint y: 290, distance: 197.4
click at [651, 353] on div "Mechanical Properties of Matter_04 Lesson 140 • 9:30 AM • 80 min • Room BK 07" at bounding box center [730, 372] width 553 height 38
copy h6 "Mechanical Properties of Matter_04"
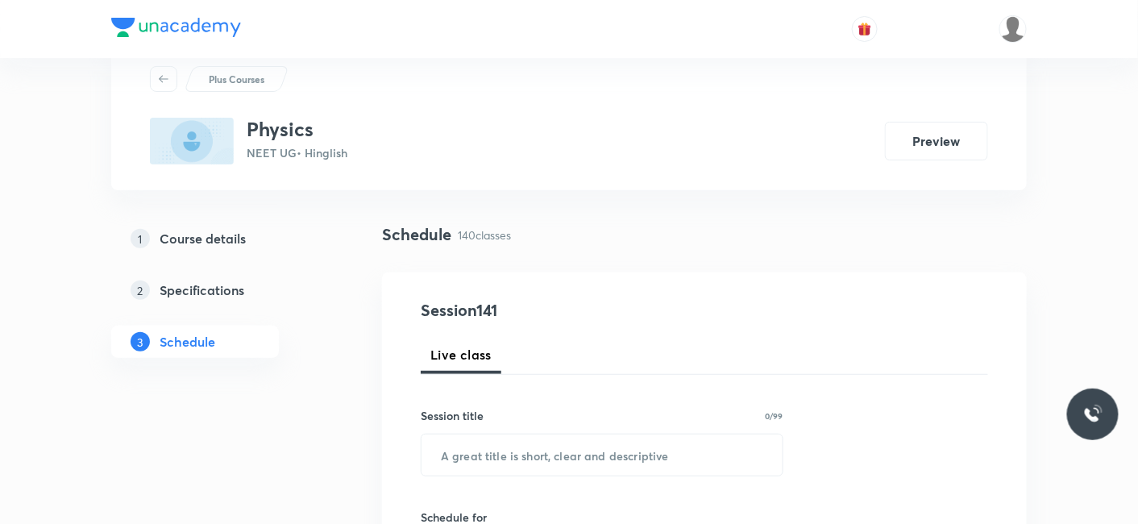
scroll to position [89, 0]
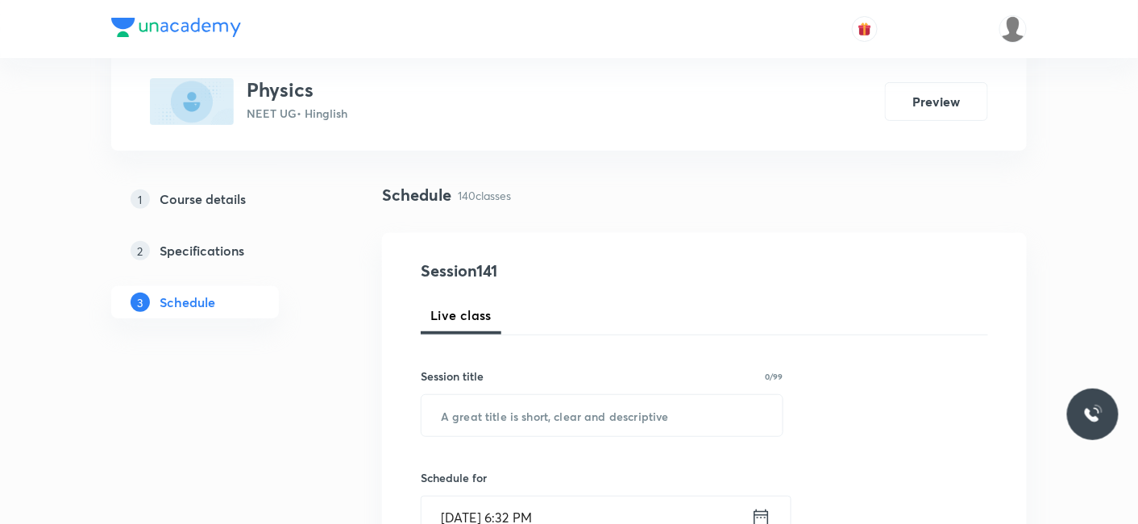
click at [443, 385] on div "Session title 0/99 ​" at bounding box center [602, 401] width 363 height 69
click at [449, 402] on input "text" at bounding box center [601, 415] width 361 height 41
paste input "Mechanical Properties of Matter_04"
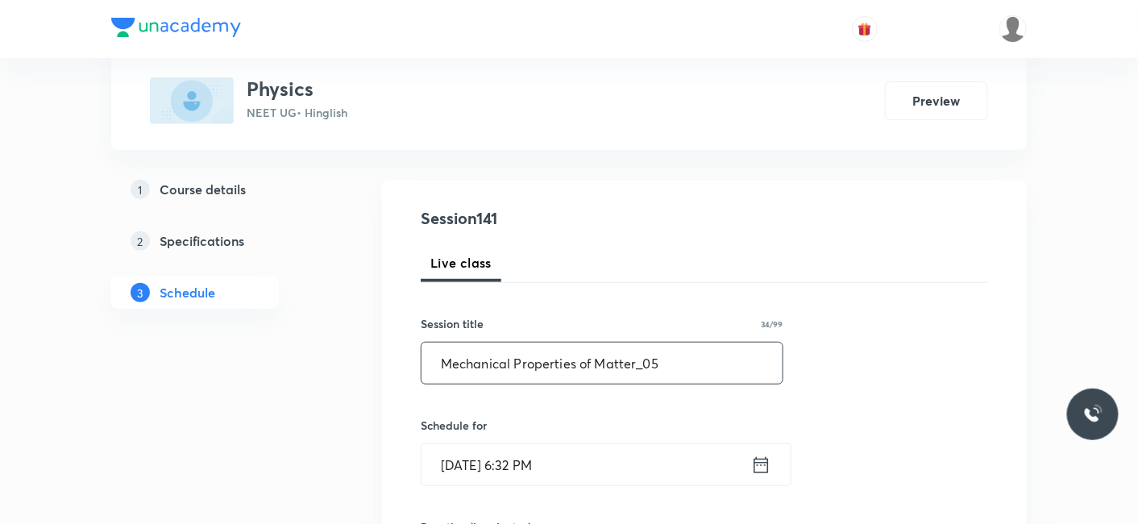
scroll to position [179, 0]
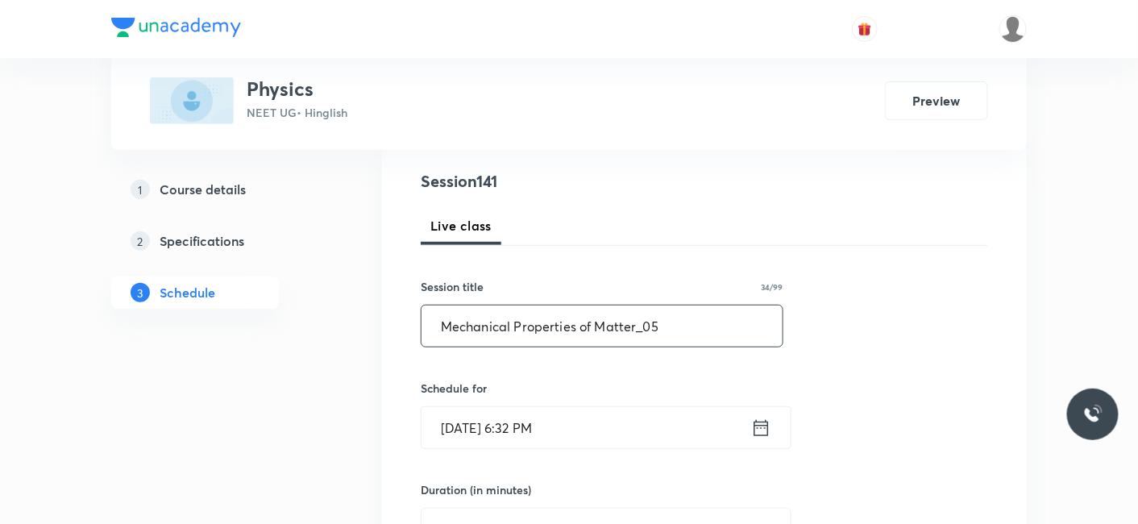
type input "Mechanical Properties of Matter_05"
click at [496, 432] on input "Oct 6, 2025, 6:32 PM" at bounding box center [586, 427] width 330 height 41
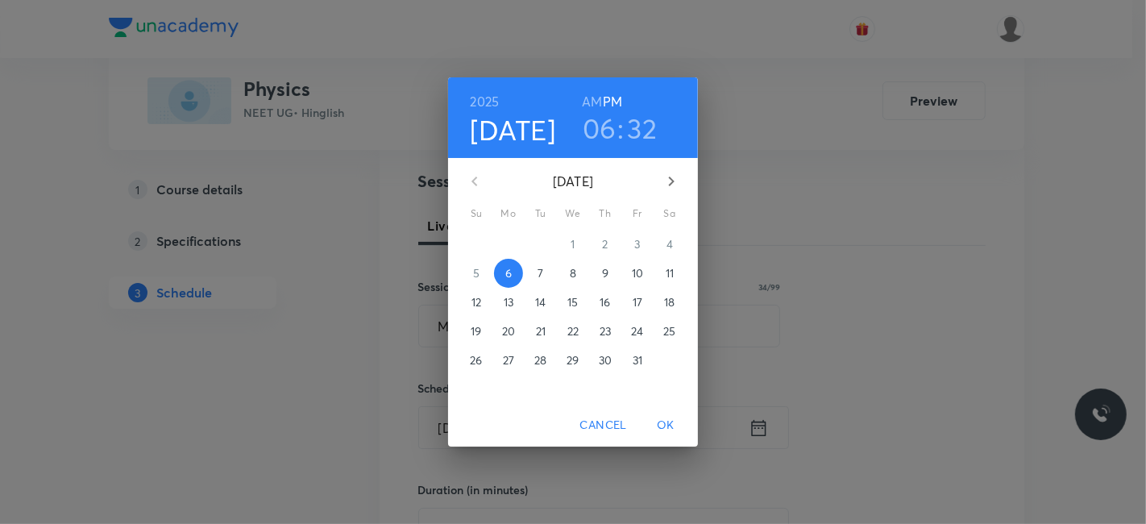
drag, startPoint x: 541, startPoint y: 275, endPoint x: 579, endPoint y: 173, distance: 108.7
click at [542, 272] on p "7" at bounding box center [541, 273] width 6 height 16
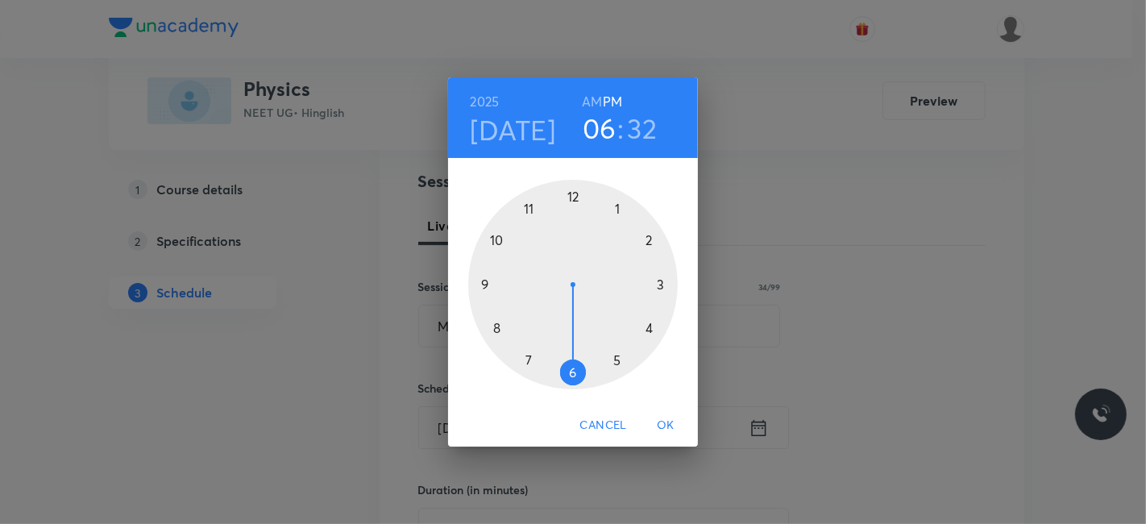
drag, startPoint x: 594, startPoint y: 99, endPoint x: 542, endPoint y: 181, distance: 96.4
click at [593, 102] on h6 "AM" at bounding box center [592, 101] width 20 height 23
click at [529, 201] on div at bounding box center [573, 285] width 210 height 210
click at [651, 239] on div at bounding box center [573, 285] width 210 height 210
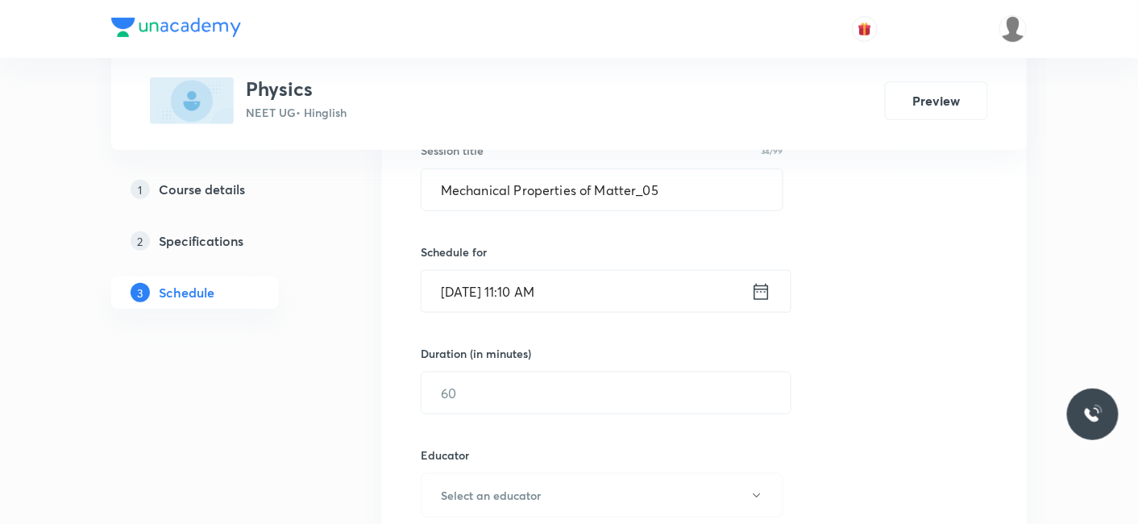
scroll to position [358, 0]
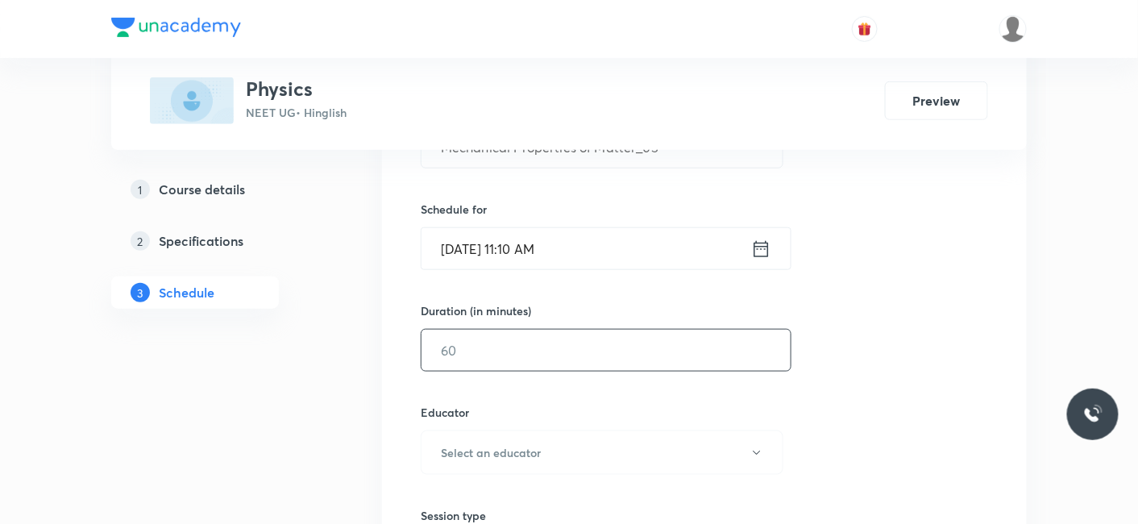
click at [512, 356] on input "text" at bounding box center [605, 350] width 369 height 41
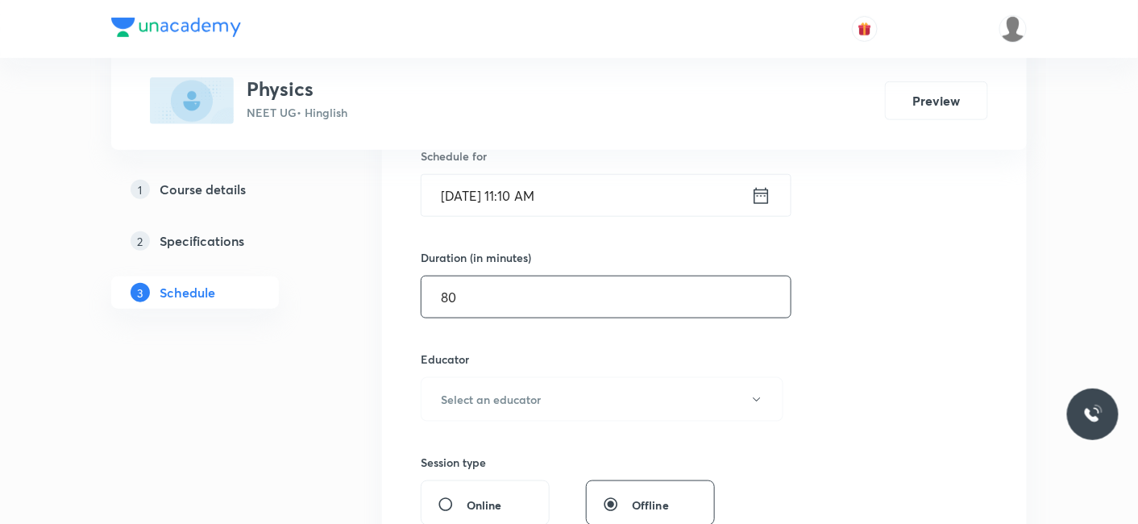
scroll to position [447, 0]
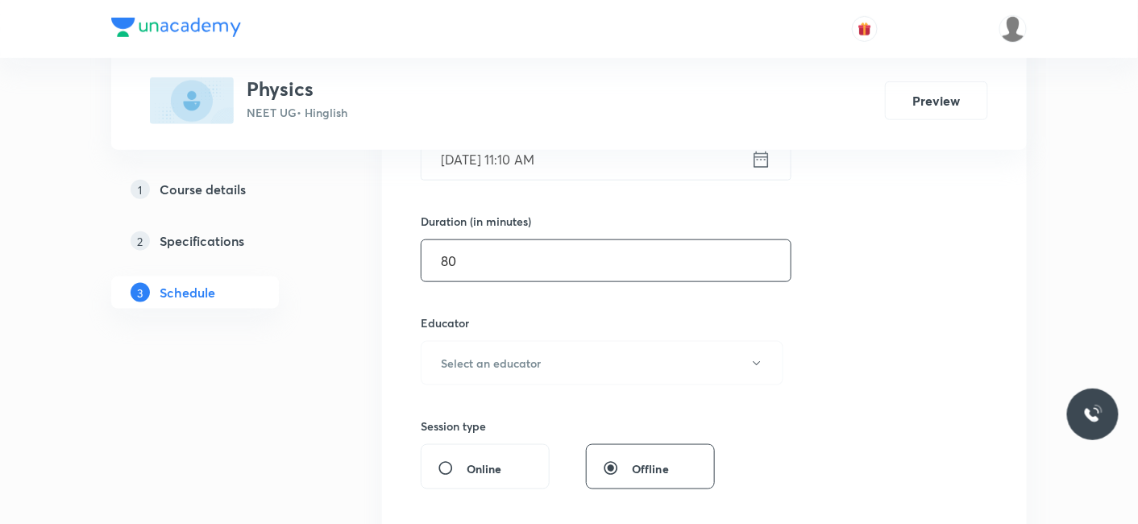
type input "80"
click at [511, 359] on h6 "Select an educator" at bounding box center [491, 363] width 100 height 17
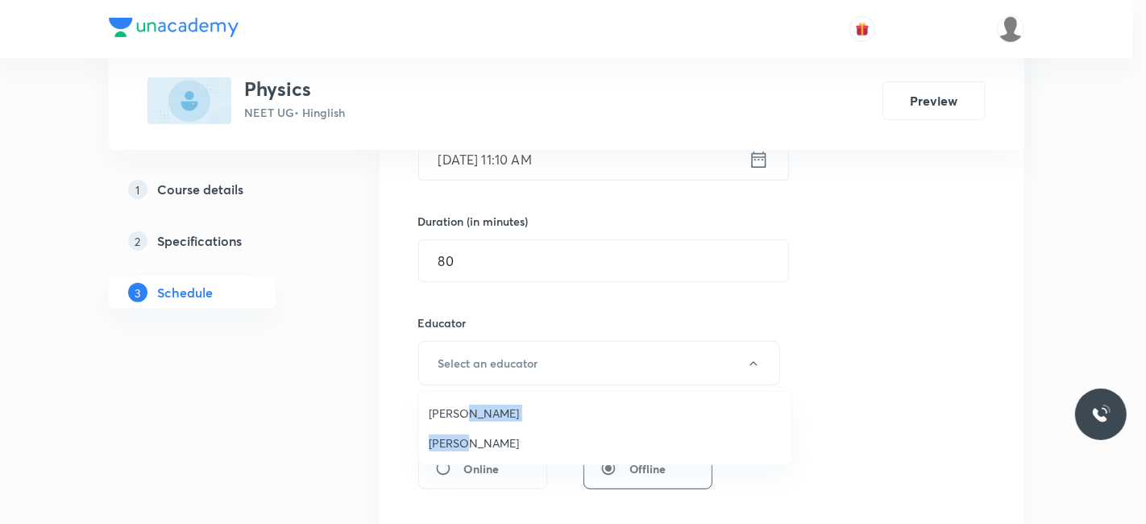
drag, startPoint x: 463, startPoint y: 446, endPoint x: 470, endPoint y: 406, distance: 40.8
click at [470, 406] on ul "Shubham Pandey Siddharth Jindal" at bounding box center [605, 428] width 372 height 73
click at [439, 405] on span "Shubham Pandey" at bounding box center [605, 413] width 353 height 17
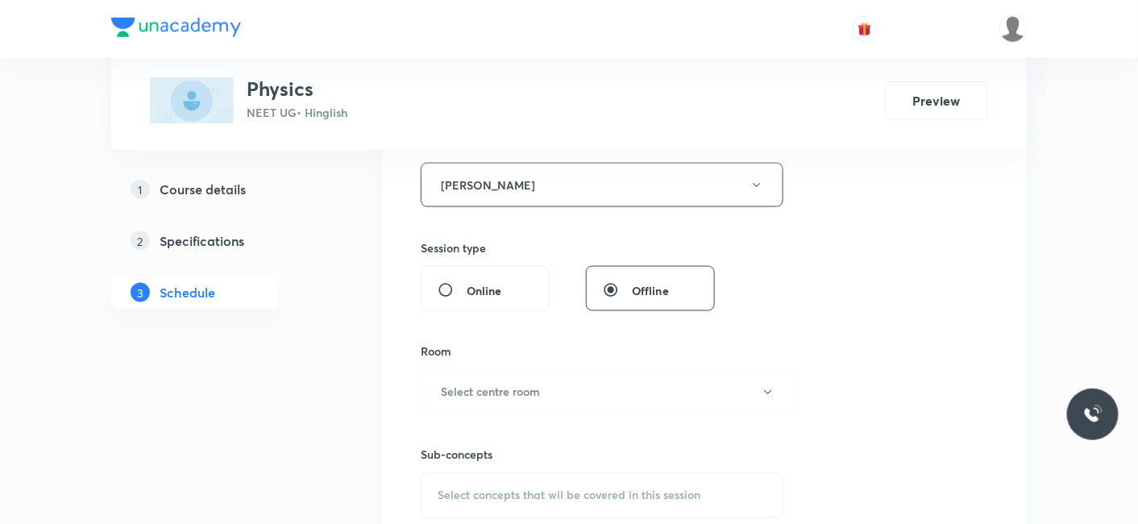
scroll to position [626, 0]
click at [467, 385] on h6 "Select centre room" at bounding box center [490, 391] width 99 height 17
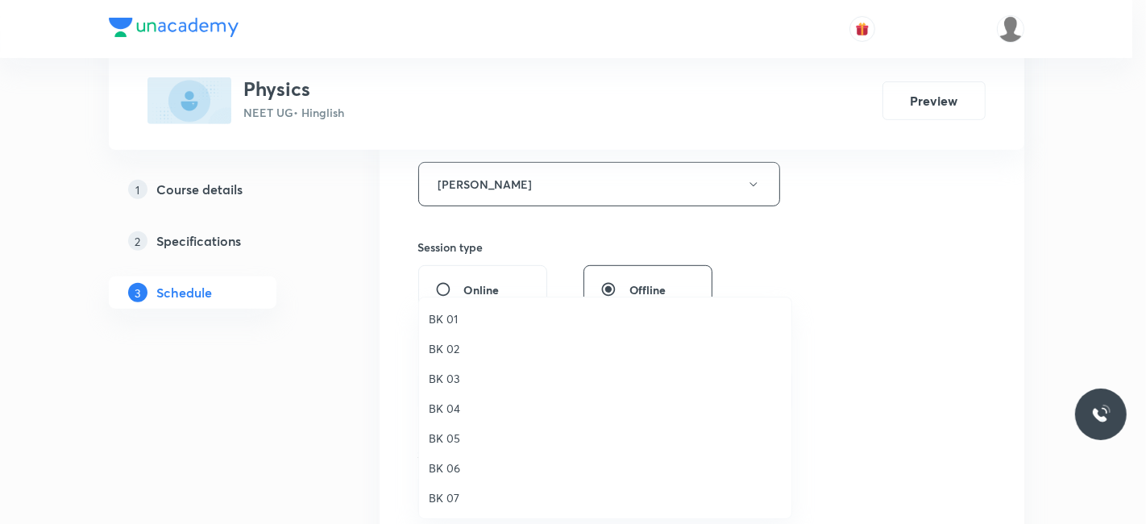
click at [459, 504] on span "BK 07" at bounding box center [605, 497] width 353 height 17
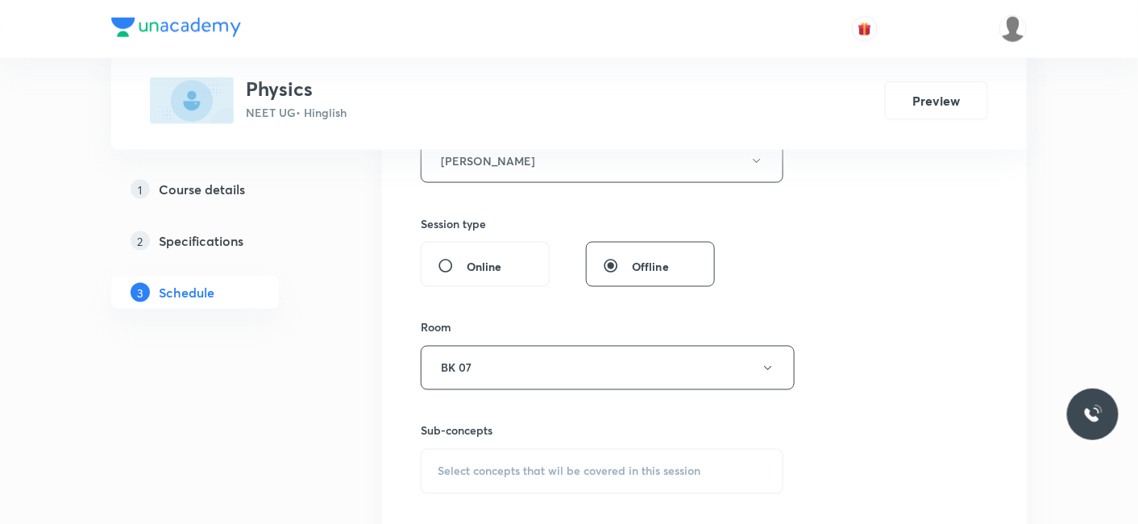
scroll to position [806, 0]
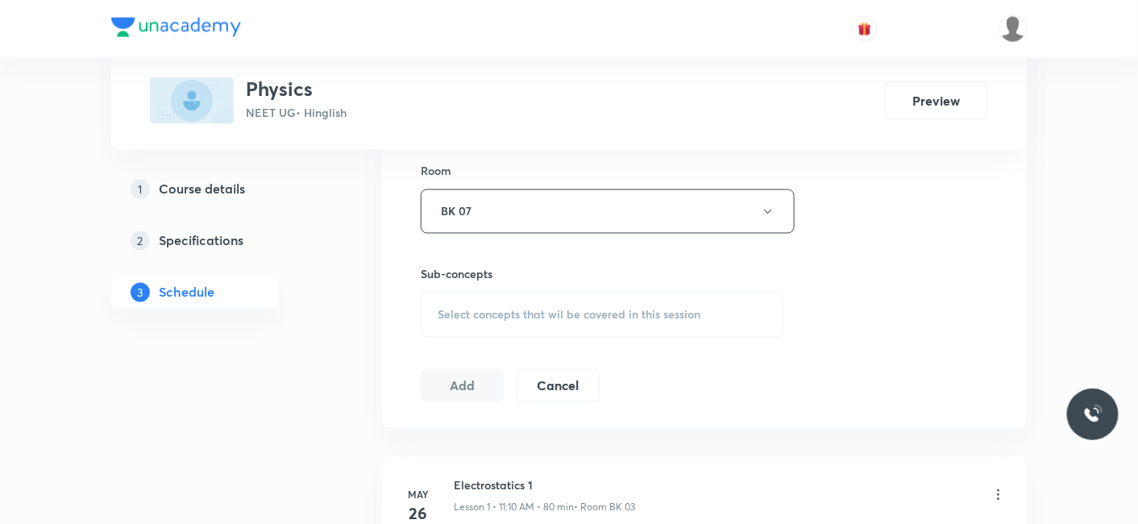
click at [495, 309] on span "Select concepts that wil be covered in this session" at bounding box center [569, 315] width 263 height 13
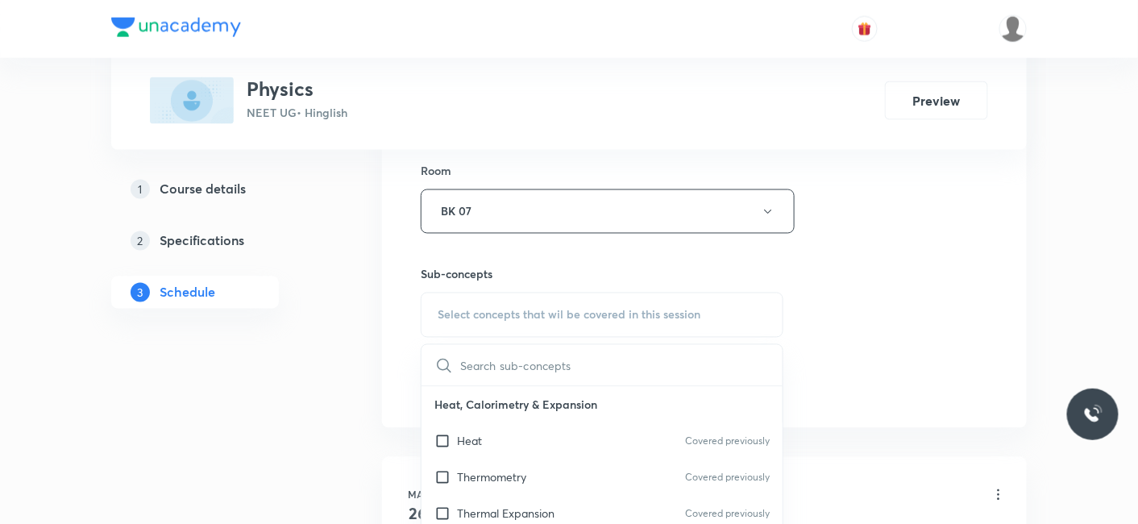
drag, startPoint x: 445, startPoint y: 430, endPoint x: 332, endPoint y: 422, distance: 113.1
click at [444, 433] on input "checkbox" at bounding box center [445, 441] width 23 height 17
checkbox input "true"
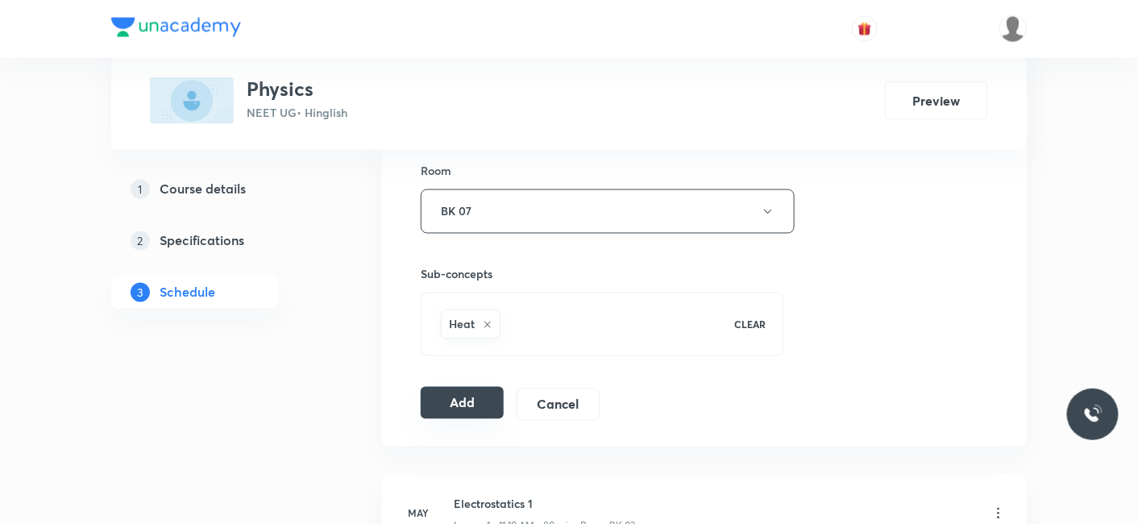
click at [444, 409] on button "Add" at bounding box center [462, 403] width 83 height 32
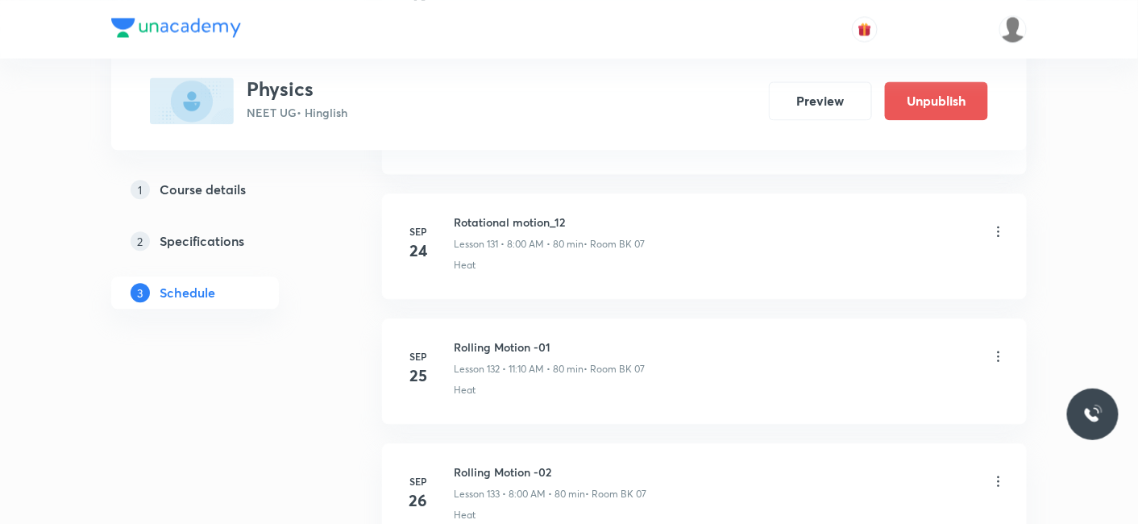
scroll to position [17576, 0]
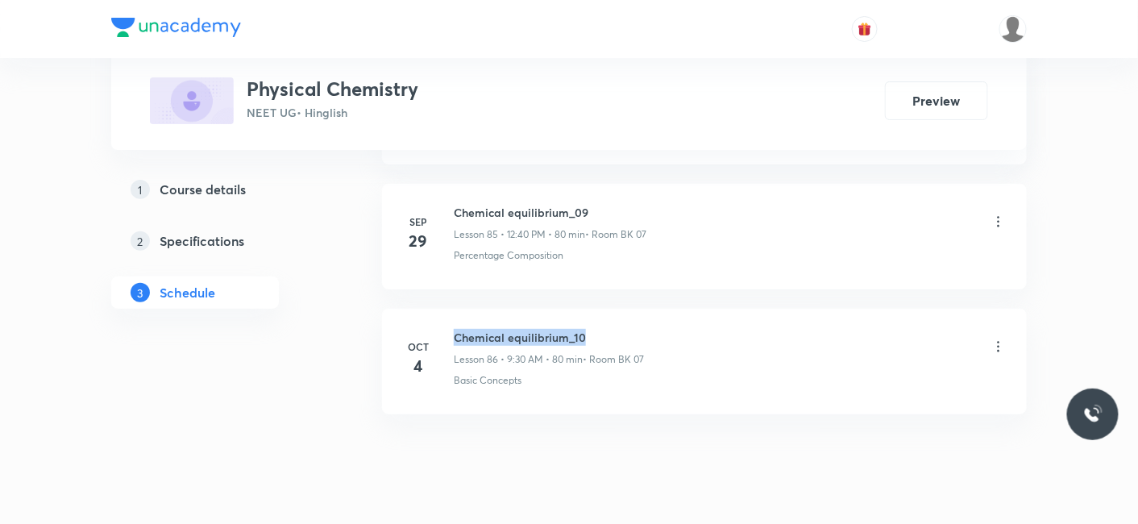
drag, startPoint x: 457, startPoint y: 291, endPoint x: 608, endPoint y: 284, distance: 150.9
click at [608, 309] on li "[DATE] Chemical equilibrium_10 Lesson 86 • 9:30 AM • 80 min • Room BK 07 Basic …" at bounding box center [704, 362] width 645 height 106
copy h6 "Chemical equilibrium_10"
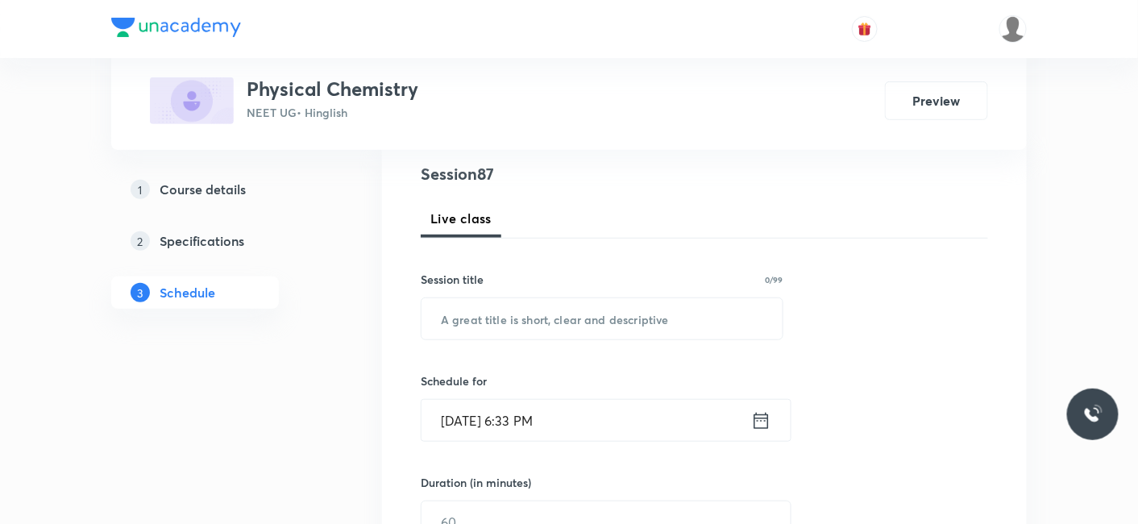
scroll to position [159, 0]
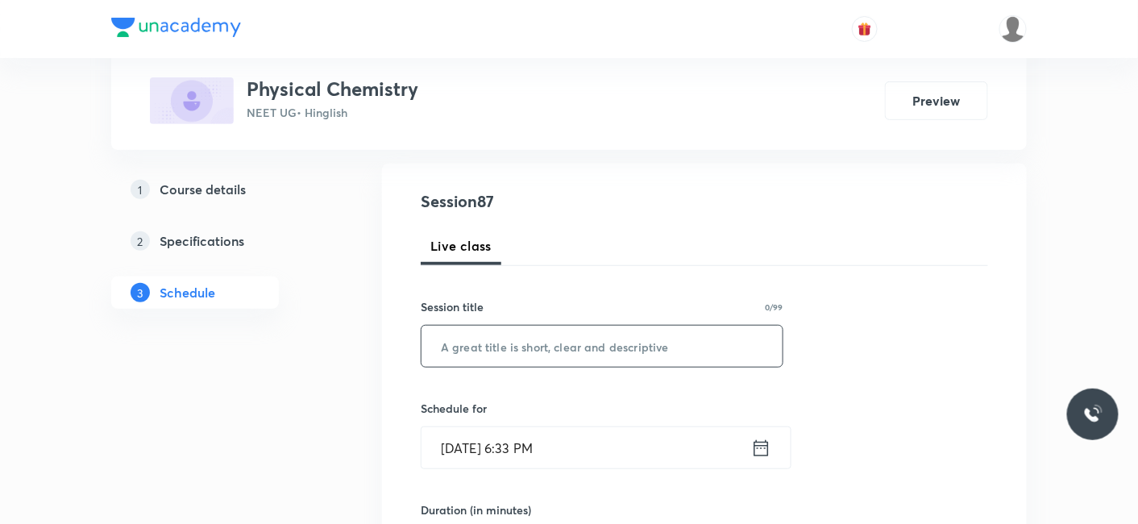
click at [521, 342] on input "text" at bounding box center [601, 346] width 361 height 41
paste input "Chemical equilibrium_10"
type input "Chemical equilibrium_11"
click at [491, 438] on input "[DATE] 6:33 PM" at bounding box center [586, 447] width 330 height 41
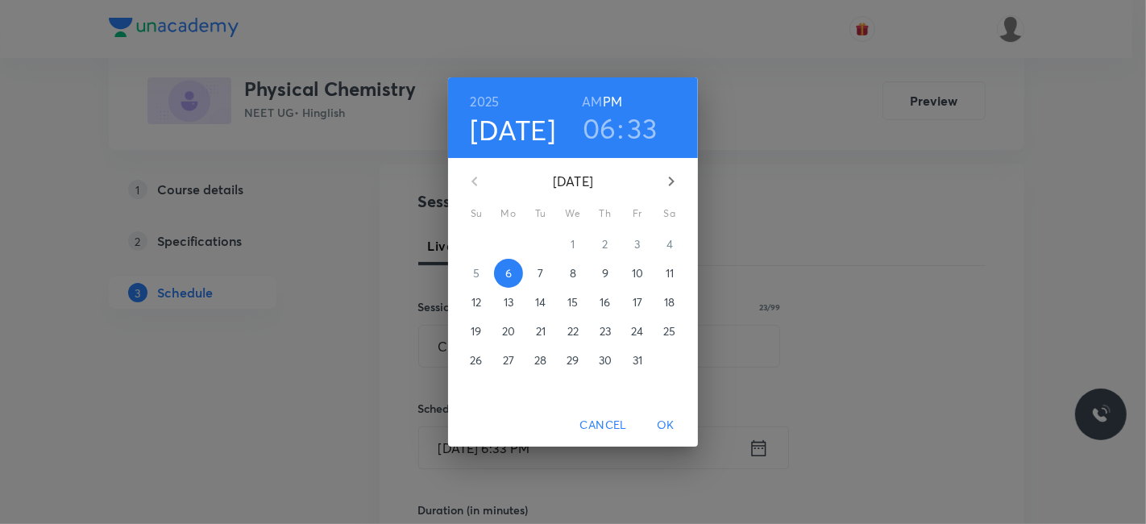
click at [540, 272] on p "7" at bounding box center [541, 273] width 6 height 16
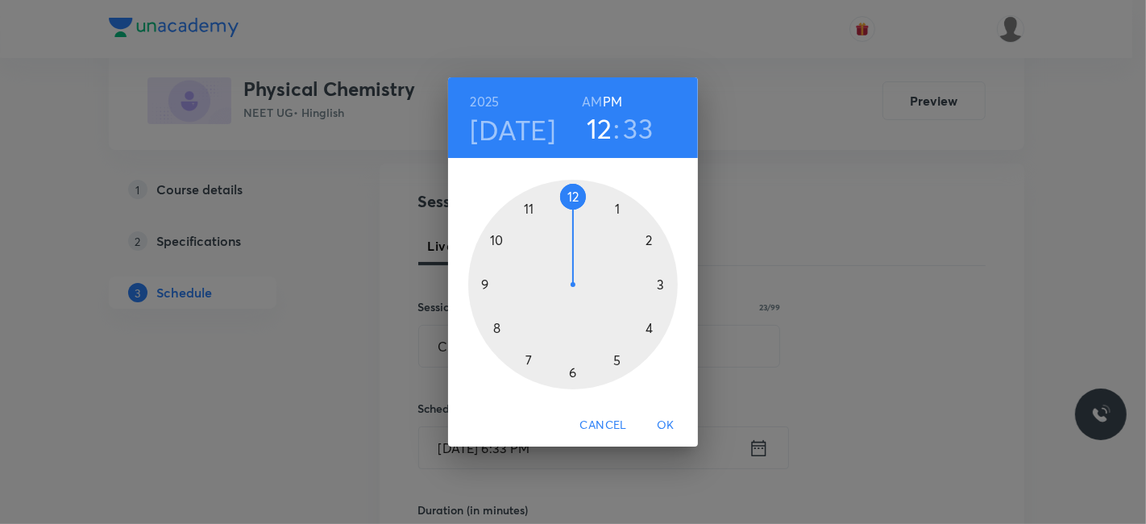
click at [575, 189] on div at bounding box center [573, 285] width 210 height 210
click at [495, 328] on div at bounding box center [573, 285] width 210 height 210
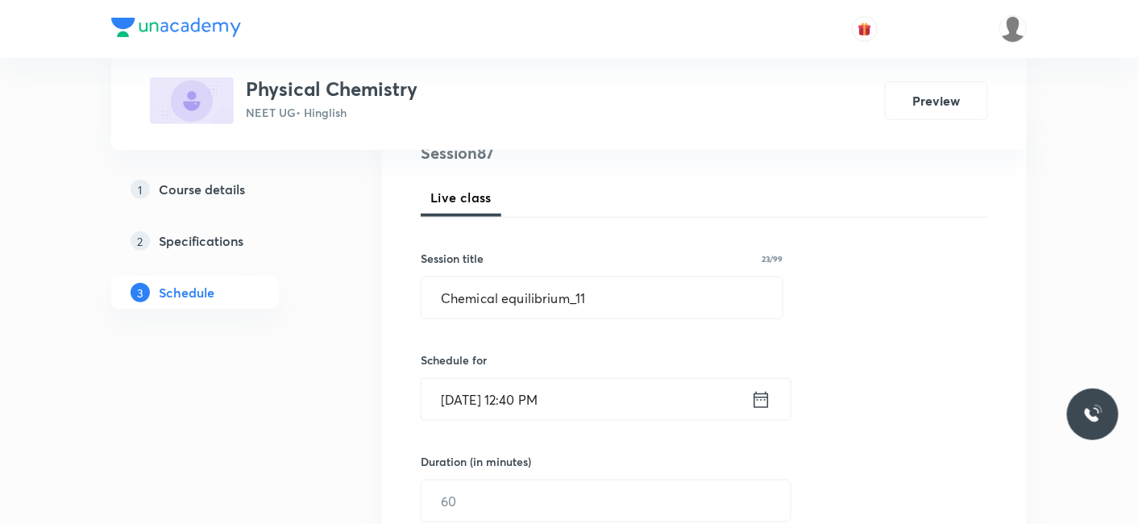
scroll to position [248, 0]
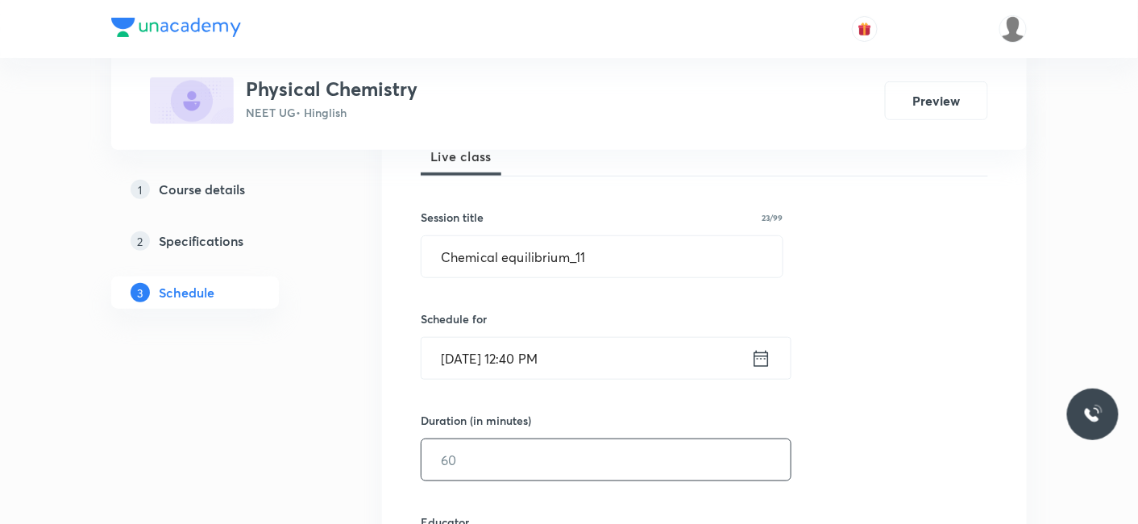
click at [508, 446] on input "text" at bounding box center [605, 459] width 369 height 41
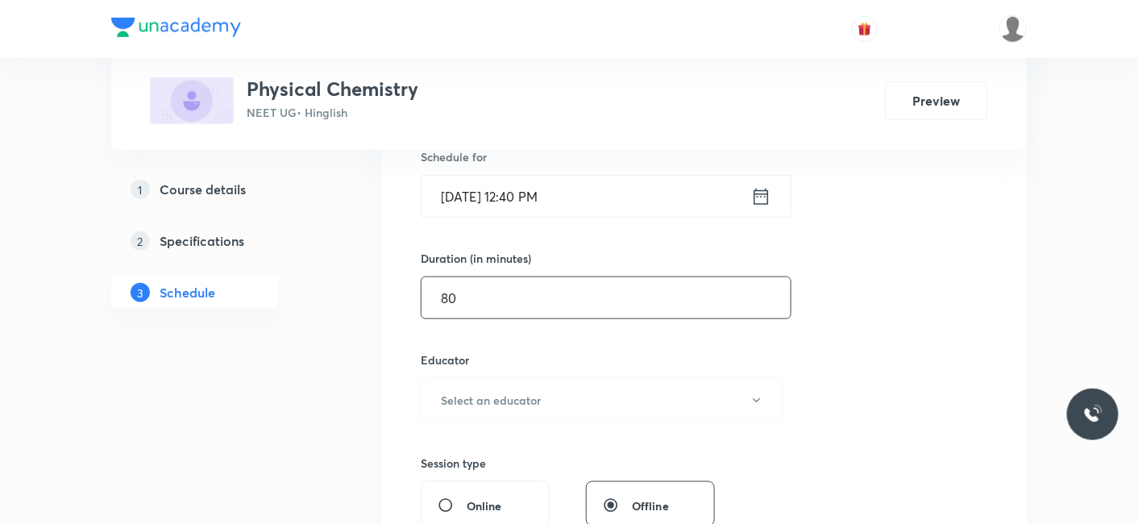
scroll to position [427, 0]
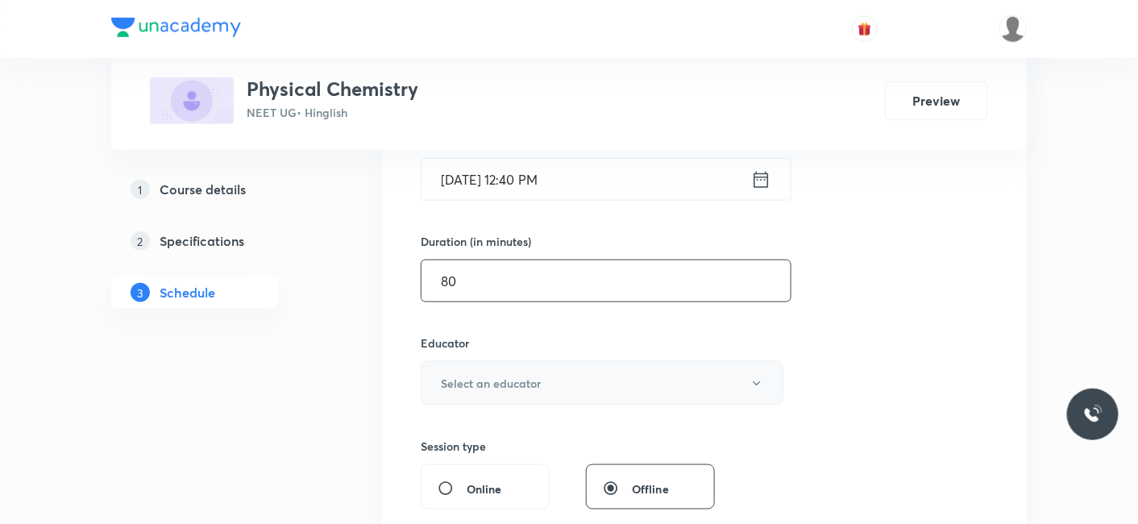
type input "80"
click at [491, 379] on h6 "Select an educator" at bounding box center [491, 383] width 100 height 17
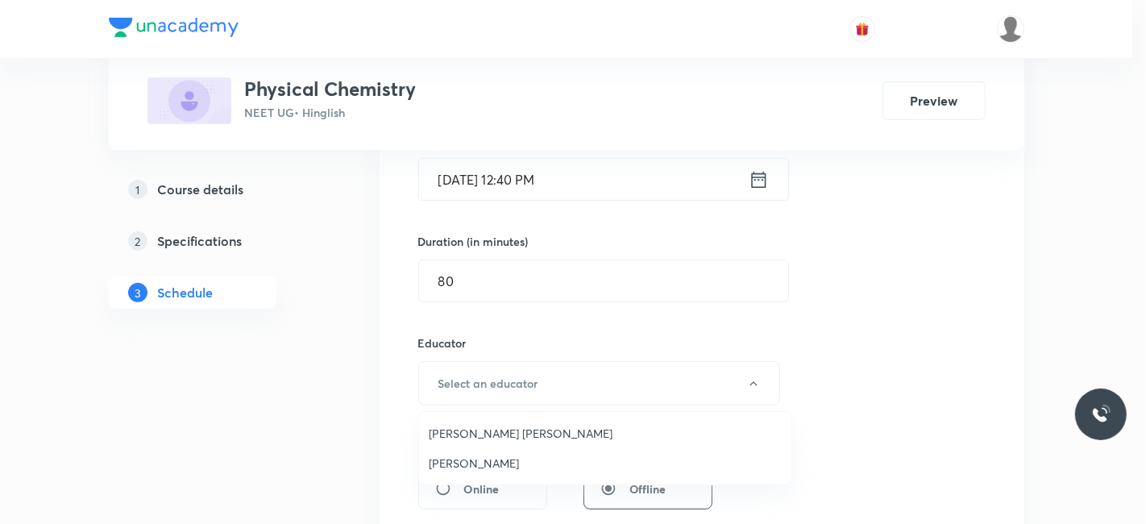
click at [484, 458] on span "[PERSON_NAME]" at bounding box center [605, 463] width 353 height 17
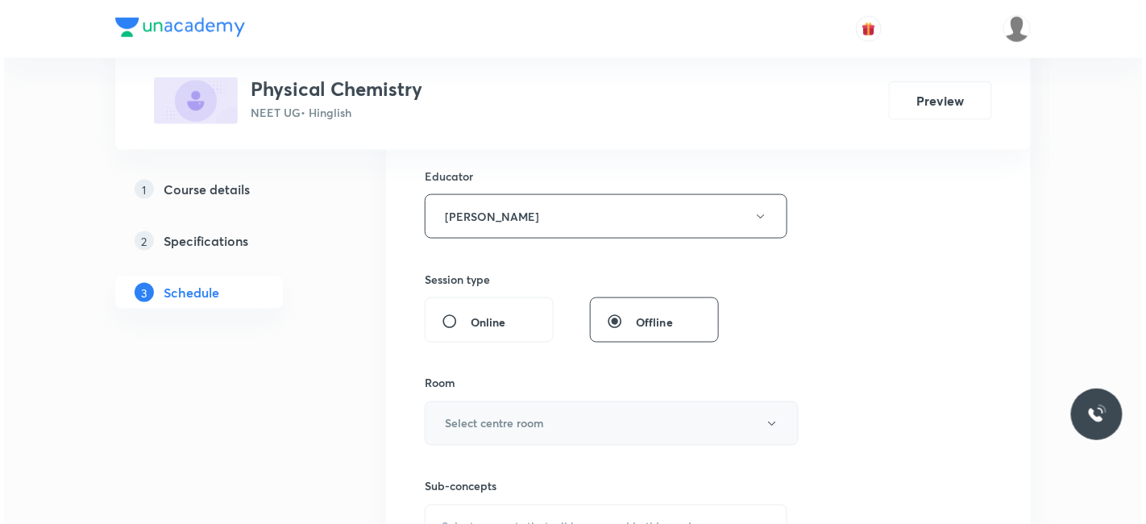
scroll to position [606, 0]
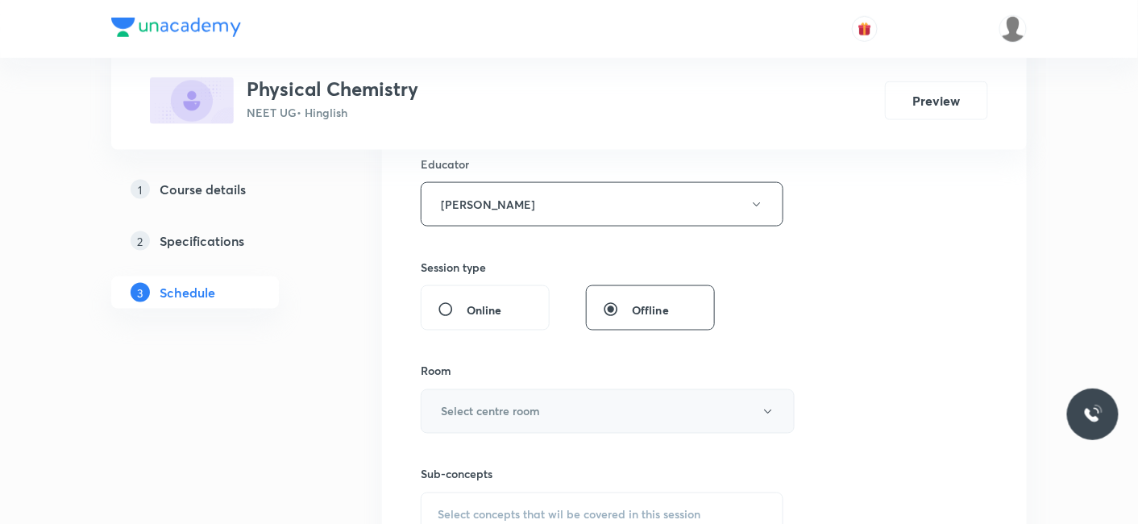
click at [502, 411] on h6 "Select centre room" at bounding box center [490, 411] width 99 height 17
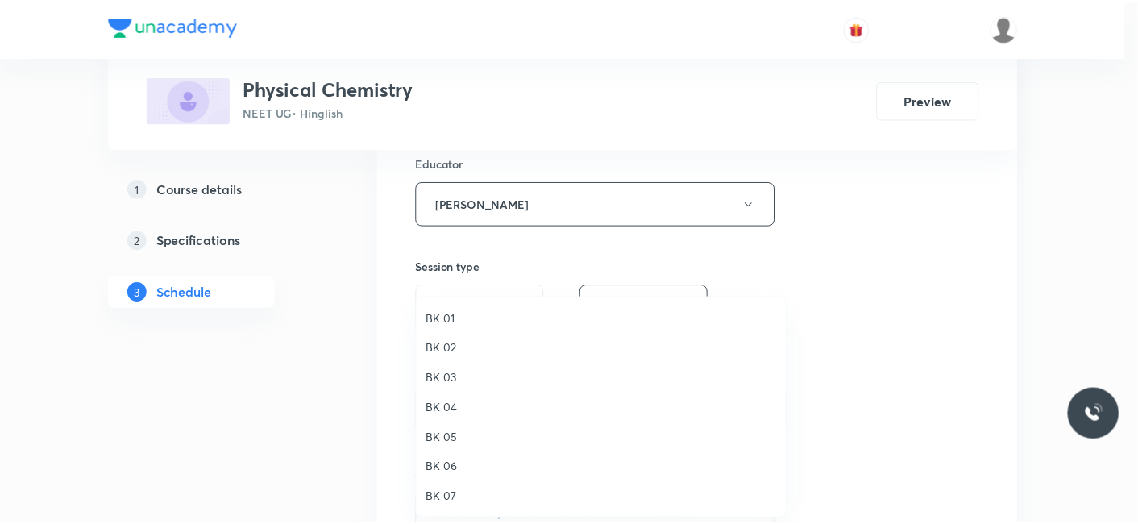
scroll to position [30, 0]
click at [451, 464] on span "BK 07" at bounding box center [605, 467] width 353 height 17
click at [278, 453] on div "BK 01 BK 02 BK 03 BK 04 BK 05 BK 06 BK 07 BK 08" at bounding box center [569, 262] width 1138 height 524
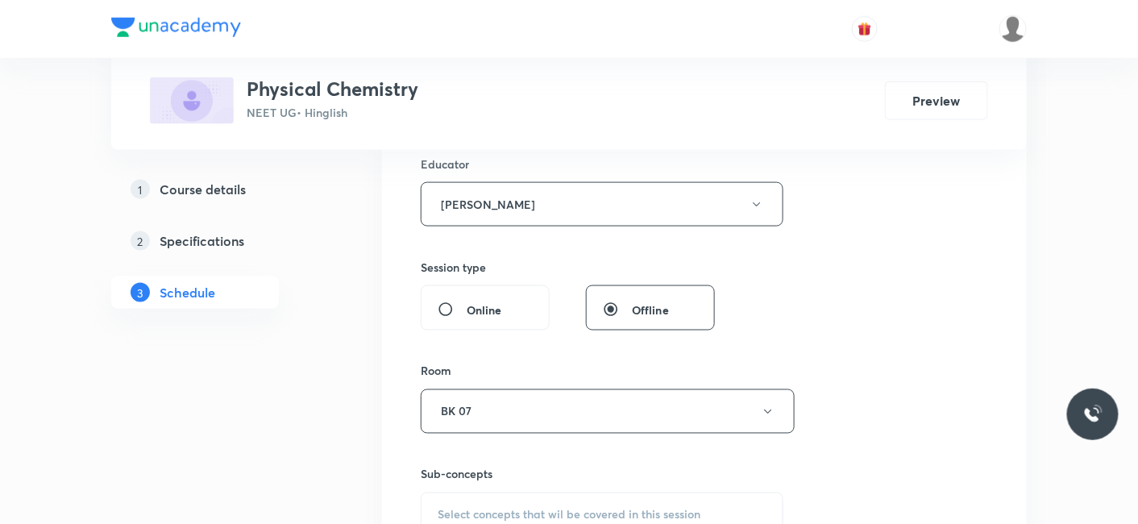
scroll to position [695, 0]
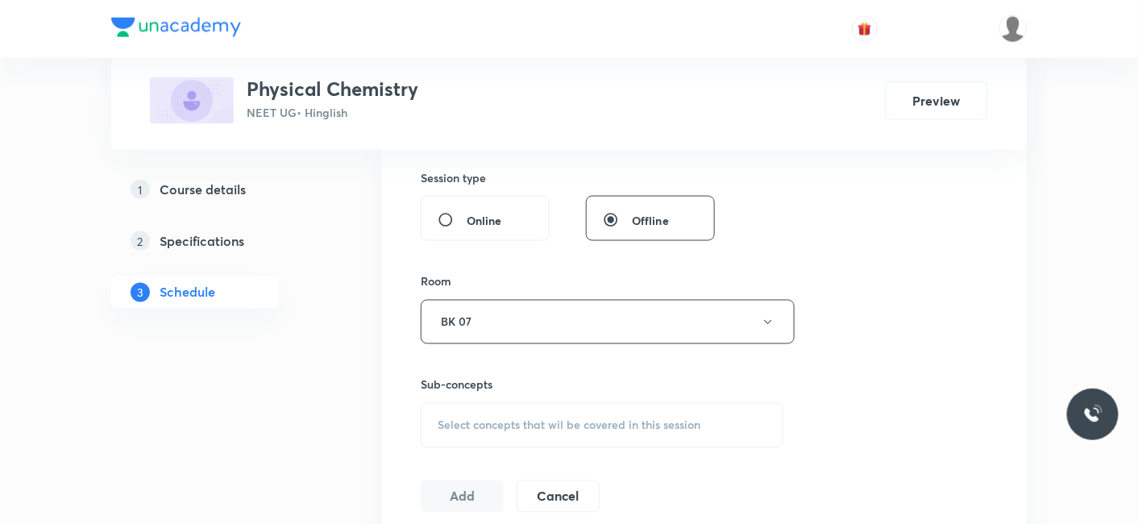
click at [501, 422] on span "Select concepts that wil be covered in this session" at bounding box center [569, 425] width 263 height 13
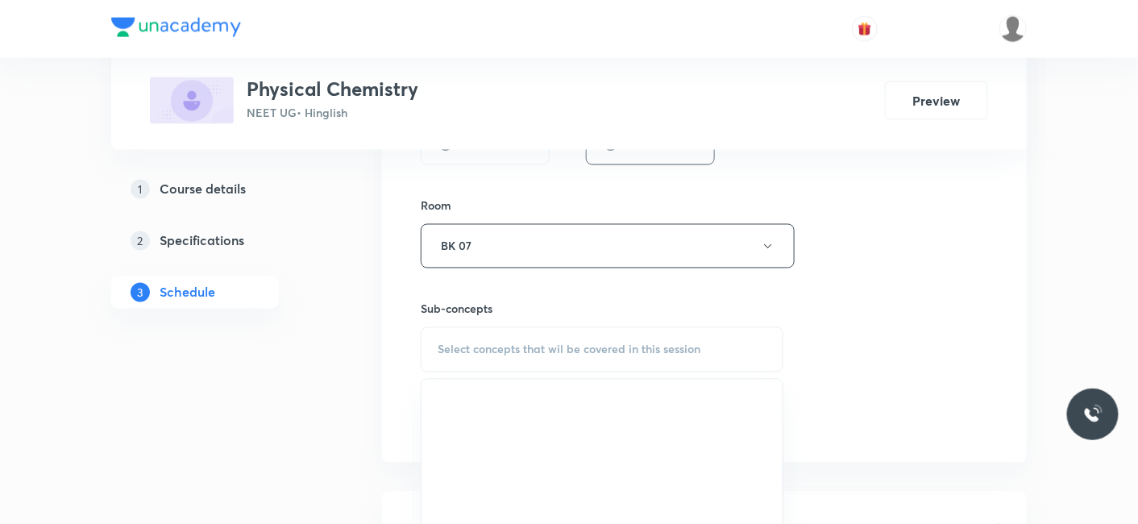
scroll to position [874, 0]
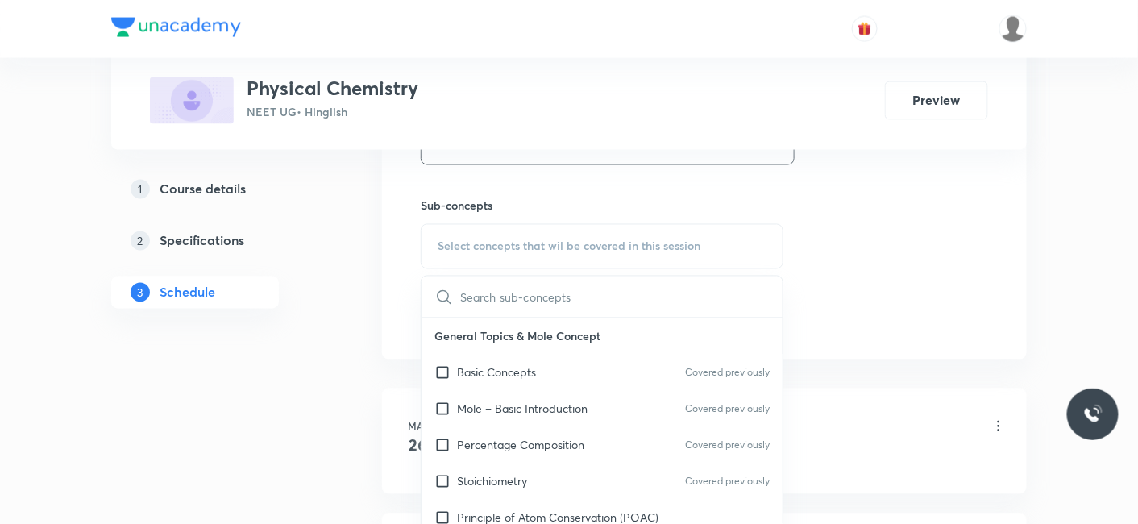
drag, startPoint x: 509, startPoint y: 368, endPoint x: 264, endPoint y: 367, distance: 245.0
click at [504, 367] on p "Basic Concepts" at bounding box center [496, 372] width 79 height 17
checkbox input "true"
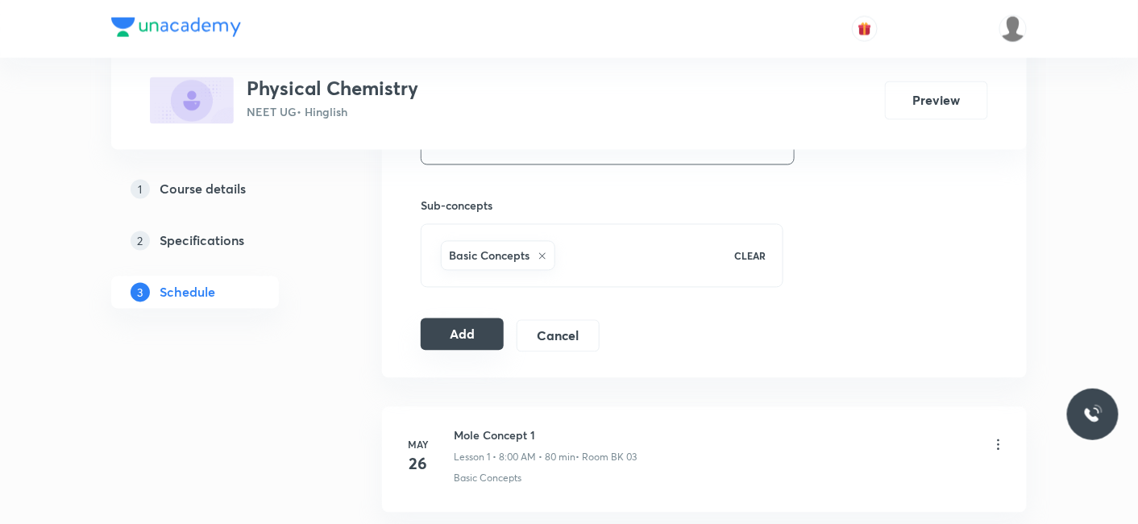
click at [455, 337] on button "Add" at bounding box center [462, 334] width 83 height 32
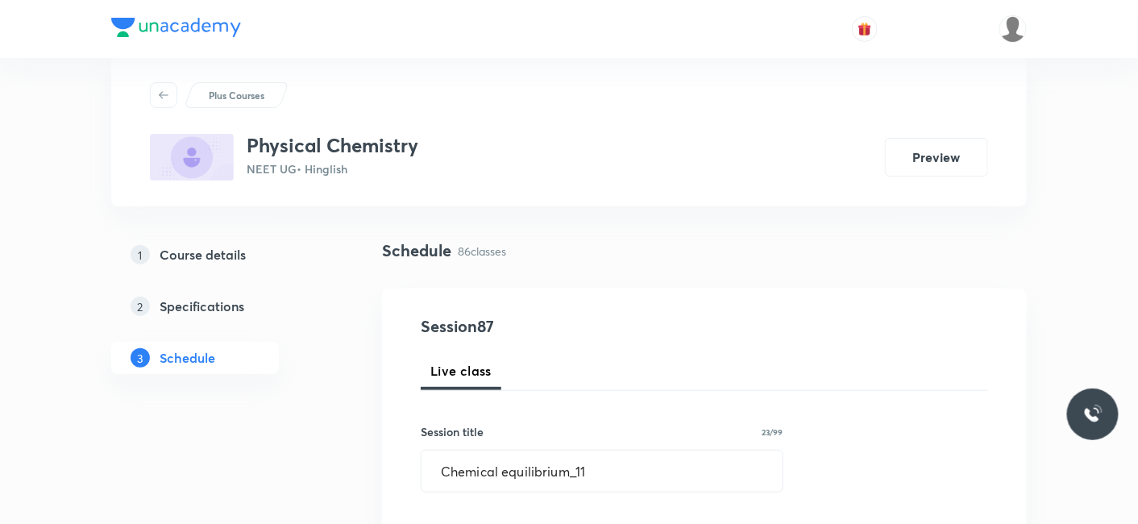
scroll to position [0, 0]
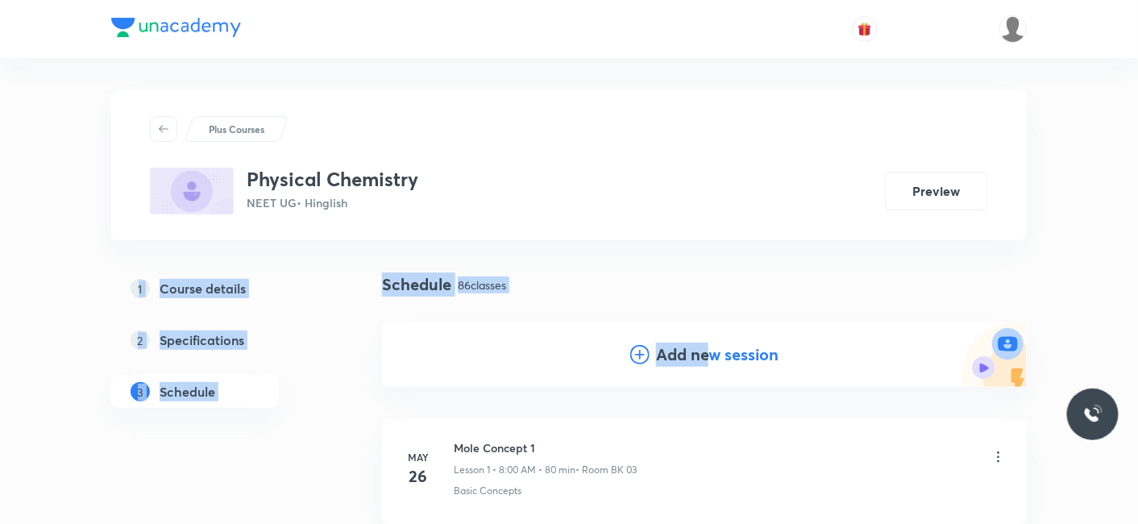
drag, startPoint x: 711, startPoint y: 347, endPoint x: 452, endPoint y: 14, distance: 421.5
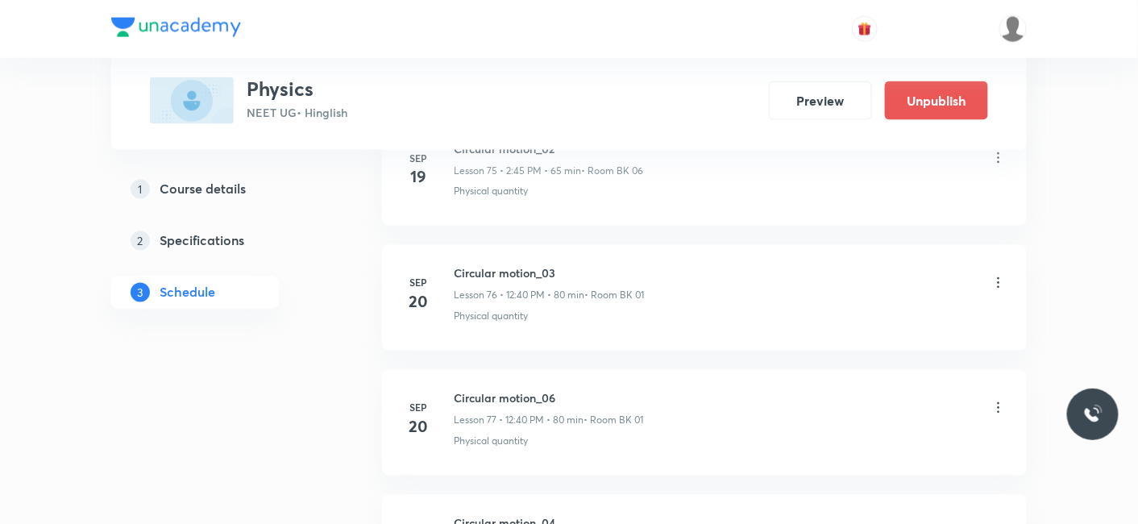
scroll to position [12318, 0]
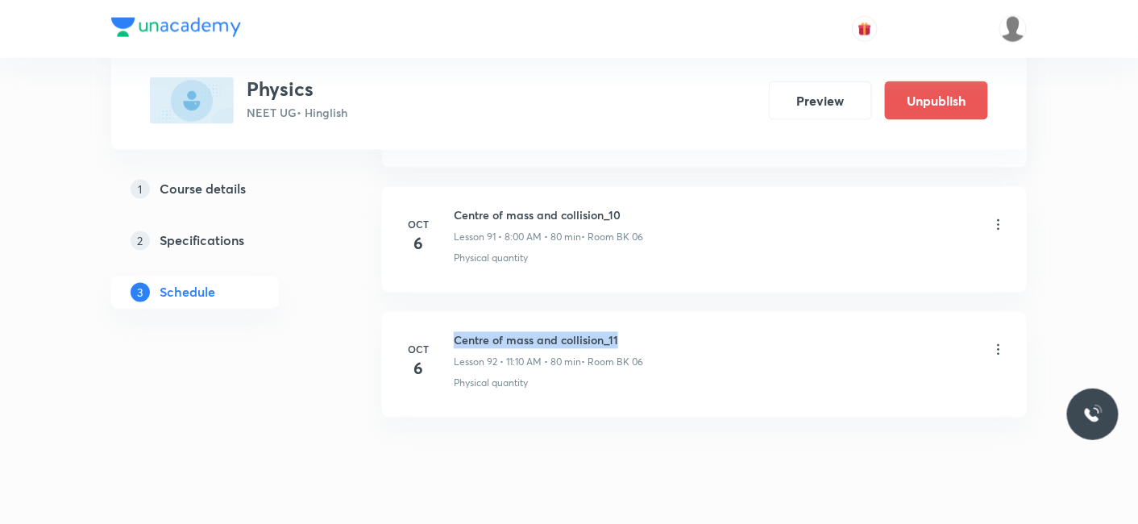
drag, startPoint x: 453, startPoint y: 297, endPoint x: 647, endPoint y: 293, distance: 194.2
click at [647, 332] on div "Centre of mass and collision_11 Lesson 92 • 11:10 AM • 80 min • Room BK 06" at bounding box center [730, 351] width 553 height 38
copy h6 "Centre of mass and collision_11"
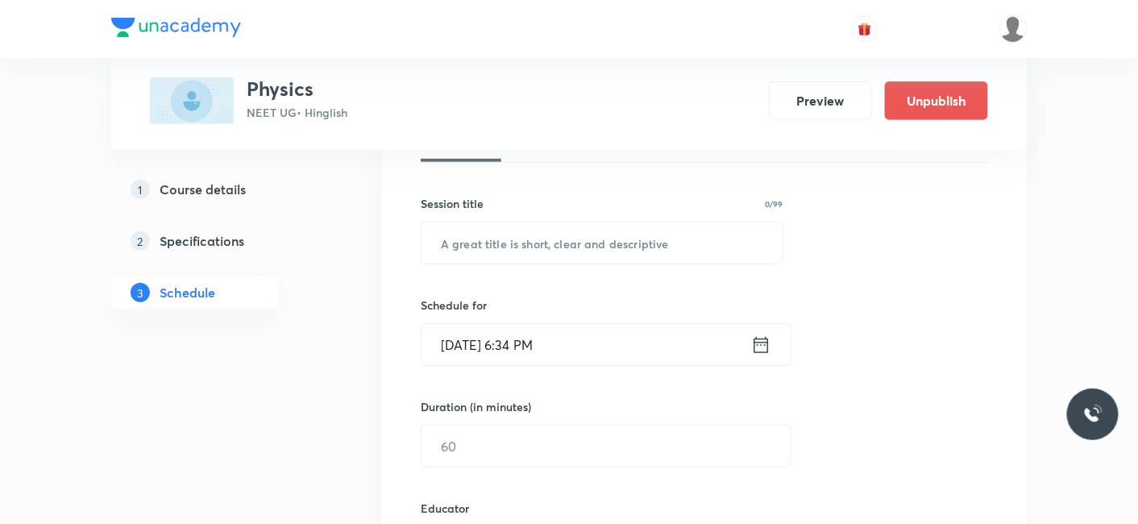
scroll to position [264, 0]
click at [575, 241] on input "text" at bounding box center [601, 240] width 361 height 41
paste input "Centre of mass and collision_11"
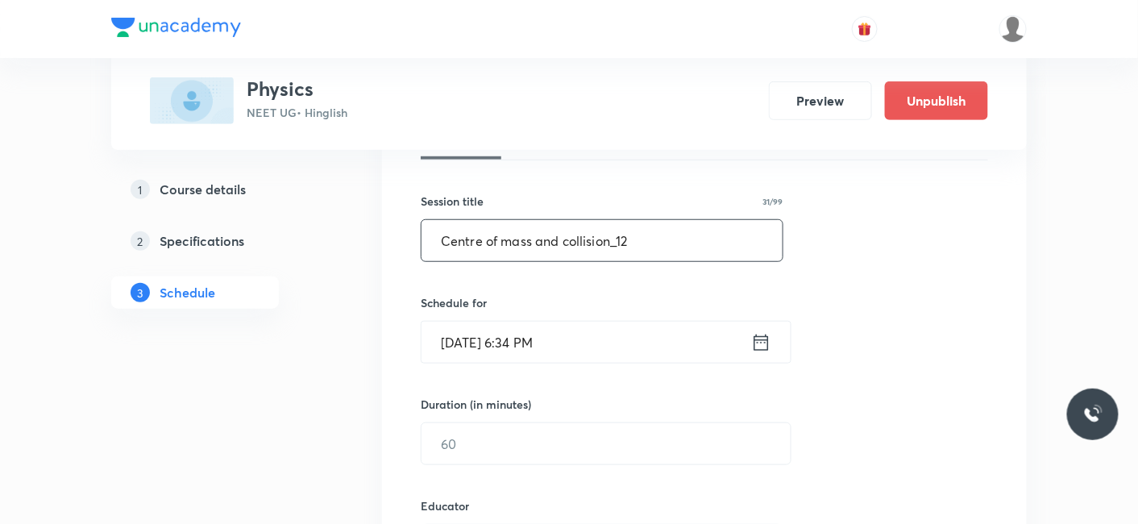
type input "Centre of mass and collision_12"
click at [500, 350] on input "Oct 6, 2025, 6:34 PM" at bounding box center [586, 342] width 330 height 41
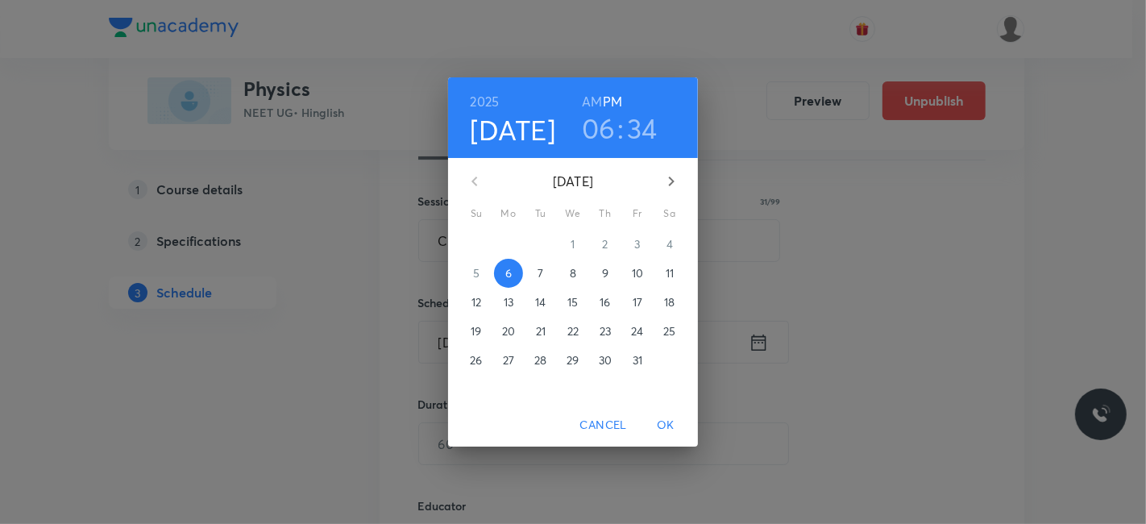
drag, startPoint x: 538, startPoint y: 273, endPoint x: 540, endPoint y: 262, distance: 11.4
click at [540, 262] on button "7" at bounding box center [540, 273] width 29 height 29
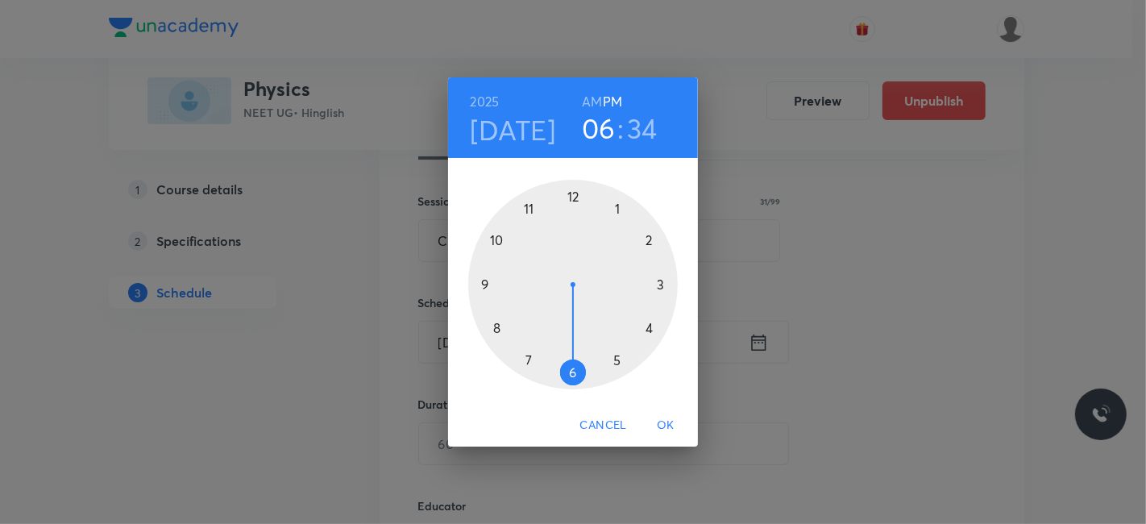
drag, startPoint x: 592, startPoint y: 102, endPoint x: 520, endPoint y: 228, distance: 145.4
click at [587, 108] on h6 "AM" at bounding box center [592, 101] width 20 height 23
click at [496, 330] on div at bounding box center [573, 285] width 210 height 210
click at [571, 197] on div at bounding box center [573, 285] width 210 height 210
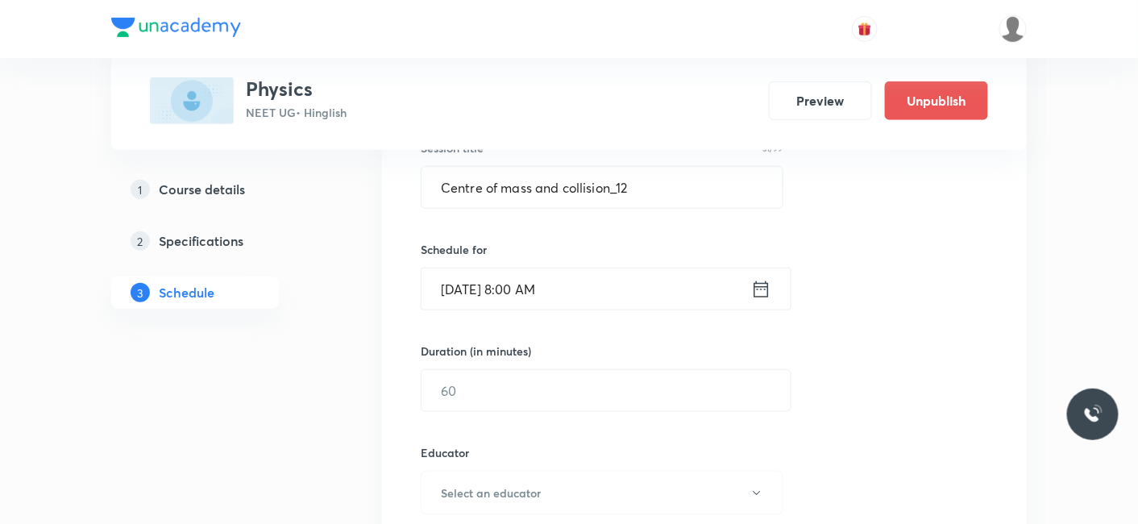
scroll to position [355, 0]
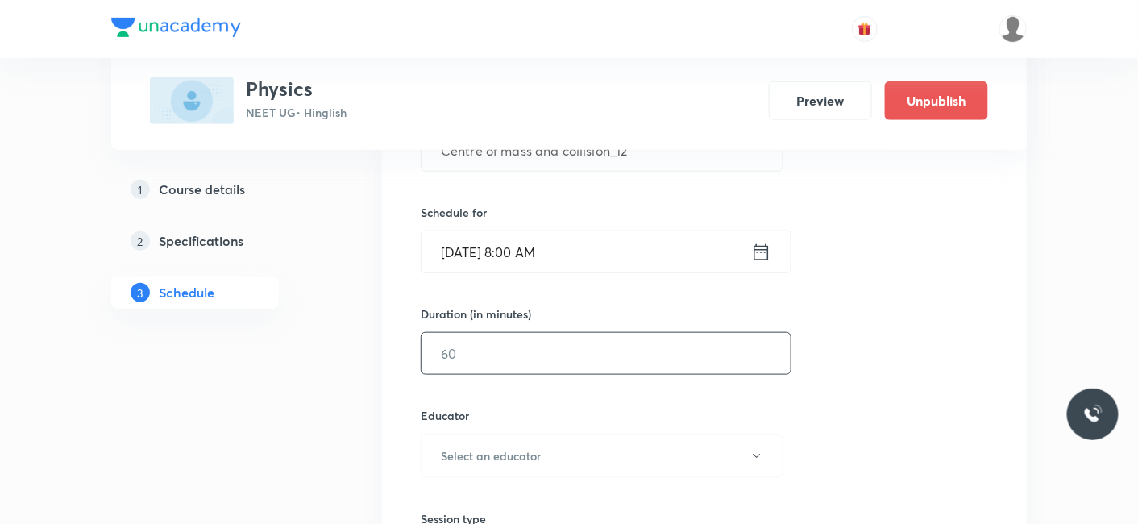
click at [487, 347] on input "text" at bounding box center [605, 353] width 369 height 41
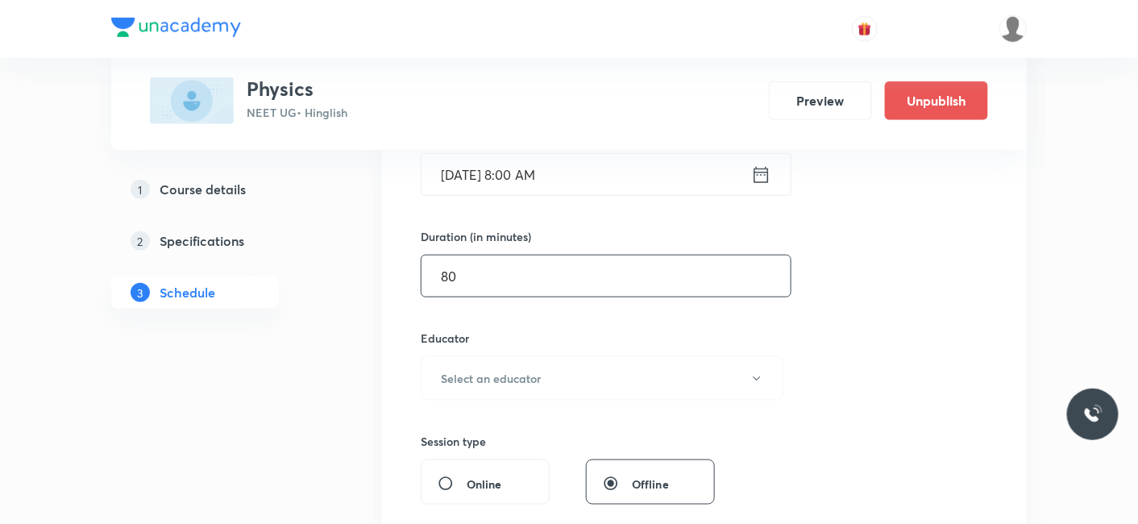
scroll to position [533, 0]
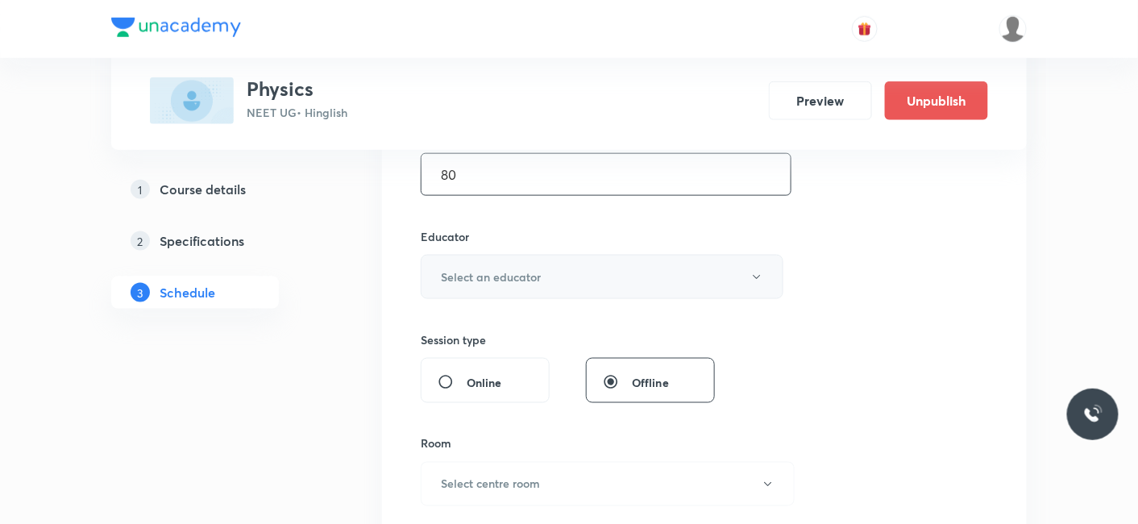
type input "80"
click at [492, 285] on button "Select an educator" at bounding box center [602, 277] width 363 height 44
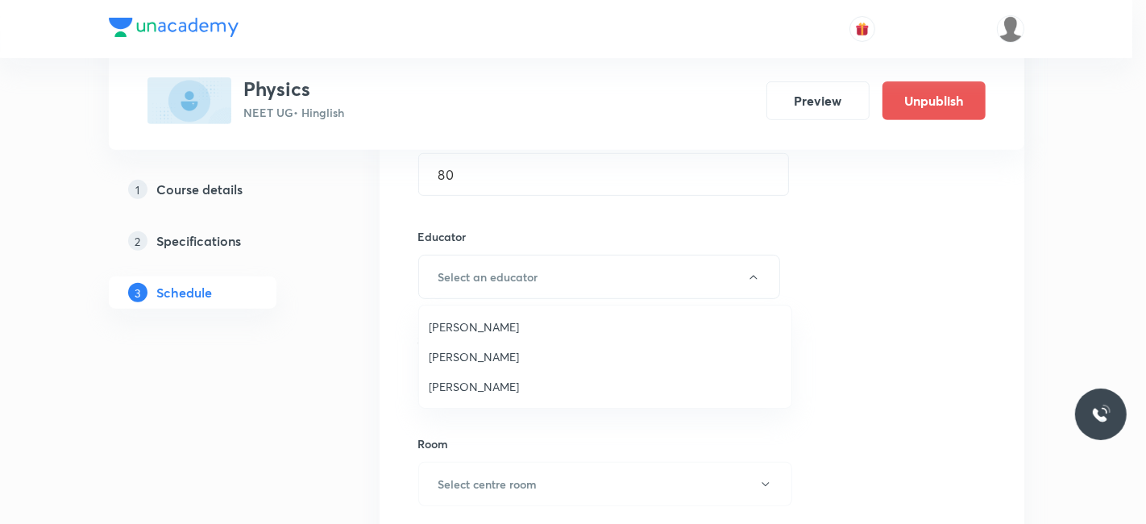
drag, startPoint x: 480, startPoint y: 348, endPoint x: 621, endPoint y: 369, distance: 142.6
click at [480, 348] on span "Shubham Pandey" at bounding box center [605, 356] width 353 height 17
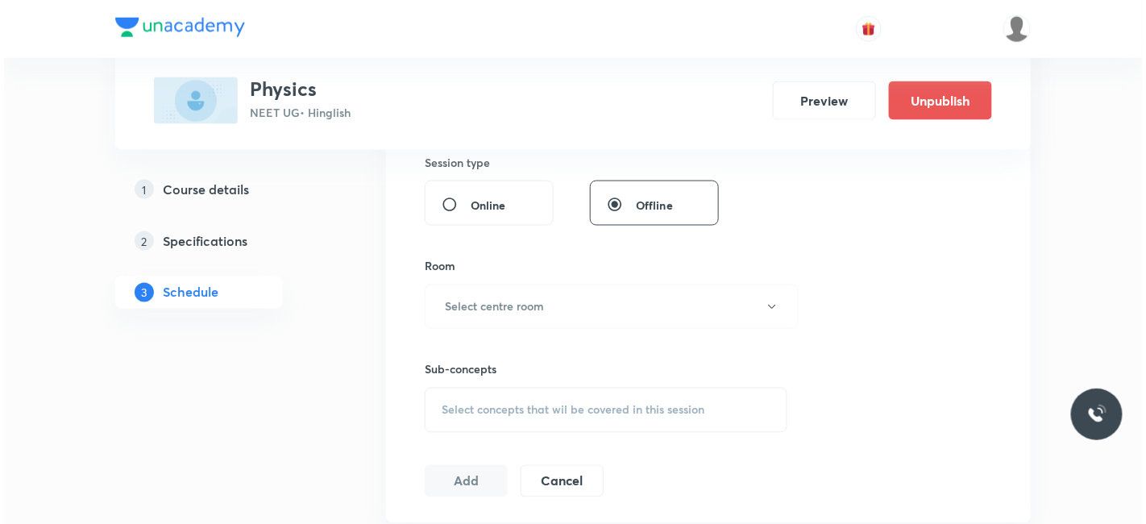
scroll to position [712, 0]
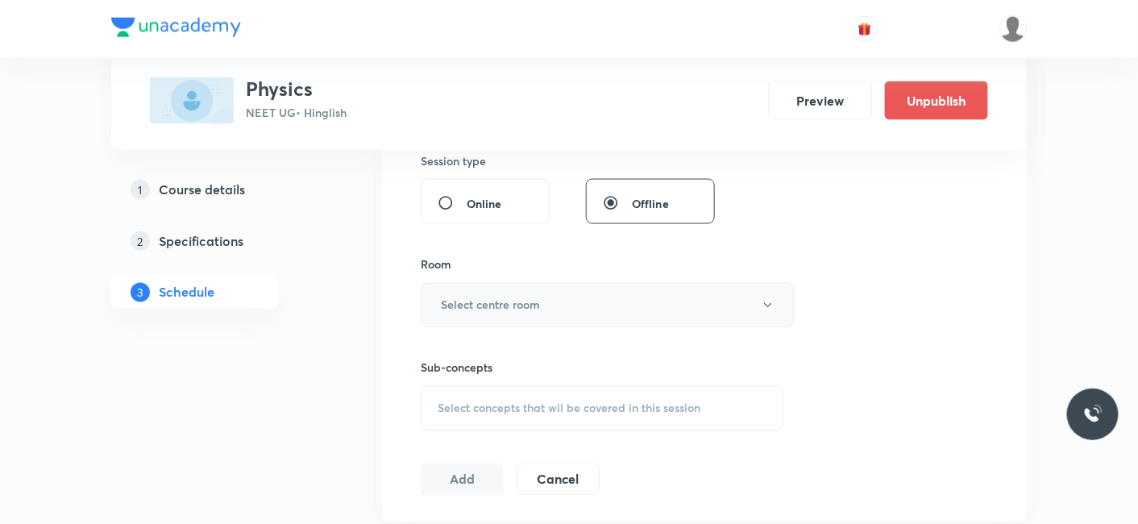
click at [439, 304] on button "Select centre room" at bounding box center [608, 305] width 374 height 44
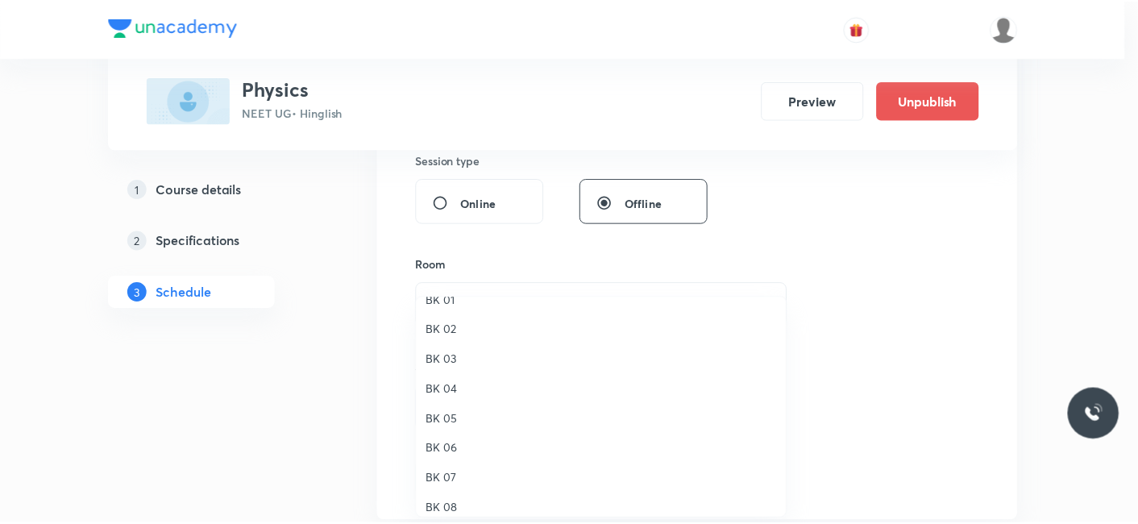
scroll to position [30, 0]
drag, startPoint x: 454, startPoint y: 435, endPoint x: 460, endPoint y: 427, distance: 10.3
click at [453, 434] on span "BK 06" at bounding box center [605, 438] width 353 height 17
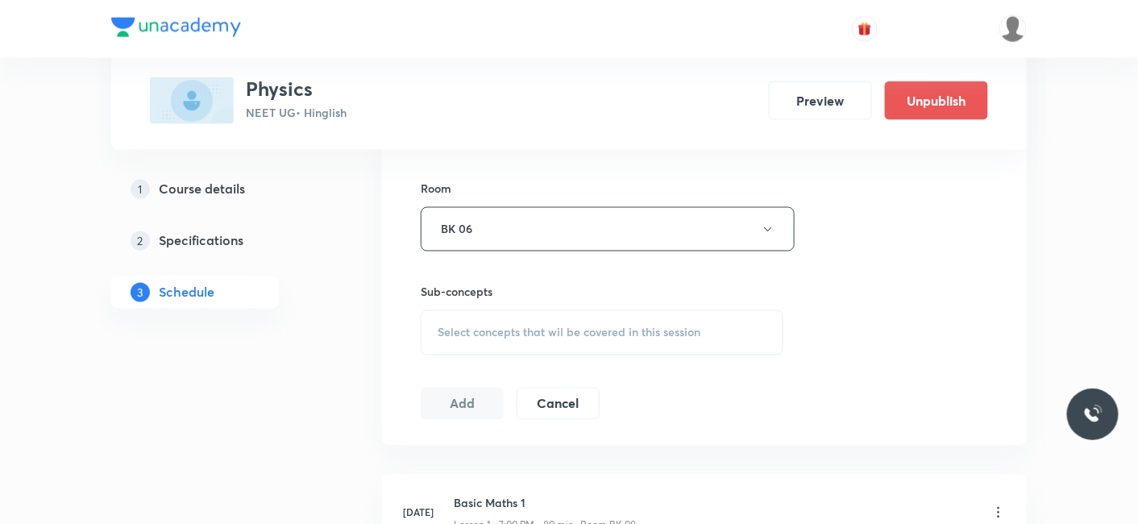
scroll to position [891, 0]
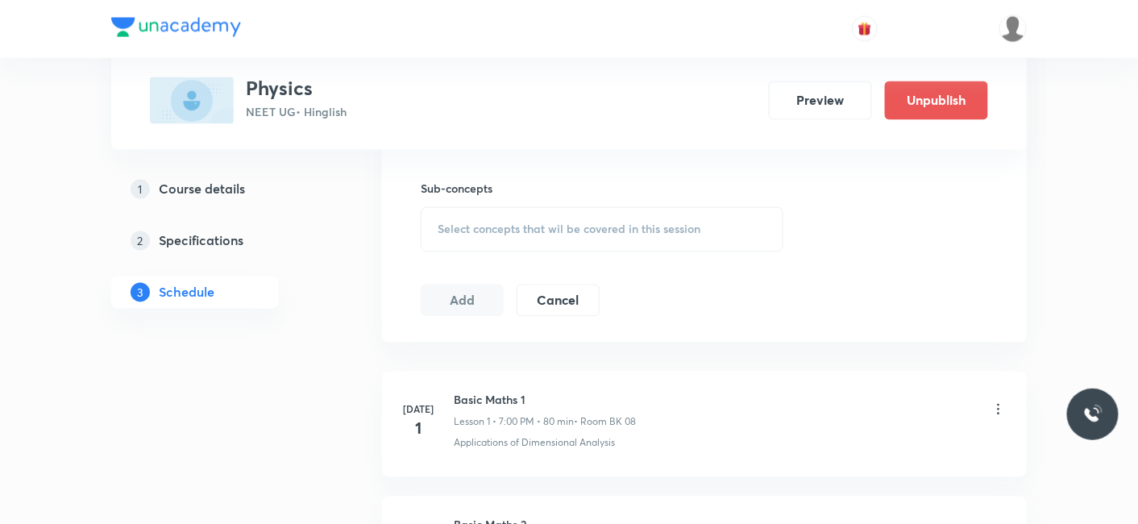
click at [509, 224] on span "Select concepts that wil be covered in this session" at bounding box center [569, 229] width 263 height 13
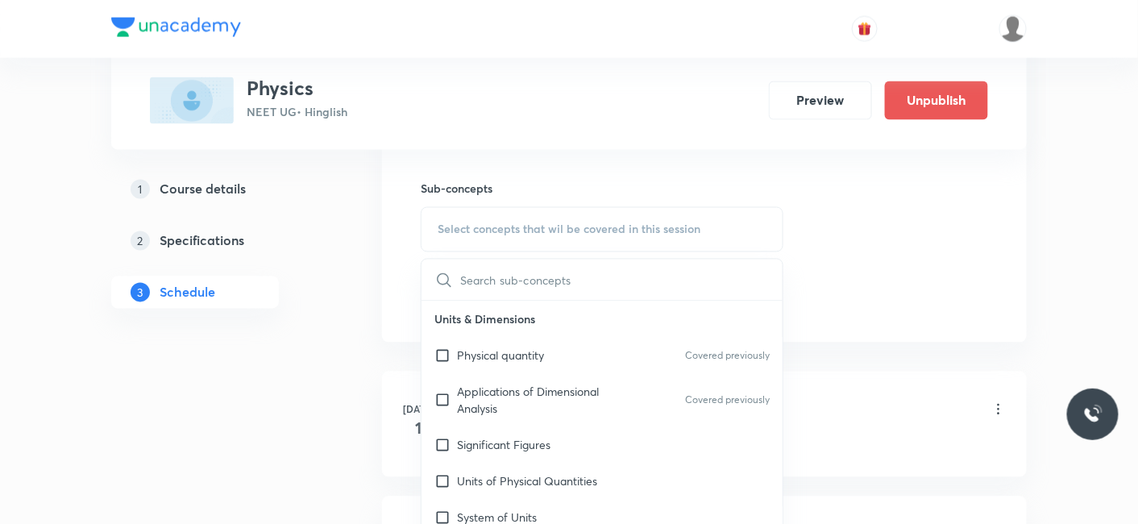
drag, startPoint x: 490, startPoint y: 344, endPoint x: 253, endPoint y: 325, distance: 237.7
click at [488, 347] on p "Physical quantity" at bounding box center [500, 355] width 87 height 17
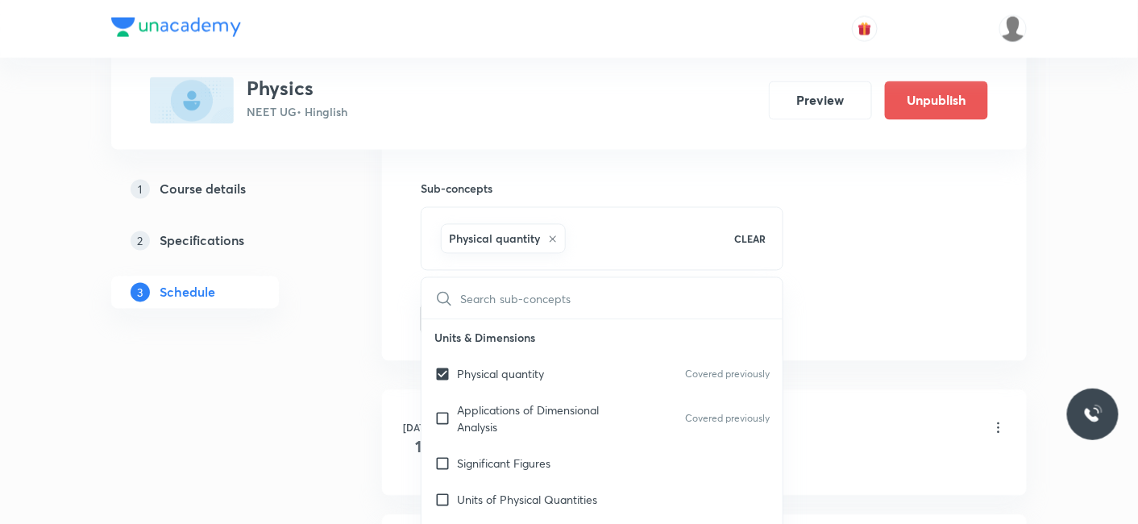
click at [253, 325] on div "1 Course details 2 Specifications 3 Schedule" at bounding box center [220, 250] width 219 height 155
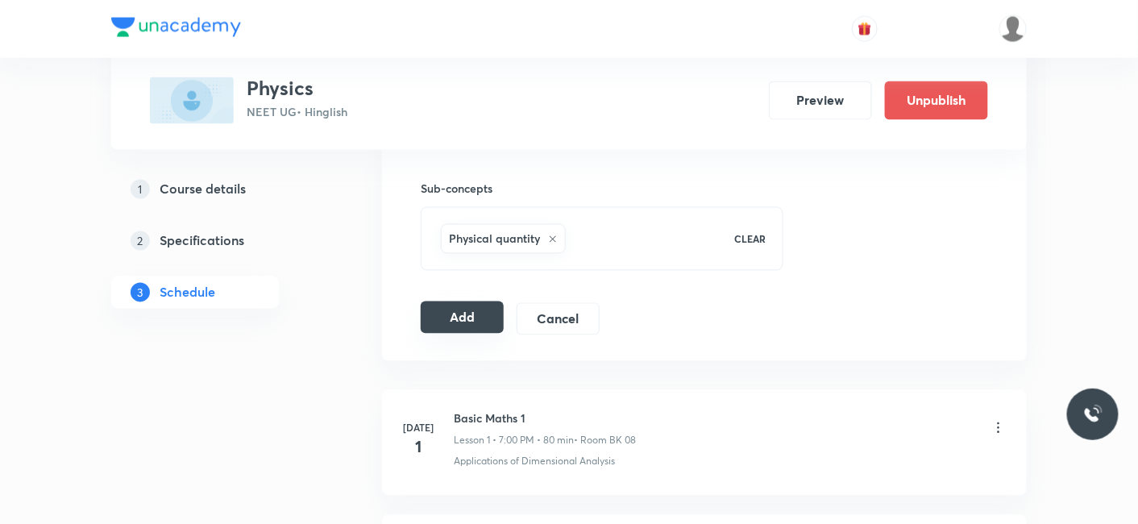
click at [451, 321] on button "Add" at bounding box center [462, 317] width 83 height 32
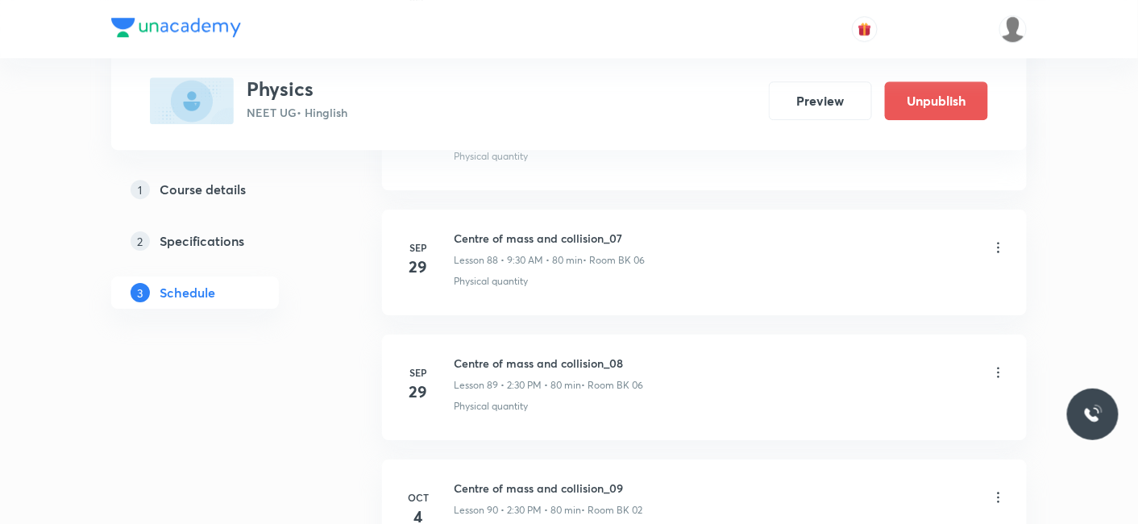
scroll to position [11602, 0]
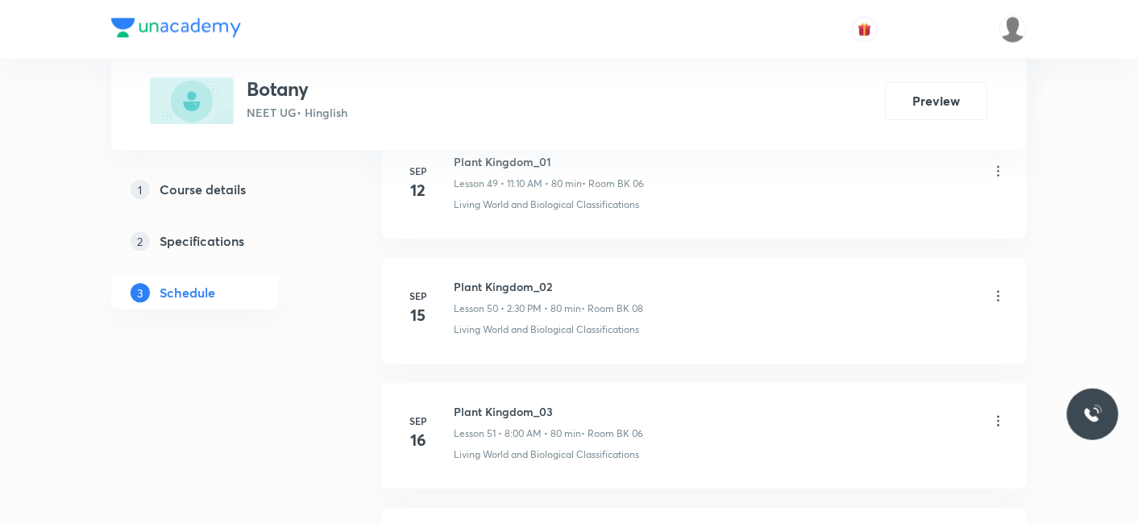
scroll to position [8731, 0]
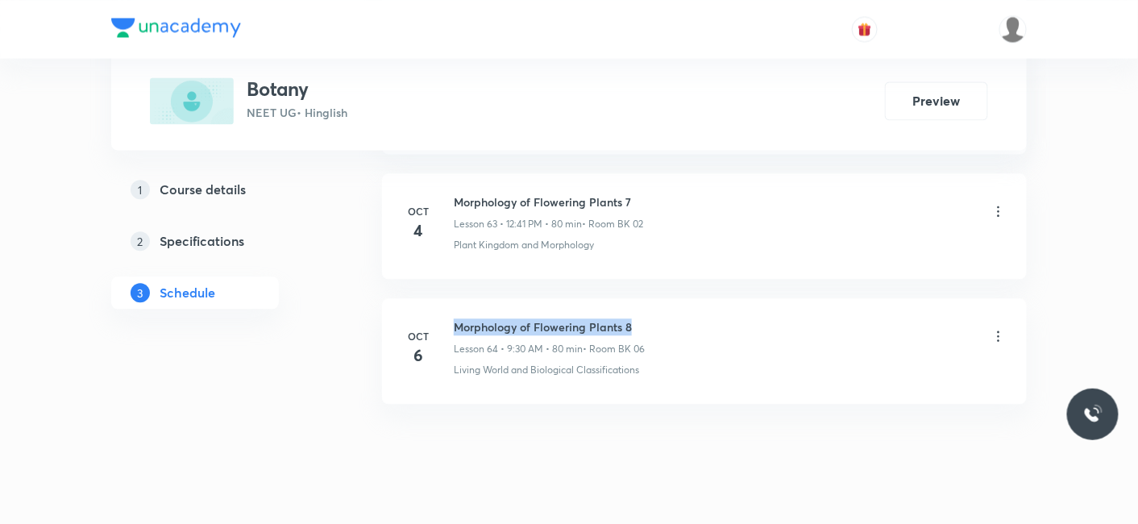
drag, startPoint x: 455, startPoint y: 293, endPoint x: 646, endPoint y: 287, distance: 191.1
click at [645, 318] on h6 "Morphology of Flowering Plants 8" at bounding box center [549, 326] width 191 height 17
copy h6 "Morphology of Flowering Plants 8"
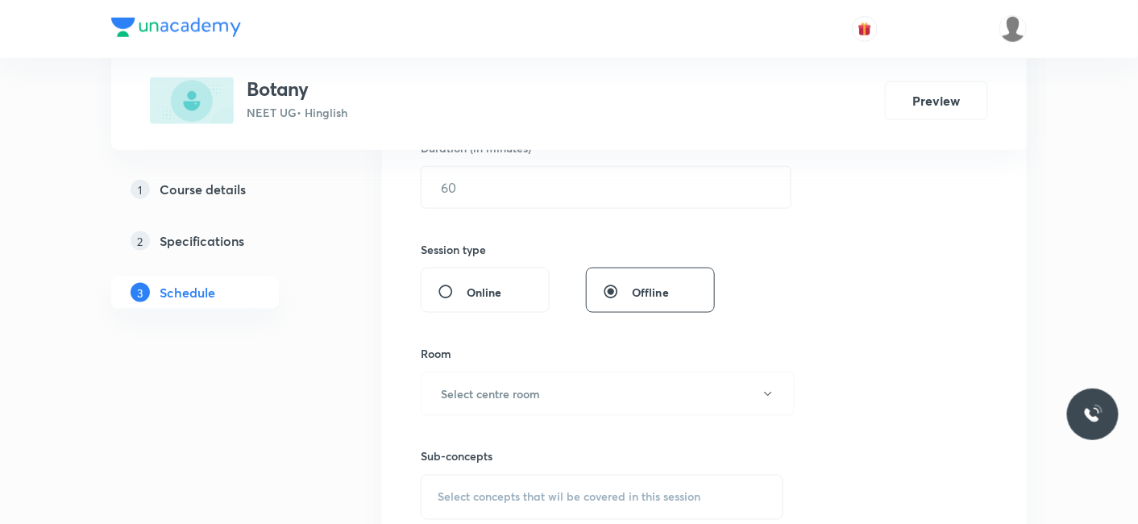
scroll to position [258, 0]
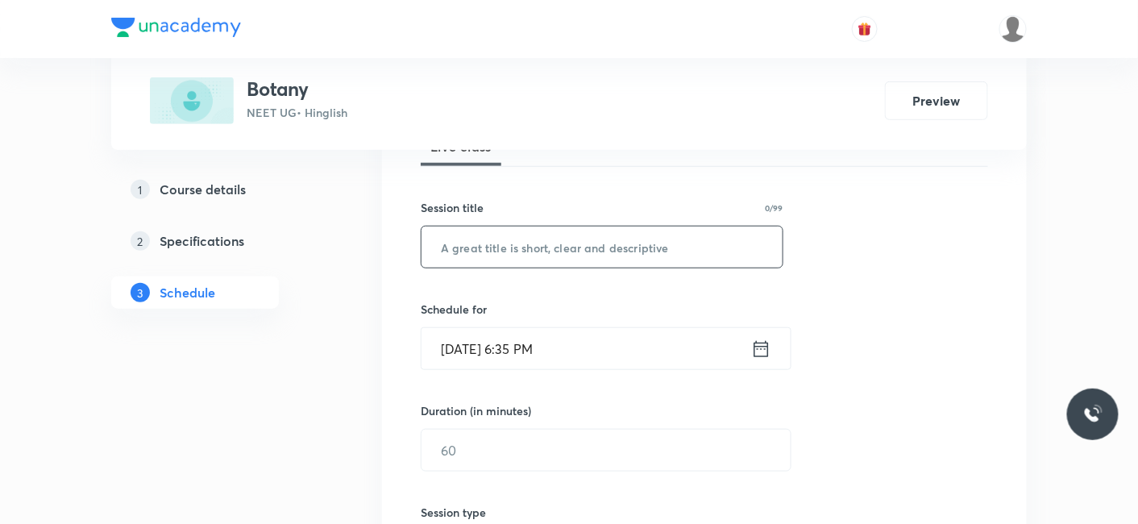
click at [529, 244] on input "text" at bounding box center [601, 246] width 361 height 41
paste input "Morphology of Flowering Plants 8"
type input "Morphology of Flowering Plants 9"
click at [470, 343] on input "Oct 6, 2025, 6:35 PM" at bounding box center [586, 348] width 330 height 41
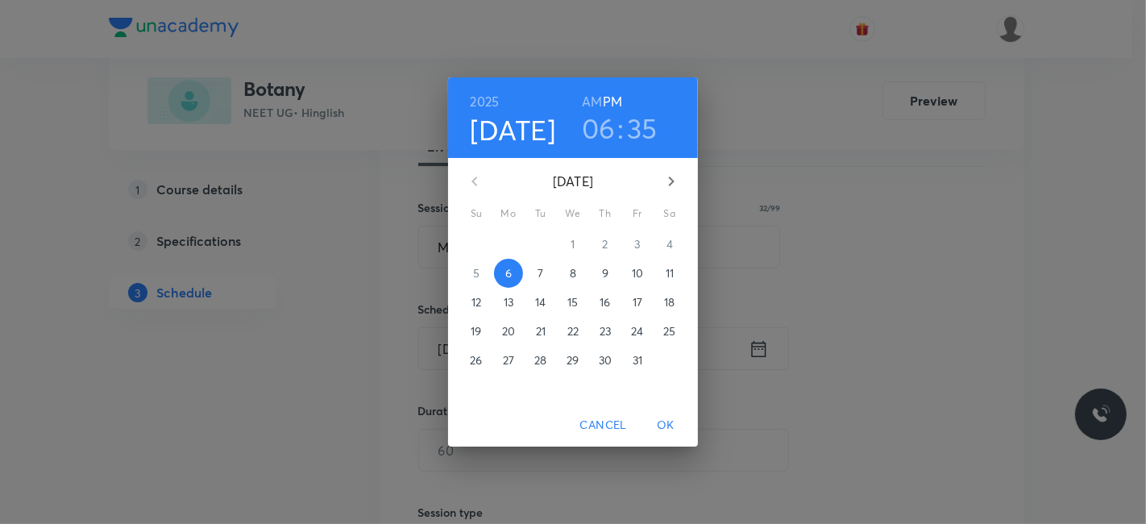
click at [542, 268] on p "7" at bounding box center [541, 273] width 6 height 16
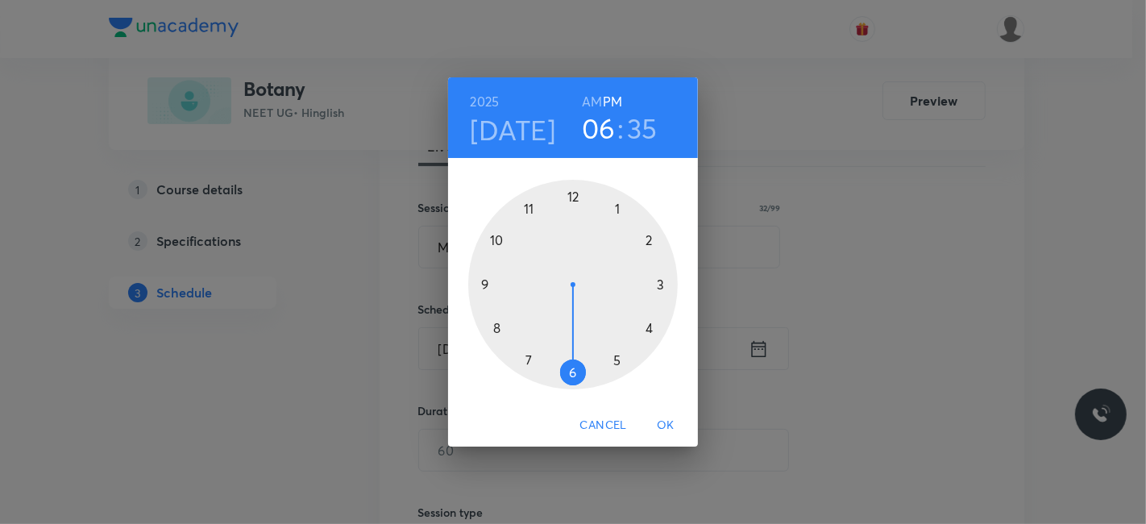
click at [591, 98] on h6 "AM" at bounding box center [592, 101] width 20 height 23
click at [484, 282] on div at bounding box center [573, 285] width 210 height 210
click at [575, 372] on div at bounding box center [573, 285] width 210 height 210
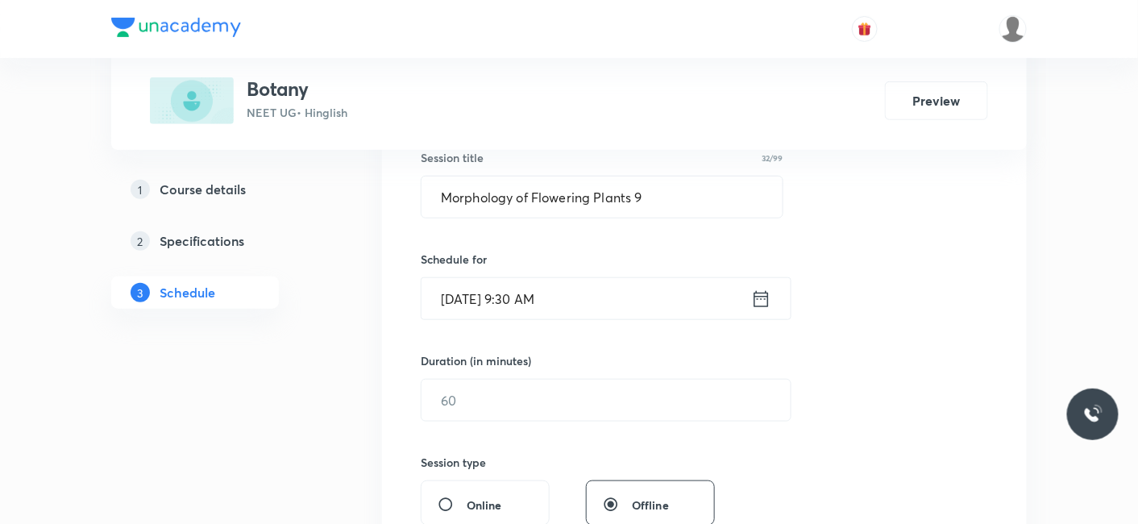
scroll to position [347, 0]
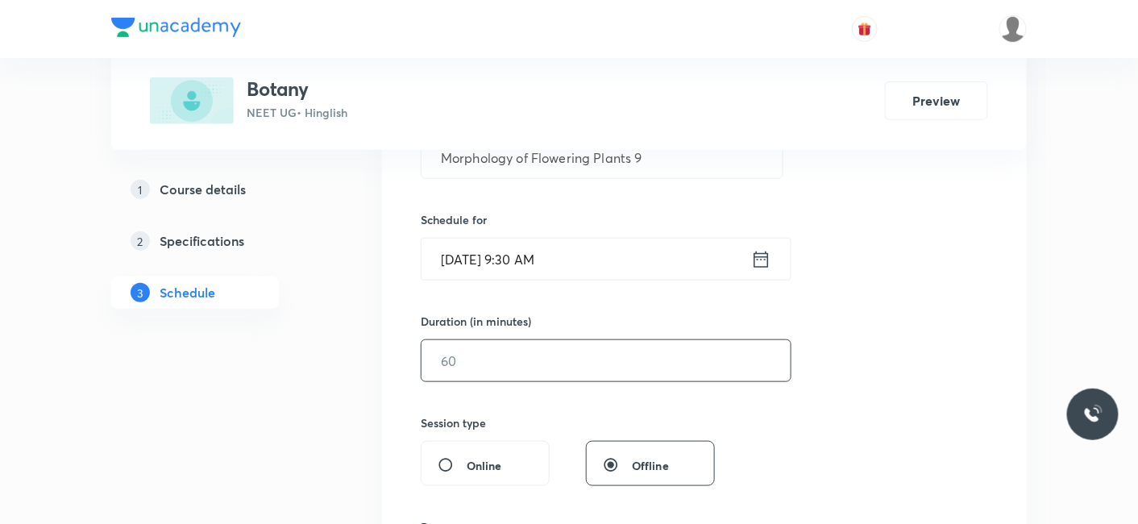
click at [523, 369] on input "text" at bounding box center [605, 360] width 369 height 41
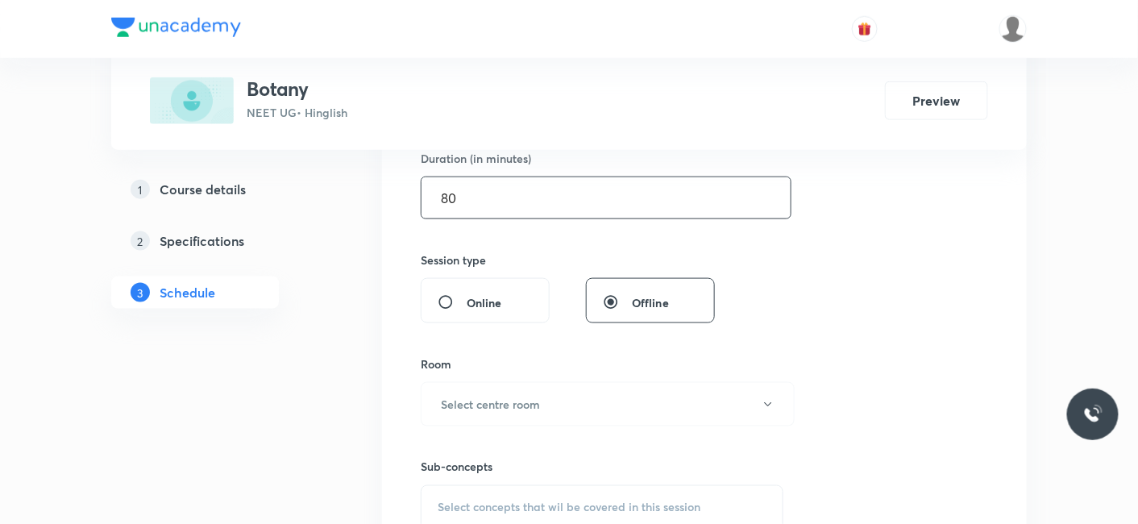
scroll to position [527, 0]
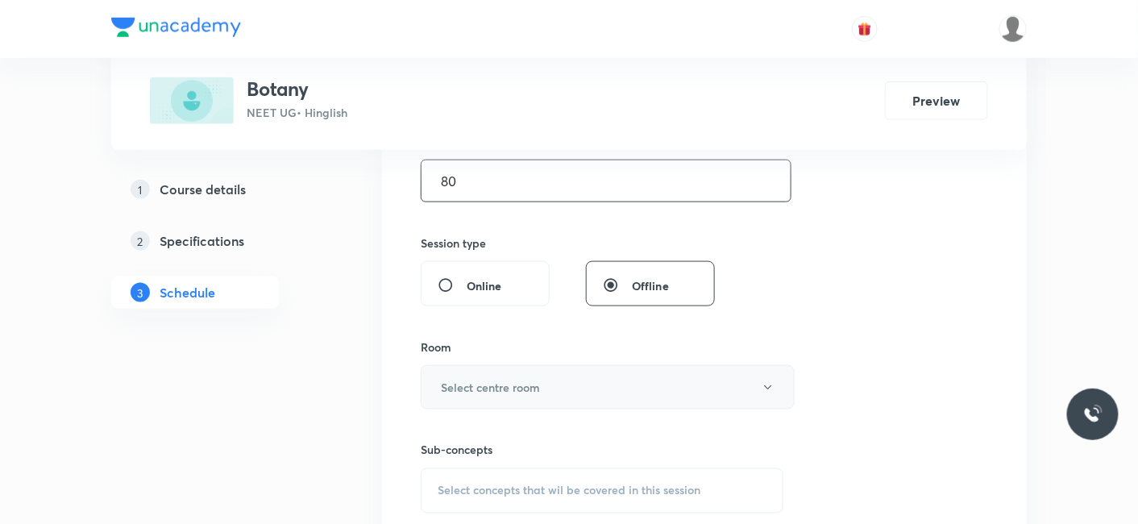
type input "80"
click at [511, 384] on h6 "Select centre room" at bounding box center [490, 387] width 99 height 17
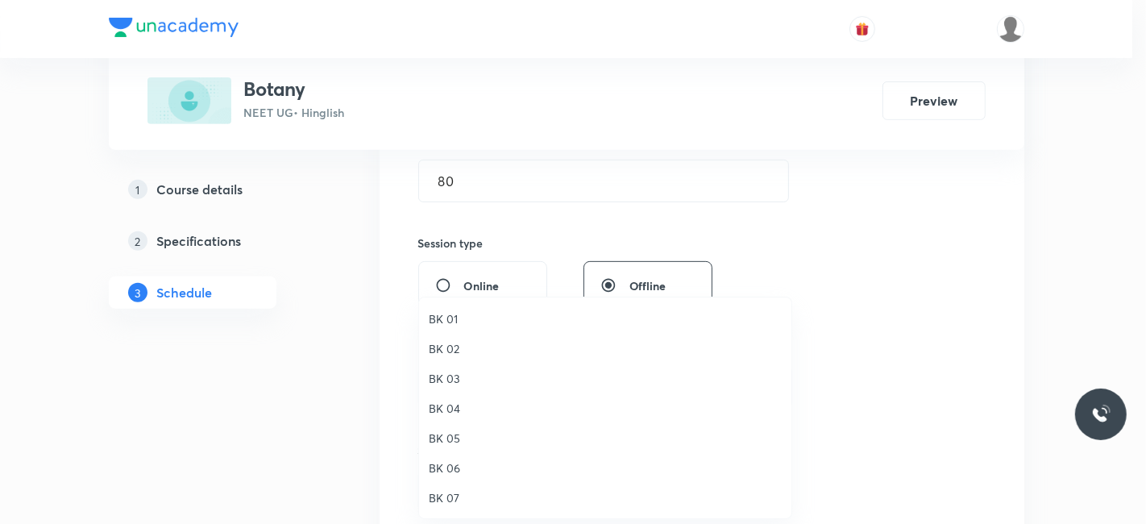
click at [452, 475] on span "BK 06" at bounding box center [605, 467] width 353 height 17
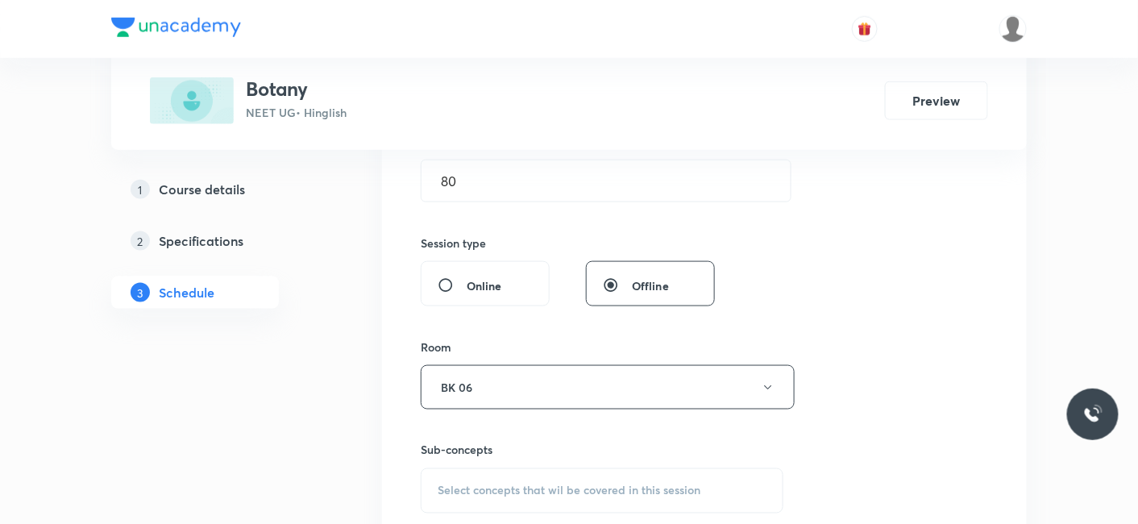
scroll to position [706, 0]
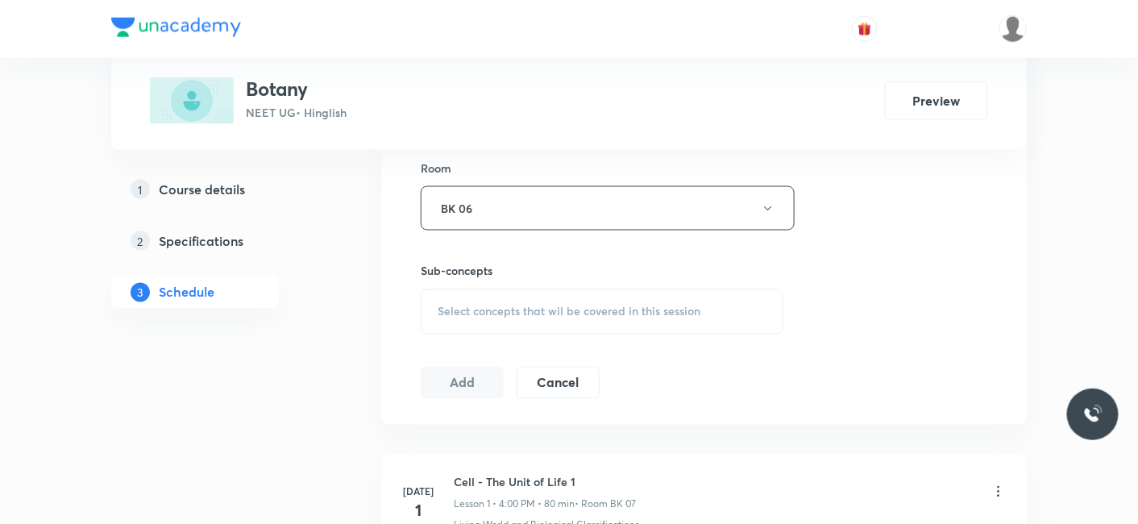
click at [488, 314] on span "Select concepts that wil be covered in this session" at bounding box center [569, 311] width 263 height 13
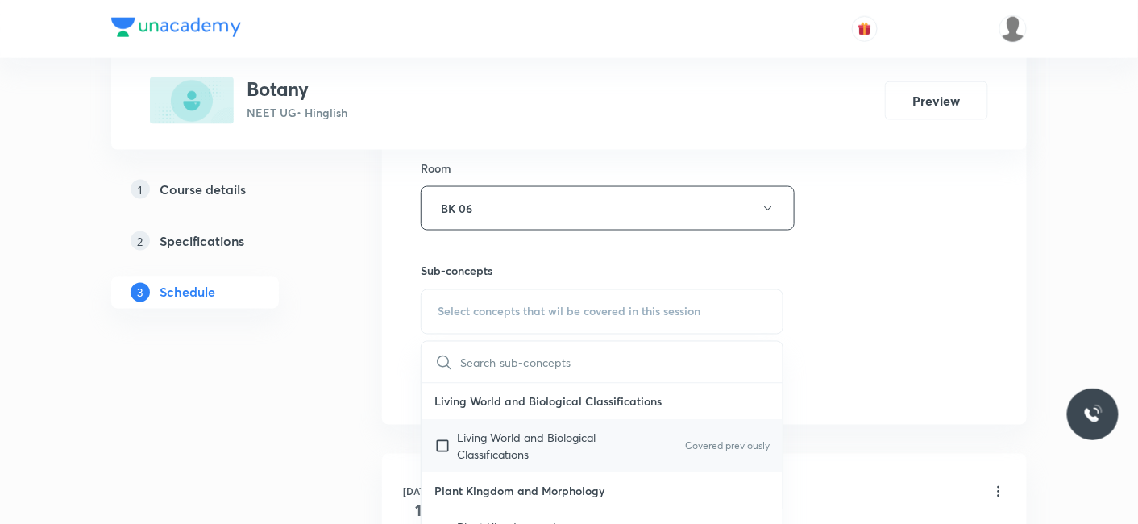
click at [482, 449] on p "Living World and Biological Classifications" at bounding box center [538, 447] width 163 height 34
checkbox input "true"
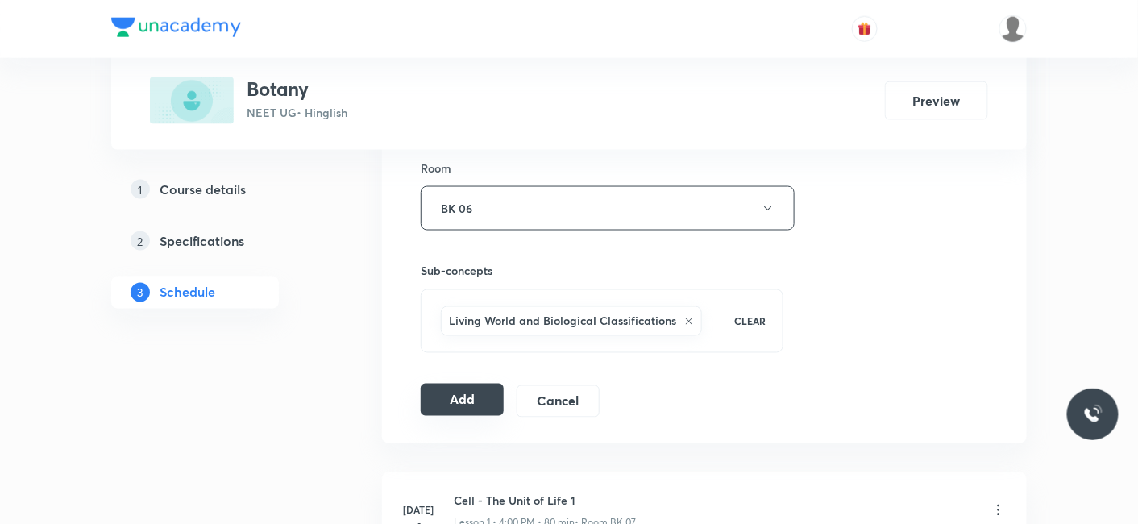
click at [435, 392] on button "Add" at bounding box center [462, 400] width 83 height 32
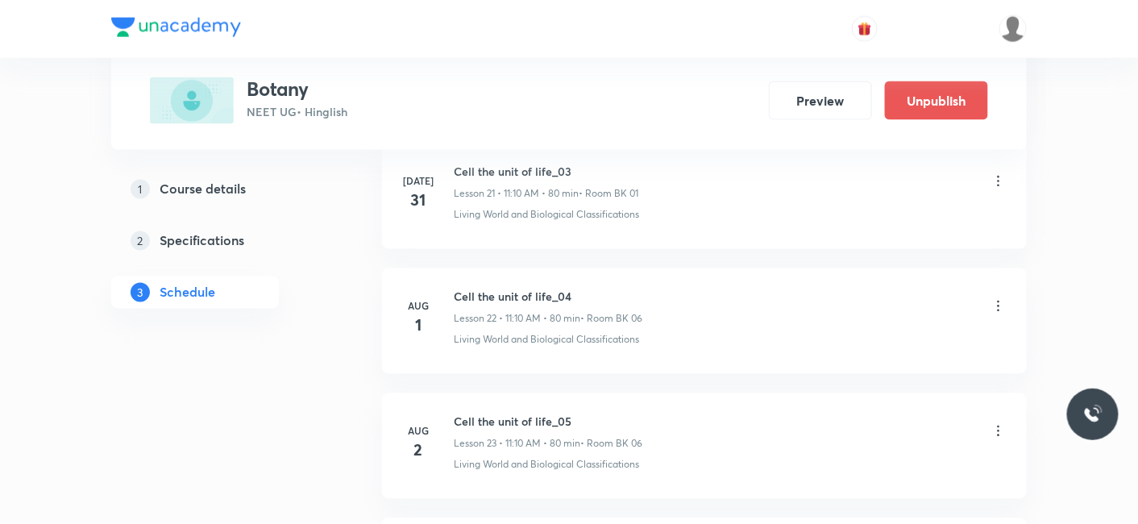
scroll to position [8117, 0]
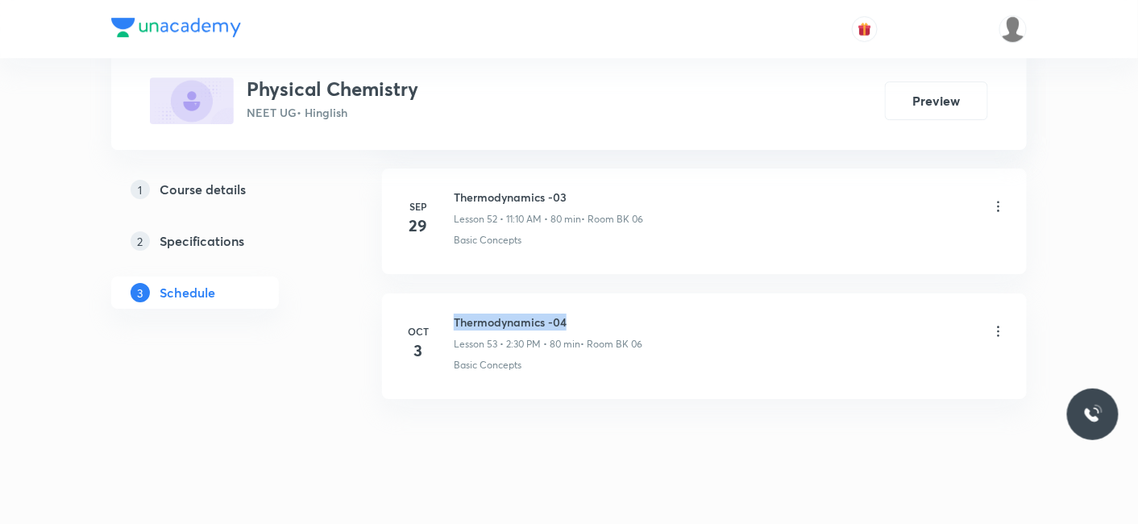
drag, startPoint x: 453, startPoint y: 292, endPoint x: 607, endPoint y: 292, distance: 153.9
click at [607, 313] on h6 "Thermodynamics -04" at bounding box center [548, 321] width 189 height 17
copy h6 "Thermodynamics -04"
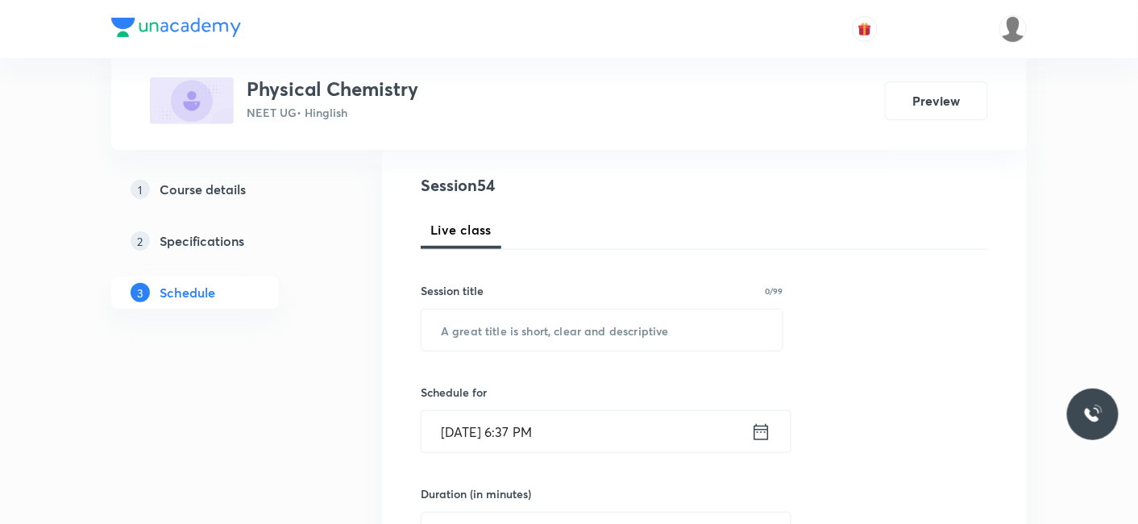
scroll to position [179, 0]
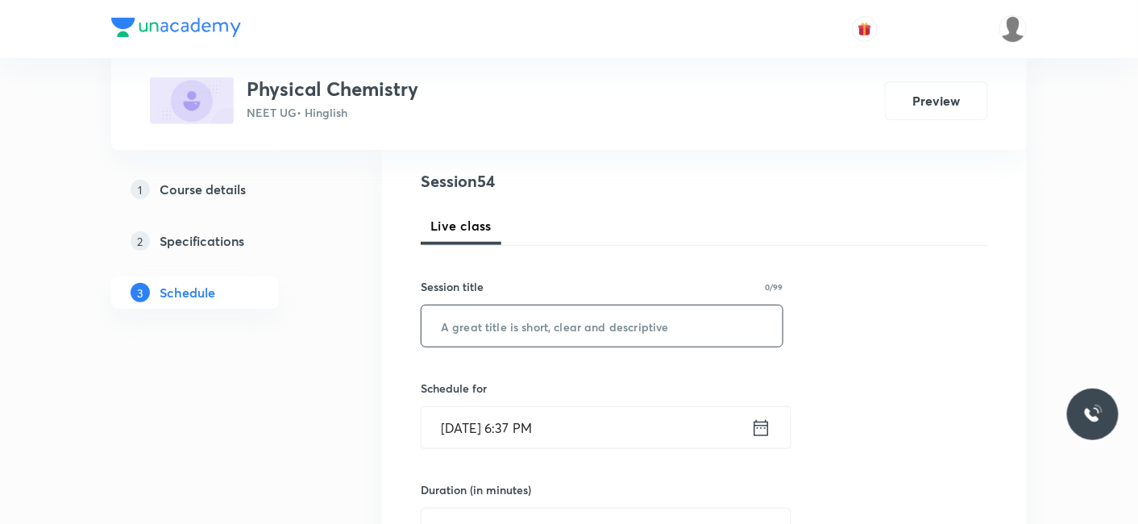
click at [541, 311] on input "text" at bounding box center [601, 325] width 361 height 41
paste input "Thermodynamics -04"
type input "Thermodynamics -05"
click at [509, 417] on input "[DATE] 6:37 PM" at bounding box center [586, 427] width 330 height 41
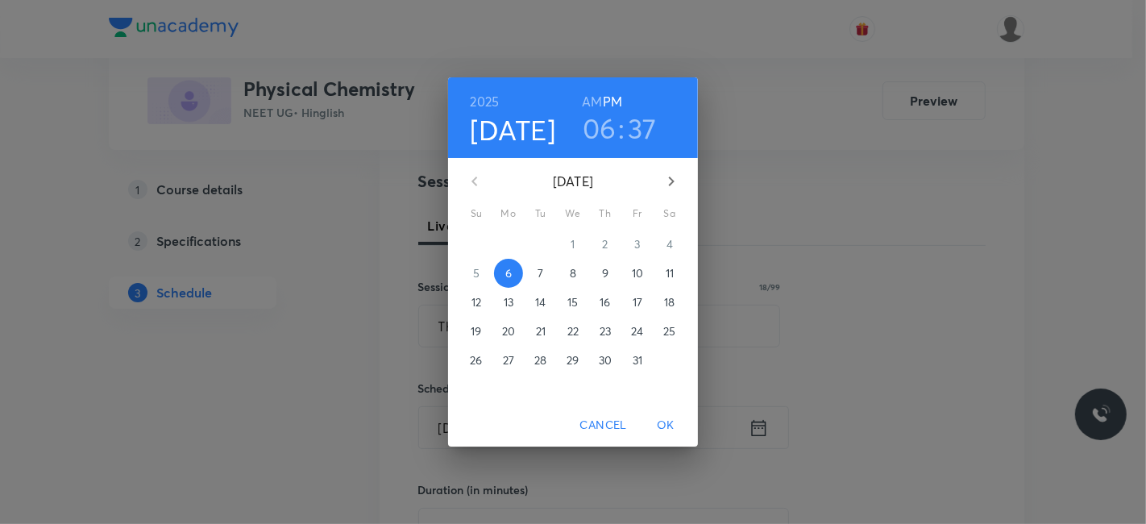
drag, startPoint x: 540, startPoint y: 266, endPoint x: 564, endPoint y: 145, distance: 123.3
click at [541, 266] on p "7" at bounding box center [541, 273] width 6 height 16
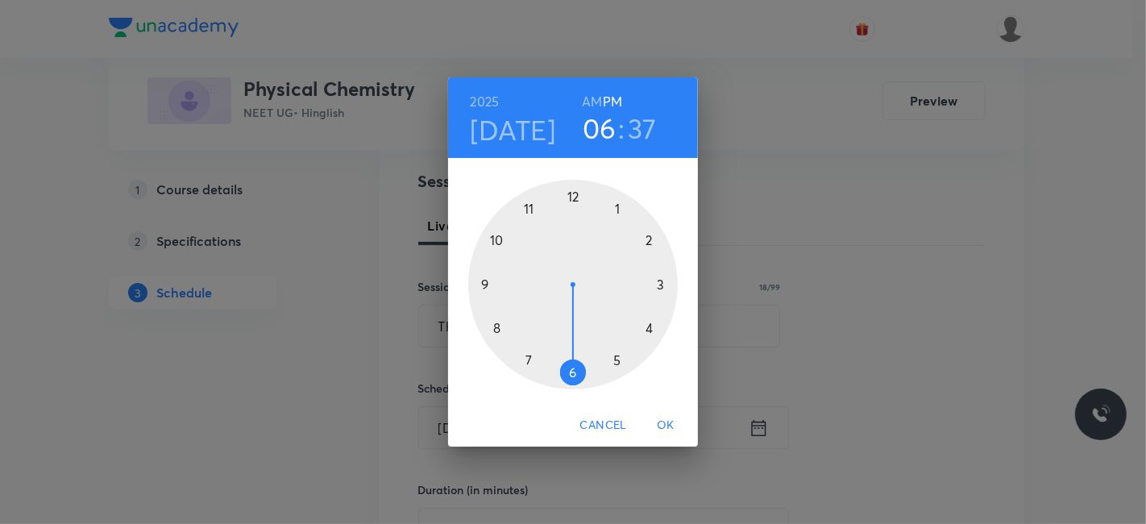
drag, startPoint x: 592, startPoint y: 98, endPoint x: 562, endPoint y: 183, distance: 89.7
click at [590, 106] on h6 "AM" at bounding box center [592, 101] width 20 height 23
drag, startPoint x: 527, startPoint y: 209, endPoint x: 600, endPoint y: 210, distance: 73.4
click at [528, 209] on div at bounding box center [573, 285] width 210 height 210
click at [650, 238] on div at bounding box center [573, 285] width 210 height 210
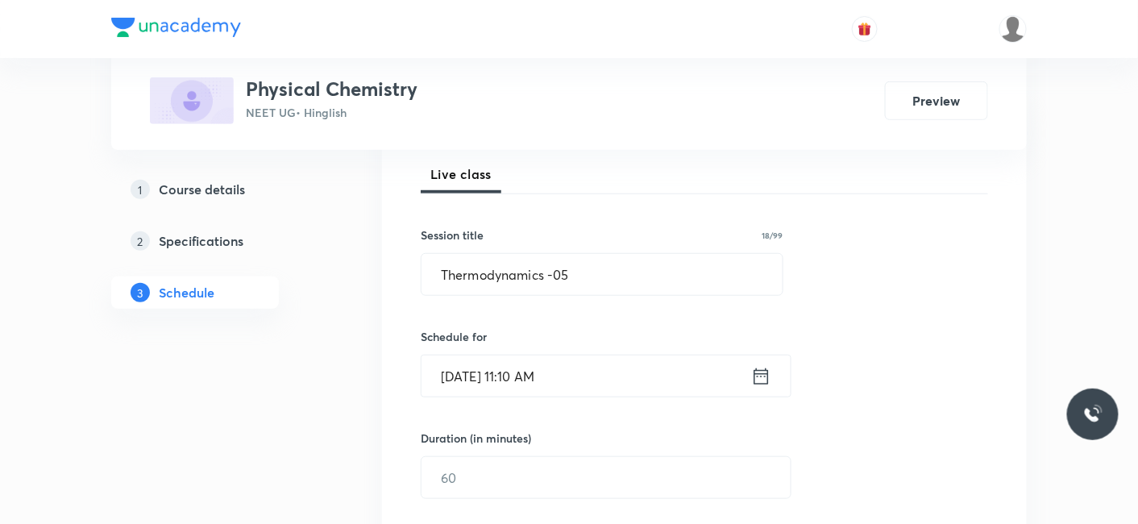
scroll to position [268, 0]
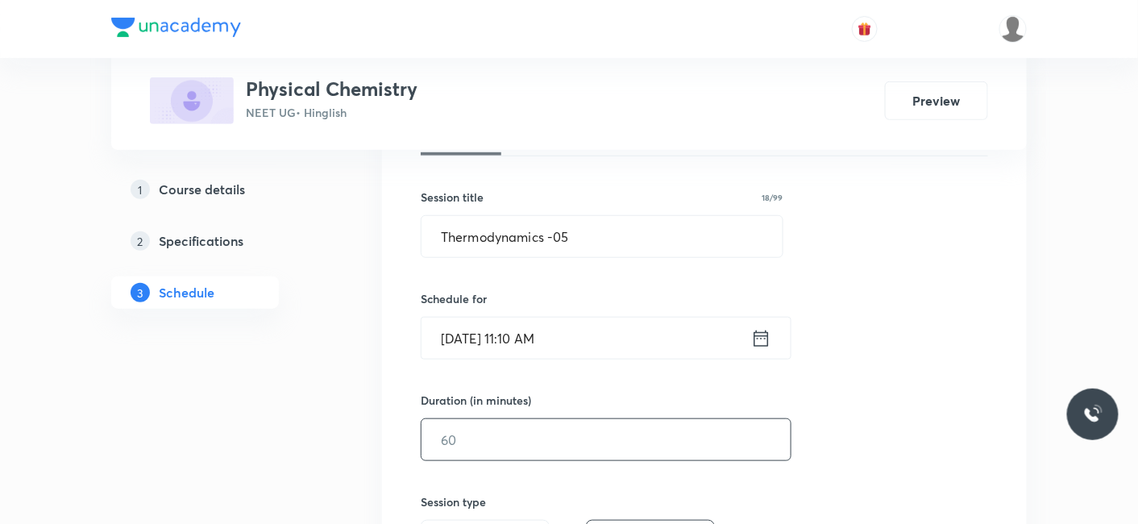
click at [475, 436] on input "text" at bounding box center [605, 439] width 369 height 41
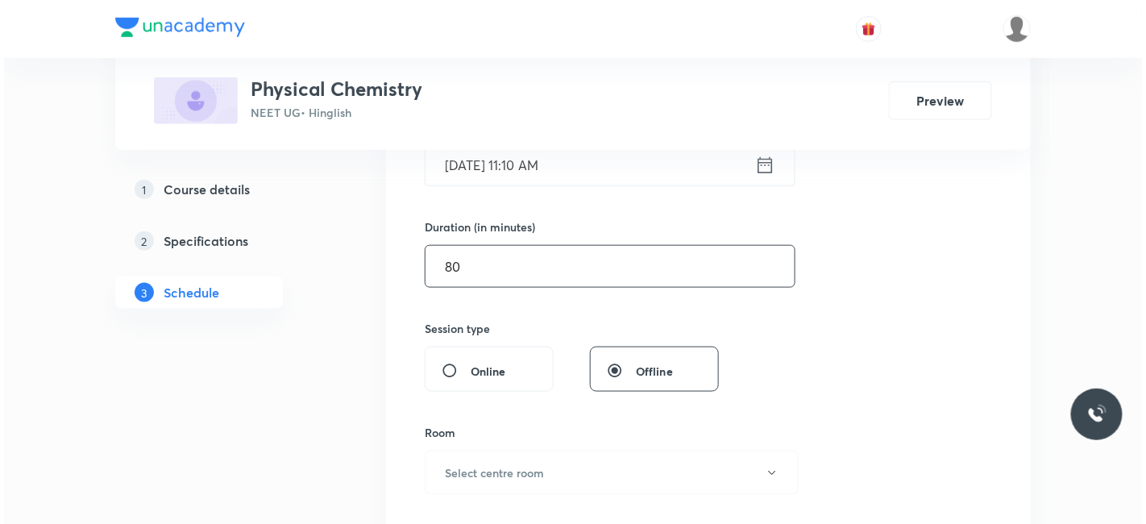
scroll to position [447, 0]
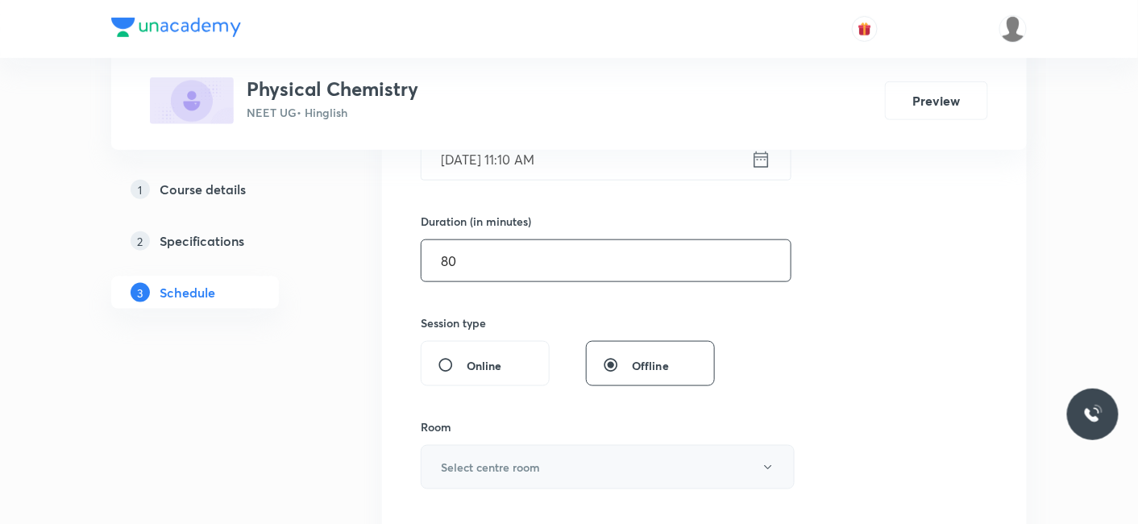
type input "80"
click at [470, 461] on h6 "Select centre room" at bounding box center [490, 467] width 99 height 17
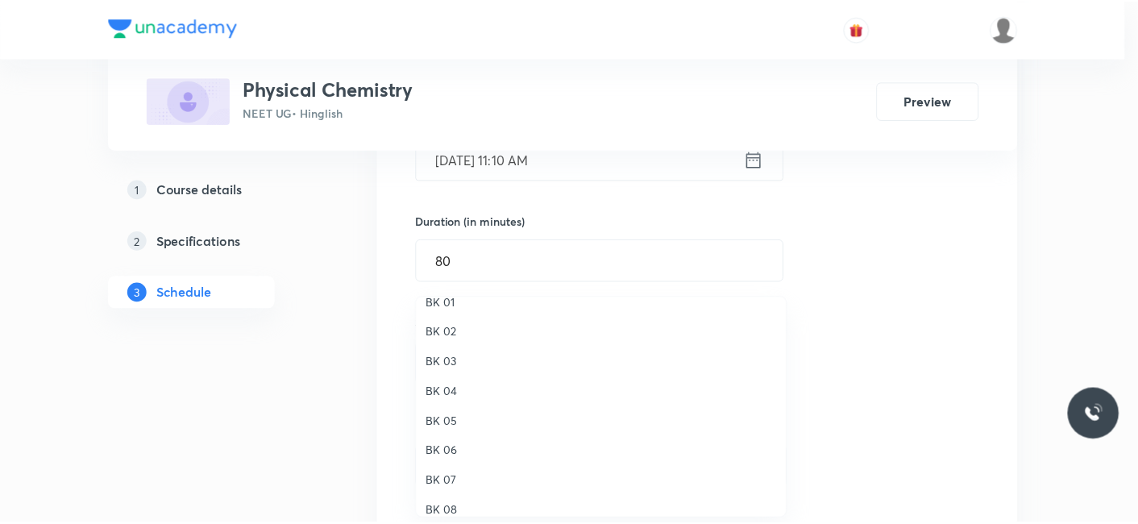
scroll to position [30, 0]
click at [458, 445] on span "BK 06" at bounding box center [605, 438] width 353 height 17
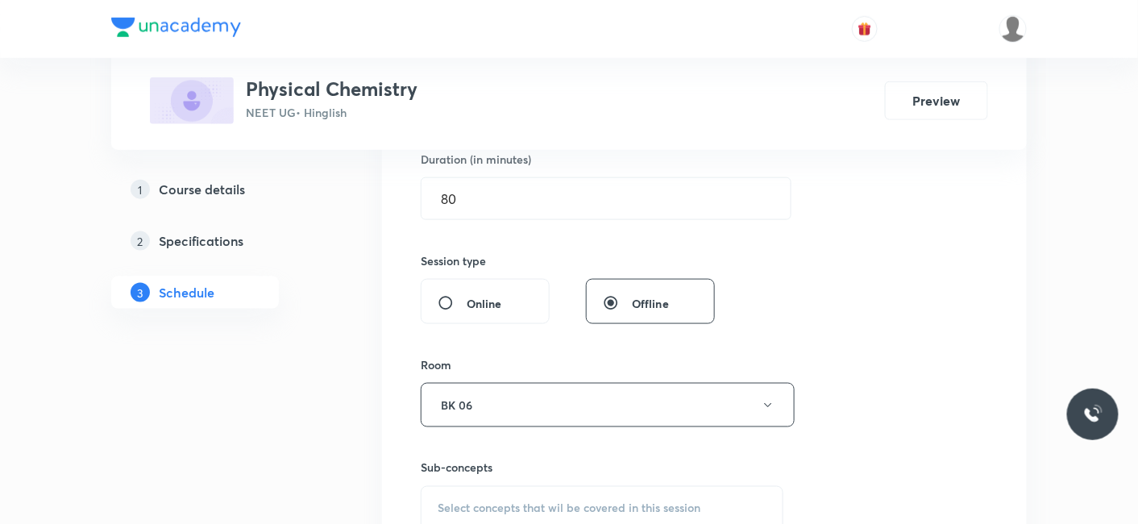
scroll to position [537, 0]
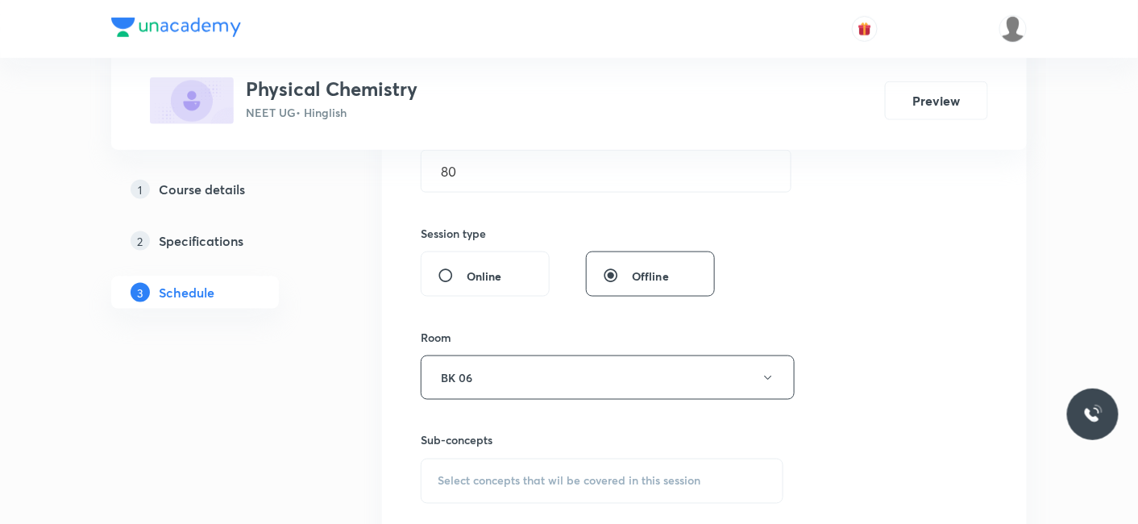
click at [477, 484] on span "Select concepts that wil be covered in this session" at bounding box center [569, 481] width 263 height 13
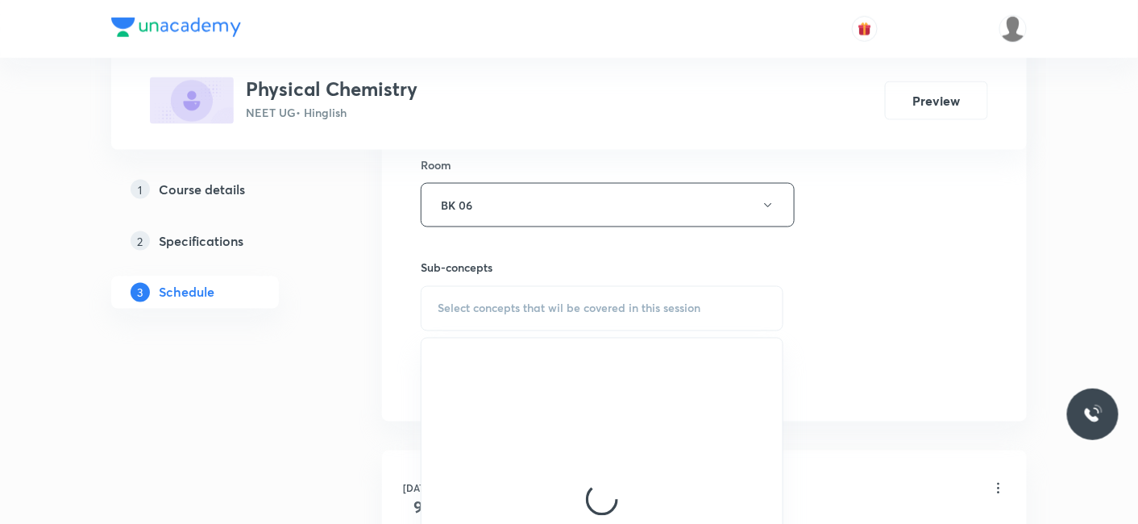
scroll to position [716, 0]
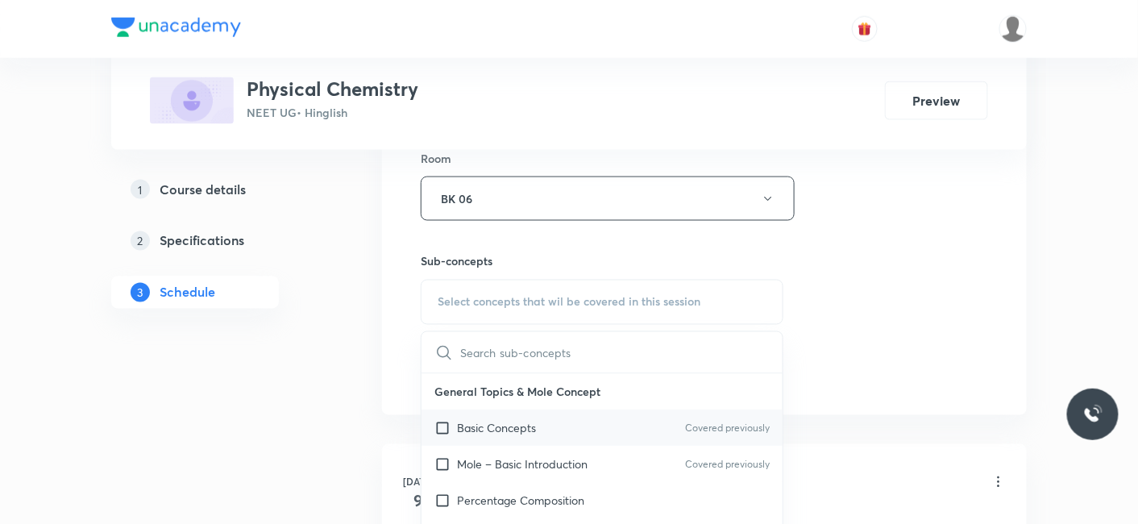
click at [517, 427] on p "Basic Concepts" at bounding box center [496, 428] width 79 height 17
checkbox input "true"
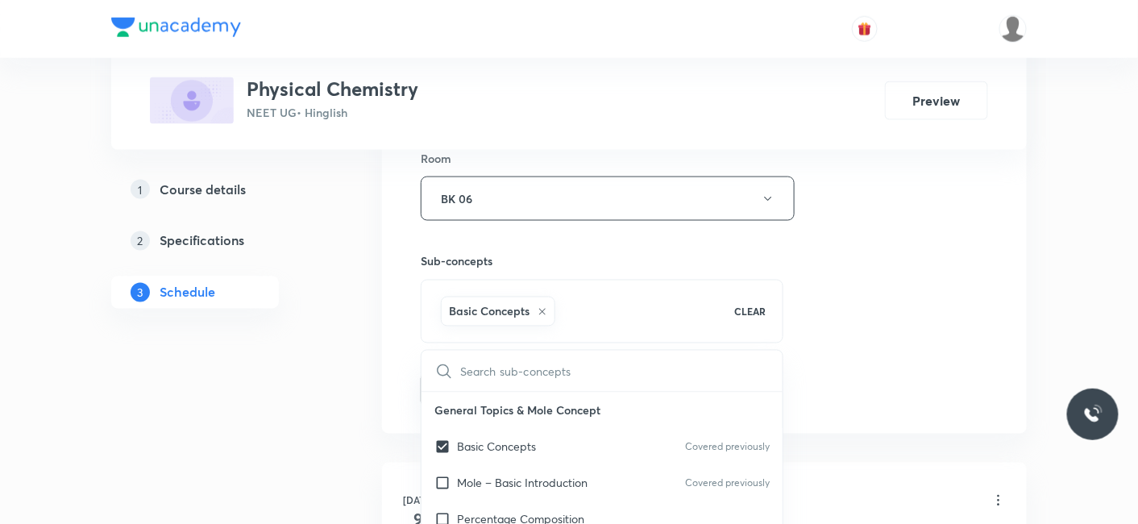
drag, startPoint x: 306, startPoint y: 409, endPoint x: 468, endPoint y: 393, distance: 162.7
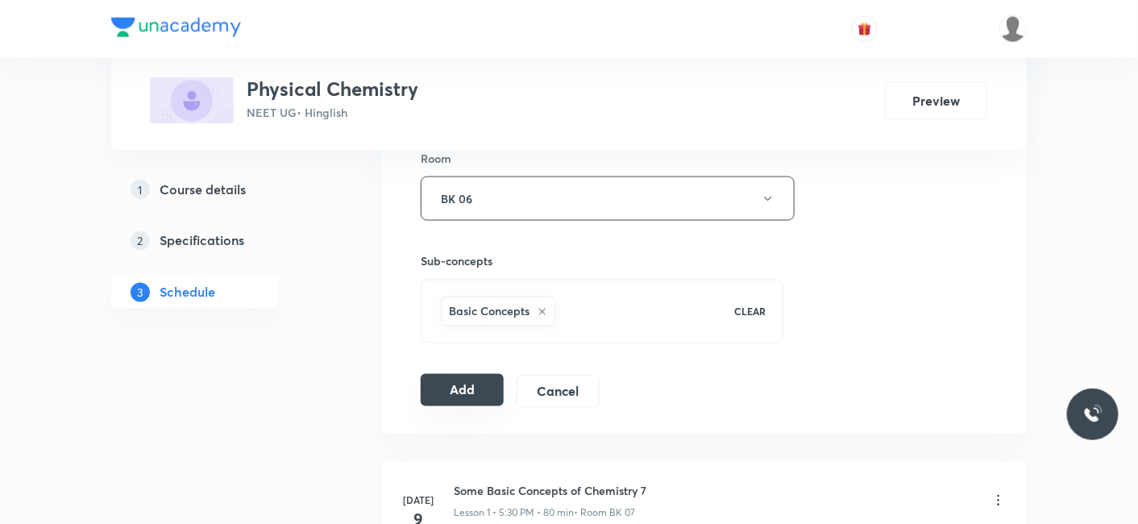
click at [475, 393] on button "Add" at bounding box center [462, 390] width 83 height 32
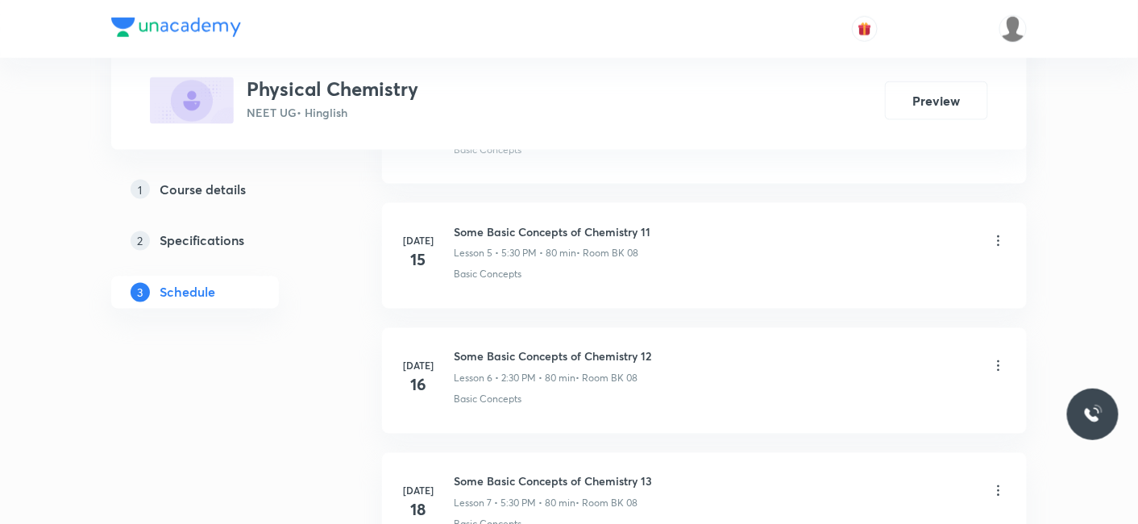
scroll to position [6624, 0]
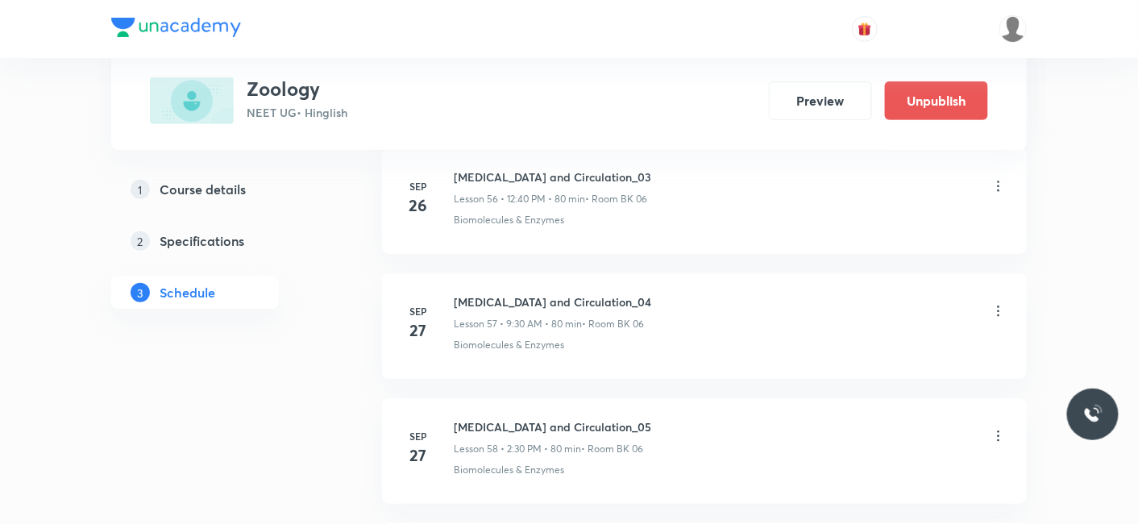
scroll to position [8358, 0]
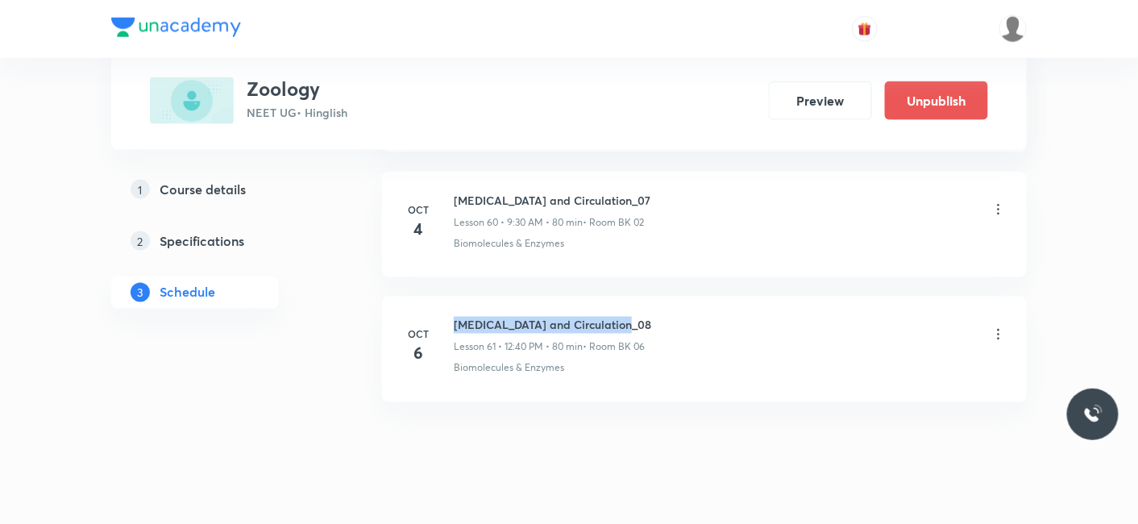
drag, startPoint x: 455, startPoint y: 294, endPoint x: 680, endPoint y: 289, distance: 224.9
click at [680, 317] on div "[MEDICAL_DATA] and Circulation_08 Lesson 61 • 12:40 PM • 80 min • Room BK 06" at bounding box center [730, 336] width 553 height 38
copy h6 "[MEDICAL_DATA] and Circulation_08"
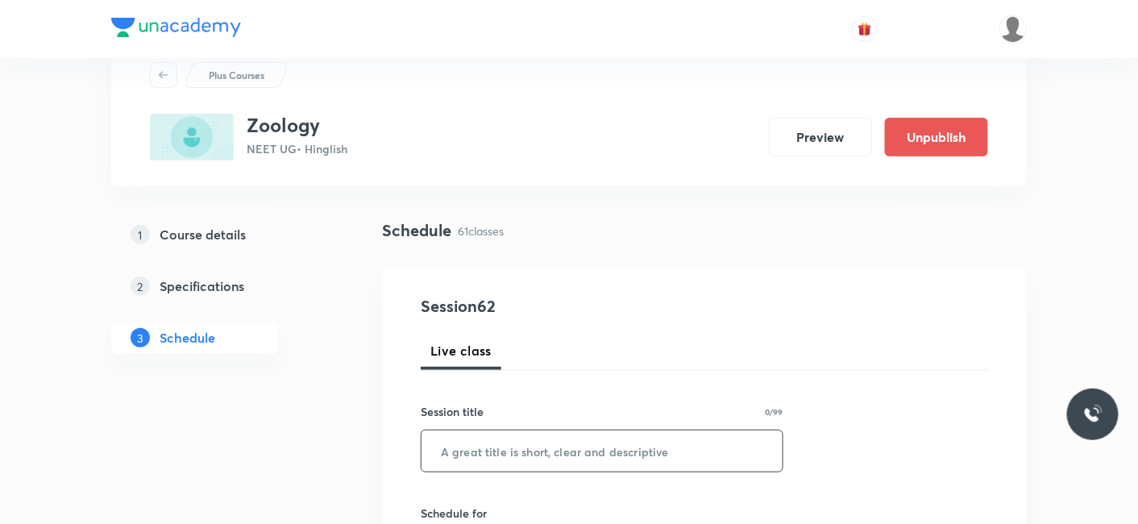
scroll to position [179, 0]
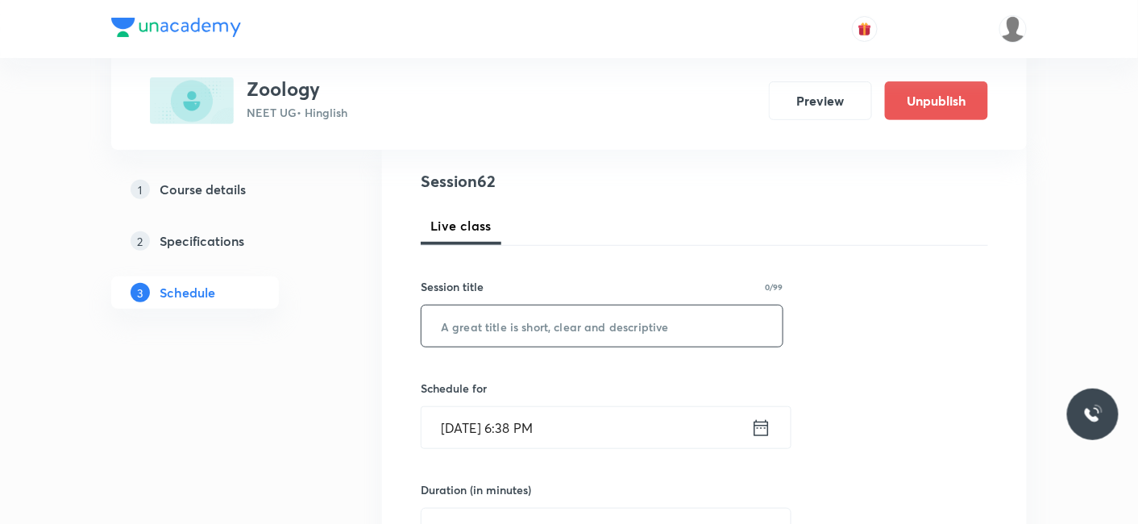
click at [533, 335] on input "text" at bounding box center [601, 325] width 361 height 41
paste input "Body Fluids and Circulation_08"
type input "Body Fluids and Circulation_09"
click at [497, 434] on input "Oct 6, 2025, 6:38 PM" at bounding box center [586, 427] width 330 height 41
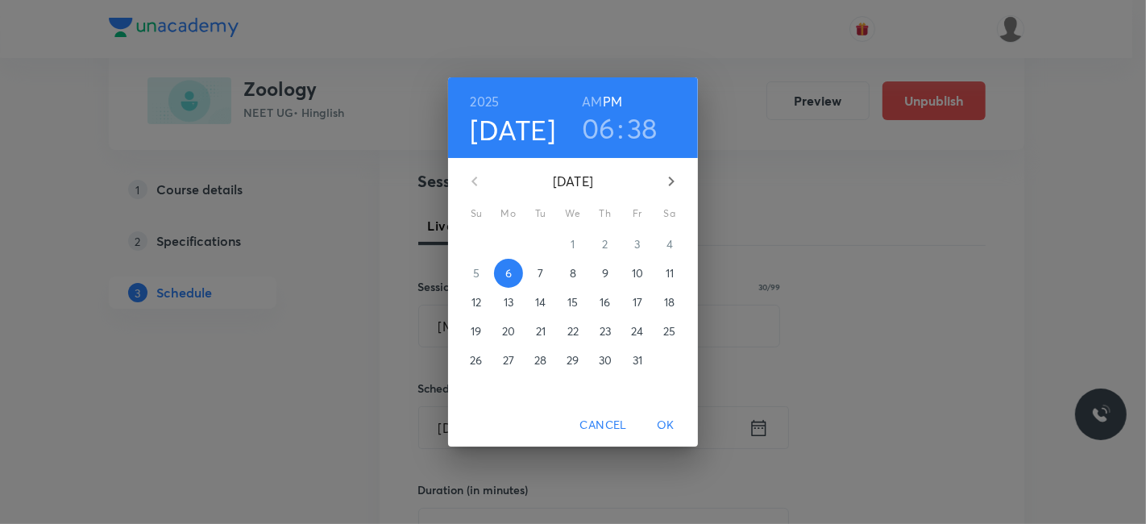
click at [542, 272] on p "7" at bounding box center [541, 273] width 6 height 16
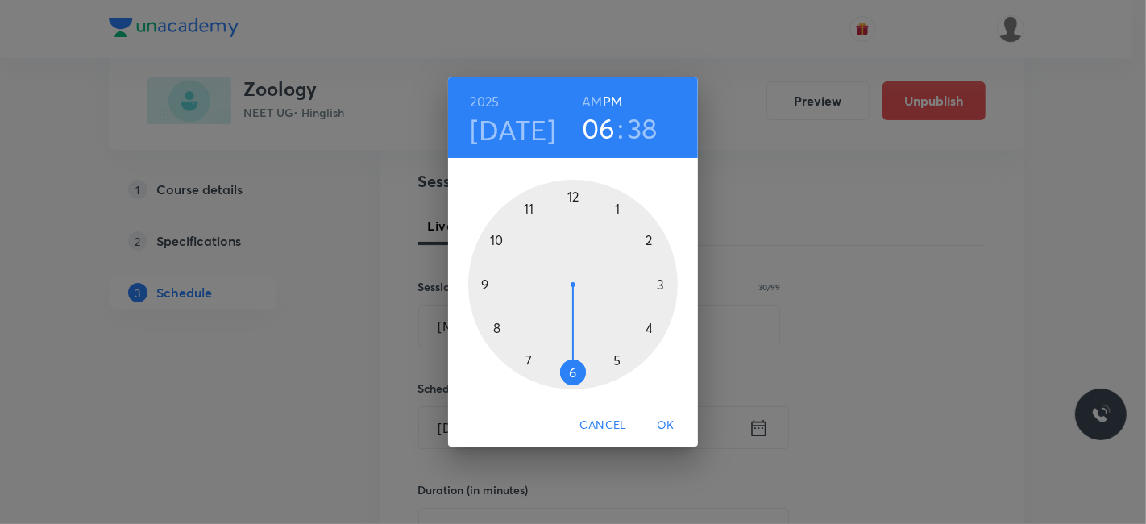
click at [573, 197] on div at bounding box center [573, 285] width 210 height 210
click at [496, 328] on div at bounding box center [573, 285] width 210 height 210
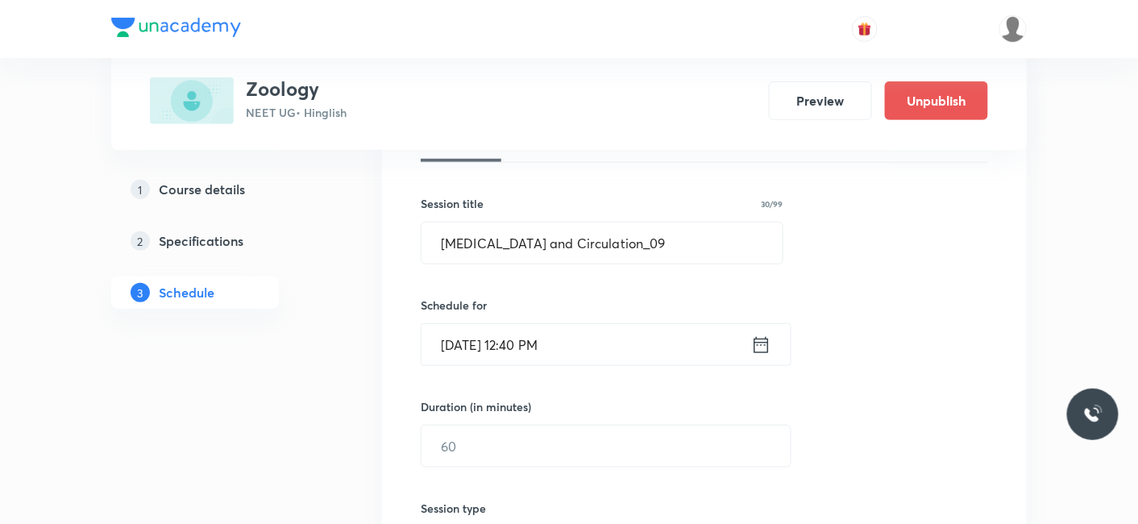
scroll to position [358, 0]
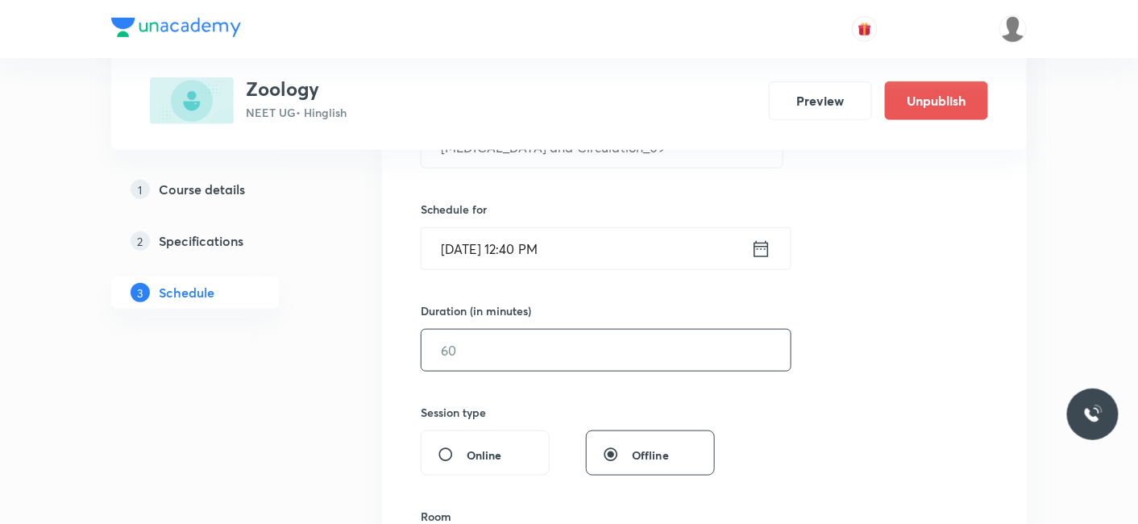
click at [533, 356] on input "text" at bounding box center [605, 350] width 369 height 41
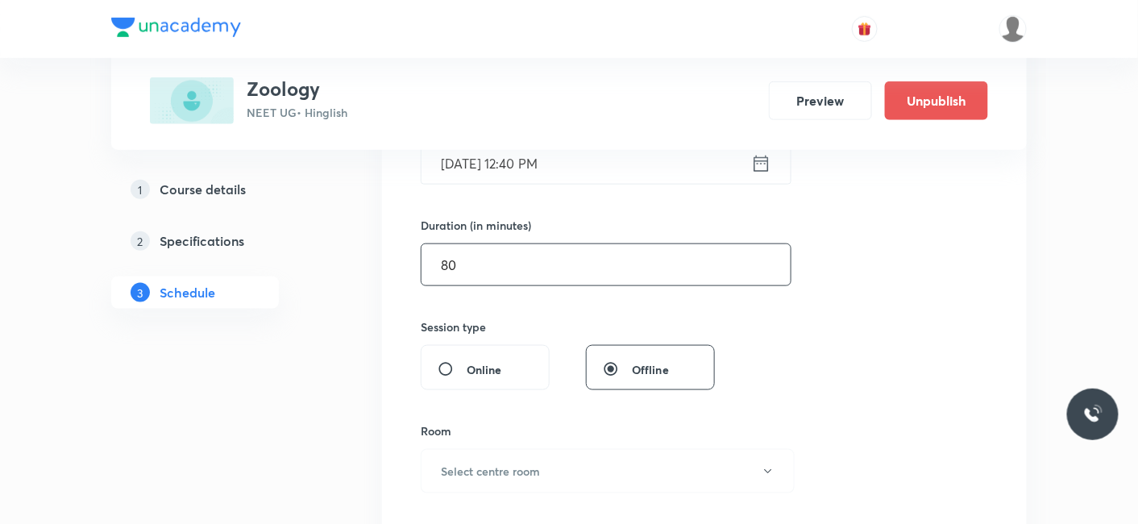
scroll to position [537, 0]
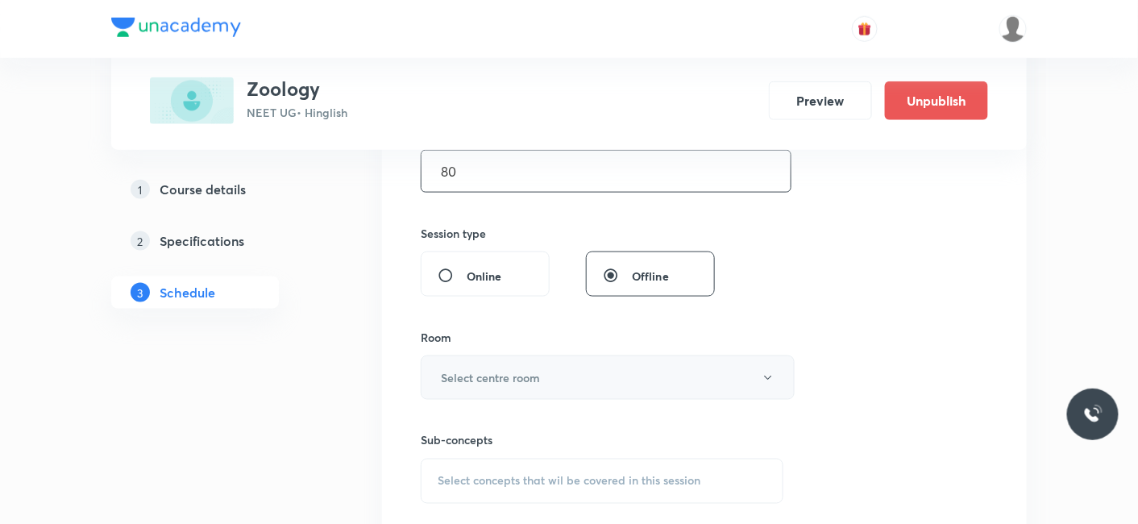
type input "80"
click at [498, 381] on h6 "Select centre room" at bounding box center [490, 377] width 99 height 17
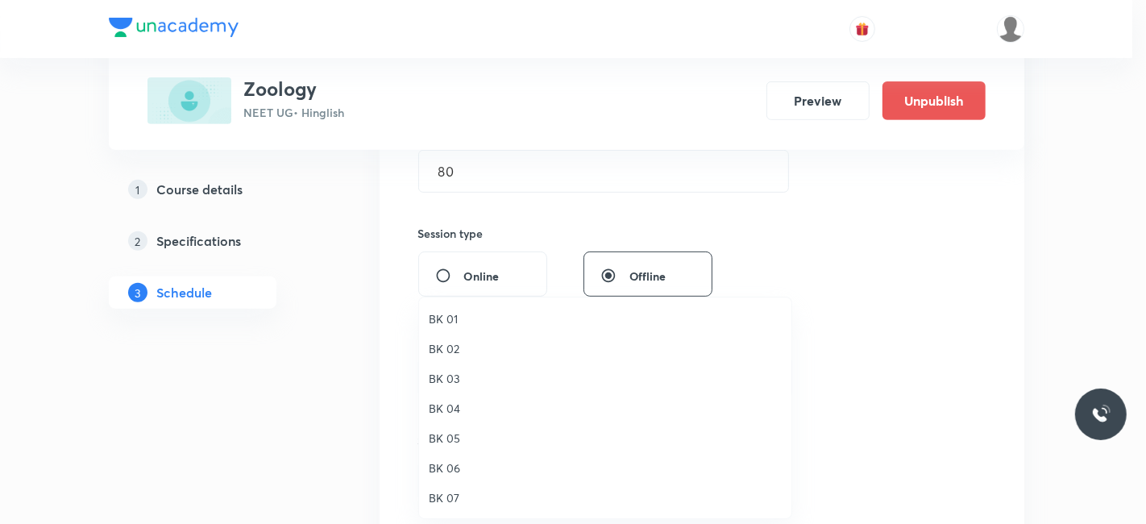
drag, startPoint x: 451, startPoint y: 466, endPoint x: 361, endPoint y: 455, distance: 91.0
click at [452, 466] on span "BK 06" at bounding box center [605, 467] width 353 height 17
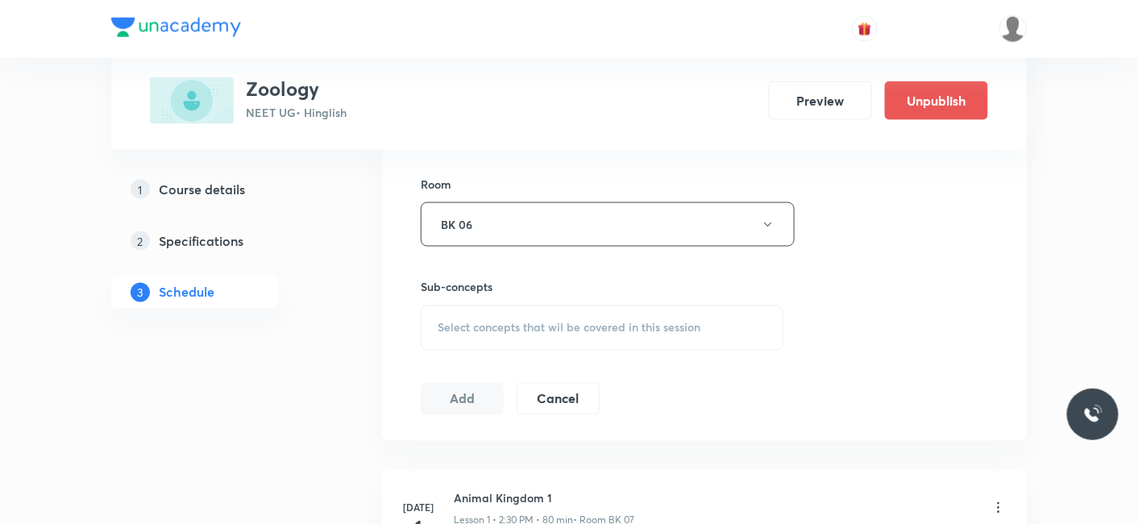
scroll to position [716, 0]
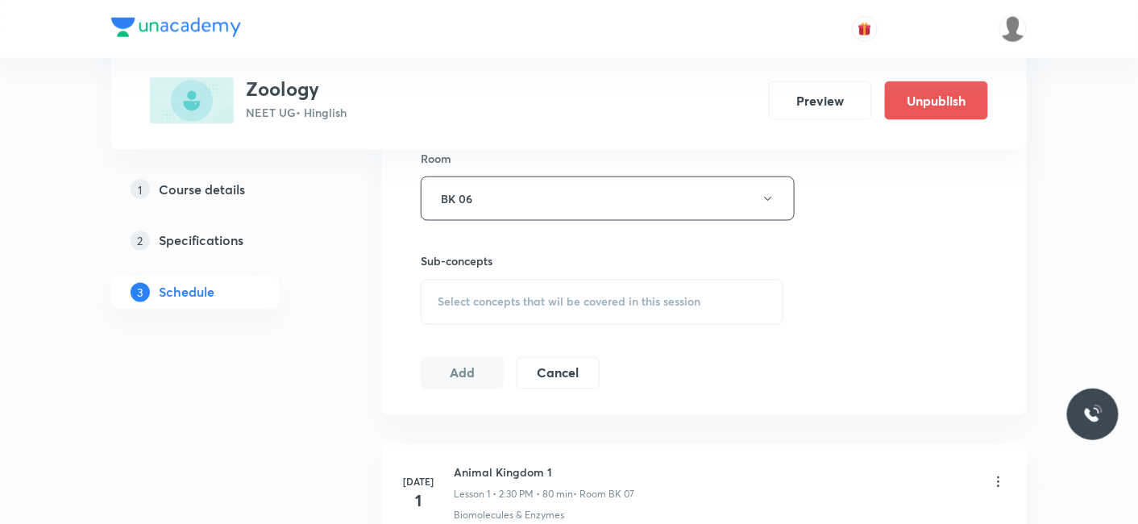
click at [517, 291] on div "Select concepts that wil be covered in this session" at bounding box center [602, 302] width 363 height 45
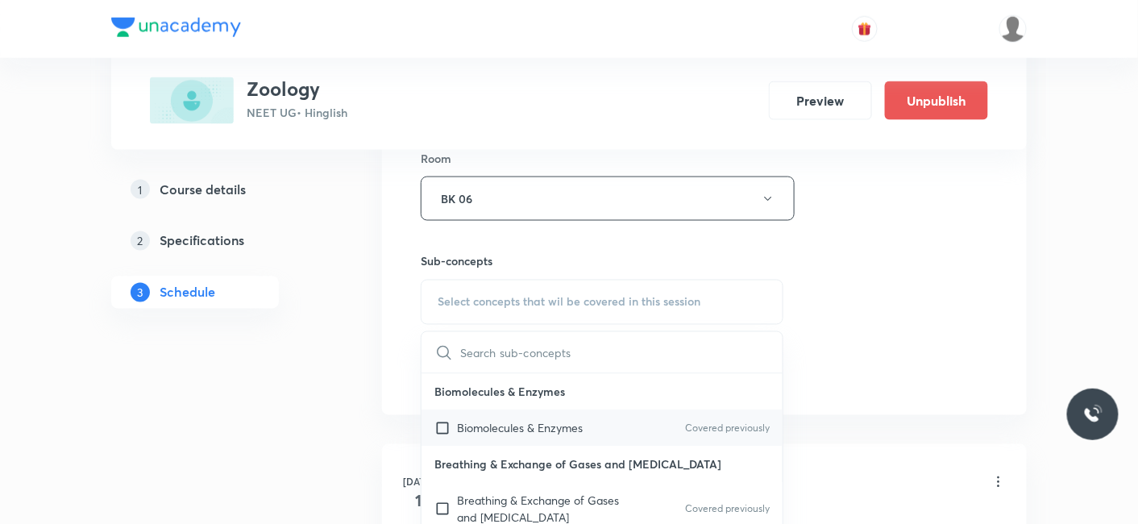
click at [547, 428] on p "Biomolecules & Enzymes" at bounding box center [520, 428] width 126 height 17
checkbox input "true"
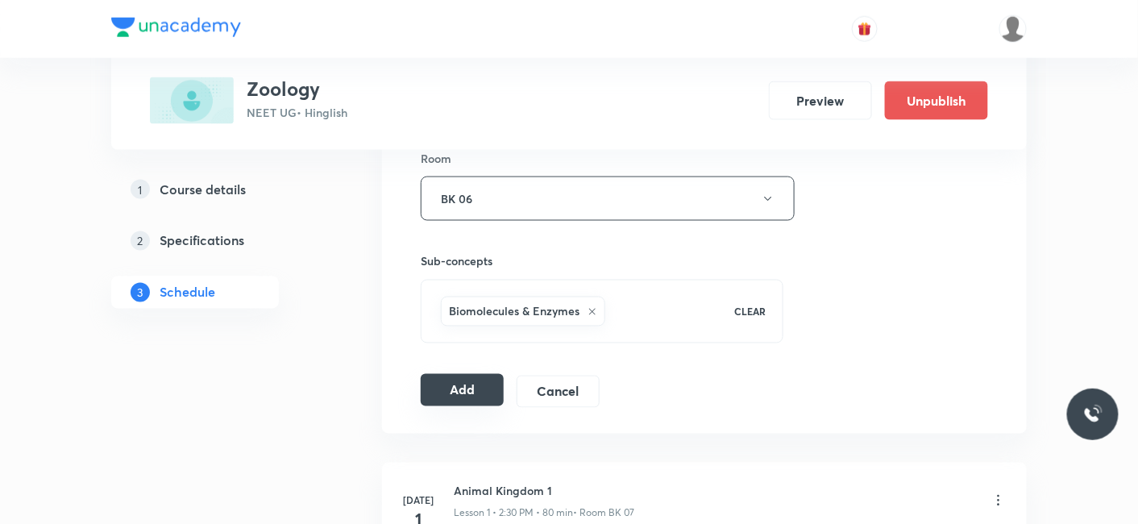
click at [433, 389] on button "Add" at bounding box center [462, 390] width 83 height 32
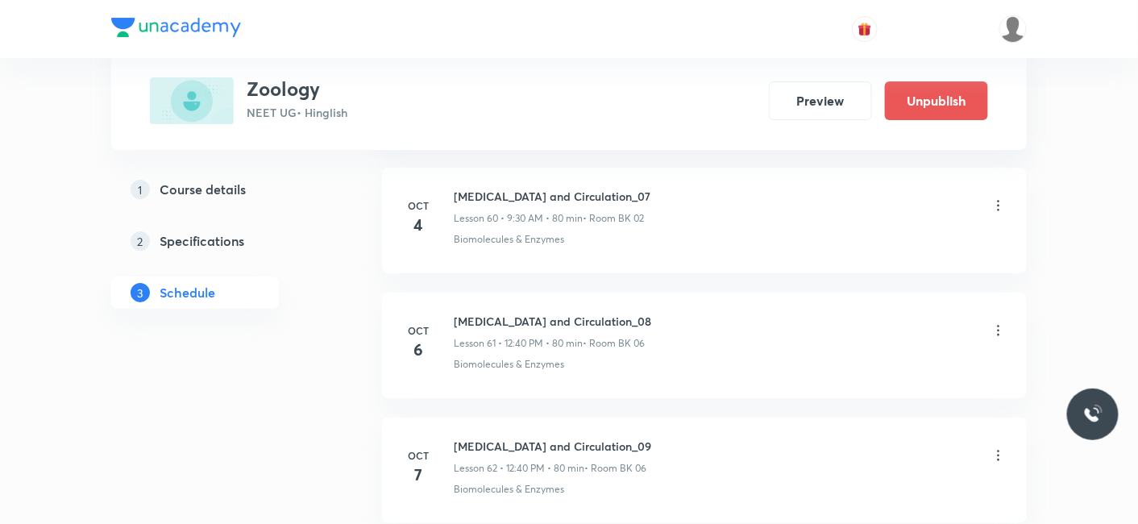
scroll to position [7743, 0]
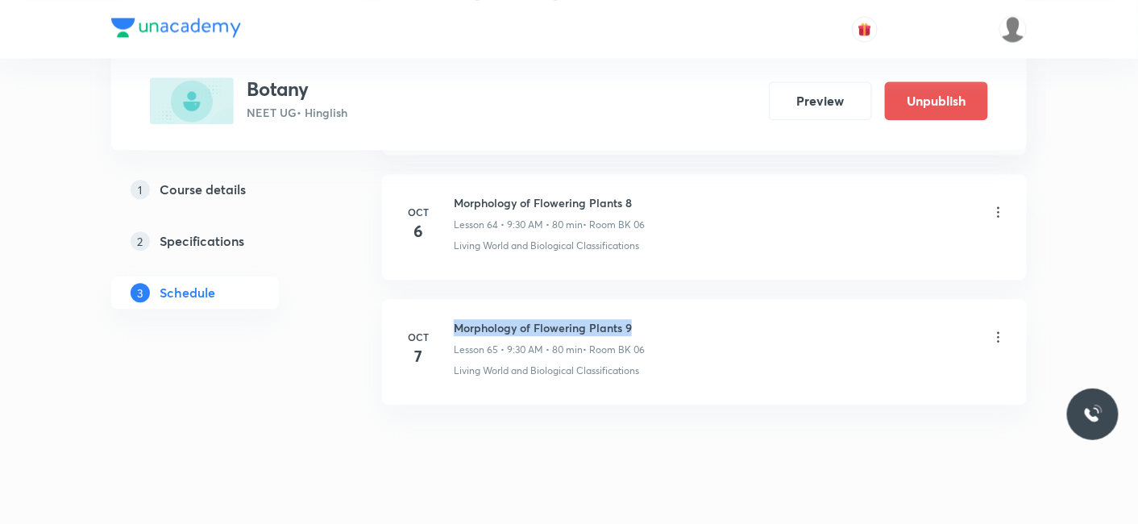
drag, startPoint x: 454, startPoint y: 293, endPoint x: 673, endPoint y: 281, distance: 219.5
click at [673, 299] on li "[DATE] Morphology of Flowering Plants 9 Lesson 65 • 9:30 AM • 80 min • Room BK …" at bounding box center [704, 352] width 645 height 106
copy h6 "Morphology of Flowering Plants 9"
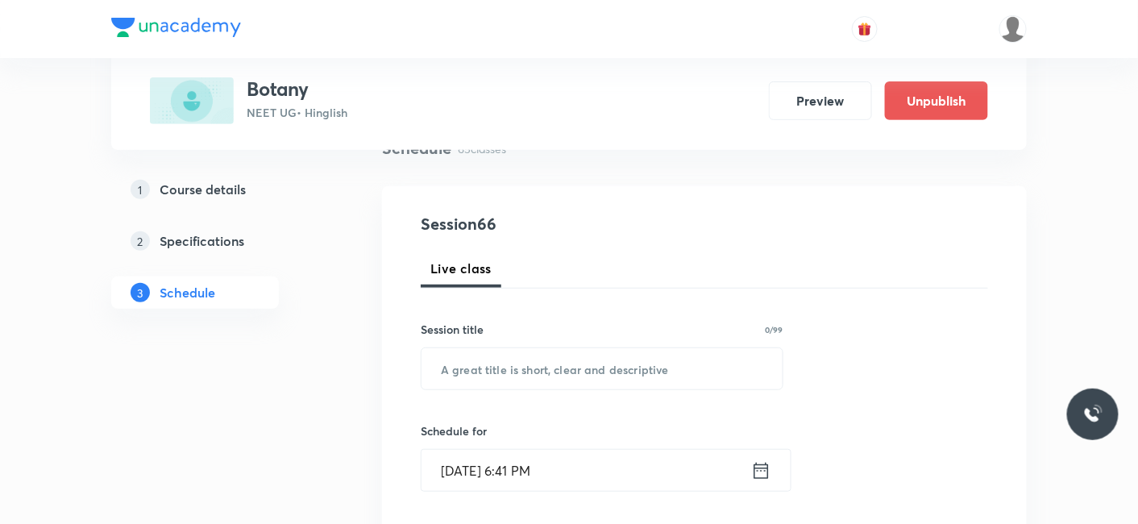
scroll to position [179, 0]
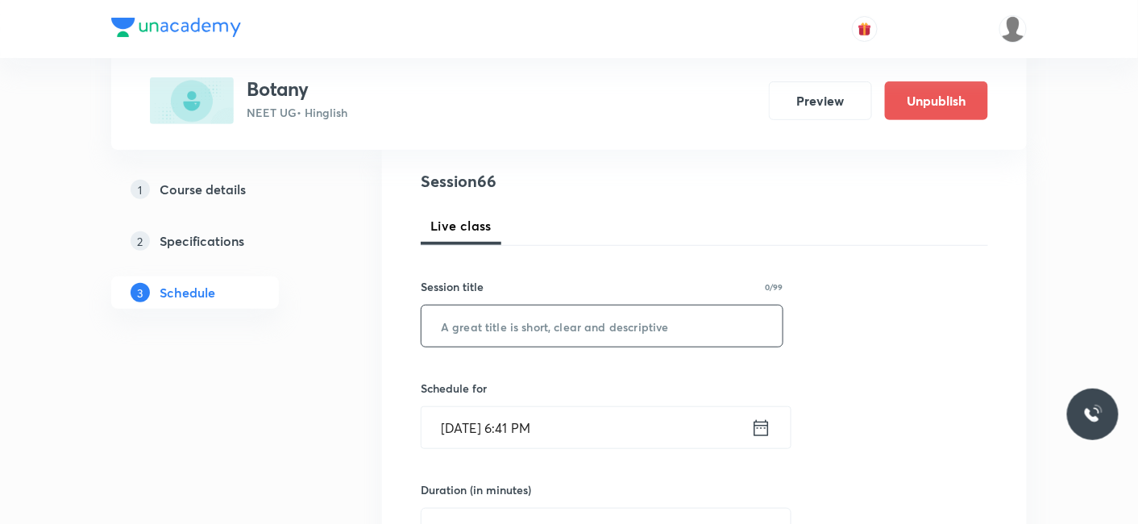
click at [543, 326] on input "text" at bounding box center [601, 325] width 361 height 41
paste input "Morphology of Flowering Plants 9"
type input "Morphology of Flowering Plants 10"
click at [504, 429] on input "[DATE] 6:41 PM" at bounding box center [586, 427] width 330 height 41
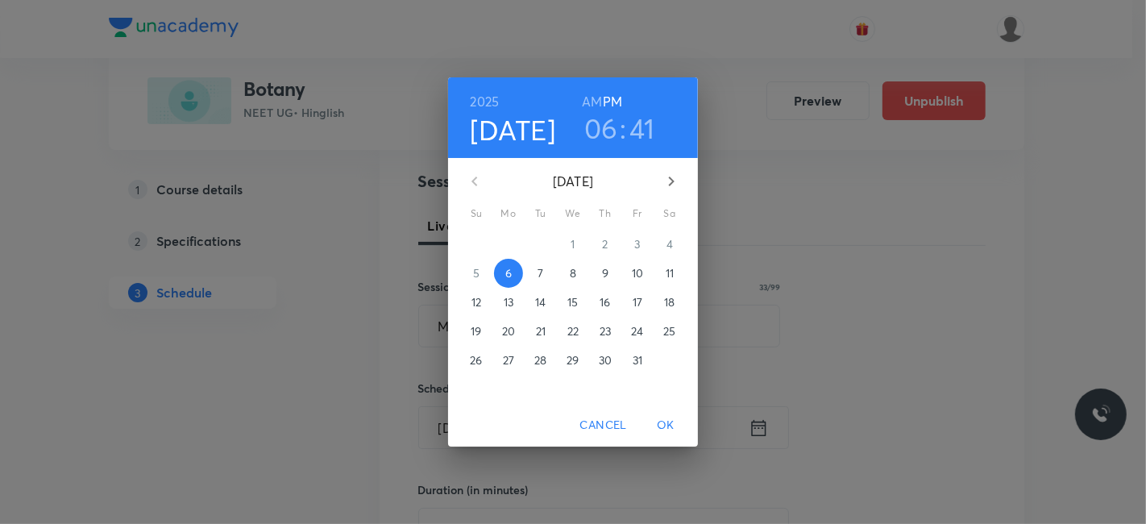
click at [544, 268] on span "7" at bounding box center [540, 273] width 29 height 16
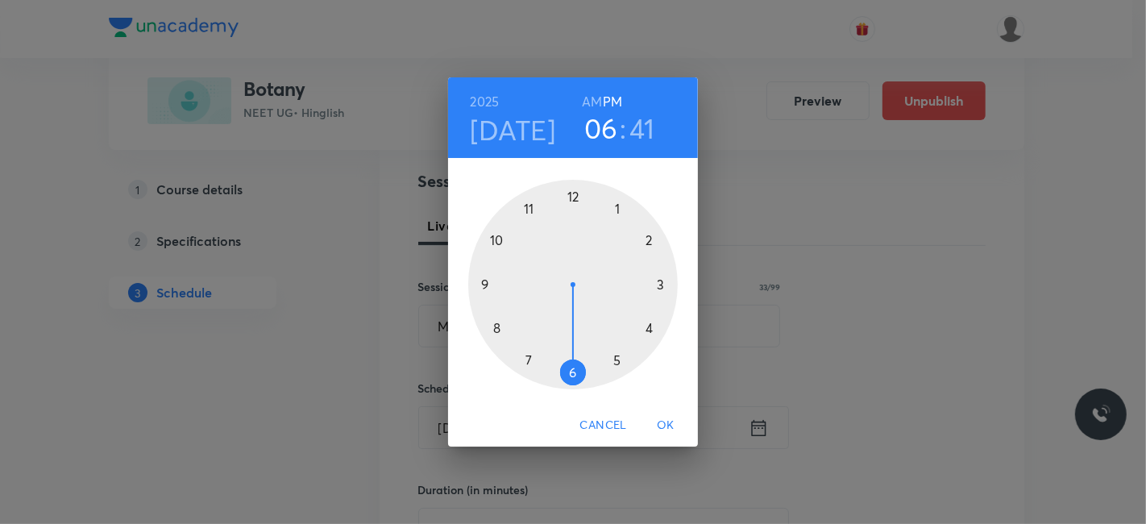
drag, startPoint x: 648, startPoint y: 241, endPoint x: 654, endPoint y: 234, distance: 9.7
click at [650, 241] on div at bounding box center [573, 285] width 210 height 210
click at [570, 373] on div at bounding box center [573, 285] width 210 height 210
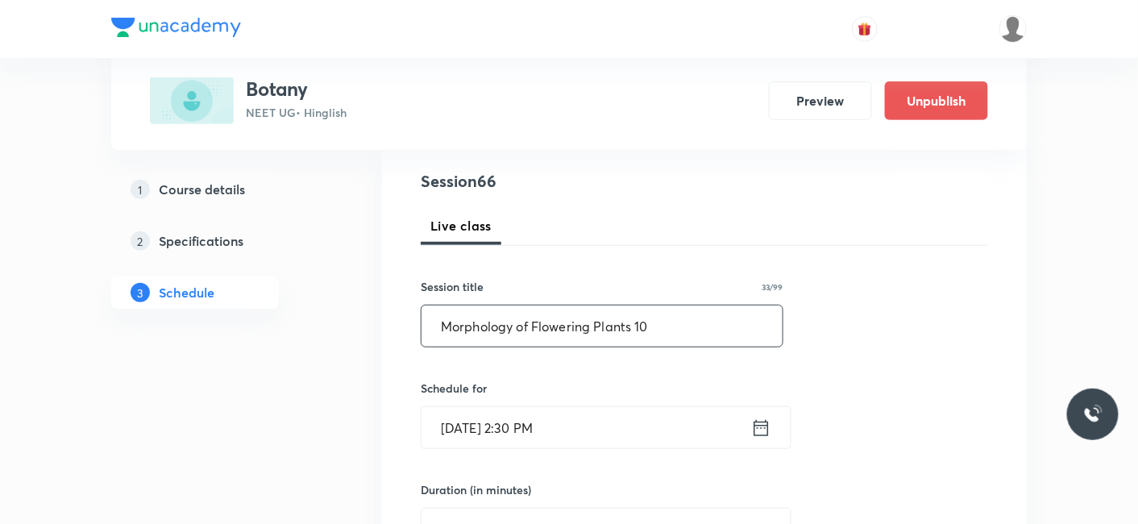
scroll to position [358, 0]
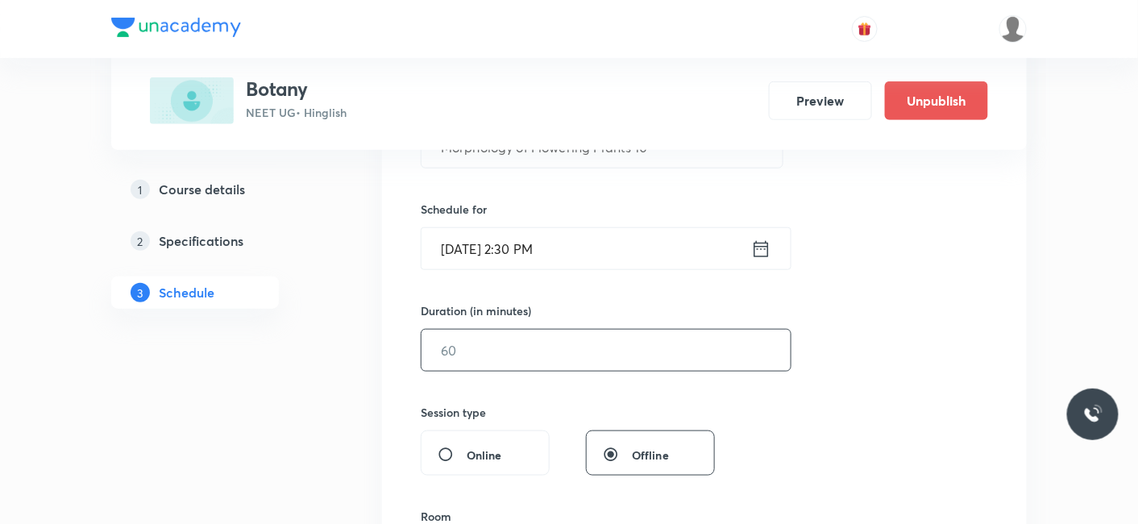
click at [506, 350] on input "text" at bounding box center [605, 350] width 369 height 41
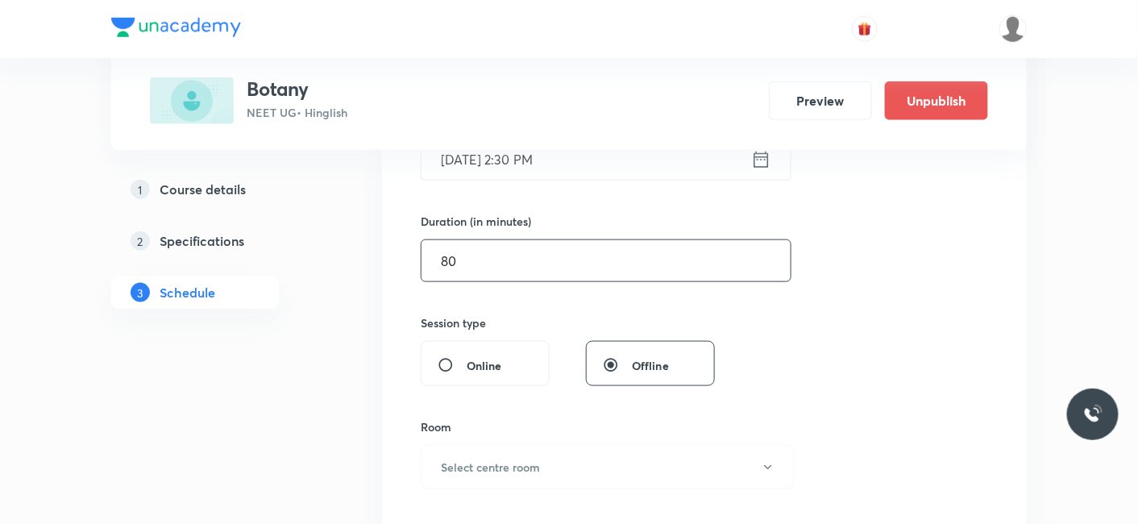
scroll to position [537, 0]
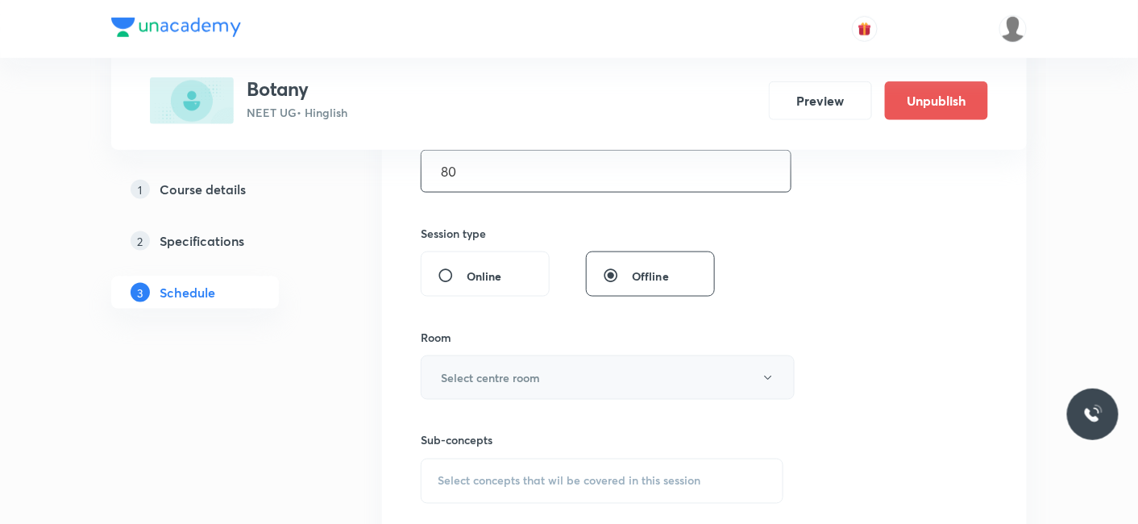
type input "80"
click at [492, 364] on button "Select centre room" at bounding box center [608, 377] width 374 height 44
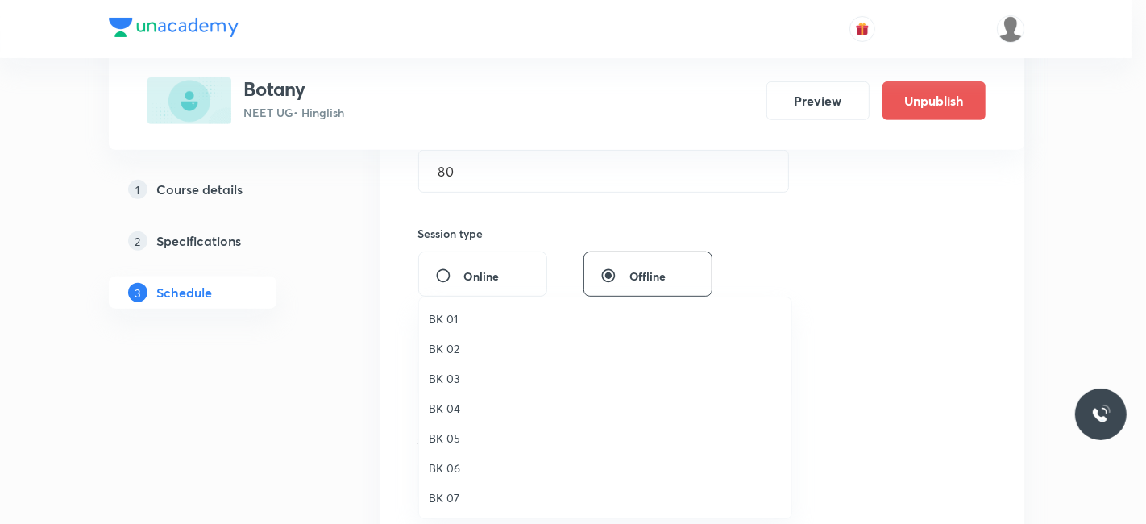
click at [445, 471] on span "BK 06" at bounding box center [605, 467] width 353 height 17
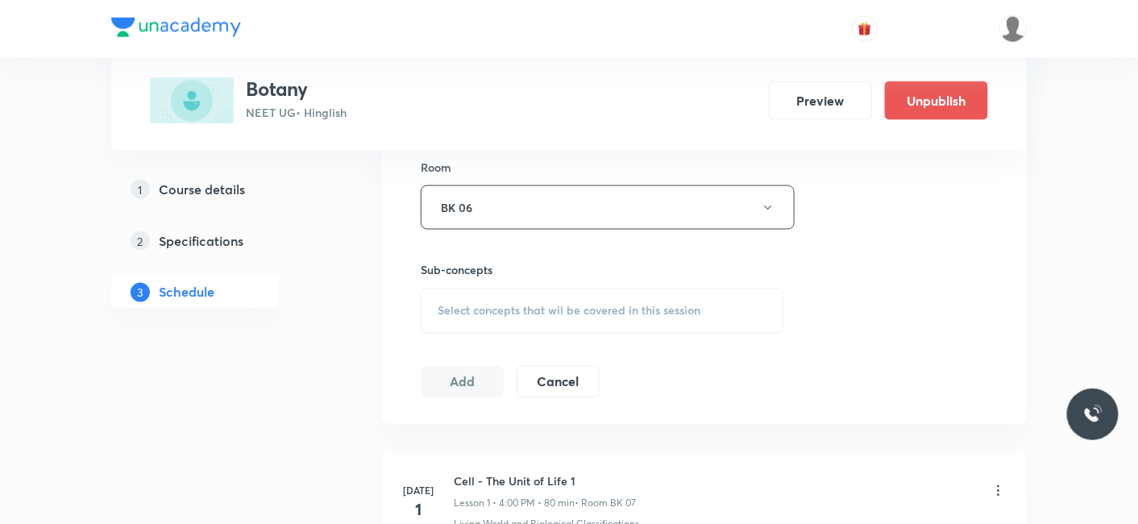
scroll to position [716, 0]
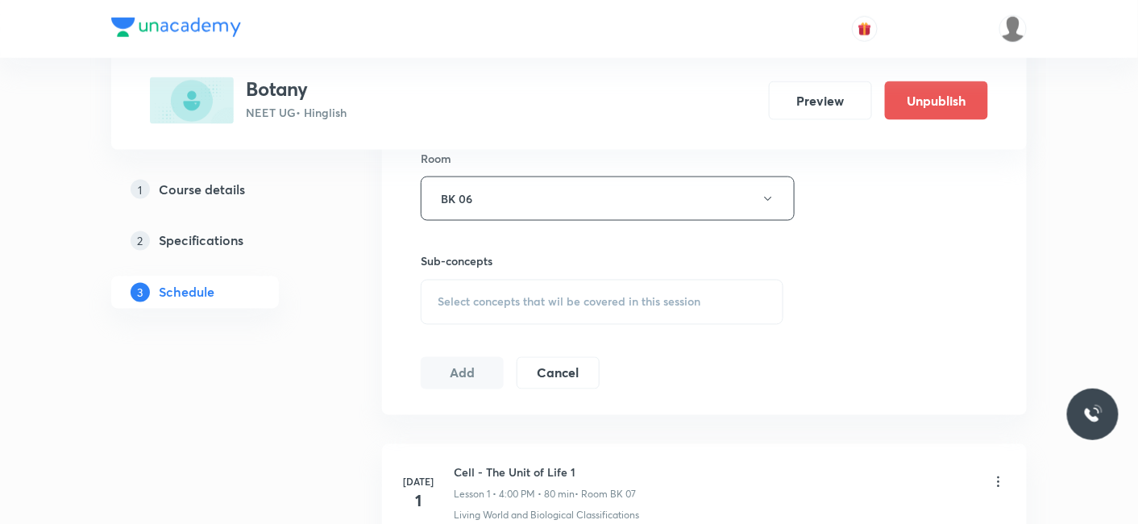
click at [488, 315] on div "Select concepts that wil be covered in this session" at bounding box center [602, 302] width 363 height 45
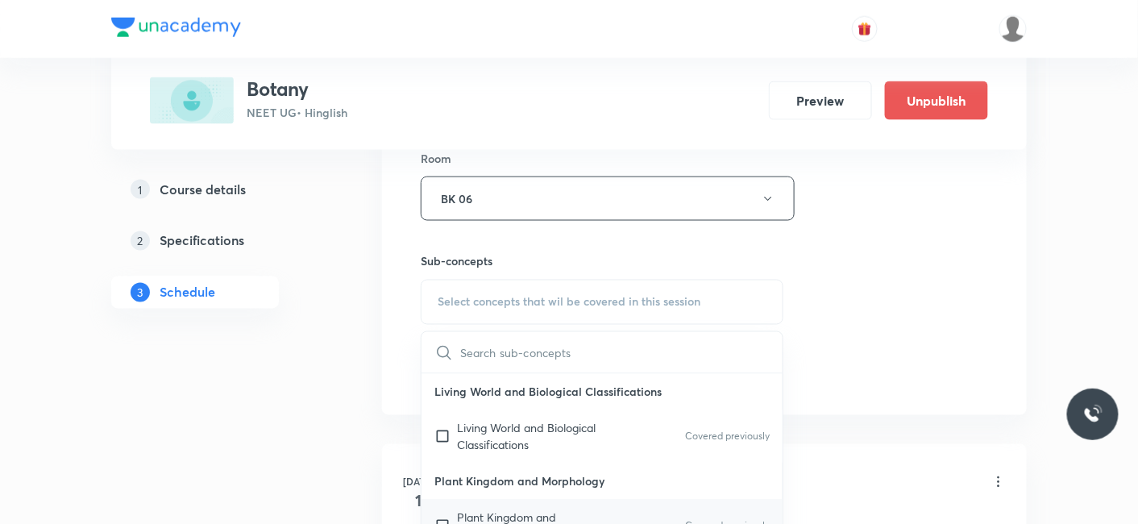
click at [471, 514] on p "Plant Kingdom and Morphology" at bounding box center [538, 526] width 163 height 34
checkbox input "true"
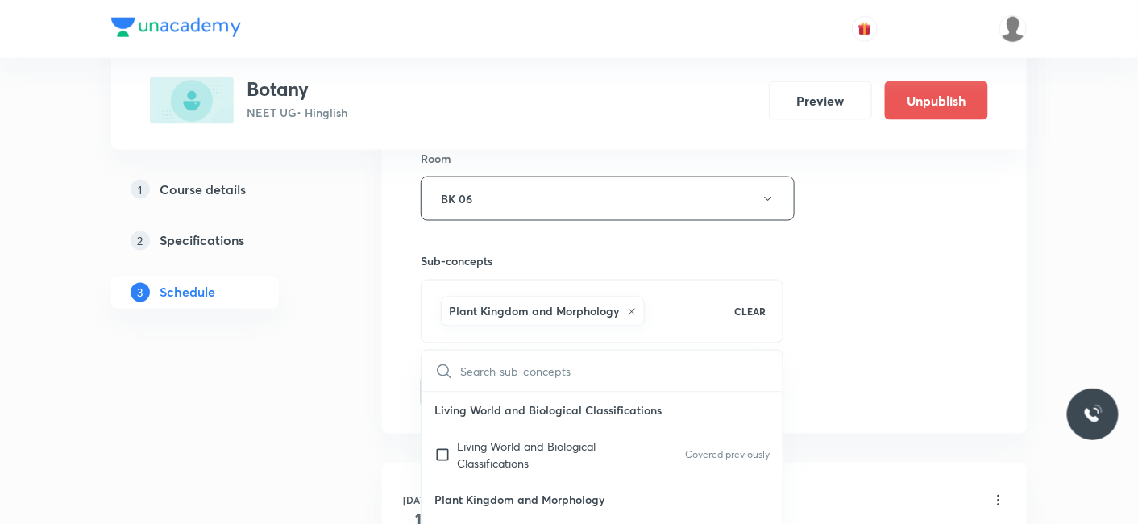
drag, startPoint x: 360, startPoint y: 442, endPoint x: 442, endPoint y: 411, distance: 87.7
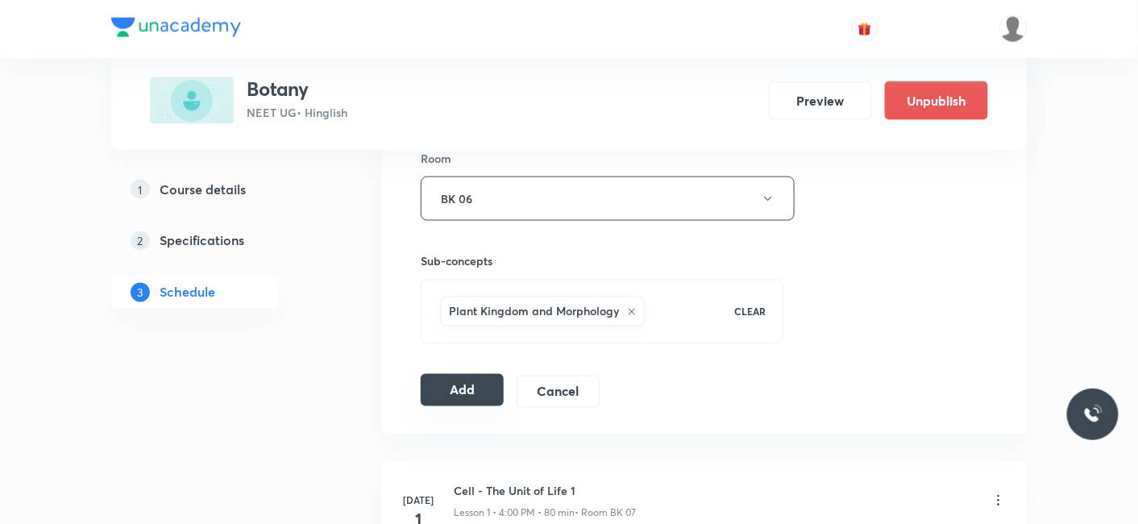
click at [458, 389] on button "Add" at bounding box center [462, 390] width 83 height 32
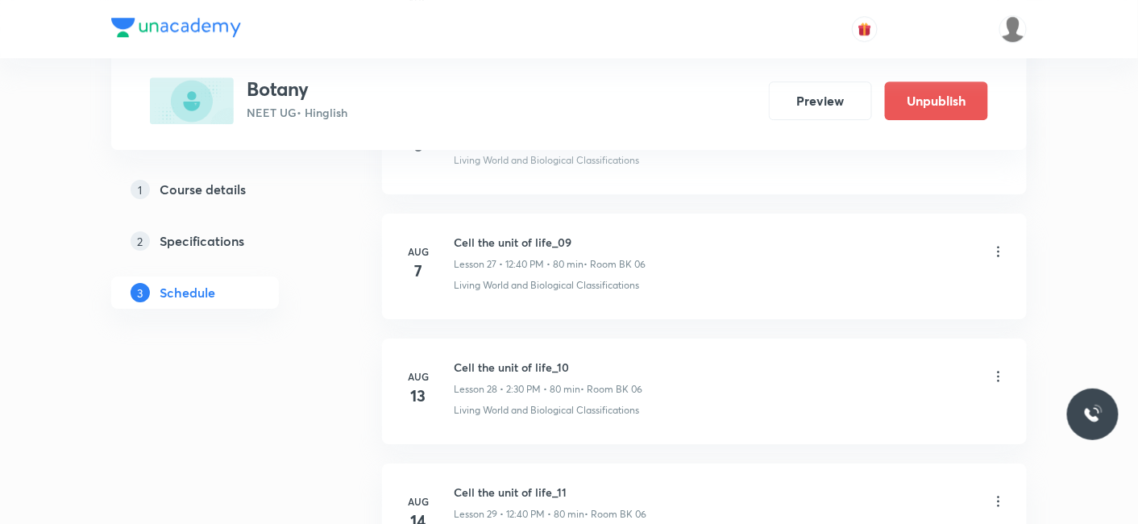
scroll to position [8117, 0]
